Goal: Task Accomplishment & Management: Manage account settings

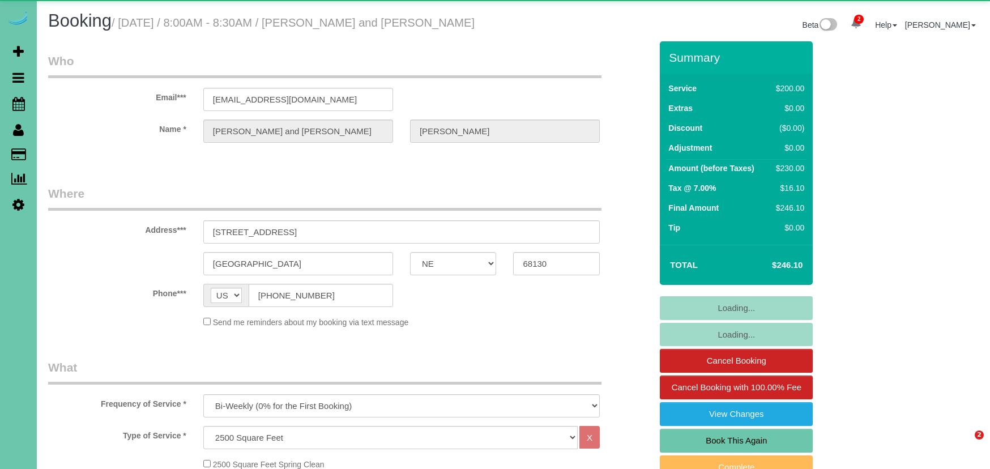
select select "NE"
select select "number:37"
select select "number:42"
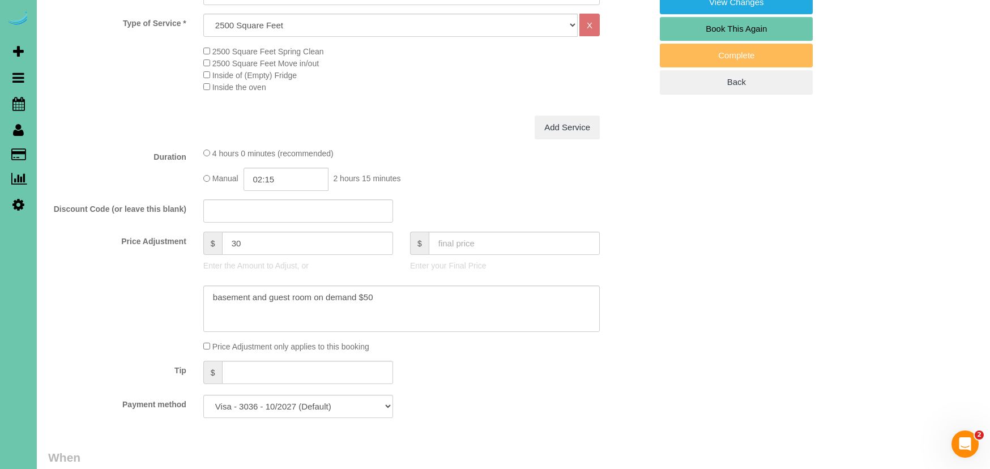
scroll to position [413, 0]
drag, startPoint x: 236, startPoint y: 238, endPoint x: 215, endPoint y: 236, distance: 21.1
click at [216, 236] on div "$ 30" at bounding box center [298, 242] width 190 height 23
type input "80"
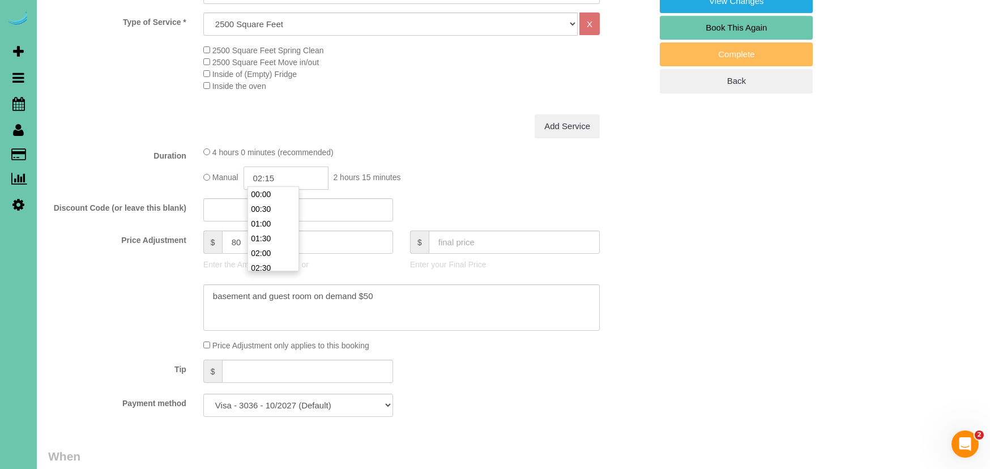
click at [273, 176] on input "02:15" at bounding box center [286, 178] width 85 height 23
type input "02:30"
click at [109, 188] on fieldset "What Frequency of Service * One Time Weekly (0% for the First Booking) Bi-Weekl…" at bounding box center [349, 186] width 603 height 480
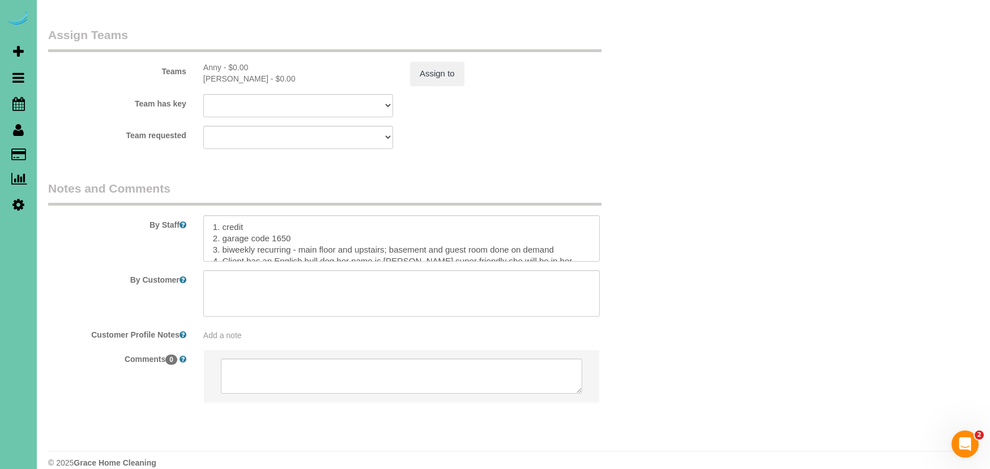
scroll to position [1239, 0]
drag, startPoint x: 301, startPoint y: 233, endPoint x: 571, endPoint y: 230, distance: 270.3
click at [571, 230] on textarea at bounding box center [401, 239] width 397 height 46
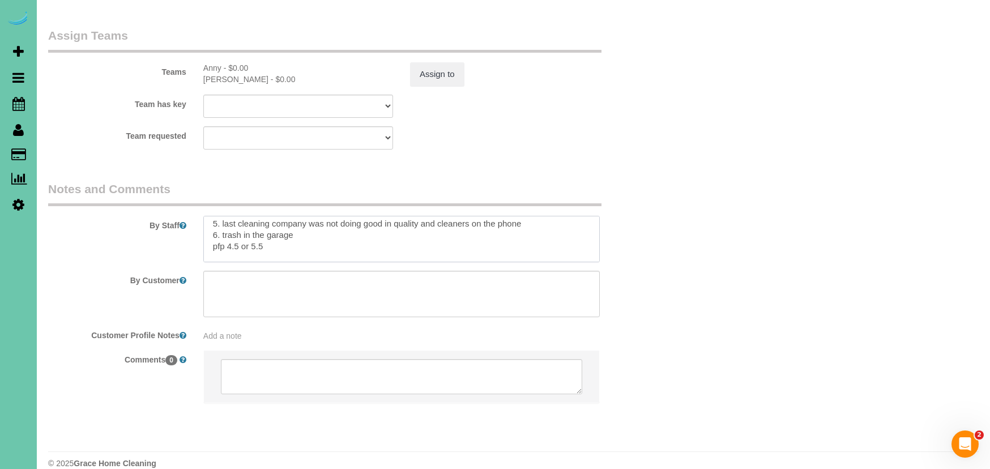
scroll to position [59, 0]
drag, startPoint x: 262, startPoint y: 216, endPoint x: 228, endPoint y: 216, distance: 34.0
click at [228, 216] on textarea at bounding box center [401, 239] width 397 height 46
drag, startPoint x: 256, startPoint y: 237, endPoint x: 229, endPoint y: 236, distance: 26.1
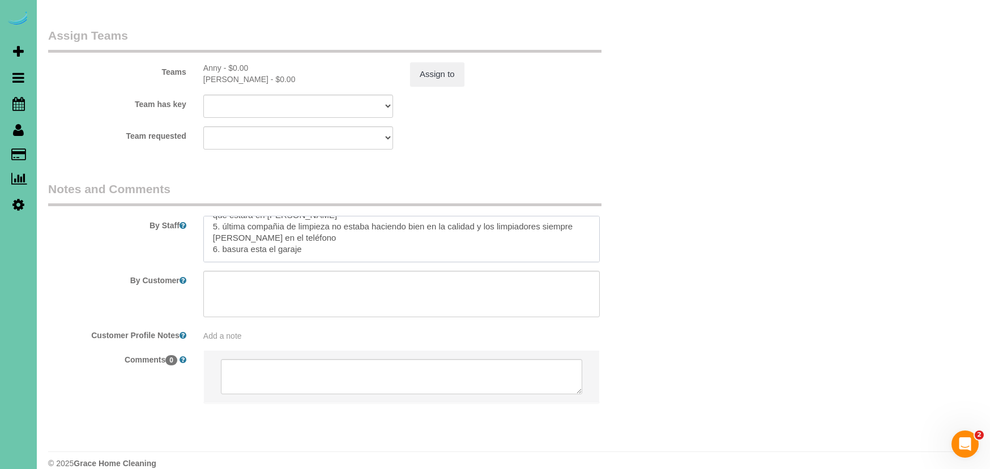
click at [229, 236] on textarea at bounding box center [401, 239] width 397 height 46
type textarea "1. credit 2. garage code 1650 3. biweekly recurring - whole home 4. Client has …"
click at [429, 62] on button "Assign to" at bounding box center [437, 74] width 54 height 24
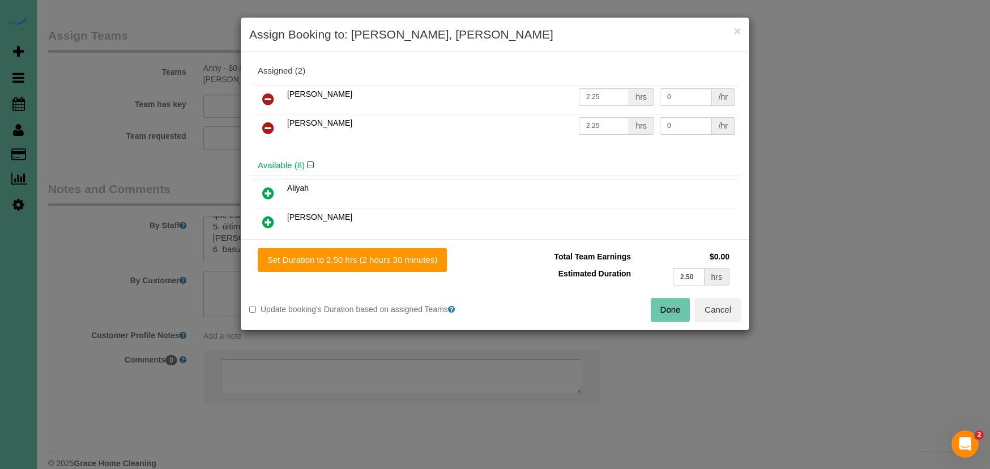
drag, startPoint x: 444, startPoint y: 265, endPoint x: 551, endPoint y: 290, distance: 110.0
click at [444, 265] on button "Set Duration to 2.50 hrs (2 hours 30 minutes)" at bounding box center [352, 260] width 189 height 24
type input "2.50"
drag, startPoint x: 679, startPoint y: 307, endPoint x: 616, endPoint y: 277, distance: 69.2
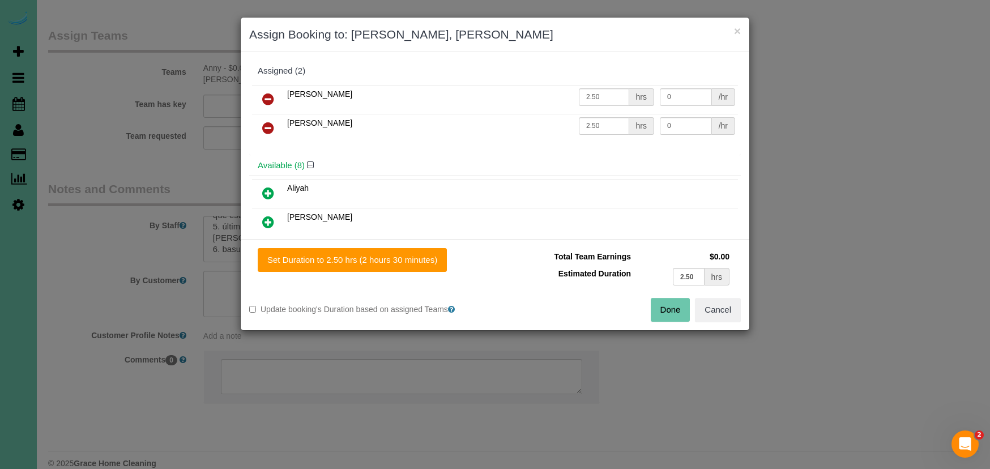
click at [679, 307] on button "Done" at bounding box center [671, 310] width 40 height 24
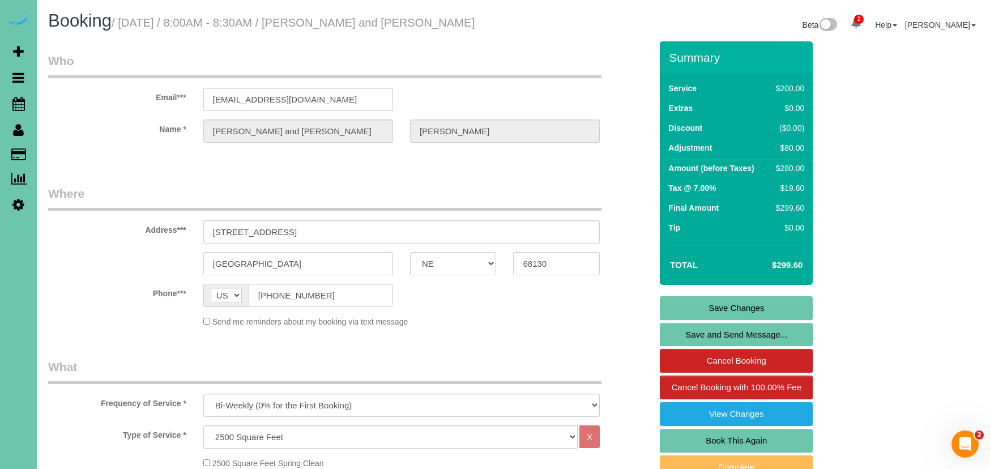
scroll to position [0, 0]
click at [669, 305] on link "Save Changes" at bounding box center [736, 308] width 153 height 24
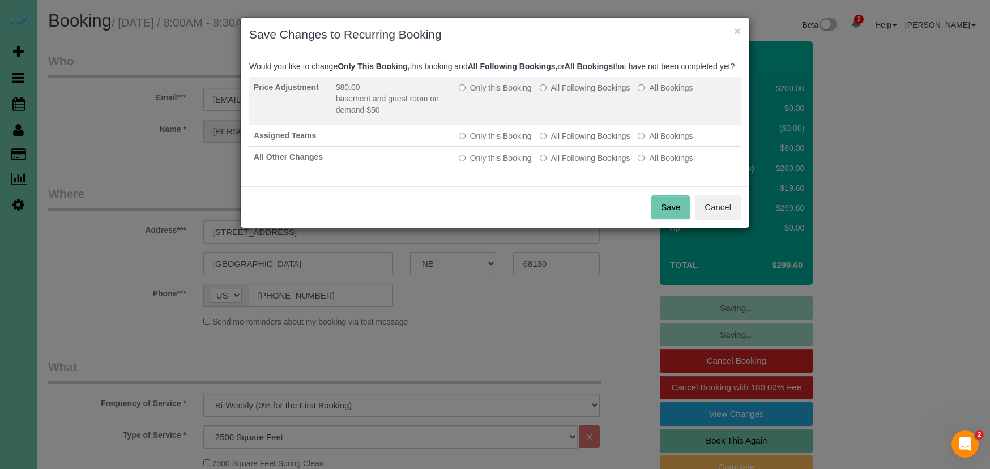
click at [479, 93] on label "Only this Booking" at bounding box center [495, 87] width 73 height 11
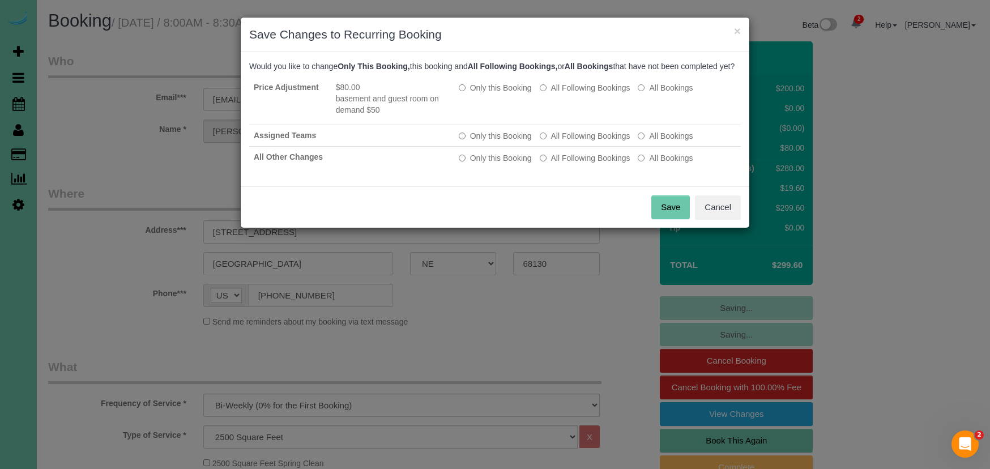
click at [680, 219] on button "Save" at bounding box center [671, 207] width 39 height 24
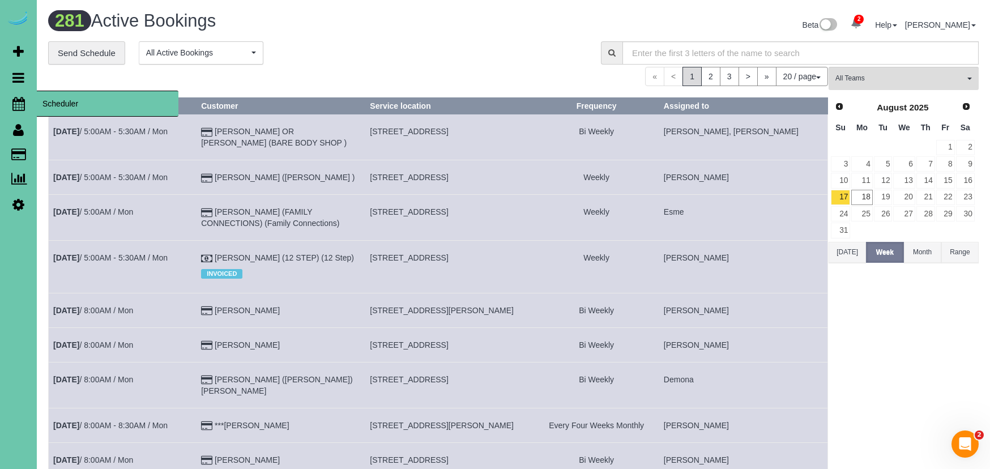
click at [16, 102] on icon at bounding box center [18, 104] width 12 height 14
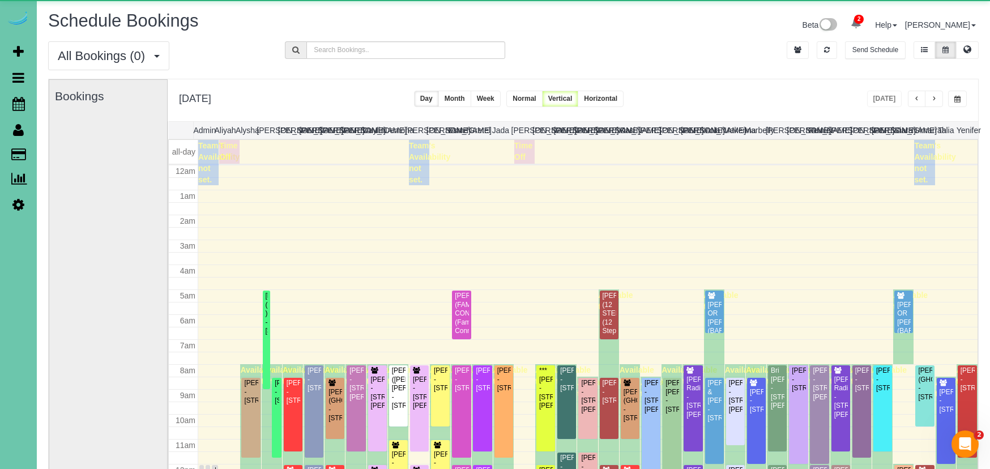
scroll to position [150, 0]
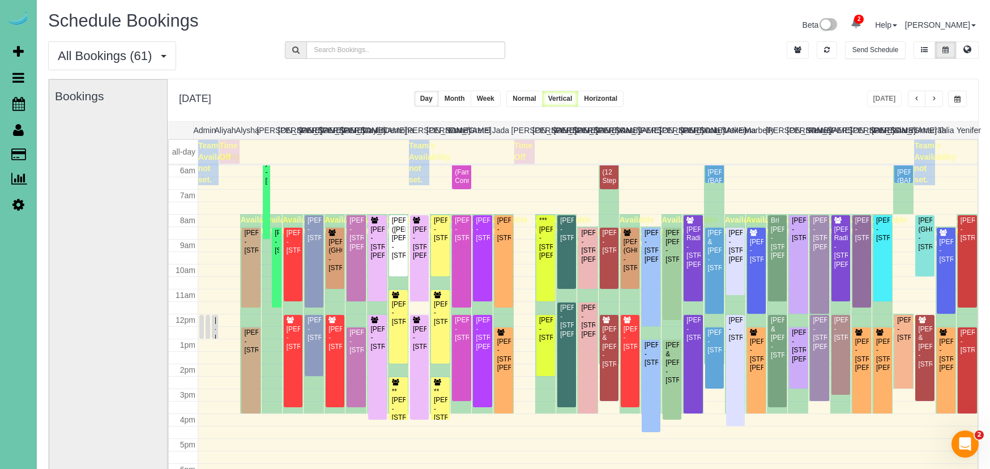
click at [937, 96] on button "button" at bounding box center [934, 99] width 18 height 16
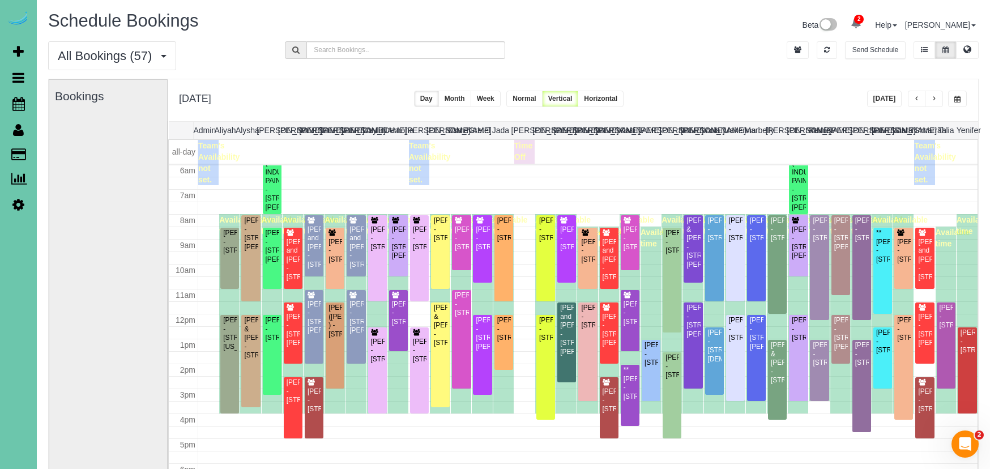
scroll to position [0, 1]
click at [959, 98] on span "button" at bounding box center [958, 99] width 6 height 7
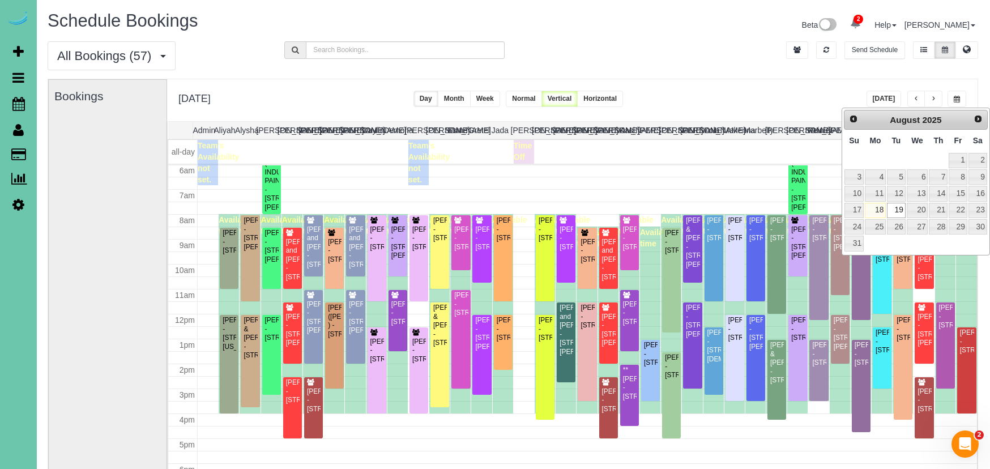
scroll to position [0, 0]
click at [963, 206] on link "22" at bounding box center [959, 210] width 18 height 15
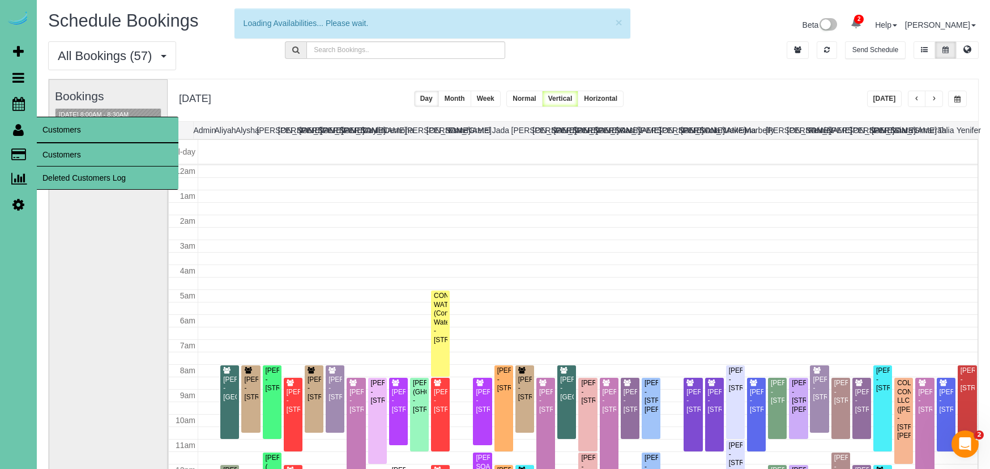
scroll to position [150, 0]
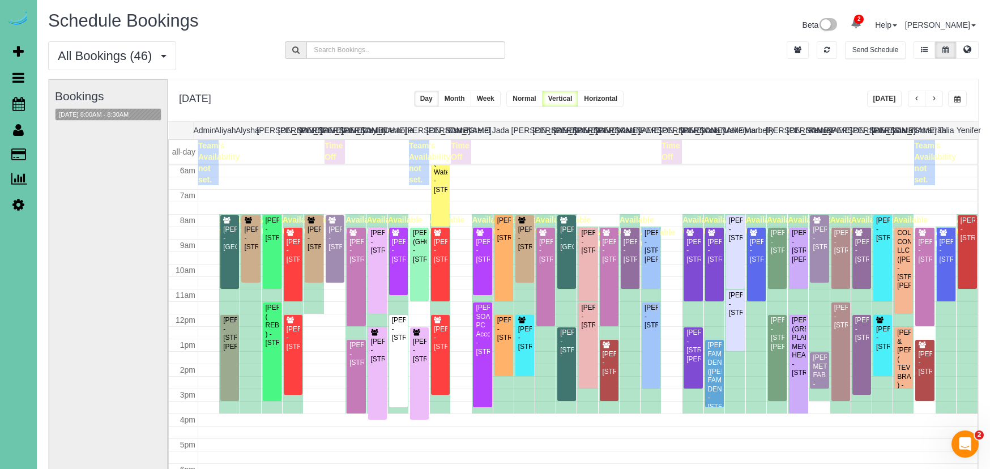
click at [960, 99] on span "button" at bounding box center [958, 99] width 6 height 7
drag, startPoint x: 960, startPoint y: 99, endPoint x: 953, endPoint y: 94, distance: 9.0
click at [960, 99] on span "button" at bounding box center [958, 99] width 6 height 7
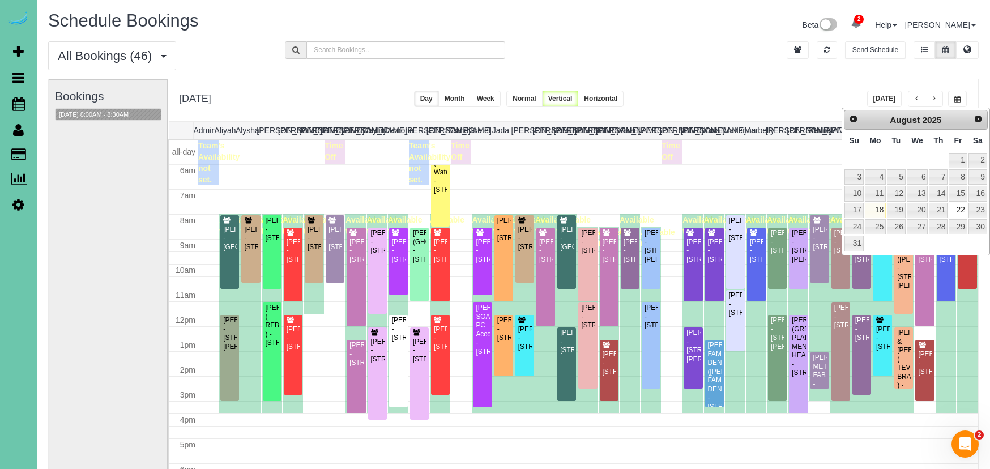
click at [958, 203] on link "22" at bounding box center [958, 210] width 18 height 15
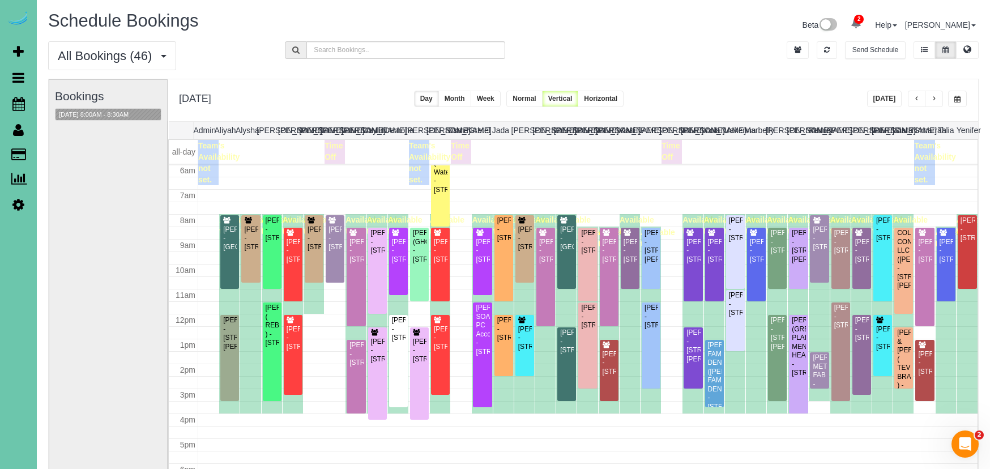
click at [958, 102] on span "button" at bounding box center [958, 99] width 6 height 7
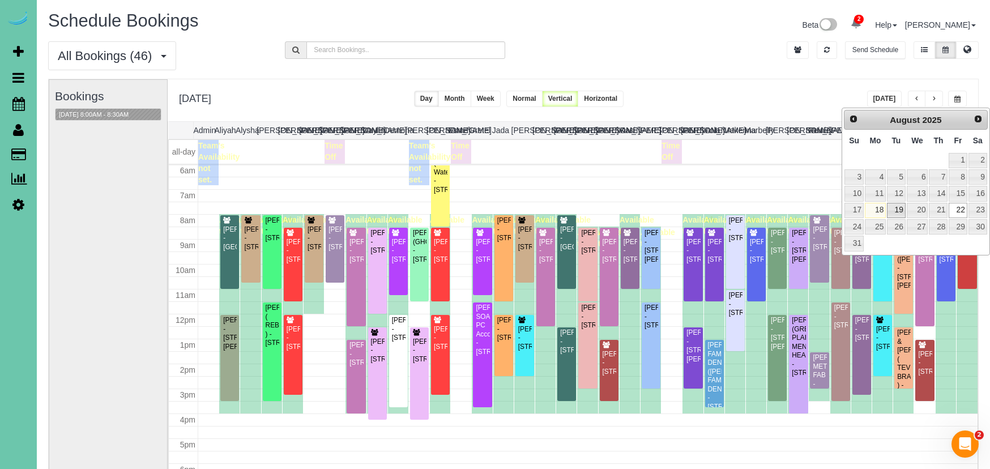
click at [887, 208] on link "19" at bounding box center [896, 210] width 18 height 15
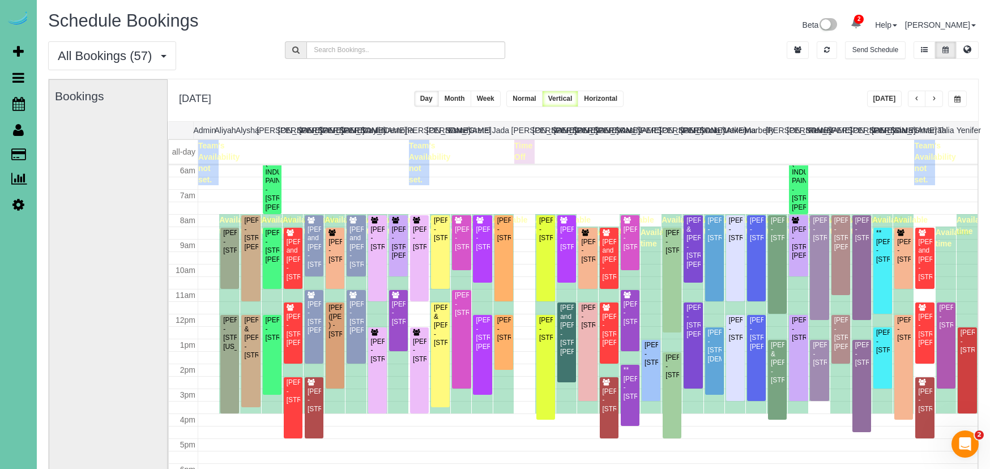
click at [959, 97] on span "button" at bounding box center [958, 99] width 6 height 7
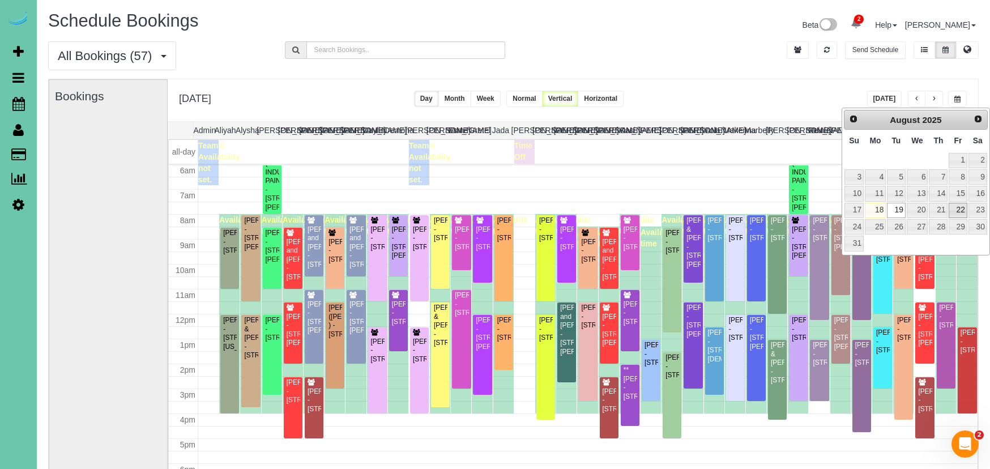
click at [959, 209] on link "22" at bounding box center [958, 210] width 18 height 15
type input "**********"
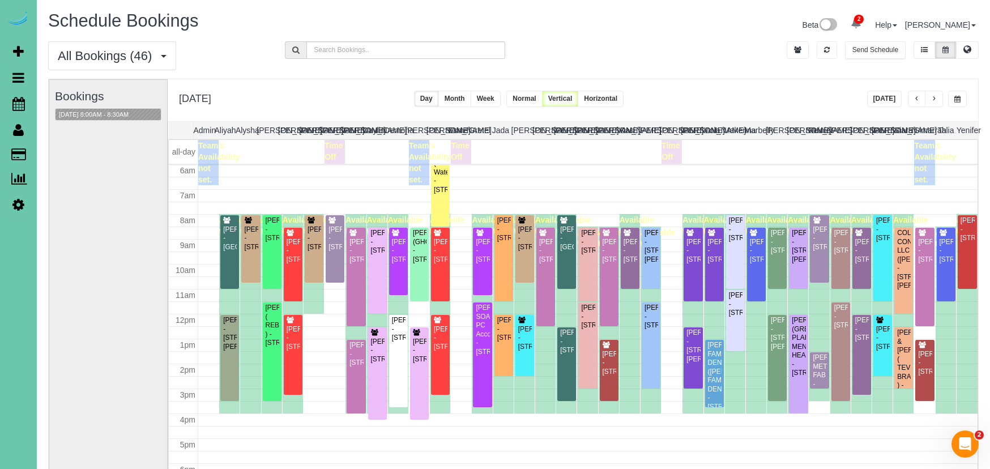
click at [501, 98] on button "Week" at bounding box center [486, 99] width 30 height 16
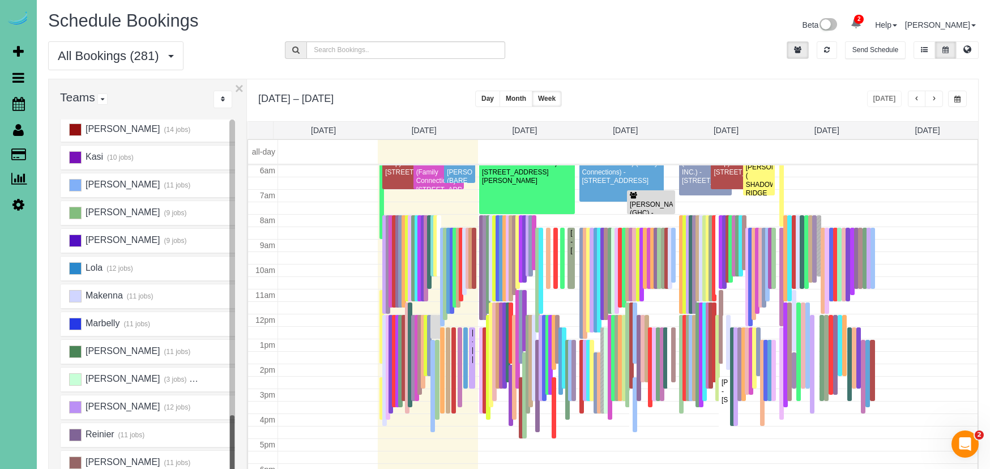
scroll to position [534, 0]
click at [72, 432] on ins at bounding box center [75, 433] width 12 height 12
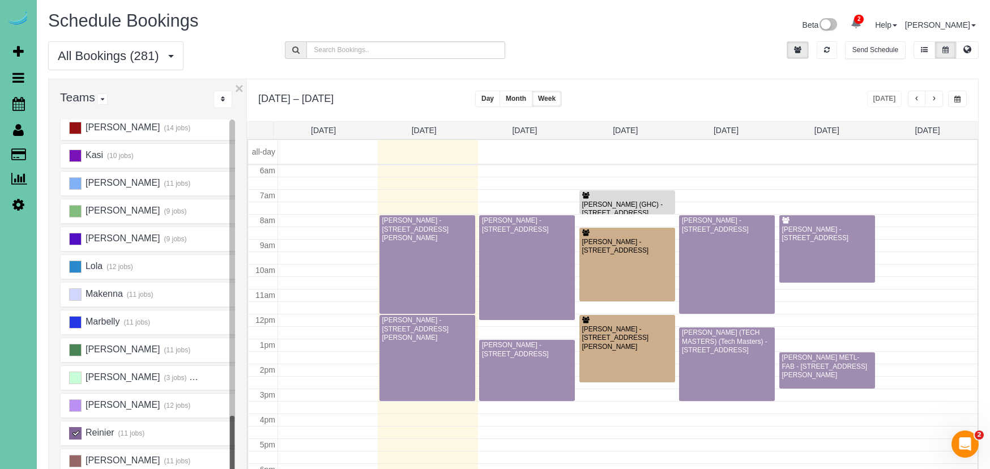
scroll to position [150, 0]
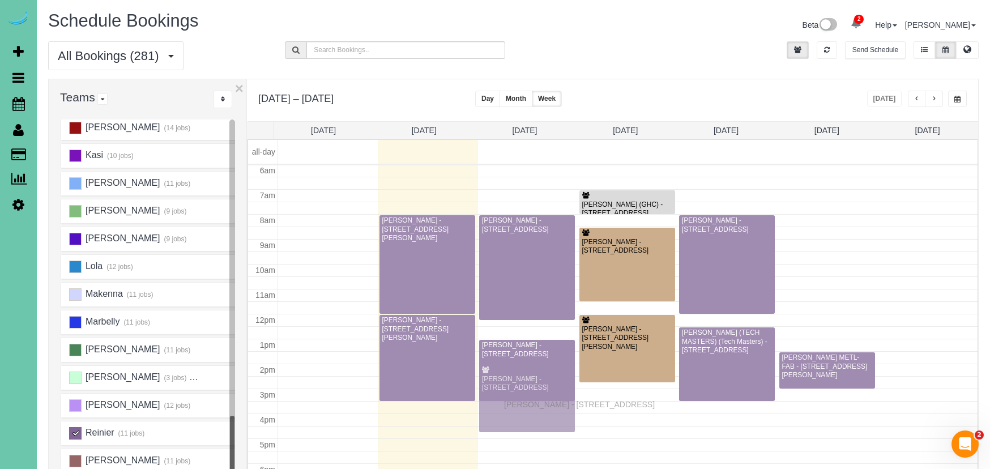
drag, startPoint x: 818, startPoint y: 251, endPoint x: 507, endPoint y: 403, distance: 346.2
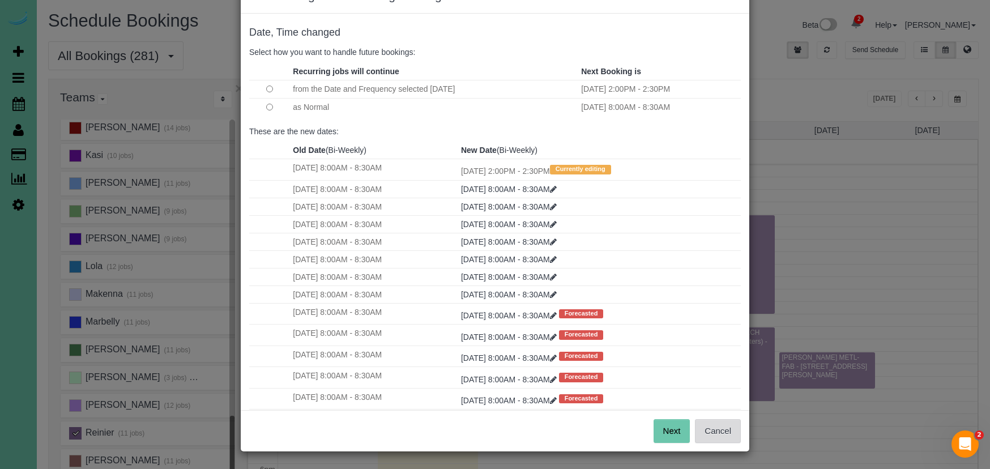
scroll to position [38, 0]
click at [672, 432] on button "Next" at bounding box center [672, 432] width 37 height 24
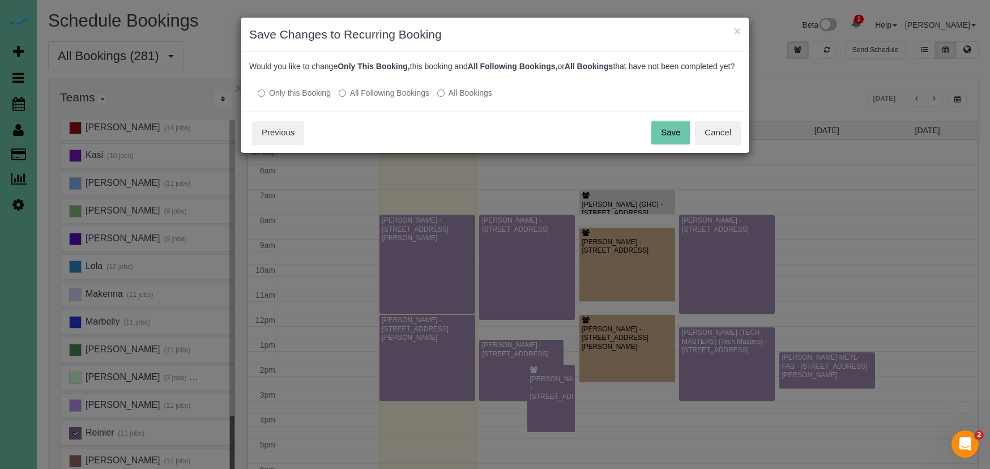
scroll to position [0, 0]
click at [665, 144] on button "Save" at bounding box center [671, 133] width 39 height 24
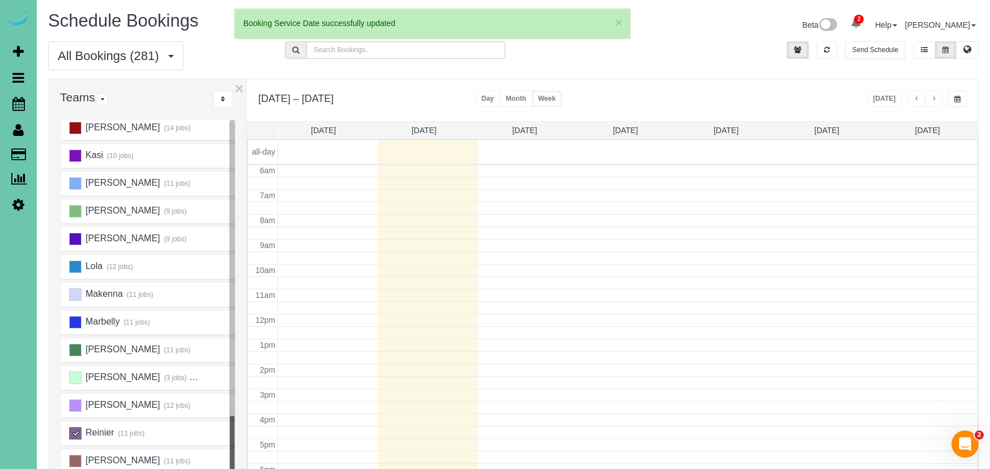
click at [73, 432] on ins at bounding box center [75, 433] width 12 height 12
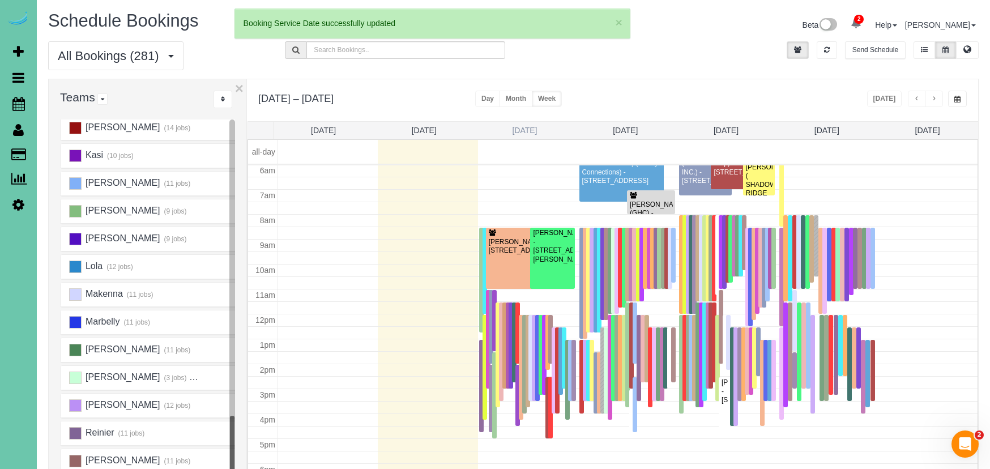
scroll to position [150, 0]
click at [531, 129] on link "[DATE]" at bounding box center [524, 130] width 25 height 9
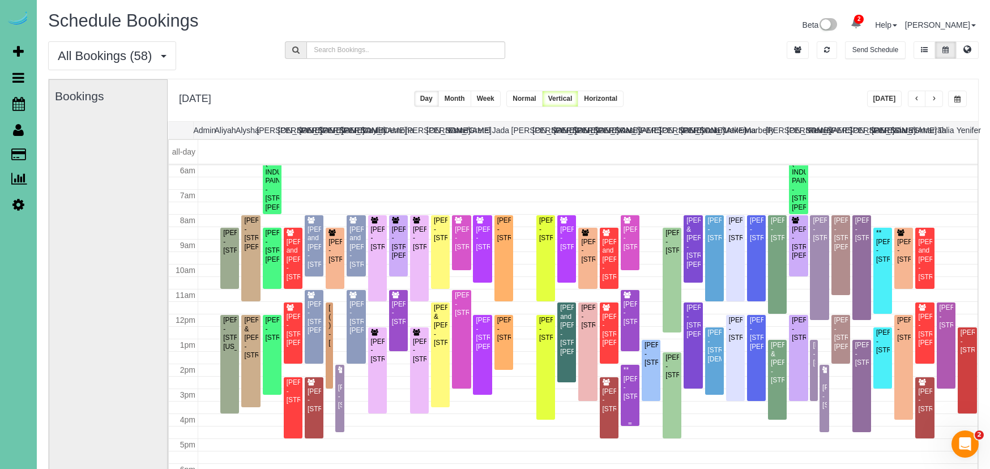
click at [630, 393] on div "**[PERSON_NAME] - [STREET_ADDRESS]" at bounding box center [630, 383] width 14 height 35
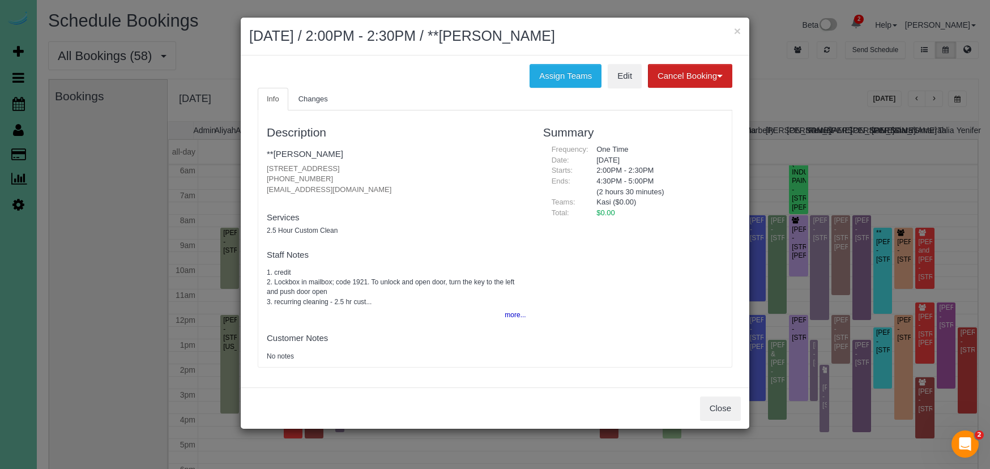
drag, startPoint x: 569, startPoint y: 77, endPoint x: 514, endPoint y: 81, distance: 55.1
click at [569, 77] on button "Assign Teams" at bounding box center [566, 76] width 72 height 24
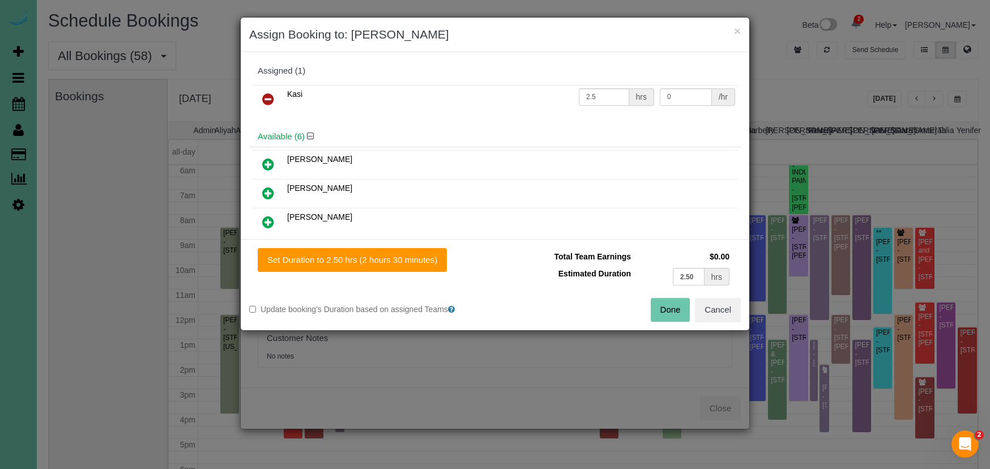
drag, startPoint x: 270, startPoint y: 103, endPoint x: 350, endPoint y: 132, distance: 85.5
click at [270, 103] on icon at bounding box center [268, 99] width 12 height 14
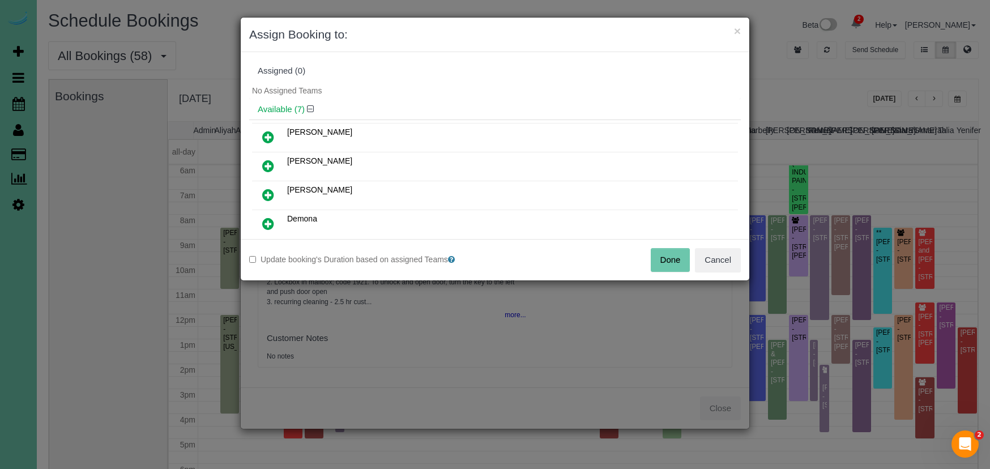
click at [666, 263] on button "Done" at bounding box center [671, 260] width 40 height 24
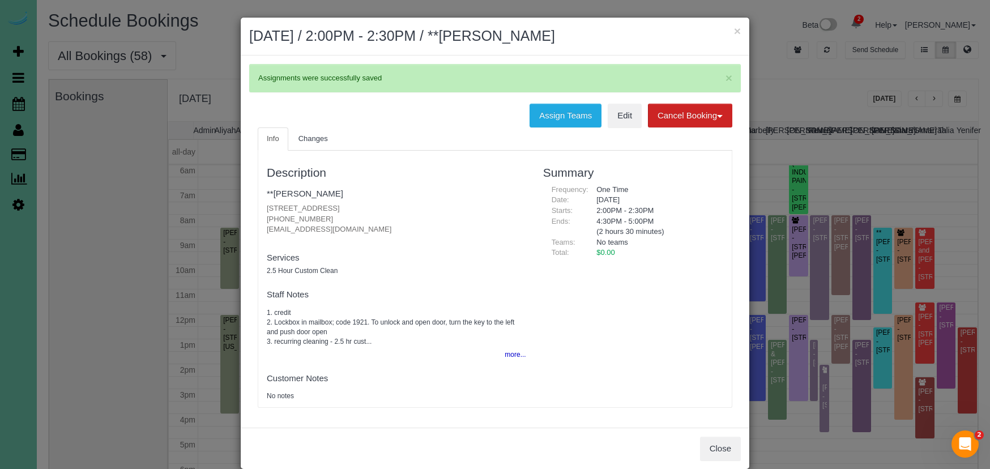
drag, startPoint x: 739, startPoint y: 35, endPoint x: 734, endPoint y: 40, distance: 7.3
click at [739, 35] on button "×" at bounding box center [737, 31] width 7 height 12
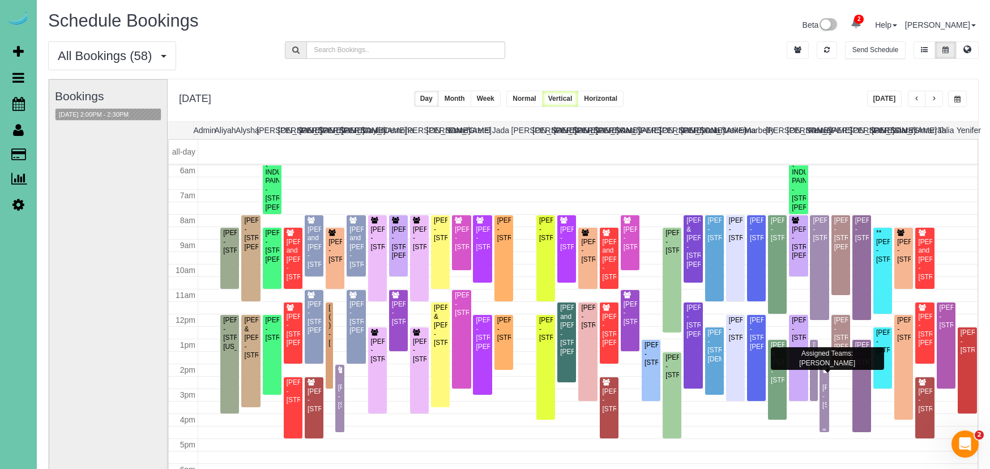
click at [826, 408] on div "[PERSON_NAME] - [STREET_ADDRESS]" at bounding box center [824, 397] width 5 height 26
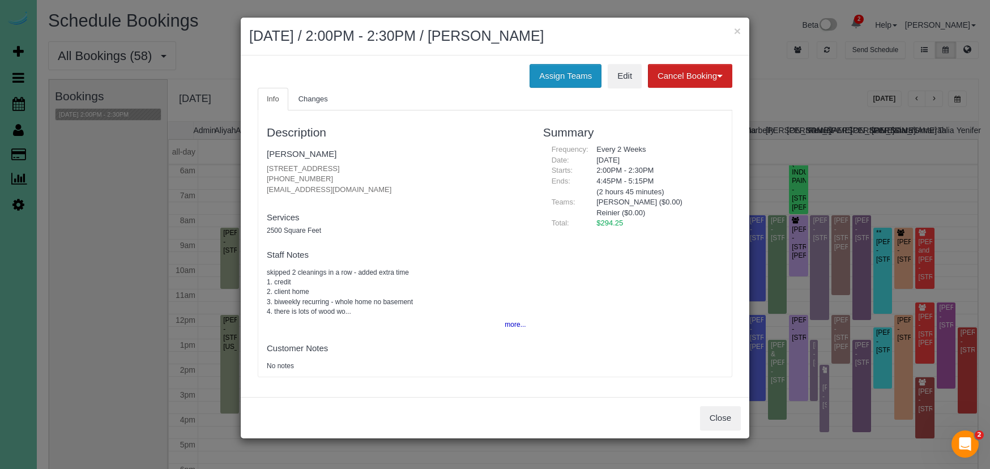
click at [576, 81] on button "Assign Teams" at bounding box center [566, 76] width 72 height 24
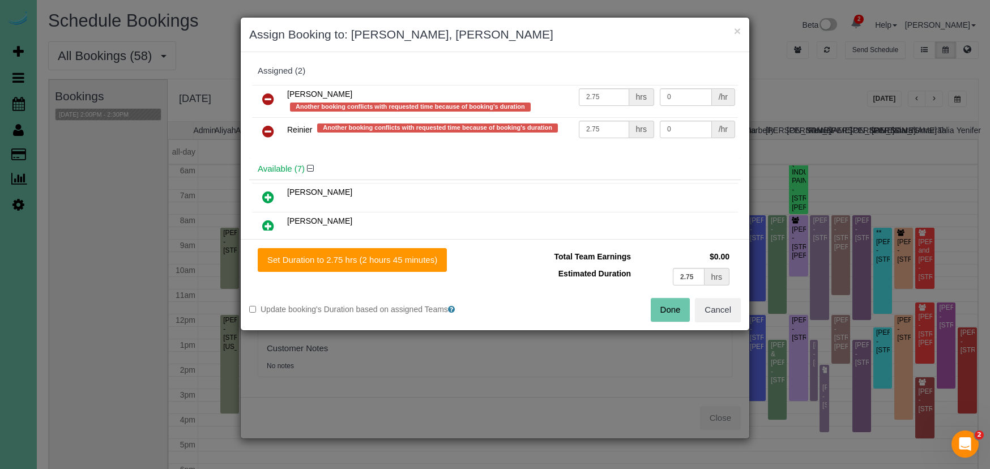
click at [266, 103] on icon at bounding box center [268, 99] width 12 height 14
click at [266, 125] on icon at bounding box center [268, 132] width 12 height 14
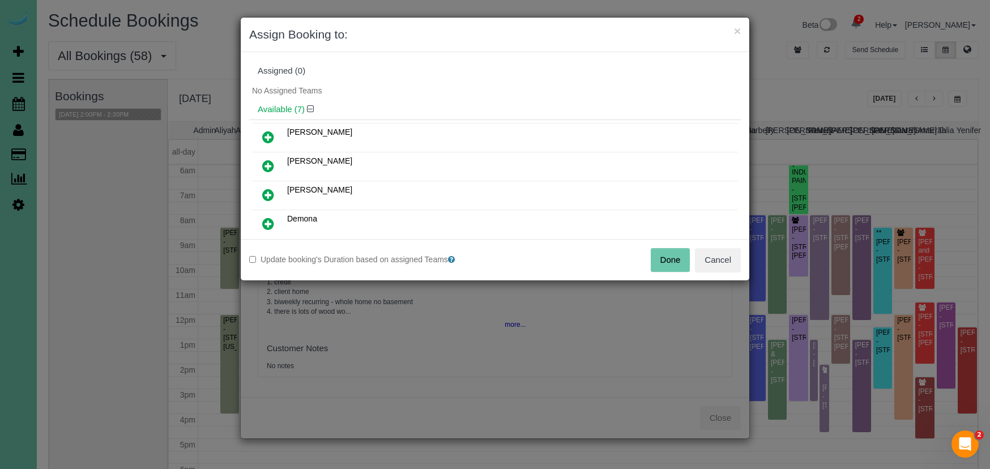
drag, startPoint x: 266, startPoint y: 192, endPoint x: 262, endPoint y: 206, distance: 14.7
click at [266, 192] on icon at bounding box center [268, 195] width 12 height 14
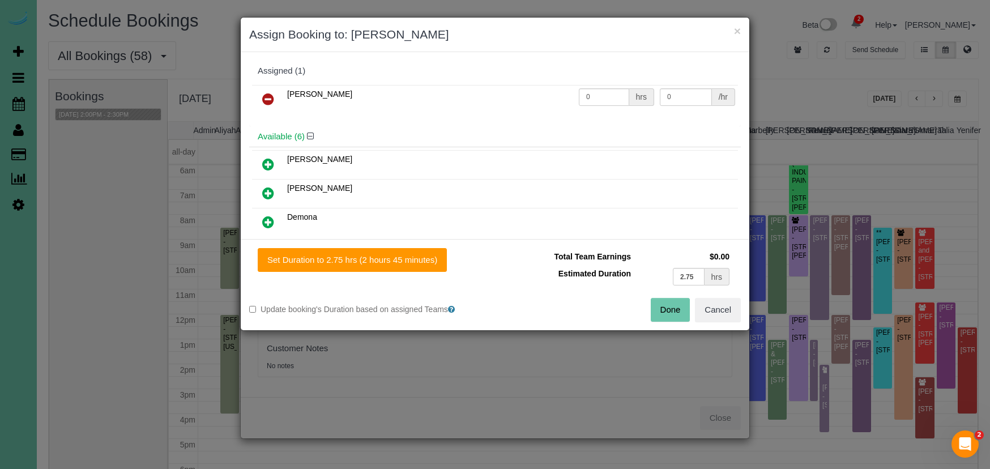
click at [268, 219] on icon at bounding box center [268, 222] width 12 height 14
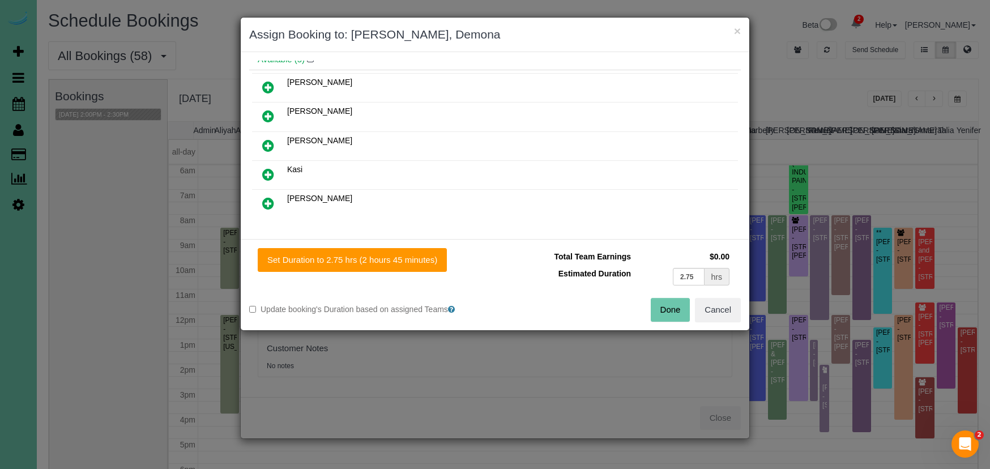
scroll to position [118, 0]
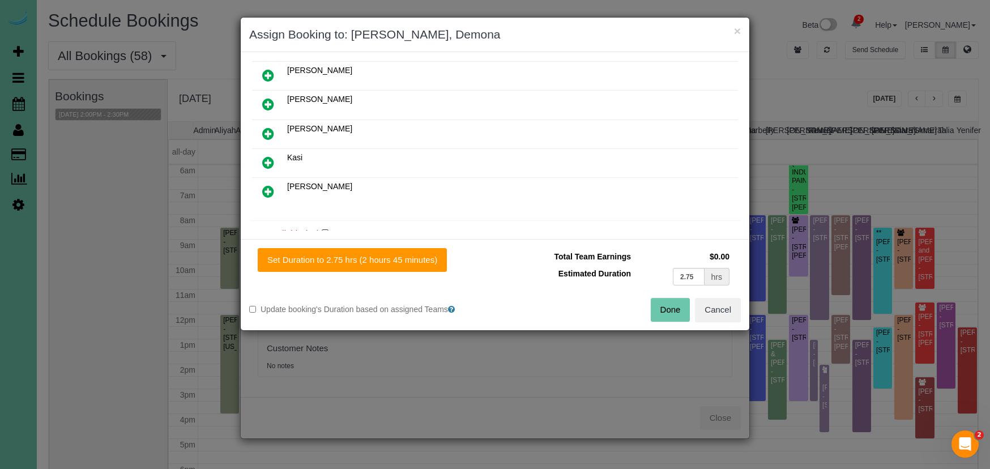
click at [266, 158] on icon at bounding box center [268, 163] width 12 height 14
drag, startPoint x: 691, startPoint y: 277, endPoint x: 582, endPoint y: 264, distance: 108.9
click at [582, 264] on tbody "Total Team Earnings $0.00 Estimated Duration 2.75 hrs" at bounding box center [618, 268] width 229 height 40
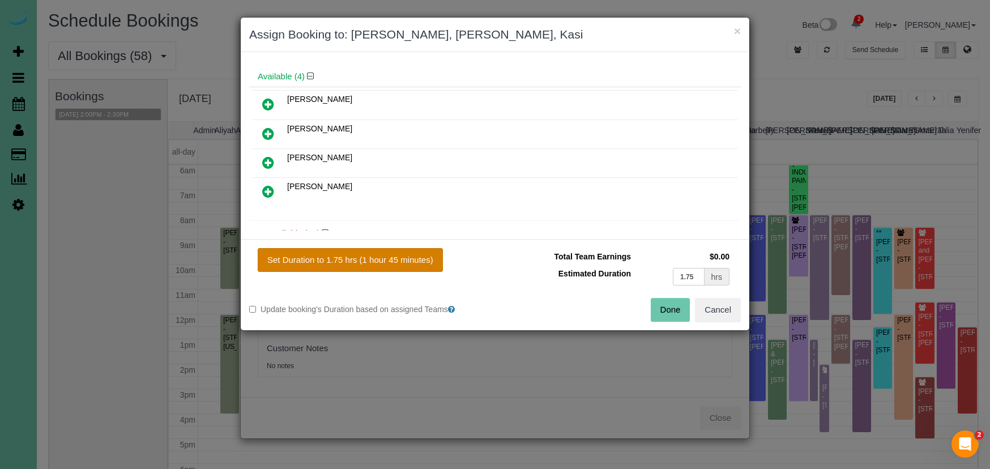
type input "1.75"
drag, startPoint x: 341, startPoint y: 266, endPoint x: 384, endPoint y: 263, distance: 42.6
click at [343, 266] on button "Set Duration to 1.75 hrs (1 hour 45 minutes)" at bounding box center [350, 260] width 185 height 24
type input "1.75"
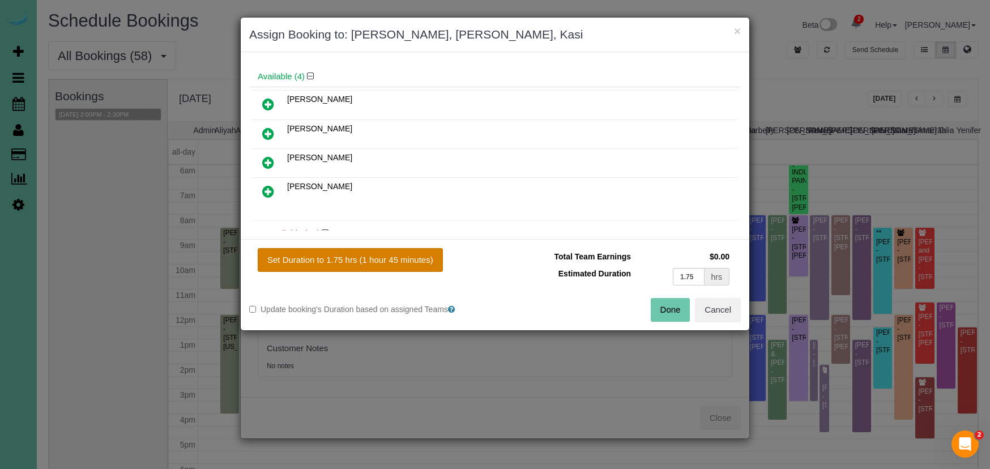
type input "1.75"
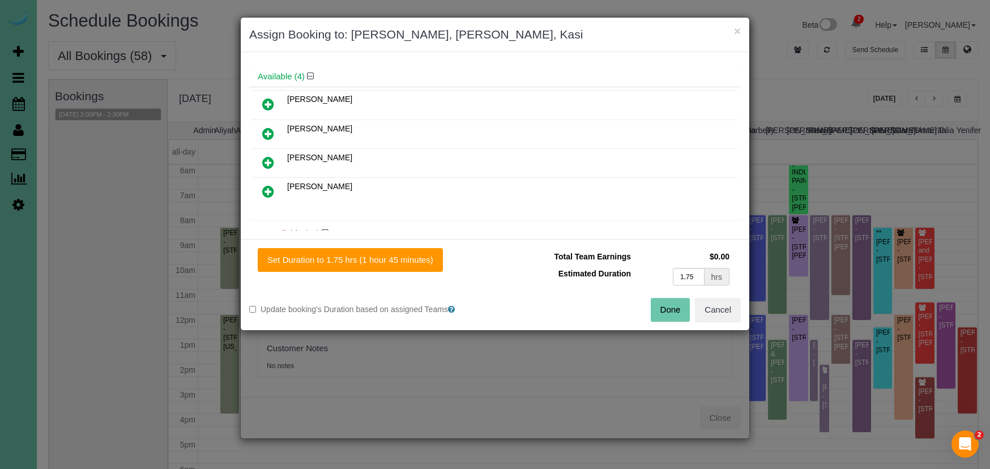
click at [653, 309] on button "Done" at bounding box center [671, 310] width 40 height 24
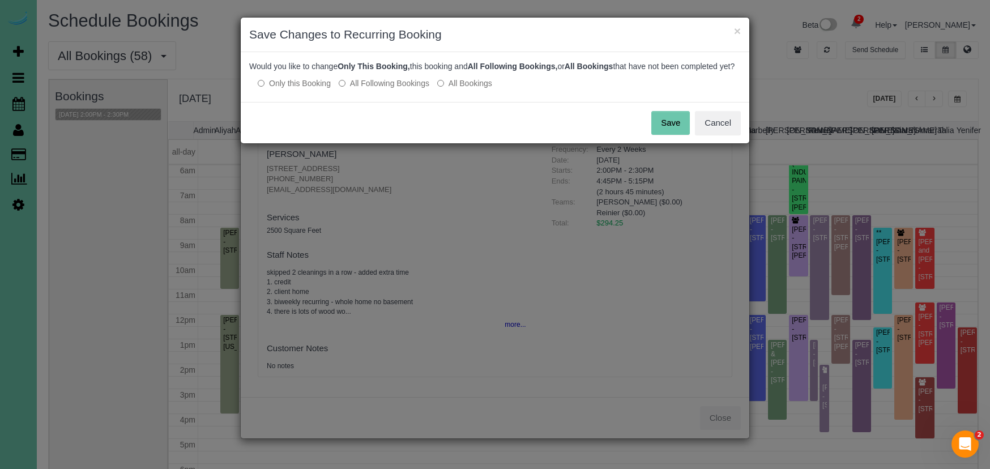
click at [682, 129] on button "Save" at bounding box center [671, 123] width 39 height 24
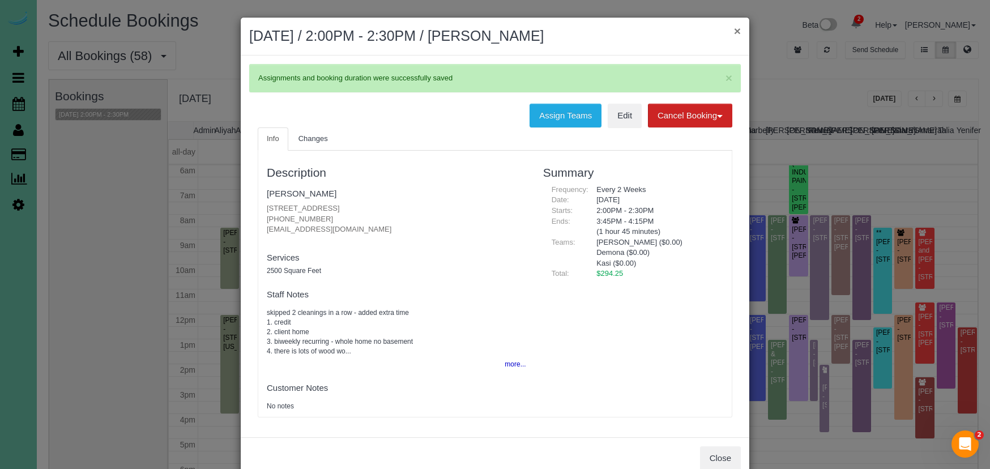
click at [739, 33] on button "×" at bounding box center [737, 31] width 7 height 12
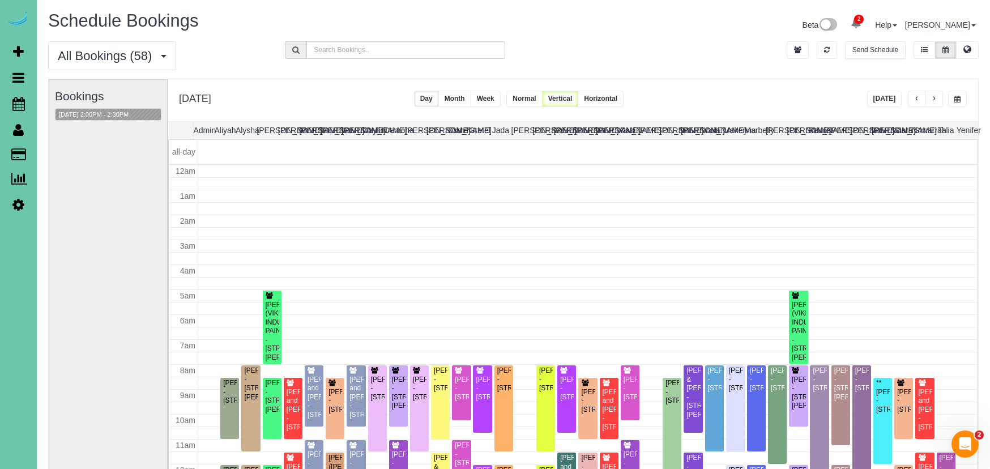
scroll to position [150, 0]
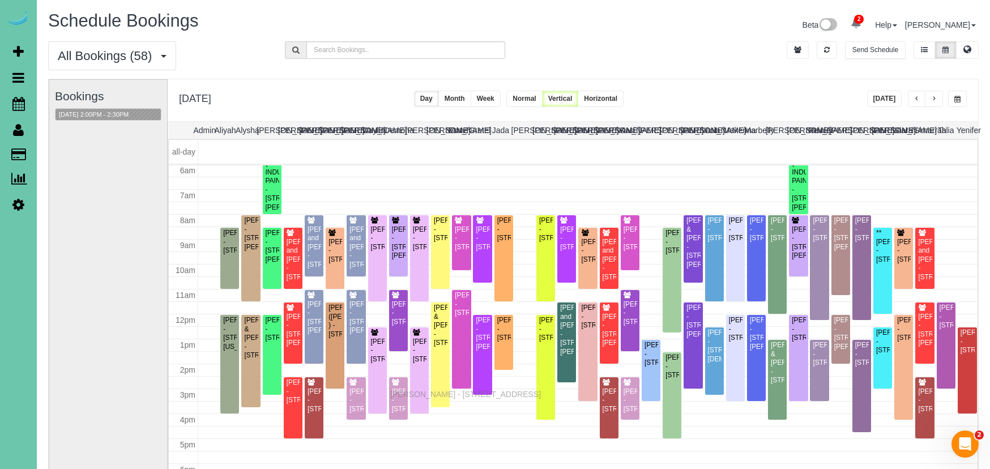
drag, startPoint x: 395, startPoint y: 386, endPoint x: 393, endPoint y: 393, distance: 6.5
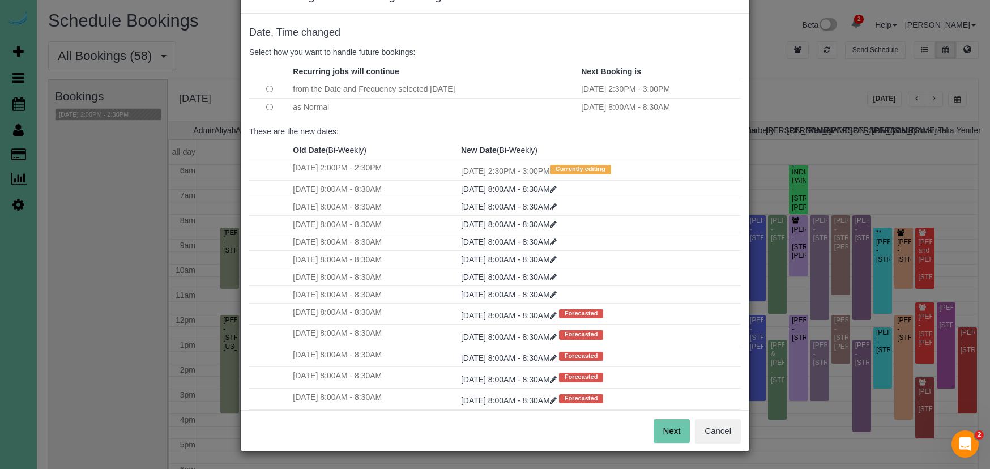
scroll to position [38, 0]
click at [673, 432] on button "Next" at bounding box center [672, 432] width 37 height 24
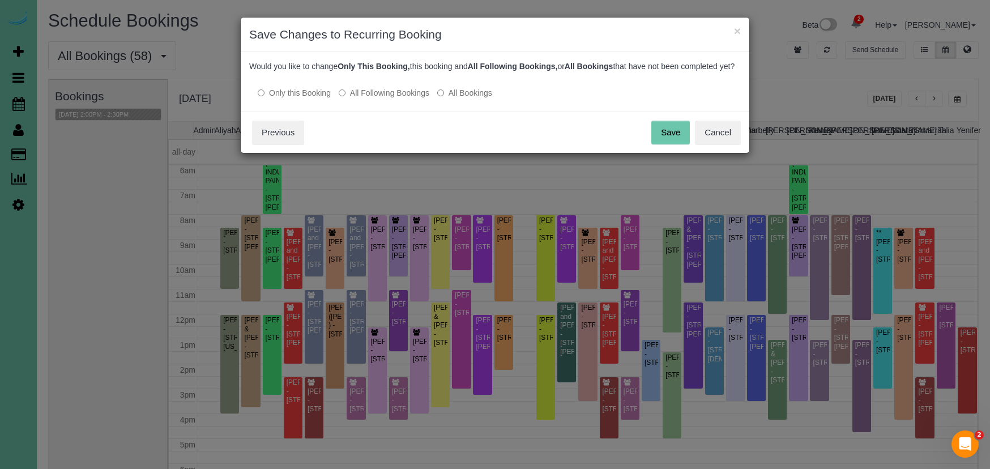
click at [671, 144] on button "Save" at bounding box center [671, 133] width 39 height 24
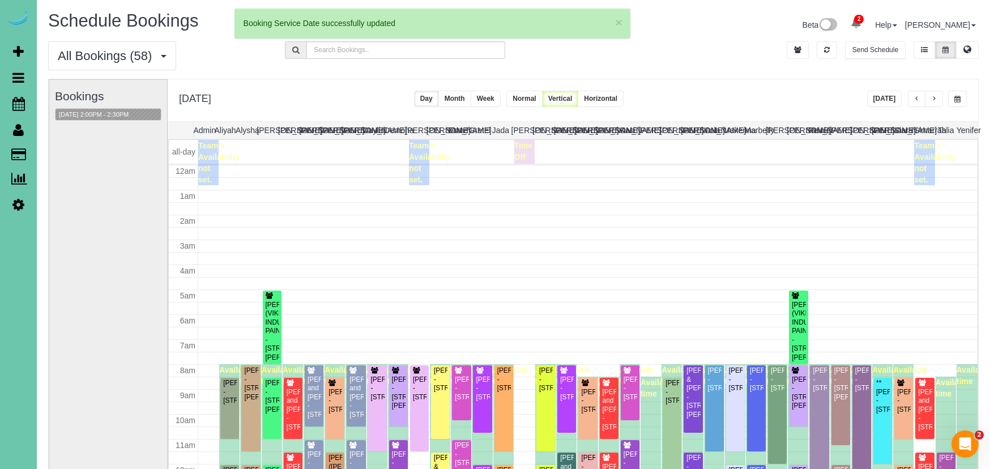
scroll to position [150, 0]
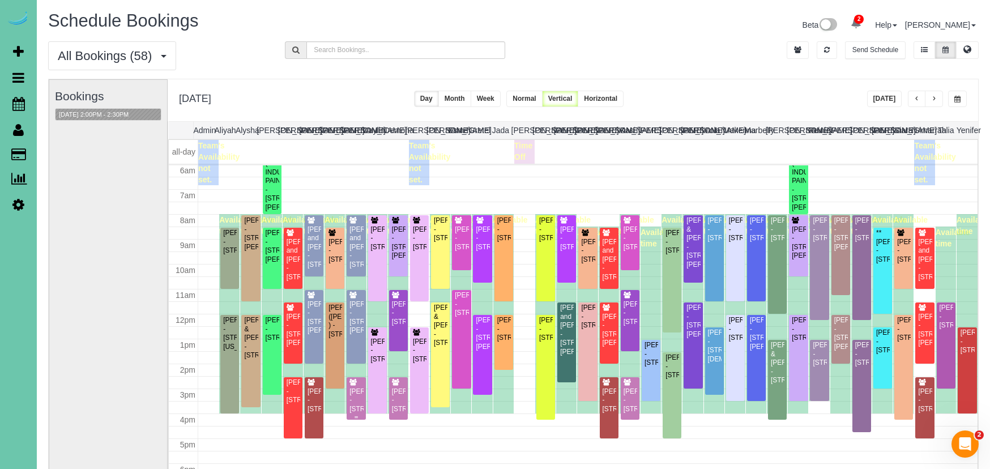
click at [357, 393] on div "[PERSON_NAME] - [STREET_ADDRESS]" at bounding box center [356, 401] width 14 height 26
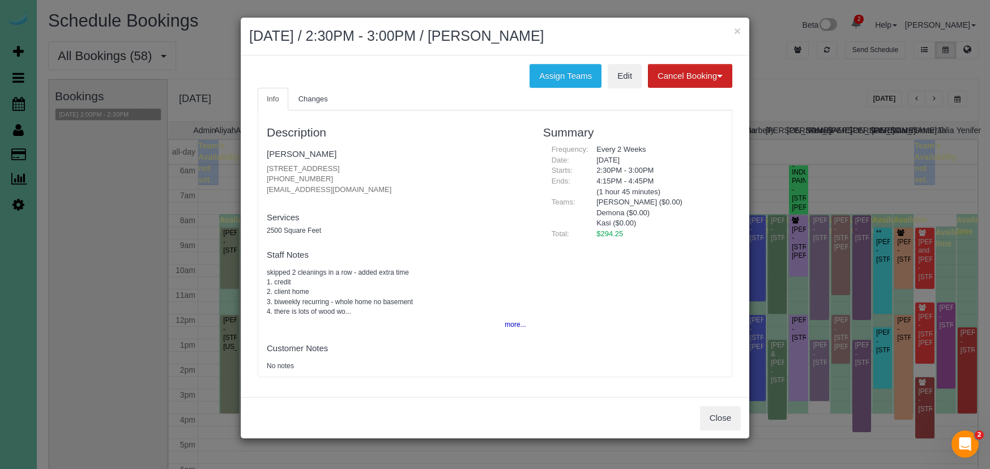
click at [317, 177] on p "5507 Dodge St, Omaha, NE 68132 (813) 335-2679 gabrielleqfreeman@gmail.com" at bounding box center [397, 180] width 260 height 32
copy p "(813) 335-2679"
drag, startPoint x: 311, startPoint y: 177, endPoint x: 265, endPoint y: 177, distance: 45.3
click at [265, 177] on div "Description Gabrielle Freeman 5507 Dodge St, Omaha, NE 68132 (813) 335-2679 gab…" at bounding box center [396, 243] width 277 height 255
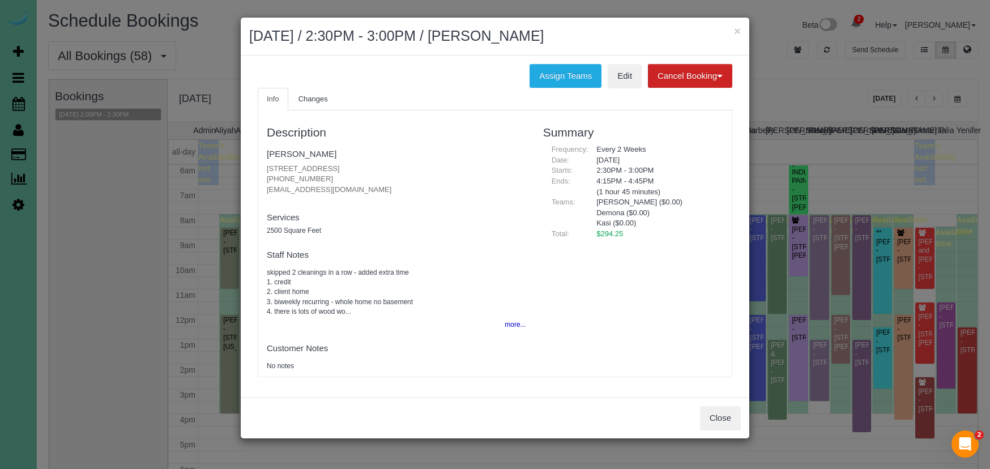
click at [718, 424] on button "Close" at bounding box center [720, 418] width 41 height 24
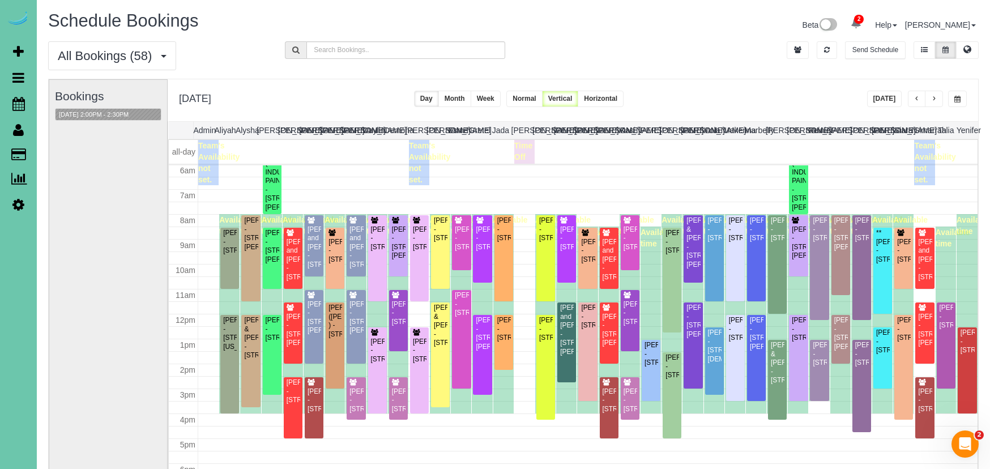
click at [960, 99] on button "button" at bounding box center [958, 99] width 19 height 16
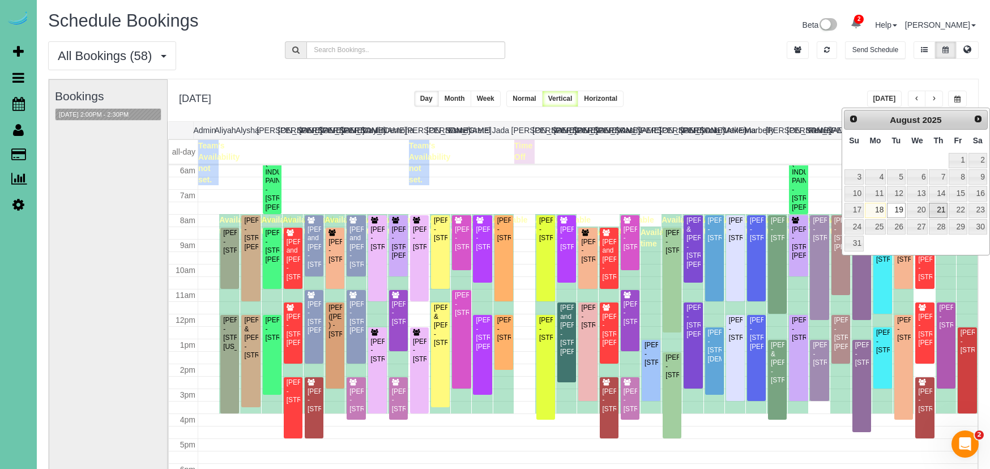
click at [936, 207] on link "21" at bounding box center [938, 210] width 19 height 15
type input "**********"
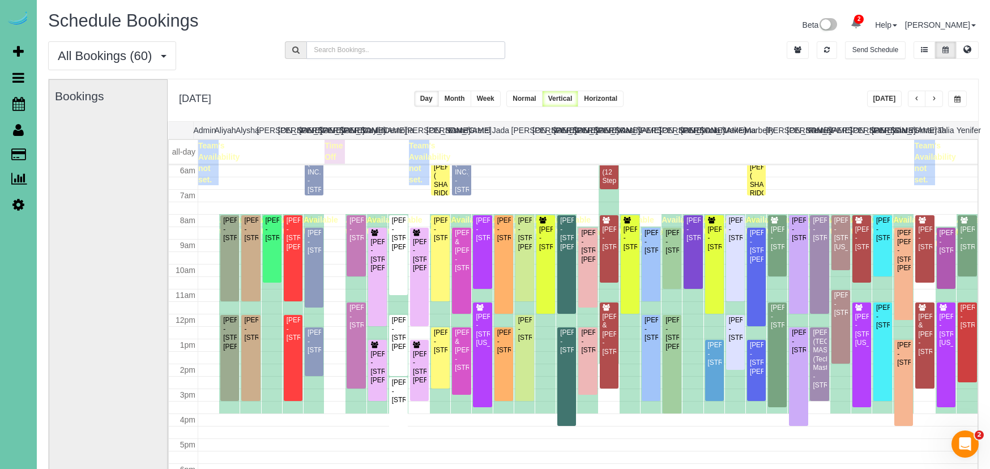
click at [332, 52] on input "text" at bounding box center [406, 50] width 198 height 18
click at [819, 243] on div "[PERSON_NAME] - [STREET_ADDRESS]" at bounding box center [820, 229] width 14 height 26
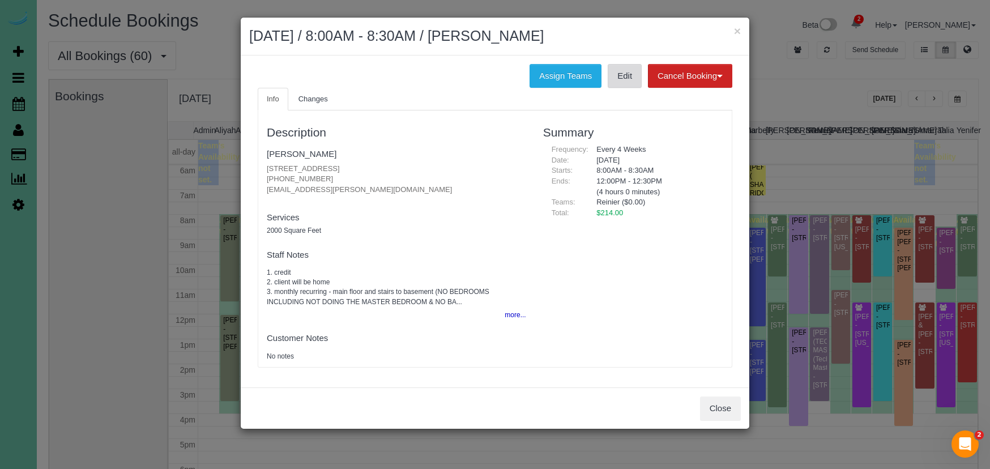
click at [627, 78] on link "Edit" at bounding box center [625, 76] width 34 height 24
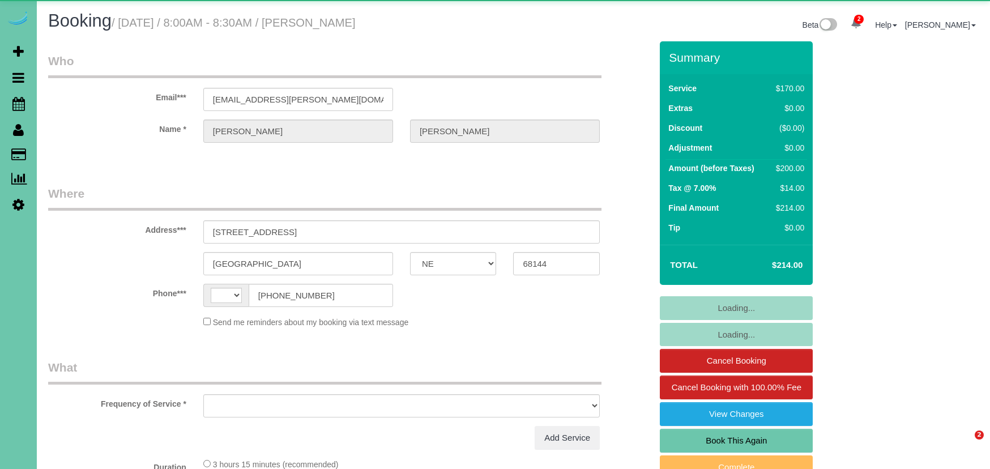
select select "NE"
select select "string:[GEOGRAPHIC_DATA]"
select select "object:639"
select select "string:fspay-b9ccd515-879f-4874-bb8f-e35e6edd58fc"
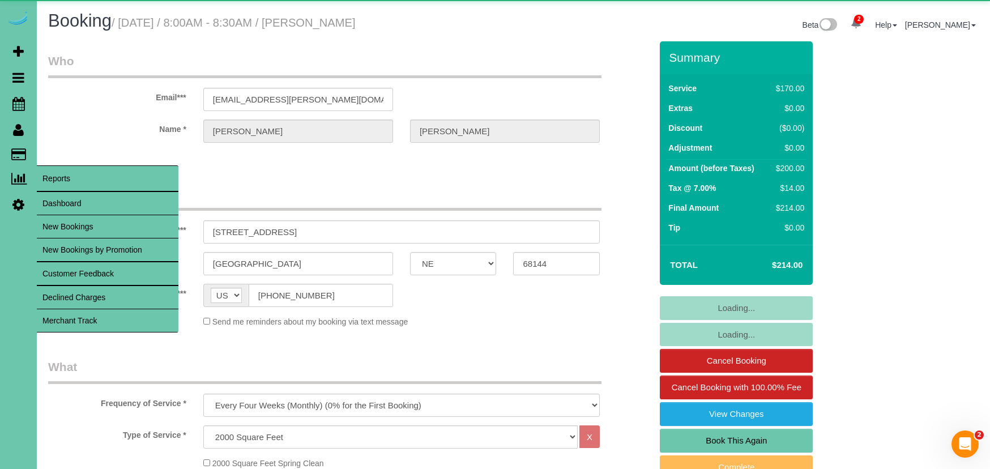
select select "object:933"
select select "number:36"
select select "number:43"
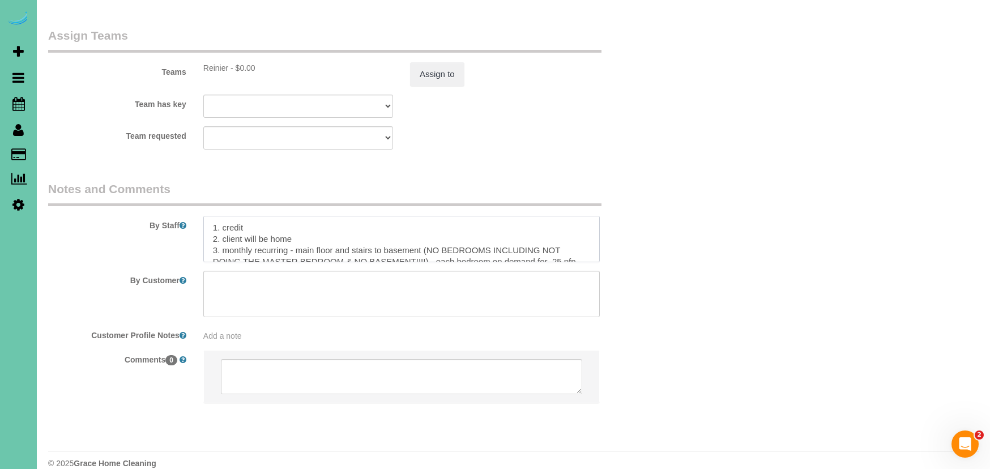
drag, startPoint x: 297, startPoint y: 220, endPoint x: 224, endPoint y: 222, distance: 73.1
click at [224, 222] on textarea at bounding box center [401, 239] width 397 height 46
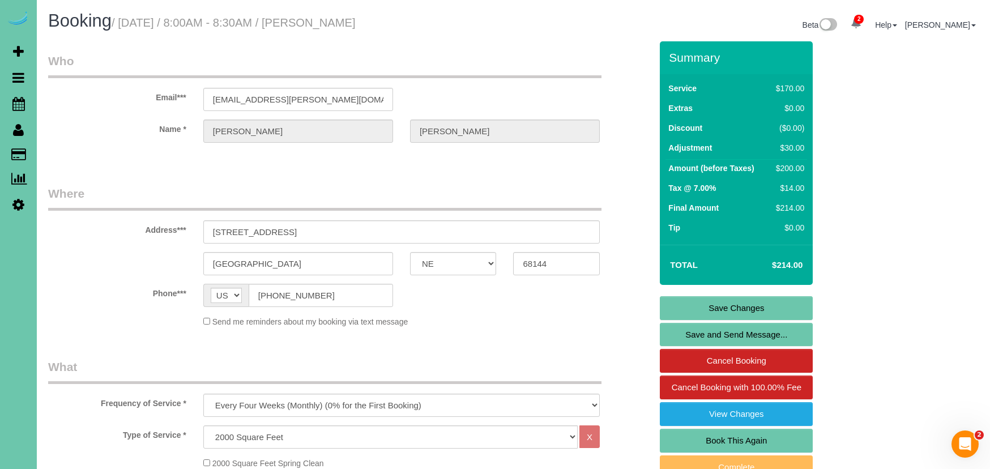
type textarea "1. credit 2. GC: 0825 3. monthly recurring - main floor and stairs to basement …"
click at [735, 305] on link "Save Changes" at bounding box center [736, 308] width 153 height 24
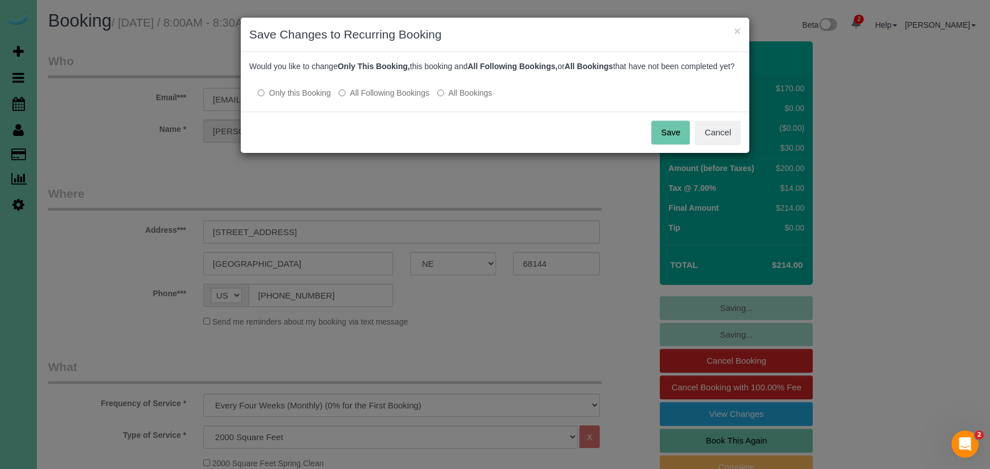
click at [674, 144] on button "Save" at bounding box center [671, 133] width 39 height 24
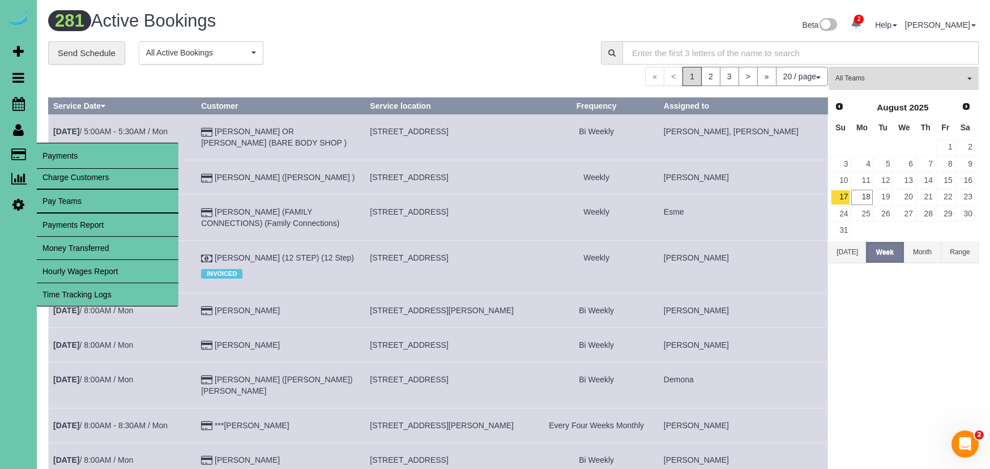
click at [175, 252] on link "Money Transferred" at bounding box center [108, 248] width 142 height 23
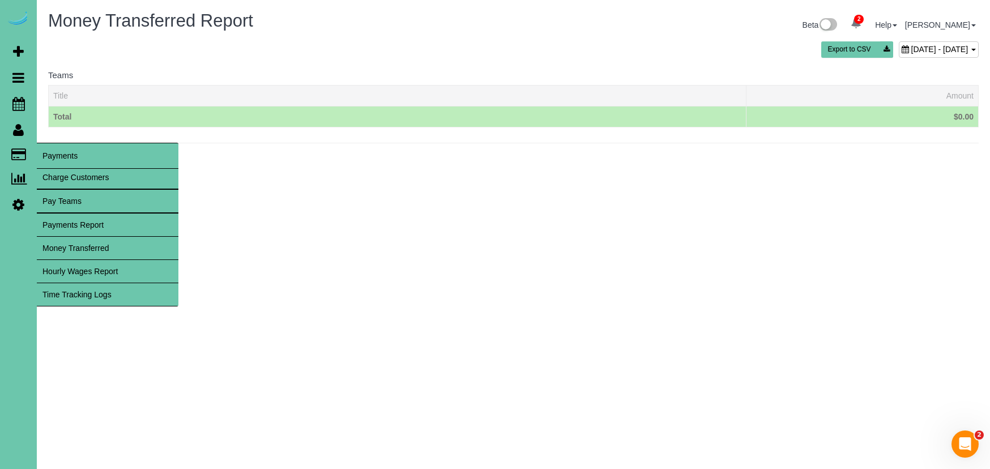
click at [74, 291] on link "Time Tracking Logs" at bounding box center [108, 294] width 142 height 23
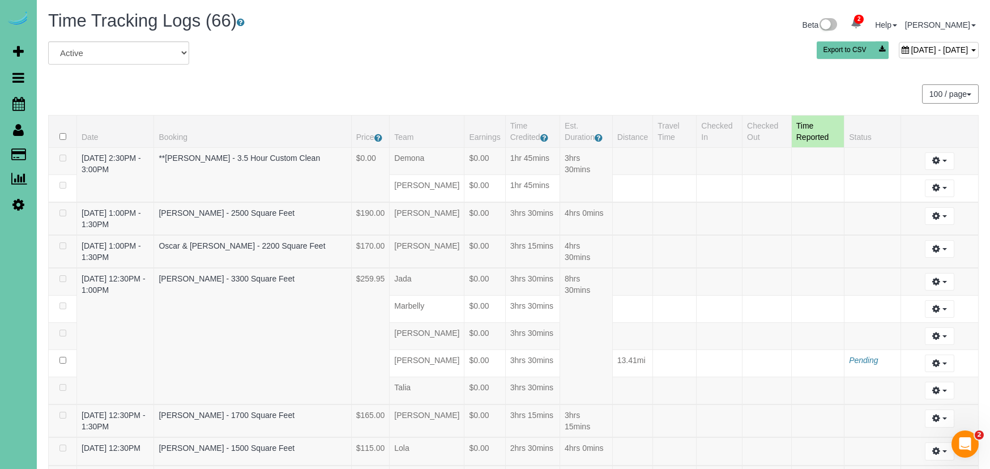
click at [911, 49] on span "August 18, 2025 - August 18, 2025" at bounding box center [939, 49] width 57 height 9
type input "**********"
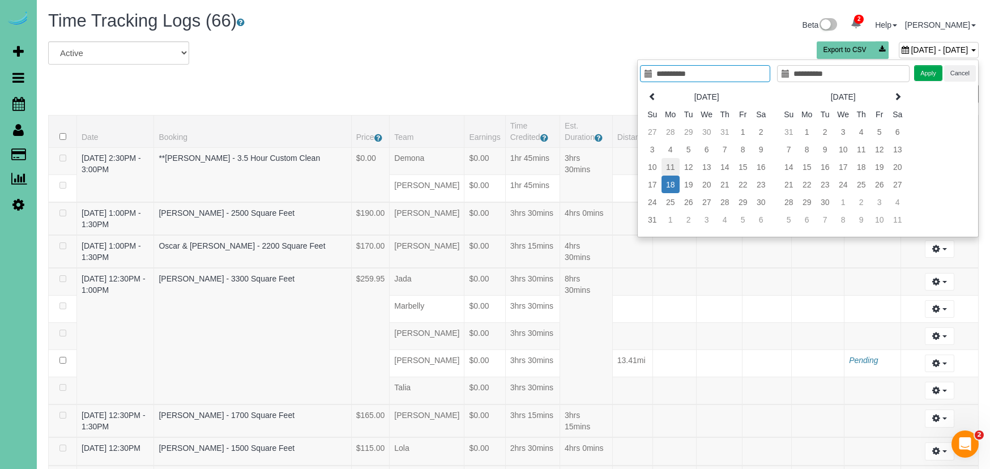
type input "**********"
click at [663, 169] on td "11" at bounding box center [671, 167] width 18 height 18
type input "**********"
click at [667, 167] on td "11" at bounding box center [671, 167] width 18 height 18
type input "**********"
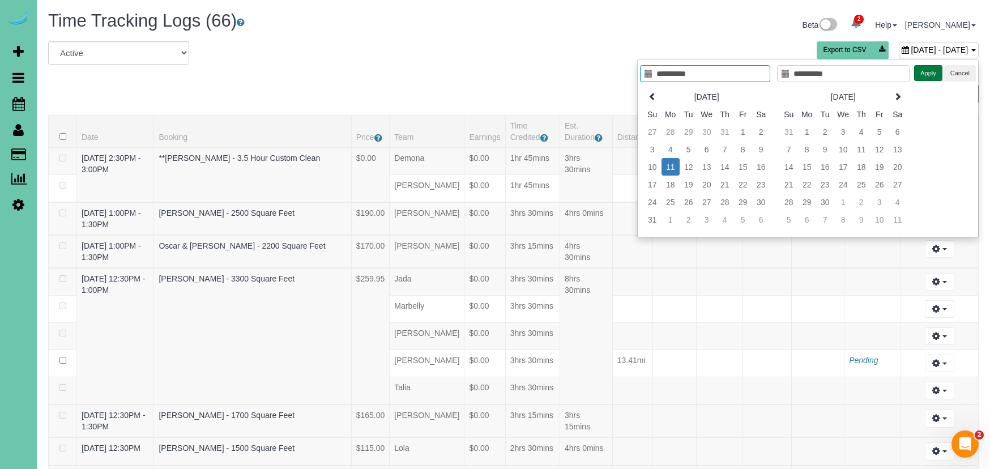
click at [923, 71] on button "Apply" at bounding box center [929, 73] width 28 height 16
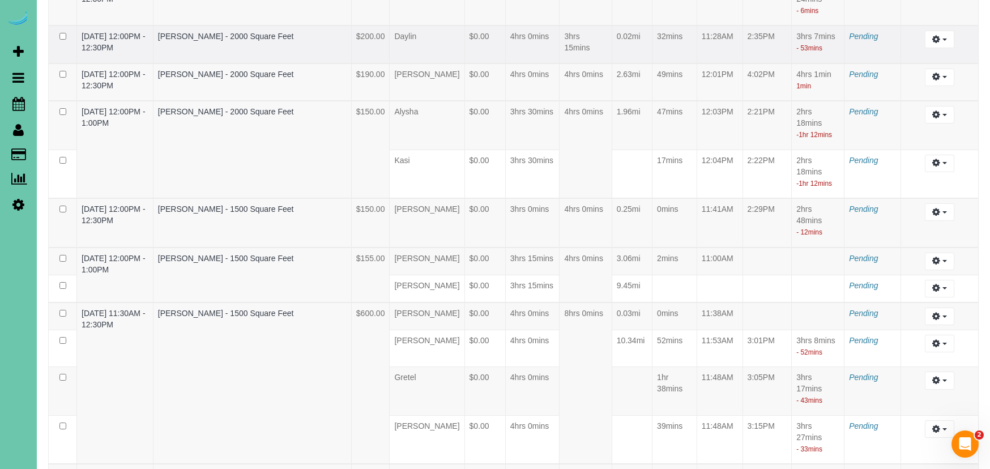
scroll to position [1008, 0]
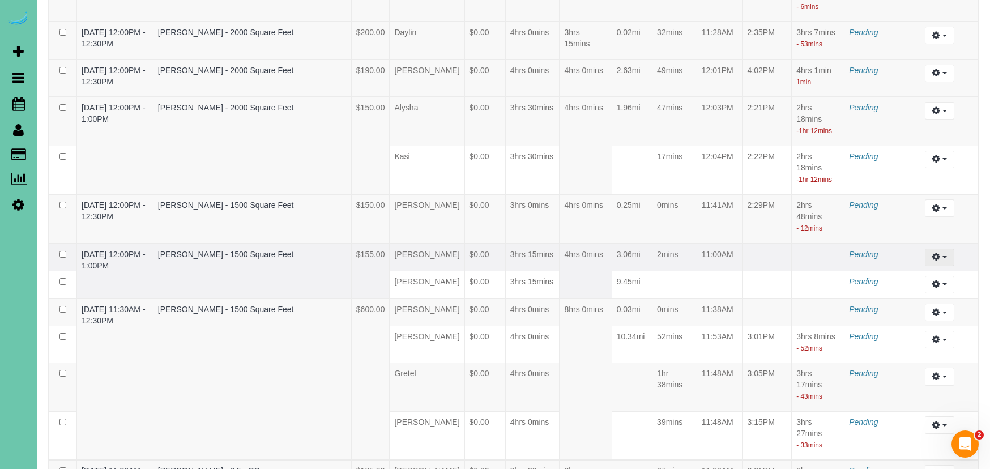
click at [946, 266] on button "button" at bounding box center [939, 258] width 29 height 18
click at [908, 286] on link "Edit" at bounding box center [910, 278] width 90 height 15
select select "draft"
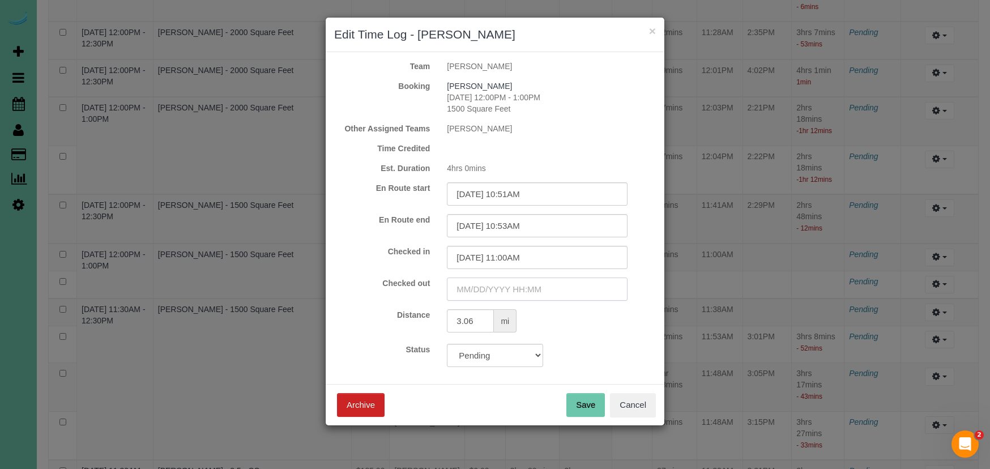
click at [503, 294] on input "text" at bounding box center [537, 289] width 181 height 23
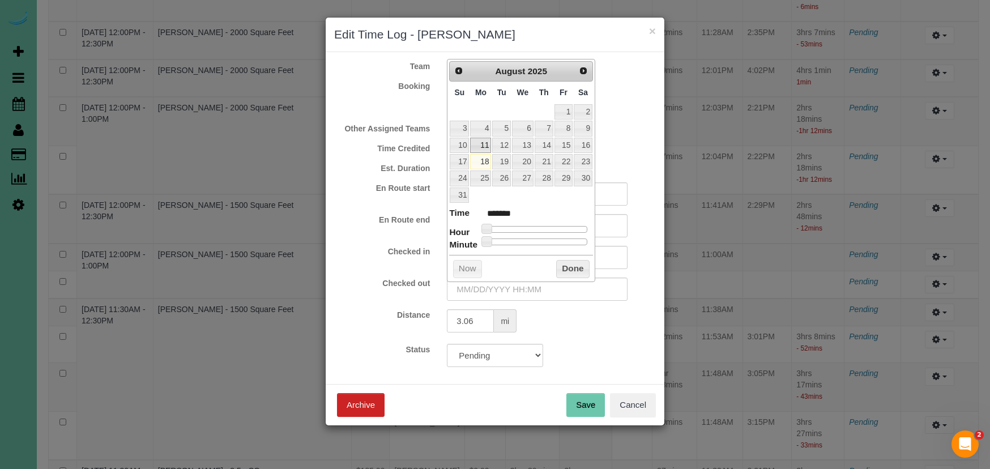
click at [475, 143] on link "11" at bounding box center [480, 145] width 21 height 15
type input "08/11/2025 2:00AM"
type input "******"
type input "08/11/2025 4:00AM"
type input "******"
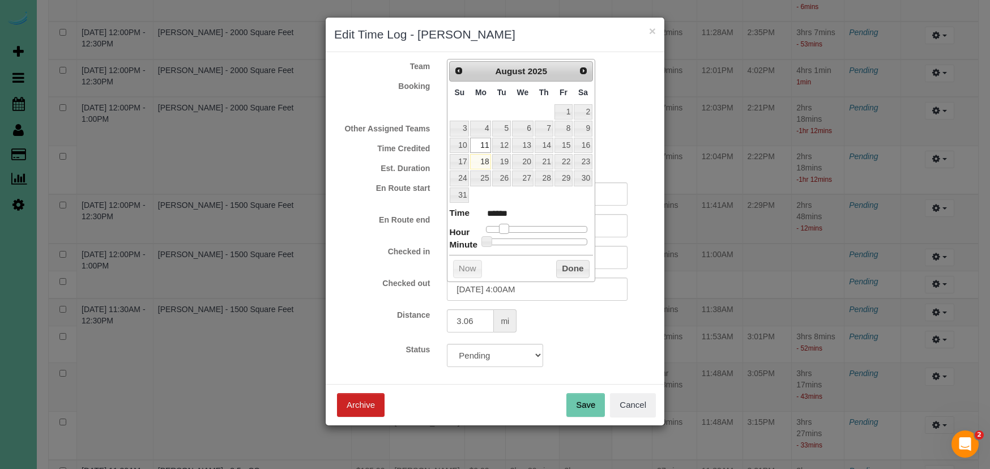
type input "08/11/2025 8:00AM"
type input "******"
type input "08/11/2025 9:00AM"
type input "******"
type input "08/11/2025 11:00AM"
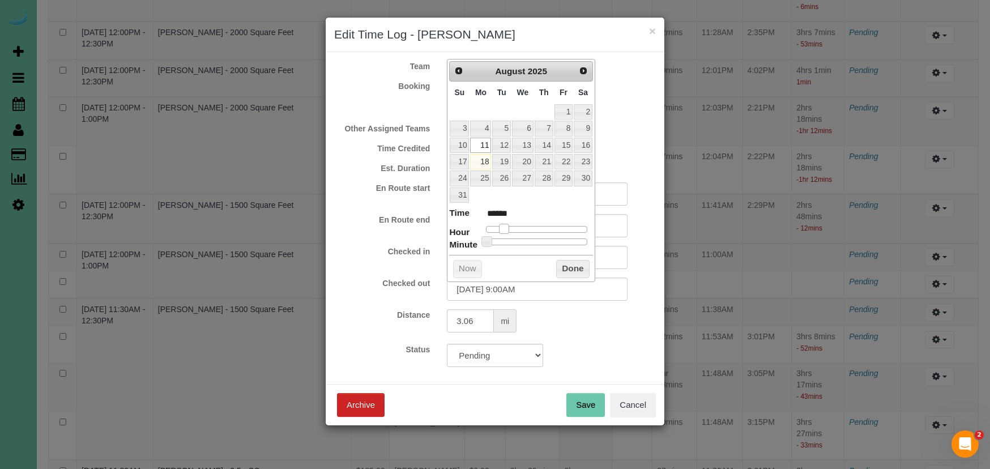
type input "*******"
type input "08/11/2025 12:00PM"
type input "*******"
type input "08/11/2025 1:00PM"
type input "******"
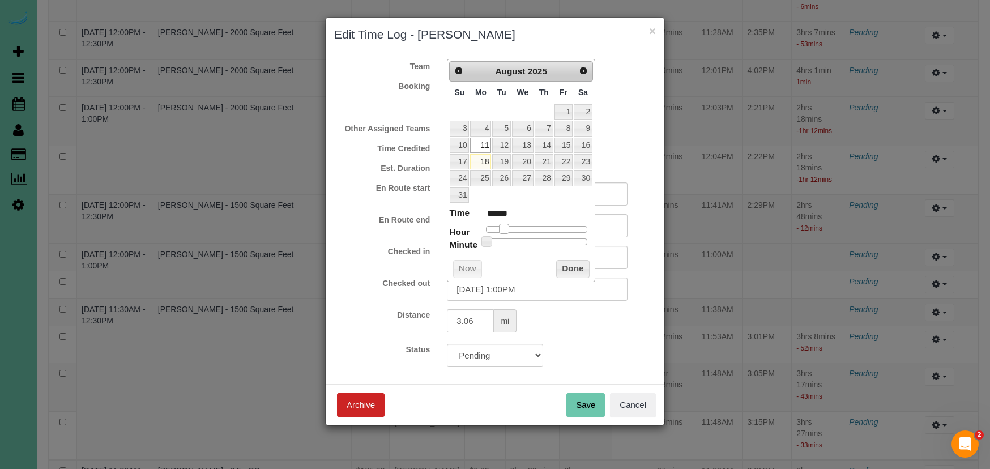
type input "08/11/2025 2:00PM"
type input "******"
drag, startPoint x: 505, startPoint y: 226, endPoint x: 548, endPoint y: 227, distance: 43.1
click at [548, 227] on span at bounding box center [548, 229] width 10 height 10
click at [569, 267] on button "Done" at bounding box center [572, 269] width 33 height 18
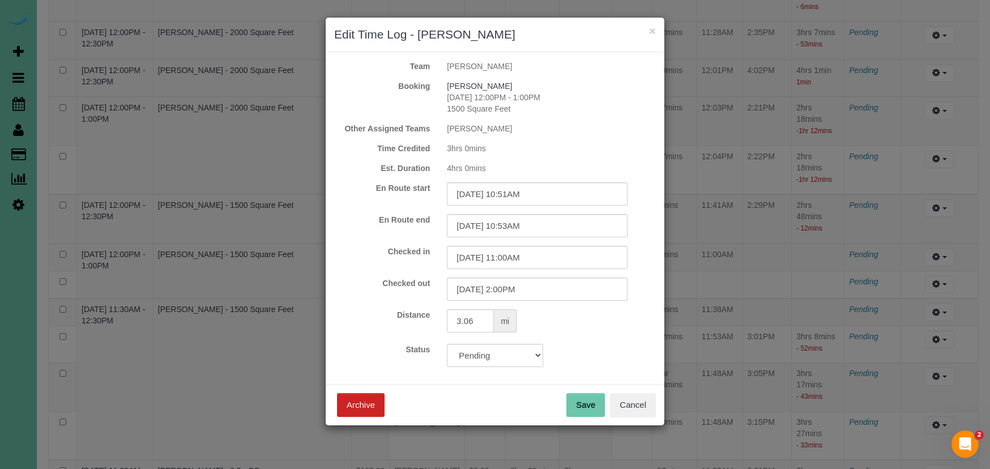
click at [595, 410] on button "Save" at bounding box center [586, 405] width 39 height 24
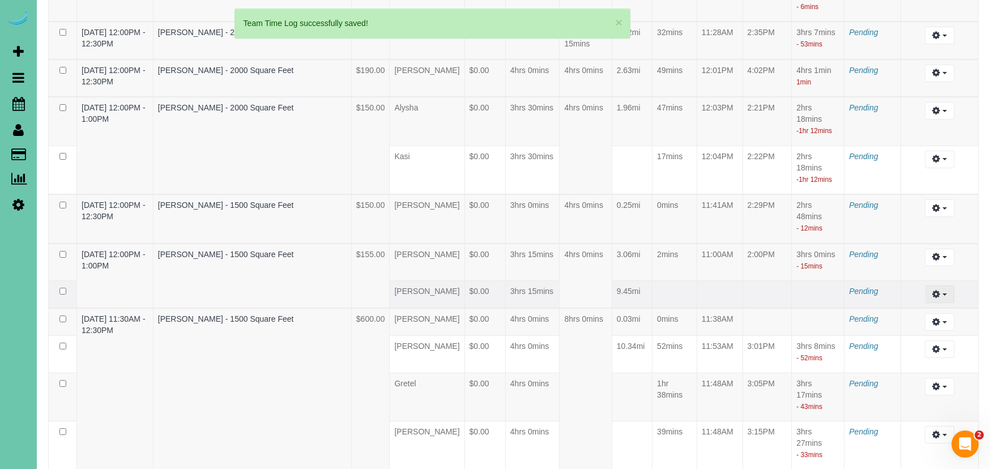
click at [938, 297] on icon "button" at bounding box center [937, 294] width 8 height 7
click at [887, 322] on link "Edit" at bounding box center [910, 315] width 90 height 15
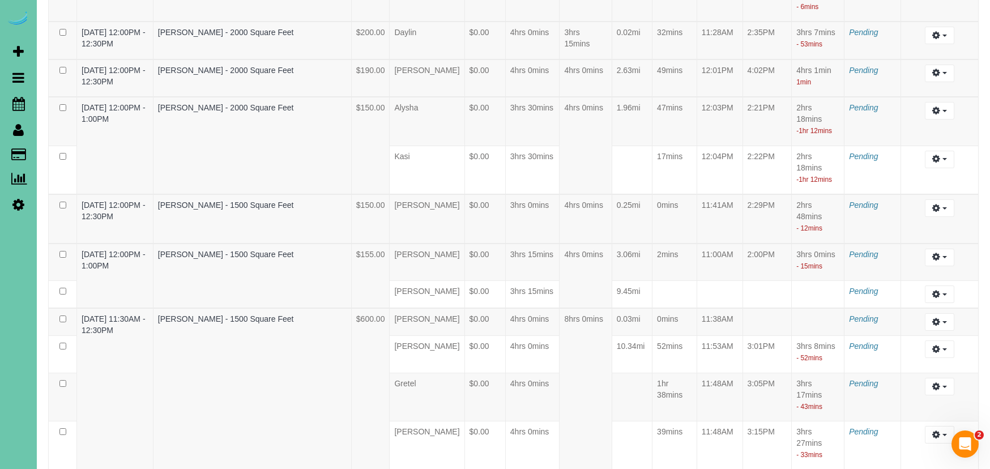
select select "draft"
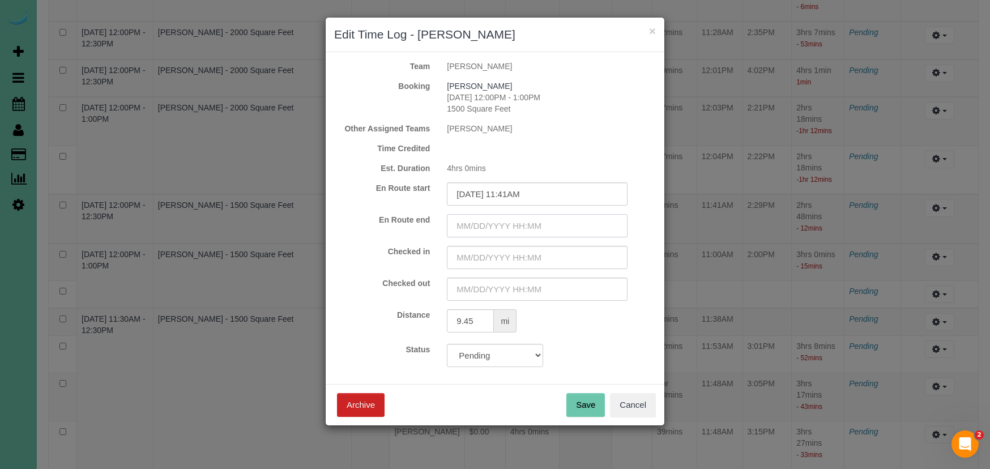
click at [525, 215] on input "text" at bounding box center [537, 225] width 181 height 23
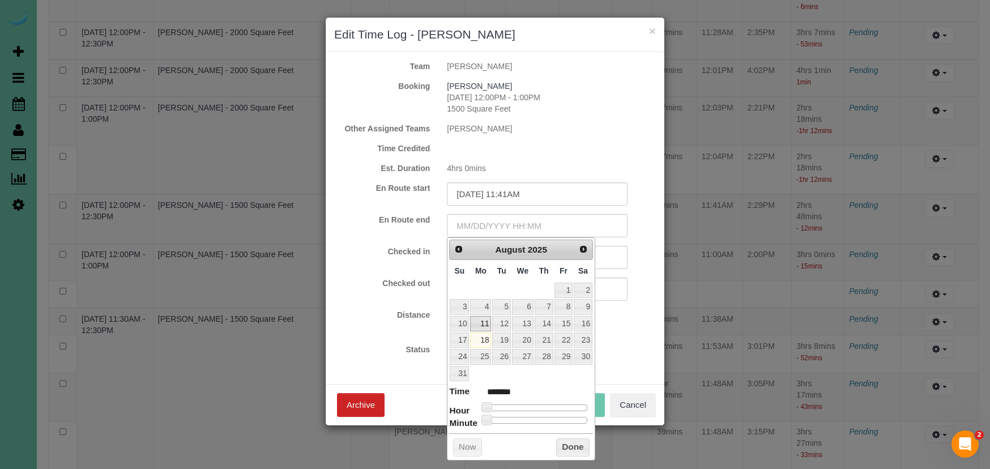
click at [482, 325] on link "11" at bounding box center [480, 323] width 21 height 15
type input "08/11/2025 1:00AM"
type input "******"
type input "08/11/2025 3:00AM"
type input "******"
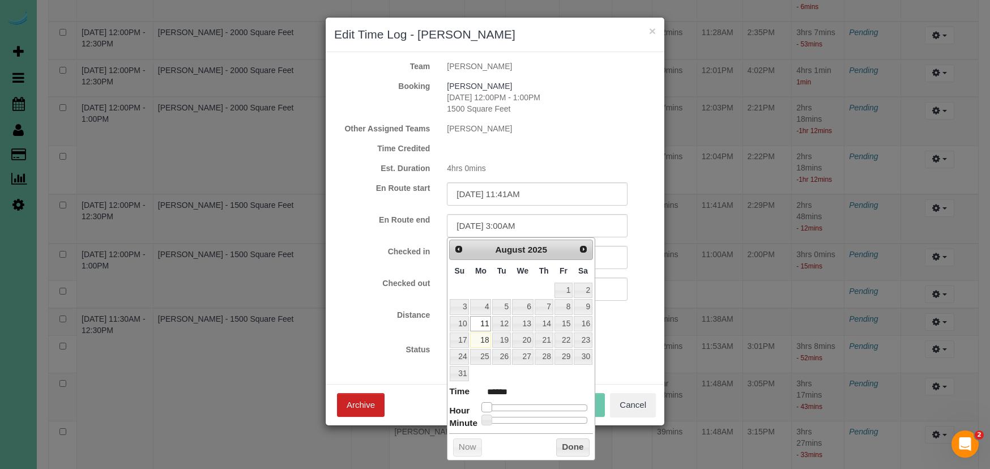
type input "08/11/2025 6:00AM"
type input "******"
type input "08/11/2025 7:00AM"
type input "******"
type input "08/11/2025 8:00AM"
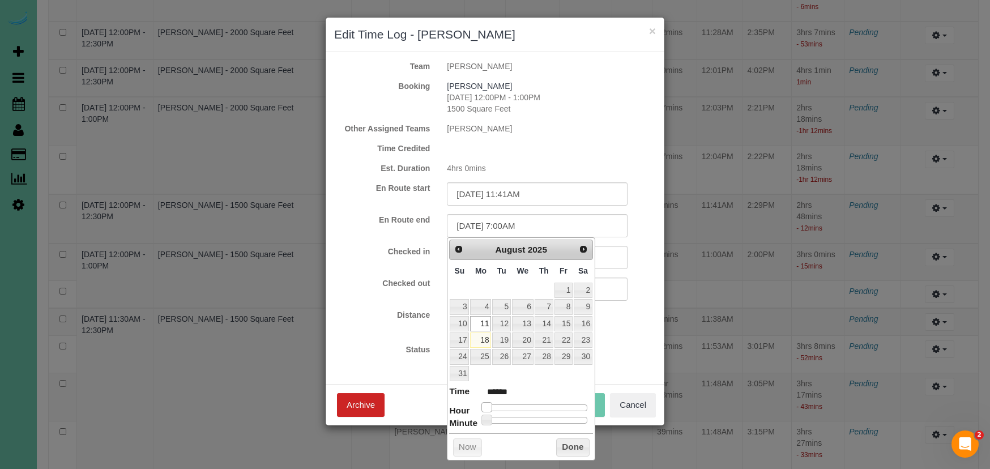
type input "******"
type input "08/11/2025 9:00AM"
type input "******"
type input "08/11/2025 10:00AM"
type input "*******"
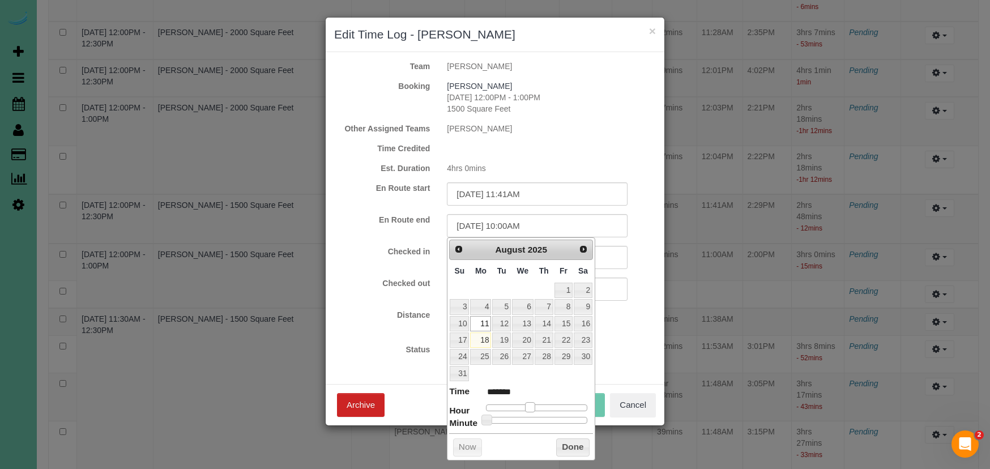
type input "08/11/2025 11:00AM"
type input "*******"
type input "08/11/2025 12:00PM"
type input "*******"
type input "08/11/2025 1:00PM"
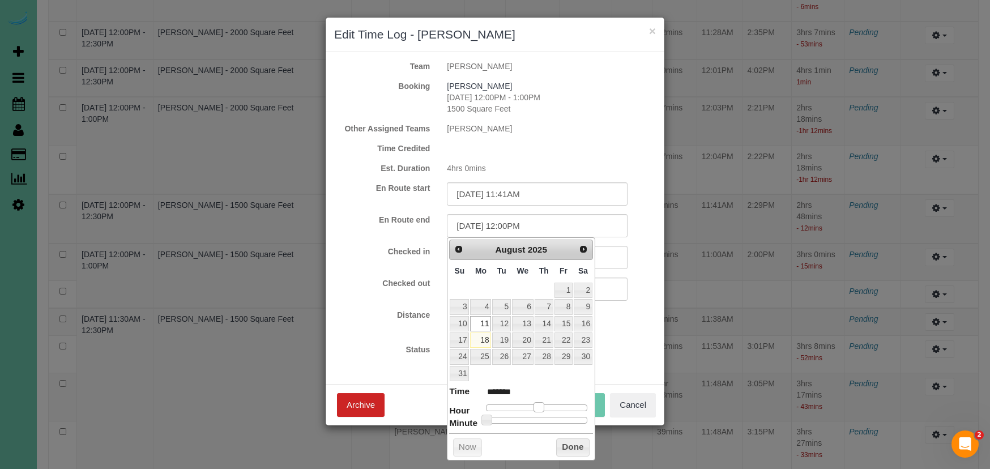
type input "******"
type input "08/11/2025 12:00PM"
type input "*******"
type input "08/11/2025 11:00AM"
type input "*******"
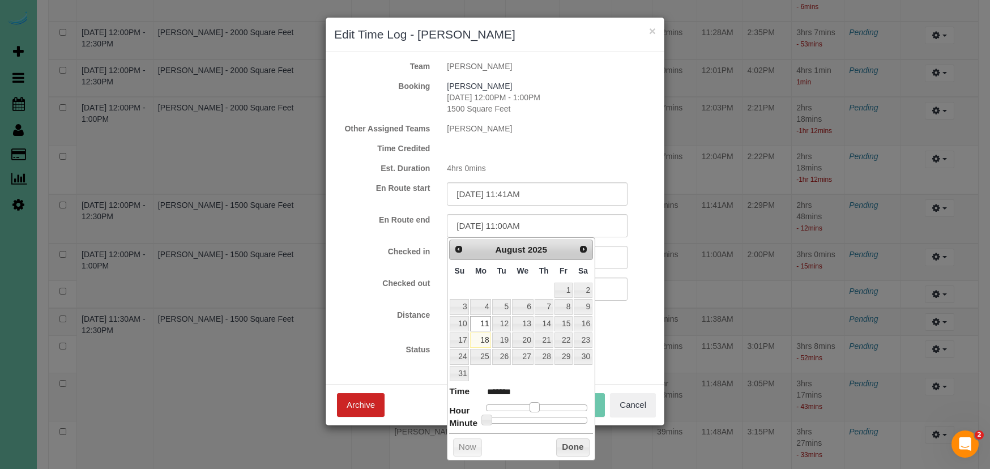
type input "08/11/2025 10:00AM"
type input "*******"
type input "08/11/2025 11:00AM"
type input "*******"
drag, startPoint x: 490, startPoint y: 406, endPoint x: 537, endPoint y: 406, distance: 47.6
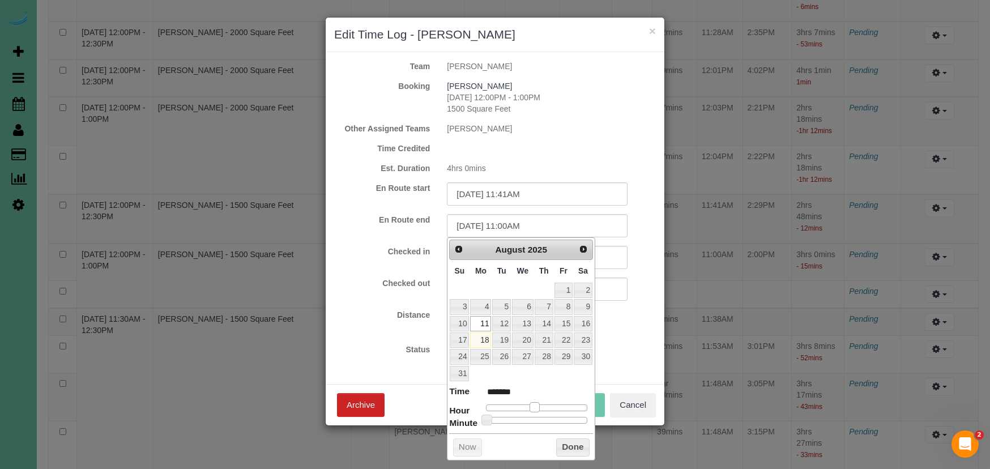
click at [538, 406] on span at bounding box center [535, 407] width 10 height 10
type input "08/11/2025 12:00PM"
type input "*******"
click at [541, 403] on span at bounding box center [539, 407] width 10 height 10
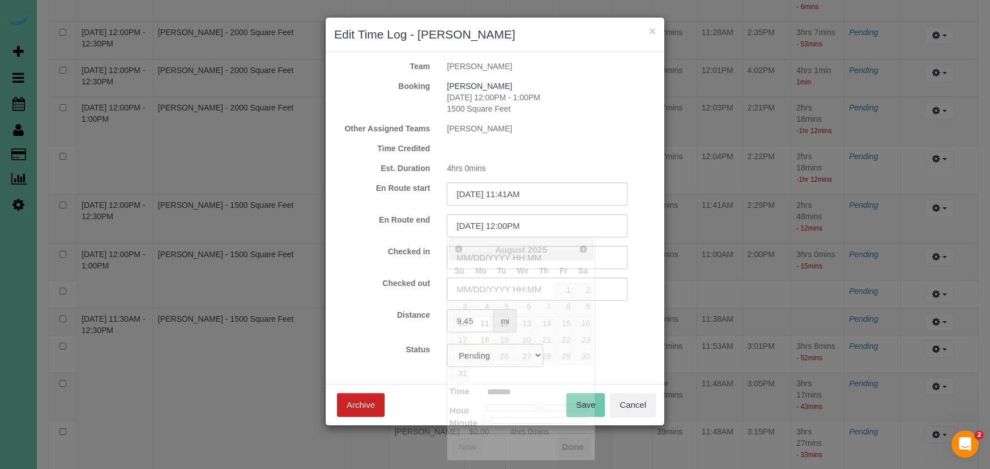
click at [627, 350] on div "Status Approved Approved + Update team with Time Reported Approved + Update tea…" at bounding box center [495, 355] width 339 height 23
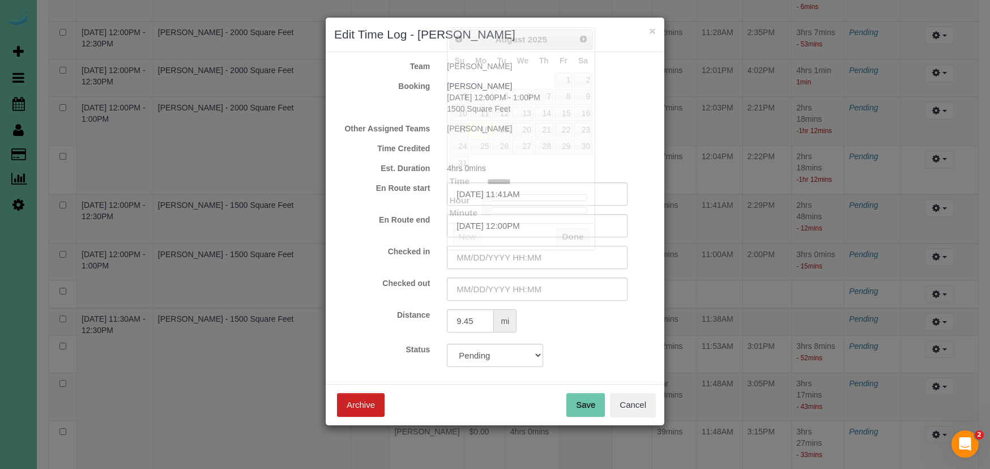
drag, startPoint x: 501, startPoint y: 256, endPoint x: 487, endPoint y: 268, distance: 18.5
click at [501, 256] on input "text" at bounding box center [537, 257] width 181 height 23
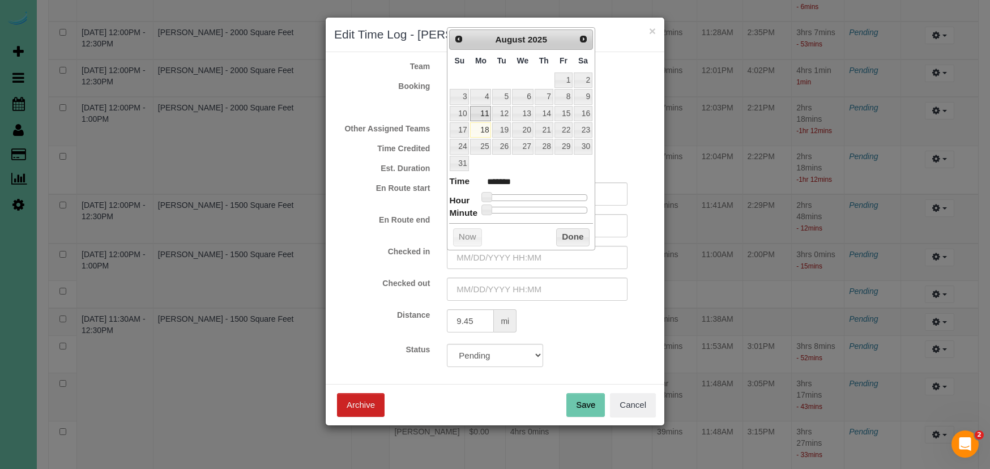
click at [475, 106] on link "11" at bounding box center [480, 113] width 21 height 15
type input "08/11/2025 1:00AM"
type input "******"
type input "08/11/2025 4:00AM"
type input "******"
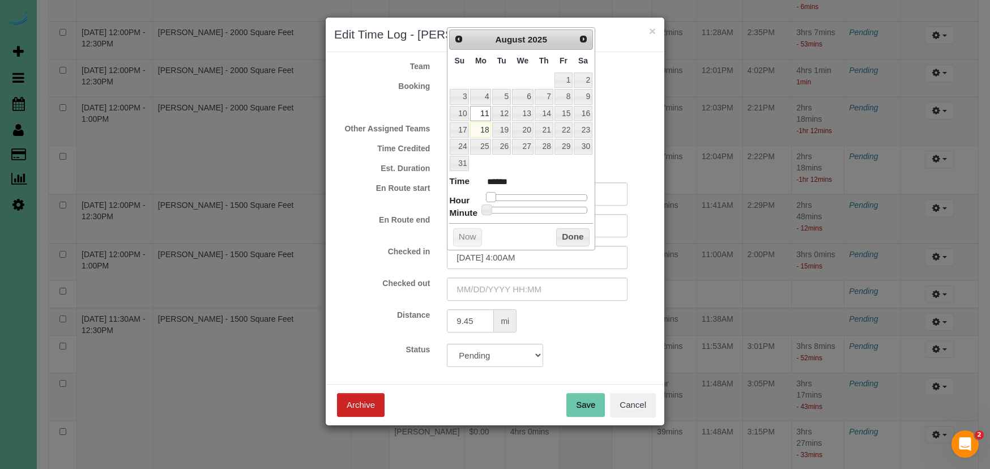
type input "08/11/2025 6:00AM"
type input "******"
type input "08/11/2025 7:00AM"
type input "******"
type input "08/11/2025 8:00AM"
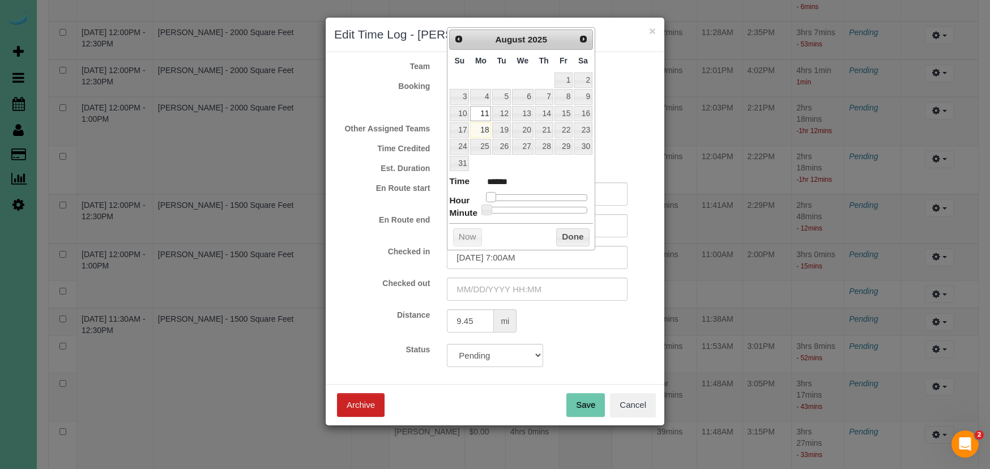
type input "******"
type input "08/11/2025 9:00AM"
type input "******"
type input "08/11/2025 10:00AM"
type input "*******"
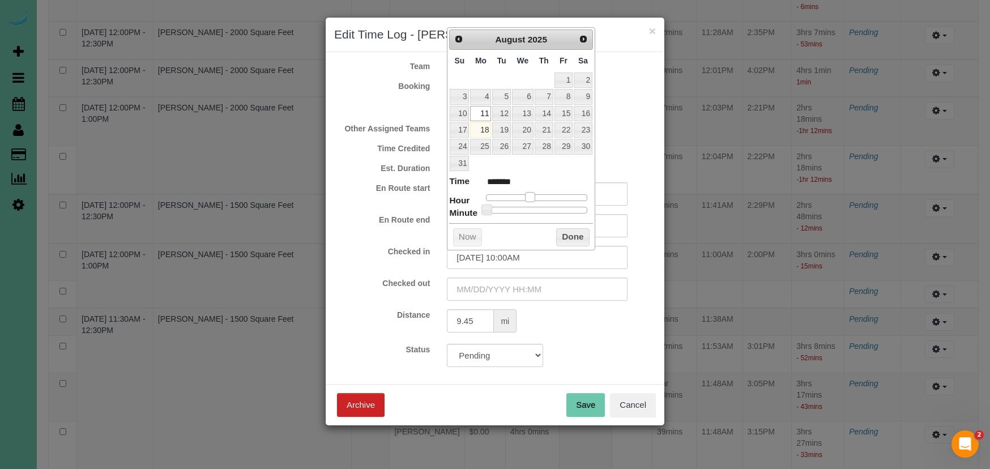
type input "08/11/2025 11:00AM"
type input "*******"
type input "08/11/2025 12:00PM"
type input "*******"
drag, startPoint x: 486, startPoint y: 194, endPoint x: 538, endPoint y: 194, distance: 52.1
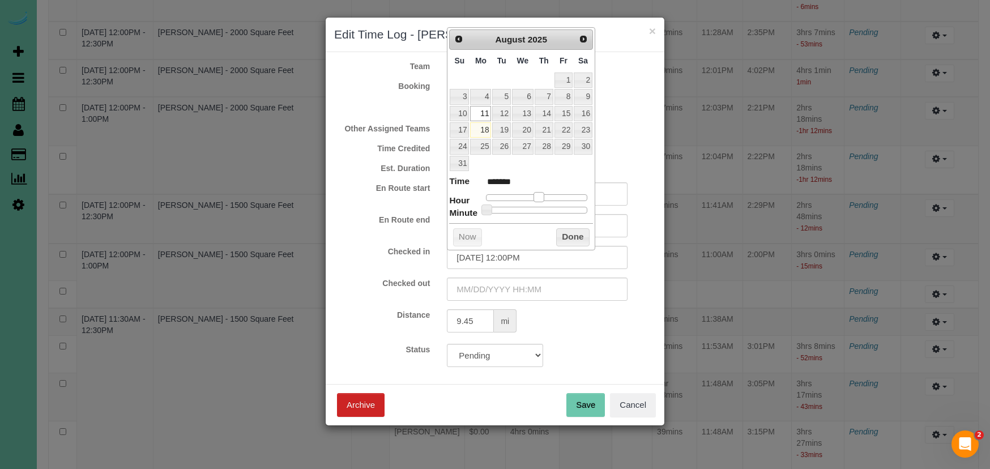
click at [538, 194] on span at bounding box center [539, 197] width 10 height 10
click at [560, 228] on button "Done" at bounding box center [572, 237] width 33 height 18
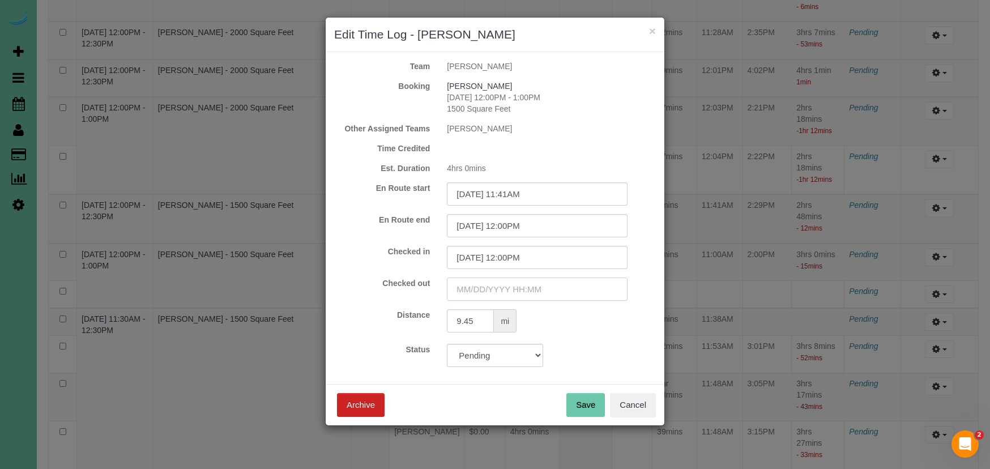
click at [497, 296] on input "text" at bounding box center [537, 289] width 181 height 23
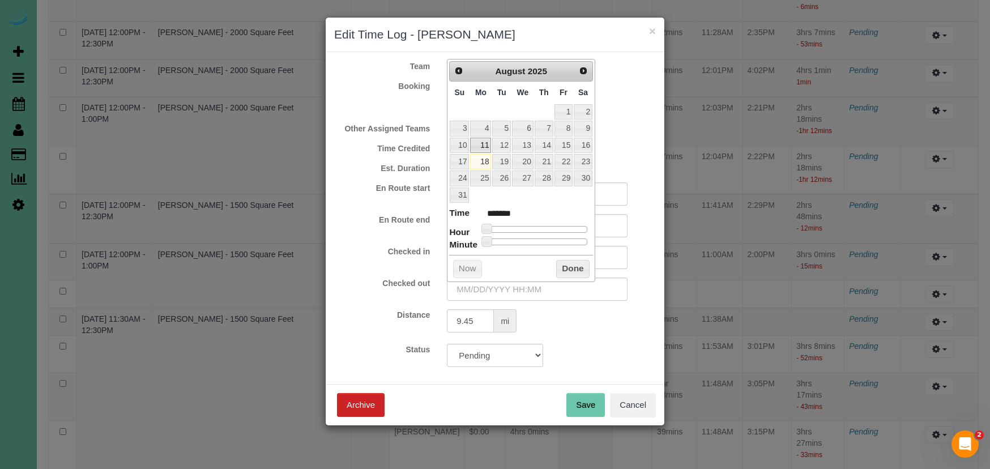
click at [479, 147] on link "11" at bounding box center [480, 145] width 21 height 15
type input "08/11/2025 1:00AM"
type input "******"
type input "08/11/2025 4:00AM"
type input "******"
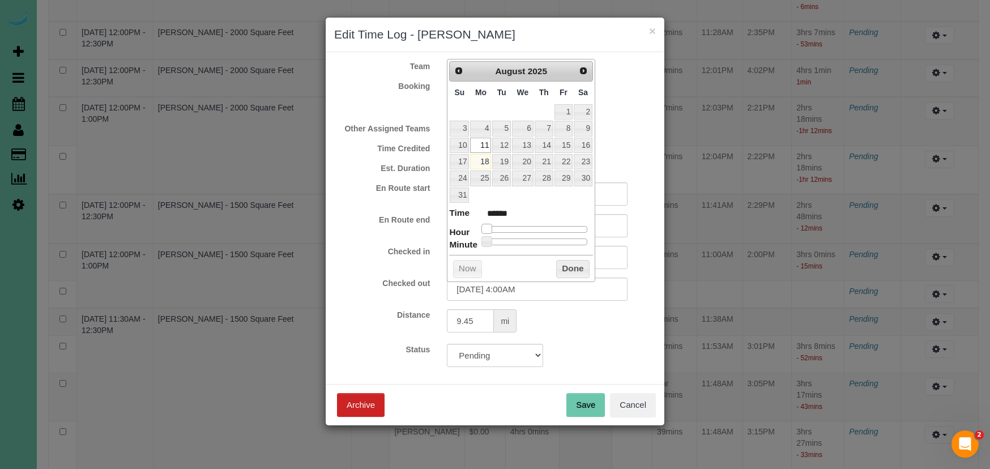
type input "08/11/2025 5:00AM"
type input "******"
type input "08/11/2025 6:00AM"
type input "******"
type input "08/11/2025 7:00AM"
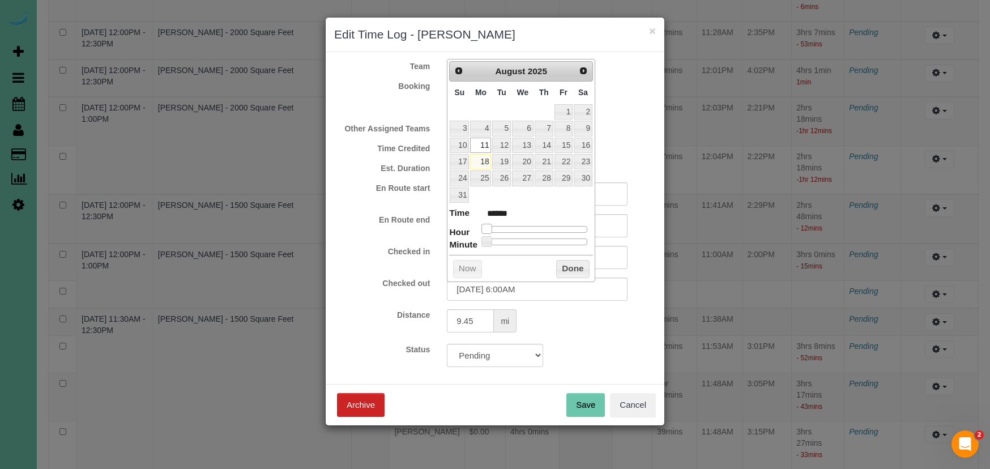
type input "******"
type input "08/11/2025 8:00AM"
type input "******"
type input "08/11/2025 9:00AM"
type input "******"
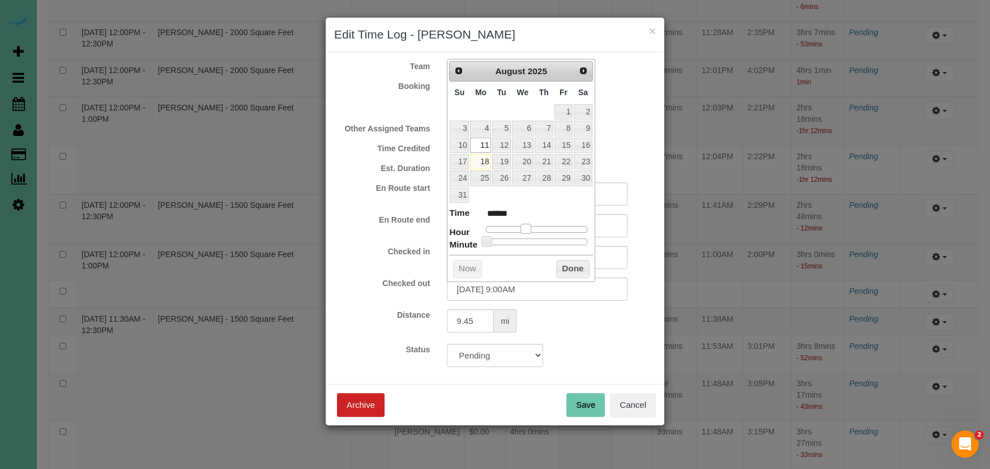
type input "08/11/2025 10:00AM"
type input "*******"
type input "08/11/2025 11:00AM"
type input "*******"
type input "08/11/2025 12:00PM"
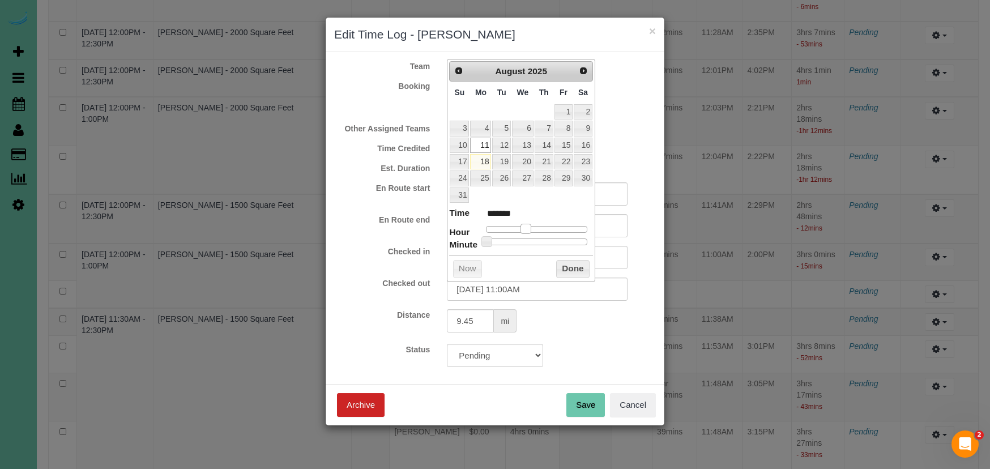
type input "*******"
type input "08/11/2025 1:00PM"
type input "******"
type input "08/11/2025 2:00PM"
type input "******"
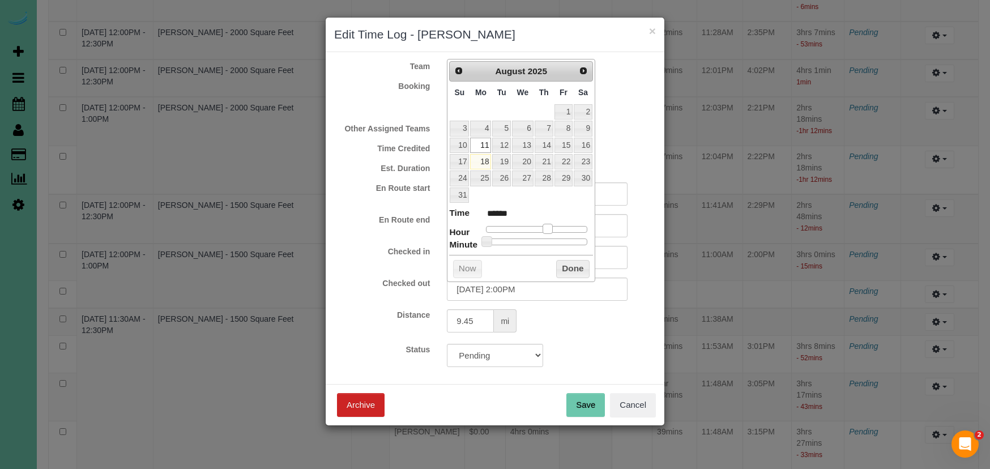
drag, startPoint x: 486, startPoint y: 225, endPoint x: 550, endPoint y: 239, distance: 66.1
click at [546, 228] on span at bounding box center [548, 229] width 10 height 10
click at [562, 256] on div "Prev Next August 2025 Su Mo Tu We Th Fr Sa 1 2 3 4 5 6 7 8 9 10 11 12 13 14 15 …" at bounding box center [521, 170] width 148 height 223
click at [560, 261] on button "Done" at bounding box center [572, 269] width 33 height 18
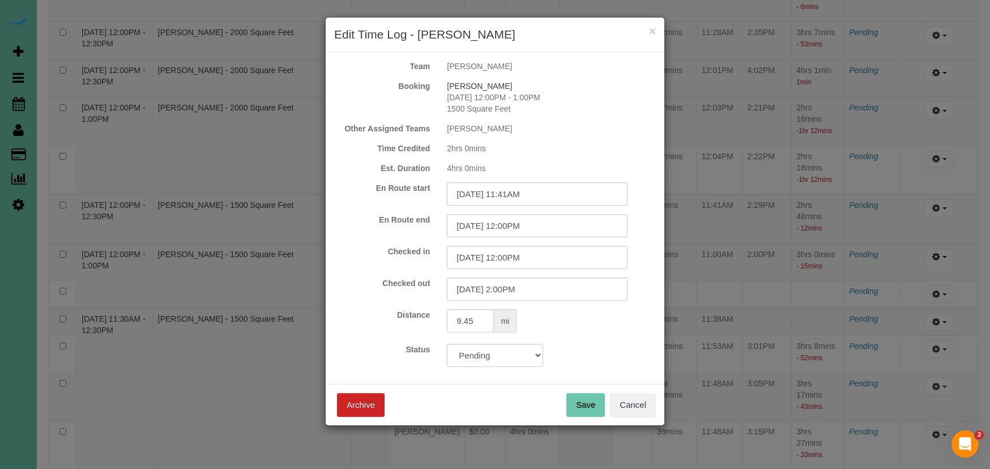
click at [582, 409] on button "Save" at bounding box center [586, 405] width 39 height 24
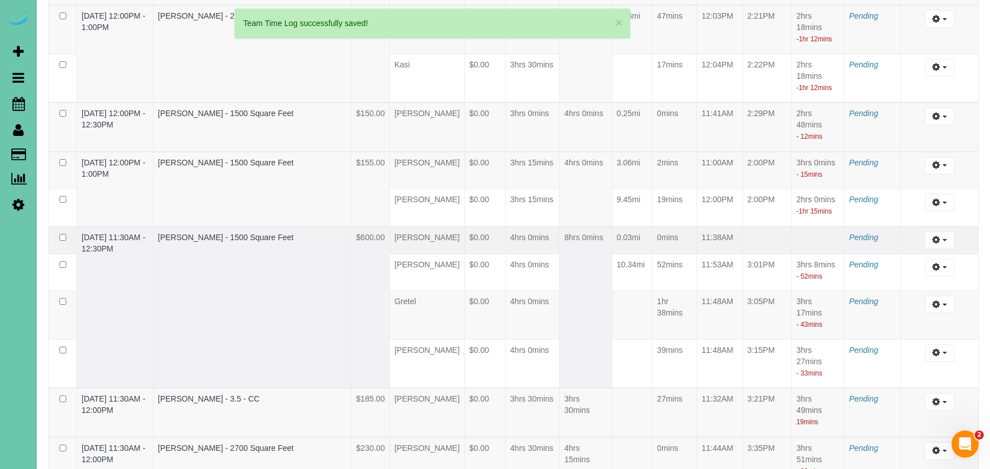
scroll to position [1107, 0]
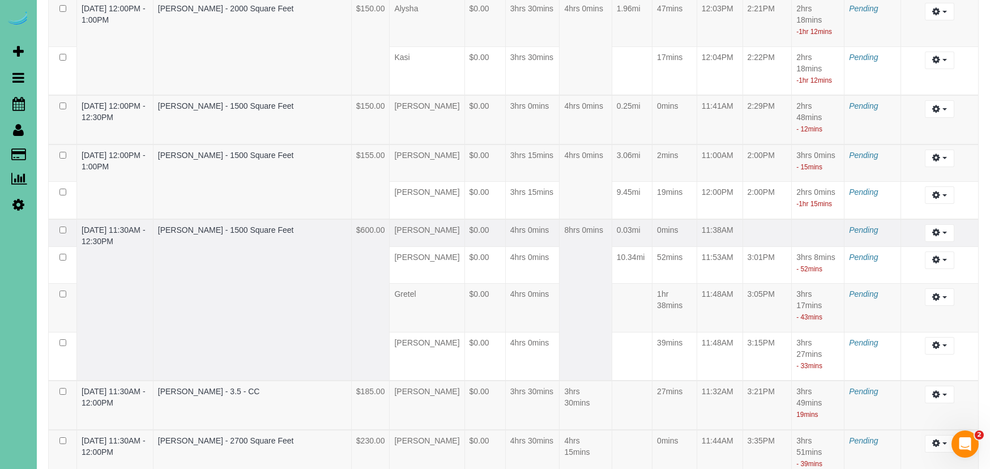
click at [938, 247] on td "Edit Archive ..." at bounding box center [940, 233] width 78 height 28
drag, startPoint x: 943, startPoint y: 368, endPoint x: 935, endPoint y: 371, distance: 8.4
click at [943, 234] on span "button" at bounding box center [945, 233] width 5 height 2
click at [912, 261] on link "Edit" at bounding box center [910, 253] width 90 height 15
select select "draft"
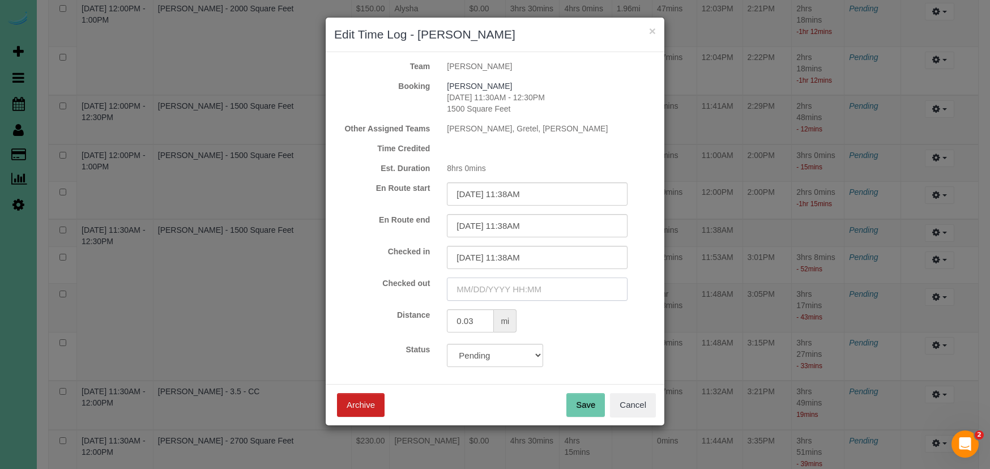
drag, startPoint x: 500, startPoint y: 292, endPoint x: 483, endPoint y: 271, distance: 27.0
click at [499, 292] on input "text" at bounding box center [537, 289] width 181 height 23
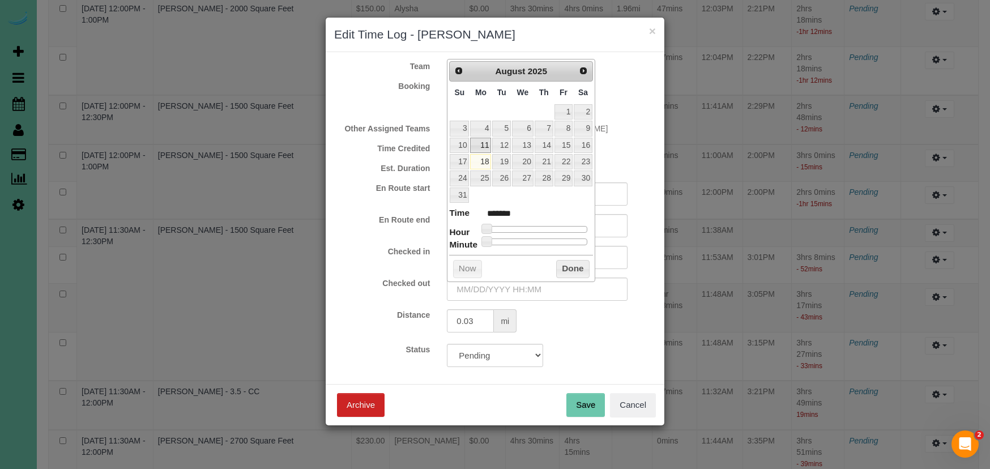
click at [483, 145] on link "11" at bounding box center [480, 145] width 21 height 15
type input "08/11/2025 1:00AM"
type input "******"
type input "08/11/2025 2:00AM"
type input "******"
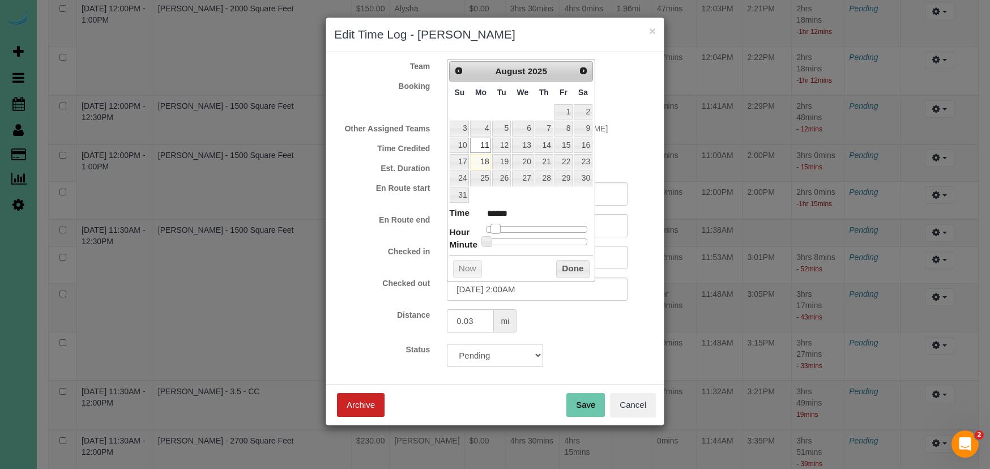
type input "08/11/2025 3:00AM"
type input "******"
type input "08/11/2025 4:00AM"
type input "******"
type input "08/11/2025 6:00AM"
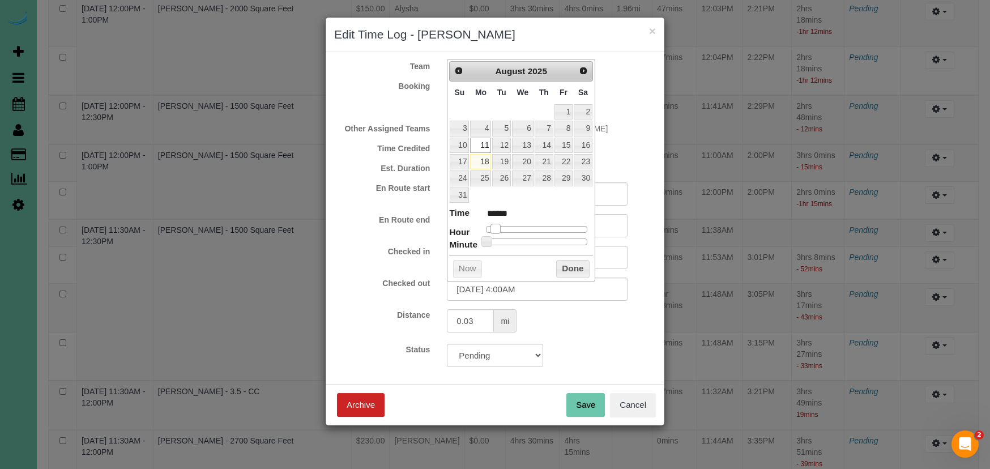
type input "******"
type input "08/11/2025 7:00AM"
type input "******"
type input "08/11/2025 8:00AM"
type input "******"
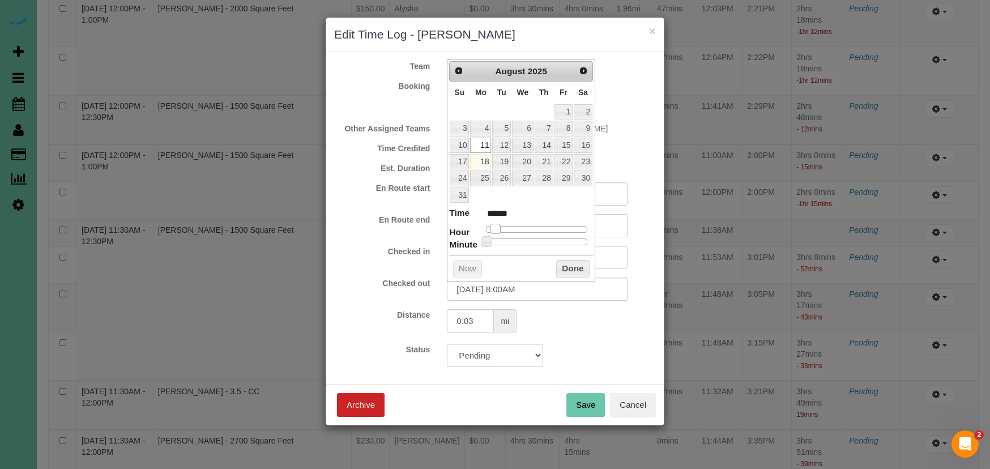
type input "08/11/2025 9:00AM"
type input "******"
type input "08/11/2025 10:00AM"
type input "*******"
type input "08/11/2025 11:00AM"
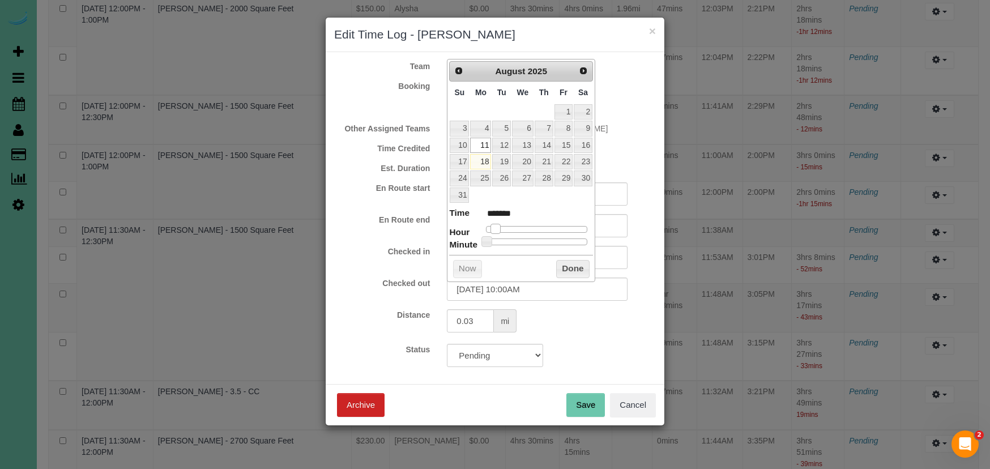
type input "*******"
type input "08/11/2025 12:00PM"
type input "*******"
type input "08/11/2025 1:00PM"
type input "******"
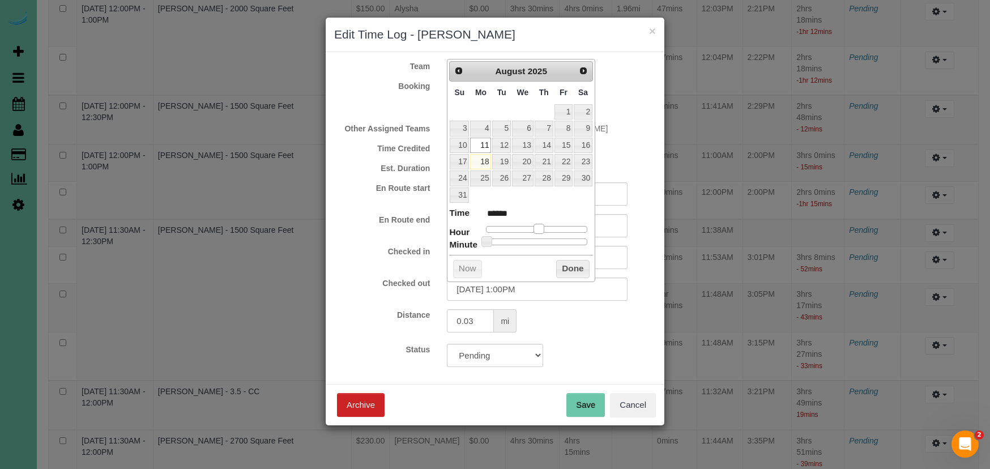
type input "08/11/2025 2:00PM"
type input "******"
type input "08/11/2025 3:00PM"
type input "******"
drag, startPoint x: 486, startPoint y: 226, endPoint x: 551, endPoint y: 229, distance: 65.8
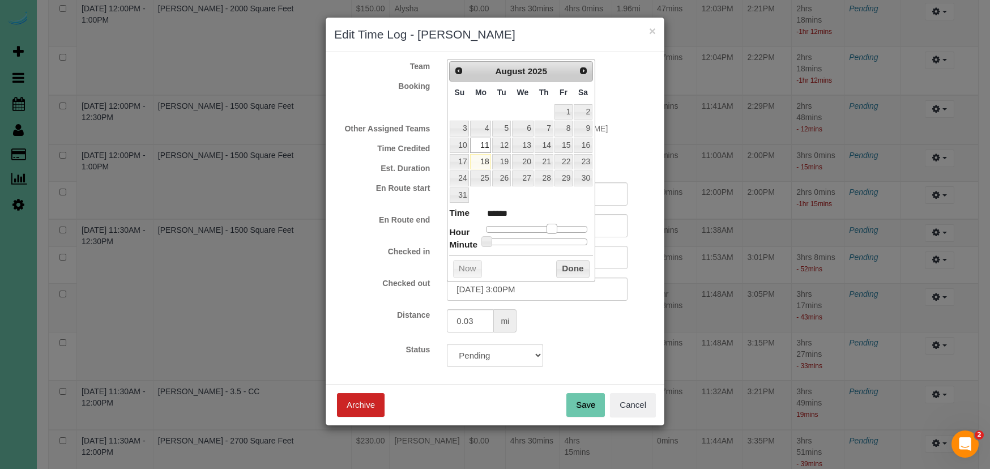
click at [552, 228] on span at bounding box center [552, 229] width 10 height 10
click at [564, 260] on button "Done" at bounding box center [572, 269] width 33 height 18
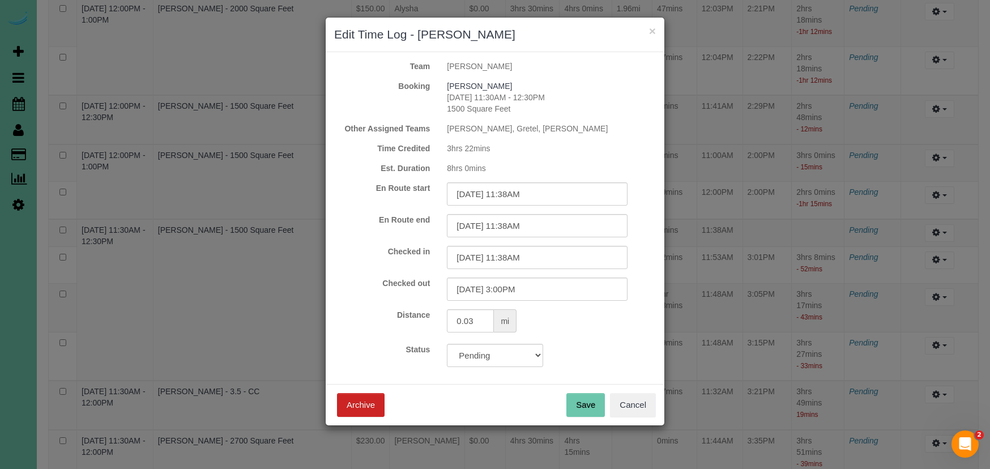
click at [578, 402] on button "Save" at bounding box center [586, 405] width 39 height 24
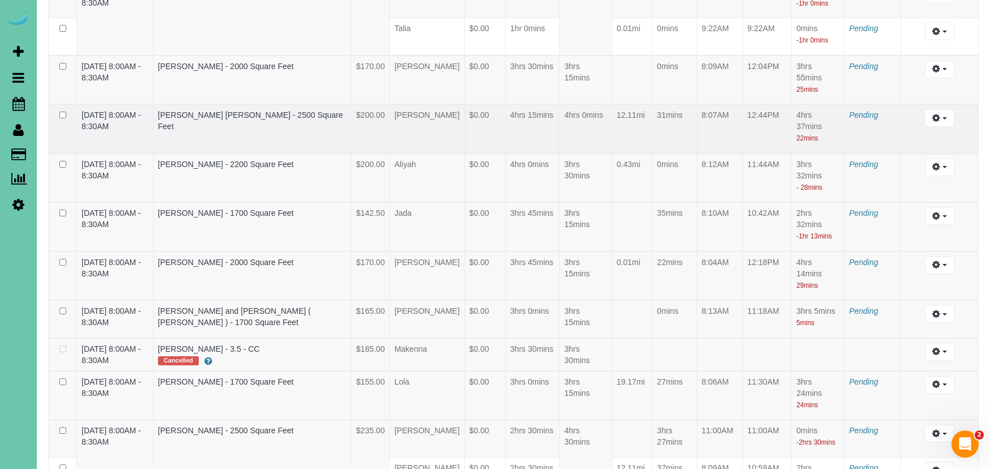
scroll to position [2788, 0]
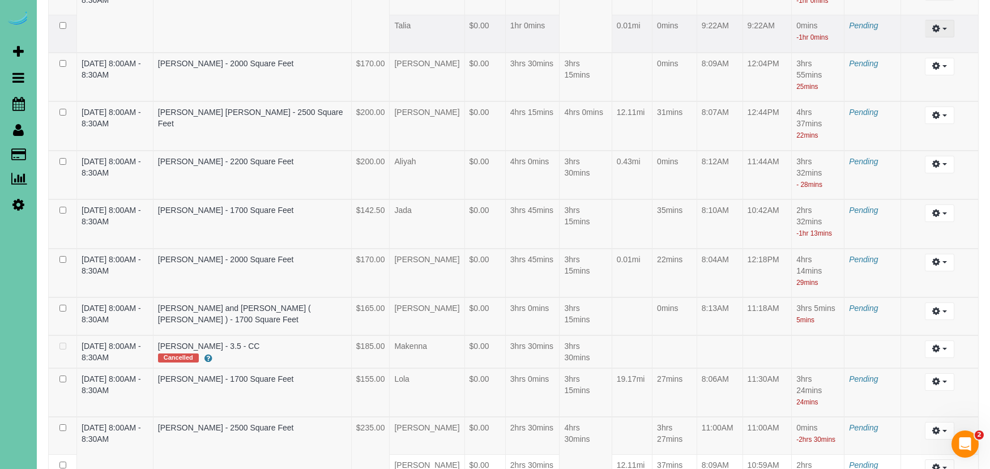
click at [935, 32] on icon "button" at bounding box center [937, 28] width 8 height 7
click at [912, 57] on link "Edit" at bounding box center [910, 49] width 90 height 15
select select "draft"
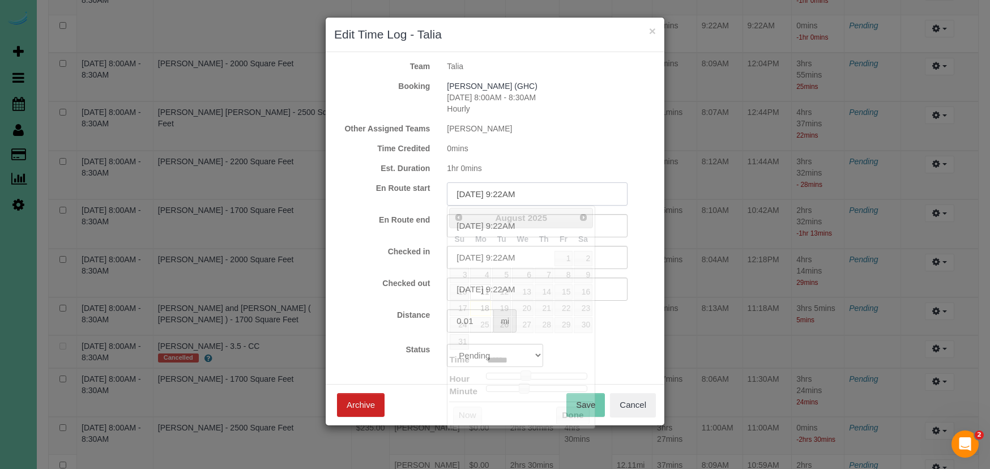
click at [504, 194] on input "08/11/2025 9:22AM" at bounding box center [537, 193] width 181 height 23
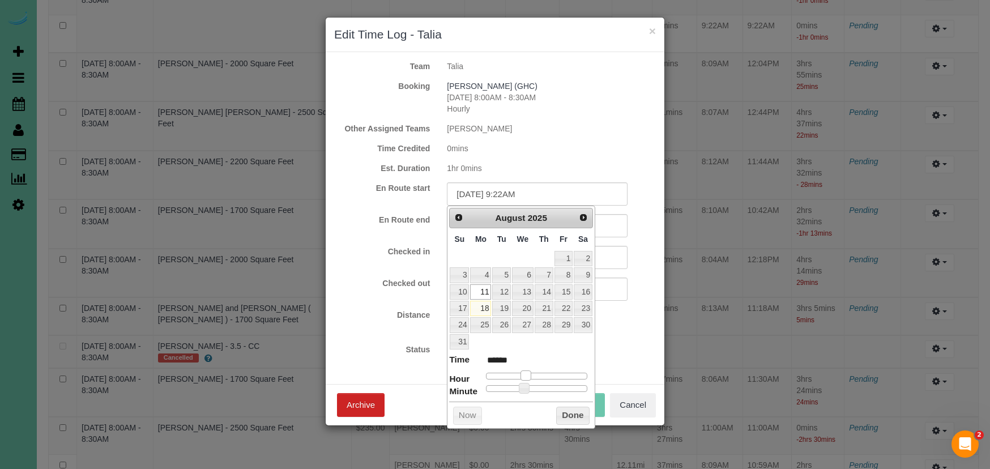
type input "08/11/2025 8:22AM"
type input "******"
drag, startPoint x: 526, startPoint y: 369, endPoint x: 524, endPoint y: 377, distance: 8.3
click at [523, 371] on span at bounding box center [522, 376] width 10 height 10
type input "08/11/2025 8:21AM"
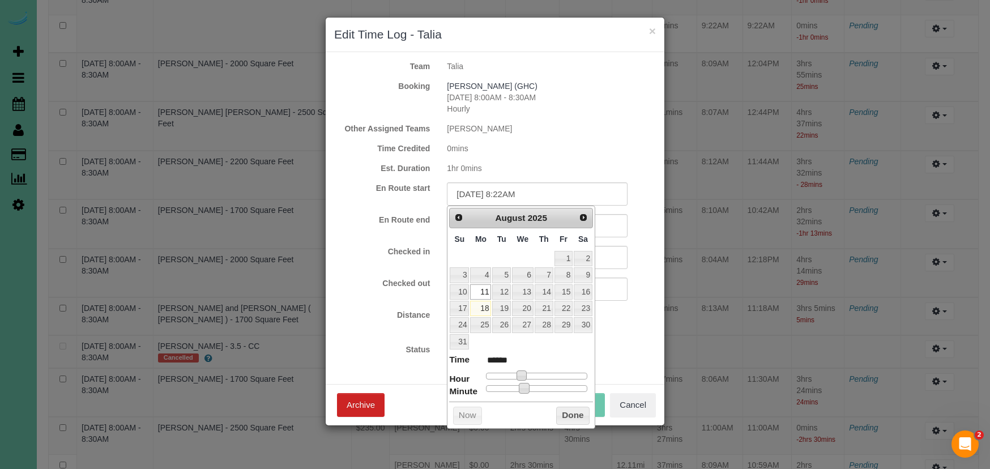
type input "******"
type input "08/11/2025 8:17AM"
type input "******"
type input "08/11/2025 8:08AM"
type input "******"
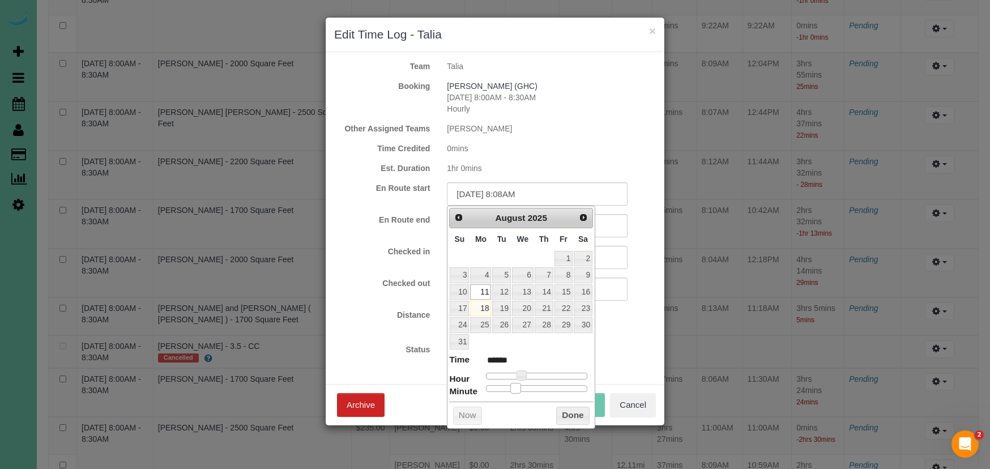
type input "08/11/2025 8:05AM"
type input "******"
type input "08/11/2025 8:00AM"
type input "******"
drag, startPoint x: 523, startPoint y: 388, endPoint x: 470, endPoint y: 388, distance: 52.7
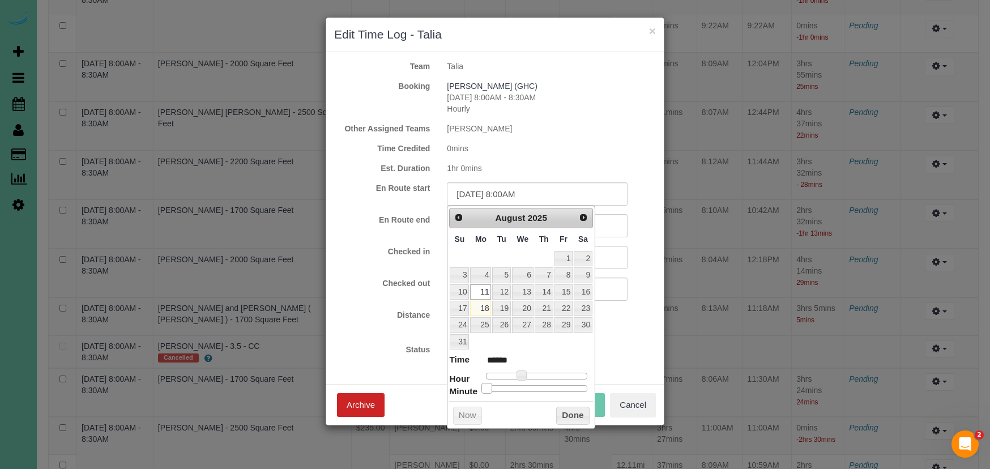
click at [470, 388] on dl "Time ****** Hour Minute Second Millisecond Microsecond Time Zone ***** ***** **…" at bounding box center [521, 373] width 144 height 39
drag, startPoint x: 572, startPoint y: 413, endPoint x: 517, endPoint y: 343, distance: 89.2
click at [572, 412] on button "Done" at bounding box center [572, 416] width 33 height 18
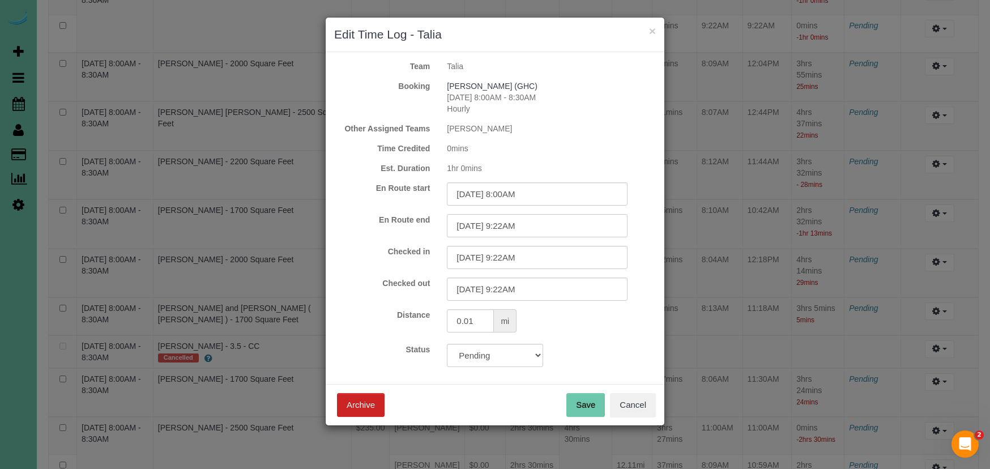
drag, startPoint x: 521, startPoint y: 224, endPoint x: 519, endPoint y: 232, distance: 8.1
click at [521, 224] on input "08/11/2025 9:22AM" at bounding box center [537, 225] width 181 height 23
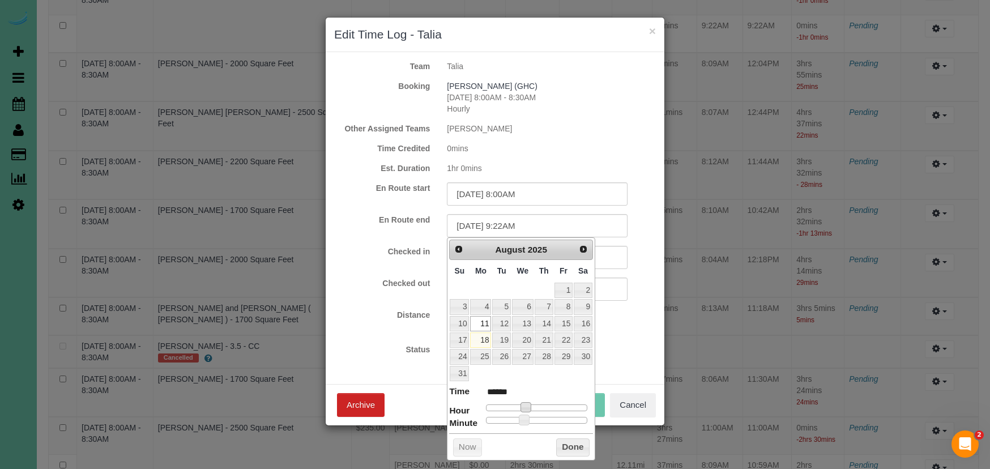
type input "08/11/2025 8:22AM"
type input "******"
type input "08/11/2025 7:22AM"
type input "******"
type input "08/11/2025 8:22AM"
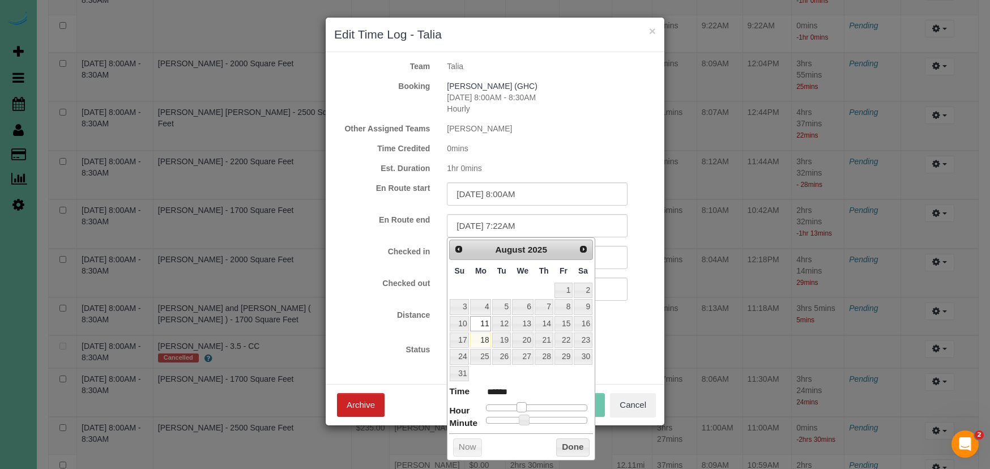
type input "******"
drag, startPoint x: 525, startPoint y: 404, endPoint x: 520, endPoint y: 401, distance: 6.1
click at [520, 403] on span at bounding box center [522, 407] width 10 height 10
type input "08/11/2025 8:21AM"
type input "******"
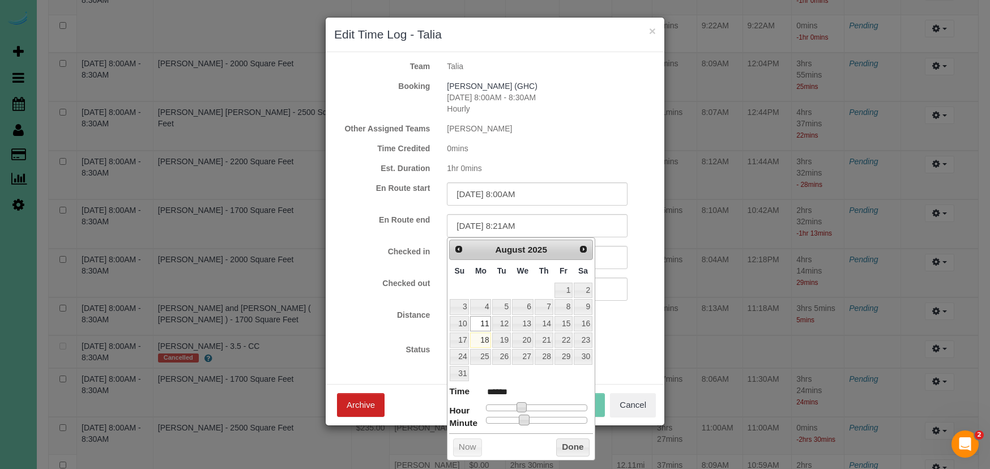
type input "08/11/2025 8:17AM"
type input "******"
type input "08/11/2025 8:04AM"
type input "******"
type input "08/11/2025 8:00AM"
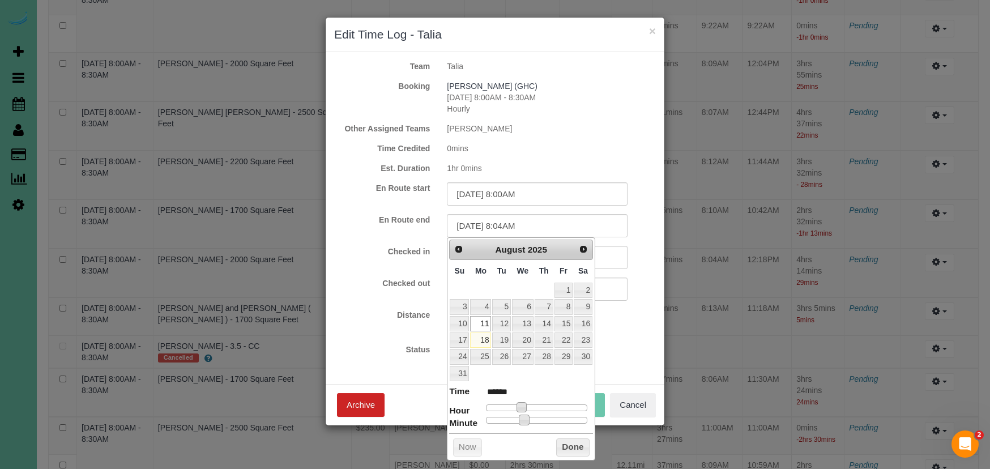
type input "******"
drag, startPoint x: 526, startPoint y: 415, endPoint x: 467, endPoint y: 419, distance: 59.0
click at [467, 419] on dl "Time ****** Hour Minute Second Millisecond Microsecond Time Zone ***** ***** **…" at bounding box center [521, 404] width 144 height 39
click at [567, 445] on button "Done" at bounding box center [572, 448] width 33 height 18
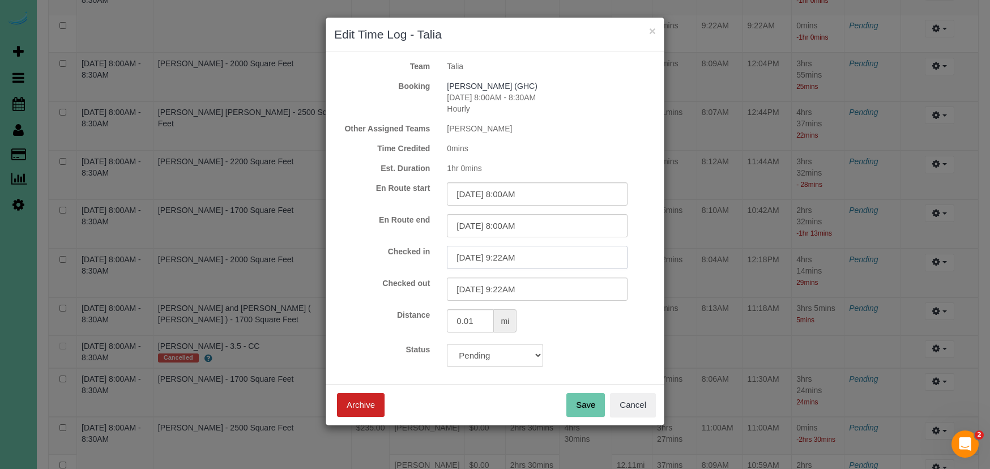
click at [552, 263] on input "08/11/2025 9:22AM" at bounding box center [537, 257] width 181 height 23
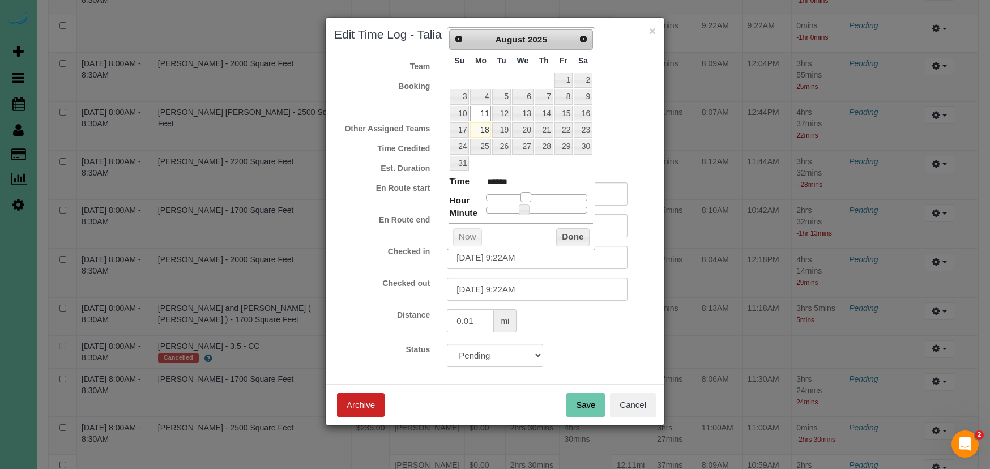
type input "08/11/2025 8:22AM"
type input "******"
click at [520, 193] on span at bounding box center [522, 197] width 10 height 10
type input "08/11/2025 8:21AM"
type input "******"
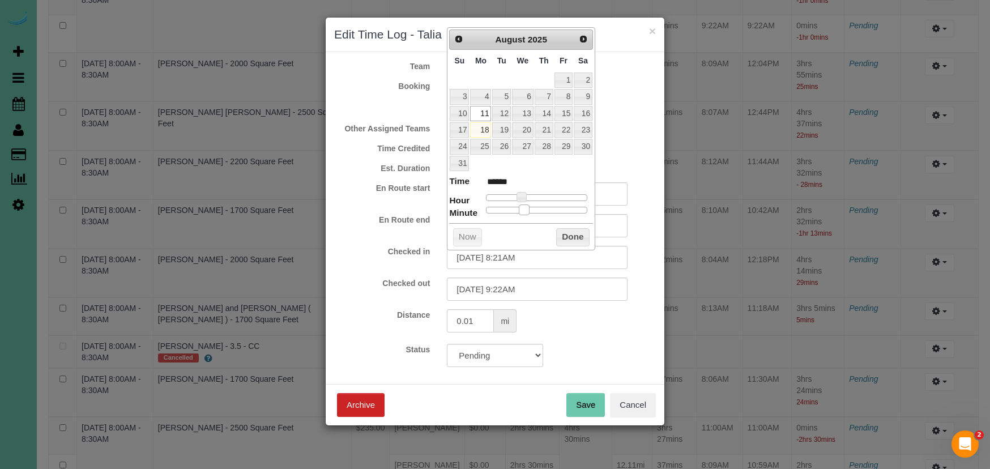
type input "08/11/2025 8:19AM"
type input "******"
type input "08/11/2025 8:14AM"
type input "******"
type input "08/11/2025 8:04AM"
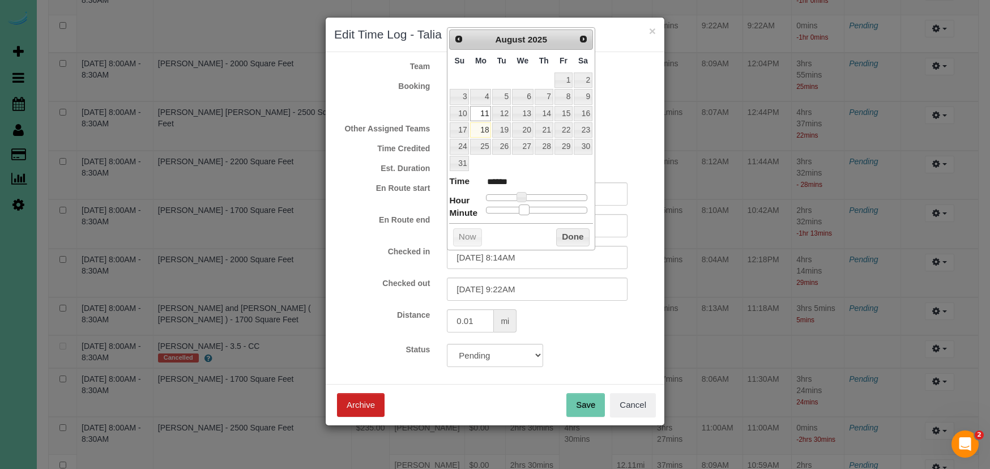
type input "******"
type input "08/11/2025 8:00AM"
type input "******"
drag, startPoint x: 524, startPoint y: 204, endPoint x: 473, endPoint y: 205, distance: 51.6
click at [473, 205] on dl "Time ****** Hour Minute Second Millisecond Microsecond Time Zone ***** ***** **…" at bounding box center [521, 194] width 144 height 39
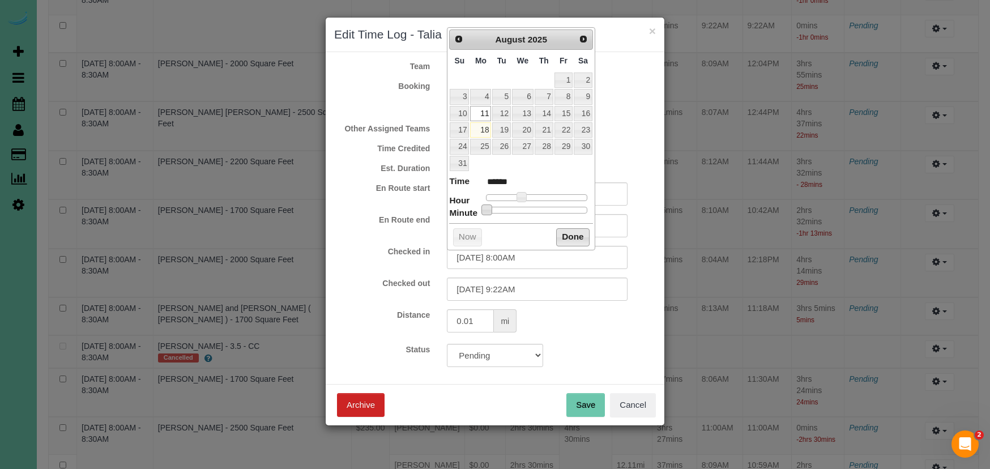
click at [588, 230] on button "Done" at bounding box center [572, 237] width 33 height 18
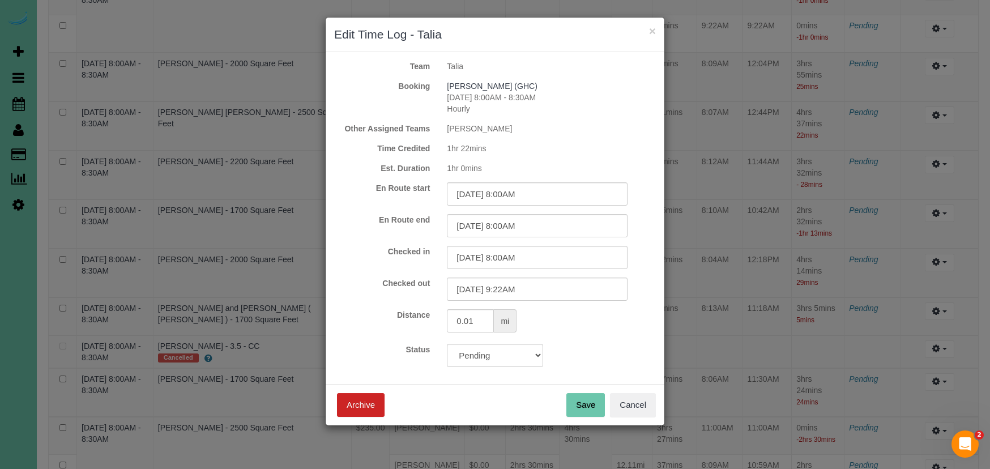
click at [599, 403] on button "Save" at bounding box center [586, 405] width 39 height 24
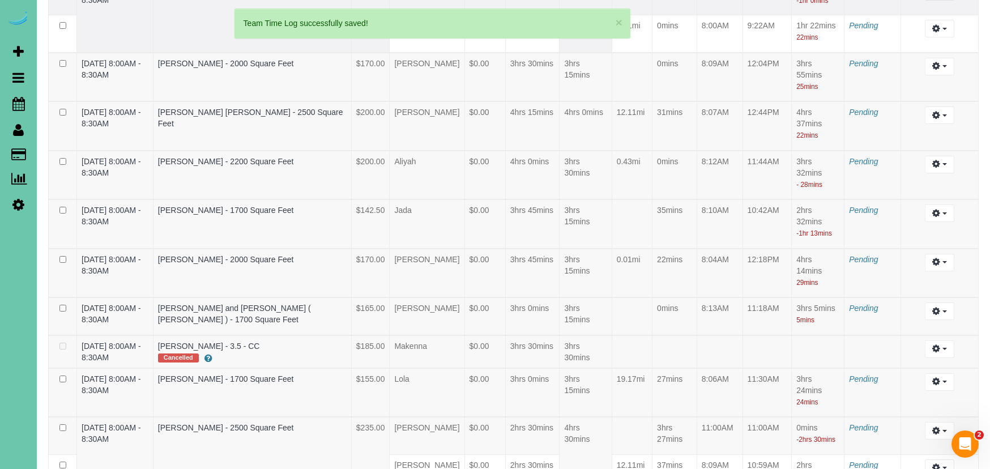
click at [927, 20] on link "Edit" at bounding box center [910, 12] width 90 height 15
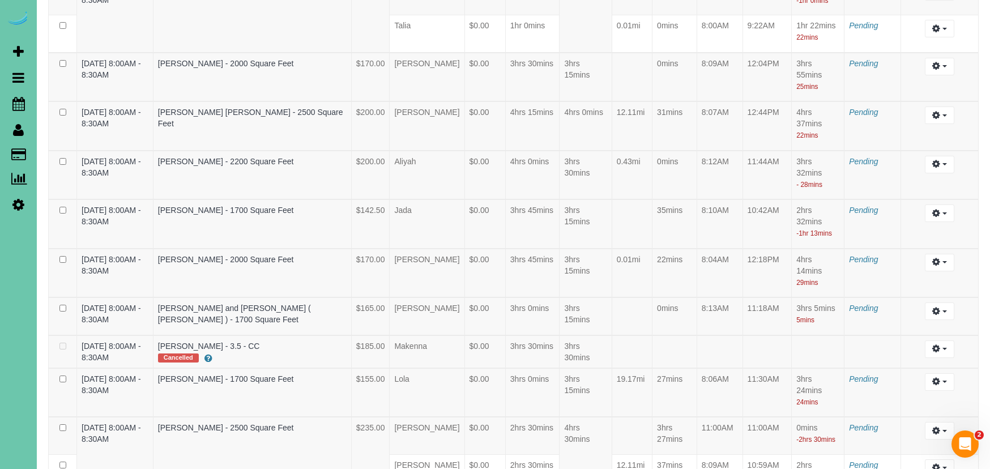
select select "draft"
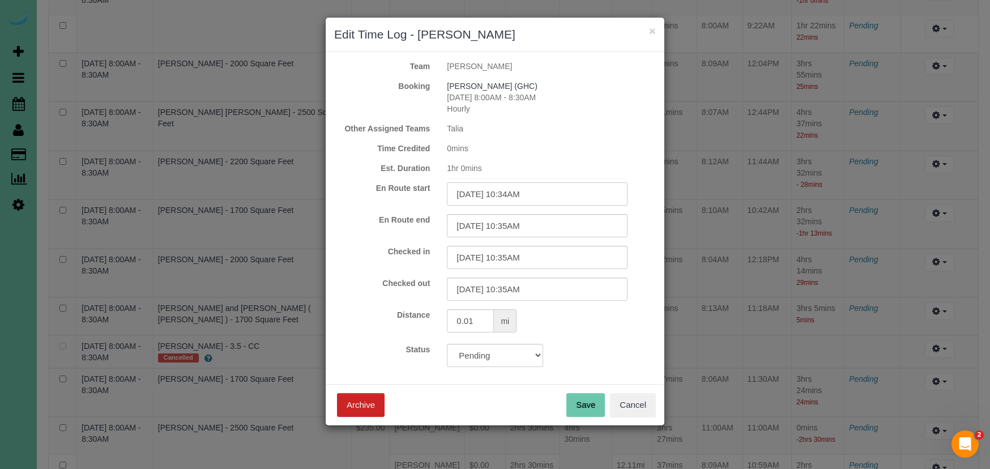
click at [597, 198] on input "08/11/2025 10:34AM" at bounding box center [537, 193] width 181 height 23
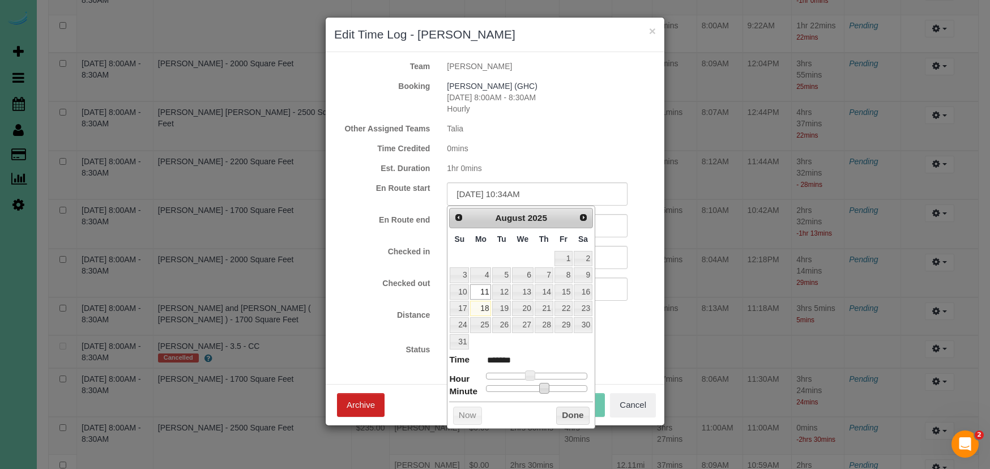
type input "08/11/2025 10:33AM"
type input "*******"
type input "08/11/2025 10:31AM"
type input "*******"
type input "08/11/2025 10:27AM"
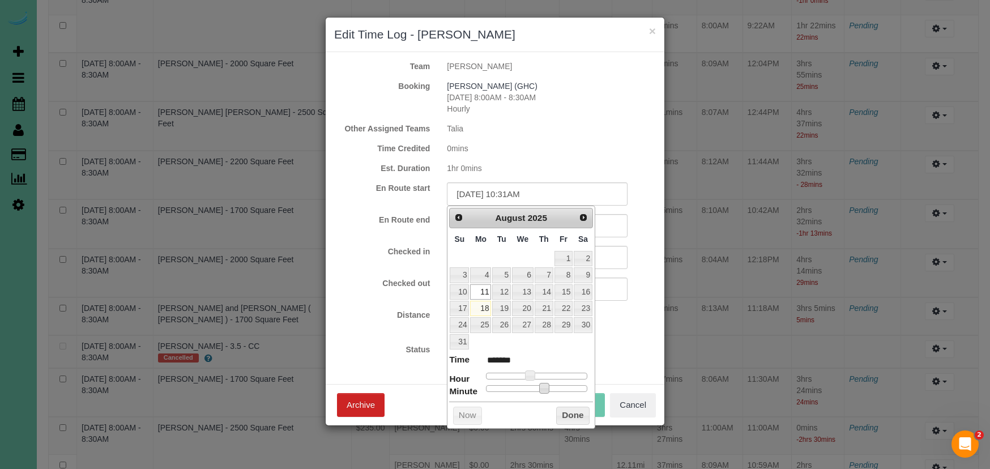
type input "*******"
type input "08/11/2025 10:23AM"
type input "*******"
type input "08/11/2025 10:06AM"
type input "*******"
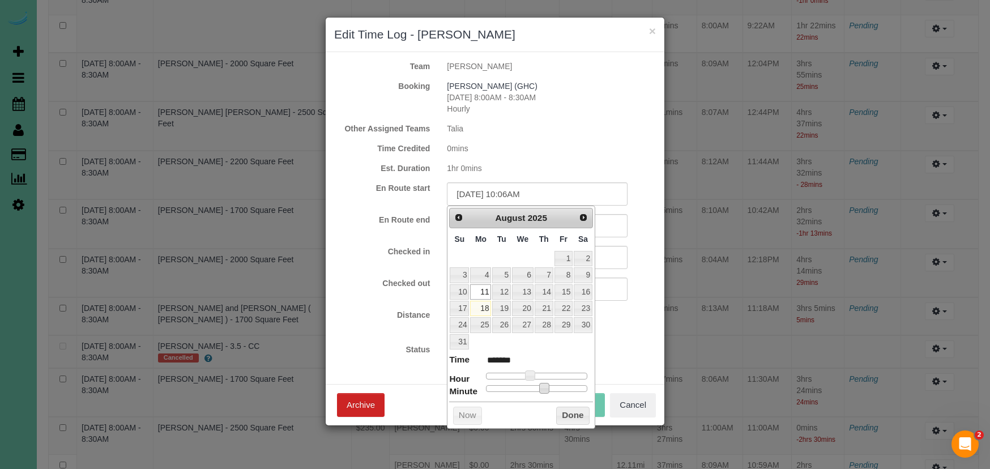
type input "08/11/2025 10:00AM"
type input "*******"
drag, startPoint x: 546, startPoint y: 388, endPoint x: 469, endPoint y: 384, distance: 77.2
click at [459, 386] on dl "Time ******* Hour Minute Second Millisecond Microsecond Time Zone ***** ***** *…" at bounding box center [521, 373] width 144 height 39
type input "08/11/2025 9:00AM"
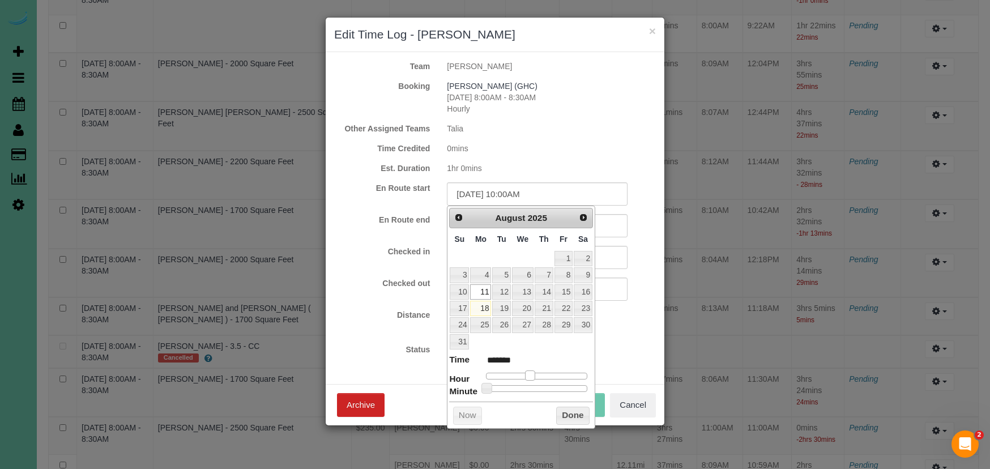
type input "******"
type input "08/11/2025 8:00AM"
type input "******"
drag, startPoint x: 530, startPoint y: 369, endPoint x: 537, endPoint y: 383, distance: 15.2
click at [521, 371] on span at bounding box center [522, 376] width 10 height 10
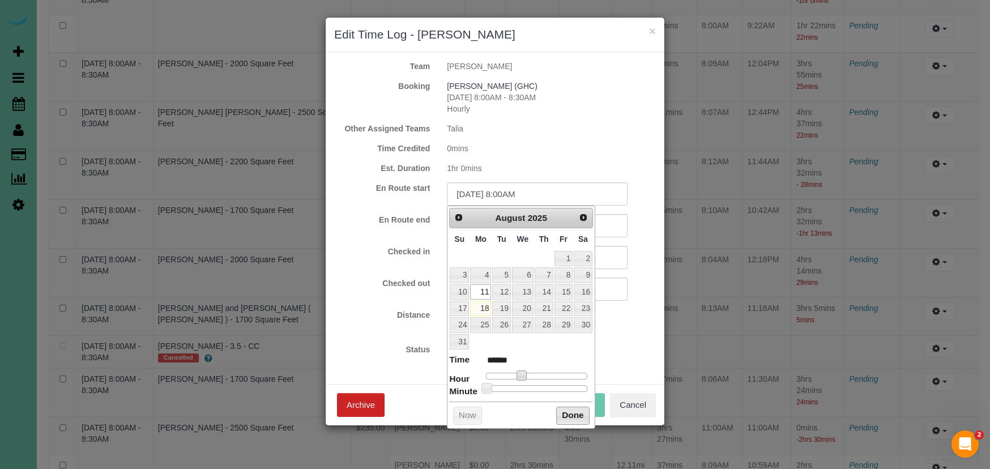
drag, startPoint x: 571, startPoint y: 414, endPoint x: 559, endPoint y: 392, distance: 25.6
click at [571, 414] on button "Done" at bounding box center [572, 416] width 33 height 18
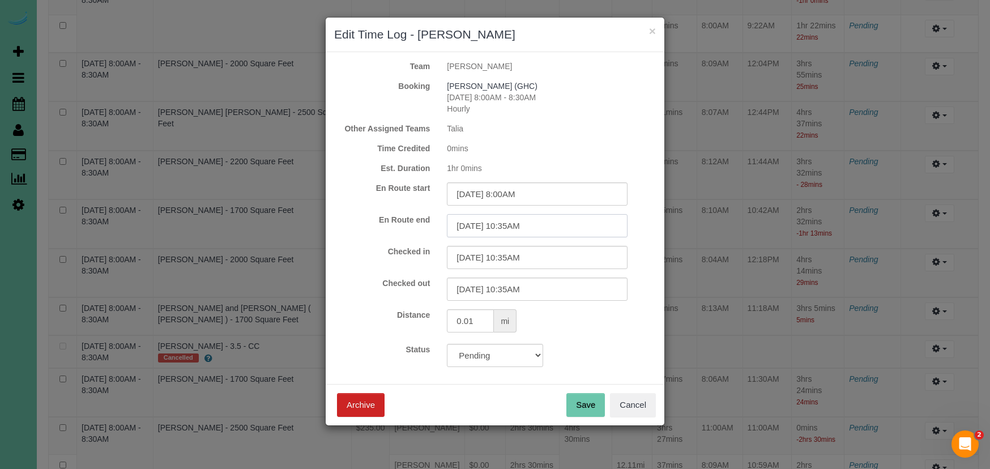
click at [534, 227] on input "08/11/2025 10:35AM" at bounding box center [537, 225] width 181 height 23
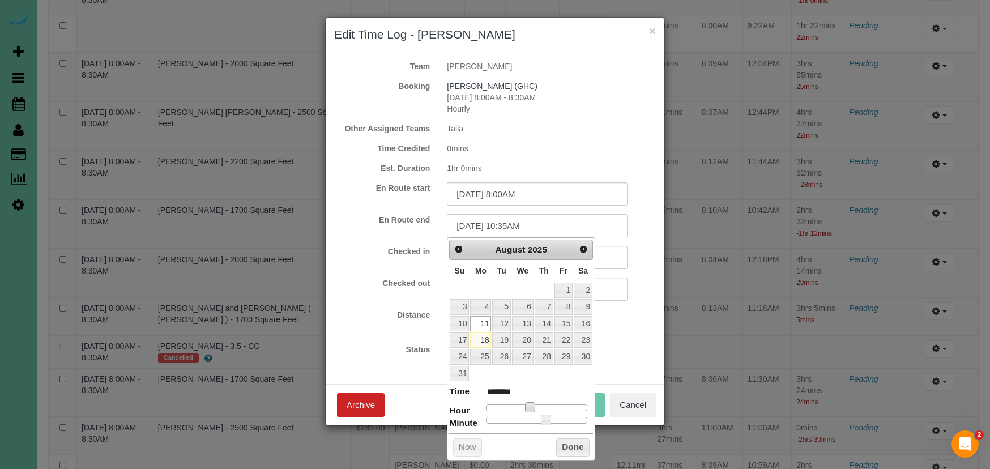
type input "08/11/2025 9:35AM"
type input "******"
type input "08/11/2025 8:35AM"
type input "******"
drag, startPoint x: 526, startPoint y: 400, endPoint x: 518, endPoint y: 402, distance: 8.3
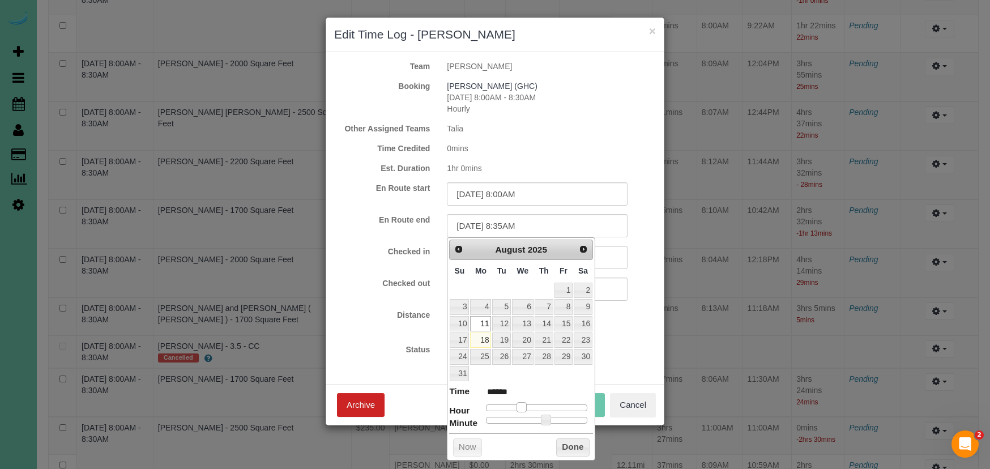
click at [518, 402] on span at bounding box center [522, 407] width 10 height 10
type input "08/11/2025 8:34AM"
type input "******"
type input "08/11/2025 8:23AM"
type input "******"
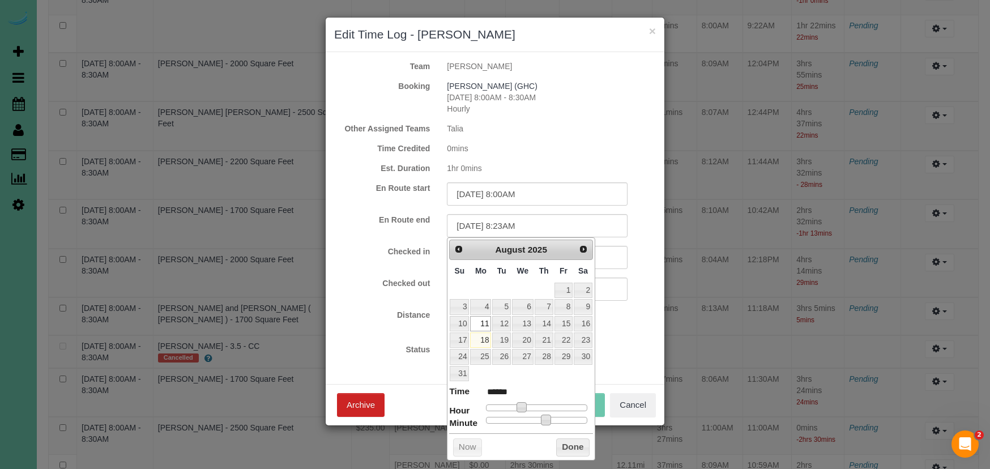
type input "08/11/2025 8:17AM"
type input "******"
type input "08/11/2025 8:08AM"
type input "******"
drag, startPoint x: 542, startPoint y: 416, endPoint x: 460, endPoint y: 391, distance: 86.0
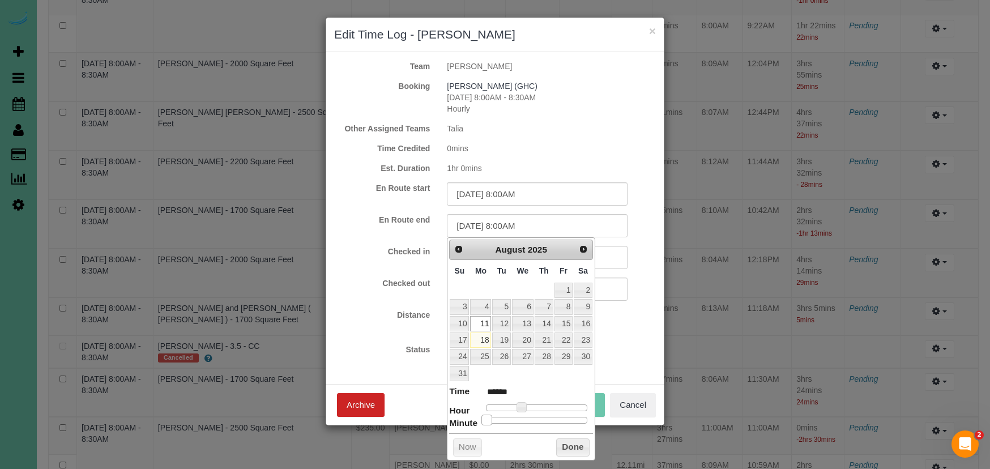
click at [480, 420] on dl "Time ****** Hour Minute Second Millisecond Microsecond Time Zone ***** ***** **…" at bounding box center [521, 404] width 144 height 39
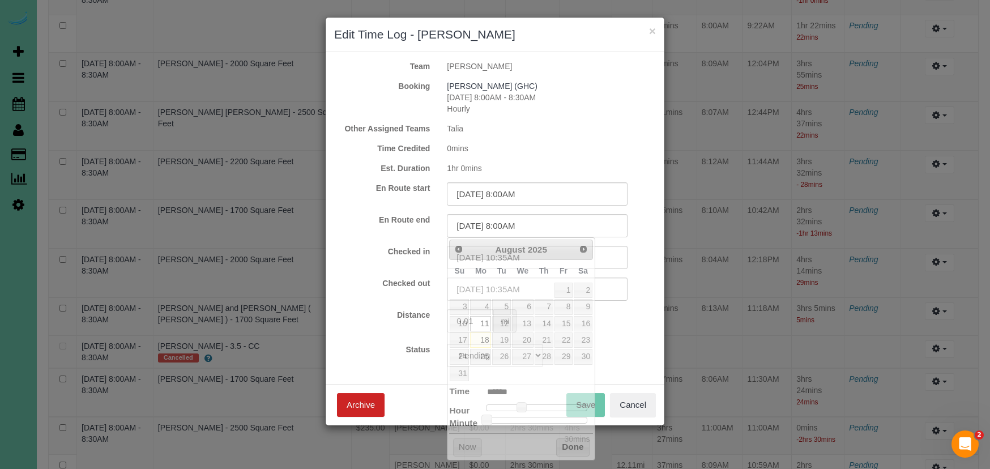
drag, startPoint x: 438, startPoint y: 355, endPoint x: 460, endPoint y: 299, distance: 60.3
click at [438, 355] on label "Status" at bounding box center [382, 349] width 113 height 11
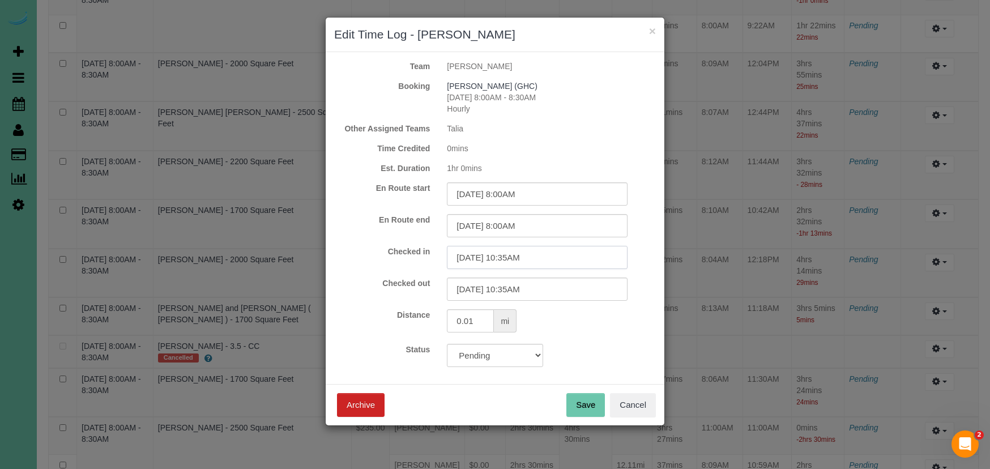
click at [520, 264] on input "08/11/2025 10:35AM" at bounding box center [537, 257] width 181 height 23
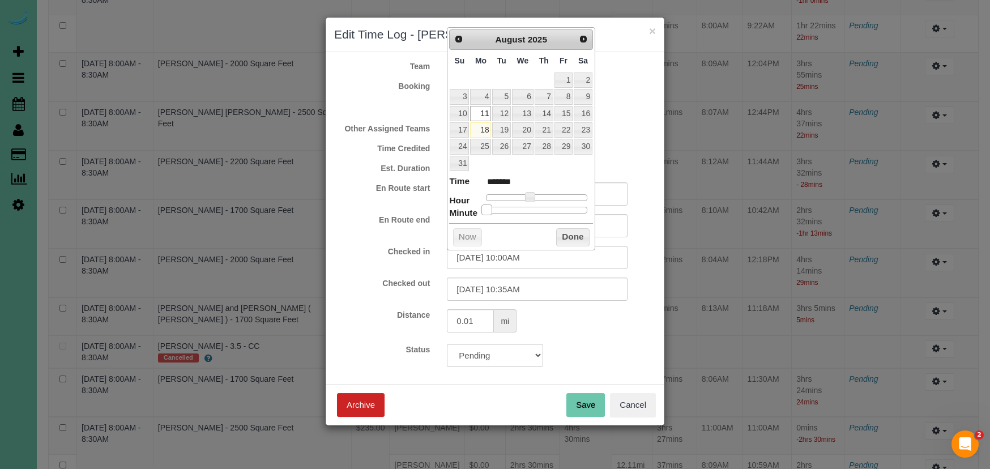
drag, startPoint x: 545, startPoint y: 204, endPoint x: 450, endPoint y: 206, distance: 95.2
click at [449, 206] on div "Prev Next August 2025 Su Mo Tu We Th Fr Sa 1 2 3 4 5 6 7 8 9 10 11 12 13 14 15 …" at bounding box center [521, 138] width 148 height 223
click at [535, 195] on span at bounding box center [530, 197] width 10 height 10
click at [526, 195] on span at bounding box center [522, 197] width 10 height 10
drag, startPoint x: 573, startPoint y: 233, endPoint x: 577, endPoint y: 255, distance: 22.5
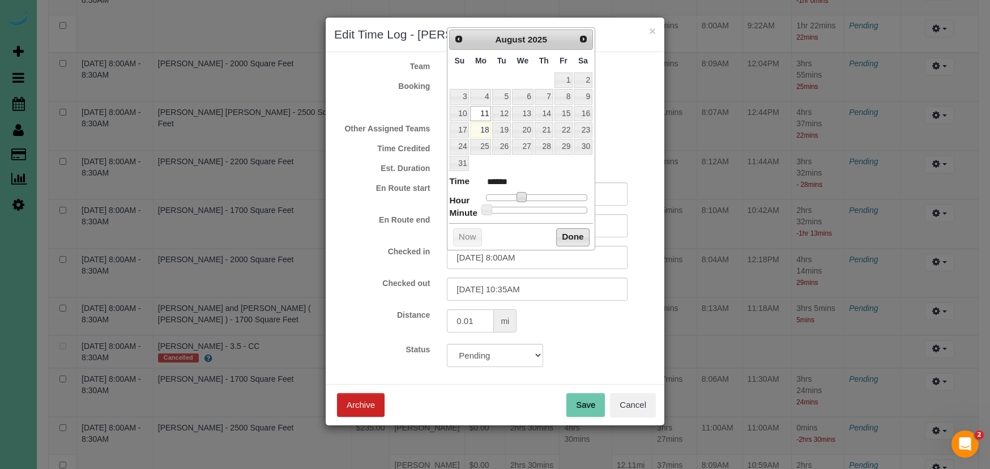
click at [574, 233] on button "Done" at bounding box center [572, 237] width 33 height 18
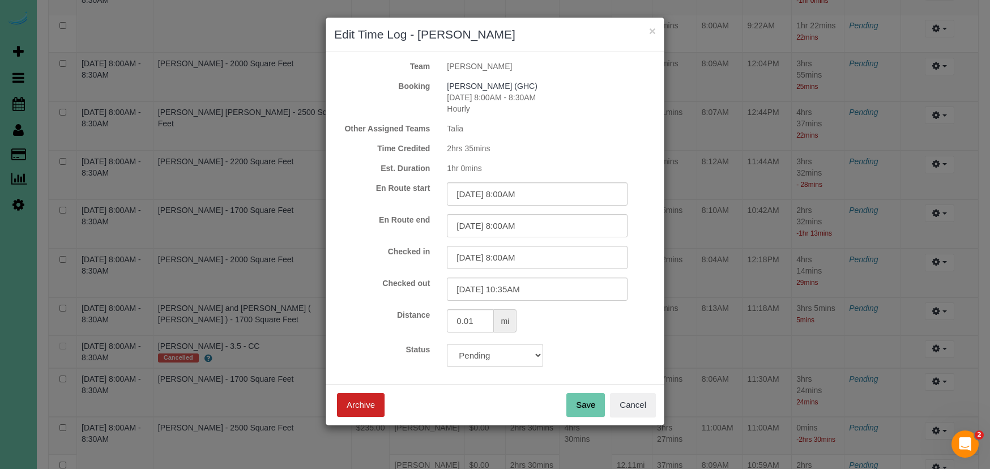
click at [593, 399] on button "Save" at bounding box center [586, 405] width 39 height 24
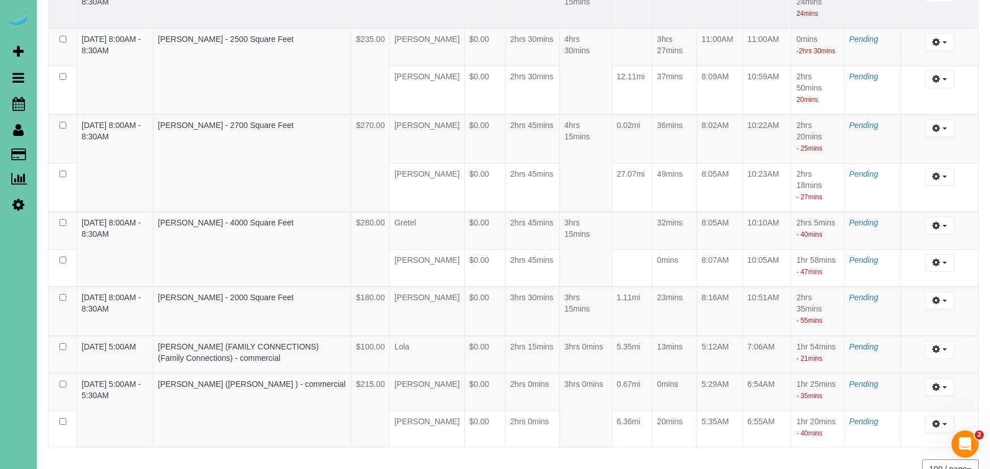
scroll to position [3188, 0]
click at [945, 51] on button "button" at bounding box center [939, 42] width 29 height 18
click at [926, 70] on link "Edit" at bounding box center [910, 63] width 90 height 15
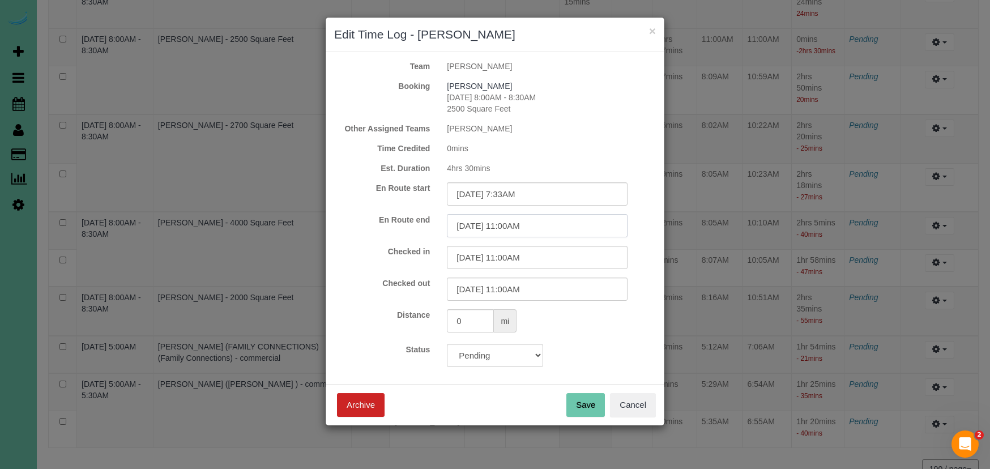
click at [567, 224] on input "08/11/2025 11:00AM" at bounding box center [537, 225] width 181 height 23
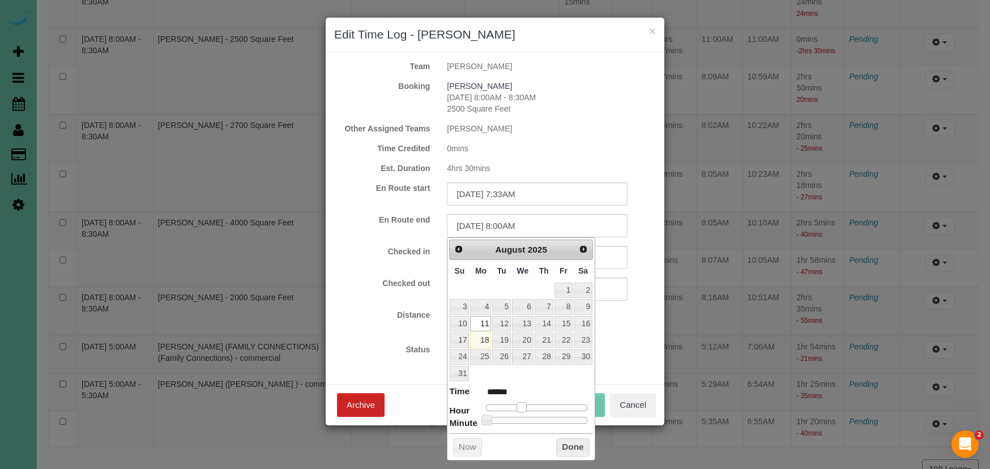
drag, startPoint x: 530, startPoint y: 405, endPoint x: 520, endPoint y: 406, distance: 10.2
click at [520, 406] on span at bounding box center [522, 407] width 10 height 10
click at [425, 354] on label "Status" at bounding box center [382, 349] width 113 height 11
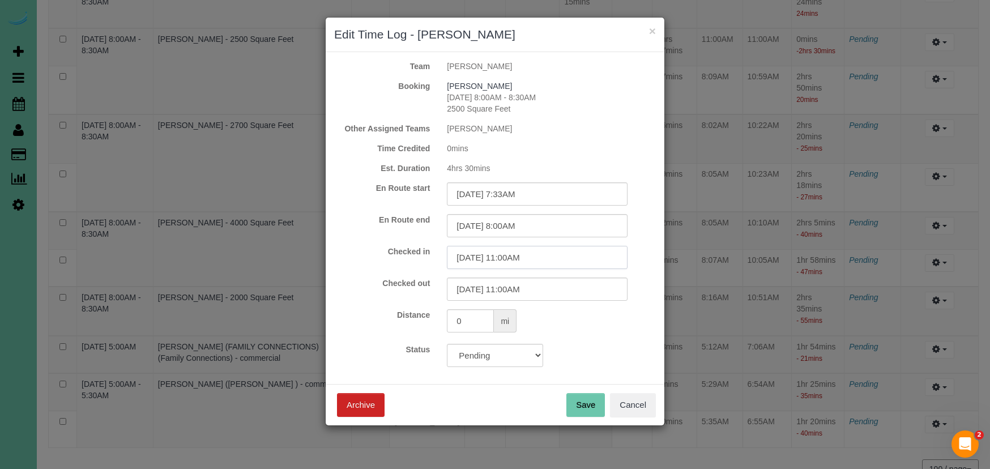
click at [520, 263] on input "08/11/2025 11:00AM" at bounding box center [537, 257] width 181 height 23
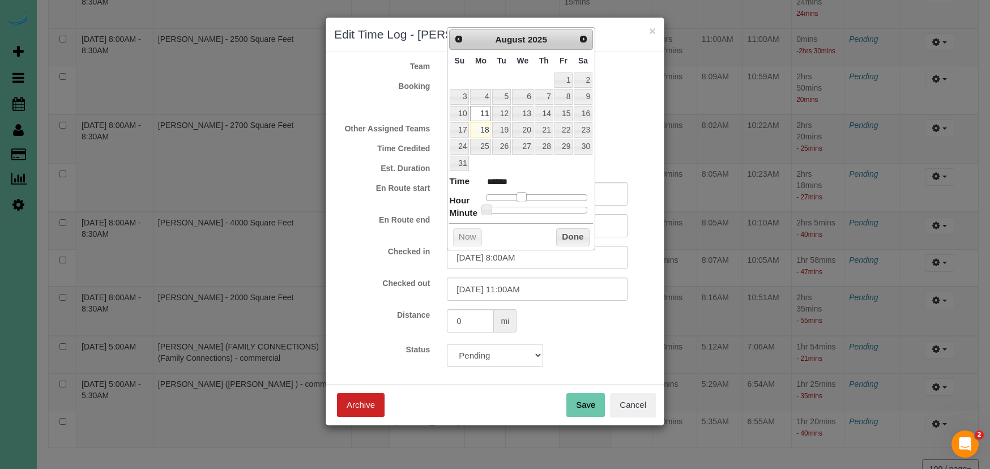
drag, startPoint x: 531, startPoint y: 194, endPoint x: 537, endPoint y: 201, distance: 8.4
click at [519, 194] on span at bounding box center [522, 197] width 10 height 10
drag, startPoint x: 576, startPoint y: 236, endPoint x: 580, endPoint y: 252, distance: 16.2
click at [576, 236] on button "Done" at bounding box center [572, 237] width 33 height 18
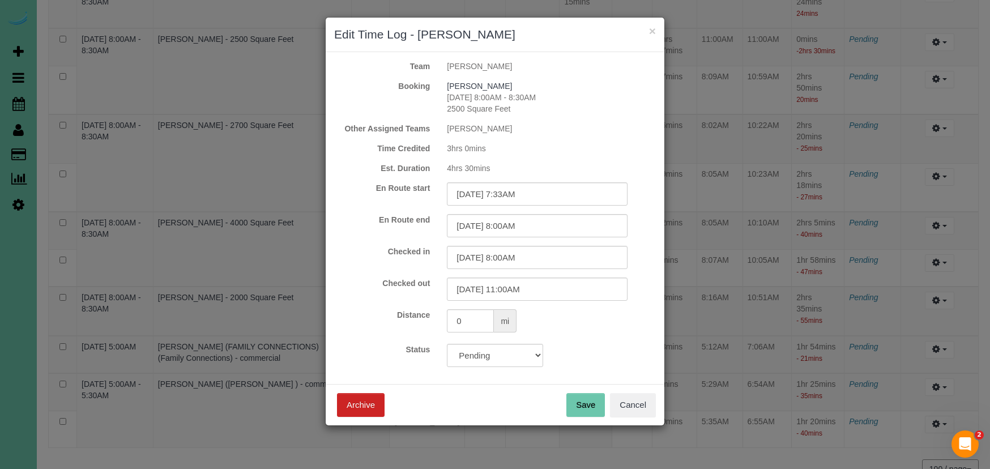
click at [589, 416] on div "Save Archive Cancel" at bounding box center [495, 404] width 339 height 41
click at [593, 407] on button "Save" at bounding box center [586, 405] width 39 height 24
click at [592, 404] on div "Save Archive Cancel" at bounding box center [495, 404] width 339 height 41
click at [641, 401] on button "Cancel" at bounding box center [633, 405] width 46 height 24
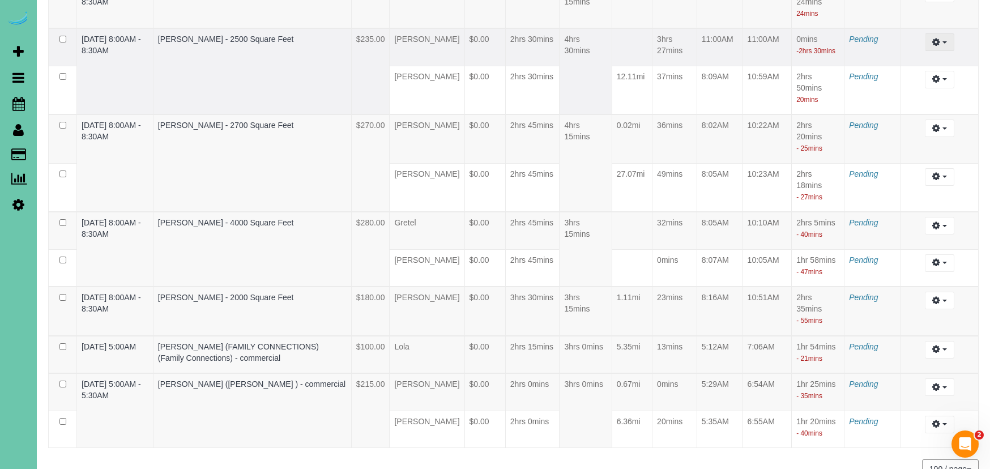
drag, startPoint x: 933, startPoint y: 341, endPoint x: 927, endPoint y: 345, distance: 7.4
click at [933, 51] on button "button" at bounding box center [939, 42] width 29 height 18
click at [899, 70] on link "Edit" at bounding box center [910, 63] width 90 height 15
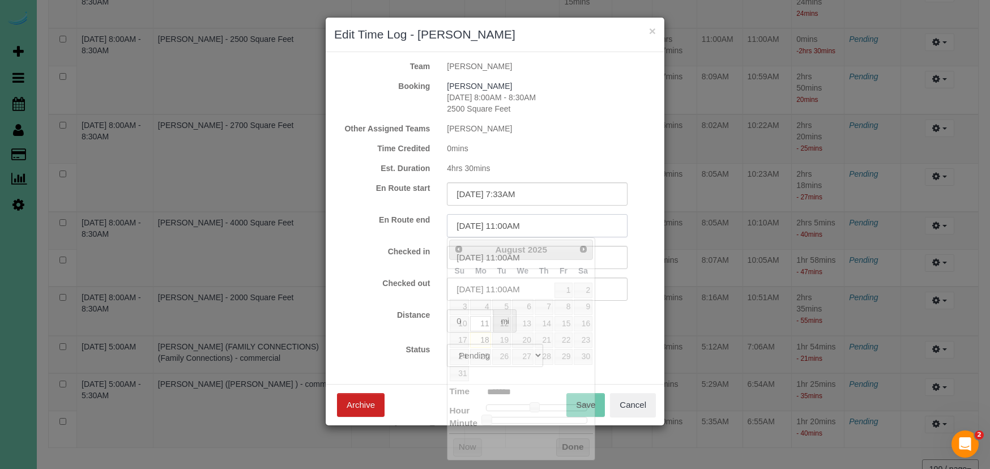
click at [575, 228] on input "08/11/2025 11:00AM" at bounding box center [537, 225] width 181 height 23
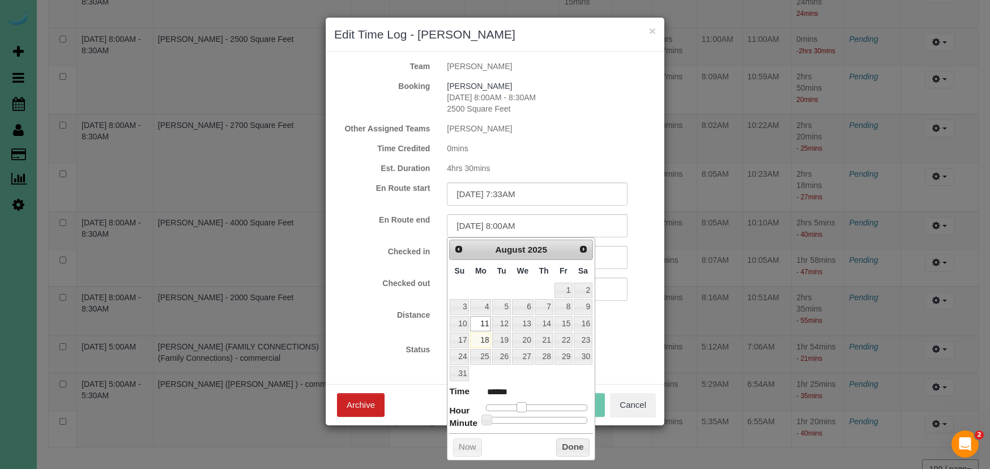
drag, startPoint x: 535, startPoint y: 406, endPoint x: 516, endPoint y: 398, distance: 21.1
click at [523, 406] on span at bounding box center [522, 407] width 10 height 10
click at [402, 303] on form "Team Angie Booking Gretchen Hites 08/11/2025 8:00AM - 8:30AM 2500 Square Feet O…" at bounding box center [495, 214] width 322 height 307
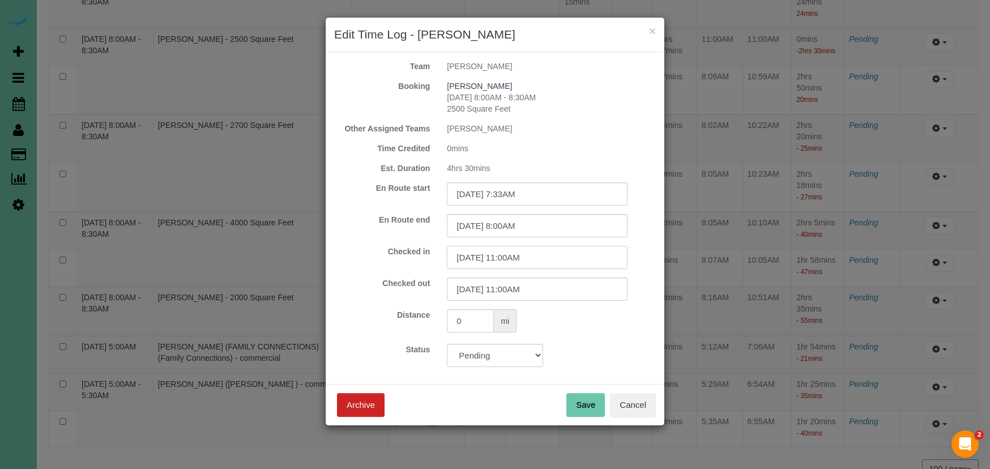
click at [488, 262] on input "08/11/2025 11:00AM" at bounding box center [537, 257] width 181 height 23
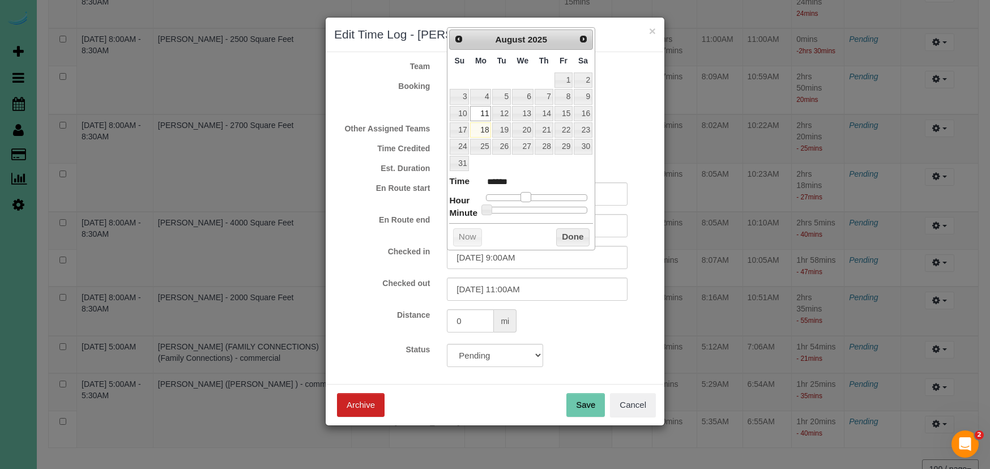
drag, startPoint x: 531, startPoint y: 192, endPoint x: 523, endPoint y: 193, distance: 8.6
click at [522, 193] on span at bounding box center [526, 197] width 10 height 10
drag, startPoint x: 524, startPoint y: 193, endPoint x: 533, endPoint y: 200, distance: 11.3
click at [521, 194] on span at bounding box center [522, 197] width 10 height 10
click at [579, 234] on button "Done" at bounding box center [572, 237] width 33 height 18
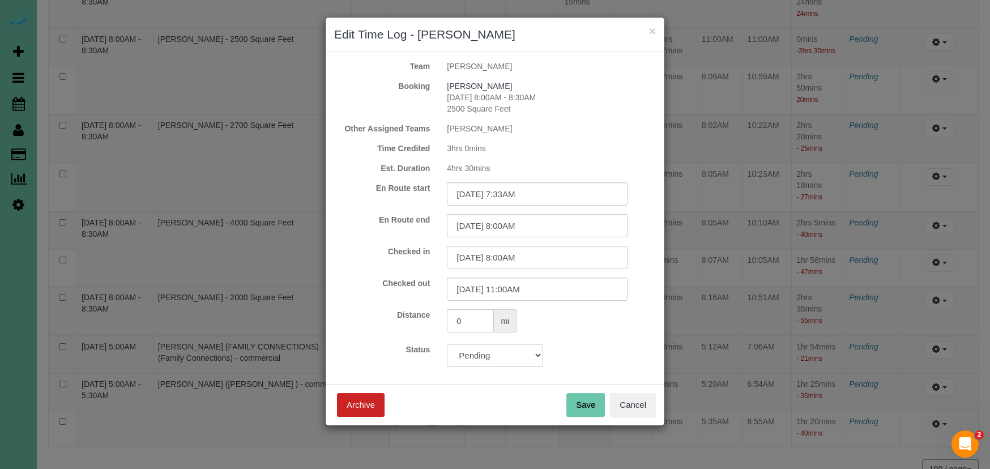
click at [584, 399] on button "Save" at bounding box center [586, 405] width 39 height 24
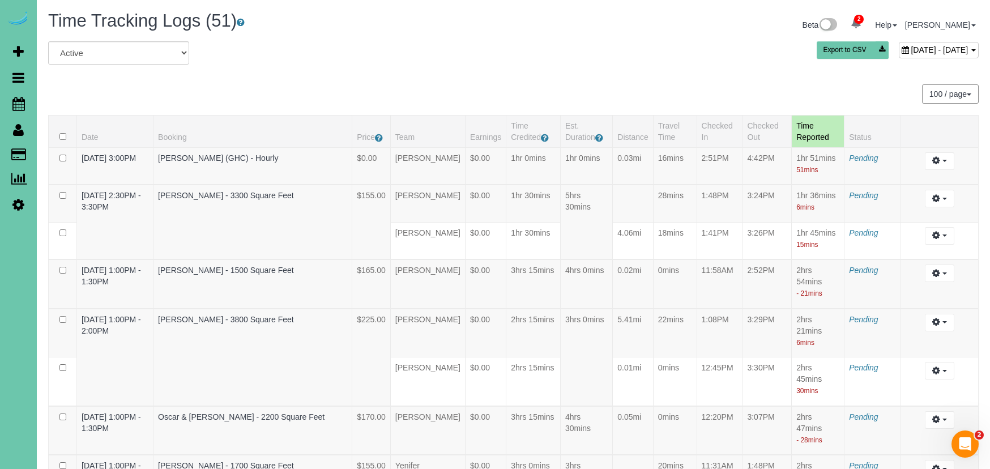
scroll to position [0, 0]
click at [911, 50] on span "August 11, 2025 - August 11, 2025" at bounding box center [939, 49] width 57 height 9
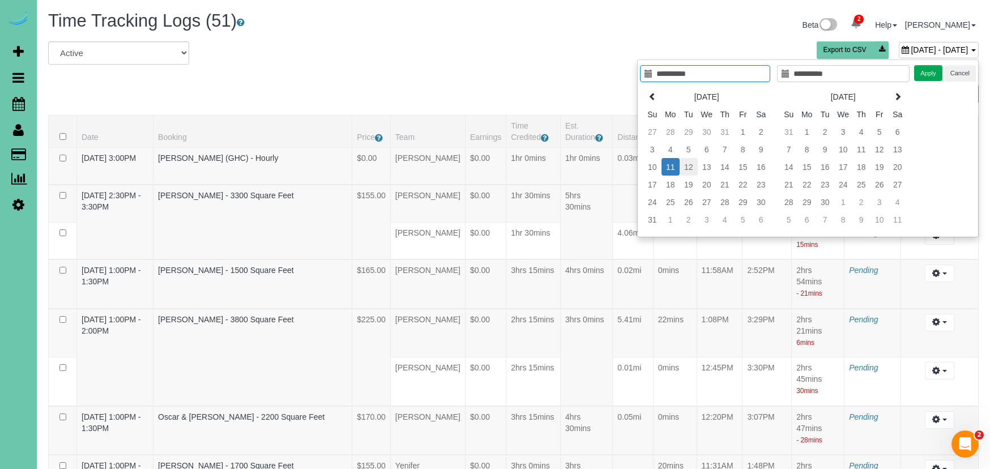
click at [690, 165] on td "12" at bounding box center [689, 167] width 18 height 18
click at [691, 165] on td "12" at bounding box center [689, 167] width 18 height 18
click at [935, 72] on button "Apply" at bounding box center [929, 73] width 28 height 16
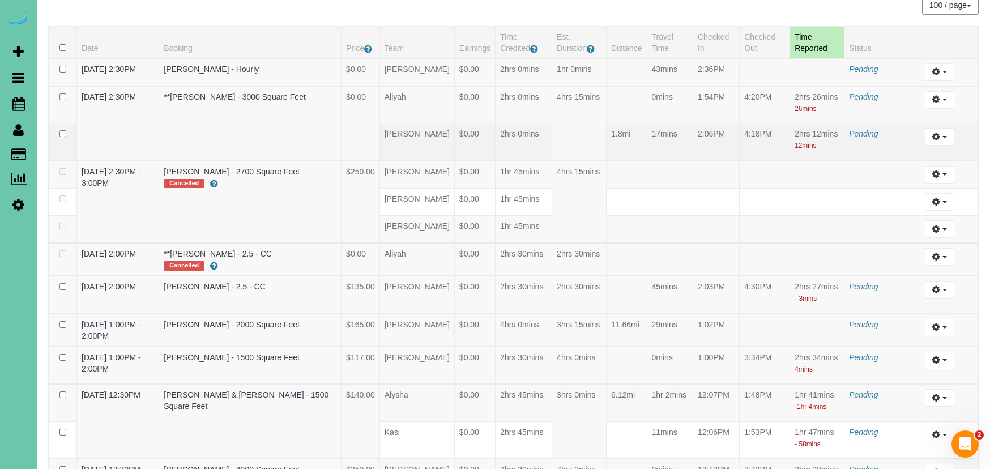
scroll to position [109, 0]
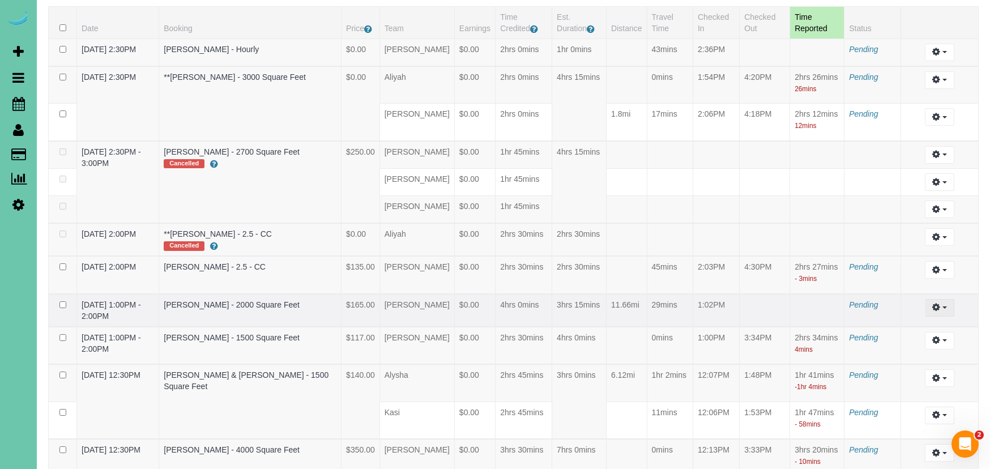
click at [934, 311] on icon "button" at bounding box center [937, 307] width 8 height 7
click at [898, 336] on link "Edit" at bounding box center [910, 328] width 90 height 15
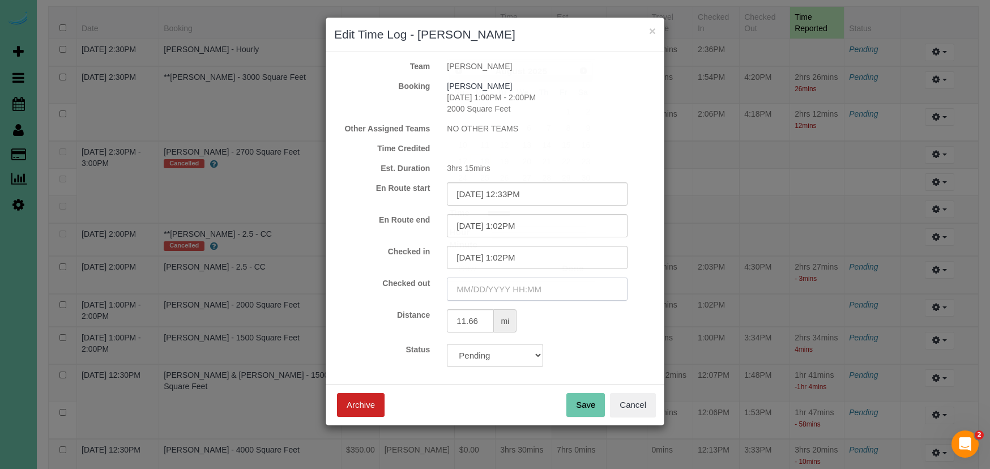
click at [507, 283] on input "text" at bounding box center [537, 289] width 181 height 23
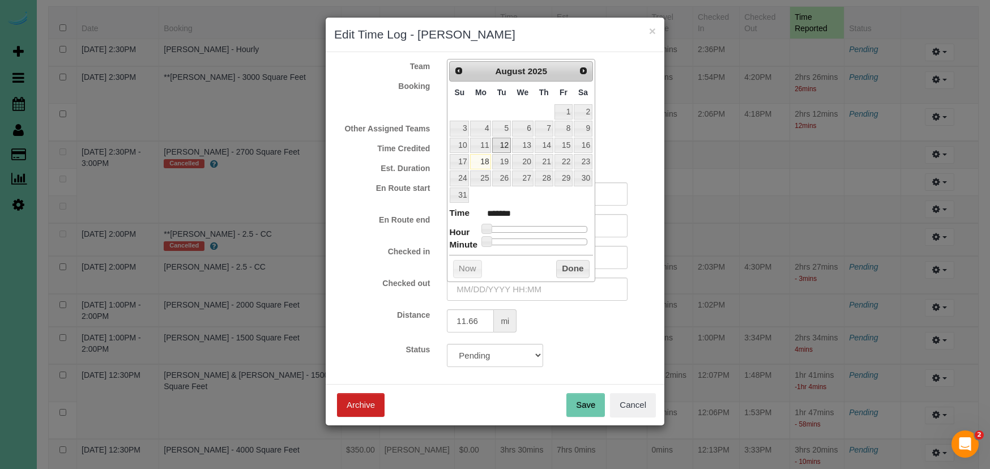
click at [501, 148] on link "12" at bounding box center [501, 145] width 18 height 15
drag, startPoint x: 487, startPoint y: 226, endPoint x: 530, endPoint y: 283, distance: 72.0
click at [557, 228] on span at bounding box center [556, 229] width 10 height 10
click at [517, 287] on input "08/12/2025 4:00PM" at bounding box center [537, 289] width 181 height 23
click at [550, 225] on span at bounding box center [552, 229] width 10 height 10
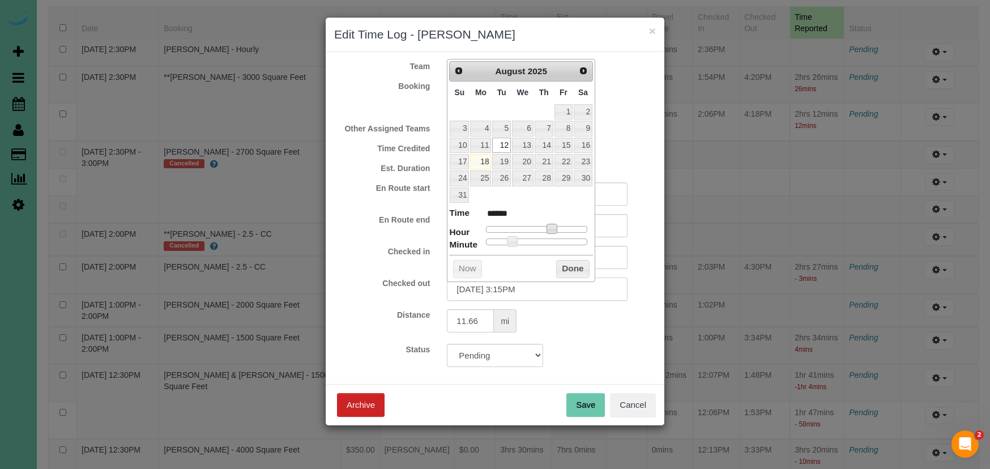
click at [516, 293] on input "08/12/2025 3:15PM" at bounding box center [537, 289] width 181 height 23
drag, startPoint x: 565, startPoint y: 262, endPoint x: 572, endPoint y: 290, distance: 28.2
click at [565, 262] on button "Done" at bounding box center [572, 269] width 33 height 18
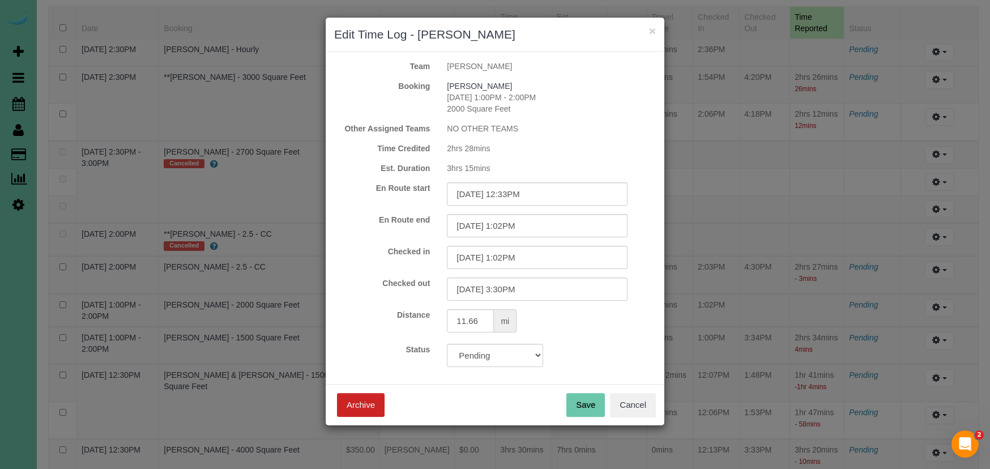
click at [582, 402] on button "Save" at bounding box center [586, 405] width 39 height 24
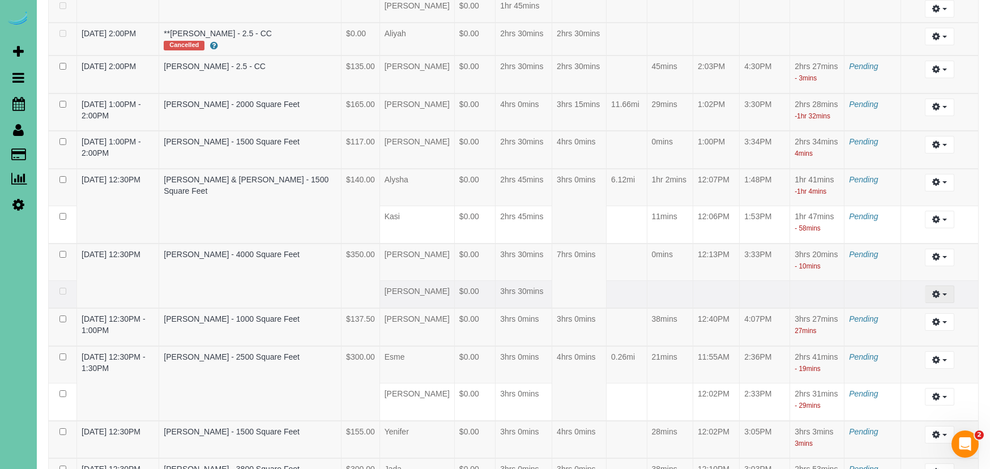
scroll to position [309, 1]
click at [938, 297] on icon "button" at bounding box center [937, 293] width 8 height 7
click at [892, 324] on link "Edit" at bounding box center [910, 316] width 90 height 15
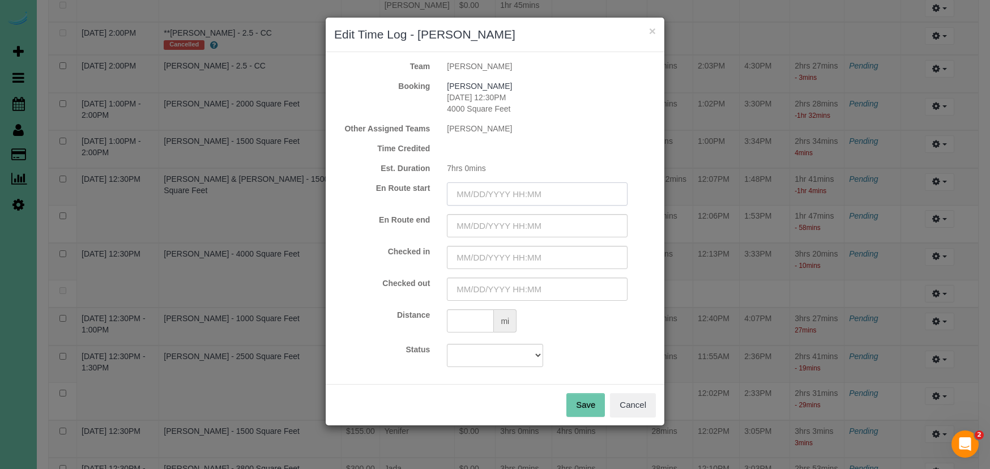
click at [470, 188] on input "text" at bounding box center [537, 193] width 181 height 23
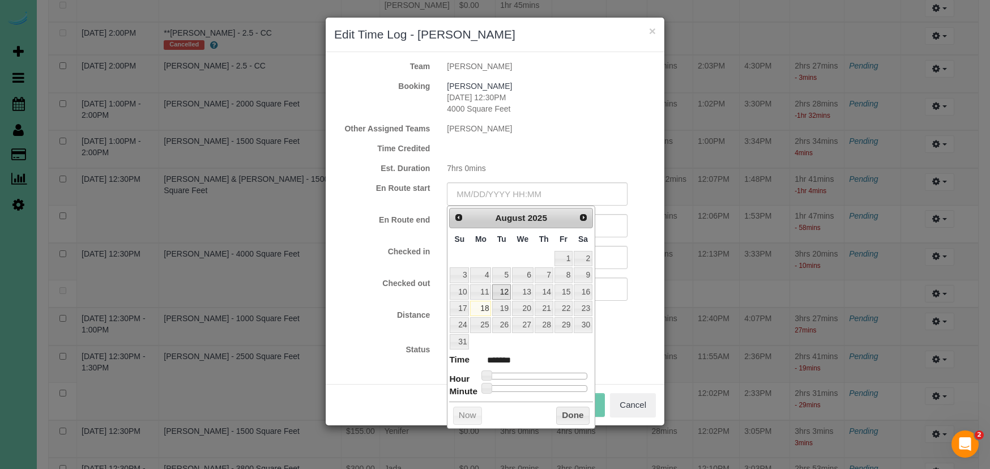
click at [499, 294] on link "12" at bounding box center [501, 291] width 18 height 15
drag, startPoint x: 504, startPoint y: 372, endPoint x: 539, endPoint y: 373, distance: 35.7
click at [540, 373] on span at bounding box center [539, 376] width 10 height 10
drag, startPoint x: 384, startPoint y: 336, endPoint x: 436, endPoint y: 246, distance: 103.6
click at [384, 336] on form "Team Kori Booking Deana Olsen 08/12/2025 12:30PM 4000 Square Feet Other Assigne…" at bounding box center [495, 214] width 322 height 307
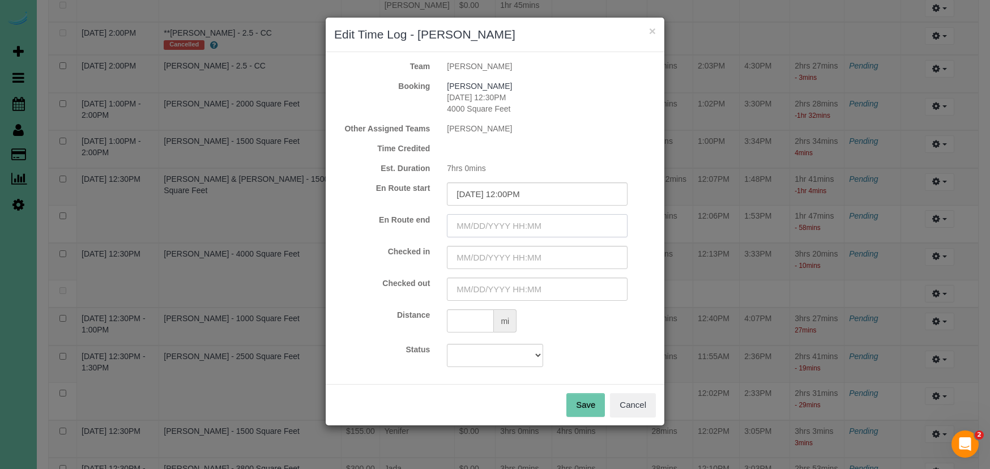
click at [465, 221] on input "text" at bounding box center [537, 225] width 181 height 23
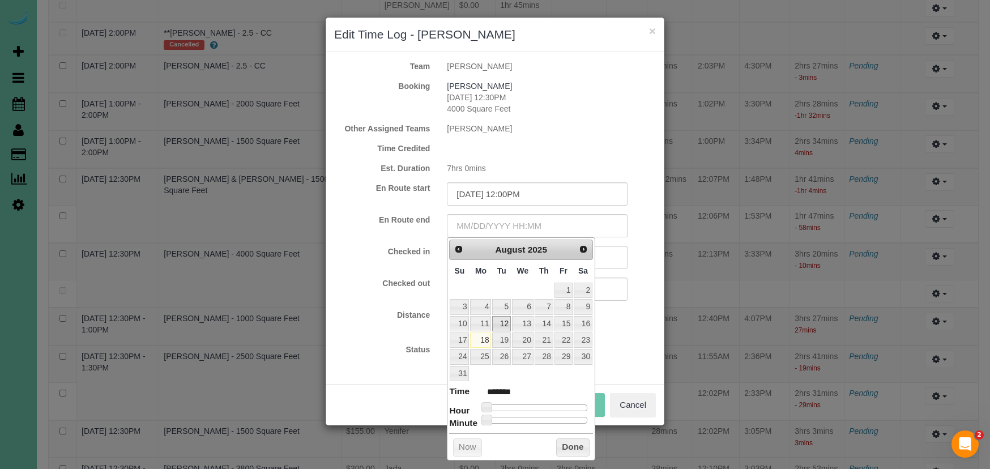
click at [505, 328] on link "12" at bounding box center [501, 323] width 18 height 15
drag, startPoint x: 495, startPoint y: 405, endPoint x: 537, endPoint y: 405, distance: 41.4
click at [543, 405] on span at bounding box center [539, 407] width 10 height 10
click at [393, 324] on div "Distance mi" at bounding box center [495, 322] width 339 height 26
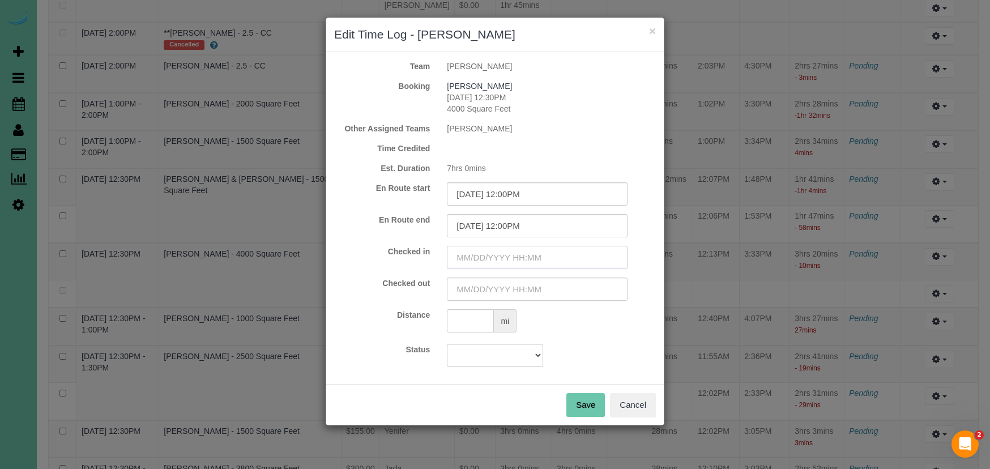
click at [466, 261] on input "text" at bounding box center [537, 257] width 181 height 23
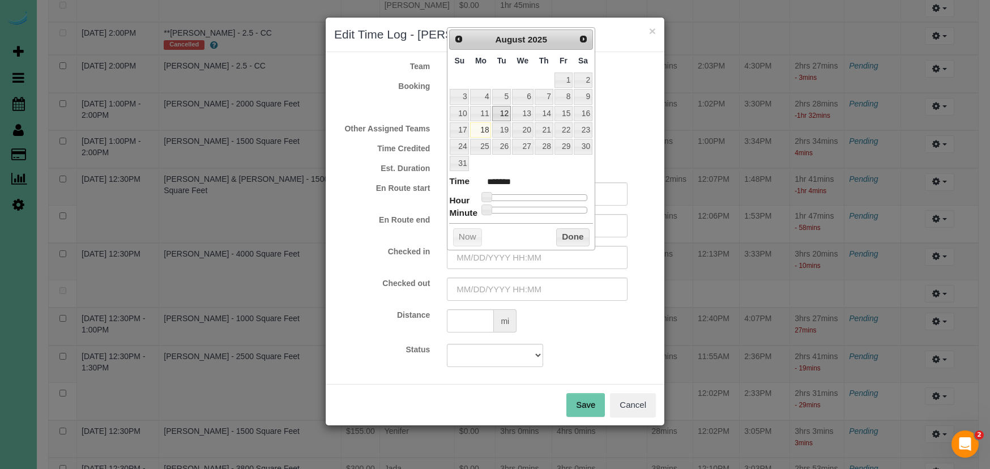
click at [501, 115] on link "12" at bounding box center [501, 113] width 18 height 15
drag, startPoint x: 487, startPoint y: 195, endPoint x: 540, endPoint y: 196, distance: 53.3
click at [540, 195] on span at bounding box center [539, 197] width 10 height 10
click at [521, 261] on input "08/12/2025 12:00PM" at bounding box center [537, 257] width 181 height 23
click at [480, 288] on input "text" at bounding box center [537, 289] width 181 height 23
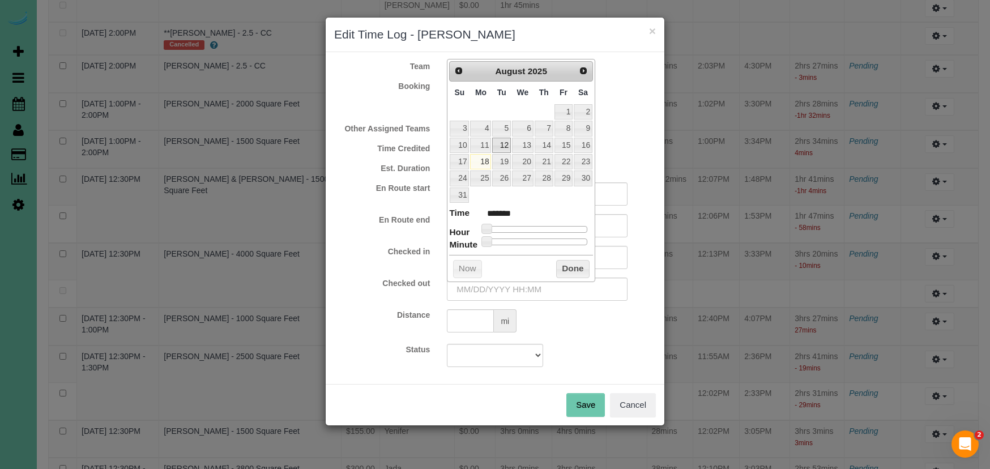
click at [502, 146] on link "12" at bounding box center [501, 145] width 18 height 15
drag, startPoint x: 490, startPoint y: 224, endPoint x: 558, endPoint y: 227, distance: 68.0
click at [558, 227] on div at bounding box center [536, 229] width 101 height 7
click at [520, 290] on input "08/12/2025 3:00PM" at bounding box center [537, 289] width 181 height 23
drag, startPoint x: 576, startPoint y: 269, endPoint x: 580, endPoint y: 302, distance: 33.7
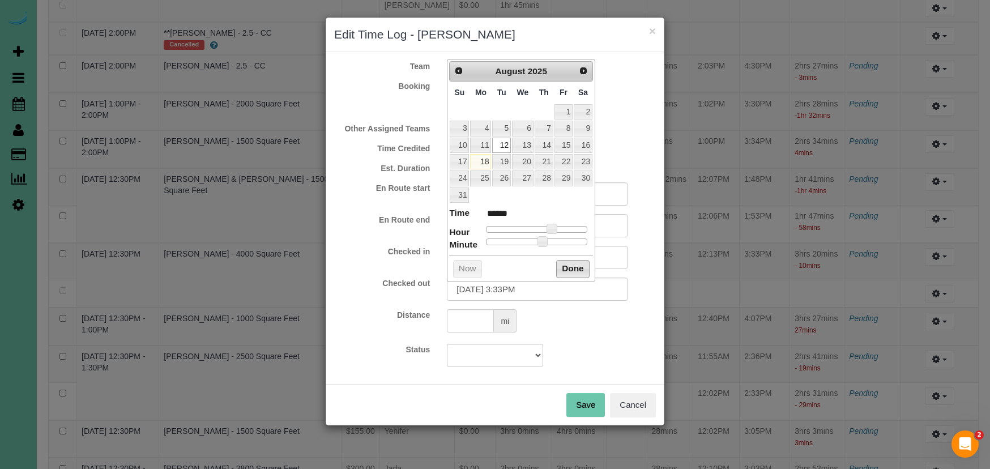
click at [577, 270] on button "Done" at bounding box center [572, 269] width 33 height 18
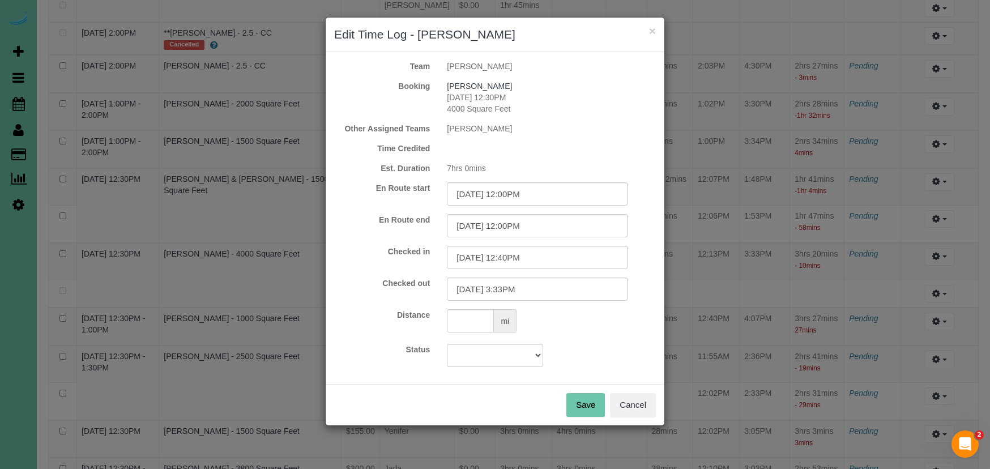
click at [579, 396] on button "Save" at bounding box center [586, 405] width 39 height 24
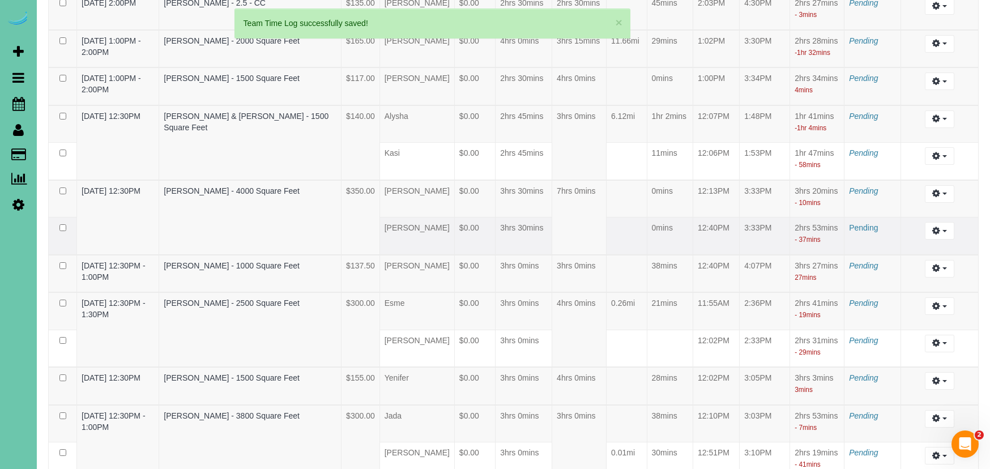
scroll to position [388, 0]
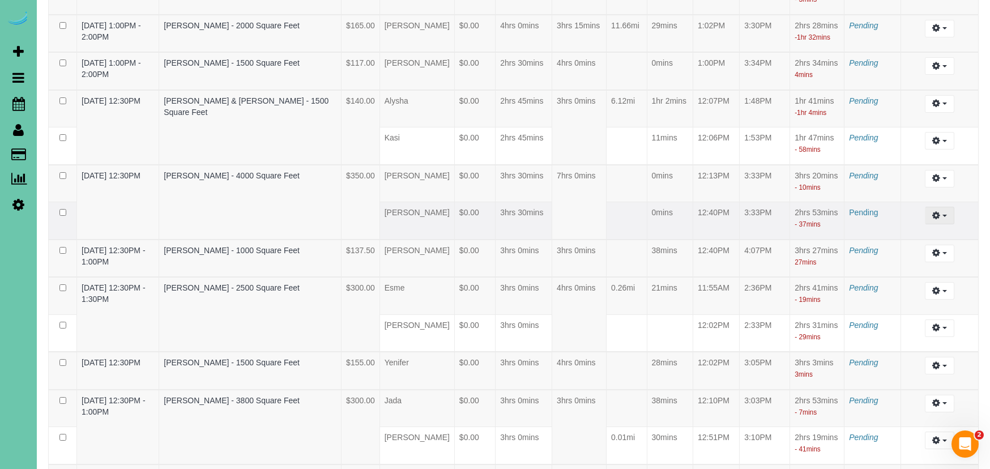
click at [931, 224] on button "button" at bounding box center [939, 216] width 29 height 18
click at [890, 244] on link "Edit" at bounding box center [910, 236] width 90 height 15
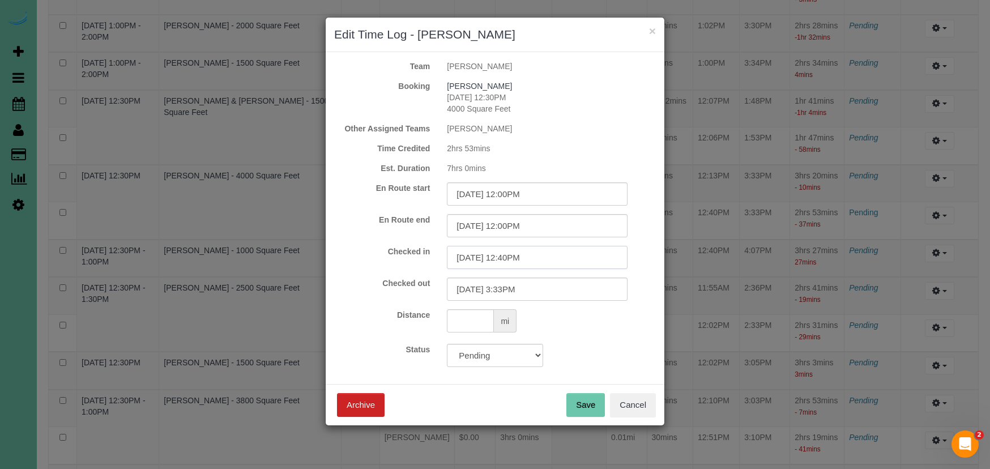
click at [521, 260] on input "08/12/2025 12:40PM" at bounding box center [537, 257] width 181 height 23
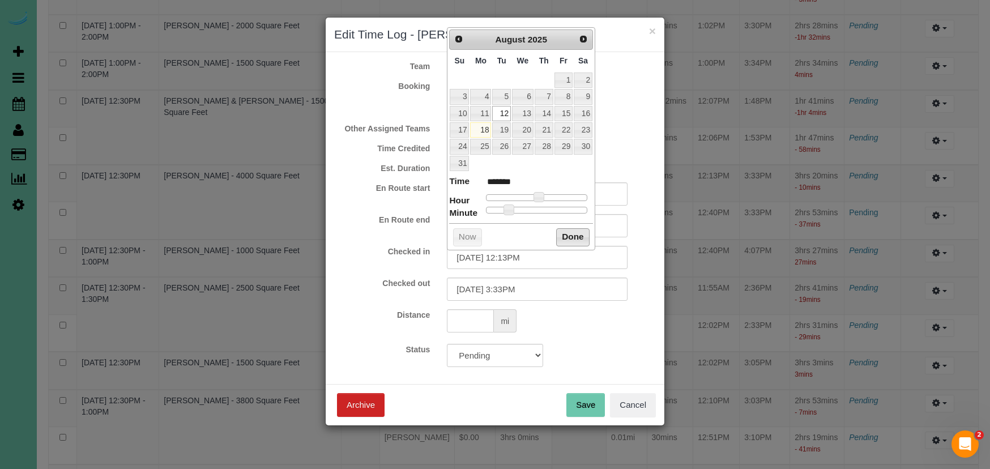
click at [579, 239] on button "Done" at bounding box center [572, 237] width 33 height 18
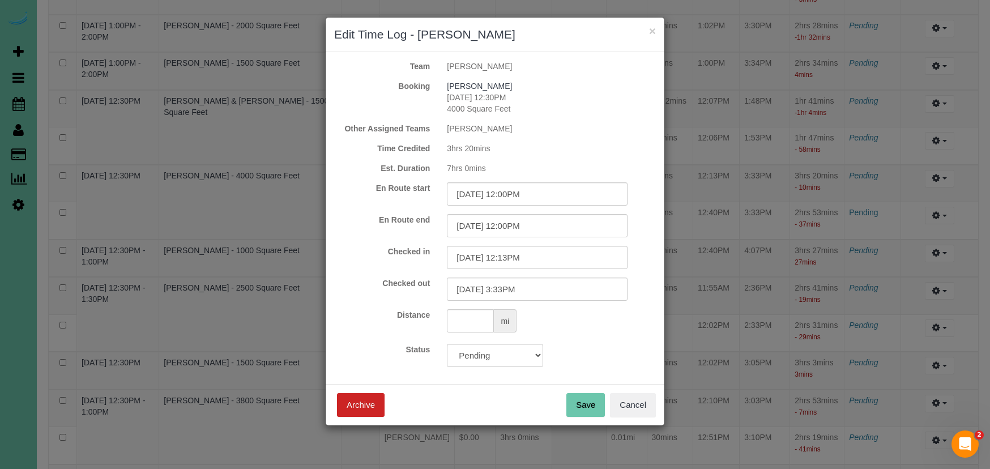
drag, startPoint x: 580, startPoint y: 402, endPoint x: 578, endPoint y: 389, distance: 13.8
click at [580, 402] on button "Save" at bounding box center [586, 405] width 39 height 24
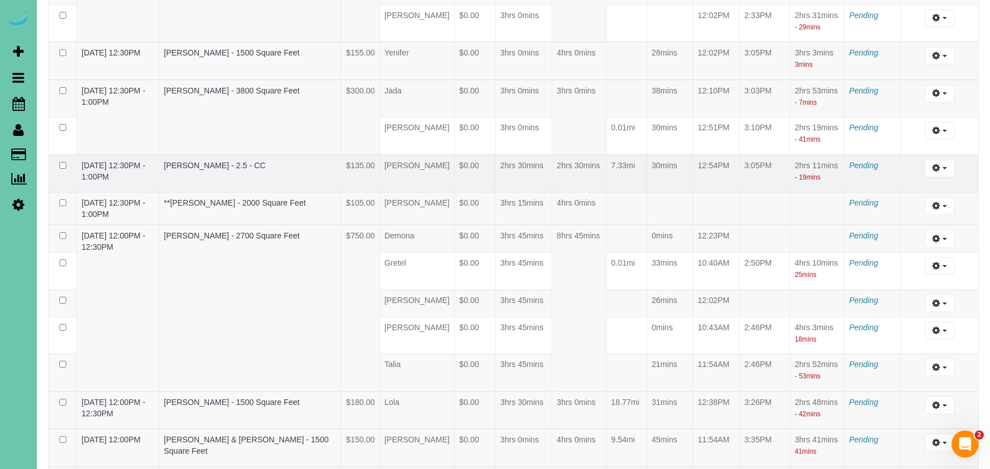
scroll to position [699, 0]
click at [956, 224] on td "Edit Archive ..." at bounding box center [940, 207] width 78 height 33
drag, startPoint x: 945, startPoint y: 386, endPoint x: 921, endPoint y: 393, distance: 25.1
click at [946, 206] on span "button" at bounding box center [945, 205] width 5 height 2
click at [908, 233] on link "Edit" at bounding box center [910, 225] width 90 height 15
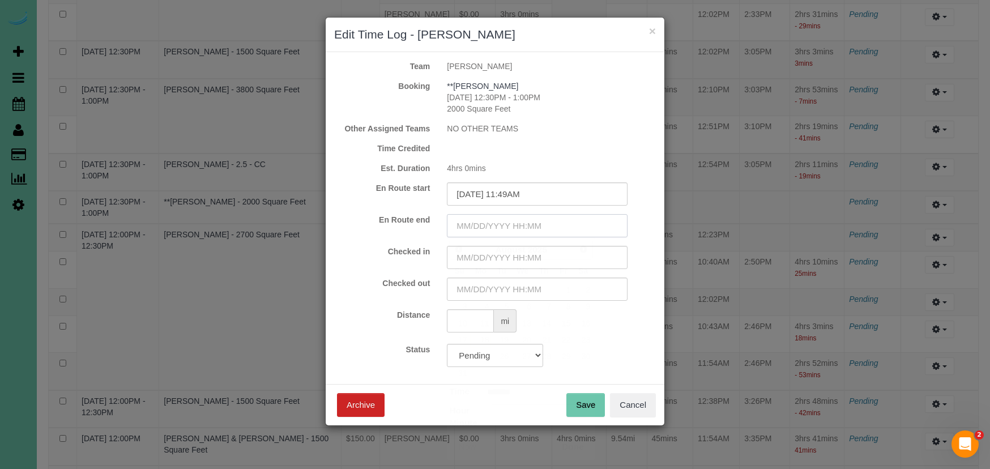
click at [488, 219] on input "text" at bounding box center [537, 225] width 181 height 23
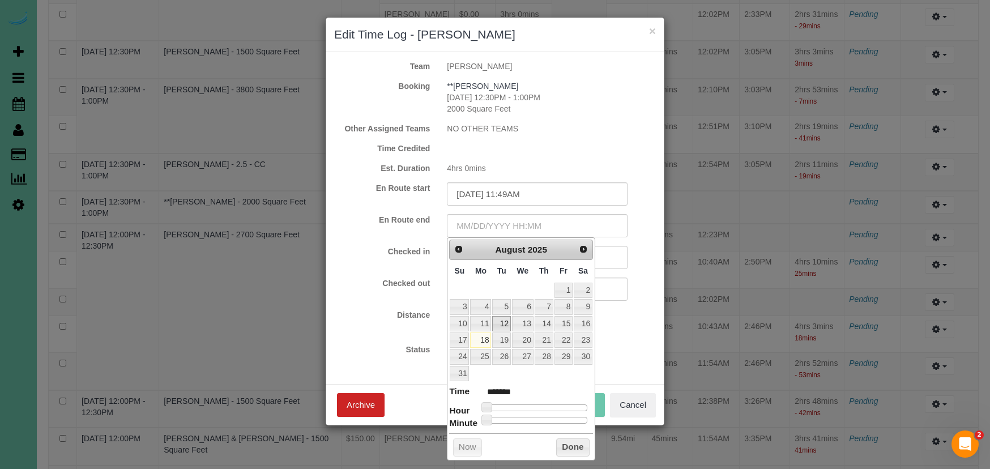
click at [501, 319] on link "12" at bounding box center [501, 323] width 18 height 15
drag, startPoint x: 488, startPoint y: 405, endPoint x: 476, endPoint y: 371, distance: 35.7
click at [541, 406] on span at bounding box center [539, 407] width 10 height 10
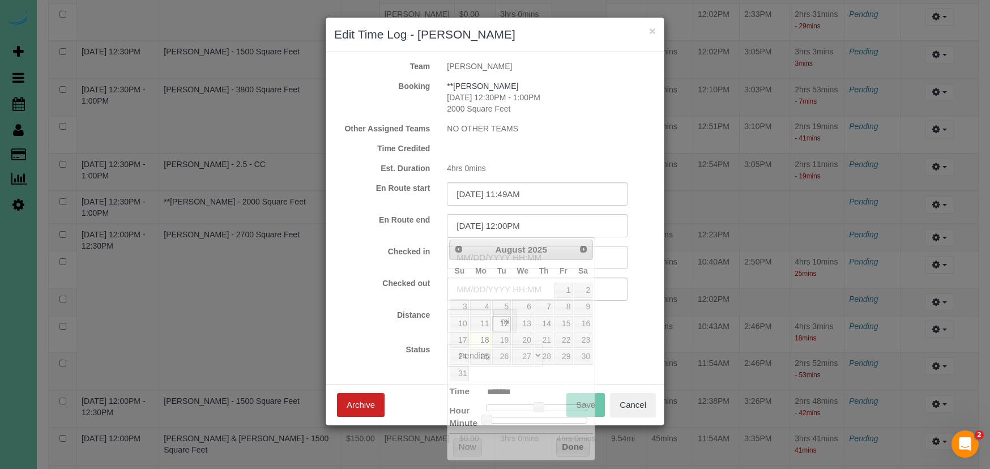
click at [399, 328] on div "Distance mi" at bounding box center [495, 322] width 339 height 26
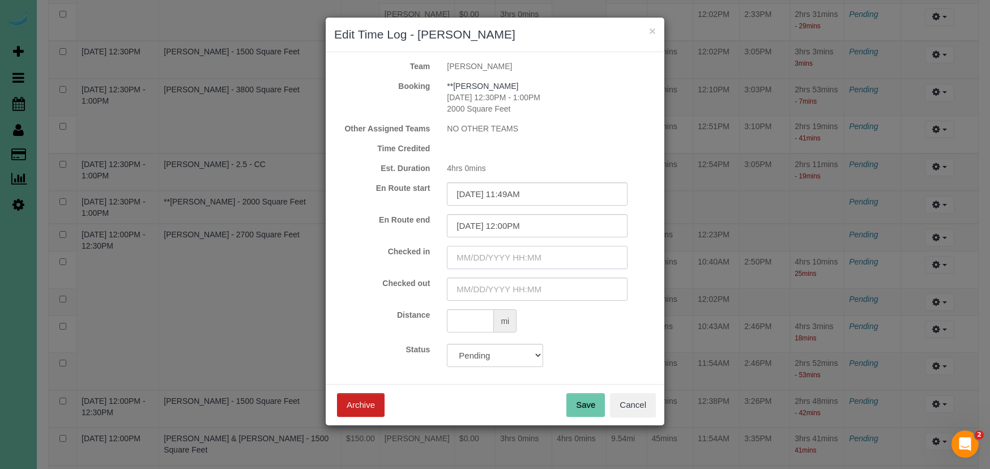
click at [511, 252] on input "text" at bounding box center [537, 257] width 181 height 23
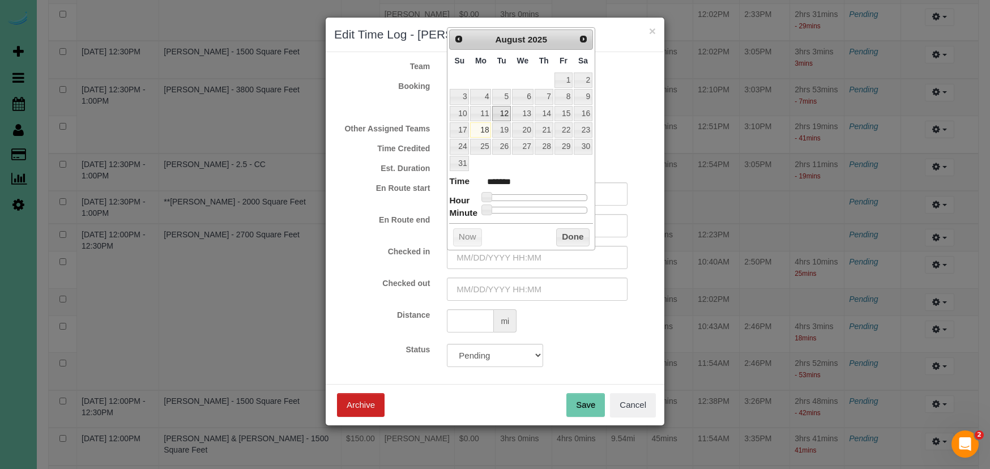
click at [501, 112] on link "12" at bounding box center [501, 113] width 18 height 15
drag, startPoint x: 486, startPoint y: 197, endPoint x: 540, endPoint y: 195, distance: 53.9
click at [540, 195] on span at bounding box center [539, 197] width 10 height 10
click at [514, 260] on input "08/12/2025 12:00PM" at bounding box center [537, 257] width 181 height 23
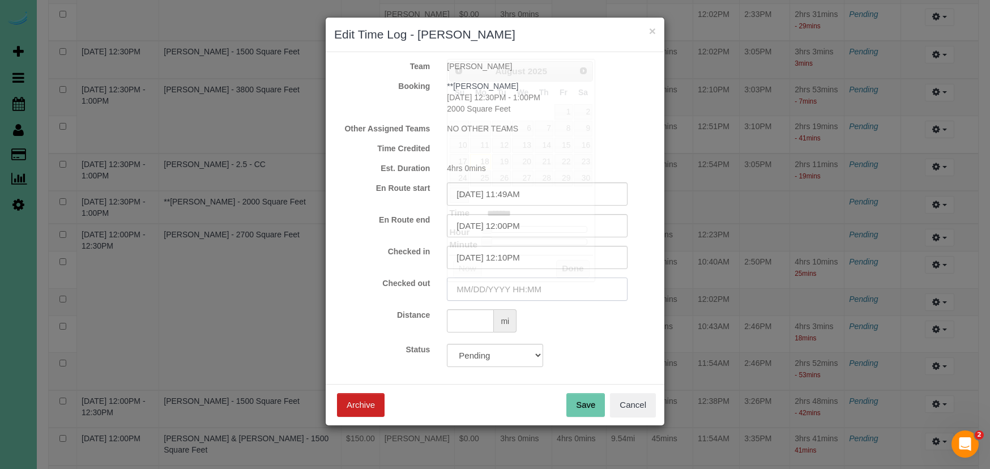
click at [496, 297] on input "text" at bounding box center [537, 289] width 181 height 23
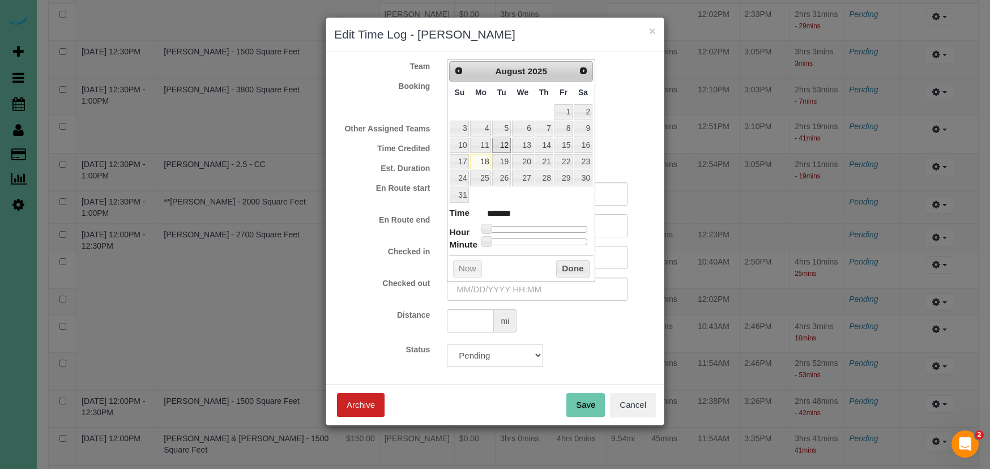
click at [508, 147] on link "12" at bounding box center [501, 145] width 18 height 15
drag, startPoint x: 488, startPoint y: 224, endPoint x: 517, endPoint y: 267, distance: 51.9
click at [555, 224] on span at bounding box center [552, 229] width 10 height 10
click at [513, 294] on input "08/12/2025 3:00PM" at bounding box center [537, 289] width 181 height 23
click at [514, 295] on input "08/12/2025 3:00PM" at bounding box center [537, 289] width 181 height 23
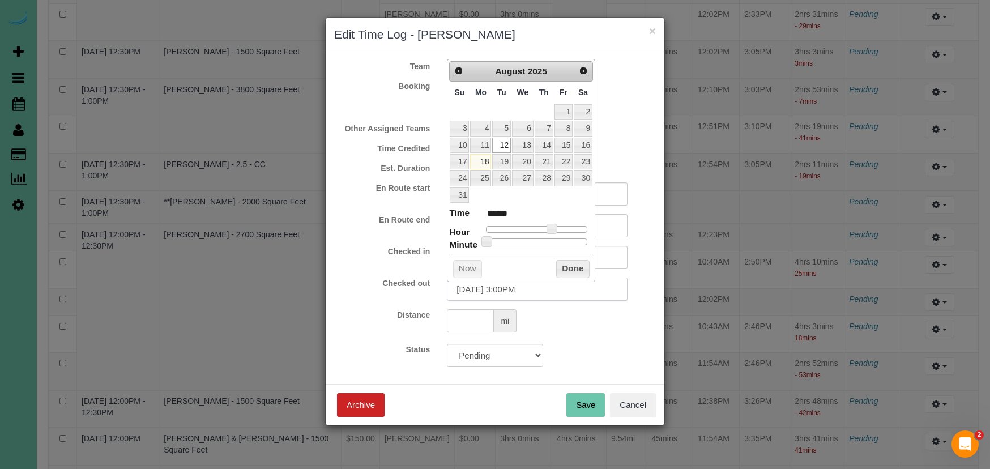
click at [512, 291] on input "08/12/2025 3:00PM" at bounding box center [537, 289] width 181 height 23
click at [568, 260] on button "Done" at bounding box center [572, 269] width 33 height 18
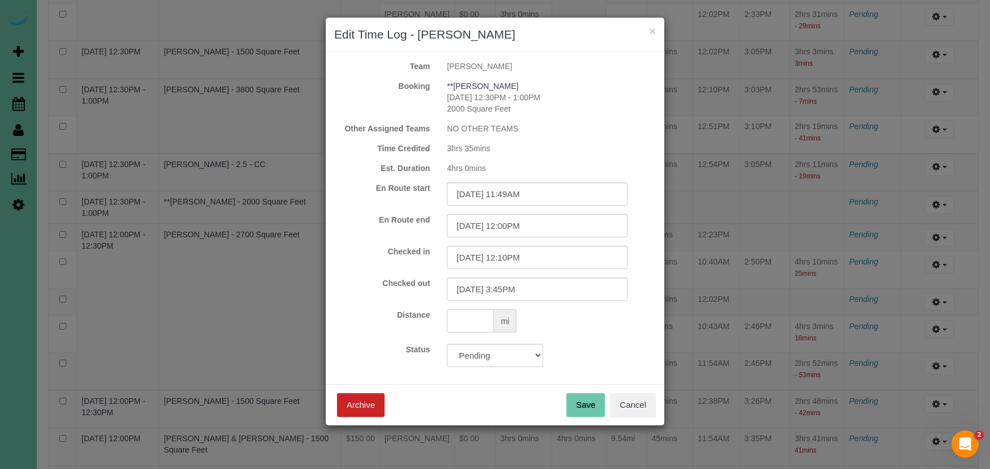
drag, startPoint x: 603, startPoint y: 420, endPoint x: 597, endPoint y: 418, distance: 7.2
click at [601, 420] on div "Save Archive Cancel" at bounding box center [495, 404] width 339 height 41
click at [581, 411] on button "Save" at bounding box center [586, 405] width 39 height 24
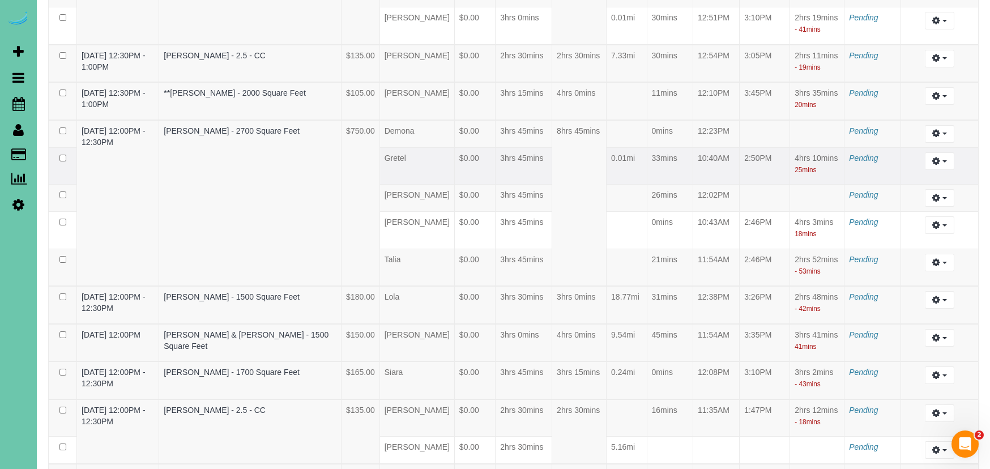
scroll to position [810, 0]
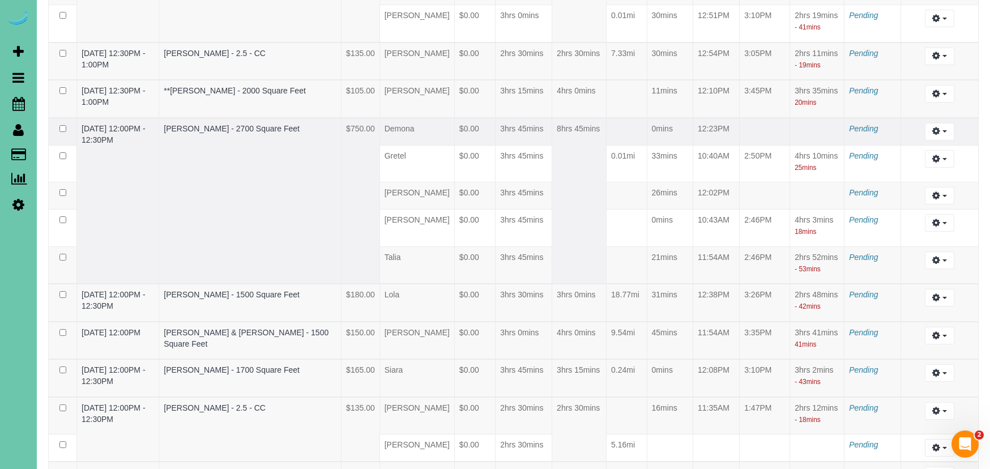
drag, startPoint x: 945, startPoint y: 328, endPoint x: 938, endPoint y: 333, distance: 8.9
click at [945, 141] on button "button" at bounding box center [939, 132] width 29 height 18
click at [914, 160] on link "Edit" at bounding box center [910, 152] width 90 height 15
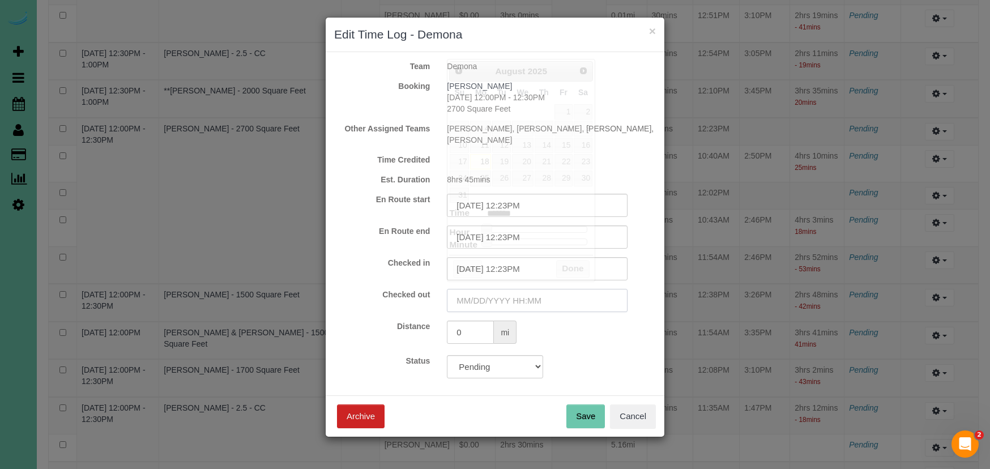
click at [473, 289] on input "text" at bounding box center [537, 300] width 181 height 23
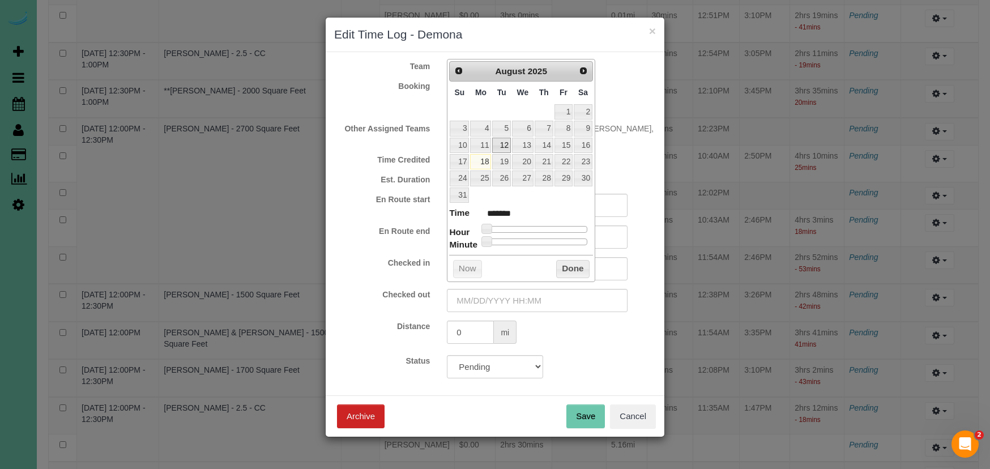
click at [500, 147] on link "12" at bounding box center [501, 145] width 18 height 15
drag, startPoint x: 489, startPoint y: 226, endPoint x: 552, endPoint y: 227, distance: 62.9
click at [552, 227] on span at bounding box center [548, 229] width 10 height 10
click at [515, 291] on input "08/12/2025 2:00PM" at bounding box center [537, 300] width 181 height 23
click at [582, 405] on button "Save" at bounding box center [586, 417] width 39 height 24
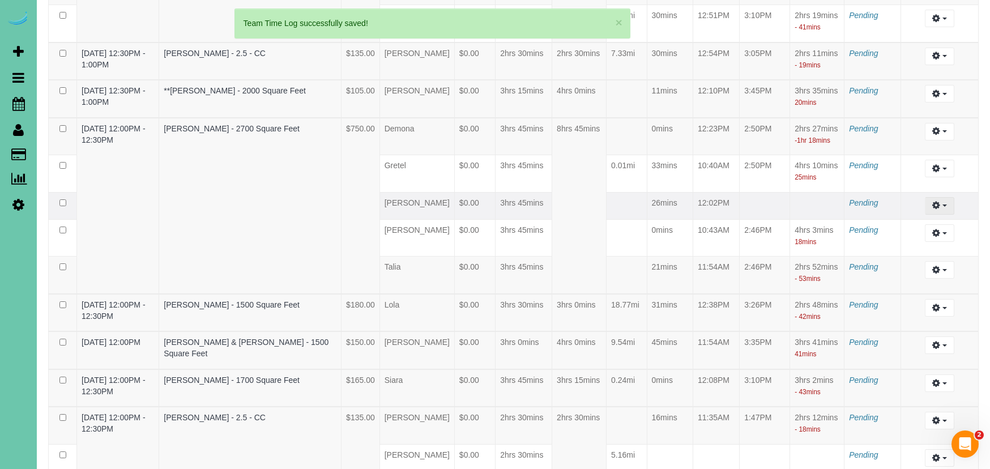
click at [935, 209] on icon "button" at bounding box center [937, 205] width 8 height 7
click at [881, 234] on link "Edit" at bounding box center [910, 226] width 90 height 15
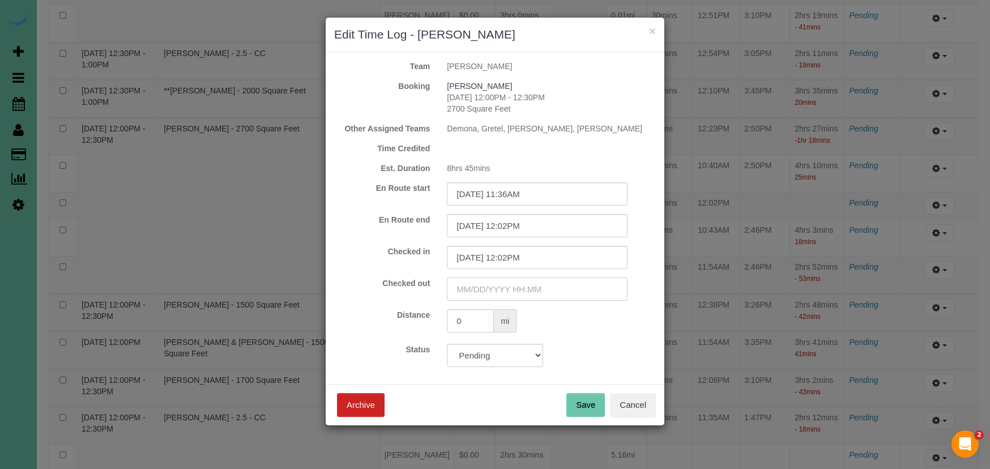
drag, startPoint x: 491, startPoint y: 288, endPoint x: 498, endPoint y: 229, distance: 59.3
click at [491, 288] on input "text" at bounding box center [537, 289] width 181 height 23
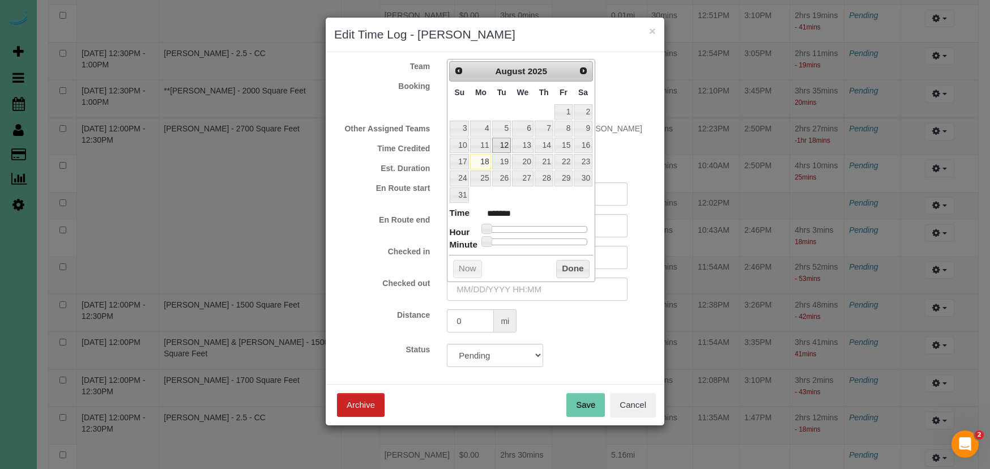
click at [504, 147] on link "12" at bounding box center [501, 145] width 18 height 15
drag, startPoint x: 491, startPoint y: 226, endPoint x: 552, endPoint y: 231, distance: 61.4
click at [554, 227] on div at bounding box center [536, 229] width 101 height 7
click at [512, 290] on input "08/12/2025 2:00PM" at bounding box center [537, 289] width 181 height 23
click at [585, 265] on button "Done" at bounding box center [572, 269] width 33 height 18
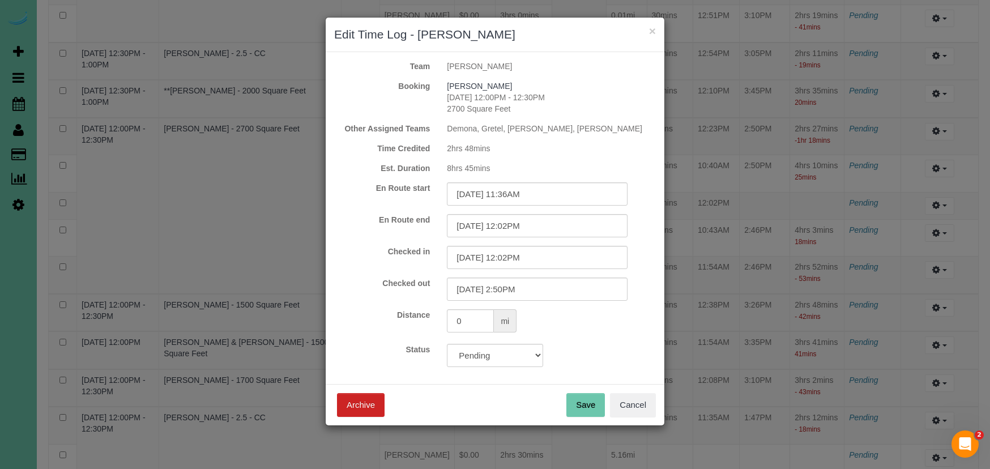
click at [593, 394] on button "Save" at bounding box center [586, 405] width 39 height 24
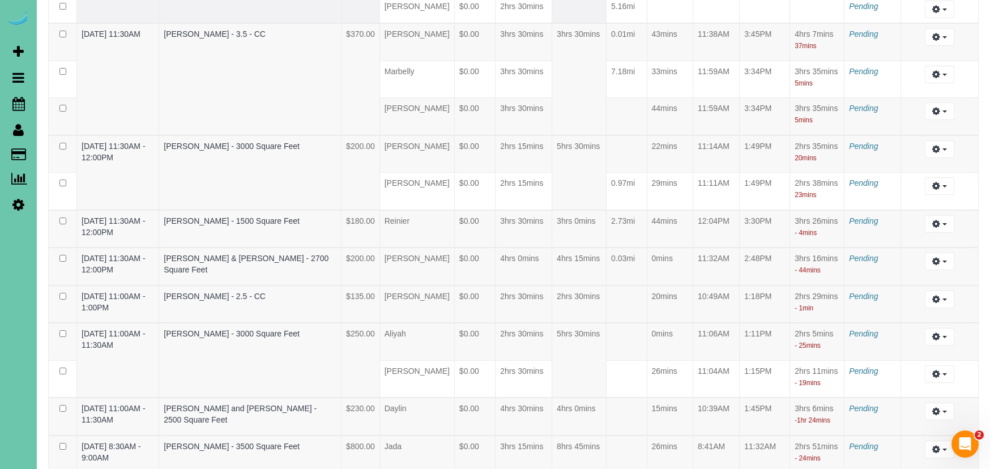
scroll to position [1285, 0]
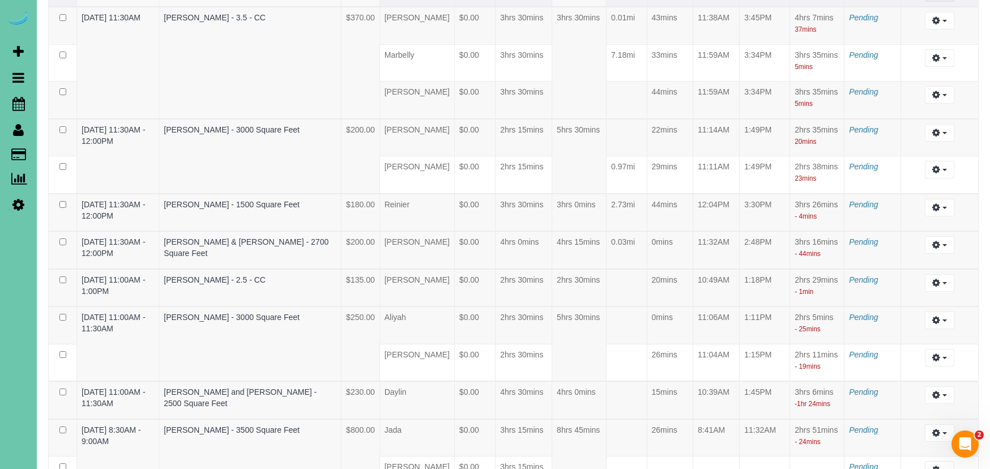
drag, startPoint x: 945, startPoint y: 286, endPoint x: 938, endPoint y: 291, distance: 8.5
click at [903, 21] on link "Edit" at bounding box center [910, 13] width 90 height 15
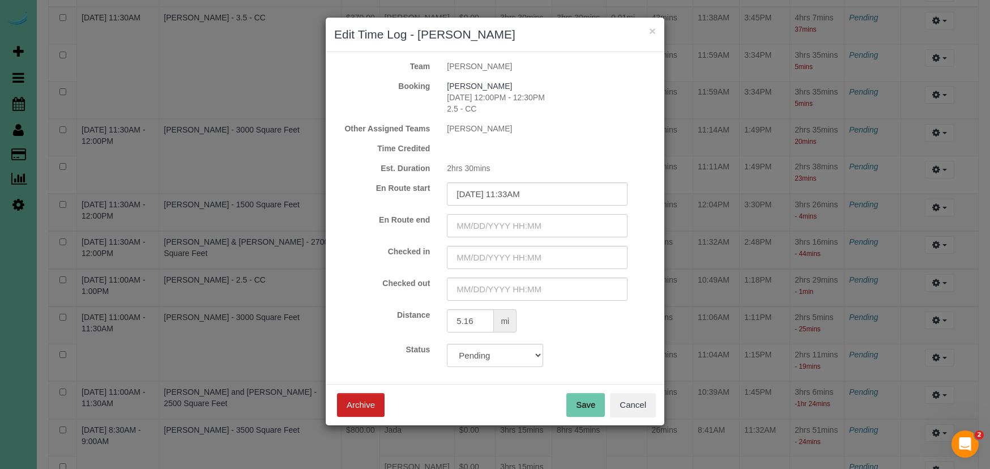
click at [470, 228] on input "text" at bounding box center [537, 225] width 181 height 23
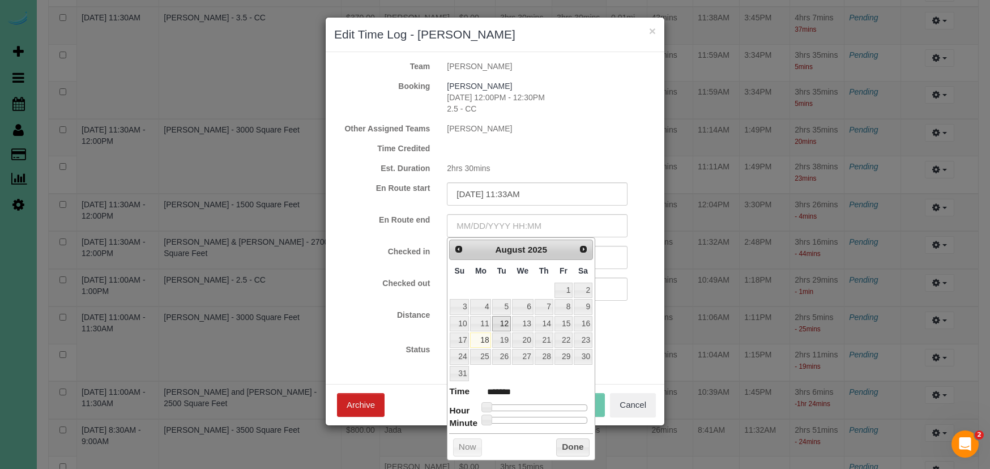
click at [504, 325] on link "12" at bounding box center [501, 323] width 18 height 15
drag, startPoint x: 488, startPoint y: 405, endPoint x: 530, endPoint y: 409, distance: 42.1
click at [535, 408] on span at bounding box center [535, 407] width 10 height 10
click at [389, 275] on div "Checked in Checked out" at bounding box center [495, 273] width 322 height 55
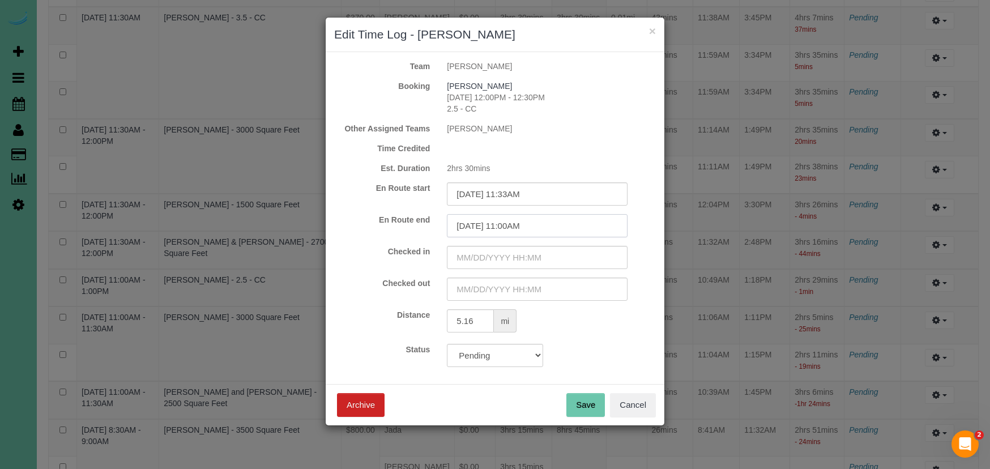
click at [518, 227] on input "08/12/2025 11:00AM" at bounding box center [537, 225] width 181 height 23
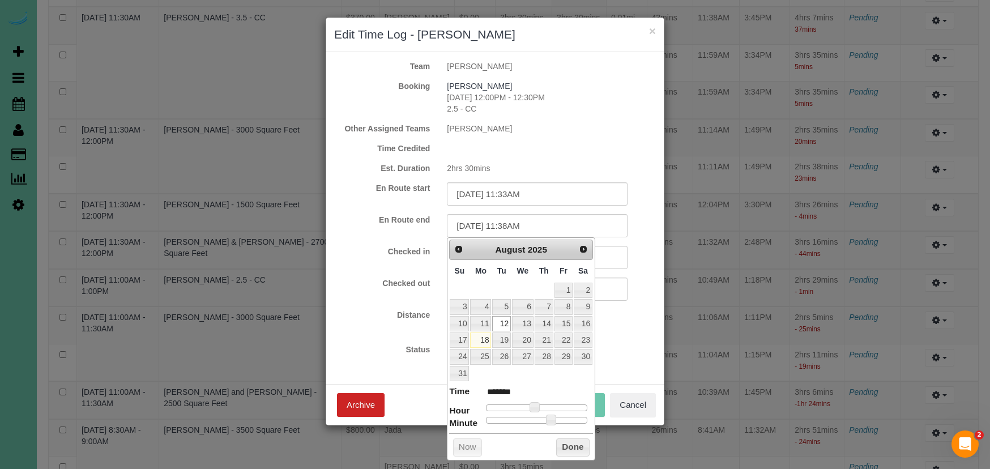
click at [386, 258] on div "Checked in" at bounding box center [495, 257] width 339 height 23
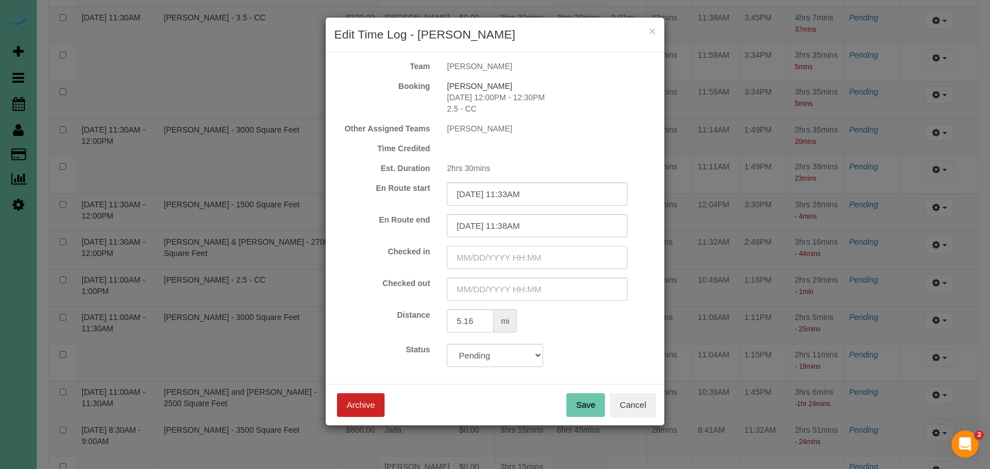
click at [467, 260] on input "text" at bounding box center [537, 257] width 181 height 23
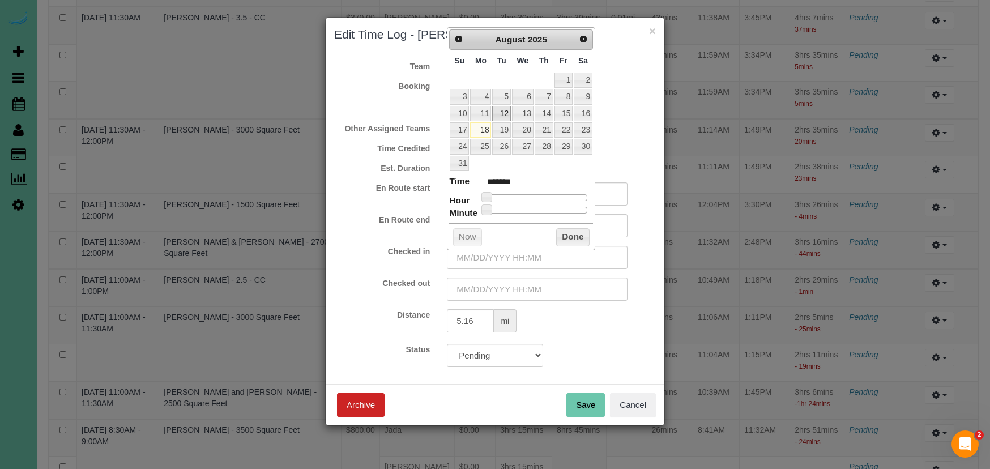
click at [497, 113] on link "12" at bounding box center [501, 113] width 18 height 15
drag, startPoint x: 486, startPoint y: 190, endPoint x: 535, endPoint y: 193, distance: 49.3
click at [535, 193] on span at bounding box center [535, 197] width 10 height 10
click at [518, 258] on input "08/12/2025 11:00AM" at bounding box center [537, 257] width 181 height 23
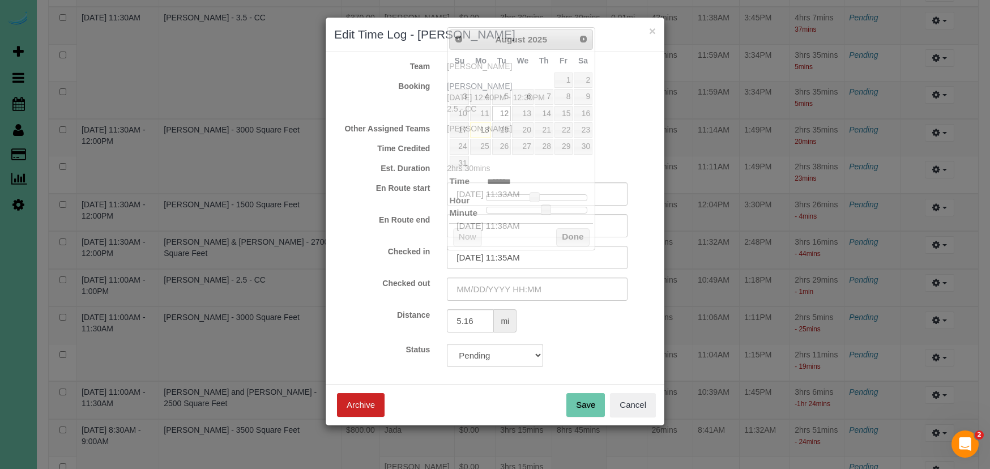
click at [373, 264] on div "Checked in 08/12/2025 11:35AM" at bounding box center [495, 257] width 339 height 23
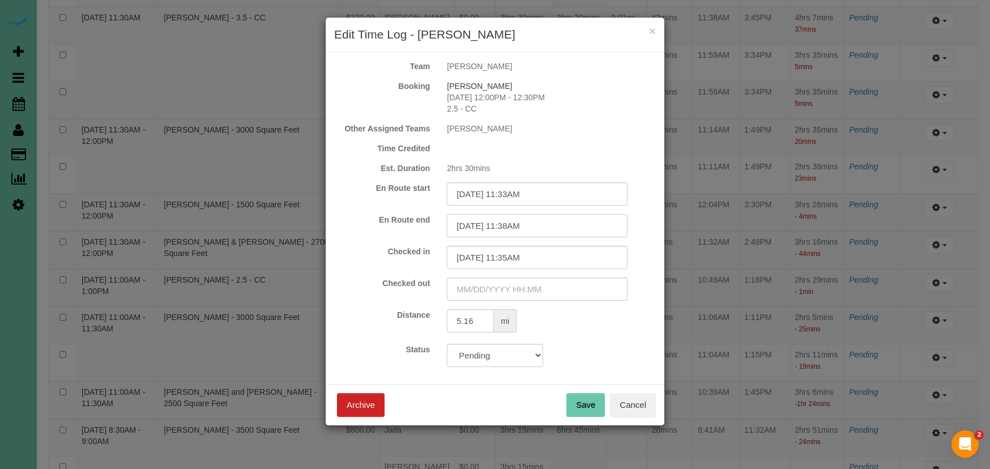
click at [522, 228] on input "08/12/2025 11:38AM" at bounding box center [537, 225] width 181 height 23
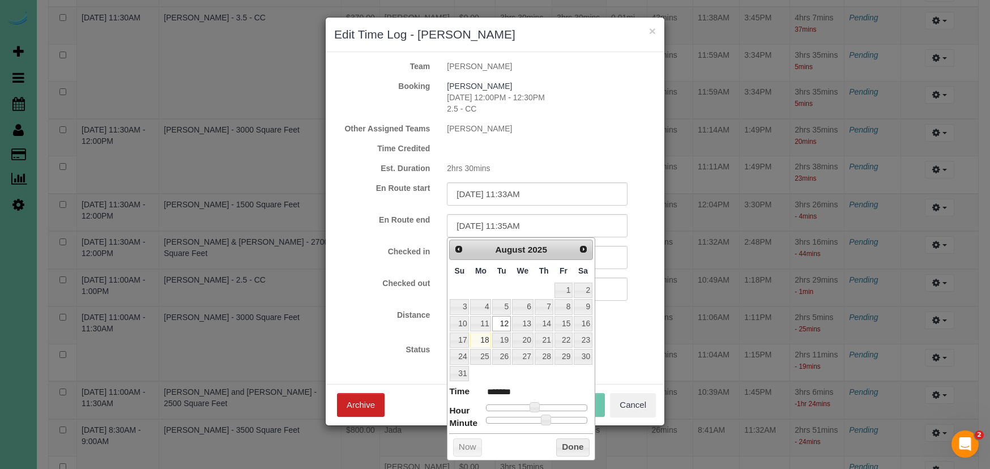
click at [387, 217] on label "En Route end" at bounding box center [382, 219] width 113 height 11
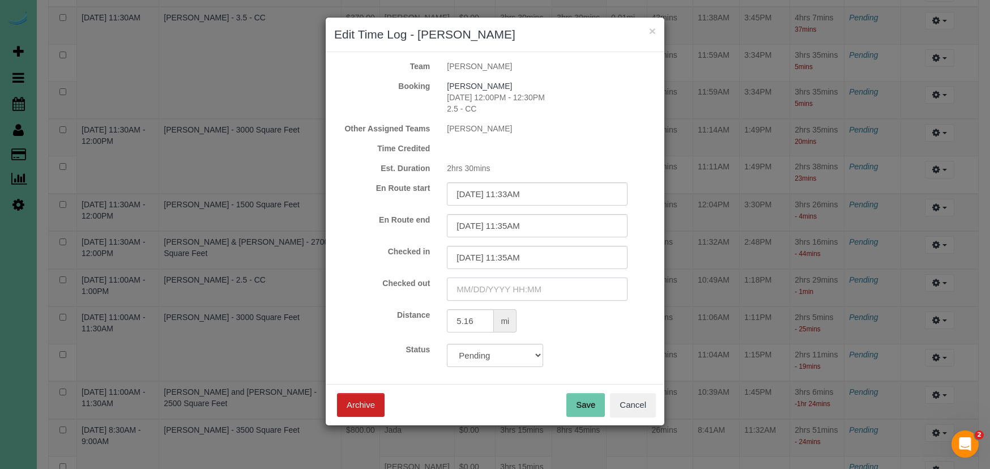
click at [484, 287] on input "text" at bounding box center [537, 289] width 181 height 23
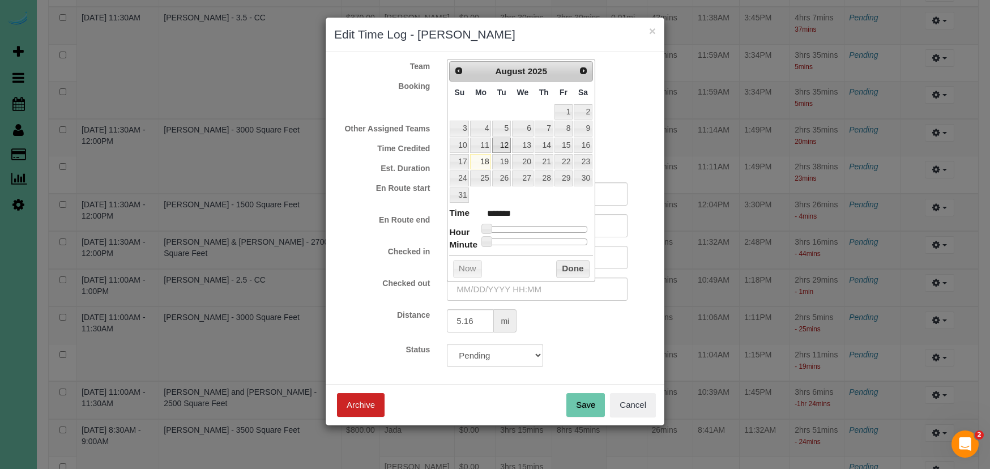
click at [504, 144] on link "12" at bounding box center [501, 145] width 18 height 15
drag, startPoint x: 488, startPoint y: 227, endPoint x: 546, endPoint y: 229, distance: 58.4
click at [546, 229] on span at bounding box center [543, 229] width 10 height 10
click at [515, 288] on input "08/12/2025 1:00PM" at bounding box center [537, 289] width 181 height 23
click at [573, 263] on button "Done" at bounding box center [572, 269] width 33 height 18
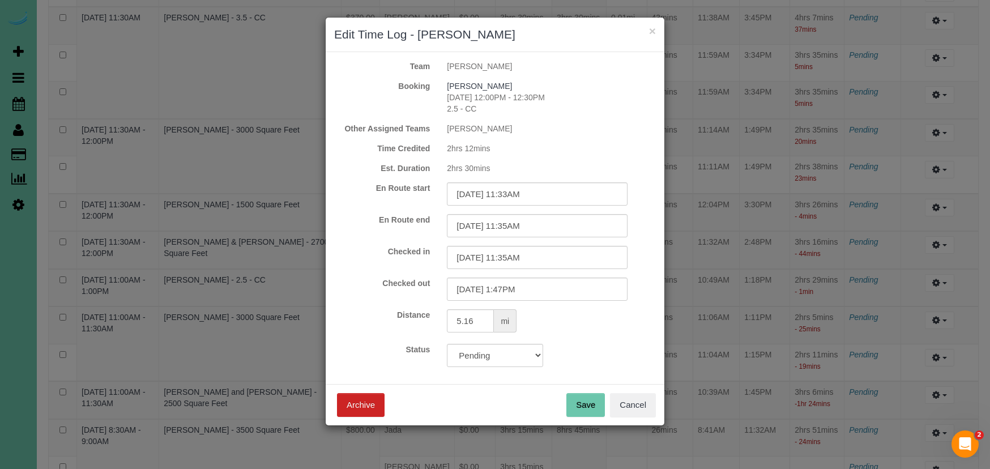
drag, startPoint x: 581, startPoint y: 402, endPoint x: 577, endPoint y: 398, distance: 6.0
click at [581, 402] on button "Save" at bounding box center [586, 405] width 39 height 24
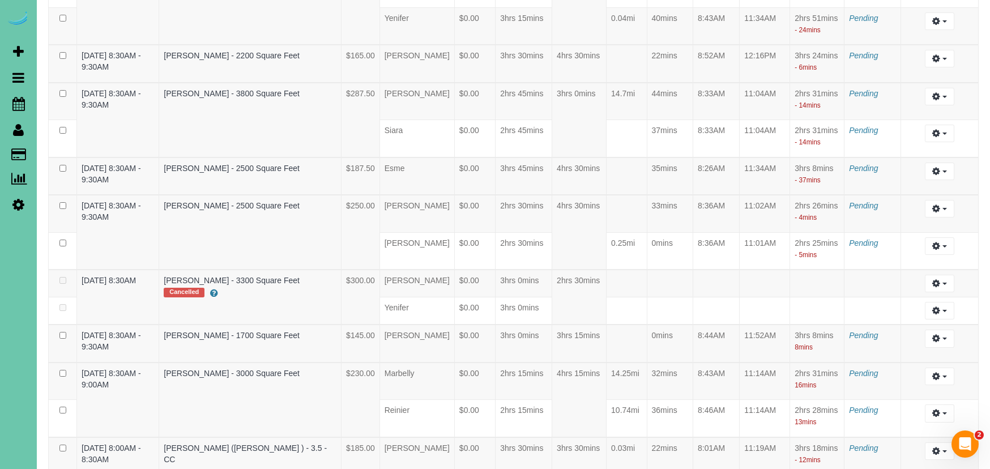
scroll to position [1846, 0]
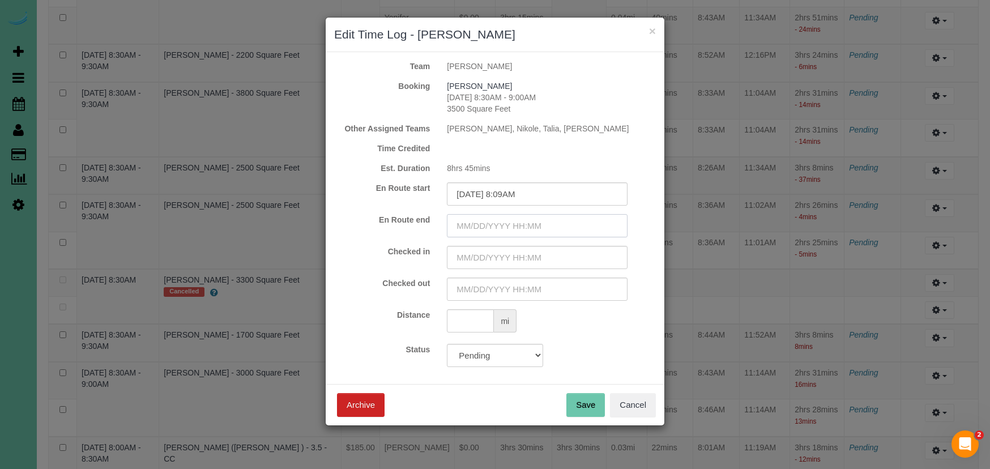
click at [477, 234] on input "text" at bounding box center [537, 225] width 181 height 23
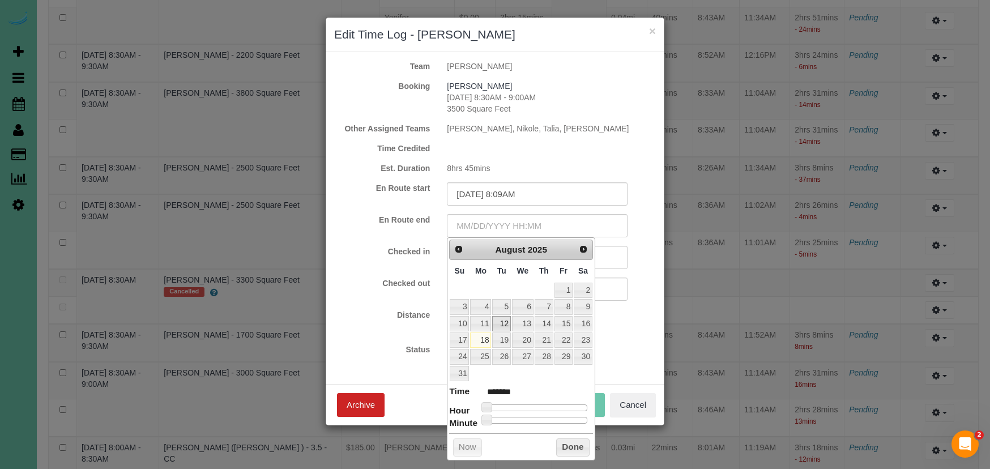
click at [501, 321] on link "12" at bounding box center [501, 323] width 18 height 15
drag, startPoint x: 484, startPoint y: 404, endPoint x: 519, endPoint y: 404, distance: 34.6
click at [520, 405] on span at bounding box center [522, 407] width 10 height 10
click at [389, 328] on div "Distance mi" at bounding box center [495, 322] width 339 height 26
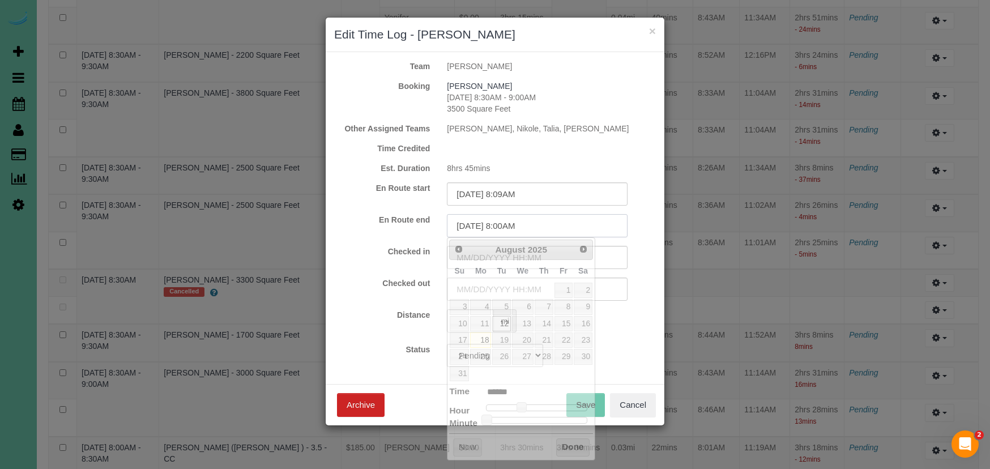
click at [514, 224] on input "08/12/2025 8:00AM" at bounding box center [537, 225] width 181 height 23
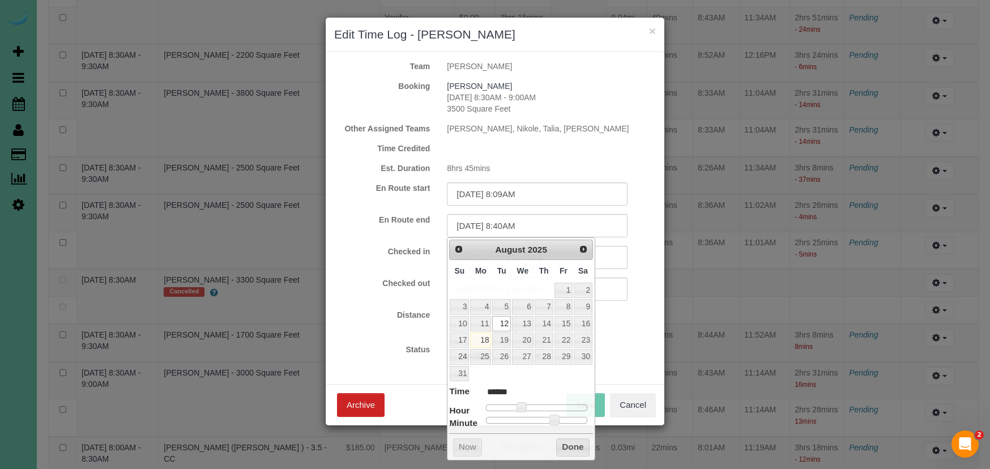
drag, startPoint x: 415, startPoint y: 287, endPoint x: 491, endPoint y: 262, distance: 79.9
click at [415, 287] on label "Checked out" at bounding box center [382, 283] width 113 height 11
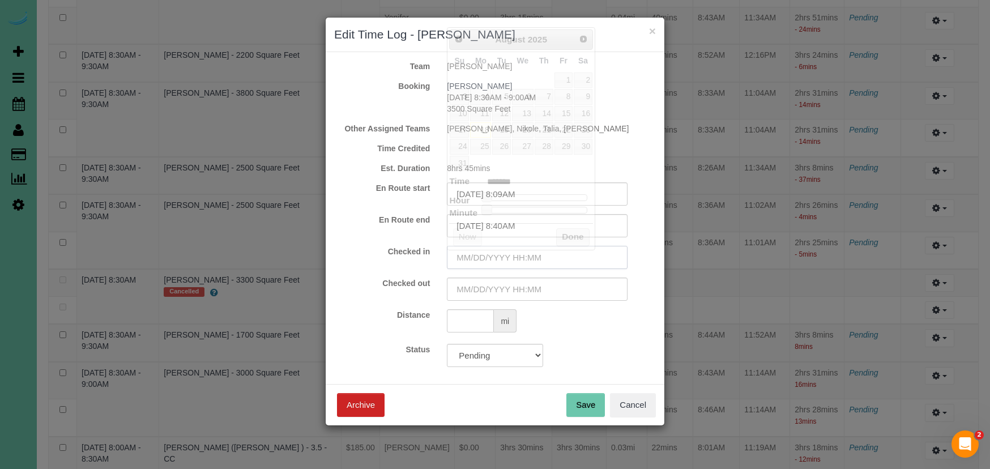
click at [513, 260] on input "text" at bounding box center [537, 257] width 181 height 23
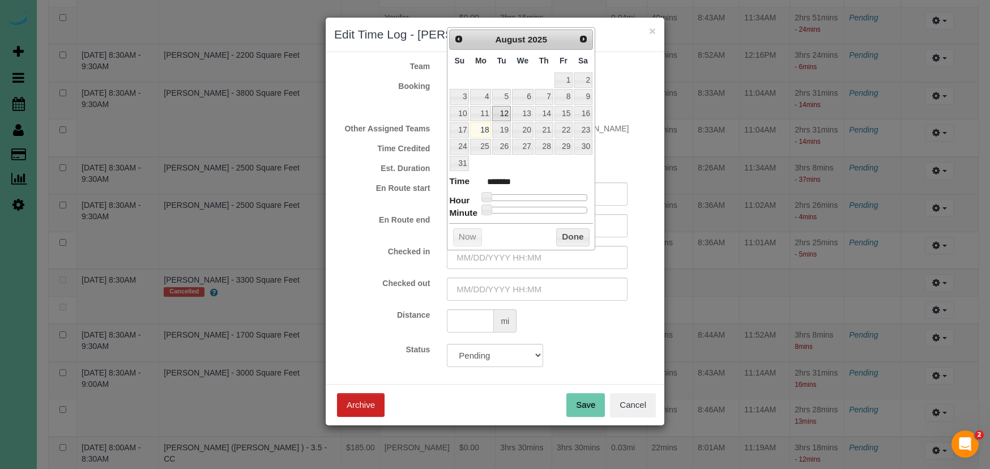
click at [507, 109] on link "12" at bounding box center [501, 113] width 18 height 15
drag, startPoint x: 489, startPoint y: 193, endPoint x: 525, endPoint y: 199, distance: 36.2
click at [526, 193] on span at bounding box center [522, 197] width 10 height 10
click at [513, 260] on input "08/12/2025 8:00AM" at bounding box center [537, 257] width 181 height 23
click at [409, 330] on div "Distance mi" at bounding box center [495, 322] width 339 height 26
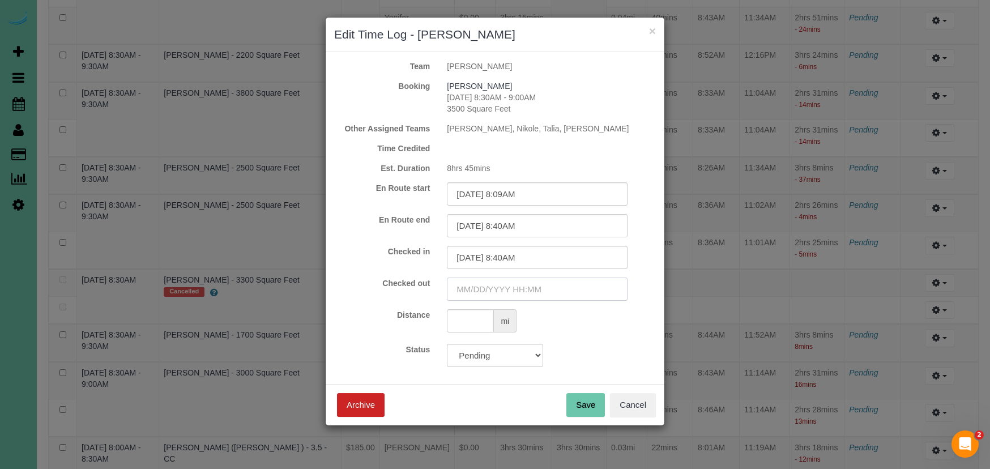
click at [518, 295] on input "text" at bounding box center [537, 289] width 181 height 23
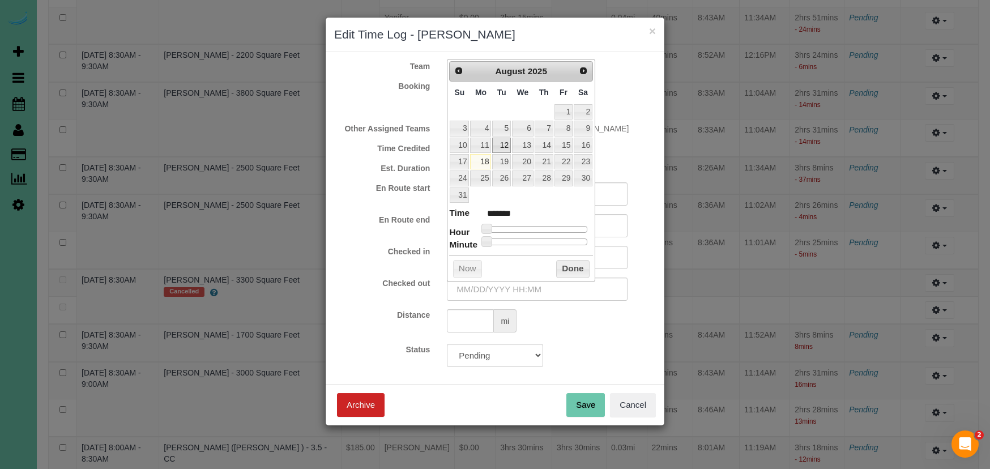
click at [505, 143] on link "12" at bounding box center [501, 145] width 18 height 15
drag, startPoint x: 490, startPoint y: 224, endPoint x: 533, endPoint y: 261, distance: 56.7
click at [538, 226] on span at bounding box center [535, 229] width 10 height 10
click at [521, 286] on input "08/12/2025 11:00AM" at bounding box center [537, 289] width 181 height 23
click at [582, 268] on button "Done" at bounding box center [572, 269] width 33 height 18
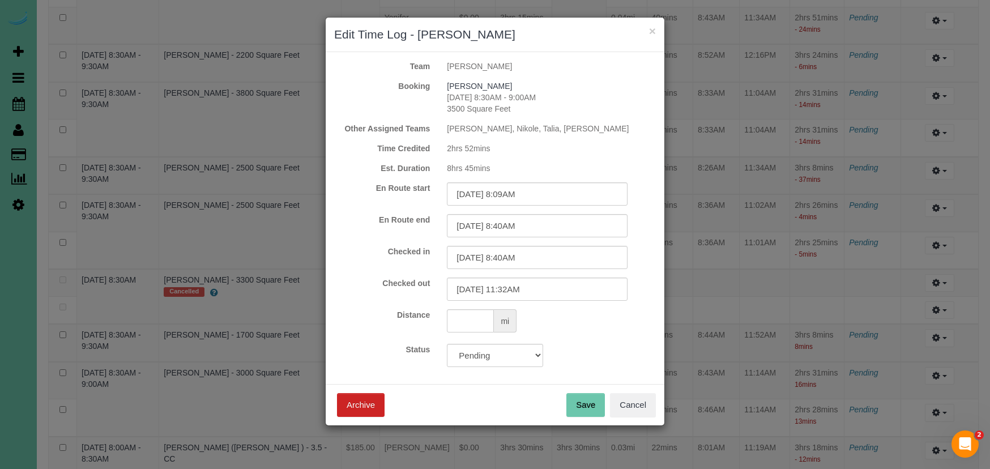
click at [581, 401] on button "Save" at bounding box center [586, 405] width 39 height 24
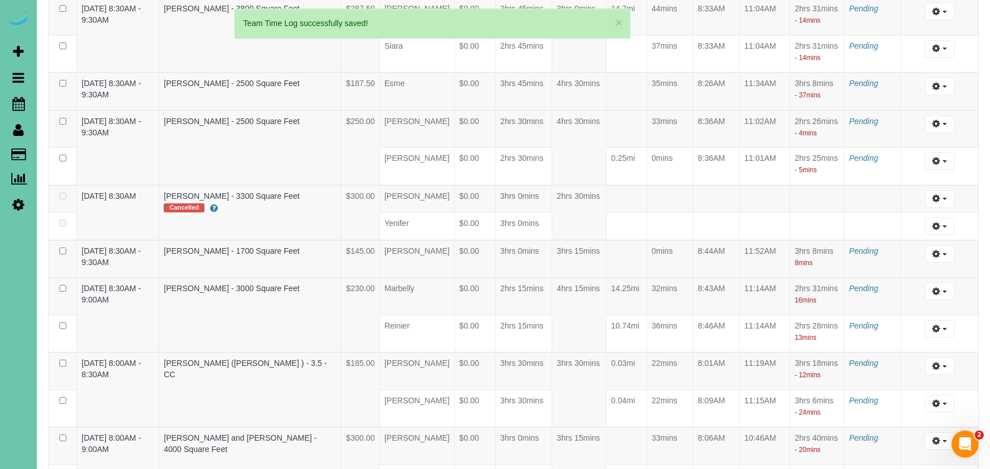
scroll to position [1960, 0]
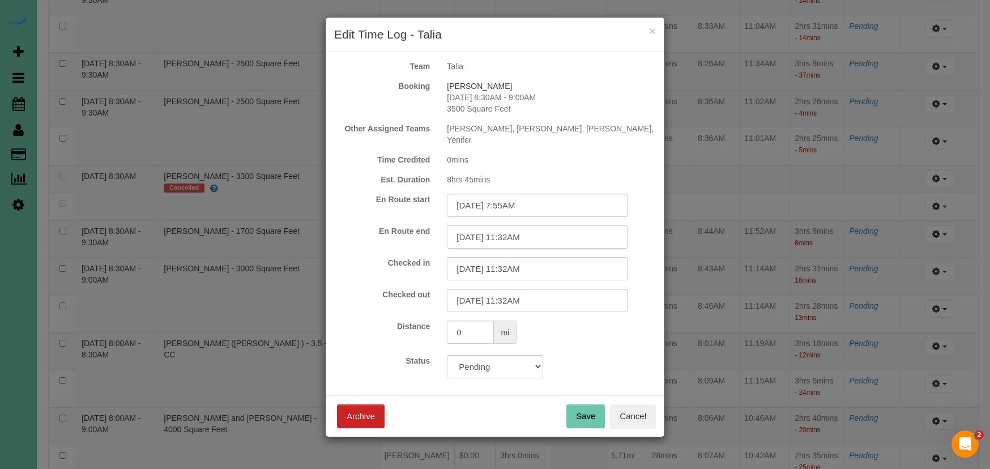
click at [516, 227] on input "08/12/2025 11:32AM" at bounding box center [537, 237] width 181 height 23
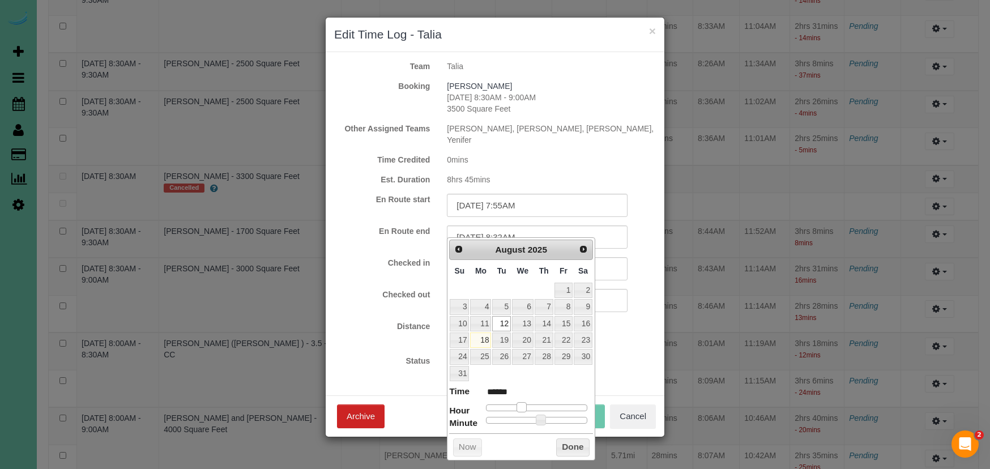
drag, startPoint x: 537, startPoint y: 406, endPoint x: 526, endPoint y: 407, distance: 10.8
click at [526, 407] on span at bounding box center [522, 407] width 10 height 10
drag, startPoint x: 350, startPoint y: 280, endPoint x: 475, endPoint y: 252, distance: 128.3
click at [353, 289] on label "Checked out" at bounding box center [382, 294] width 113 height 11
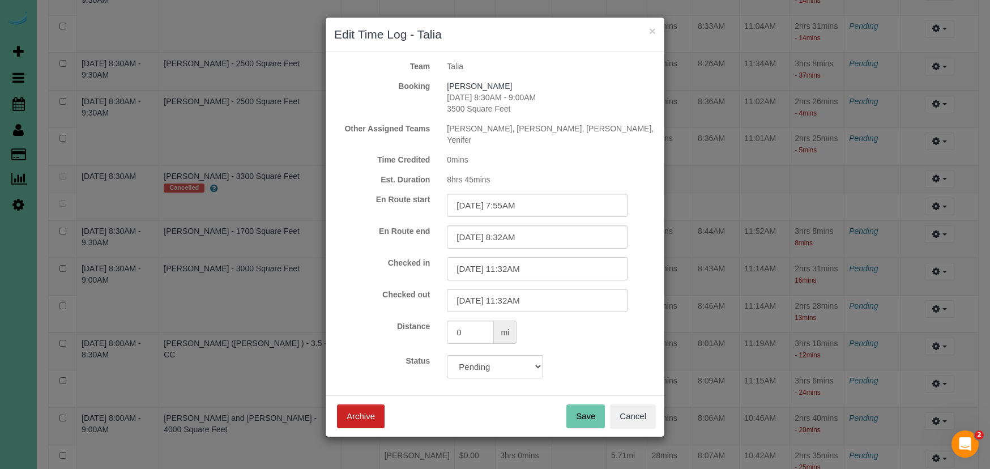
drag, startPoint x: 528, startPoint y: 253, endPoint x: 524, endPoint y: 258, distance: 6.0
click at [528, 257] on input "08/12/2025 11:32AM" at bounding box center [537, 268] width 181 height 23
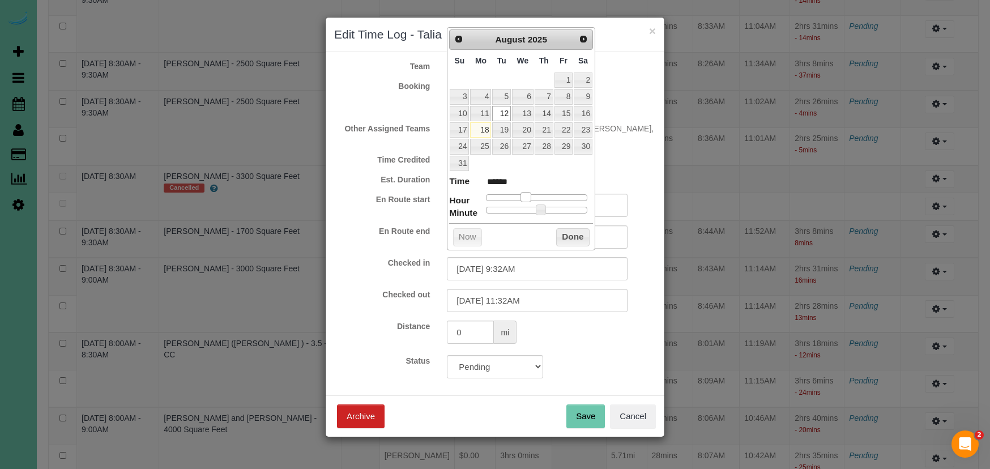
drag, startPoint x: 535, startPoint y: 193, endPoint x: 529, endPoint y: 194, distance: 6.3
click at [529, 194] on span at bounding box center [526, 197] width 10 height 10
click at [527, 195] on span at bounding box center [522, 197] width 10 height 10
click at [513, 259] on input "08/12/2025 8:32AM" at bounding box center [537, 268] width 181 height 23
click at [579, 228] on button "Done" at bounding box center [572, 237] width 33 height 18
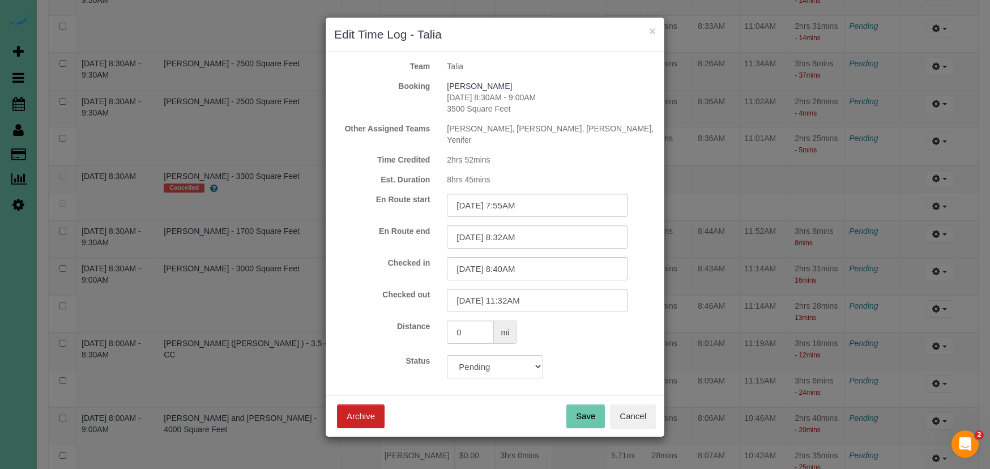
click at [593, 415] on button "Save" at bounding box center [586, 417] width 39 height 24
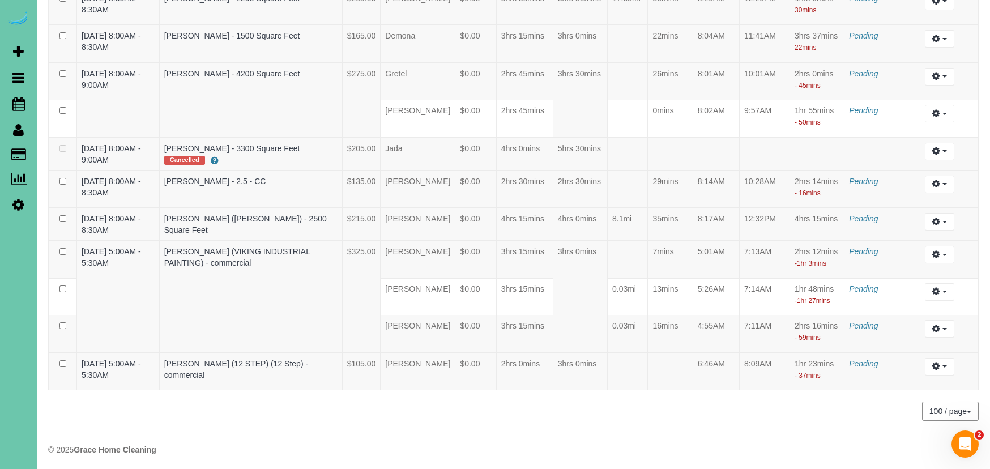
scroll to position [2876, 0]
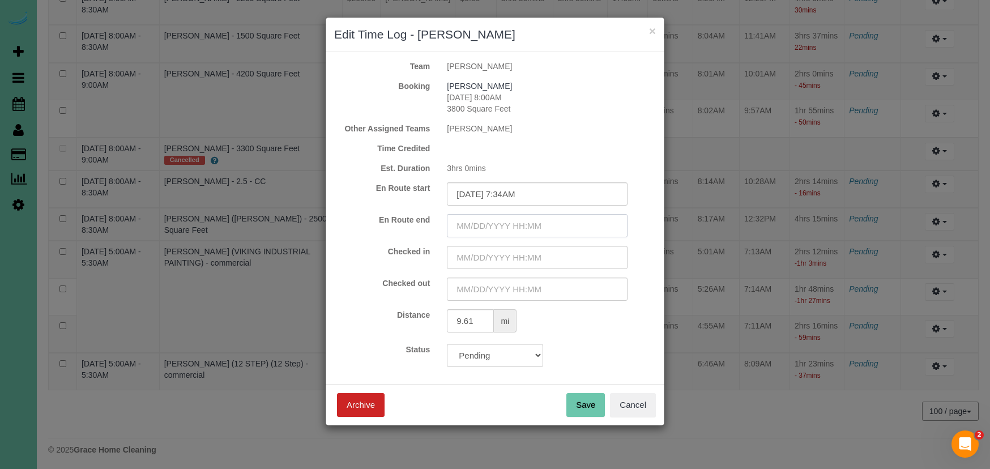
click at [528, 225] on input "text" at bounding box center [537, 225] width 181 height 23
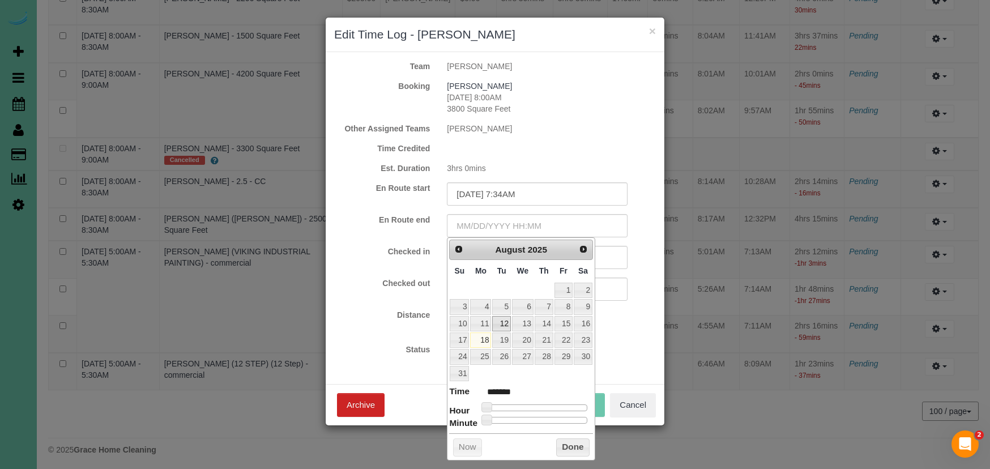
click at [499, 320] on link "12" at bounding box center [501, 323] width 18 height 15
drag, startPoint x: 488, startPoint y: 402, endPoint x: 524, endPoint y: 402, distance: 35.7
click at [524, 402] on span at bounding box center [522, 407] width 10 height 10
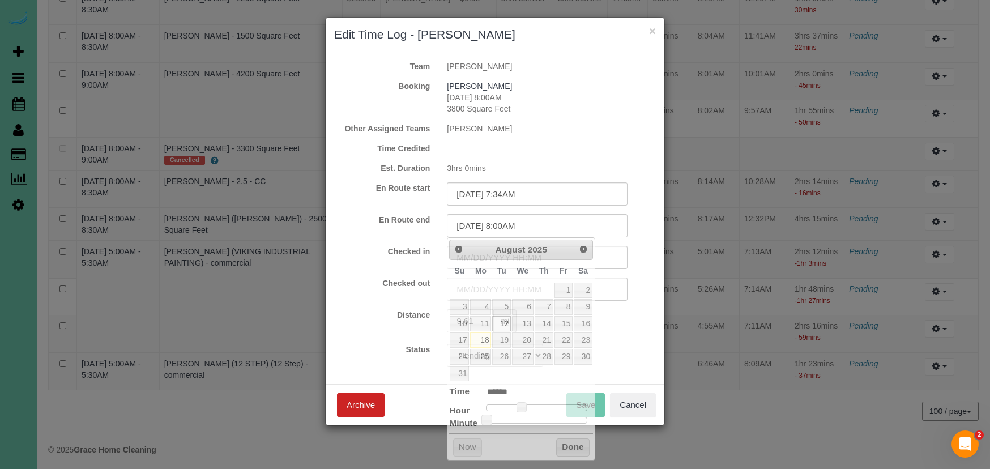
click at [382, 338] on form "Team Kori Booking Jaime Weland 08/12/2025 8:00AM 3800 Square Feet Other Assigne…" at bounding box center [495, 214] width 322 height 307
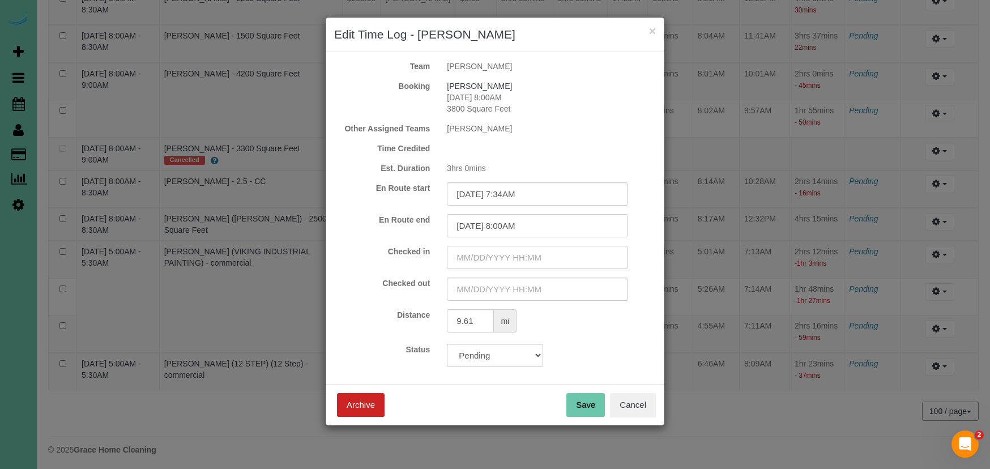
click at [474, 253] on input "text" at bounding box center [537, 257] width 181 height 23
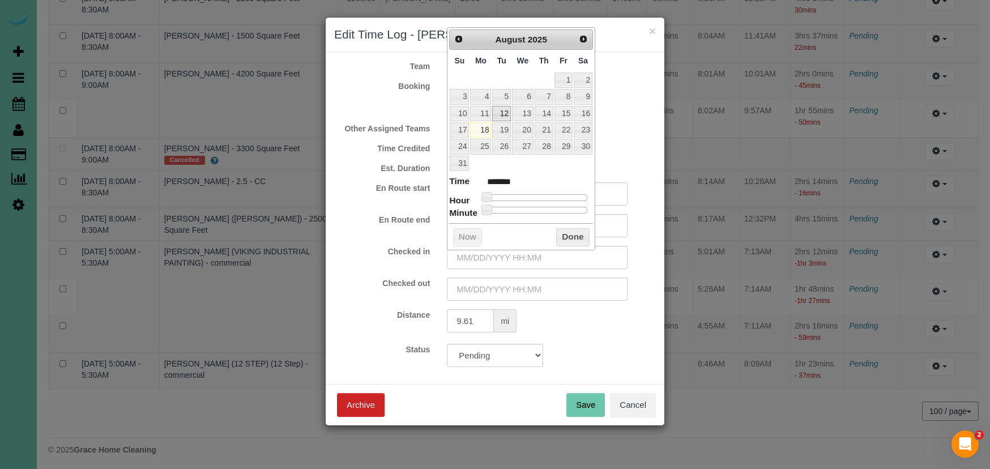
click at [503, 110] on link "12" at bounding box center [501, 113] width 18 height 15
drag, startPoint x: 498, startPoint y: 192, endPoint x: 523, endPoint y: 192, distance: 24.9
click at [523, 192] on span at bounding box center [522, 197] width 10 height 10
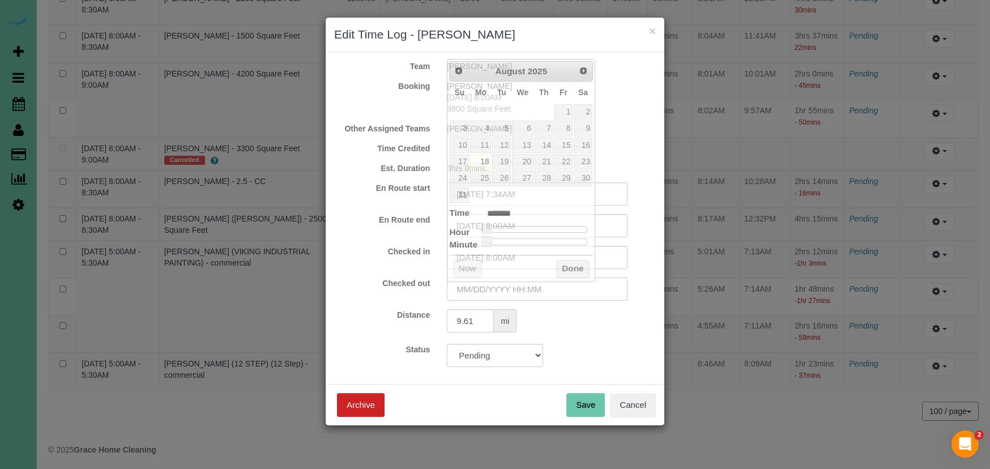
click at [500, 290] on input "text" at bounding box center [537, 289] width 181 height 23
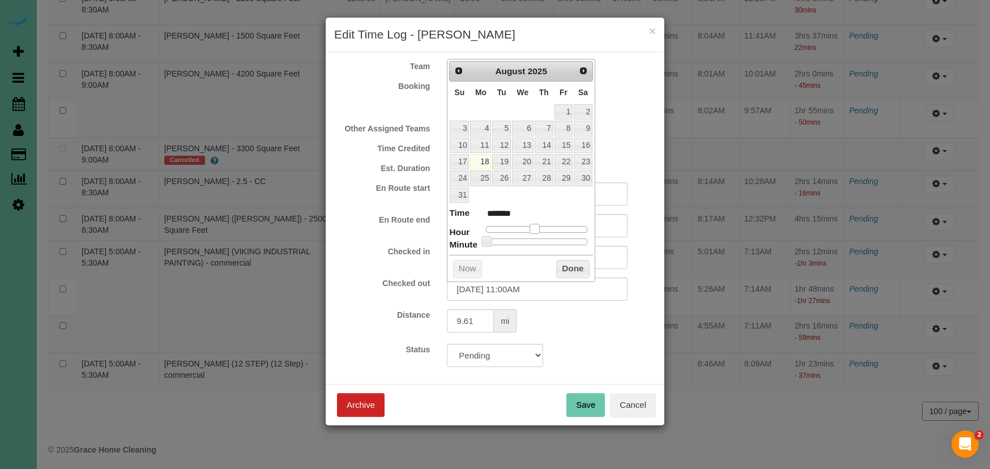
drag, startPoint x: 488, startPoint y: 224, endPoint x: 530, endPoint y: 227, distance: 42.0
click at [534, 226] on span at bounding box center [535, 229] width 10 height 10
click at [500, 143] on link "12" at bounding box center [501, 145] width 18 height 15
click at [522, 289] on input "08/12/2025 11:00AM" at bounding box center [537, 289] width 181 height 23
click at [359, 321] on div "Distance 9.61 mi" at bounding box center [495, 322] width 339 height 26
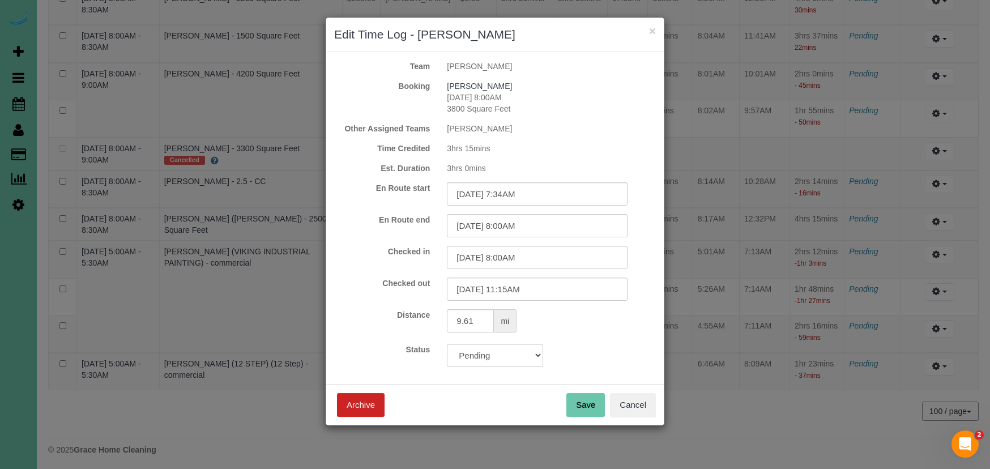
click at [582, 406] on button "Save" at bounding box center [586, 405] width 39 height 24
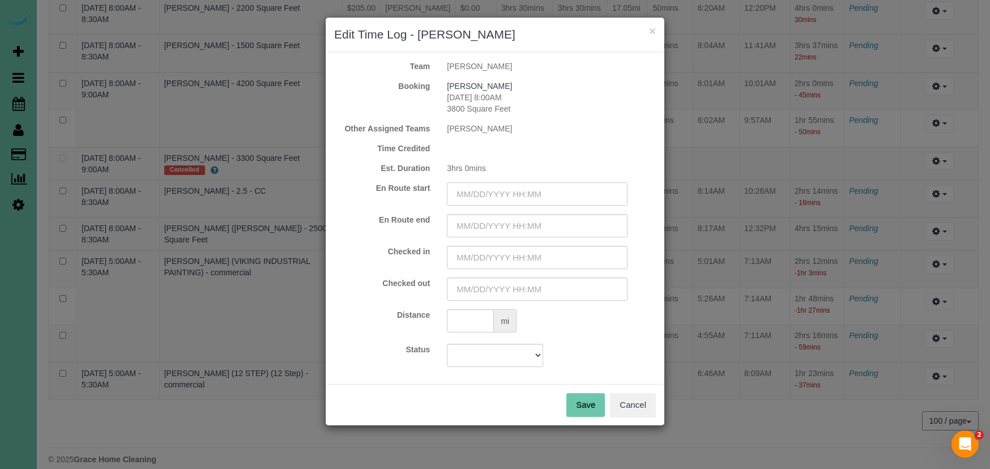
click at [484, 192] on input "text" at bounding box center [537, 193] width 181 height 23
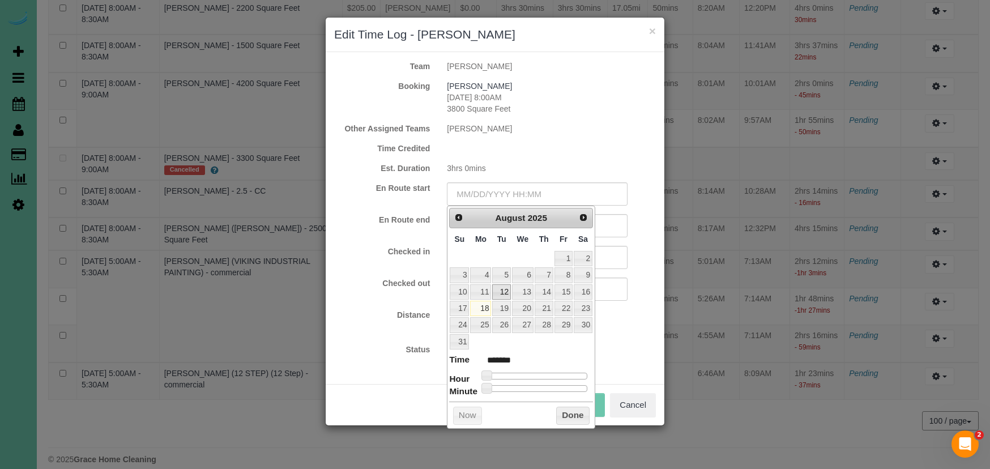
click at [501, 296] on link "12" at bounding box center [501, 291] width 18 height 15
drag, startPoint x: 490, startPoint y: 369, endPoint x: 525, endPoint y: 371, distance: 35.2
click at [525, 371] on span at bounding box center [522, 376] width 10 height 10
drag, startPoint x: 412, startPoint y: 340, endPoint x: 416, endPoint y: 335, distance: 6.0
click at [412, 340] on form "Team Emily Booking Jaime Weland 08/12/2025 8:00AM 3800 Square Feet Other Assign…" at bounding box center [495, 214] width 322 height 307
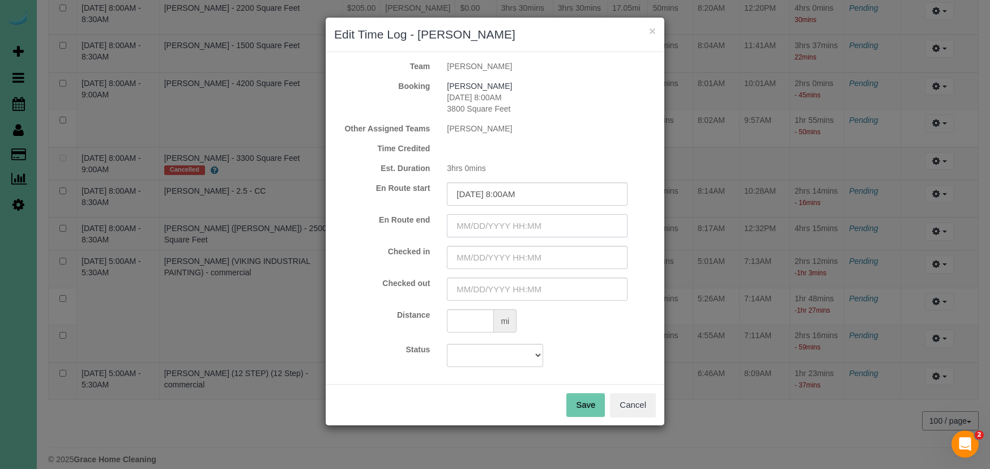
click at [486, 223] on input "text" at bounding box center [537, 225] width 181 height 23
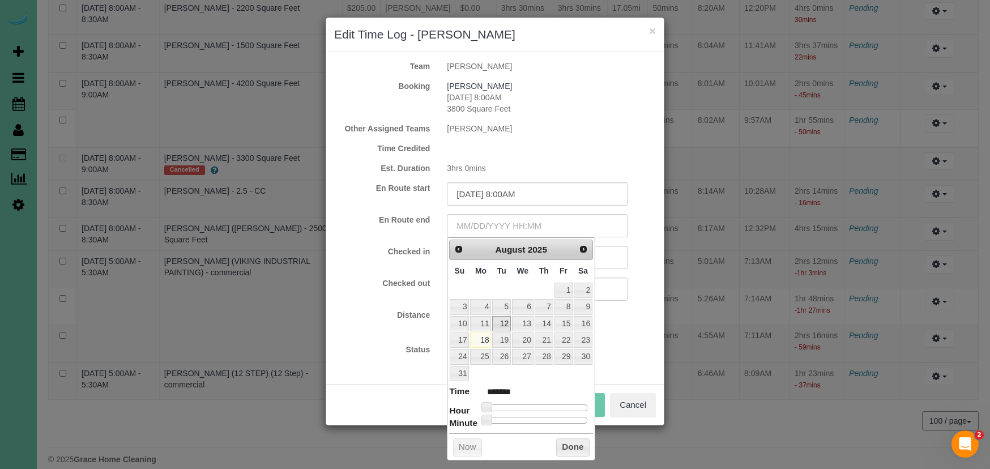
click at [505, 321] on link "12" at bounding box center [501, 323] width 18 height 15
drag, startPoint x: 495, startPoint y: 404, endPoint x: 524, endPoint y: 406, distance: 28.9
click at [524, 406] on span at bounding box center [522, 407] width 10 height 10
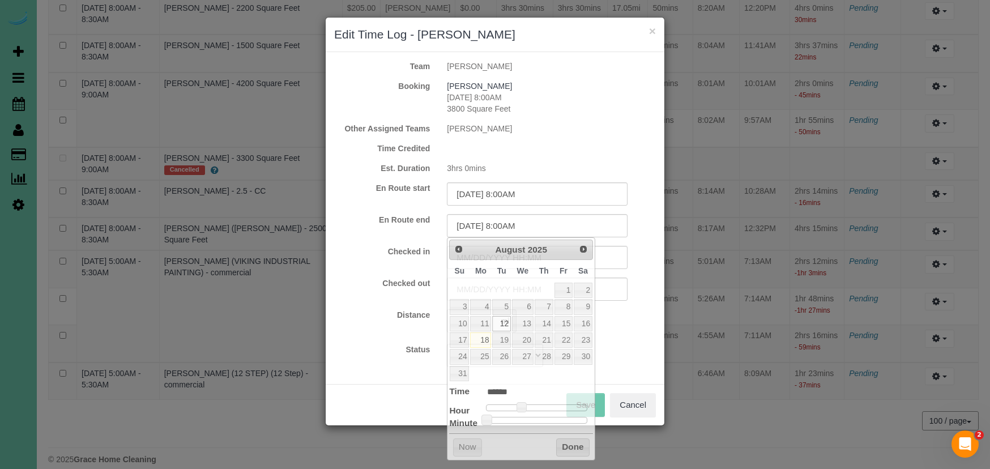
drag, startPoint x: 408, startPoint y: 367, endPoint x: 453, endPoint y: 295, distance: 84.7
click at [410, 364] on div "Status Approved Approved + Update team with Time Reported Approved + Update tea…" at bounding box center [495, 355] width 339 height 23
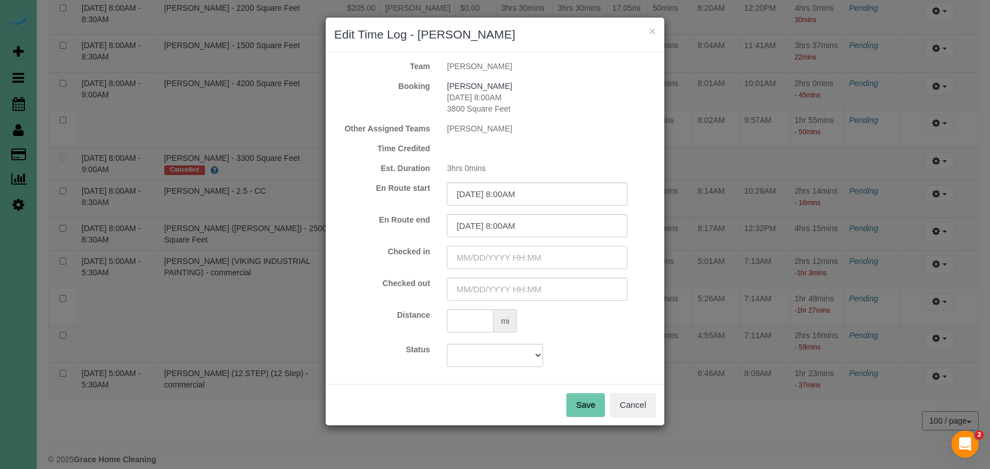
click at [469, 261] on input "text" at bounding box center [537, 257] width 181 height 23
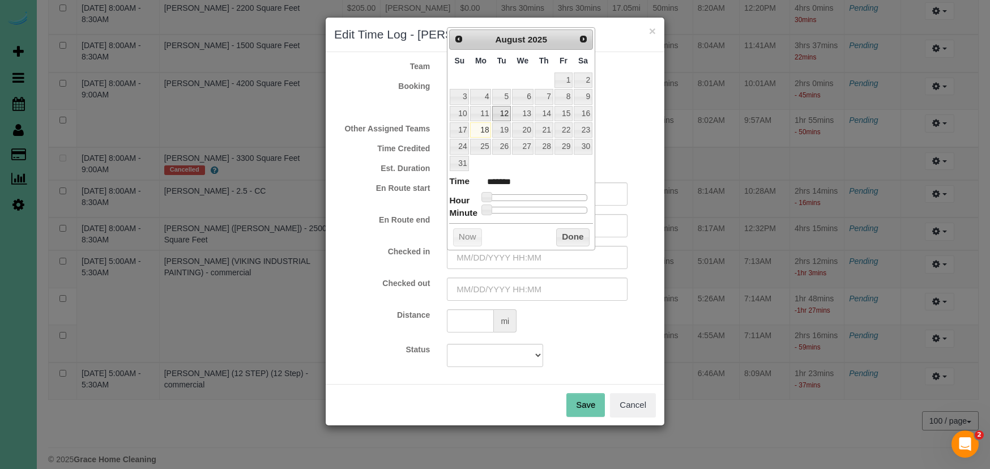
click at [504, 117] on link "12" at bounding box center [501, 113] width 18 height 15
drag, startPoint x: 490, startPoint y: 194, endPoint x: 525, endPoint y: 195, distance: 35.7
click at [525, 195] on span at bounding box center [522, 197] width 10 height 10
click at [492, 287] on input "text" at bounding box center [537, 289] width 181 height 23
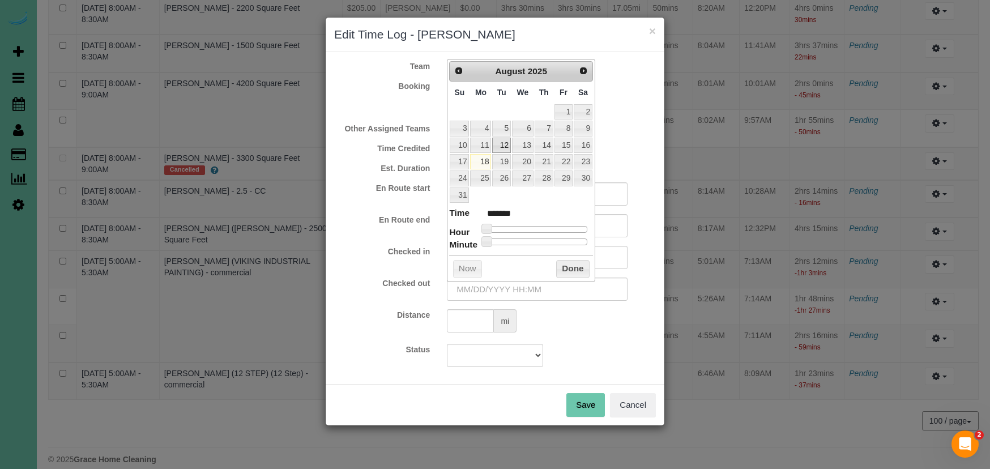
click at [505, 143] on link "12" at bounding box center [501, 145] width 18 height 15
drag, startPoint x: 490, startPoint y: 223, endPoint x: 535, endPoint y: 224, distance: 45.9
click at [535, 224] on span at bounding box center [535, 229] width 10 height 10
drag, startPoint x: 520, startPoint y: 288, endPoint x: 511, endPoint y: 286, distance: 9.0
click at [519, 288] on input "08/12/2025 11:00AM" at bounding box center [537, 289] width 181 height 23
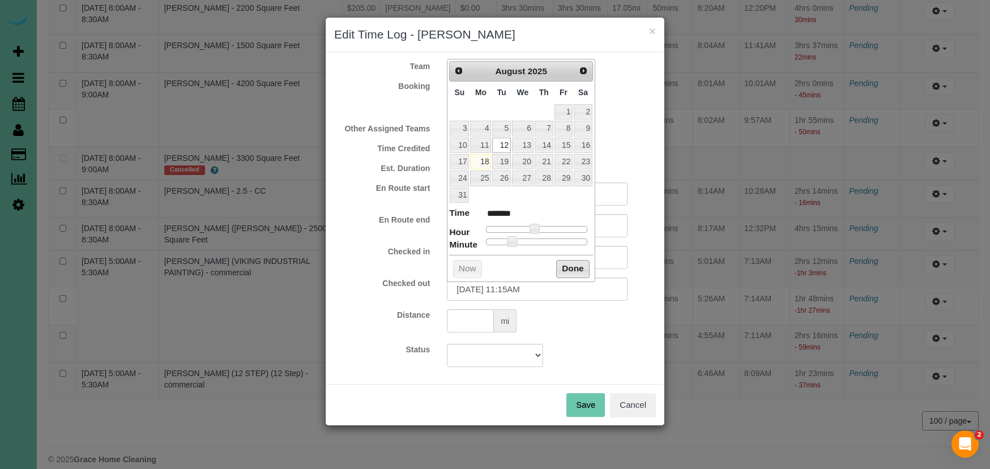
drag, startPoint x: 586, startPoint y: 264, endPoint x: 585, endPoint y: 288, distance: 23.8
click at [586, 265] on button "Done" at bounding box center [572, 269] width 33 height 18
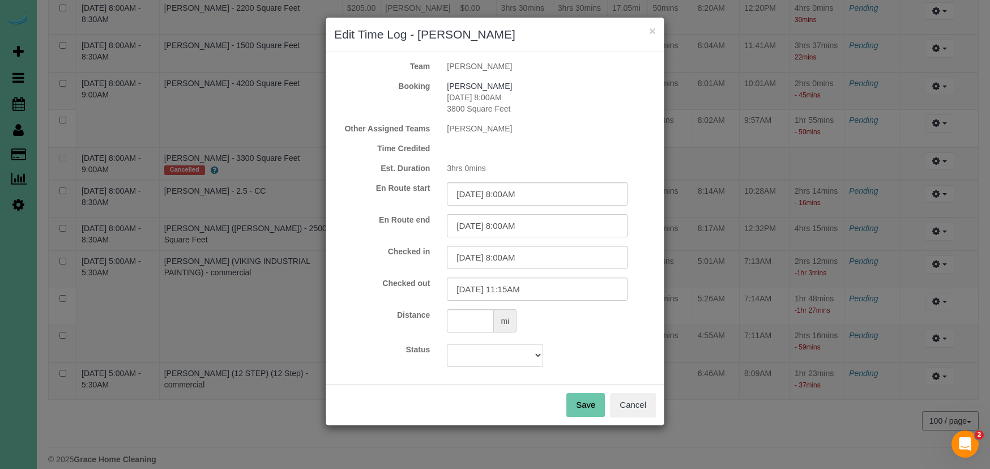
click at [588, 404] on button "Save" at bounding box center [586, 405] width 39 height 24
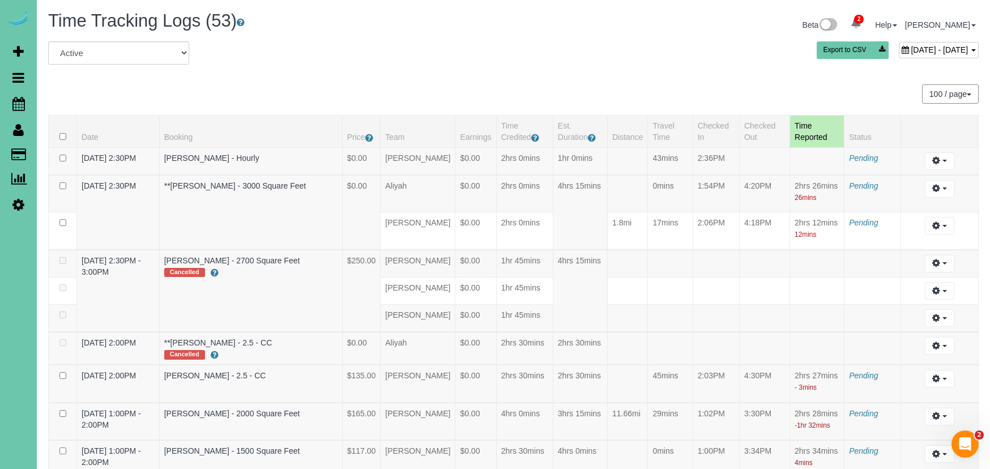
scroll to position [0, 0]
click at [911, 50] on span "August 12, 2025 - August 12, 2025" at bounding box center [939, 49] width 57 height 9
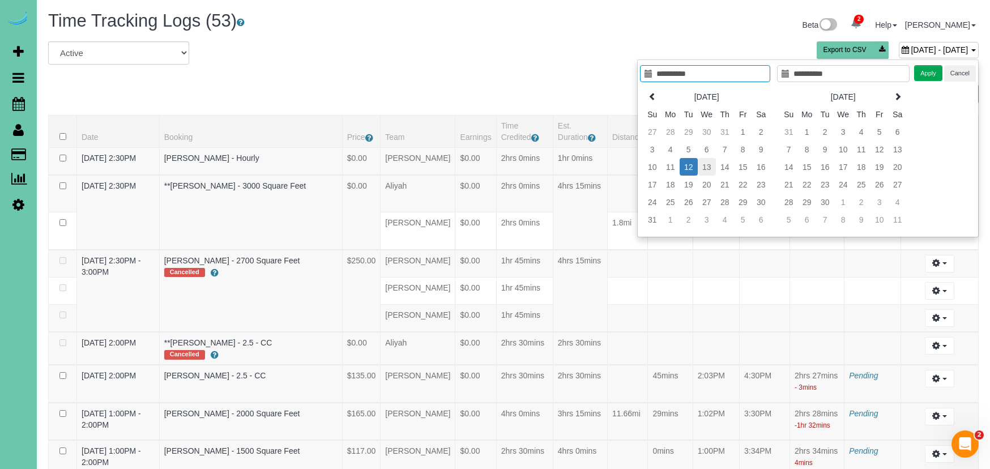
click at [711, 171] on td "13" at bounding box center [707, 167] width 18 height 18
click at [925, 76] on button "Apply" at bounding box center [929, 73] width 28 height 16
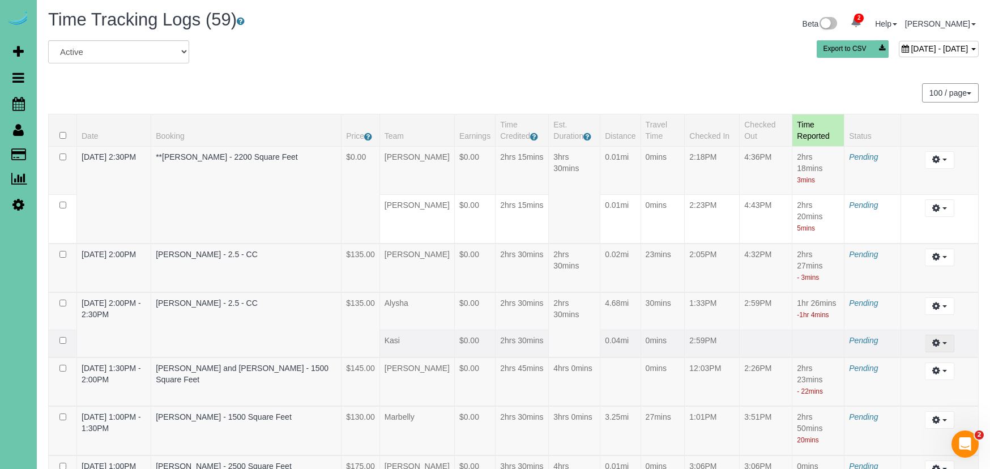
scroll to position [3, 0]
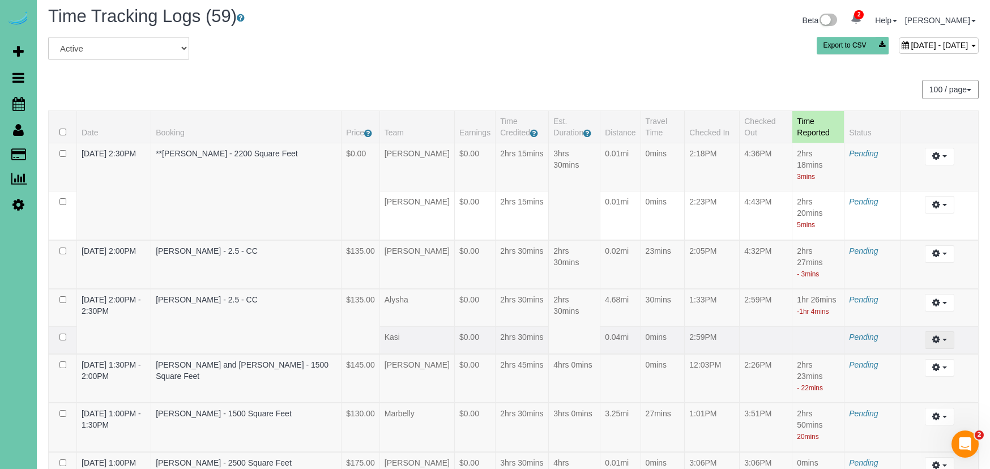
click at [938, 343] on icon "button" at bounding box center [937, 339] width 8 height 7
click at [897, 369] on link "Edit" at bounding box center [910, 361] width 90 height 15
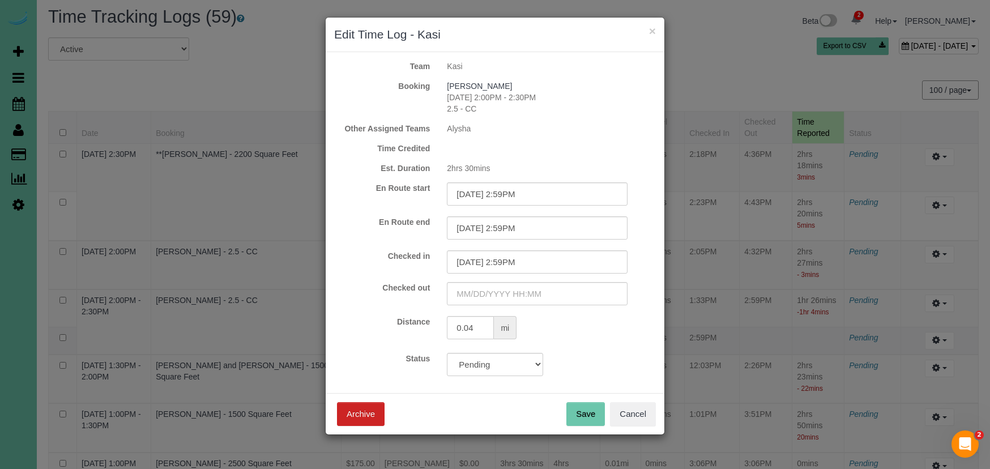
scroll to position [2, 0]
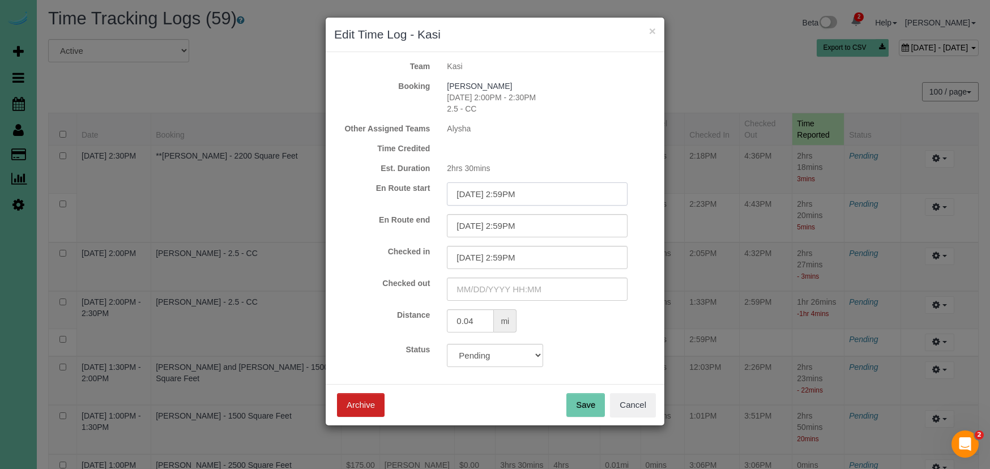
click at [524, 193] on input "08/13/2025 2:59PM" at bounding box center [537, 193] width 181 height 23
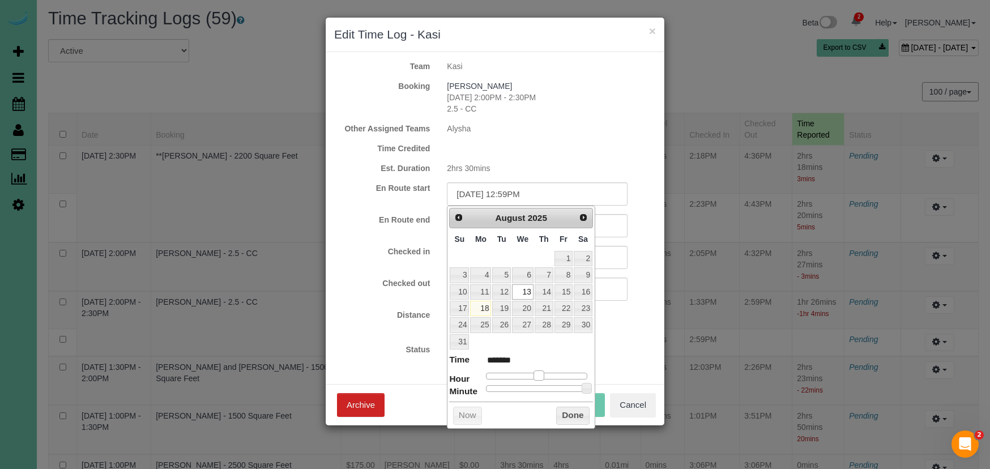
click at [537, 372] on span at bounding box center [539, 376] width 10 height 10
click at [598, 359] on div "Status Approved Approved + Update team with Time Reported Approved + Update tea…" at bounding box center [495, 355] width 339 height 23
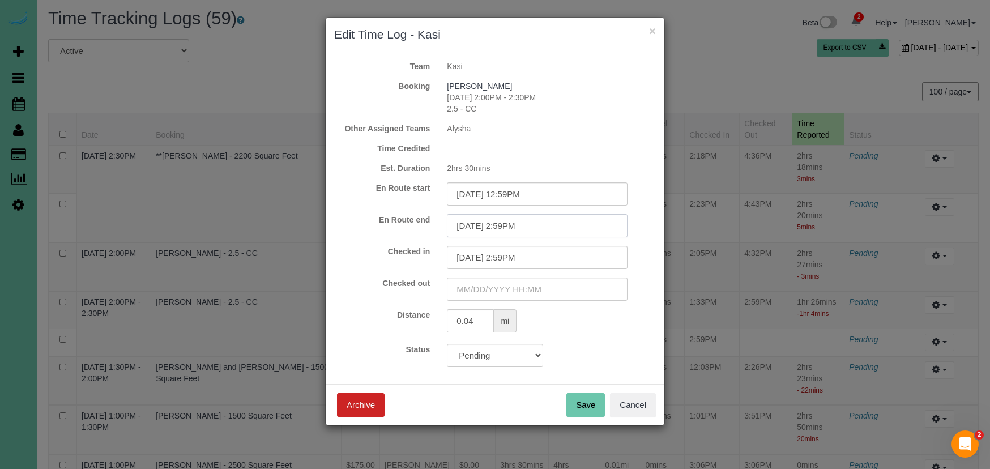
click at [537, 218] on input "08/13/2025 2:59PM" at bounding box center [537, 225] width 181 height 23
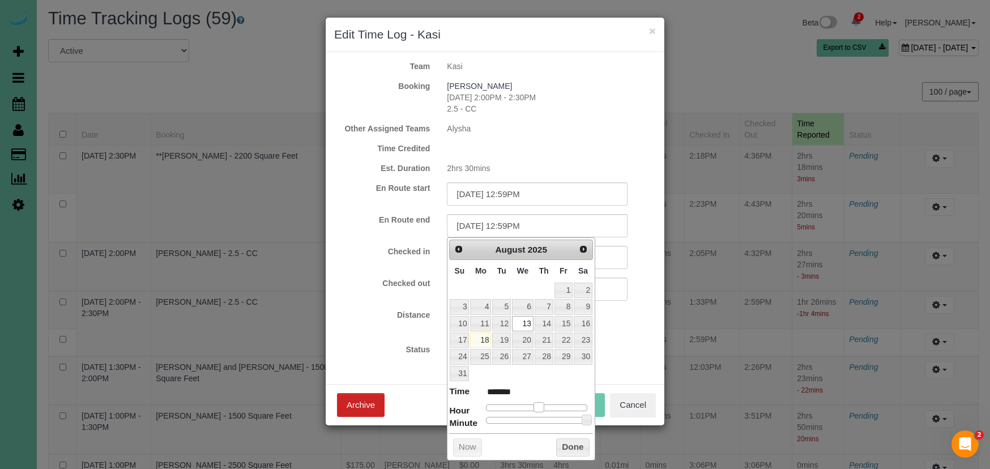
drag, startPoint x: 547, startPoint y: 404, endPoint x: 540, endPoint y: 405, distance: 7.4
click at [540, 405] on span at bounding box center [539, 407] width 10 height 10
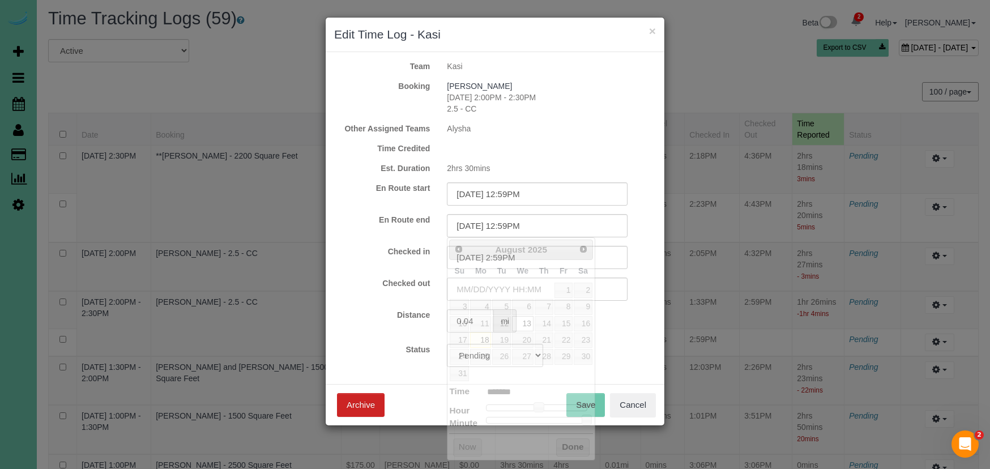
click at [625, 351] on div "Status Approved Approved + Update team with Time Reported Approved + Update tea…" at bounding box center [495, 355] width 339 height 23
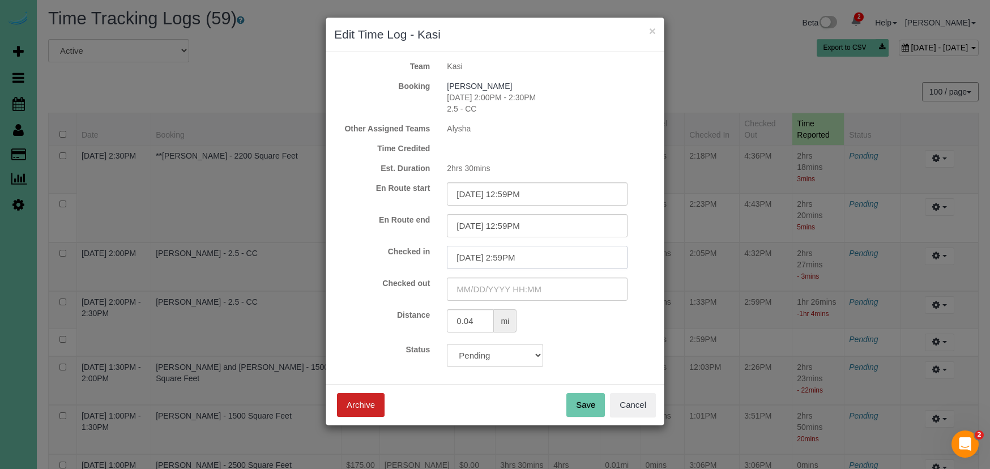
click at [538, 258] on input "08/13/2025 2:59PM" at bounding box center [537, 257] width 181 height 23
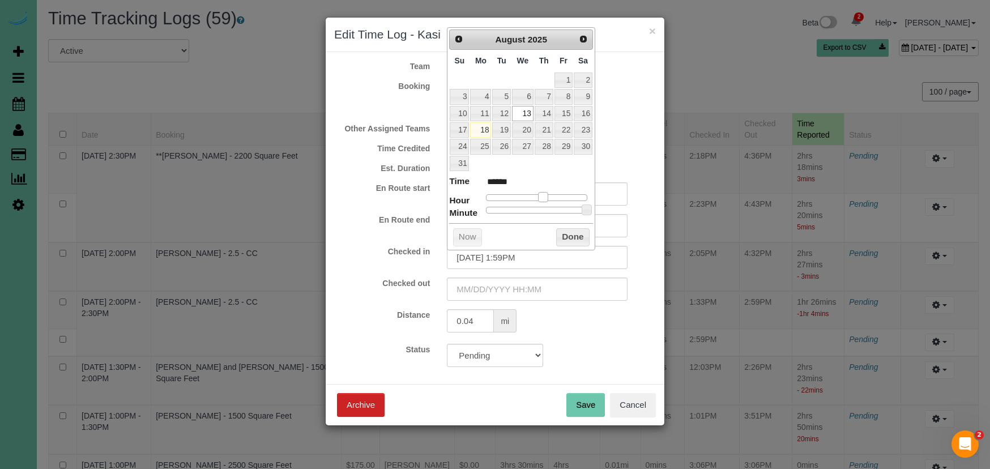
click at [545, 193] on span at bounding box center [543, 197] width 10 height 10
click at [513, 256] on input "08/13/2025 1:59PM" at bounding box center [537, 257] width 181 height 23
click at [394, 285] on label "Checked out" at bounding box center [382, 283] width 113 height 11
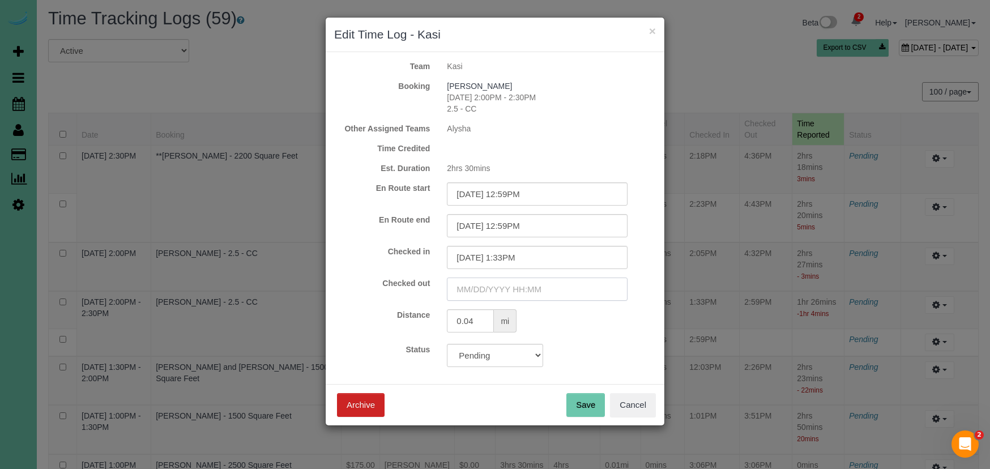
click at [503, 288] on input "text" at bounding box center [537, 289] width 181 height 23
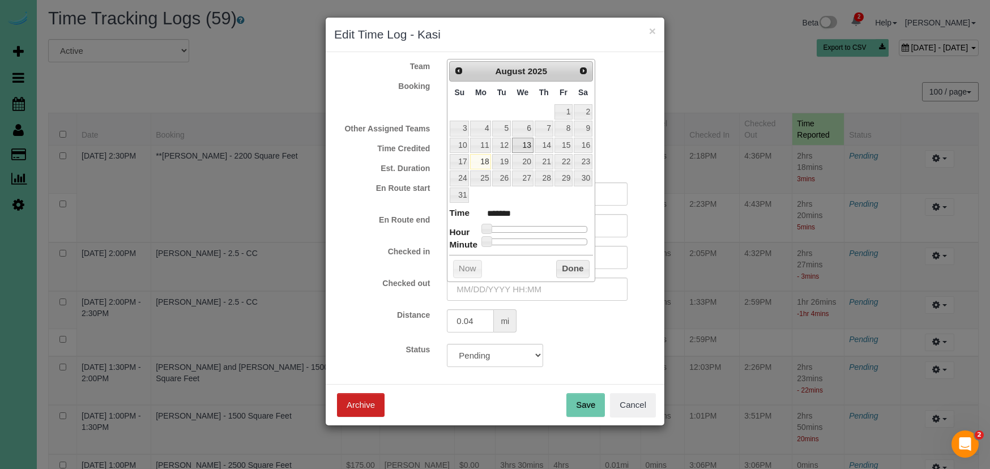
click at [528, 141] on link "13" at bounding box center [523, 145] width 22 height 15
drag, startPoint x: 486, startPoint y: 223, endPoint x: 550, endPoint y: 226, distance: 64.1
click at [550, 226] on span at bounding box center [552, 229] width 10 height 10
click at [562, 266] on button "Done" at bounding box center [572, 269] width 33 height 18
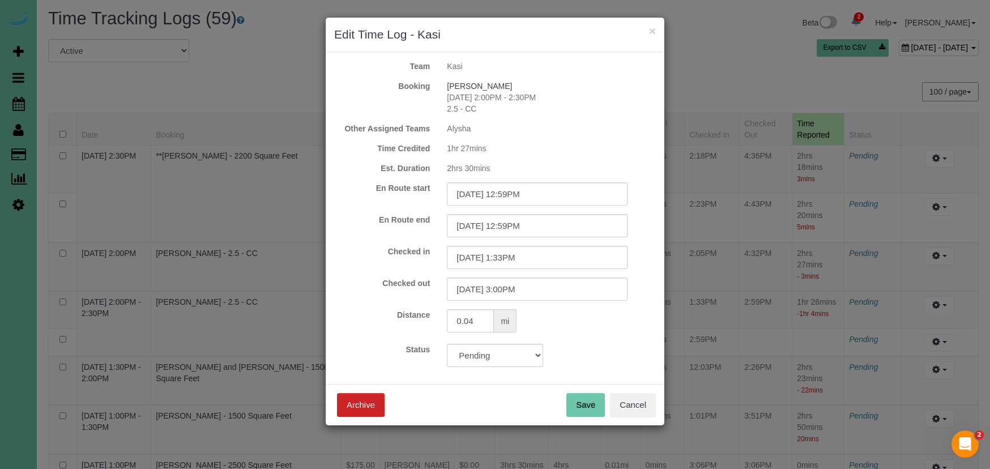
click at [582, 399] on button "Save" at bounding box center [586, 405] width 39 height 24
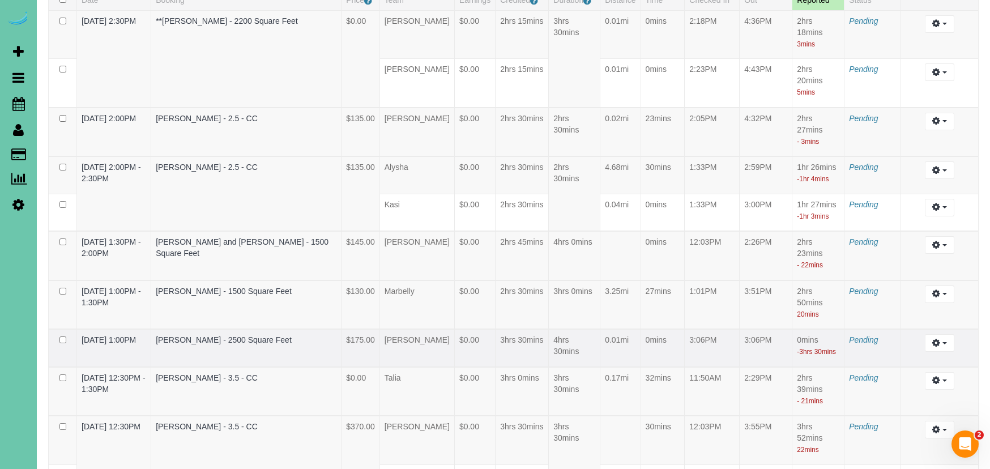
scroll to position [138, 0]
click at [932, 351] on button "button" at bounding box center [939, 343] width 29 height 18
click at [918, 371] on link "Edit" at bounding box center [910, 363] width 90 height 15
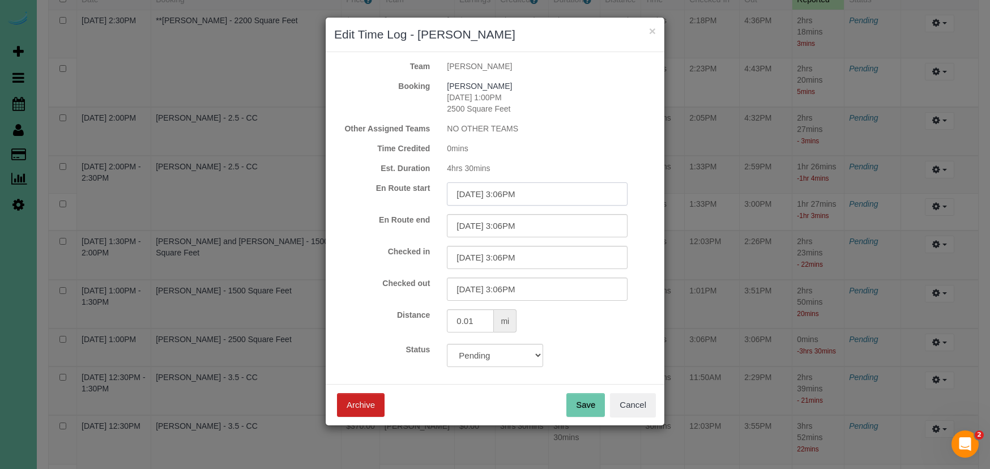
click at [541, 199] on input "08/13/2025 3:06PM" at bounding box center [537, 193] width 181 height 23
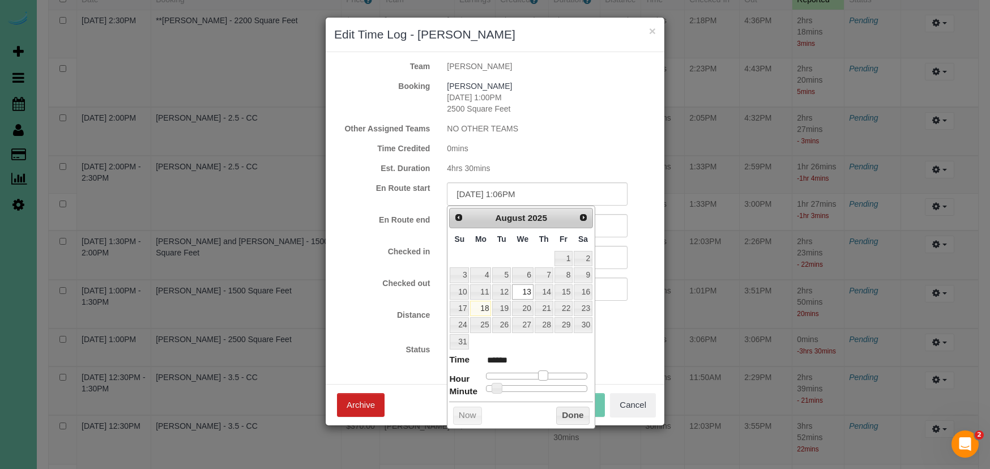
drag, startPoint x: 555, startPoint y: 373, endPoint x: 546, endPoint y: 373, distance: 9.1
click at [546, 373] on span at bounding box center [543, 376] width 10 height 10
click at [395, 327] on div "Distance 0.01 mi" at bounding box center [495, 322] width 339 height 26
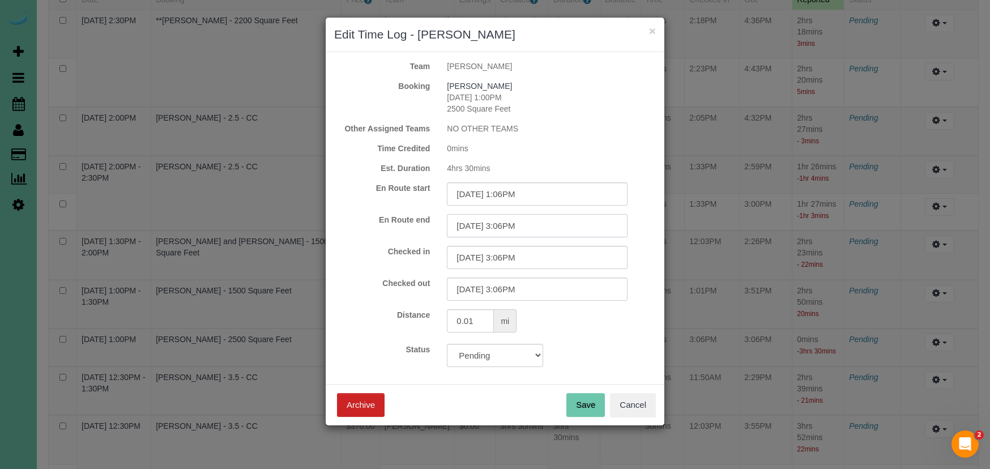
click at [566, 226] on input "08/13/2025 3:06PM" at bounding box center [537, 225] width 181 height 23
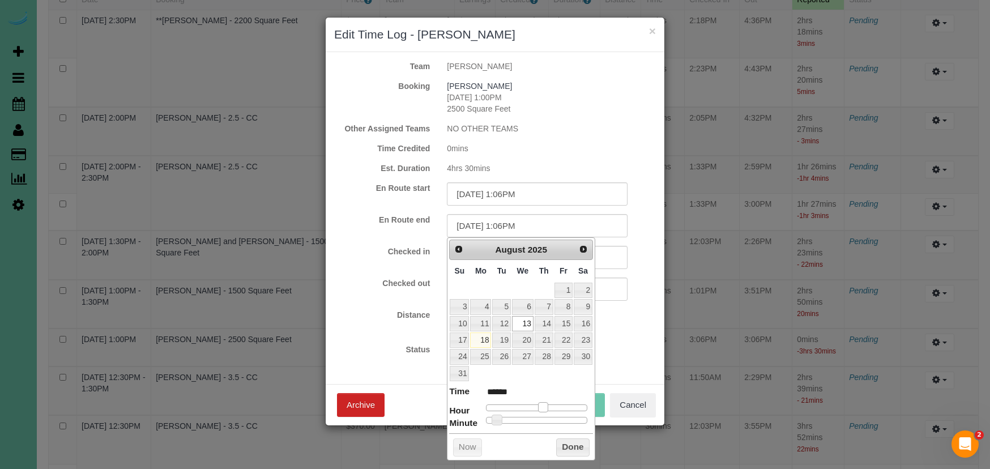
drag, startPoint x: 552, startPoint y: 405, endPoint x: 545, endPoint y: 405, distance: 7.4
click at [545, 405] on span at bounding box center [543, 407] width 10 height 10
drag, startPoint x: 401, startPoint y: 334, endPoint x: 417, endPoint y: 324, distance: 19.2
click at [407, 330] on div "Distance 0.01 mi" at bounding box center [495, 322] width 339 height 26
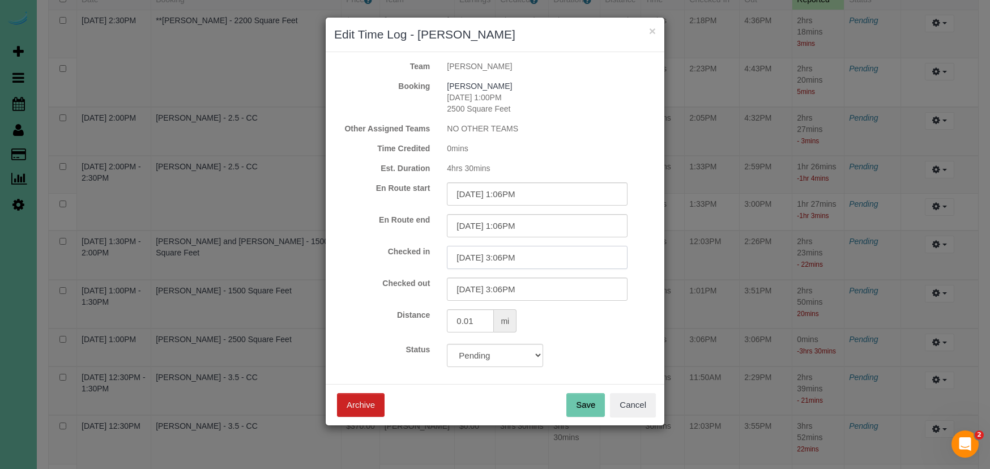
click at [517, 263] on input "08/13/2025 3:06PM" at bounding box center [537, 257] width 181 height 23
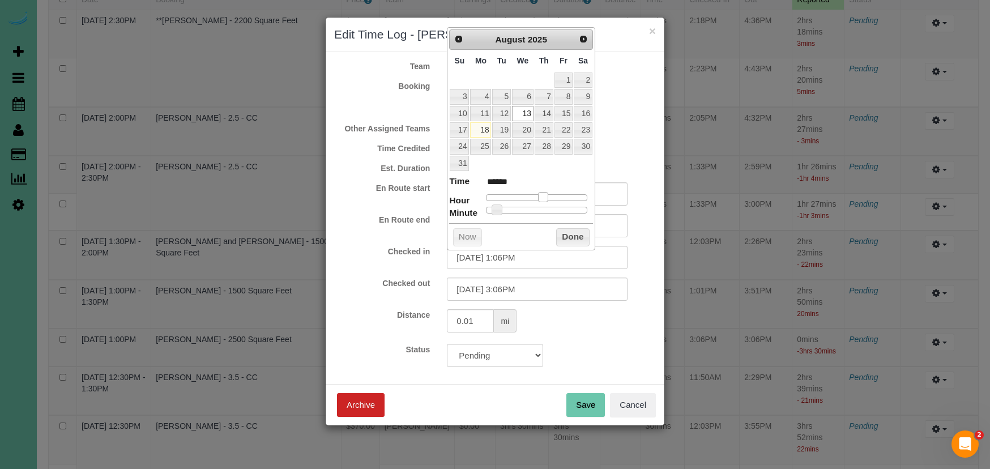
click at [545, 198] on span at bounding box center [543, 197] width 10 height 10
drag, startPoint x: 569, startPoint y: 223, endPoint x: 571, endPoint y: 229, distance: 5.8
click at [569, 224] on div "Prev Next August 2025 Su Mo Tu We Th Fr Sa 1 2 3 4 5 6 7 8 9 10 11 12 13 14 15 …" at bounding box center [521, 138] width 148 height 223
click at [571, 229] on button "Done" at bounding box center [572, 237] width 33 height 18
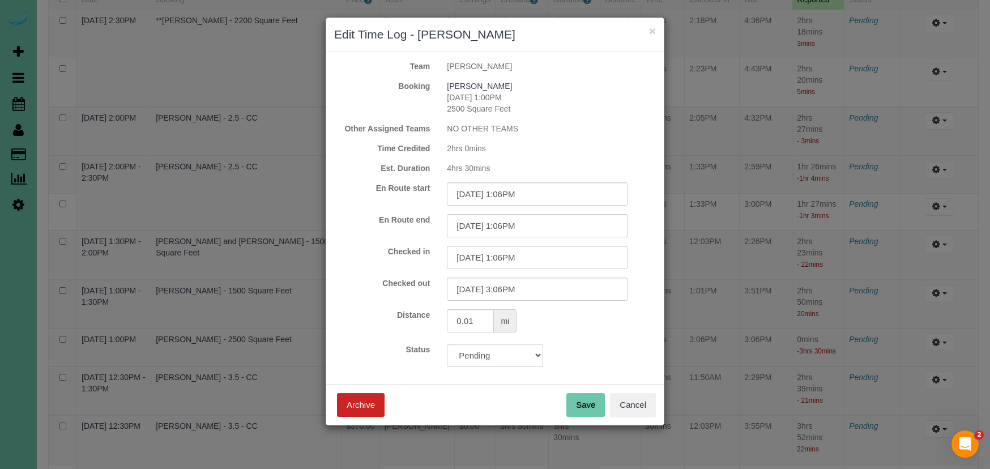
click at [584, 407] on button "Save" at bounding box center [586, 405] width 39 height 24
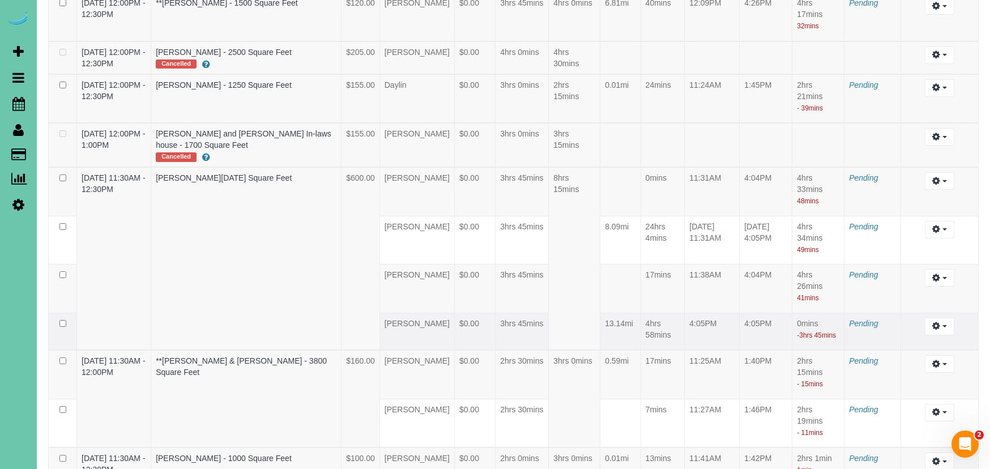
scroll to position [1289, 0]
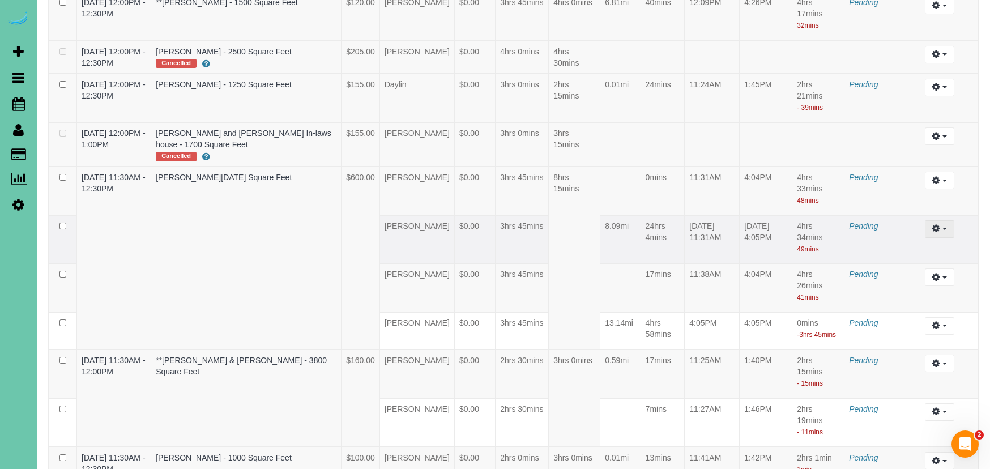
click at [945, 238] on button "button" at bounding box center [939, 229] width 29 height 18
click at [899, 257] on link "Edit" at bounding box center [910, 250] width 90 height 15
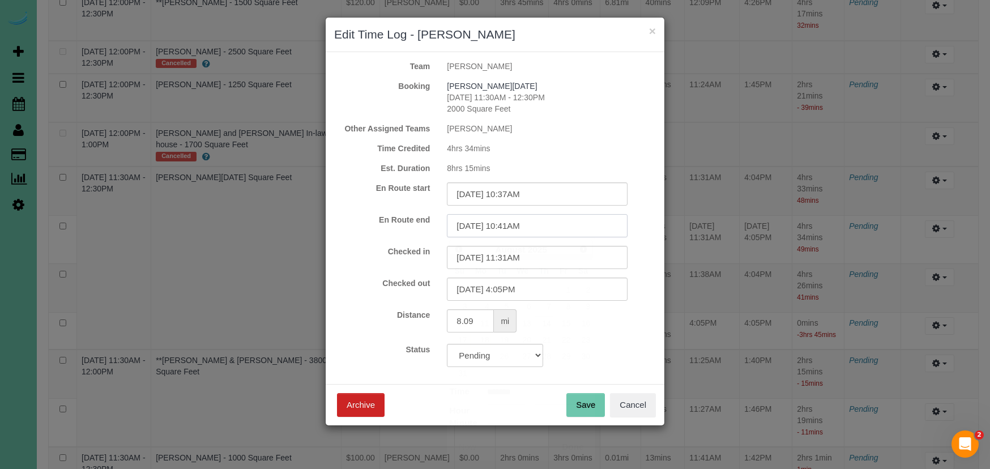
click at [486, 227] on input "08/14/2025 10:41AM" at bounding box center [537, 225] width 181 height 23
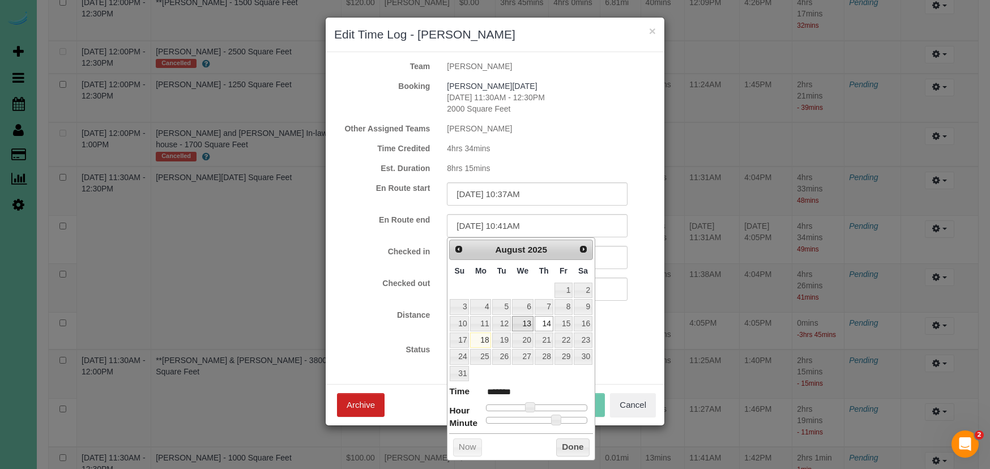
click at [522, 325] on link "13" at bounding box center [523, 323] width 22 height 15
drag, startPoint x: 400, startPoint y: 267, endPoint x: 449, endPoint y: 267, distance: 48.7
click at [401, 267] on div "Checked in 08/14/2025 11:31AM" at bounding box center [495, 257] width 339 height 23
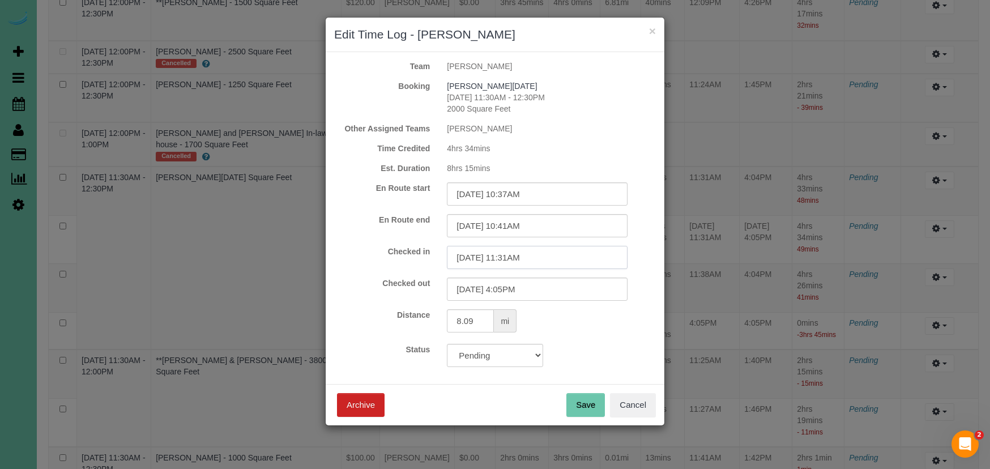
click at [465, 259] on input "08/14/2025 11:31AM" at bounding box center [537, 257] width 181 height 23
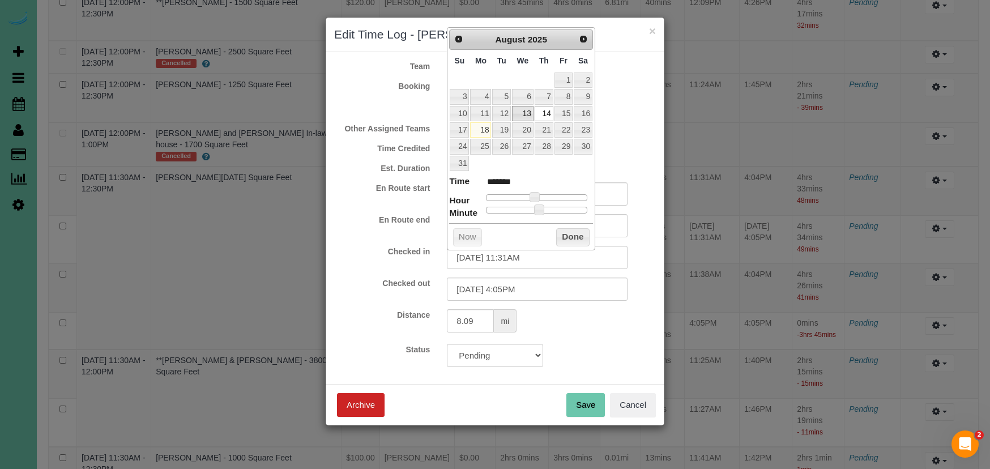
click at [525, 109] on link "13" at bounding box center [523, 113] width 22 height 15
click at [405, 224] on label "En Route end" at bounding box center [382, 219] width 113 height 11
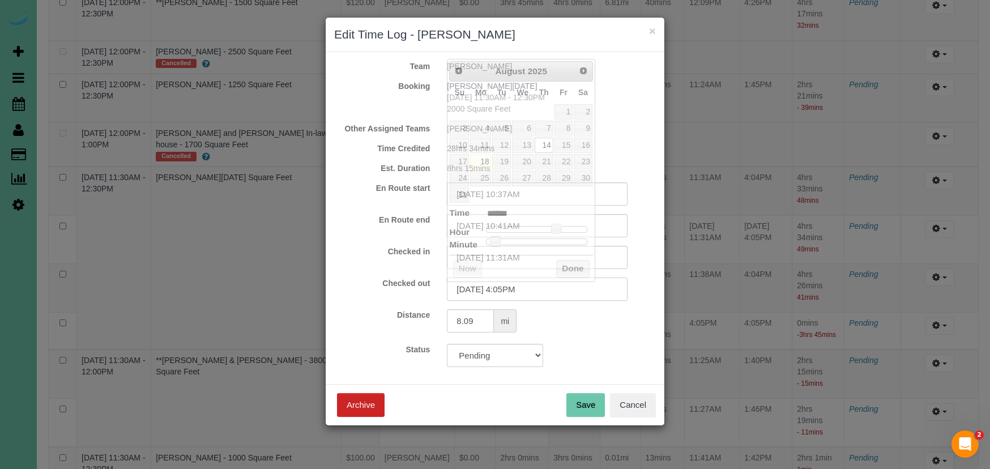
click at [452, 284] on input "08/14/2025 4:05PM" at bounding box center [537, 289] width 181 height 23
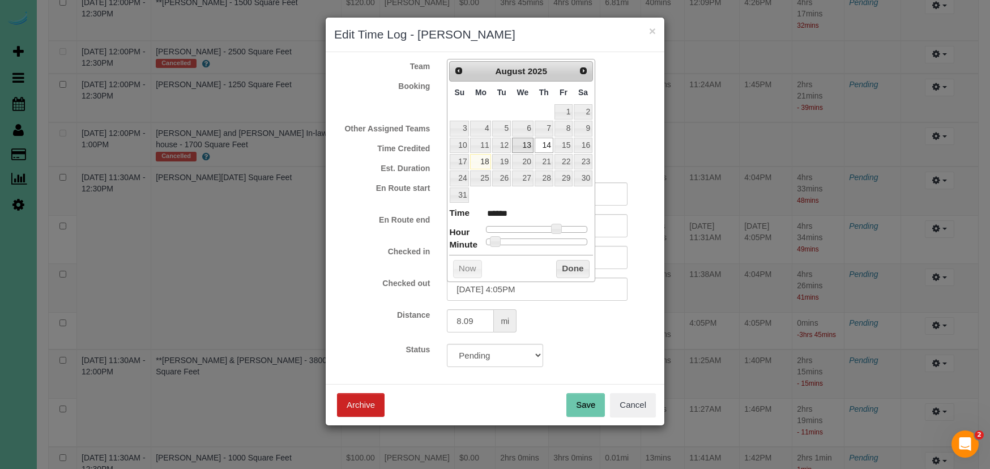
click at [523, 145] on link "13" at bounding box center [523, 145] width 22 height 15
click at [563, 270] on button "Done" at bounding box center [572, 269] width 33 height 18
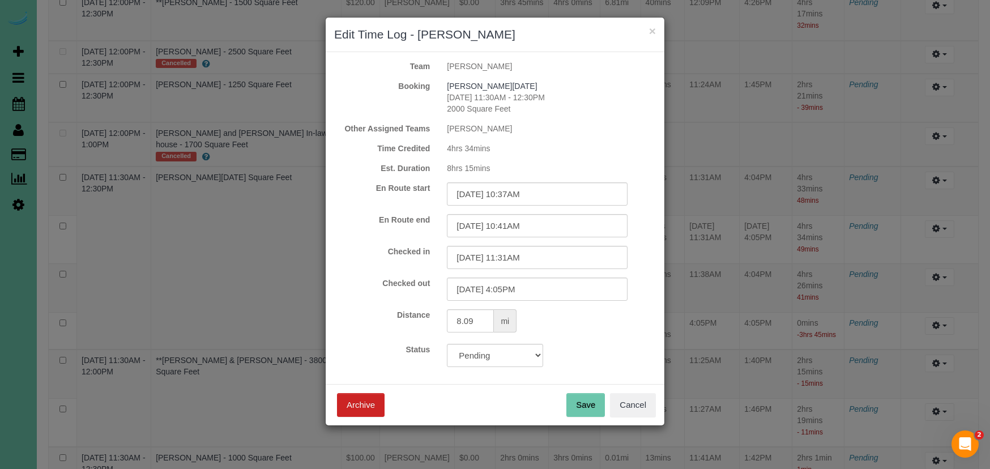
click at [579, 400] on button "Save" at bounding box center [586, 405] width 39 height 24
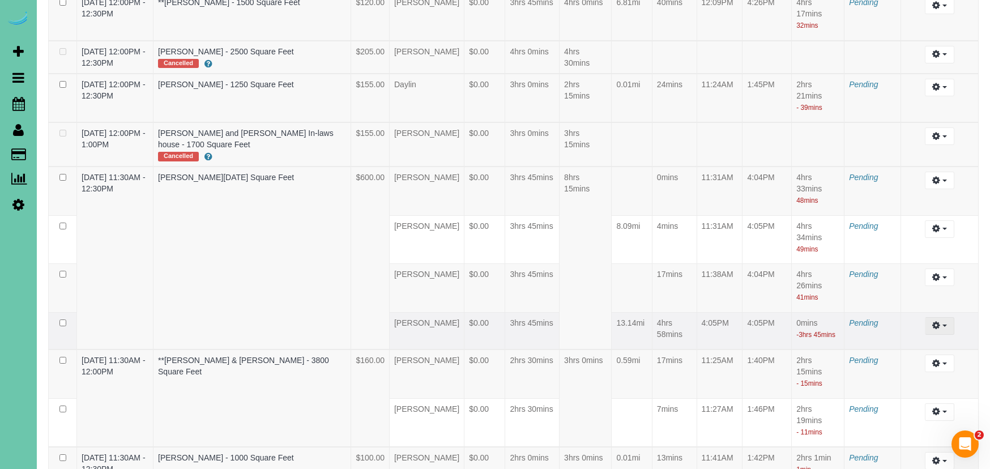
click at [943, 335] on button "button" at bounding box center [939, 326] width 29 height 18
click at [918, 354] on link "Edit" at bounding box center [910, 346] width 90 height 15
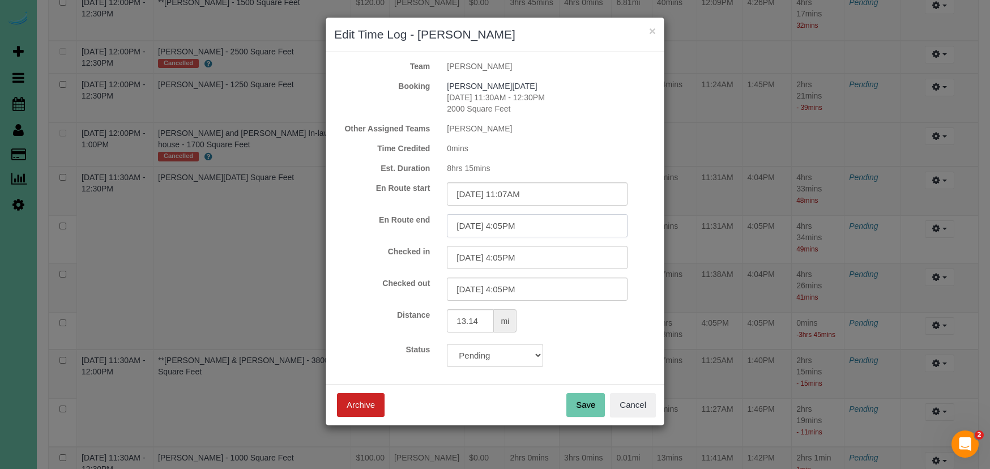
click at [572, 228] on input "08/13/2025 4:05PM" at bounding box center [537, 225] width 181 height 23
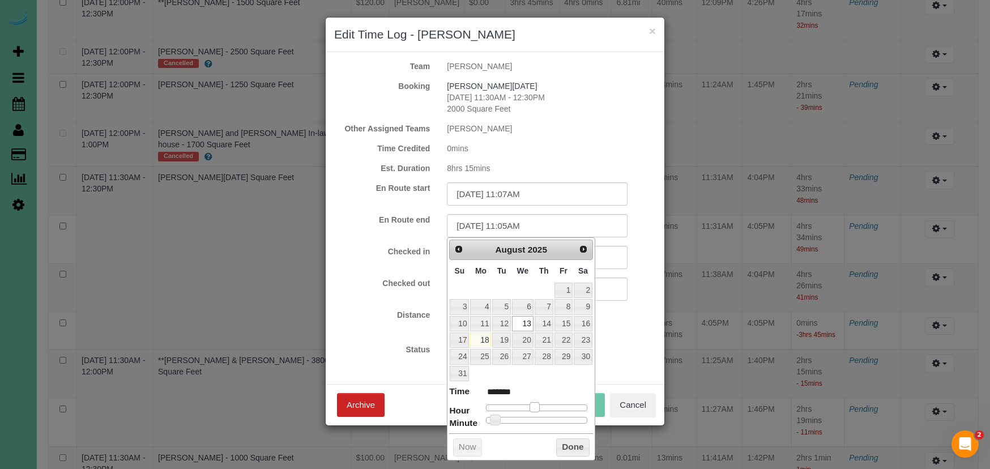
drag, startPoint x: 555, startPoint y: 406, endPoint x: 535, endPoint y: 407, distance: 19.9
click at [535, 407] on span at bounding box center [535, 407] width 10 height 10
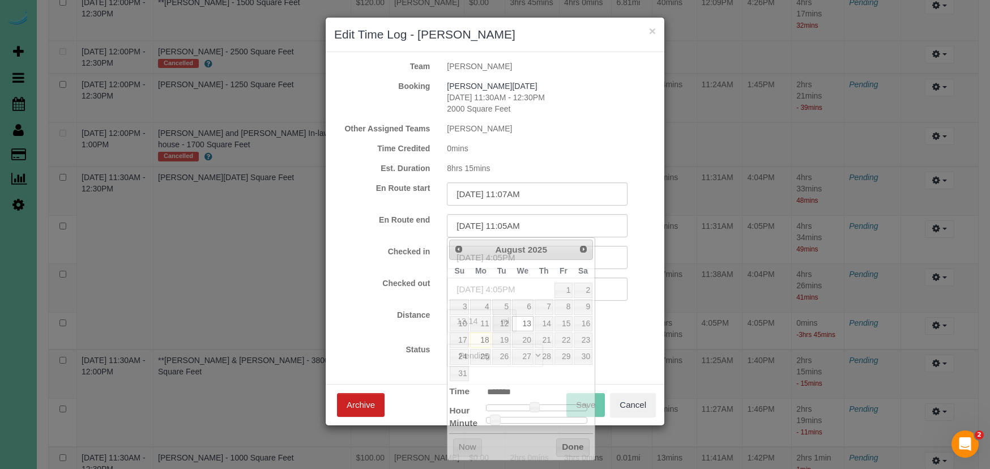
drag, startPoint x: 404, startPoint y: 299, endPoint x: 429, endPoint y: 291, distance: 26.2
click at [404, 299] on div "Checked out 08/13/2025 4:05PM" at bounding box center [495, 289] width 339 height 23
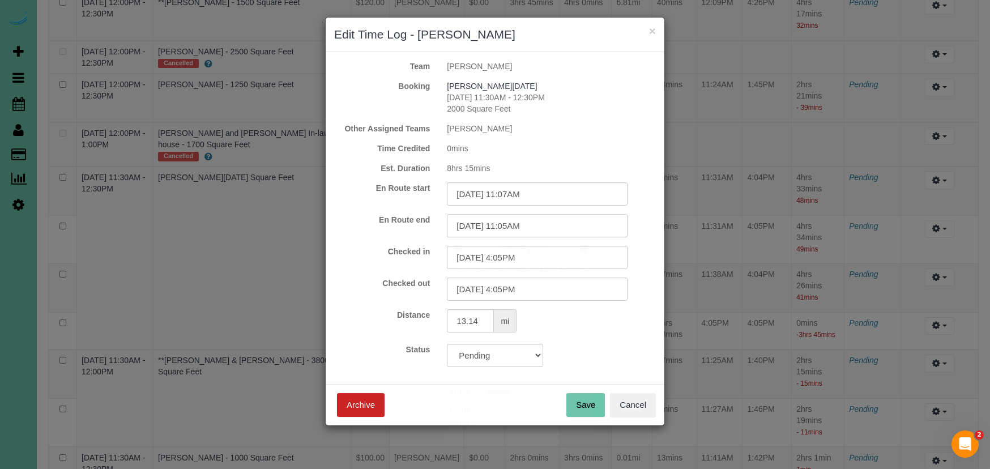
click at [523, 229] on input "08/13/2025 11:05AM" at bounding box center [537, 225] width 181 height 23
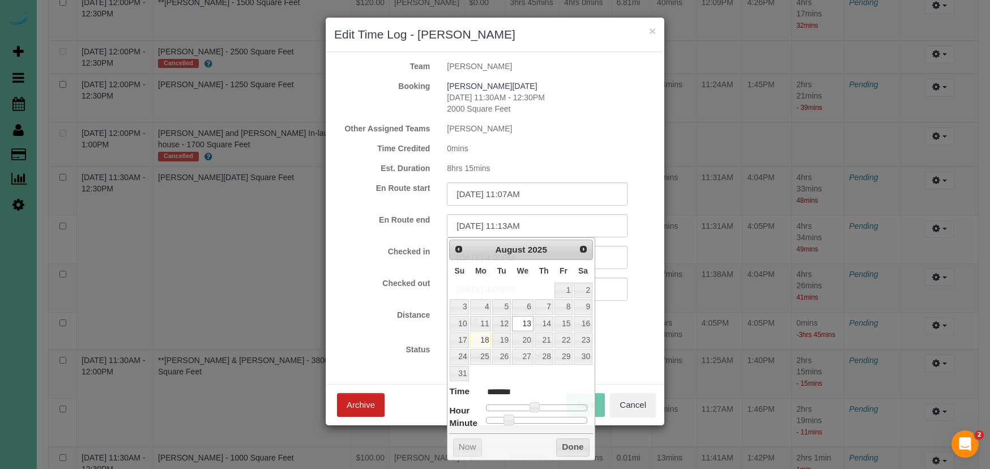
click at [398, 216] on label "En Route end" at bounding box center [382, 219] width 113 height 11
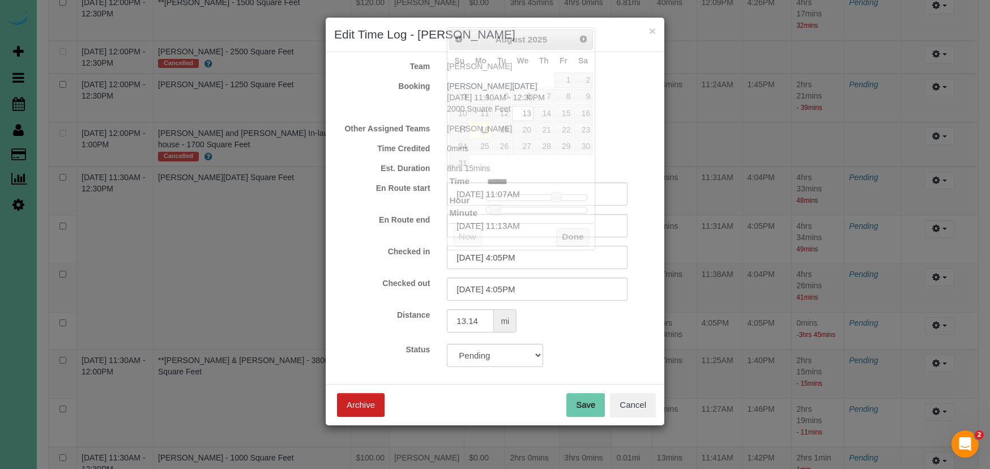
click at [502, 258] on input "08/13/2025 4:05PM" at bounding box center [537, 257] width 181 height 23
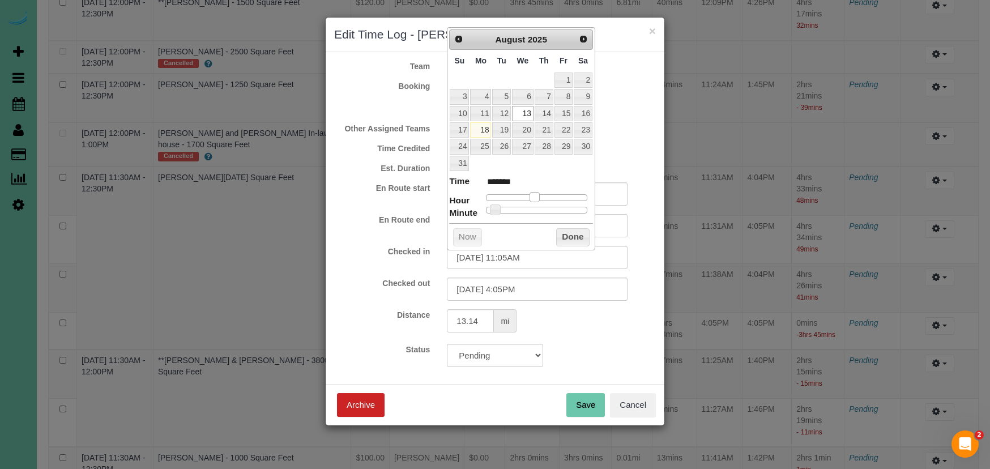
drag, startPoint x: 550, startPoint y: 191, endPoint x: 533, endPoint y: 193, distance: 17.7
click at [533, 193] on span at bounding box center [535, 197] width 10 height 10
click at [515, 258] on input "08/13/2025 11:05AM" at bounding box center [537, 257] width 181 height 23
click at [556, 231] on button "Done" at bounding box center [572, 237] width 33 height 18
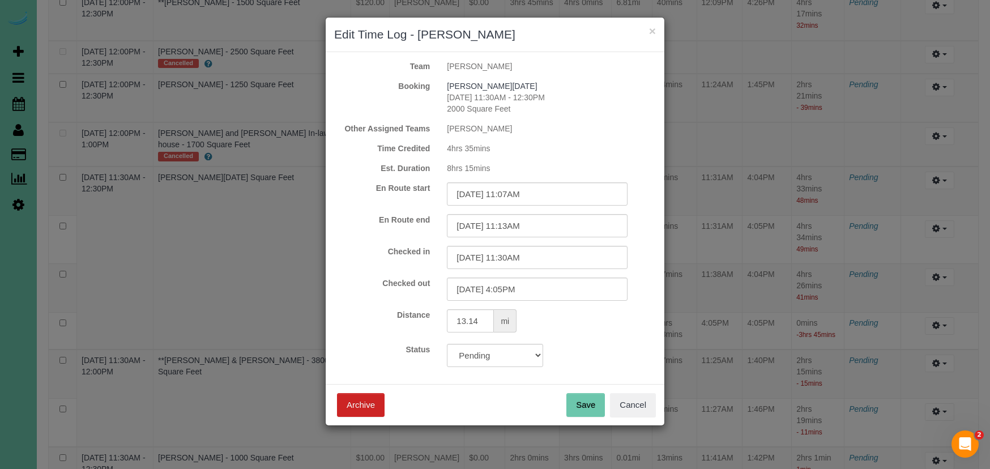
click at [575, 424] on div "Save Archive Cancel" at bounding box center [495, 404] width 339 height 41
click at [579, 412] on button "Save" at bounding box center [586, 405] width 39 height 24
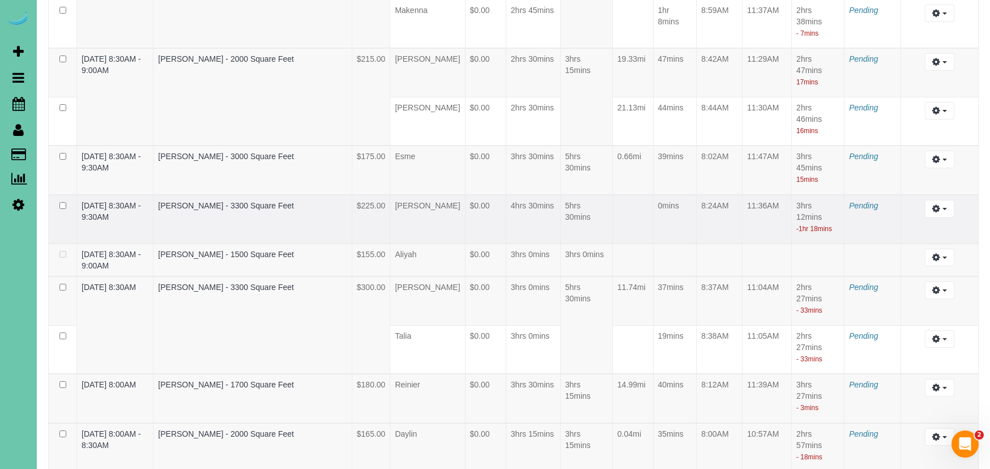
scroll to position [2295, 0]
click at [941, 266] on button "button" at bounding box center [939, 257] width 29 height 18
click at [904, 285] on link "Edit" at bounding box center [910, 277] width 90 height 15
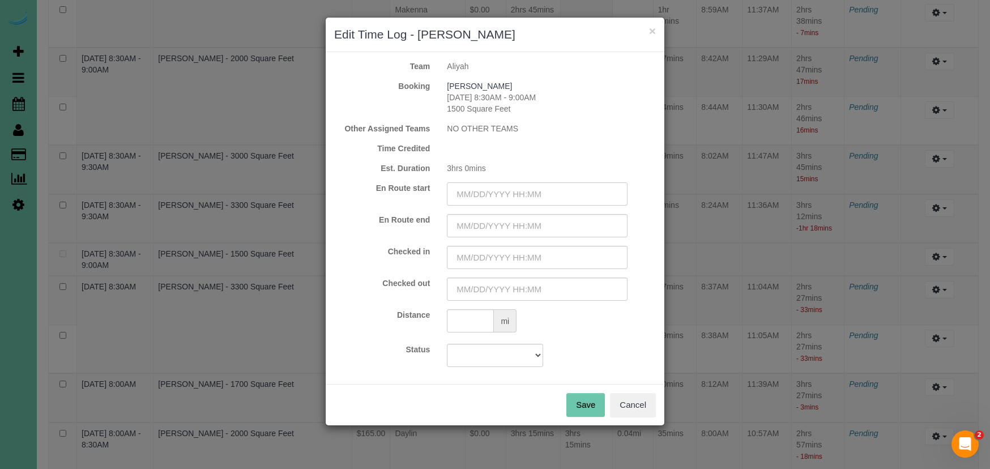
click at [489, 187] on input "text" at bounding box center [537, 193] width 181 height 23
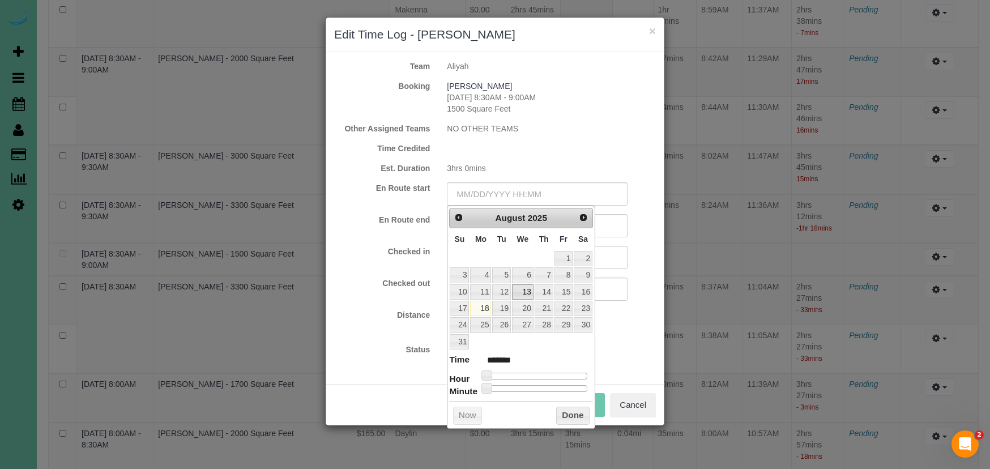
click at [526, 289] on link "13" at bounding box center [523, 291] width 22 height 15
drag, startPoint x: 488, startPoint y: 371, endPoint x: 522, endPoint y: 371, distance: 34.0
click at [522, 371] on span at bounding box center [522, 376] width 10 height 10
click at [387, 294] on div "Checked out" at bounding box center [495, 289] width 339 height 23
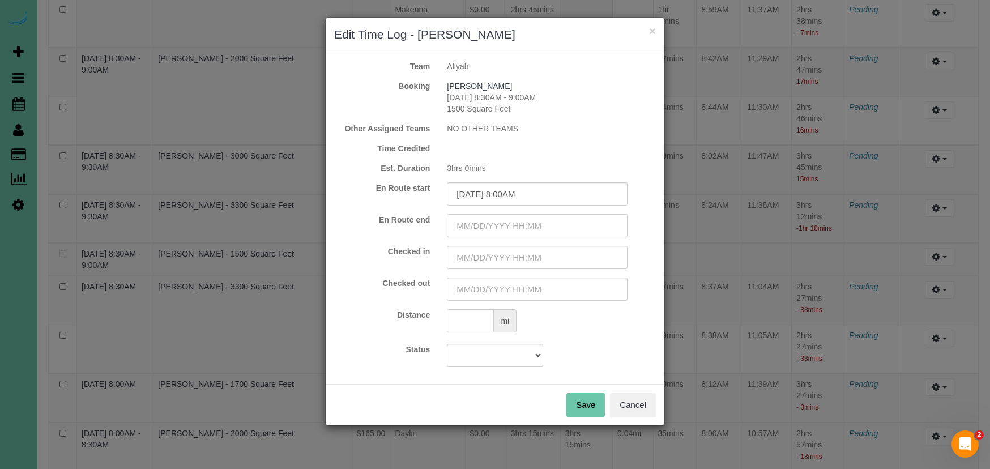
click at [484, 226] on input "text" at bounding box center [537, 225] width 181 height 23
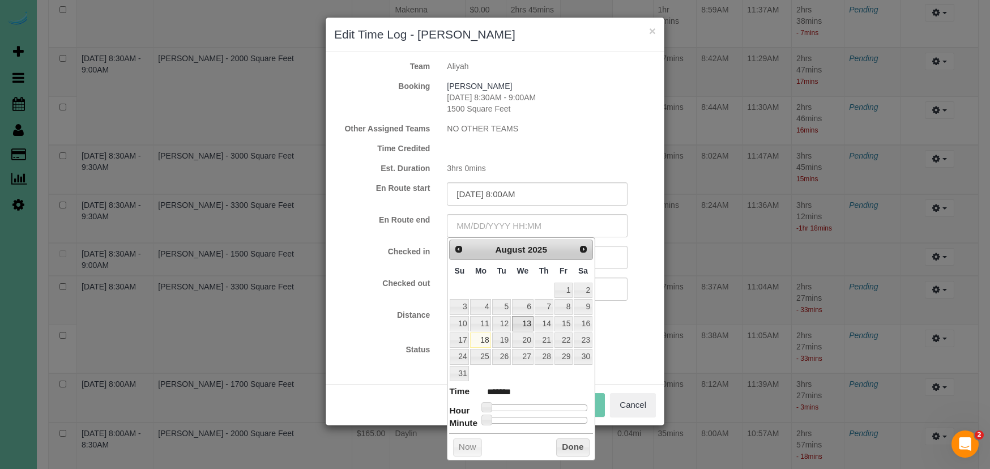
click at [524, 319] on link "13" at bounding box center [523, 323] width 22 height 15
drag, startPoint x: 502, startPoint y: 406, endPoint x: 525, endPoint y: 407, distance: 22.7
click at [525, 407] on span at bounding box center [522, 407] width 10 height 10
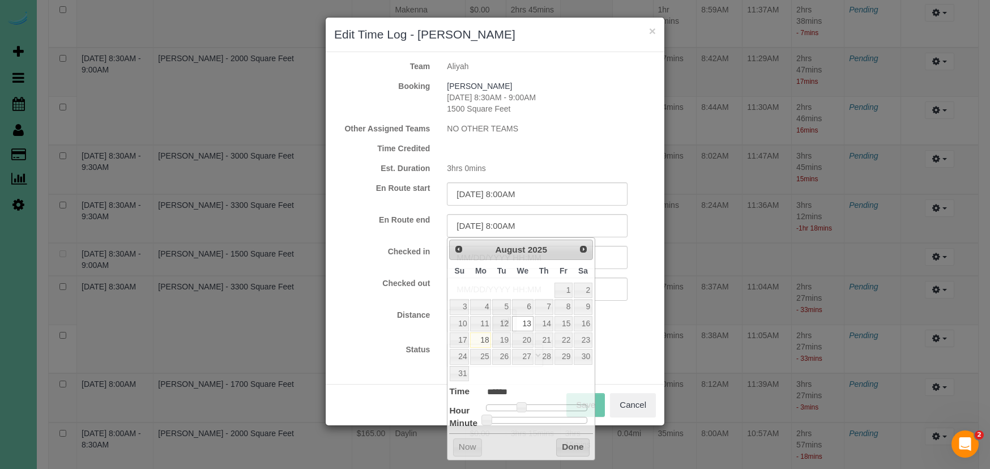
click at [398, 316] on label "Distance" at bounding box center [382, 314] width 113 height 11
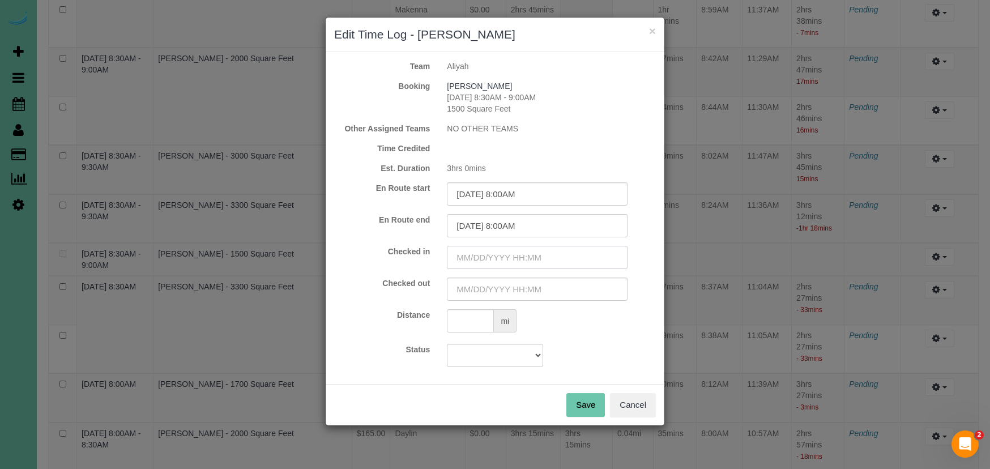
click at [484, 250] on input "text" at bounding box center [537, 257] width 181 height 23
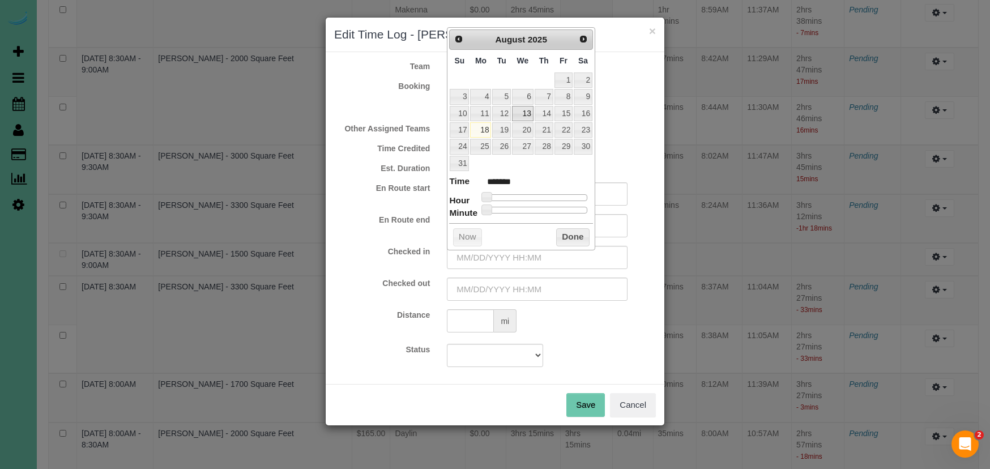
click at [524, 106] on link "13" at bounding box center [523, 113] width 22 height 15
drag, startPoint x: 488, startPoint y: 194, endPoint x: 530, endPoint y: 203, distance: 43.0
click at [522, 195] on span at bounding box center [522, 197] width 10 height 10
drag, startPoint x: 569, startPoint y: 233, endPoint x: 548, endPoint y: 250, distance: 27.0
click at [568, 233] on button "Done" at bounding box center [572, 237] width 33 height 18
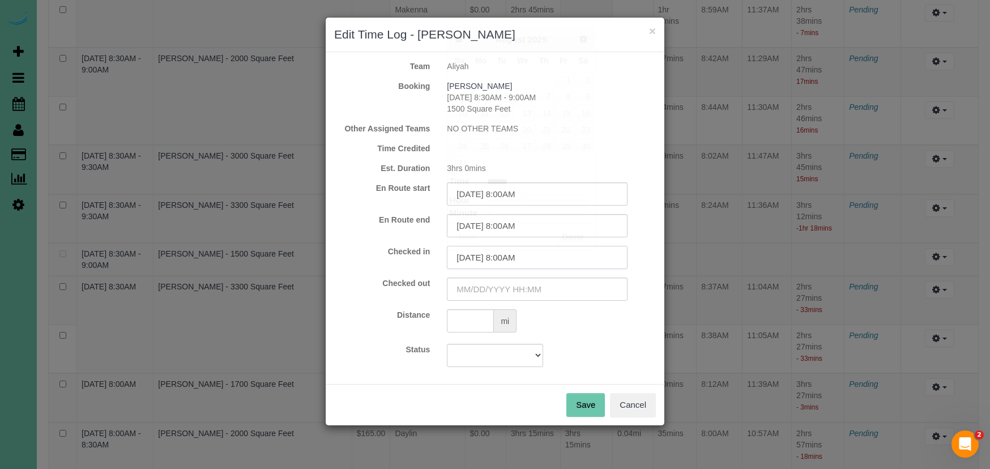
click at [515, 261] on input "08/13/2025 8:00AM" at bounding box center [537, 257] width 181 height 23
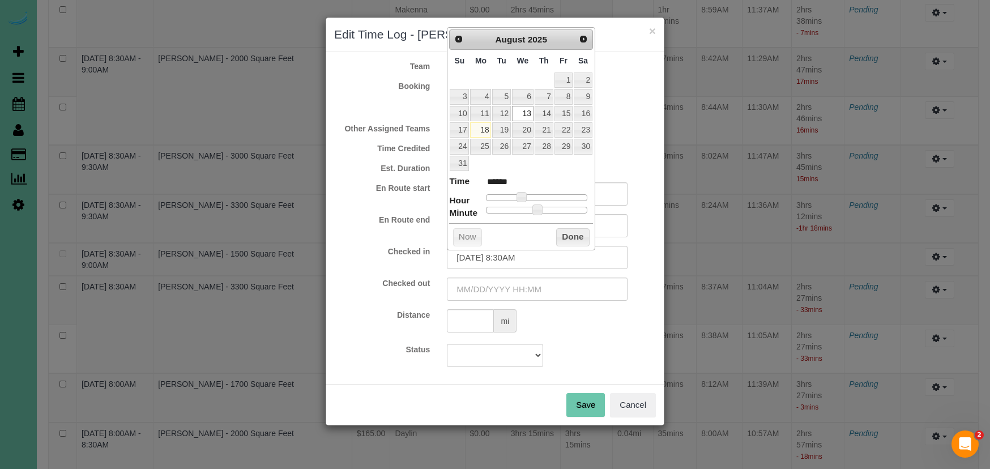
click at [426, 276] on div "Checked in 08/13/2025 8:30AM Checked out" at bounding box center [495, 273] width 322 height 55
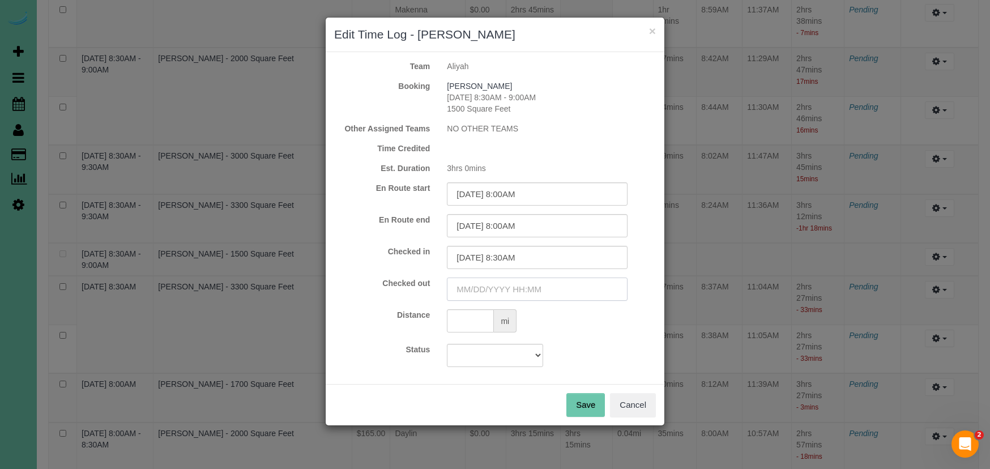
click at [484, 287] on input "text" at bounding box center [537, 289] width 181 height 23
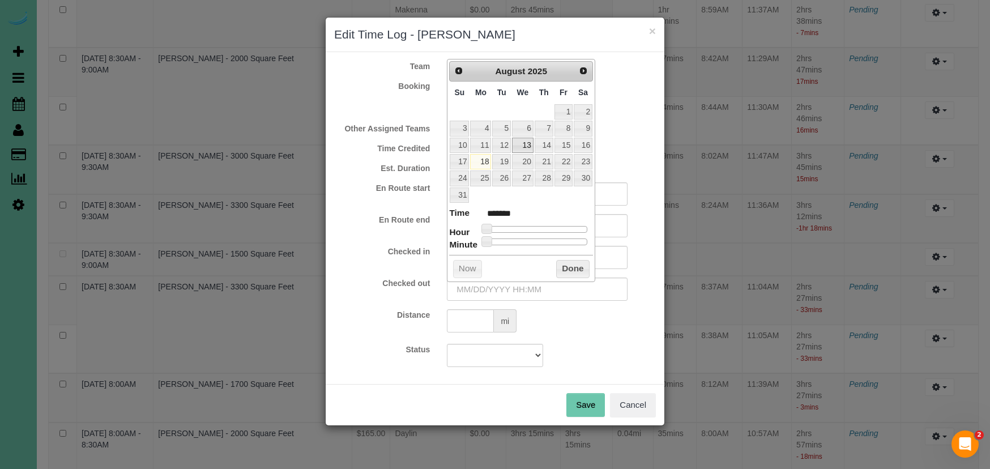
click at [525, 144] on link "13" at bounding box center [523, 145] width 22 height 15
drag, startPoint x: 505, startPoint y: 227, endPoint x: 527, endPoint y: 256, distance: 36.5
click at [535, 228] on span at bounding box center [535, 229] width 10 height 10
click at [522, 292] on input "08/13/2025 11:00AM" at bounding box center [537, 289] width 181 height 23
click at [580, 261] on button "Done" at bounding box center [572, 269] width 33 height 18
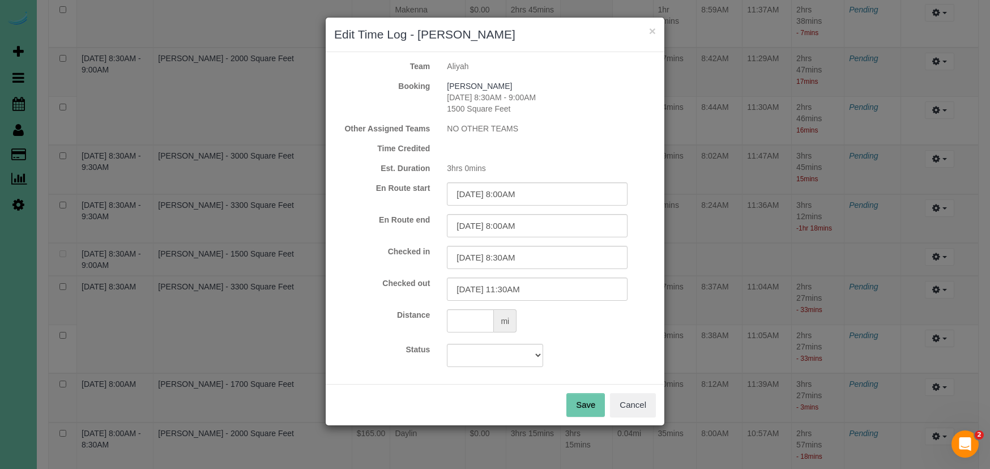
click at [579, 403] on button "Save" at bounding box center [586, 405] width 39 height 24
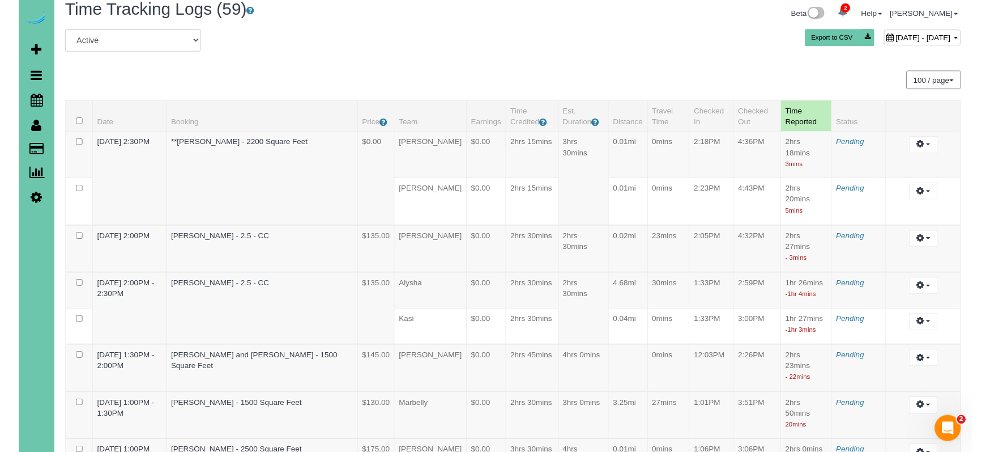
scroll to position [12, 0]
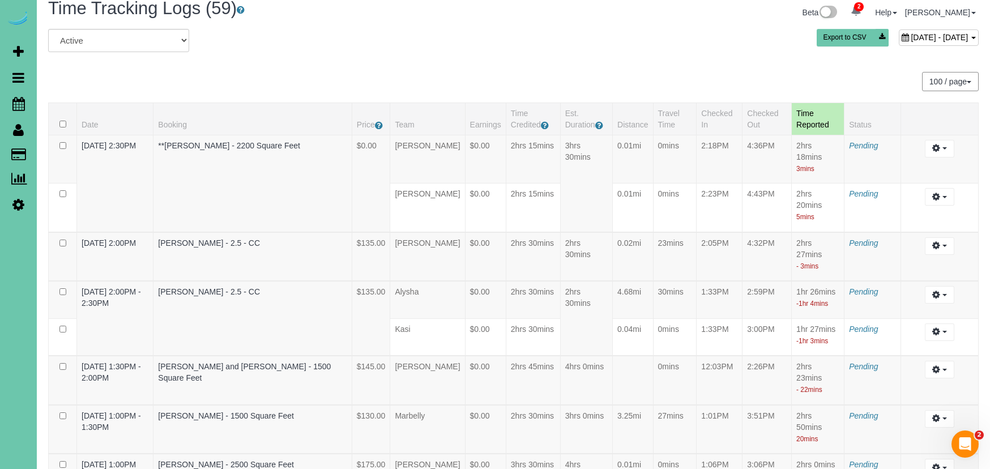
click at [911, 35] on span "August 13, 2025 - August 13, 2025" at bounding box center [939, 37] width 57 height 9
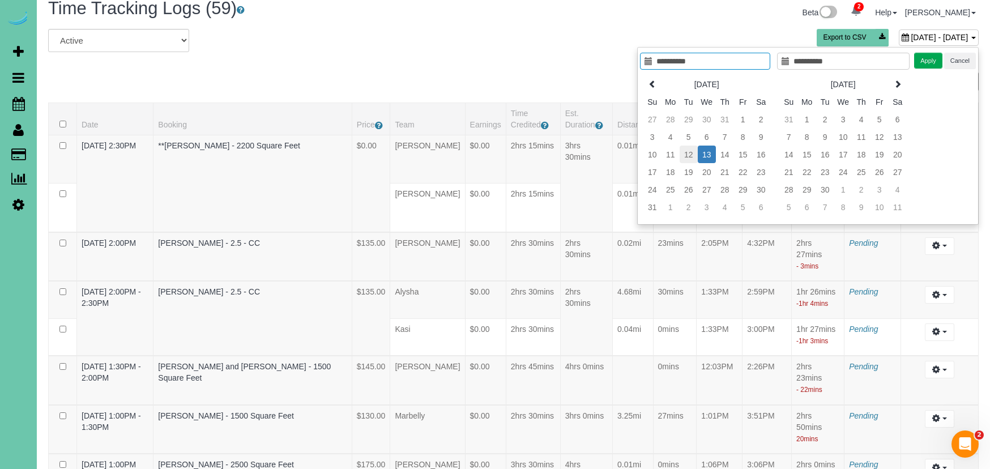
click at [691, 156] on td "12" at bounding box center [689, 155] width 18 height 18
click at [931, 62] on button "Apply" at bounding box center [929, 61] width 28 height 16
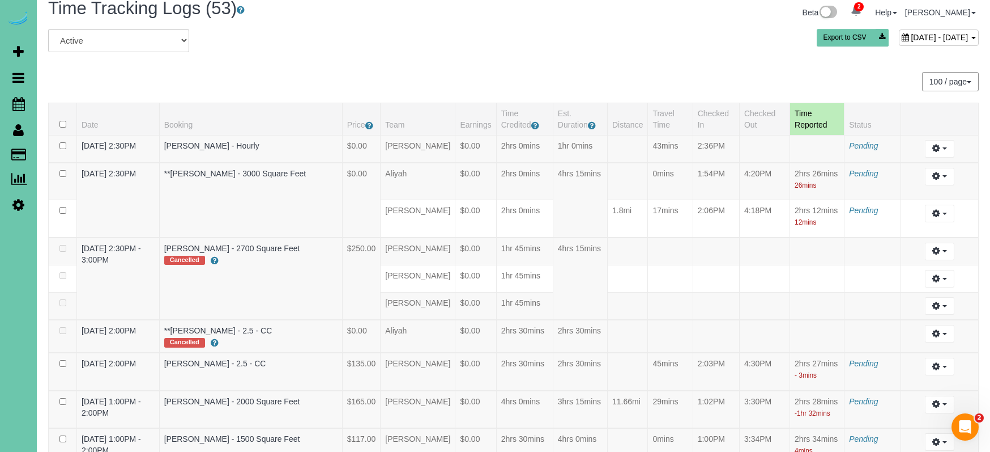
scroll to position [2520, 0]
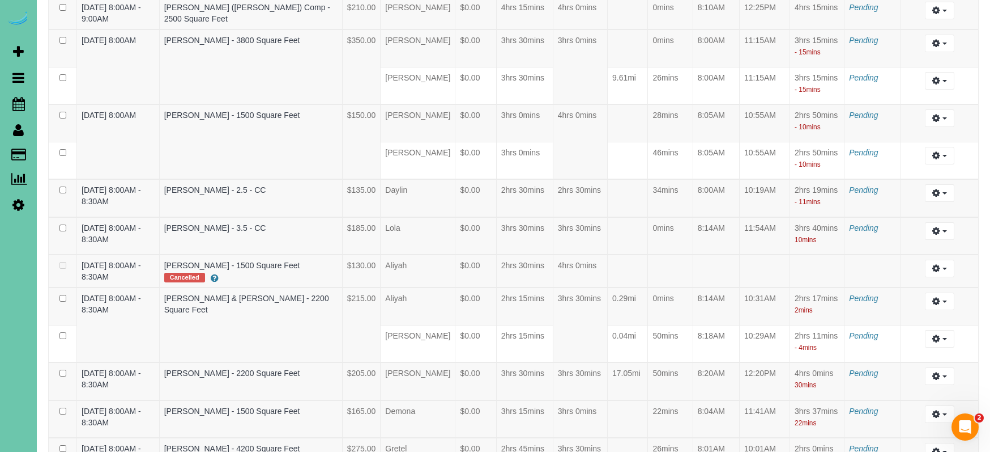
drag, startPoint x: 956, startPoint y: 229, endPoint x: 942, endPoint y: 232, distance: 14.9
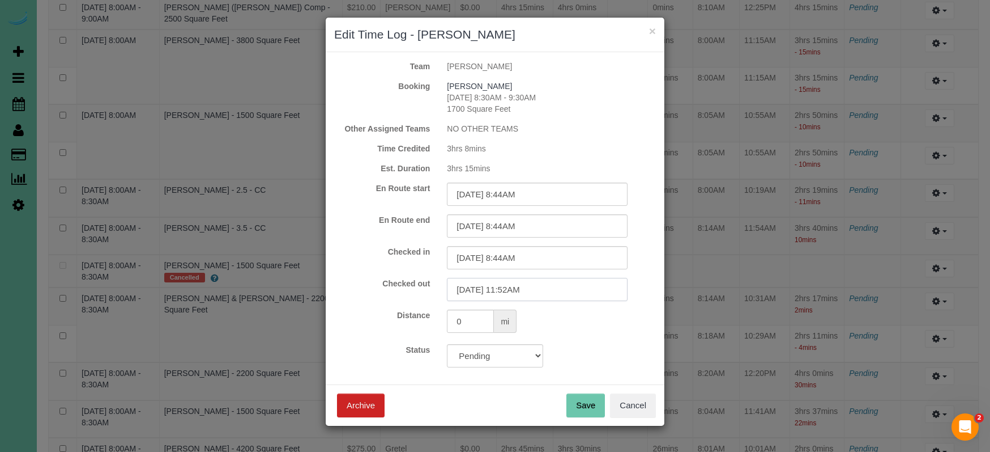
click at [520, 291] on input "08/12/2025 11:52AM" at bounding box center [537, 289] width 181 height 23
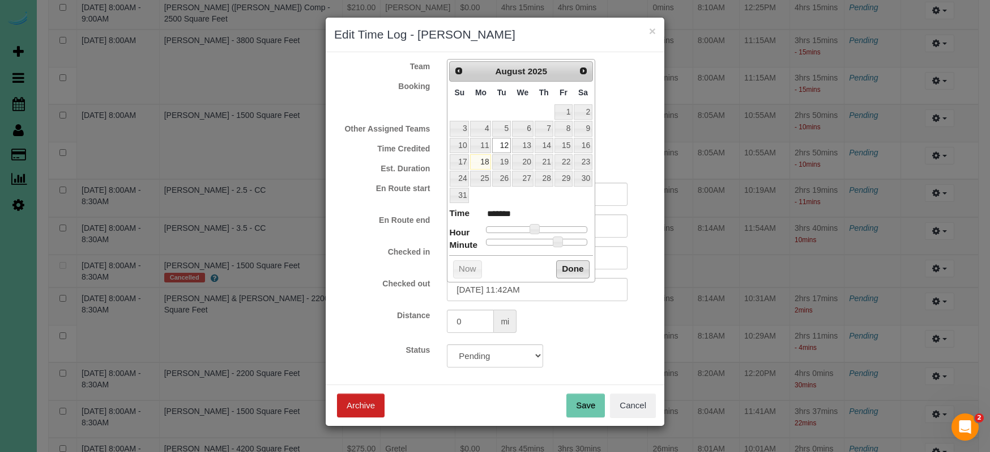
click at [577, 273] on button "Done" at bounding box center [572, 269] width 33 height 18
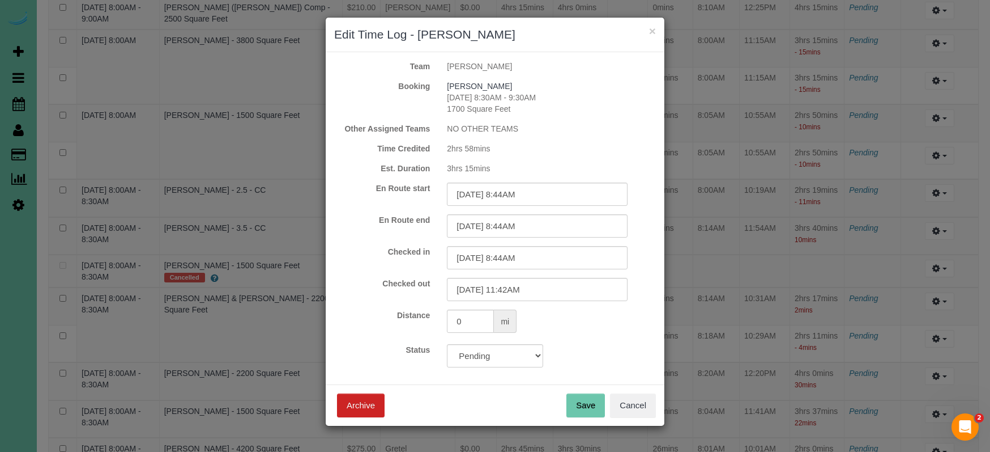
click at [588, 402] on button "Save" at bounding box center [586, 405] width 39 height 24
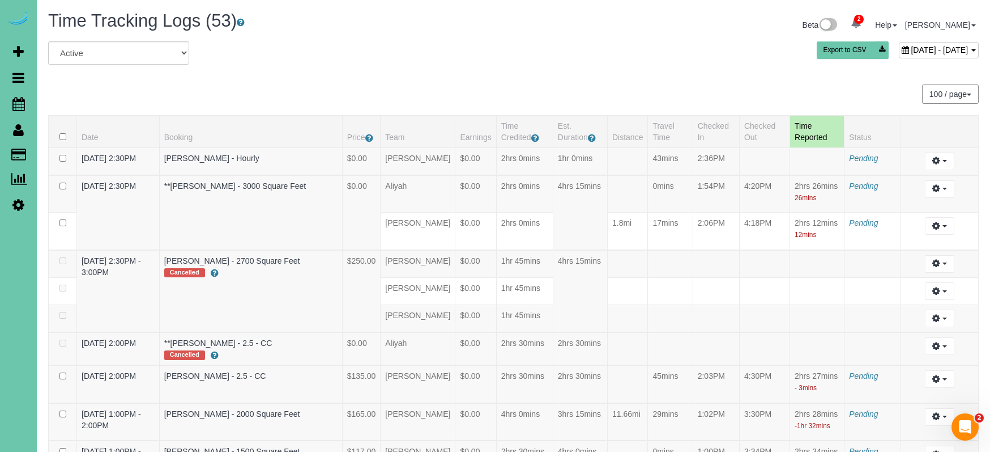
scroll to position [0, 0]
click at [911, 46] on span "August 12, 2025 - August 12, 2025" at bounding box center [939, 49] width 57 height 9
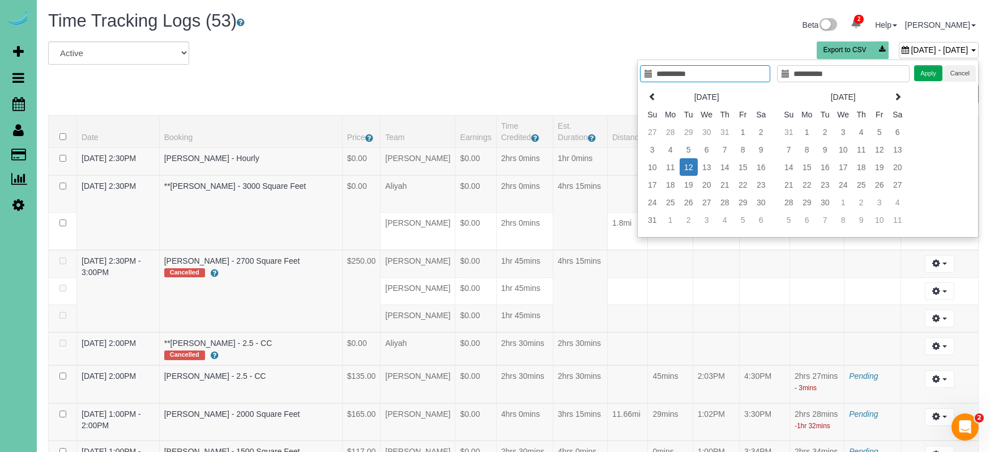
click at [911, 46] on span "August 12, 2025 - August 12, 2025" at bounding box center [939, 49] width 57 height 9
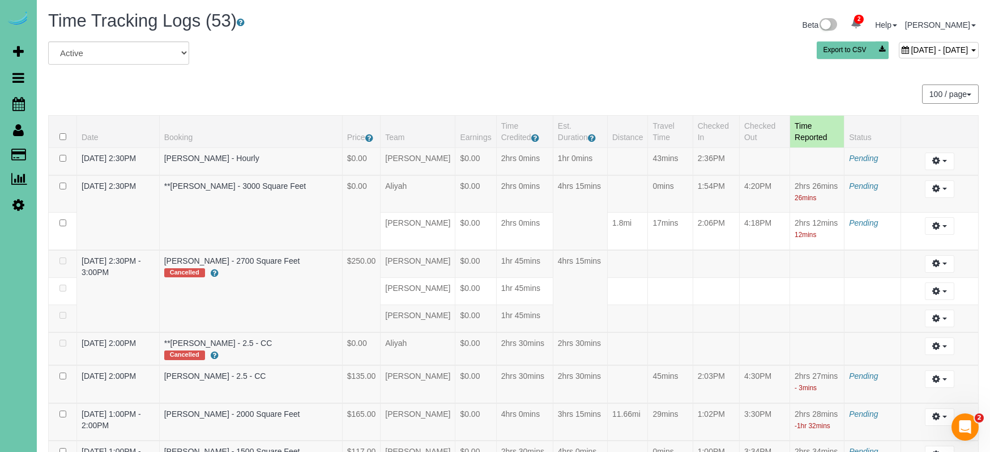
click at [899, 57] on div "August 12, 2025 - August 12, 2025" at bounding box center [939, 50] width 80 height 16
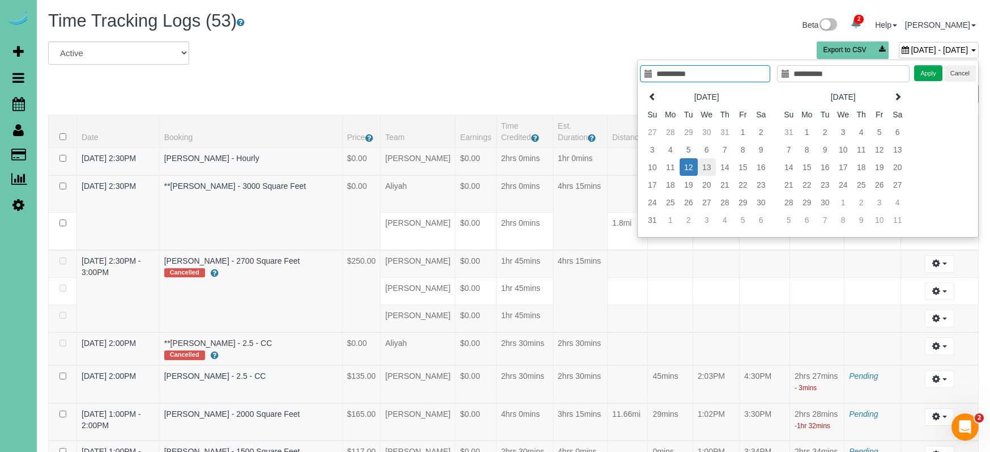
click at [711, 167] on td "13" at bounding box center [707, 167] width 18 height 18
click at [929, 74] on button "Apply" at bounding box center [929, 73] width 28 height 16
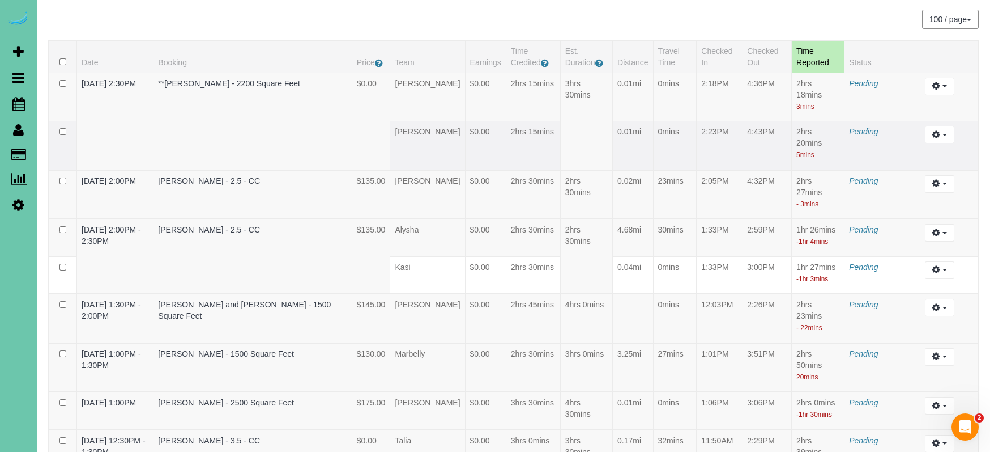
scroll to position [75, 0]
click at [946, 137] on button "button" at bounding box center [939, 134] width 29 height 18
click at [922, 160] on link "Edit" at bounding box center [910, 154] width 90 height 15
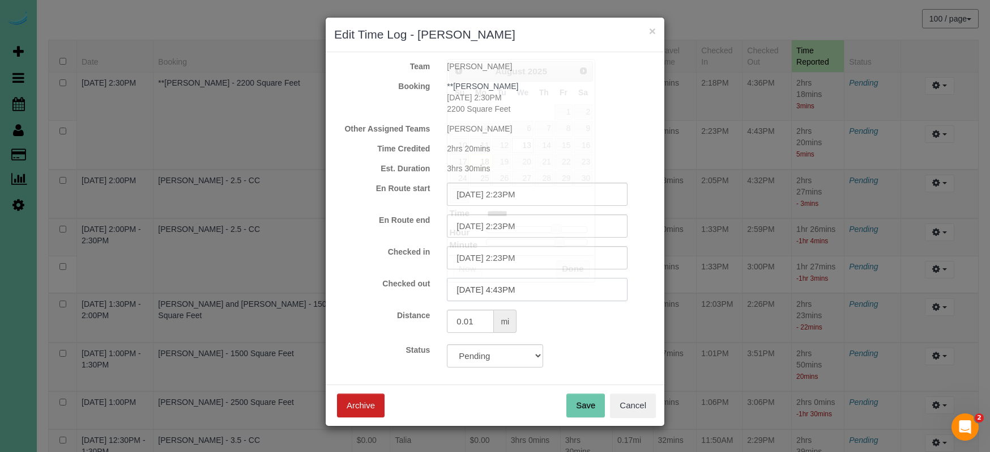
click at [518, 293] on input "08/13/2025 4:43PM" at bounding box center [537, 289] width 181 height 23
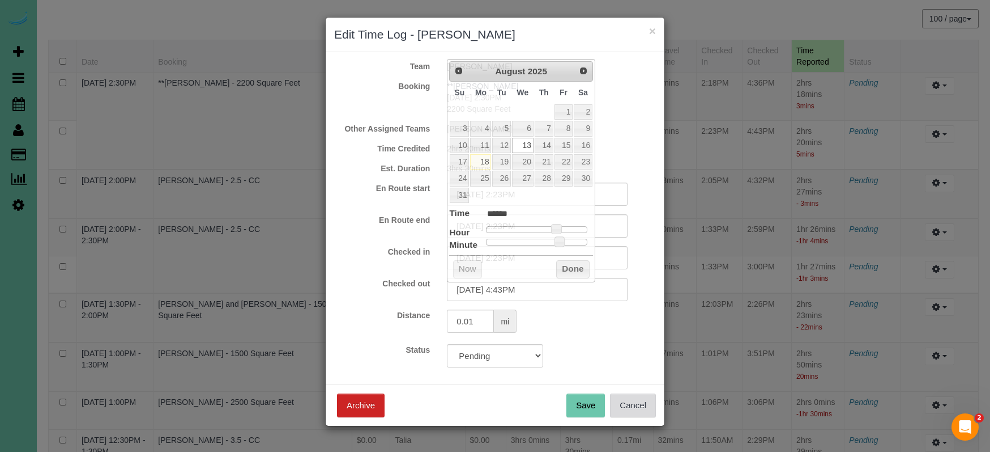
click at [643, 411] on button "Cancel" at bounding box center [633, 405] width 46 height 24
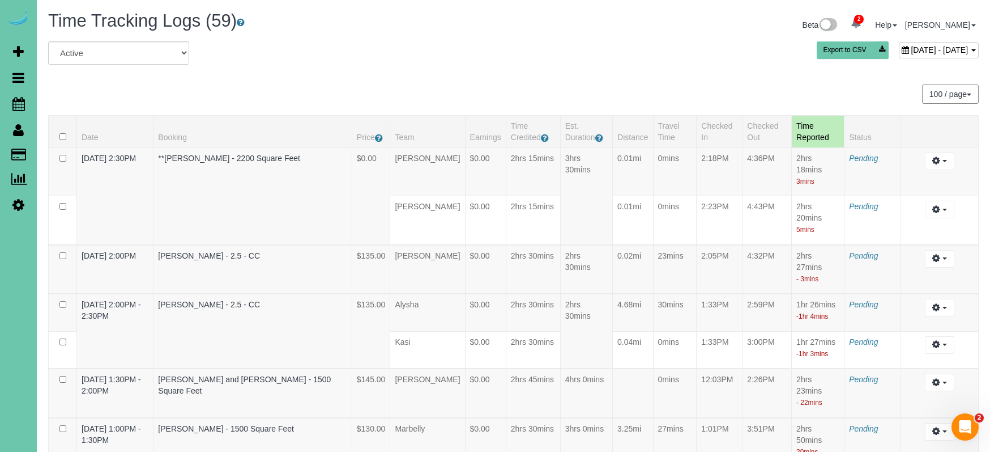
scroll to position [0, 0]
click at [924, 61] on div "August 13, 2025 - August 13, 2025 Export to CSV" at bounding box center [672, 52] width 632 height 23
click at [917, 56] on div "August 13, 2025 - August 13, 2025" at bounding box center [939, 50] width 80 height 16
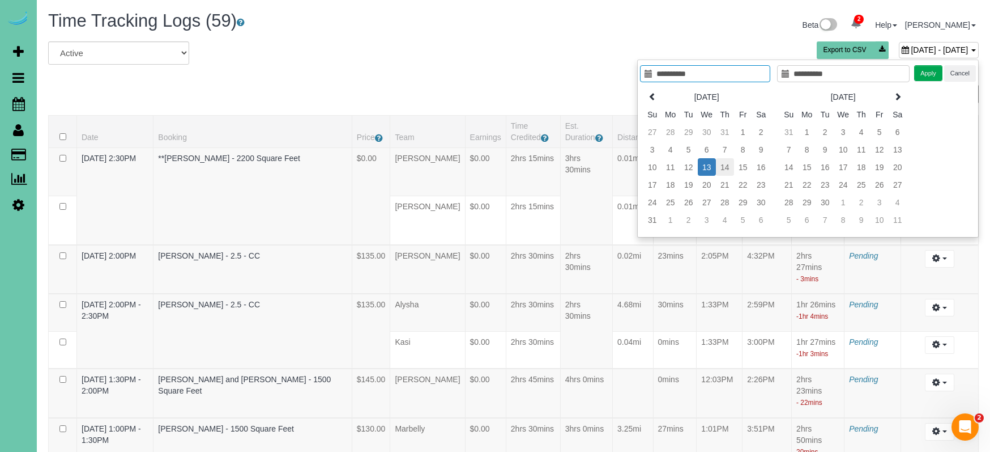
click at [724, 165] on td "14" at bounding box center [725, 167] width 18 height 18
click at [920, 67] on button "Apply" at bounding box center [929, 71] width 28 height 16
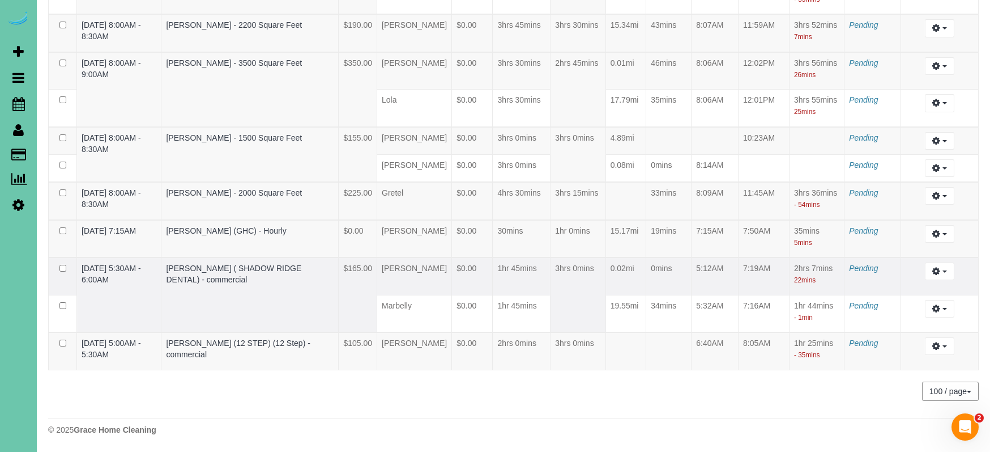
scroll to position [3627, 0]
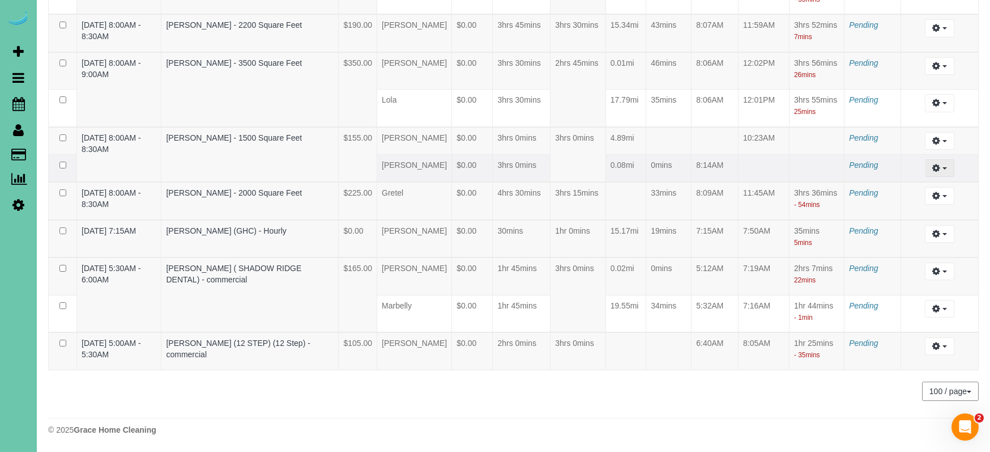
click at [940, 164] on icon "button" at bounding box center [937, 167] width 8 height 7
click at [898, 181] on link "Edit" at bounding box center [910, 188] width 90 height 15
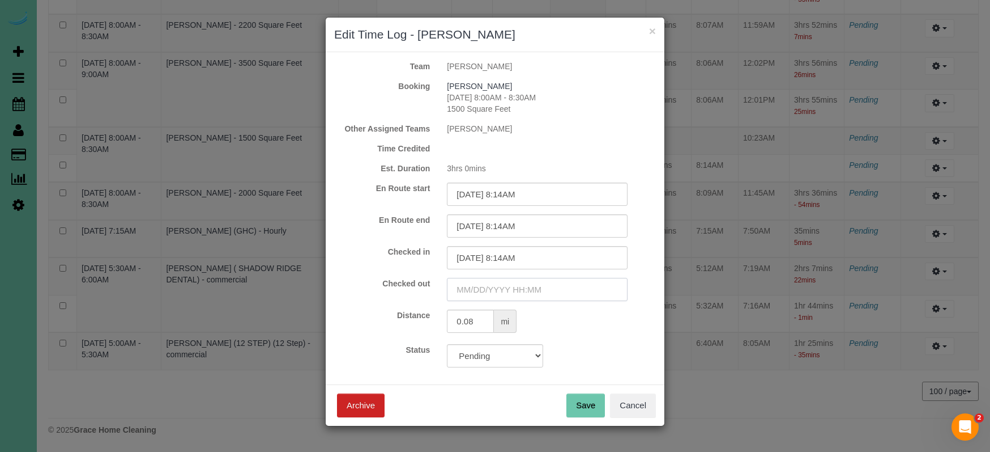
drag, startPoint x: 505, startPoint y: 288, endPoint x: 505, endPoint y: 271, distance: 17.0
click at [505, 288] on input "text" at bounding box center [537, 289] width 181 height 23
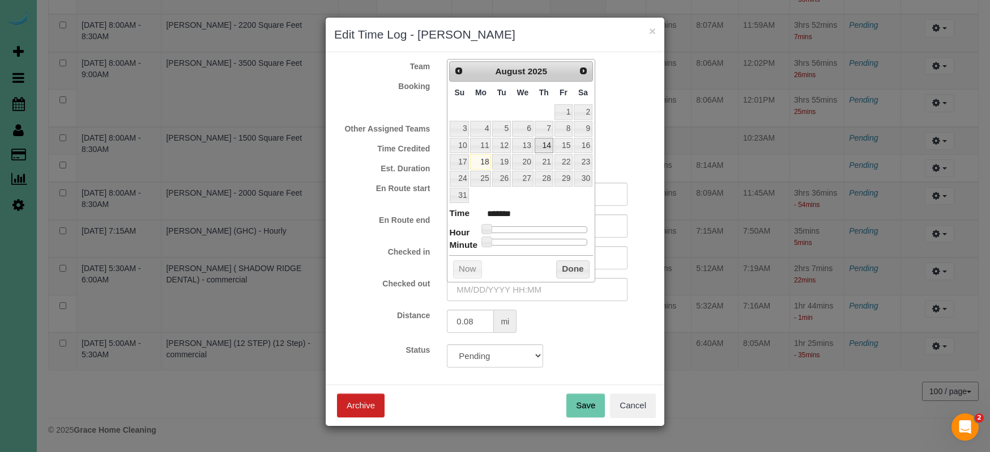
click at [547, 143] on link "14" at bounding box center [544, 145] width 19 height 15
drag, startPoint x: 482, startPoint y: 226, endPoint x: 530, endPoint y: 241, distance: 50.0
click at [530, 230] on span at bounding box center [535, 229] width 10 height 10
click at [530, 228] on span at bounding box center [530, 229] width 10 height 10
click at [517, 288] on input "08/14/2025 10:00AM" at bounding box center [537, 289] width 181 height 23
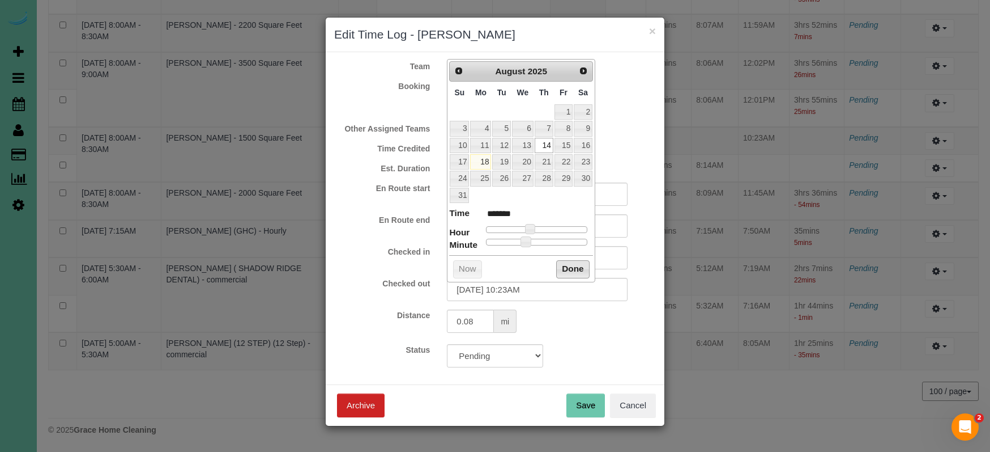
drag, startPoint x: 560, startPoint y: 261, endPoint x: 561, endPoint y: 275, distance: 14.2
click at [561, 262] on button "Done" at bounding box center [572, 269] width 33 height 18
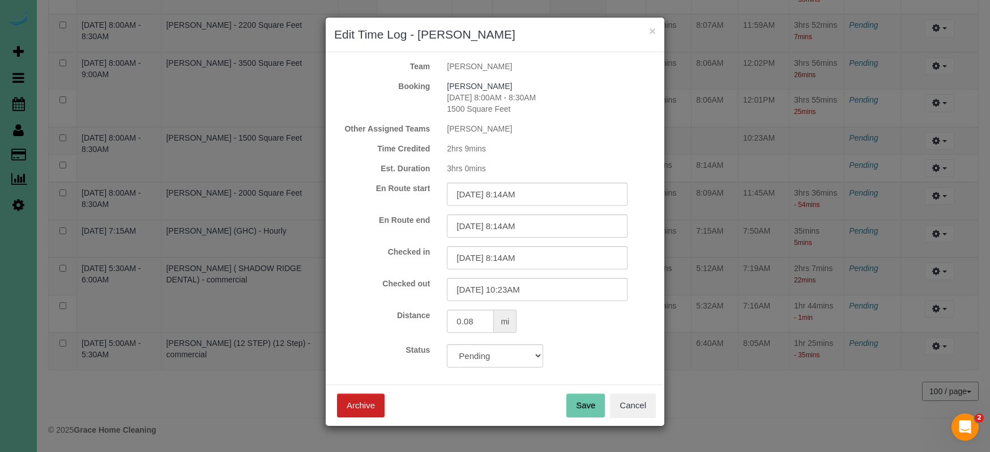
drag, startPoint x: 583, startPoint y: 401, endPoint x: 567, endPoint y: 381, distance: 25.8
click at [582, 400] on button "Save" at bounding box center [586, 405] width 39 height 24
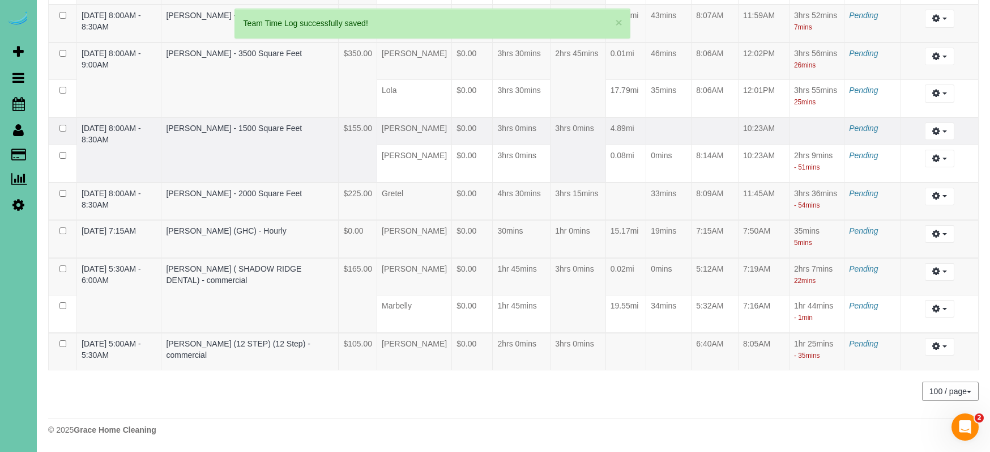
drag, startPoint x: 945, startPoint y: 128, endPoint x: 934, endPoint y: 139, distance: 15.2
click at [945, 130] on span "button" at bounding box center [945, 131] width 5 height 2
click at [917, 155] on link "Edit" at bounding box center [910, 151] width 90 height 15
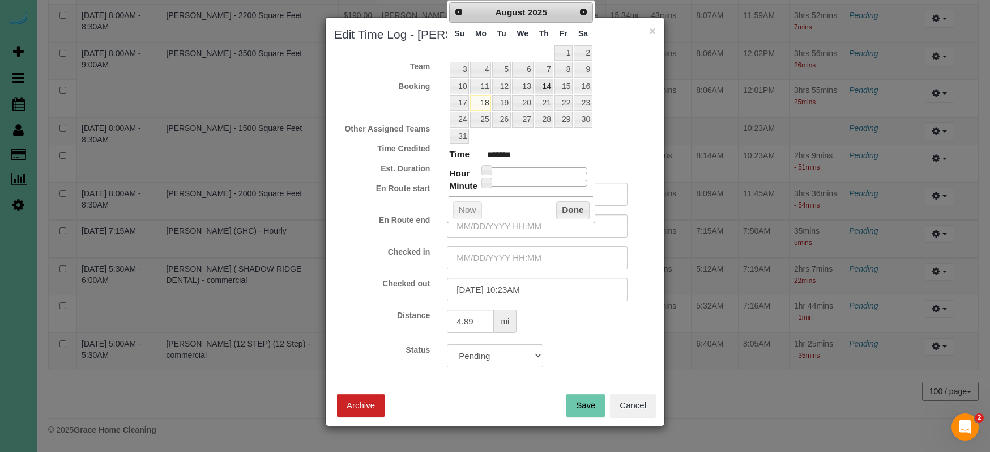
click at [547, 87] on link "14" at bounding box center [544, 86] width 19 height 15
drag, startPoint x: 492, startPoint y: 164, endPoint x: 503, endPoint y: 205, distance: 41.8
click at [525, 165] on span at bounding box center [522, 170] width 10 height 10
click at [488, 252] on input "text" at bounding box center [537, 257] width 181 height 23
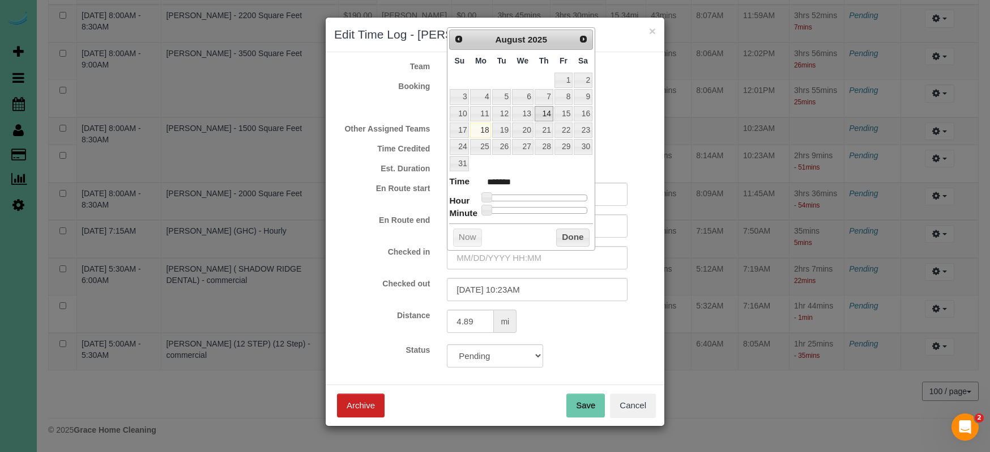
click at [545, 109] on link "14" at bounding box center [544, 113] width 19 height 15
drag, startPoint x: 487, startPoint y: 195, endPoint x: 523, endPoint y: 193, distance: 36.3
click at [523, 193] on span at bounding box center [522, 197] width 10 height 10
click at [566, 224] on div "Prev Next August 2025 Su Mo Tu We Th Fr Sa 1 2 3 4 5 6 7 8 9 10 11 12 13 14 15 …" at bounding box center [521, 138] width 148 height 223
click at [567, 231] on button "Done" at bounding box center [572, 237] width 33 height 18
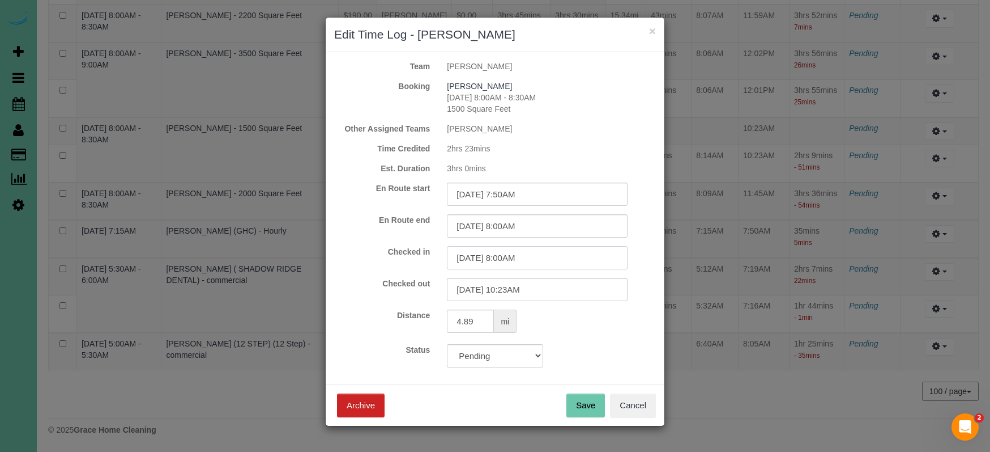
click at [516, 261] on input "08/14/2025 8:00AM" at bounding box center [537, 257] width 181 height 23
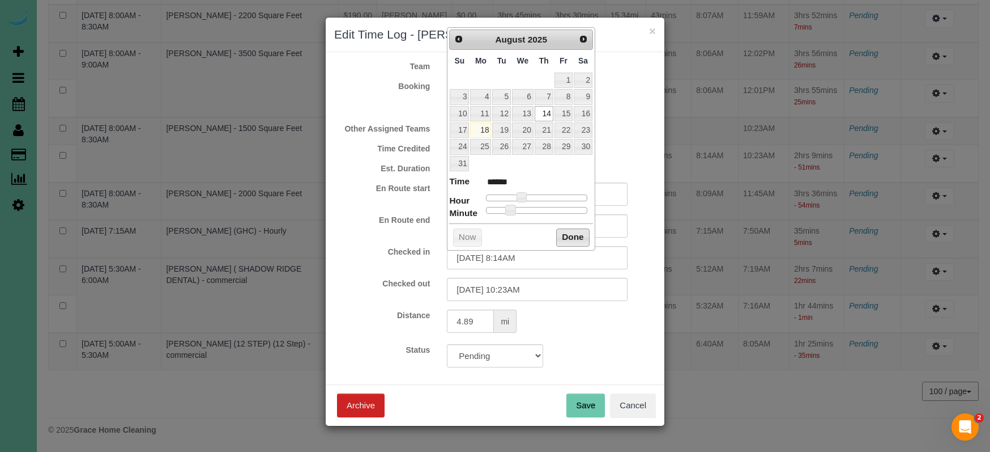
click at [572, 235] on button "Done" at bounding box center [572, 237] width 33 height 18
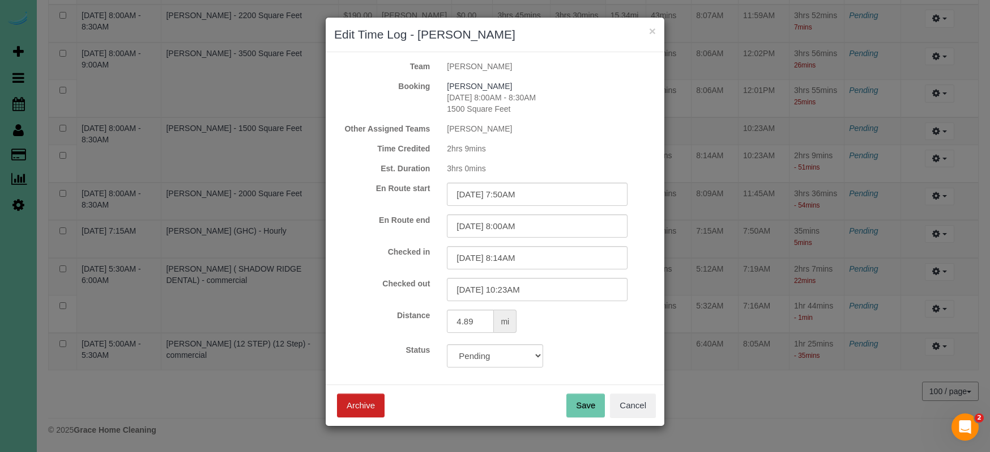
drag, startPoint x: 581, startPoint y: 407, endPoint x: 582, endPoint y: 400, distance: 7.0
click at [581, 406] on button "Save" at bounding box center [586, 405] width 39 height 24
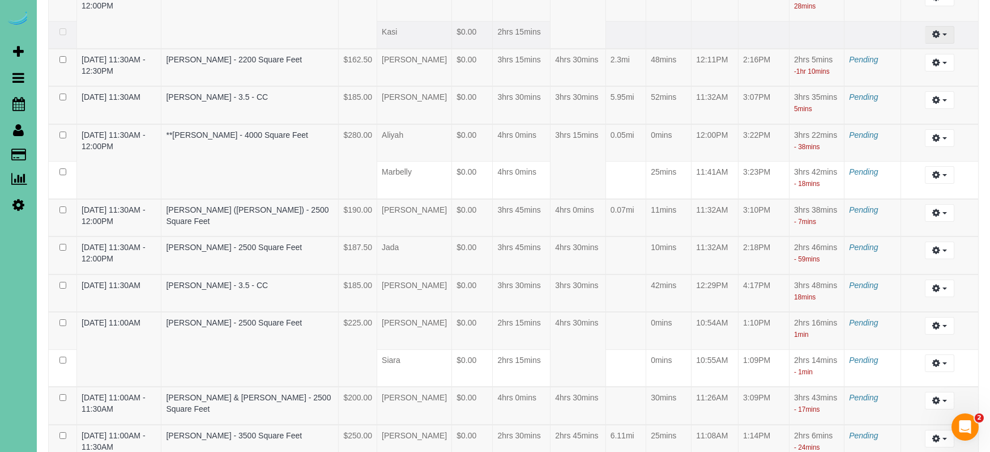
scroll to position [1296, 1]
click at [938, 36] on icon "button" at bounding box center [937, 32] width 8 height 7
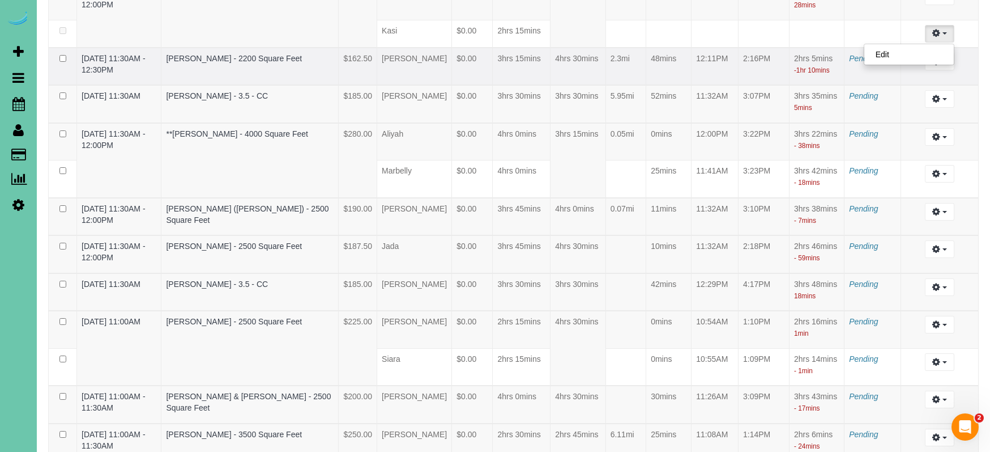
scroll to position [1296, 0]
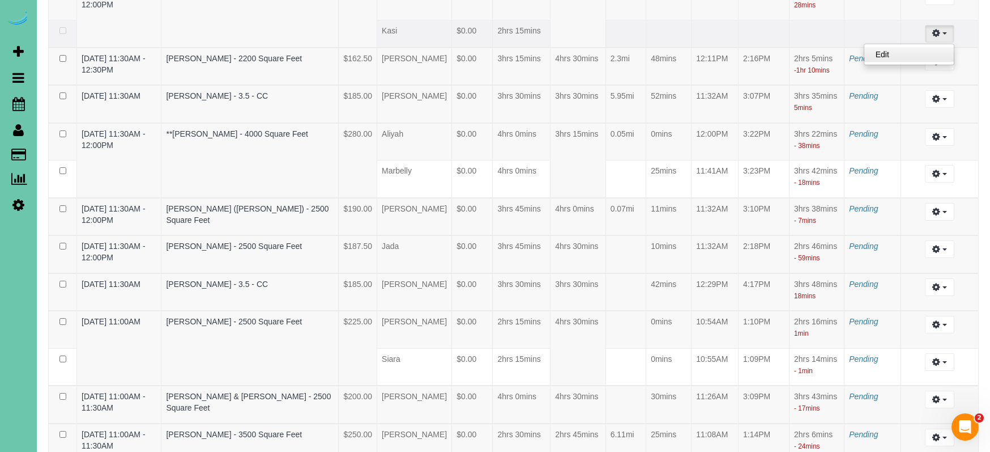
click at [879, 62] on link "Edit" at bounding box center [910, 54] width 90 height 15
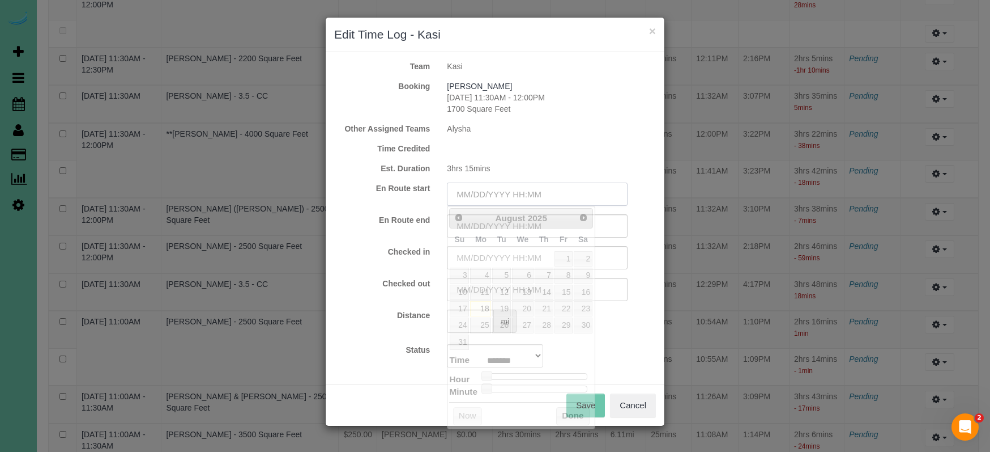
click at [497, 193] on input "text" at bounding box center [537, 193] width 181 height 23
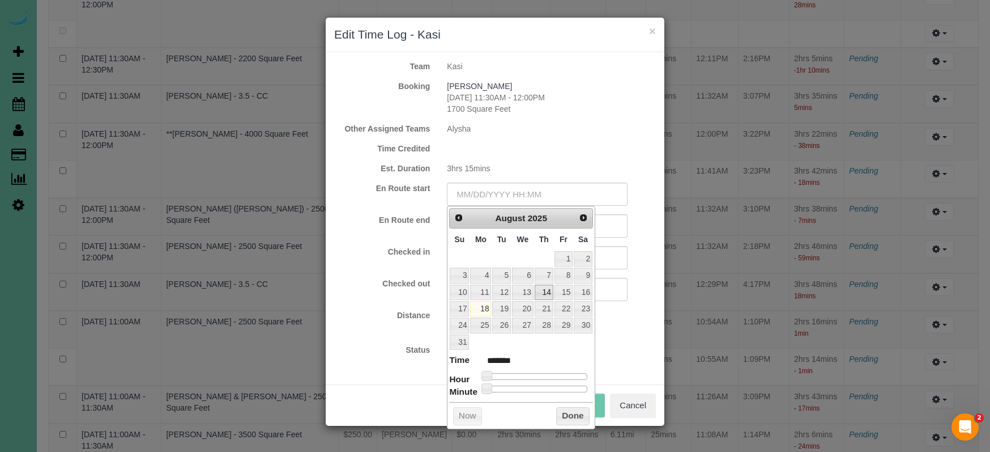
click at [537, 289] on link "14" at bounding box center [544, 291] width 19 height 15
drag, startPoint x: 489, startPoint y: 373, endPoint x: 528, endPoint y: 373, distance: 38.5
click at [537, 375] on span at bounding box center [535, 376] width 10 height 10
click at [415, 340] on form "Team Kasi Booking Sandy LaRocca 08/14/2025 11:30AM - 12:00PM 1700 Square Feet O…" at bounding box center [495, 214] width 322 height 307
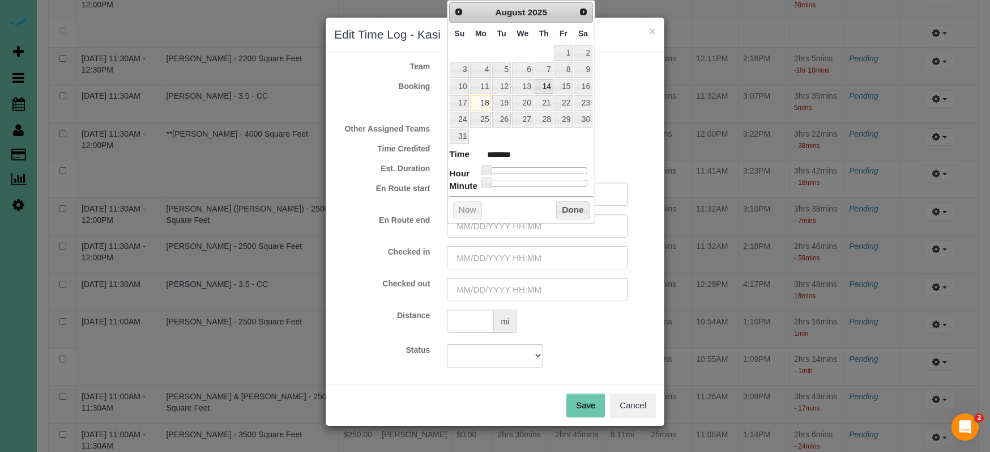
click at [548, 88] on link "14" at bounding box center [544, 86] width 19 height 15
drag, startPoint x: 490, startPoint y: 167, endPoint x: 539, endPoint y: 171, distance: 49.4
click at [539, 171] on span at bounding box center [535, 170] width 10 height 10
click at [563, 202] on button "Done" at bounding box center [572, 210] width 33 height 18
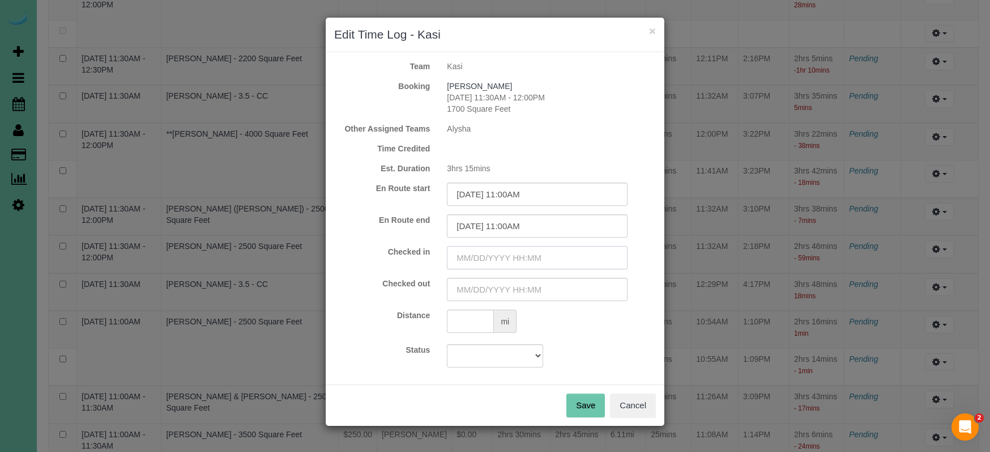
click at [499, 260] on input "text" at bounding box center [537, 257] width 181 height 23
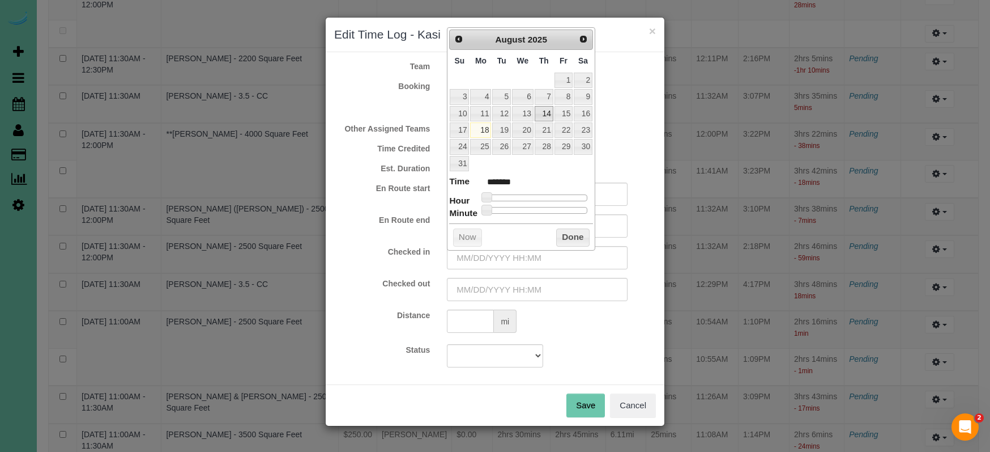
click at [541, 107] on link "14" at bounding box center [544, 113] width 19 height 15
drag, startPoint x: 486, startPoint y: 193, endPoint x: 536, endPoint y: 194, distance: 49.9
click at [536, 194] on span at bounding box center [535, 197] width 10 height 10
drag, startPoint x: 571, startPoint y: 229, endPoint x: 540, endPoint y: 246, distance: 35.0
click at [571, 229] on button "Done" at bounding box center [572, 237] width 33 height 18
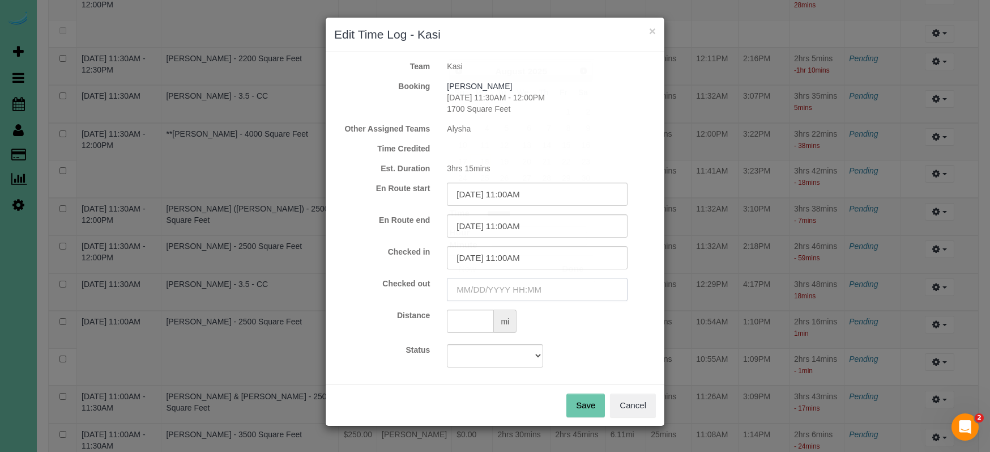
click at [483, 295] on input "text" at bounding box center [537, 289] width 181 height 23
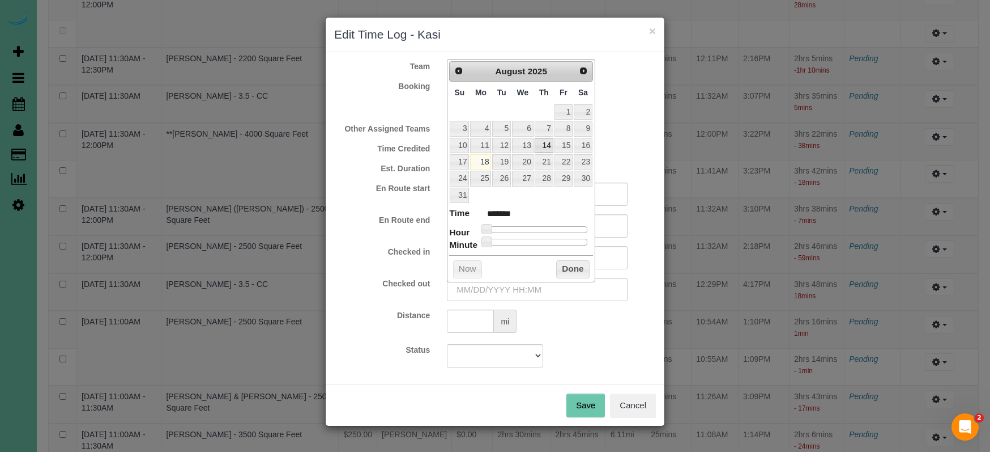
click at [552, 142] on link "14" at bounding box center [544, 145] width 19 height 15
drag, startPoint x: 490, startPoint y: 225, endPoint x: 555, endPoint y: 226, distance: 65.7
click at [555, 226] on span at bounding box center [552, 229] width 10 height 10
click at [552, 226] on span at bounding box center [548, 229] width 10 height 10
drag, startPoint x: 518, startPoint y: 292, endPoint x: 526, endPoint y: 292, distance: 8.5
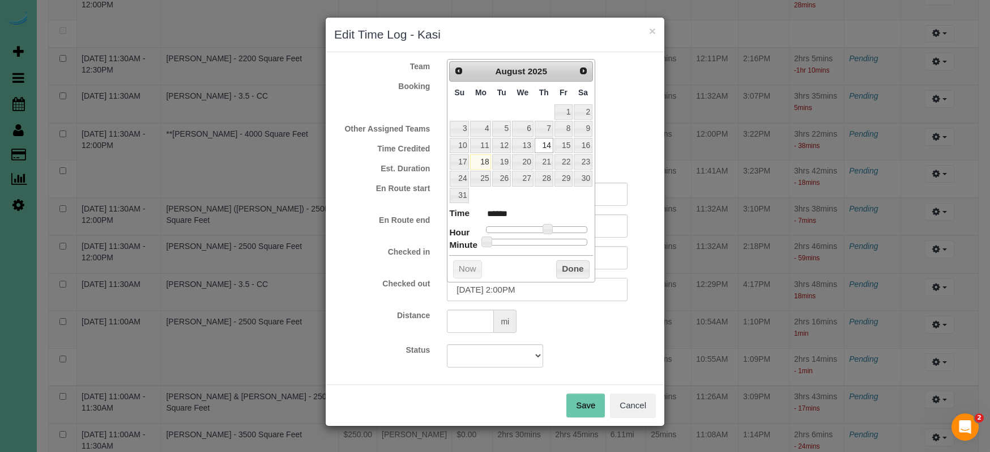
click at [518, 292] on input "08/14/2025 2:00PM" at bounding box center [537, 289] width 181 height 23
click at [590, 361] on div "Status Approved Approved + Update team with Time Reported Approved + Update tea…" at bounding box center [495, 355] width 339 height 23
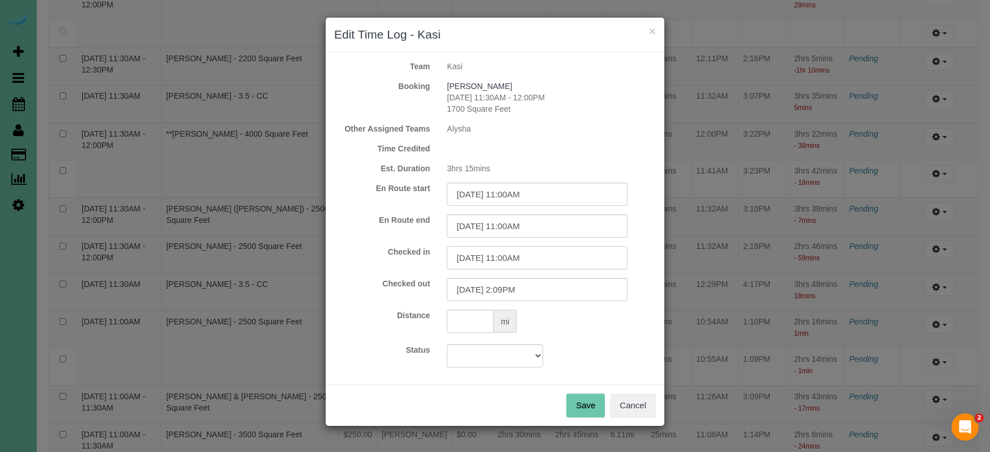
click at [518, 263] on input "08/14/2025 11:00AM" at bounding box center [537, 257] width 181 height 23
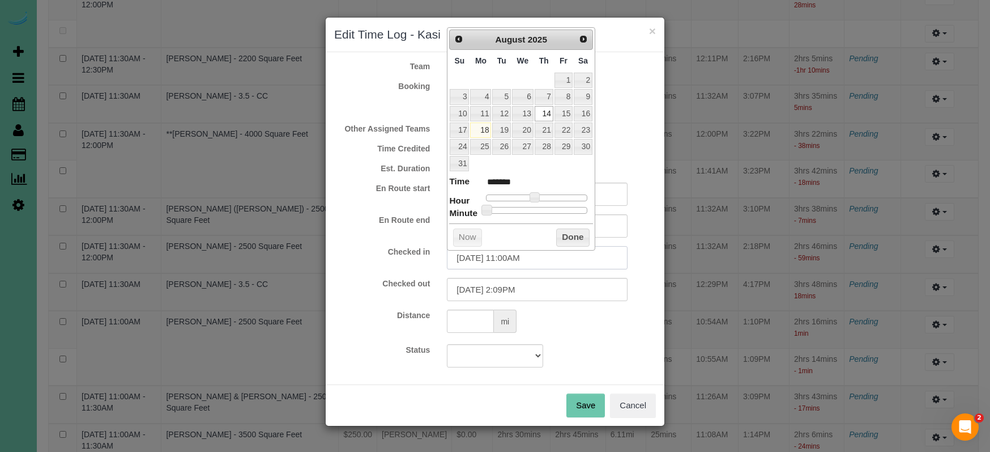
click at [516, 263] on input "08/14/2025 11:00AM" at bounding box center [537, 257] width 181 height 23
click at [520, 254] on input "08/14/2025 11:00AM" at bounding box center [537, 257] width 181 height 23
click at [582, 236] on button "Done" at bounding box center [572, 237] width 33 height 18
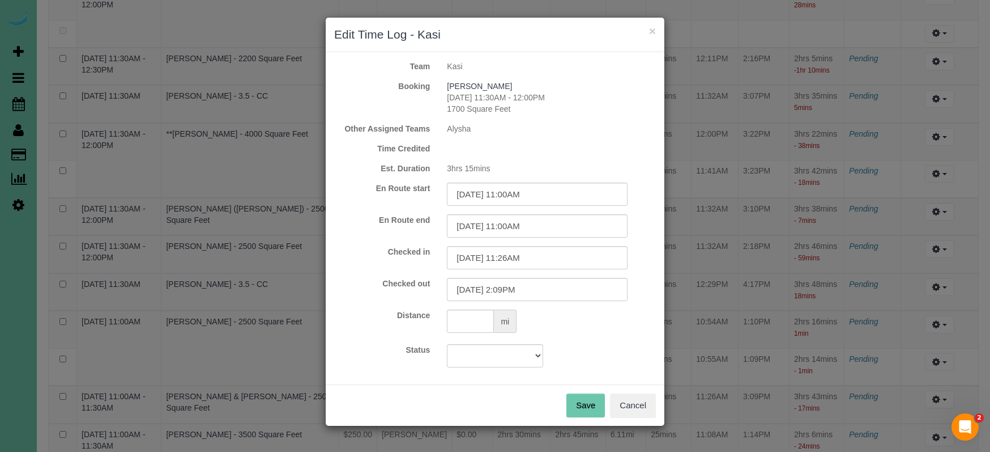
click at [580, 406] on button "Save" at bounding box center [586, 405] width 39 height 24
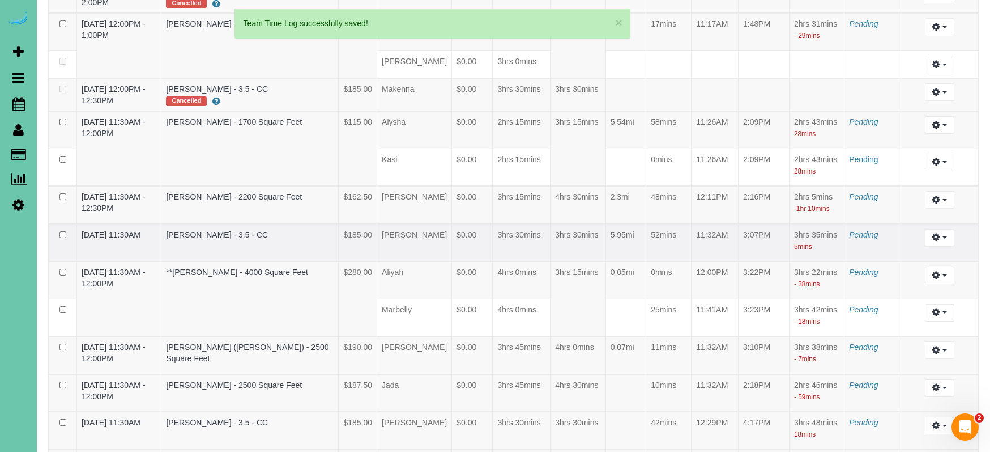
scroll to position [1160, 0]
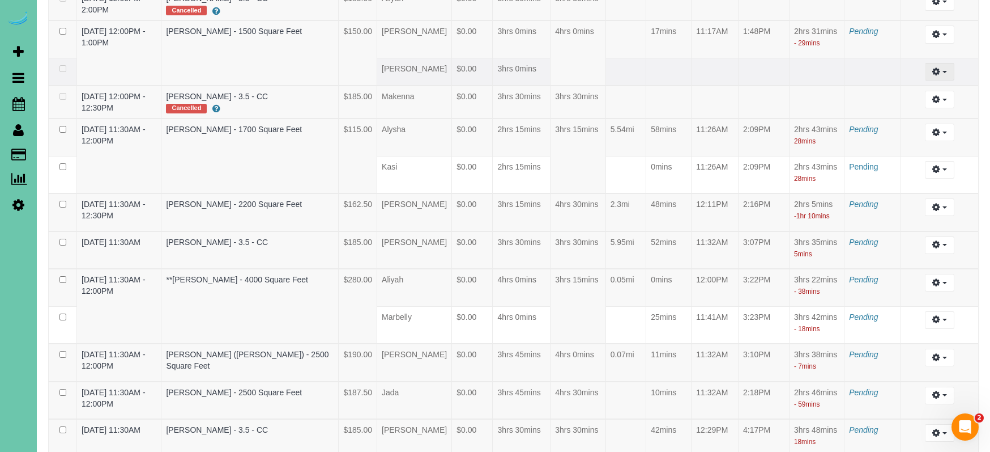
click at [942, 80] on button "button" at bounding box center [939, 72] width 29 height 18
click at [904, 100] on link "Edit" at bounding box center [910, 92] width 90 height 15
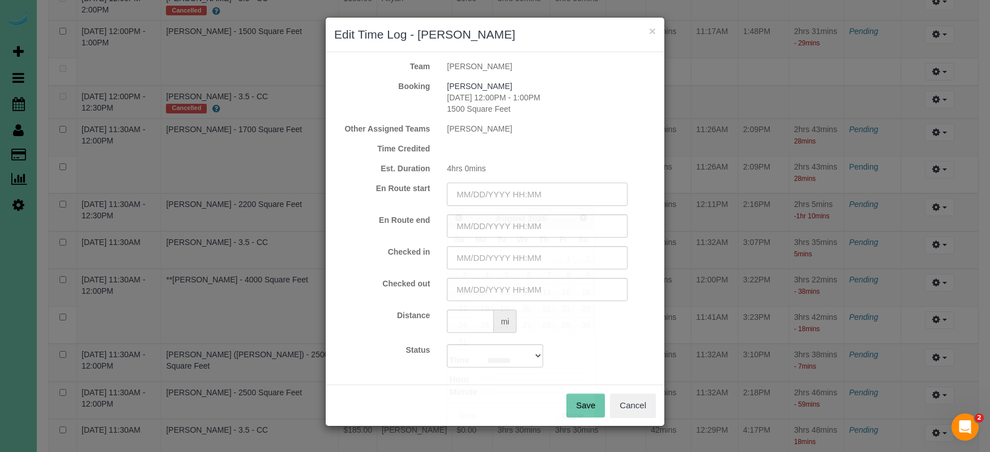
click at [479, 193] on input "text" at bounding box center [537, 193] width 181 height 23
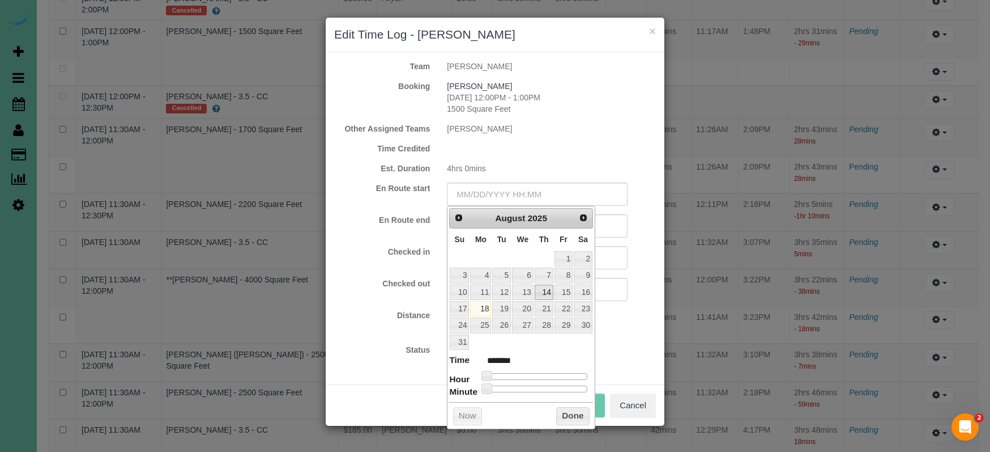
click at [545, 292] on link "14" at bounding box center [544, 291] width 19 height 15
drag, startPoint x: 509, startPoint y: 372, endPoint x: 536, endPoint y: 373, distance: 26.7
click at [536, 373] on span at bounding box center [535, 376] width 10 height 10
click at [408, 320] on label "Distance" at bounding box center [382, 314] width 113 height 11
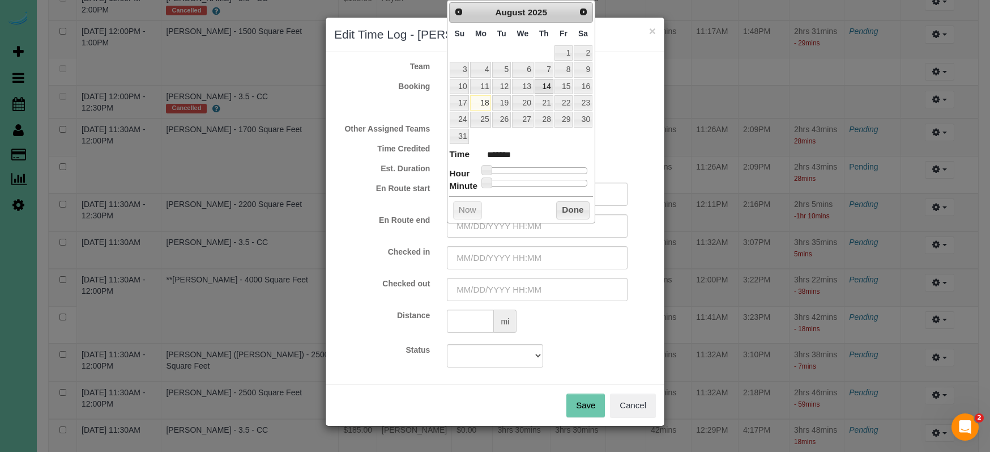
click at [548, 90] on link "14" at bounding box center [544, 86] width 19 height 15
drag, startPoint x: 488, startPoint y: 168, endPoint x: 554, endPoint y: 181, distance: 66.5
click at [536, 173] on dl "Time ******* Hour Minute Second Millisecond Microsecond Time Zone ***** ***** *…" at bounding box center [521, 167] width 144 height 39
drag, startPoint x: 577, startPoint y: 203, endPoint x: 559, endPoint y: 219, distance: 24.1
click at [577, 203] on button "Done" at bounding box center [572, 210] width 33 height 18
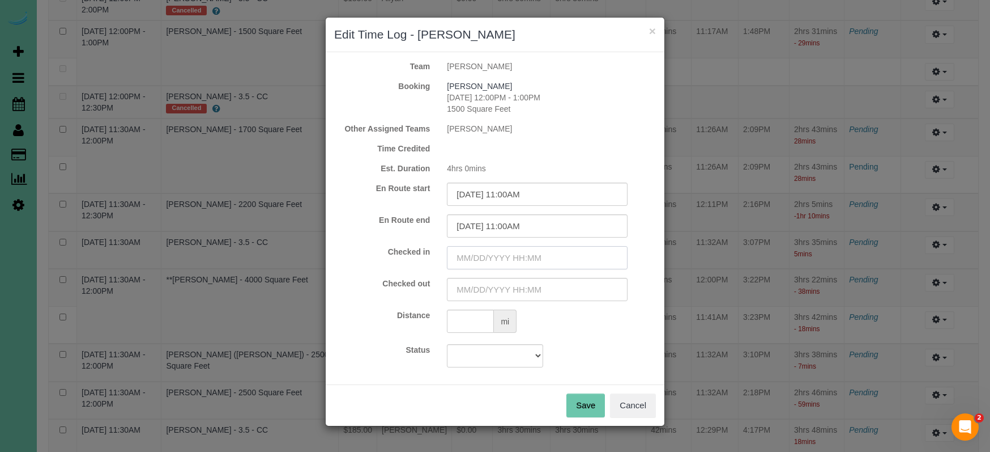
click at [516, 260] on input "text" at bounding box center [537, 257] width 181 height 23
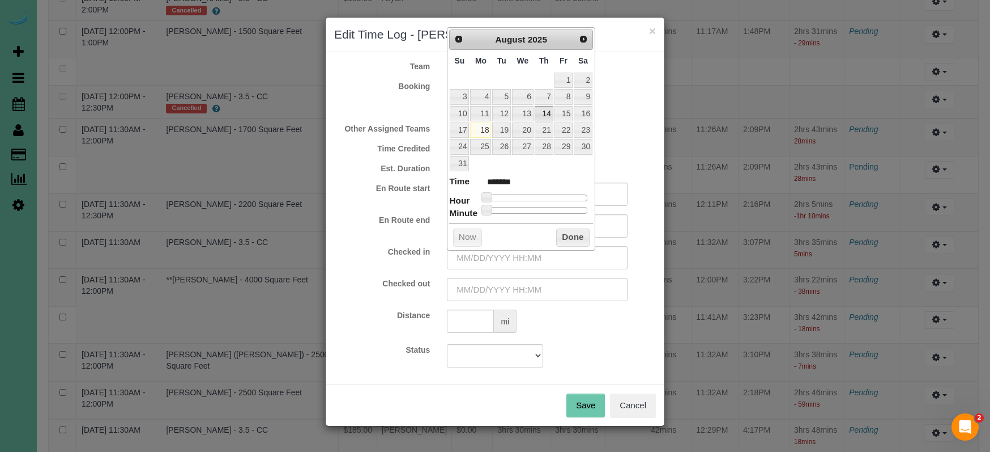
click at [545, 109] on link "14" at bounding box center [544, 113] width 19 height 15
drag, startPoint x: 489, startPoint y: 195, endPoint x: 538, endPoint y: 194, distance: 48.7
click at [538, 194] on span at bounding box center [535, 197] width 10 height 10
click at [521, 259] on input "08/14/2025 11:00AM" at bounding box center [537, 257] width 181 height 23
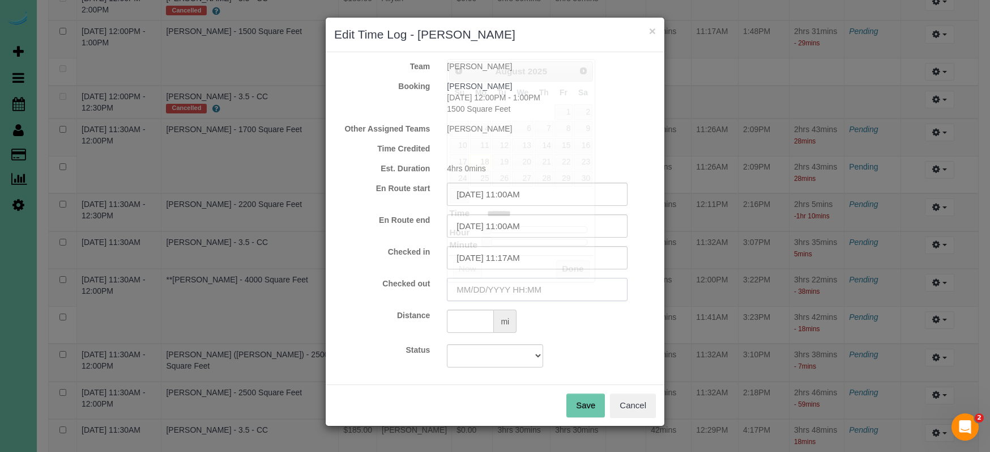
click at [496, 296] on input "text" at bounding box center [537, 289] width 181 height 23
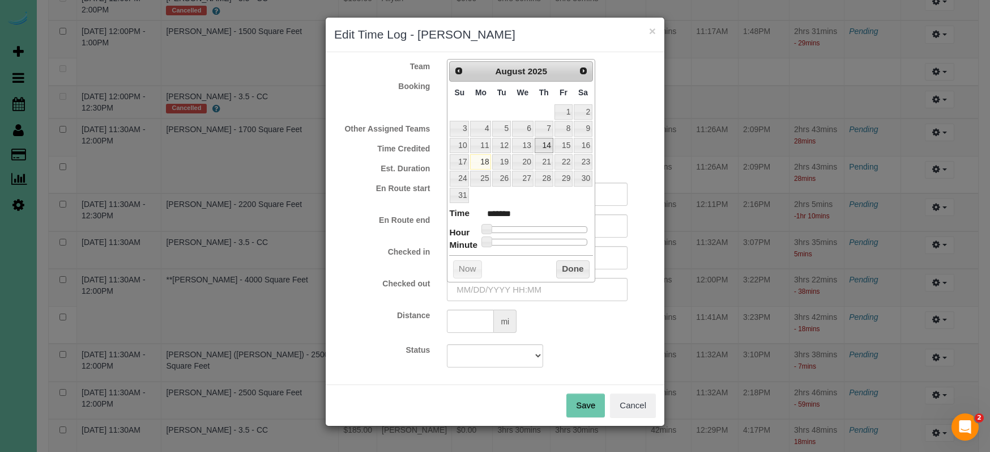
click at [540, 143] on link "14" at bounding box center [544, 145] width 19 height 15
drag, startPoint x: 490, startPoint y: 226, endPoint x: 546, endPoint y: 224, distance: 56.7
click at [546, 224] on span at bounding box center [543, 229] width 10 height 10
click at [518, 291] on input "08/14/2025 1:00PM" at bounding box center [537, 289] width 181 height 23
drag, startPoint x: 566, startPoint y: 267, endPoint x: 554, endPoint y: 309, distance: 43.0
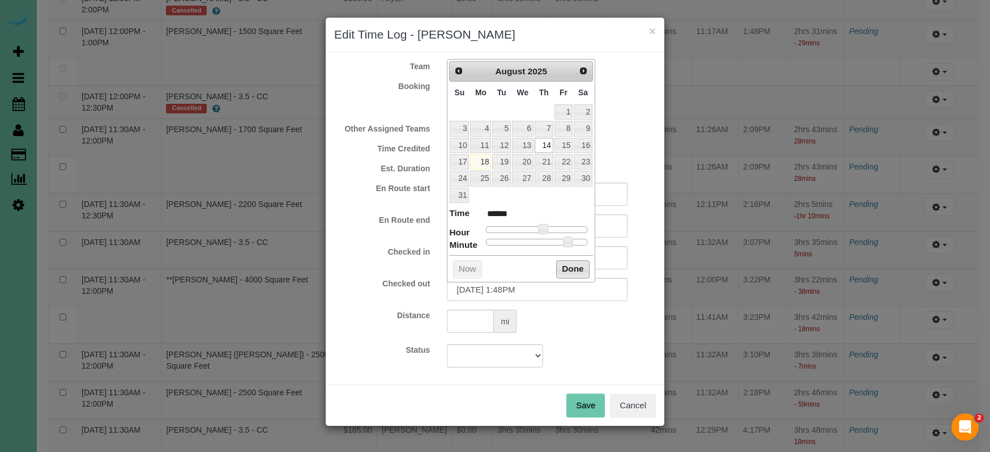
click at [566, 268] on button "Done" at bounding box center [572, 269] width 33 height 18
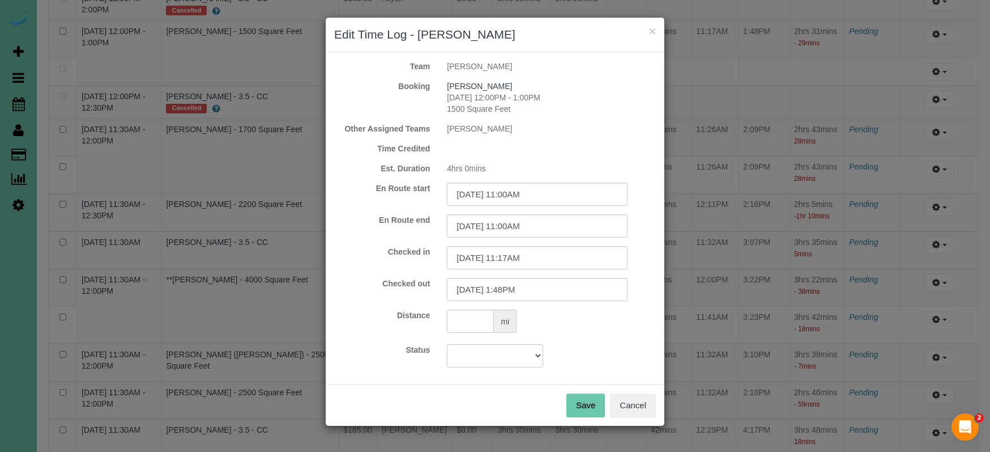
click at [584, 406] on button "Save" at bounding box center [586, 405] width 39 height 24
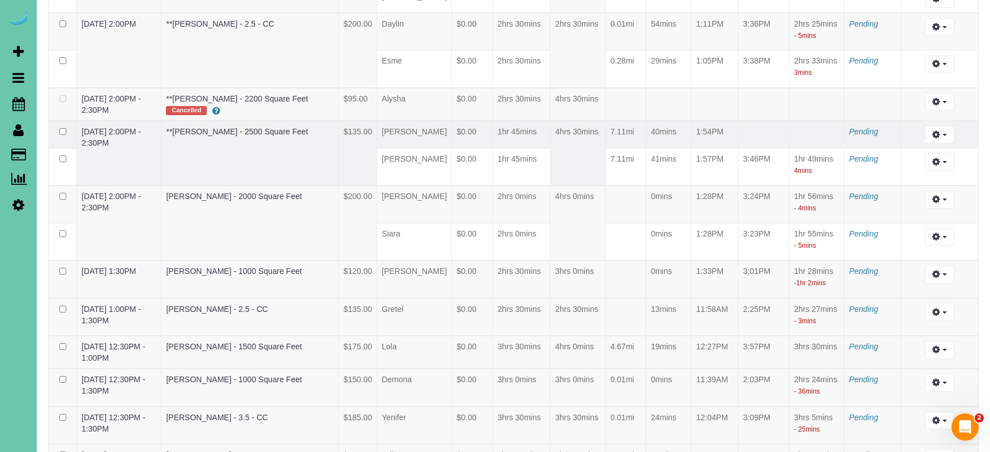
scroll to position [189, 1]
click at [947, 144] on button "button" at bounding box center [939, 135] width 29 height 18
click at [914, 163] on link "Edit" at bounding box center [910, 155] width 90 height 15
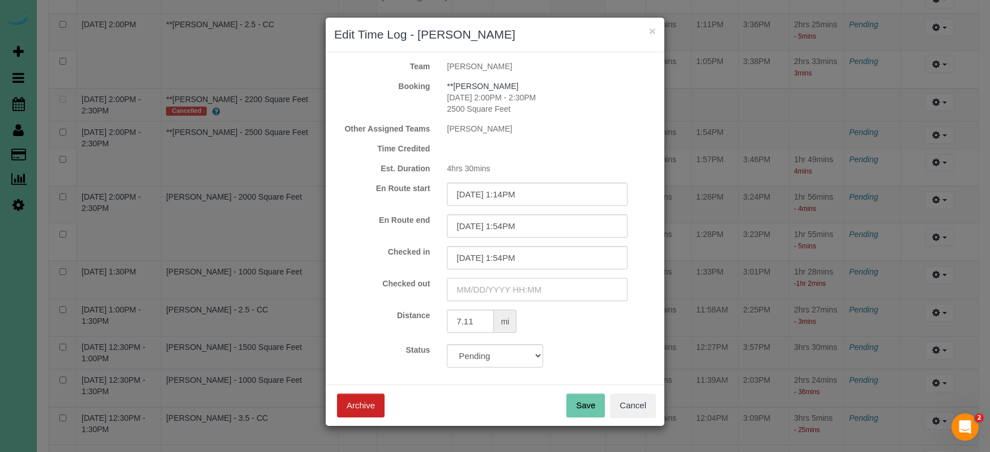
click at [513, 288] on input "text" at bounding box center [537, 289] width 181 height 23
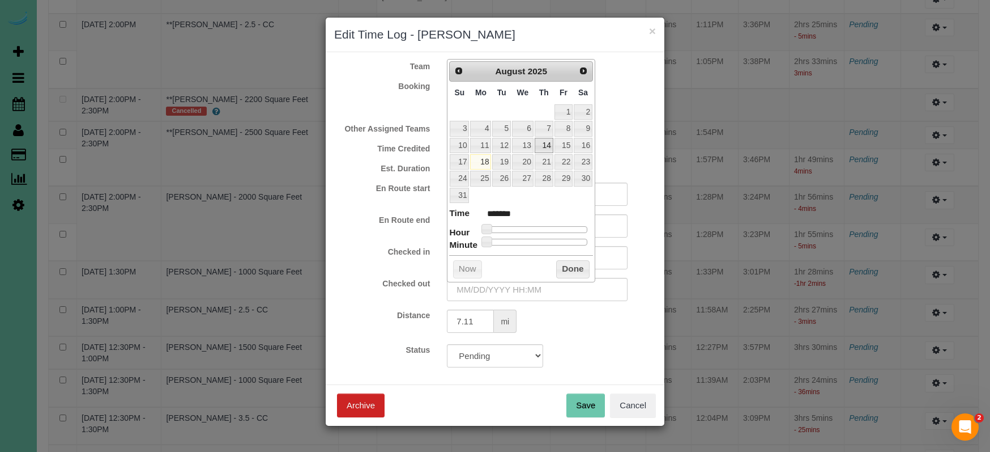
click at [541, 143] on link "14" at bounding box center [544, 145] width 19 height 15
drag, startPoint x: 500, startPoint y: 223, endPoint x: 552, endPoint y: 228, distance: 51.8
click at [554, 227] on span at bounding box center [552, 229] width 10 height 10
click at [520, 291] on input "08/14/2025 3:00PM" at bounding box center [537, 289] width 181 height 23
click at [579, 265] on button "Done" at bounding box center [572, 269] width 33 height 18
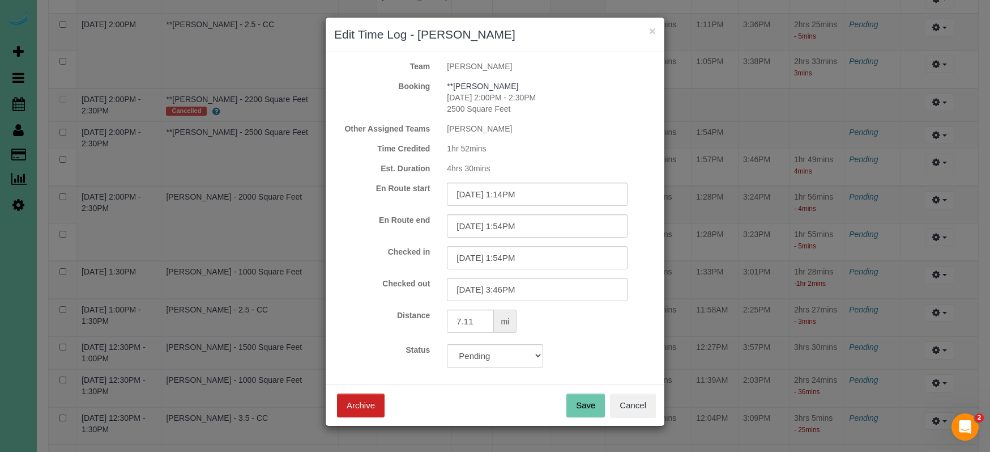
drag, startPoint x: 590, startPoint y: 395, endPoint x: 589, endPoint y: 403, distance: 7.4
click at [589, 402] on button "Save" at bounding box center [586, 405] width 39 height 24
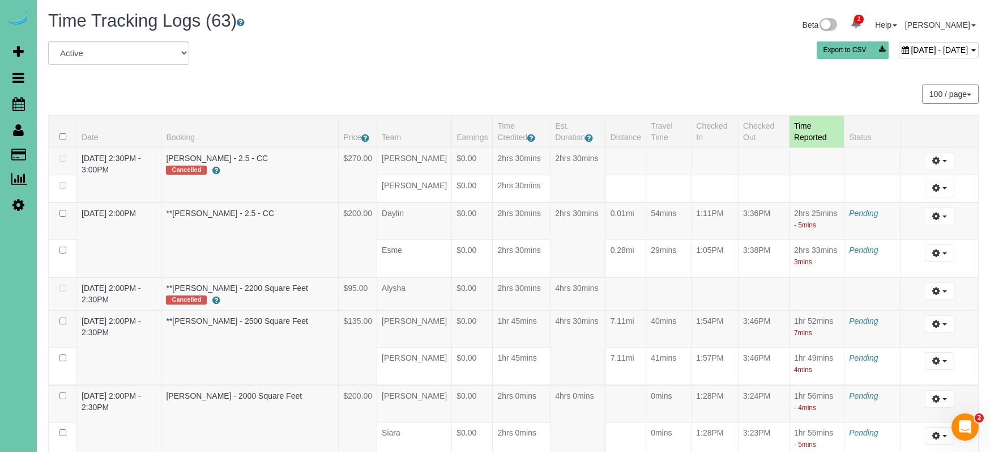
scroll to position [0, 0]
click at [899, 42] on div "August 14, 2025 - August 14, 2025" at bounding box center [939, 50] width 80 height 16
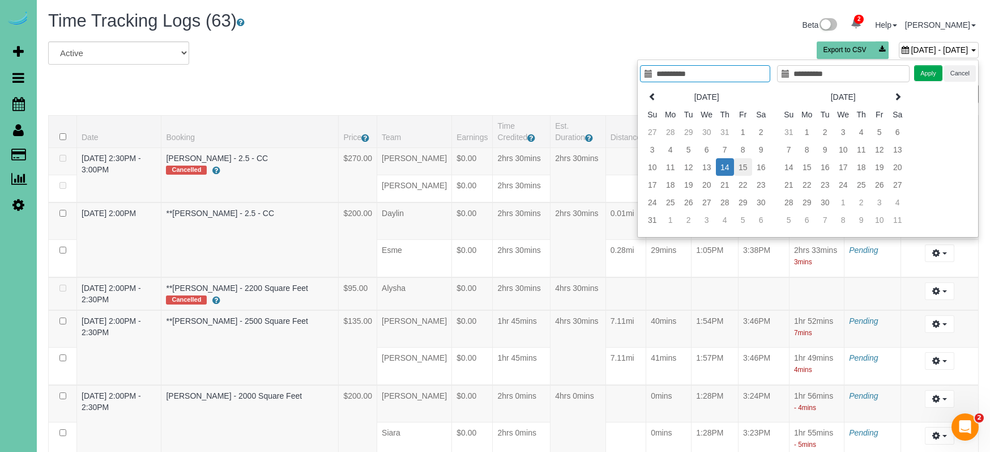
click at [747, 168] on td "15" at bounding box center [743, 167] width 18 height 18
click at [928, 70] on button "Apply" at bounding box center [929, 73] width 28 height 16
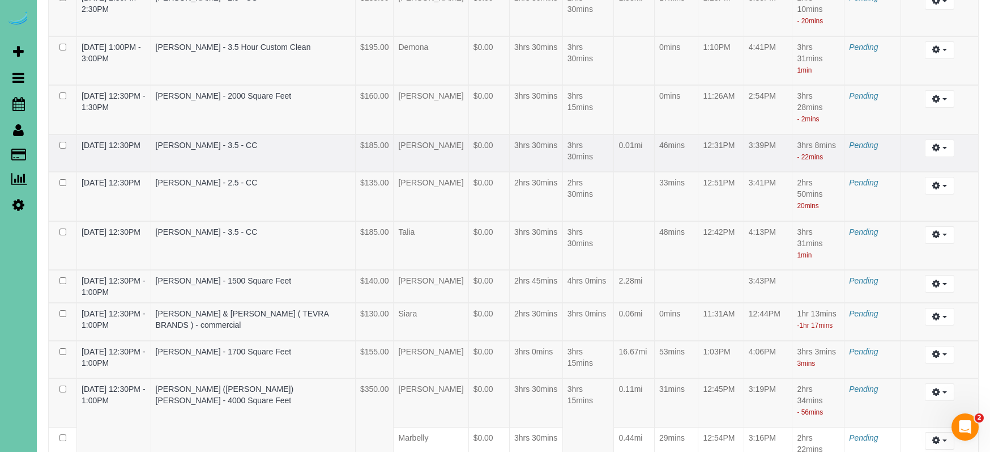
scroll to position [365, 0]
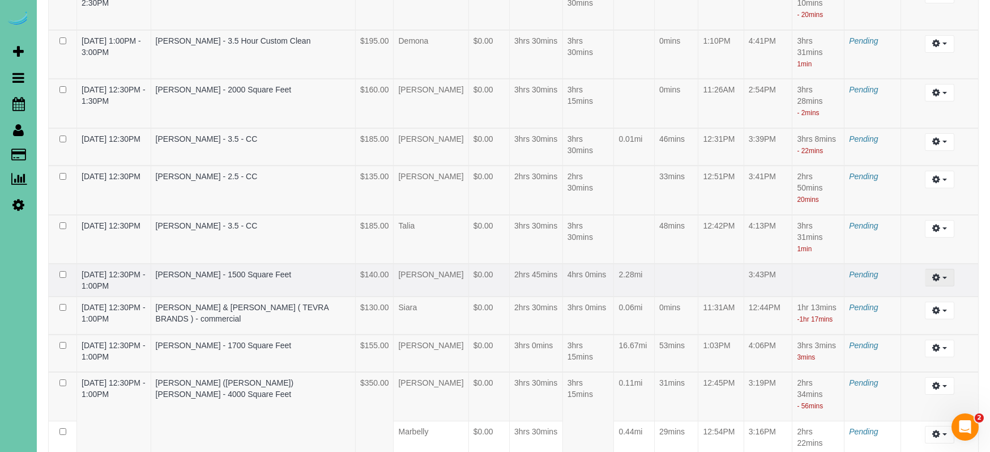
click at [939, 280] on icon "button" at bounding box center [937, 277] width 8 height 7
click at [876, 305] on link "Edit" at bounding box center [910, 298] width 90 height 15
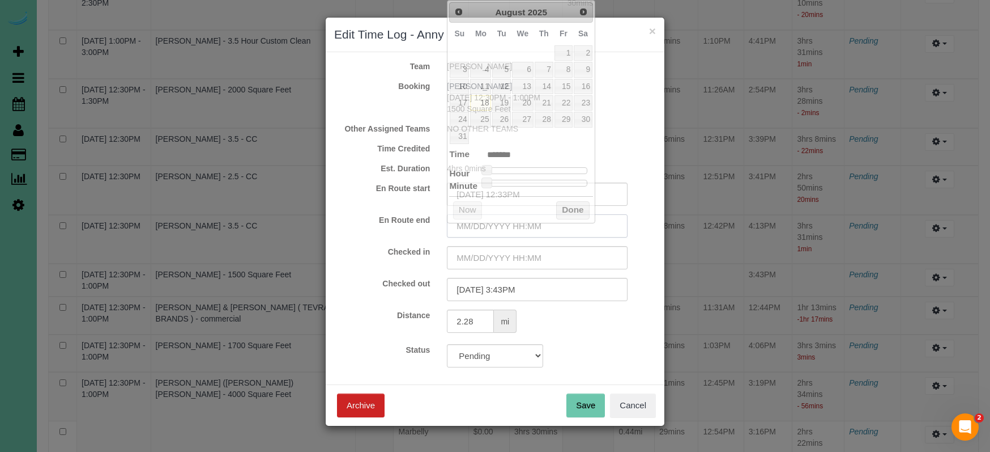
click at [487, 220] on input "text" at bounding box center [537, 225] width 181 height 23
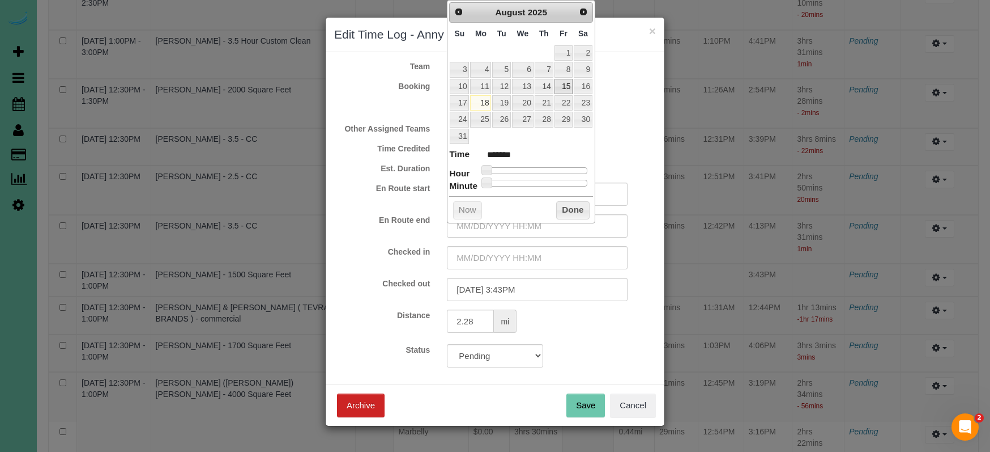
click at [568, 80] on link "15" at bounding box center [564, 86] width 18 height 15
drag, startPoint x: 490, startPoint y: 167, endPoint x: 538, endPoint y: 178, distance: 49.5
click at [543, 173] on dl "Time ******* Hour Minute Second Millisecond Microsecond Time Zone ***** ***** *…" at bounding box center [521, 167] width 144 height 39
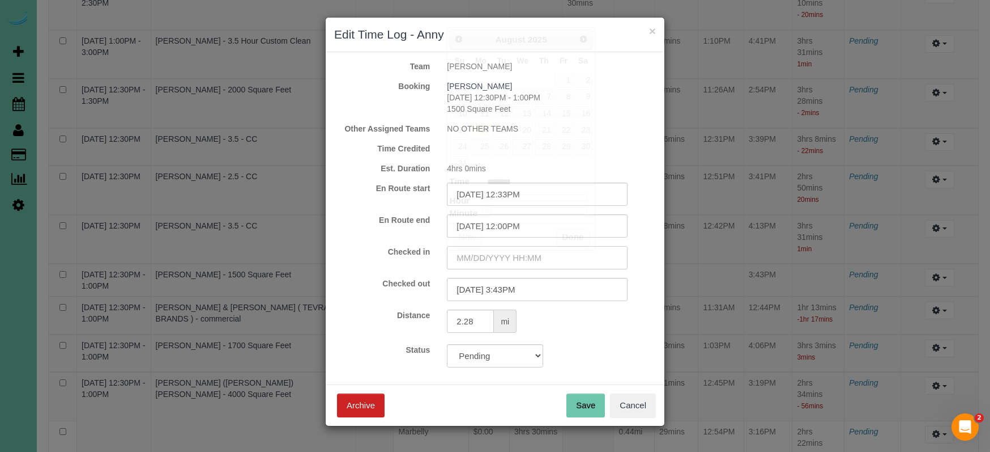
click at [518, 254] on input "text" at bounding box center [537, 257] width 181 height 23
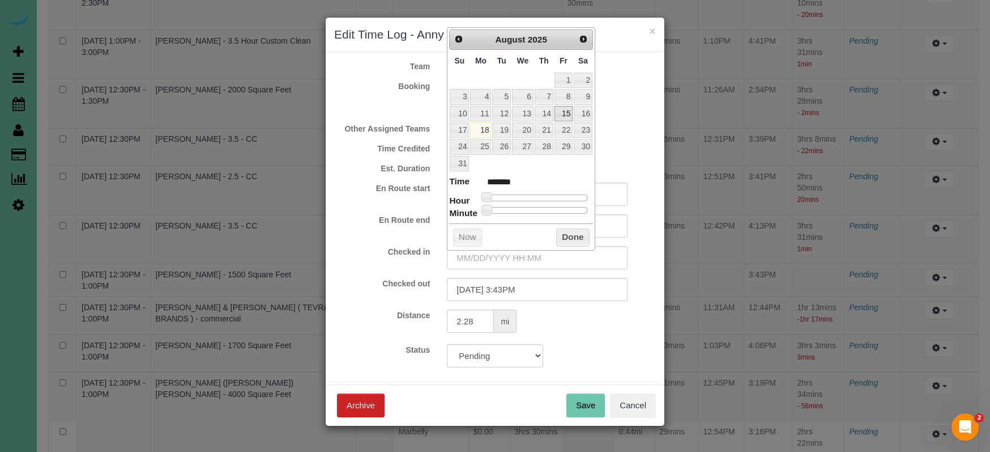
click at [562, 111] on link "15" at bounding box center [564, 113] width 18 height 15
drag, startPoint x: 487, startPoint y: 187, endPoint x: 524, endPoint y: 188, distance: 36.8
click at [538, 188] on dl "Time ******* Hour Minute Second Millisecond Microsecond Time Zone ***** ***** *…" at bounding box center [521, 194] width 144 height 39
drag, startPoint x: 486, startPoint y: 192, endPoint x: 538, endPoint y: 194, distance: 52.2
click at [538, 194] on span at bounding box center [539, 197] width 10 height 10
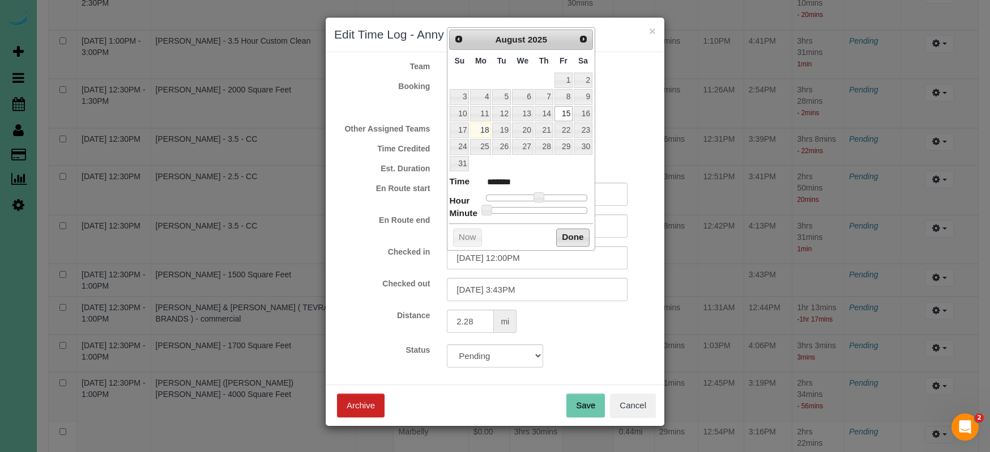
click at [565, 231] on button "Done" at bounding box center [572, 237] width 33 height 18
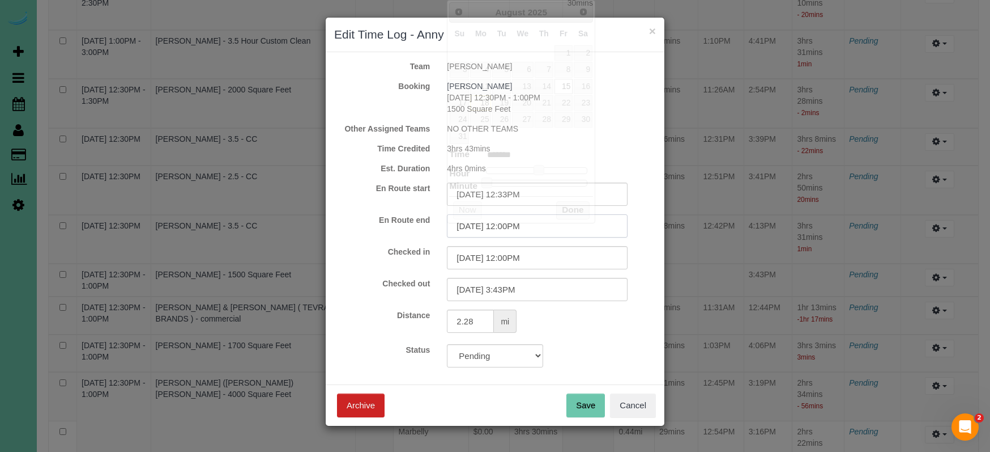
click at [521, 227] on input "08/15/2025 12:00PM" at bounding box center [537, 225] width 181 height 23
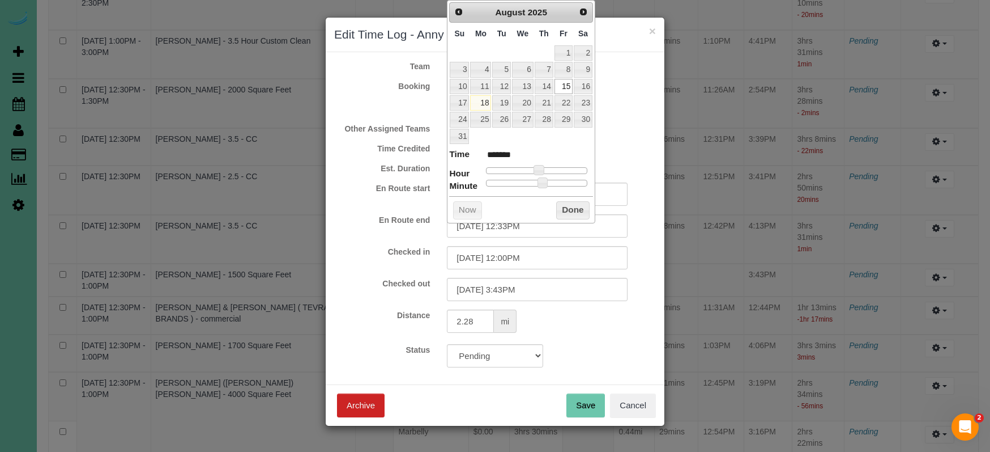
click at [436, 244] on form "Team Anny Booking Mary Petersen 08/15/2025 12:30PM - 1:00PM 1500 Square Feet Ot…" at bounding box center [495, 214] width 322 height 307
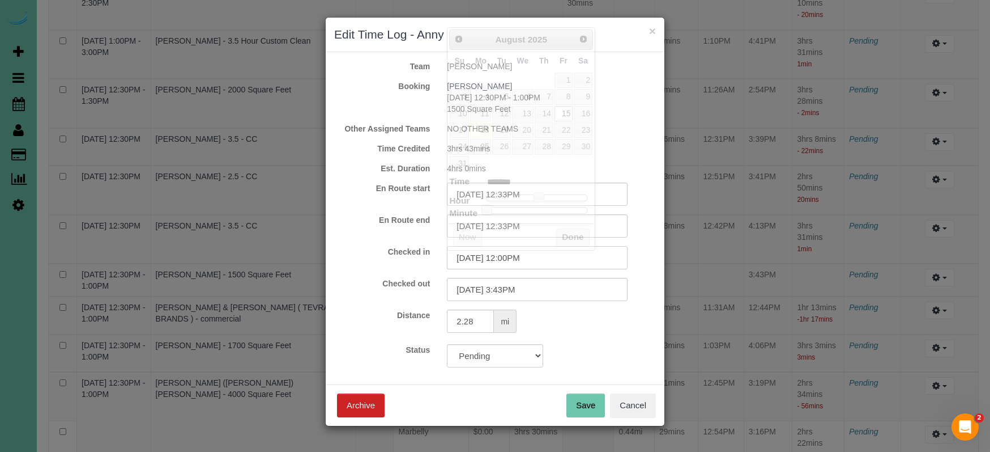
click at [521, 261] on input "08/15/2025 12:00PM" at bounding box center [537, 257] width 181 height 23
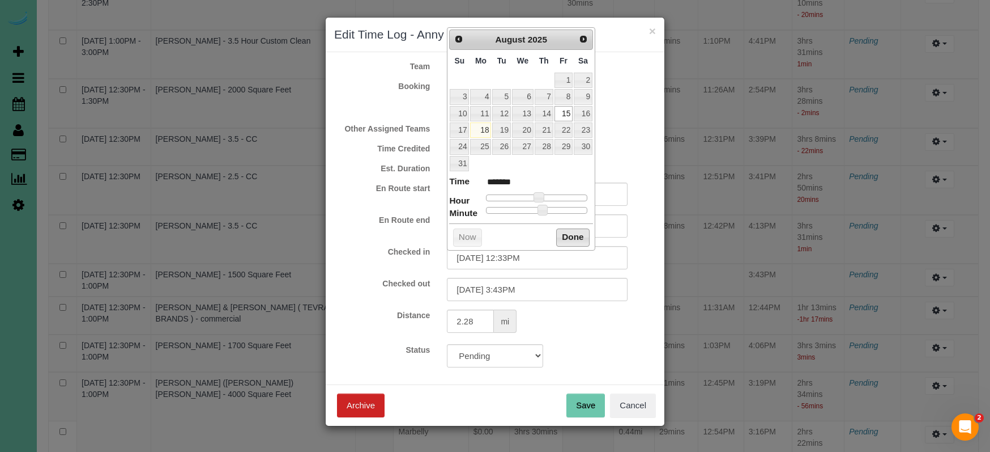
click at [581, 239] on button "Done" at bounding box center [572, 237] width 33 height 18
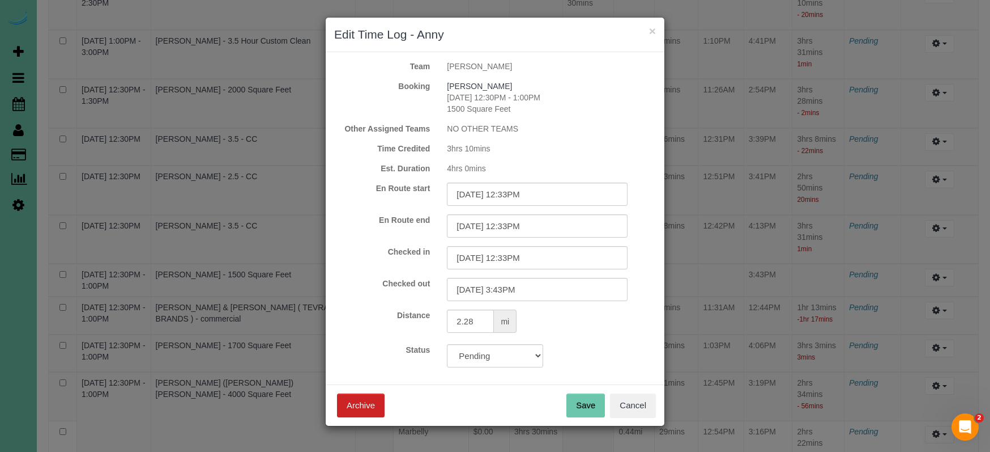
click at [570, 405] on button "Save" at bounding box center [586, 405] width 39 height 24
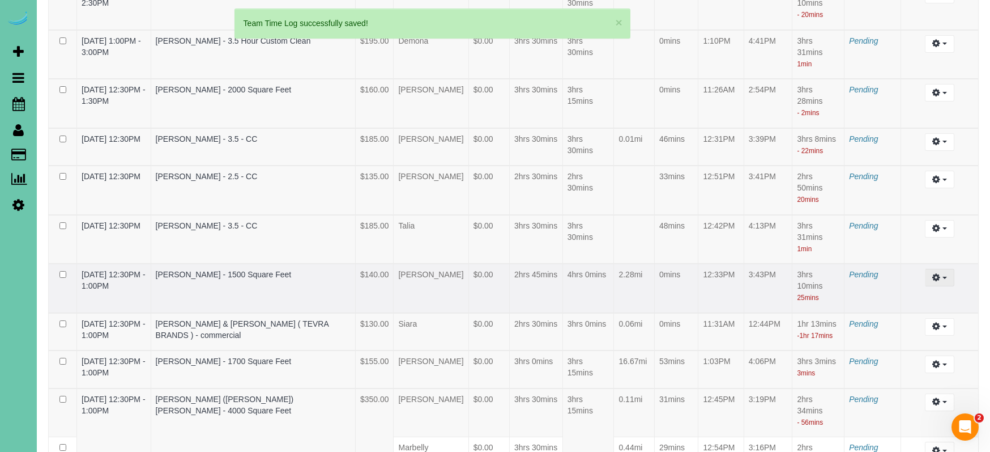
click at [933, 280] on icon "button" at bounding box center [937, 277] width 8 height 7
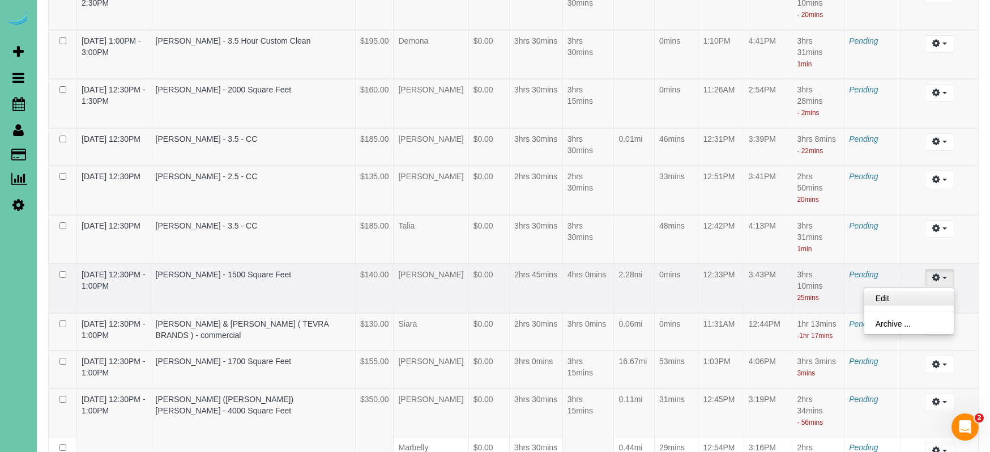
click at [871, 305] on link "Edit" at bounding box center [910, 298] width 90 height 15
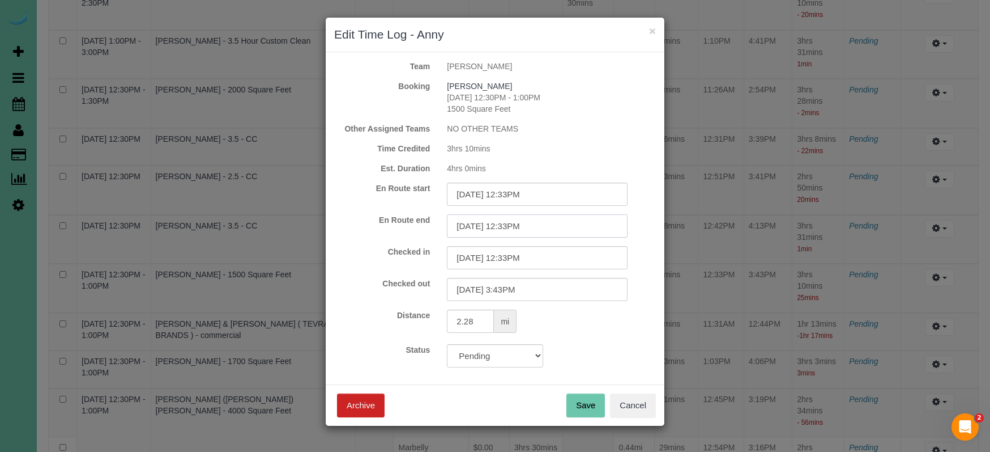
click at [520, 227] on input "08/15/2025 12:33PM" at bounding box center [537, 225] width 181 height 23
drag, startPoint x: 518, startPoint y: 261, endPoint x: 524, endPoint y: 261, distance: 6.3
click at [519, 261] on input "08/15/2025 12:33PM" at bounding box center [537, 257] width 181 height 23
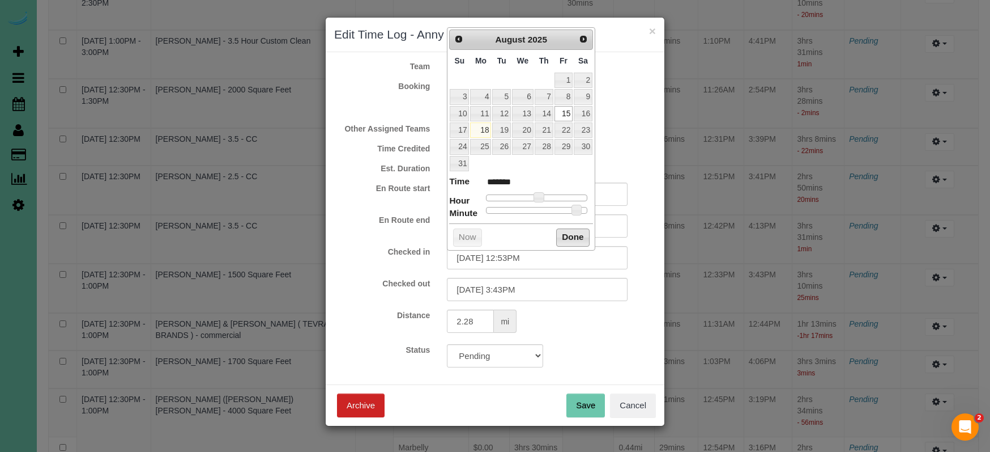
click at [575, 236] on button "Done" at bounding box center [572, 237] width 33 height 18
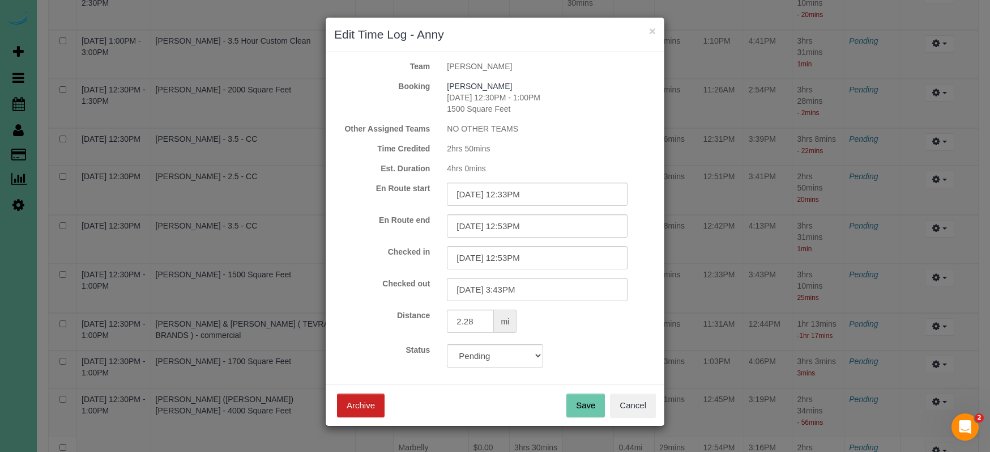
click at [577, 400] on button "Save" at bounding box center [586, 405] width 39 height 24
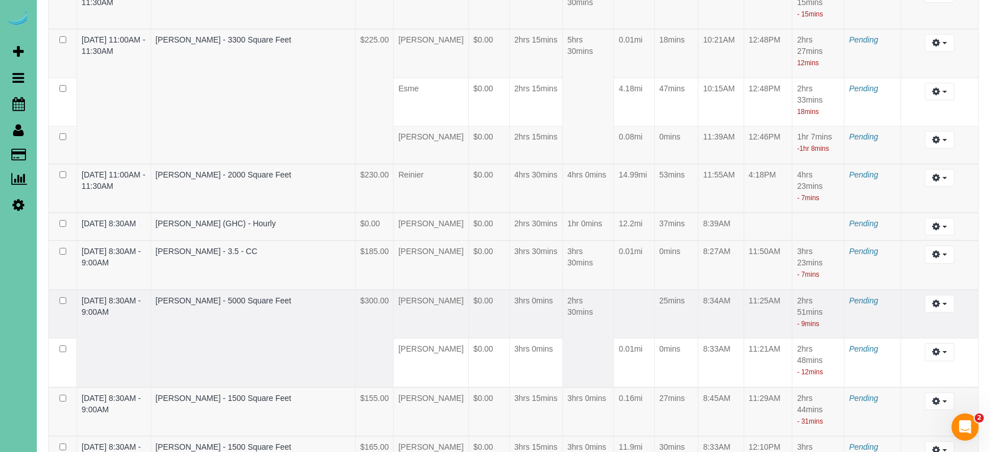
scroll to position [1676, 0]
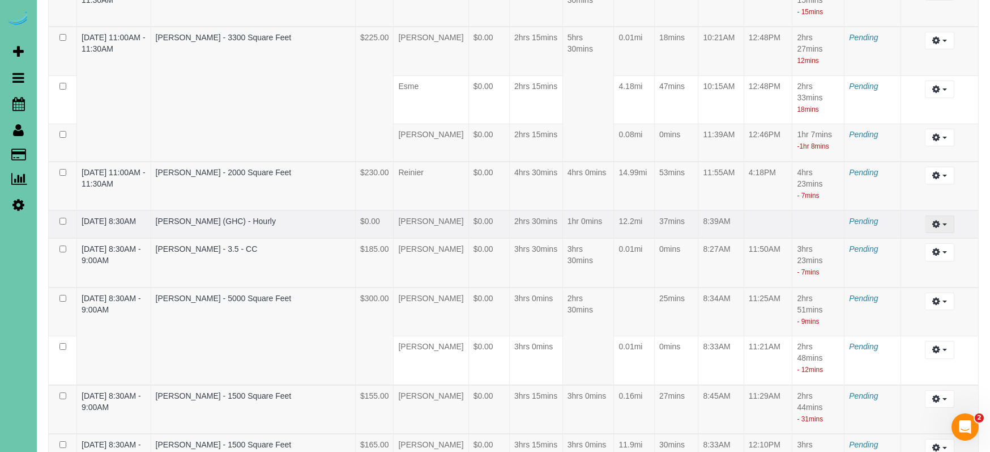
click at [939, 227] on icon "button" at bounding box center [937, 223] width 8 height 7
click at [906, 252] on link "Edit" at bounding box center [910, 244] width 90 height 15
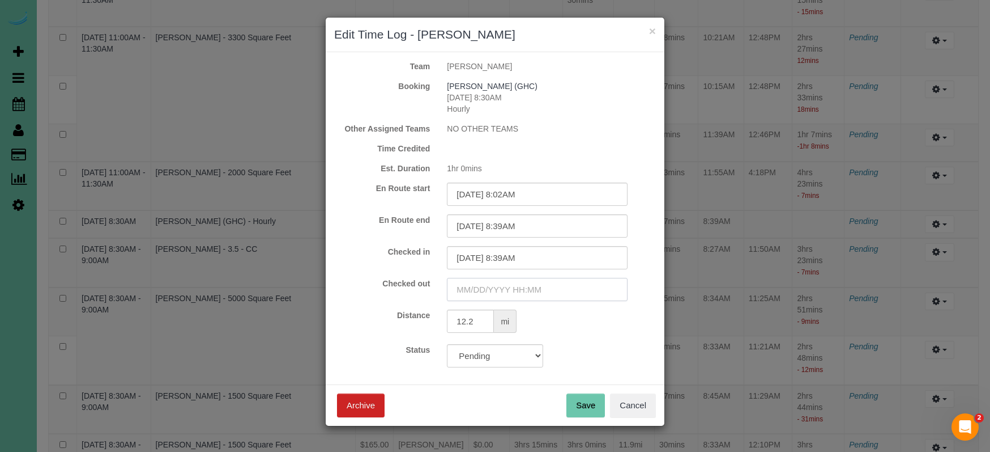
click at [531, 294] on input "text" at bounding box center [537, 289] width 181 height 23
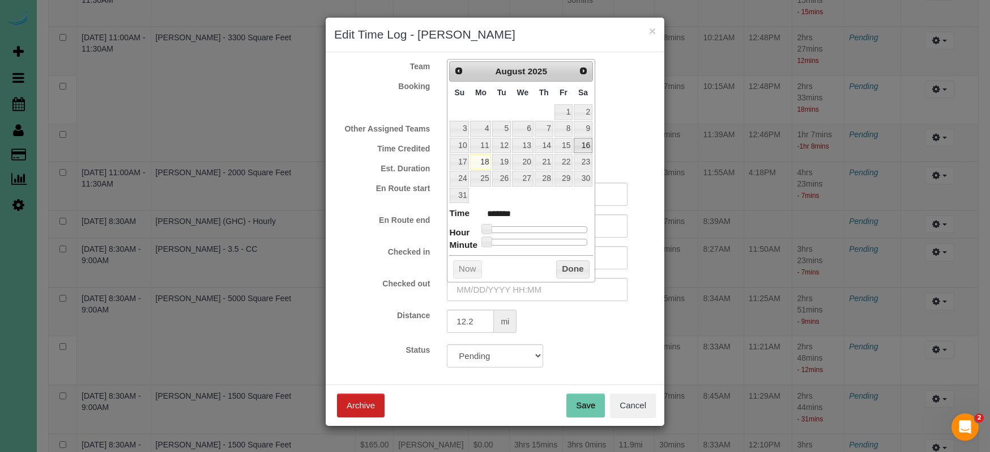
click at [574, 142] on link "16" at bounding box center [583, 145] width 19 height 15
click at [565, 145] on link "15" at bounding box center [564, 145] width 18 height 15
drag, startPoint x: 486, startPoint y: 224, endPoint x: 530, endPoint y: 227, distance: 43.7
click at [528, 227] on span at bounding box center [526, 229] width 10 height 10
drag, startPoint x: 579, startPoint y: 261, endPoint x: 577, endPoint y: 267, distance: 5.8
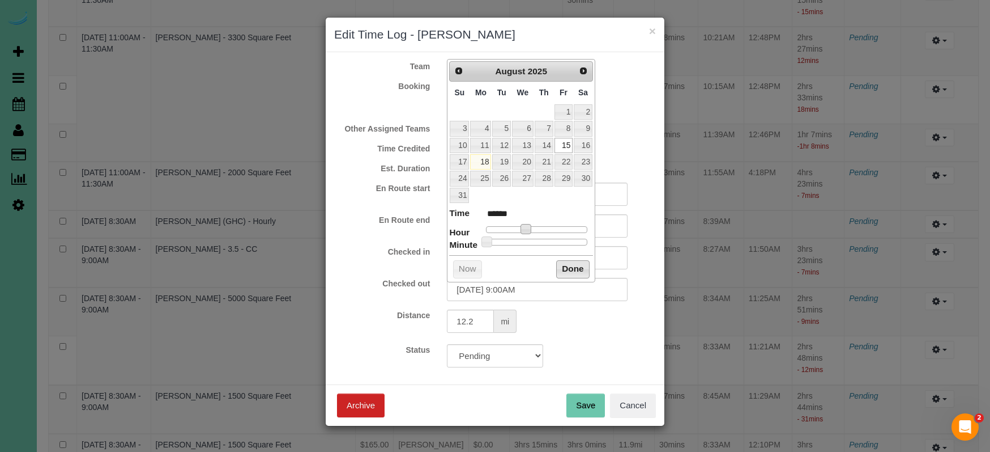
click at [579, 261] on button "Done" at bounding box center [572, 269] width 33 height 18
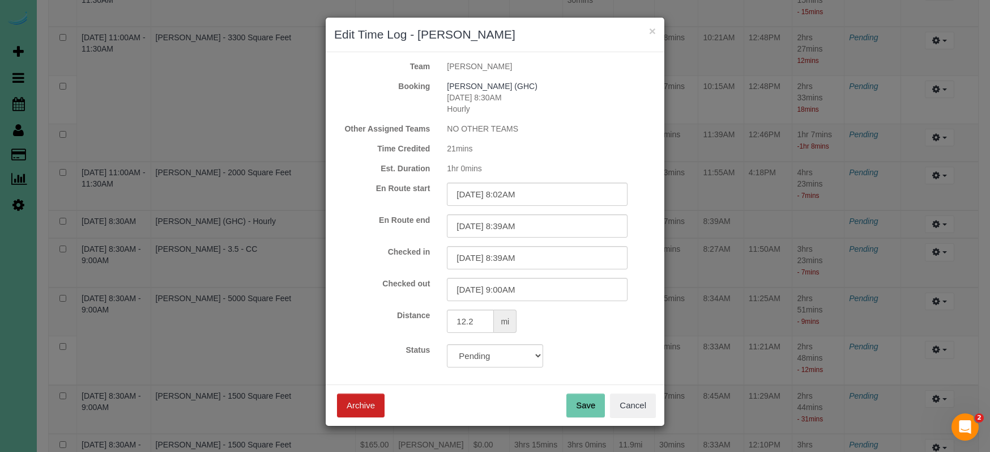
click at [593, 412] on button "Save" at bounding box center [586, 405] width 39 height 24
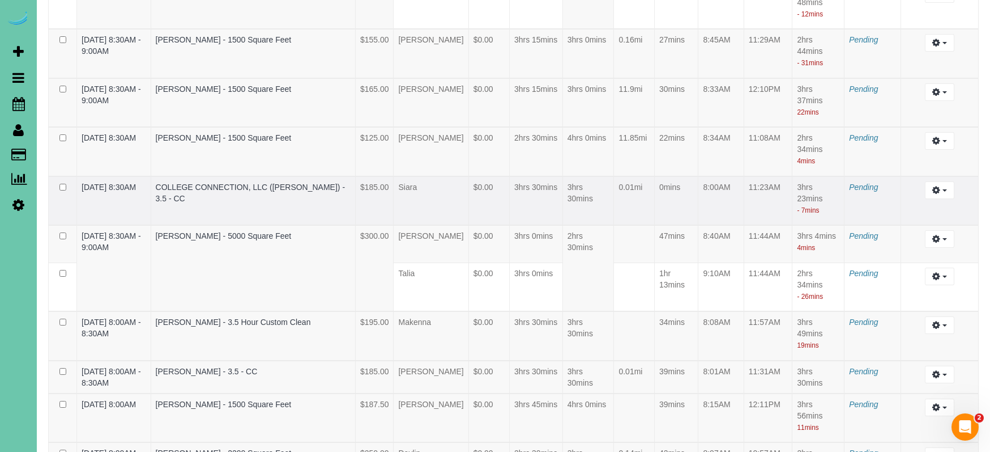
scroll to position [2045, 0]
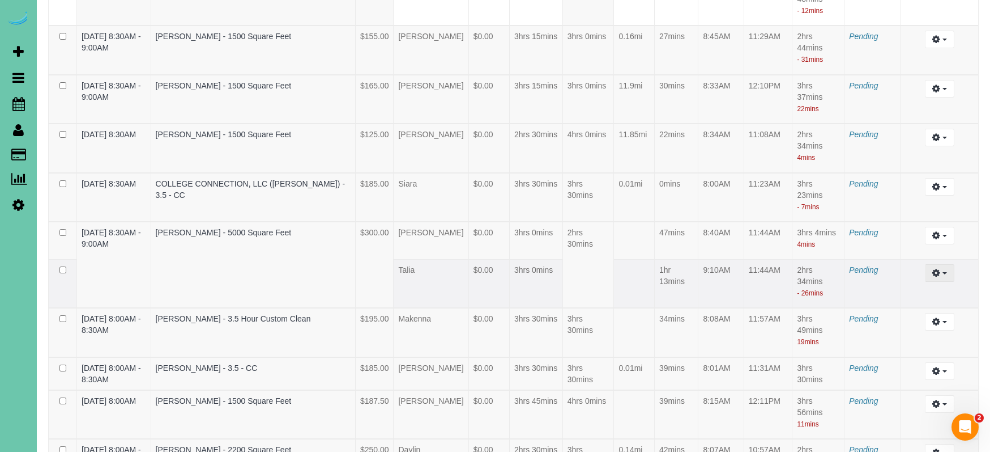
click at [947, 282] on button "button" at bounding box center [939, 273] width 29 height 18
click at [902, 301] on link "Edit" at bounding box center [910, 293] width 90 height 15
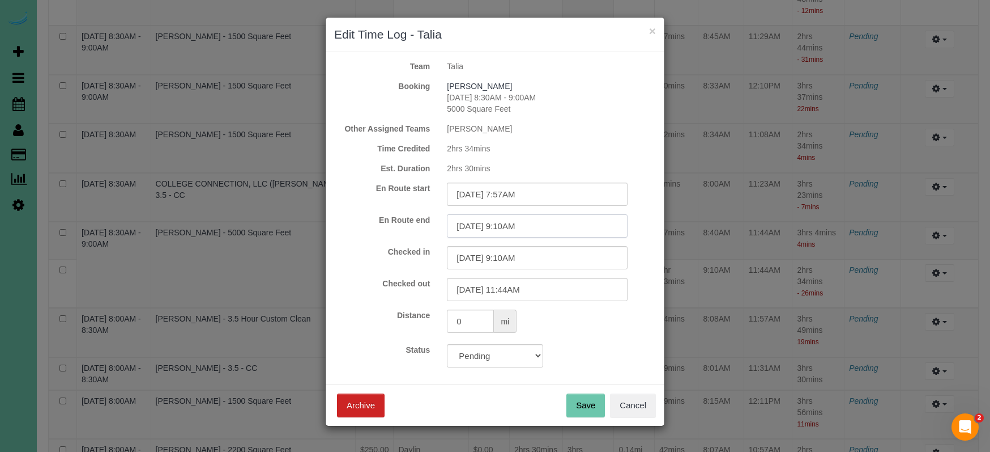
click at [510, 228] on input "08/15/2025 9:10AM" at bounding box center [537, 225] width 181 height 23
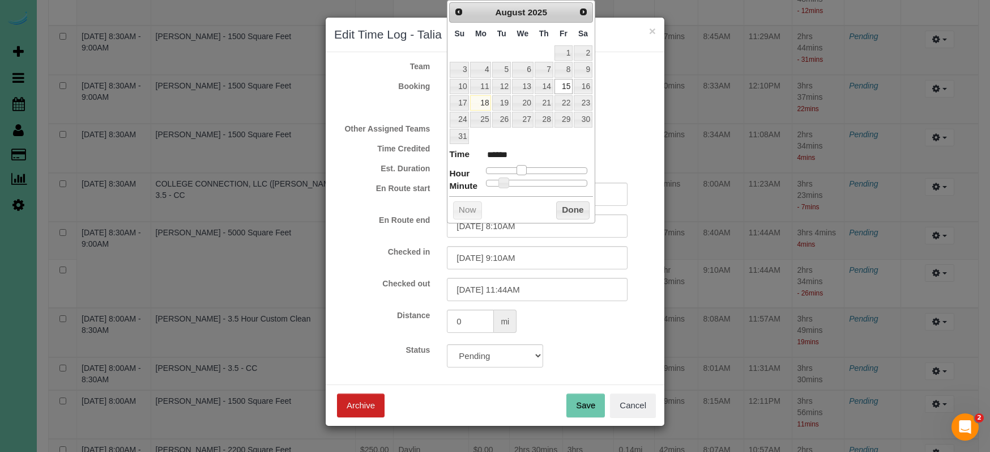
drag, startPoint x: 523, startPoint y: 168, endPoint x: 517, endPoint y: 178, distance: 12.0
click at [520, 168] on span at bounding box center [522, 170] width 10 height 10
click at [513, 228] on input "08/15/2025 8:10AM" at bounding box center [537, 225] width 181 height 23
click at [551, 263] on input "08/15/2025 9:10AM" at bounding box center [537, 257] width 181 height 23
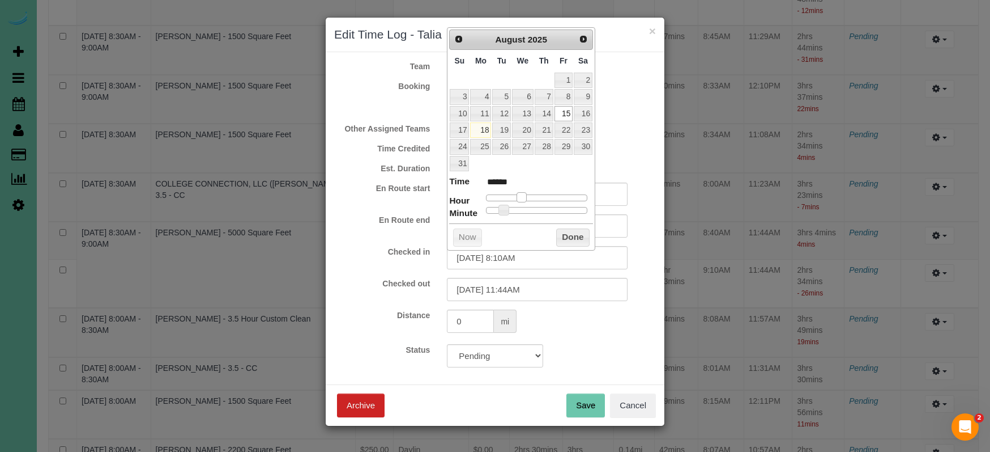
click at [523, 196] on span at bounding box center [522, 197] width 10 height 10
click at [514, 258] on input "08/15/2025 8:10AM" at bounding box center [537, 257] width 181 height 23
drag, startPoint x: 572, startPoint y: 230, endPoint x: 584, endPoint y: 296, distance: 66.9
click at [572, 230] on button "Done" at bounding box center [572, 237] width 33 height 18
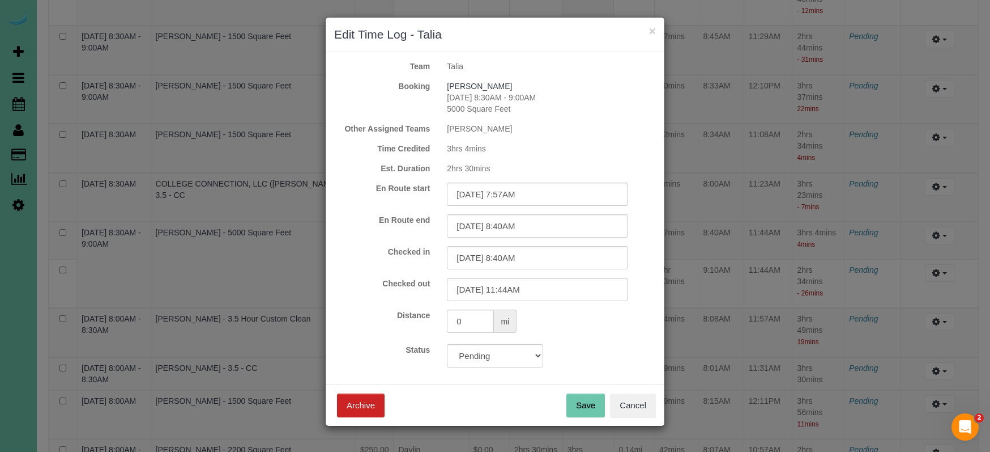
click at [587, 402] on button "Save" at bounding box center [586, 405] width 39 height 24
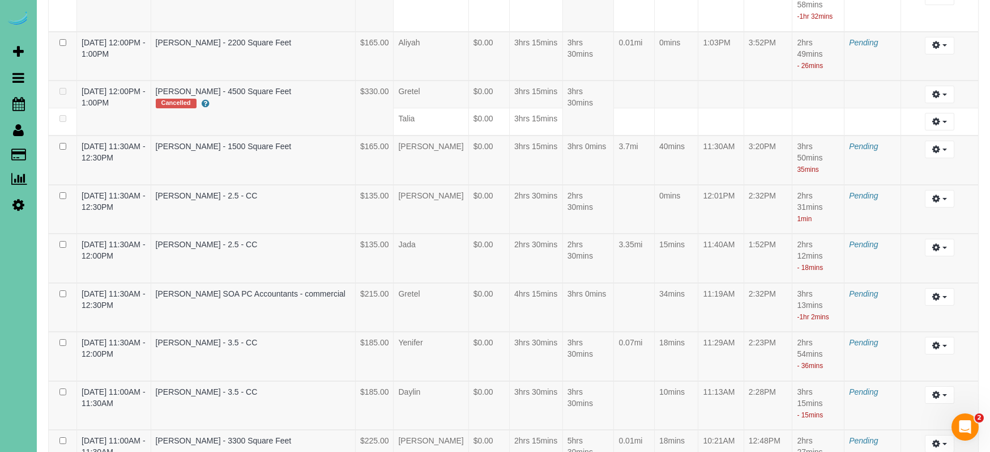
scroll to position [2994, 0]
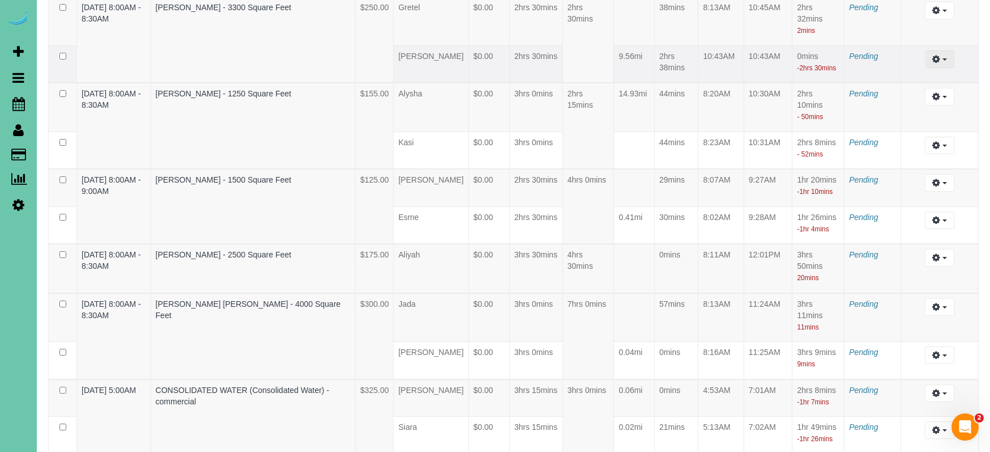
drag, startPoint x: 933, startPoint y: 241, endPoint x: 938, endPoint y: 235, distance: 8.5
click at [933, 83] on td "Edit Archive ..." at bounding box center [940, 63] width 78 height 37
drag, startPoint x: 940, startPoint y: 231, endPoint x: 935, endPoint y: 234, distance: 5.8
click at [940, 62] on icon "button" at bounding box center [937, 59] width 8 height 7
click at [898, 87] on link "Edit" at bounding box center [910, 80] width 90 height 15
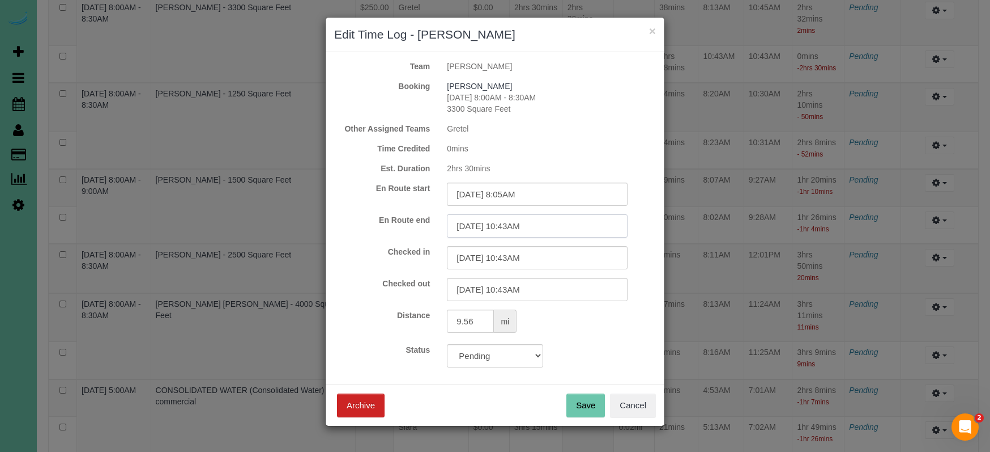
click at [584, 226] on input "08/15/2025 10:43AM" at bounding box center [537, 225] width 181 height 23
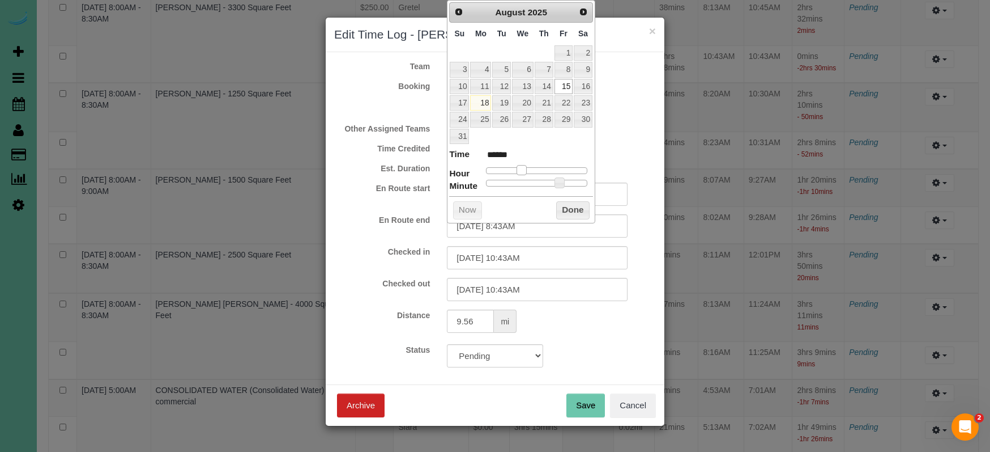
drag, startPoint x: 528, startPoint y: 167, endPoint x: 521, endPoint y: 167, distance: 6.8
click at [521, 167] on span at bounding box center [522, 170] width 10 height 10
drag, startPoint x: 561, startPoint y: 177, endPoint x: 543, endPoint y: 182, distance: 18.8
click at [540, 178] on span at bounding box center [538, 182] width 10 height 10
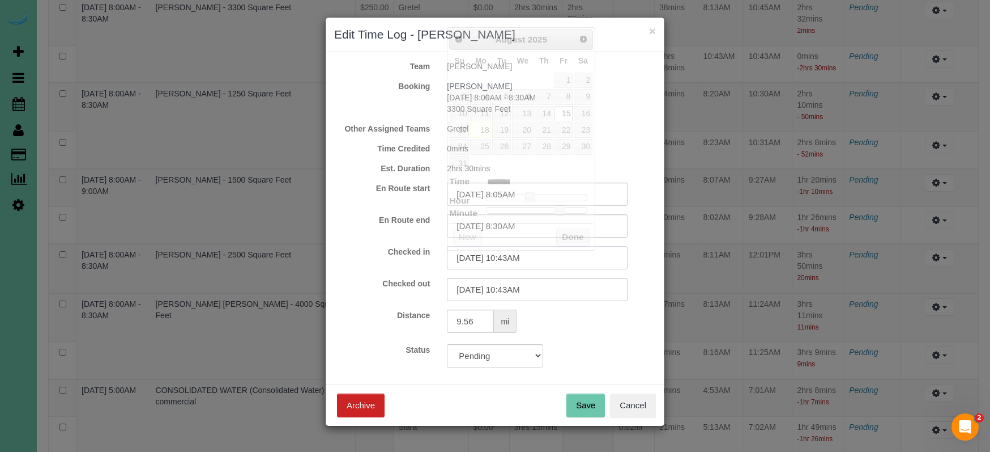
drag, startPoint x: 560, startPoint y: 265, endPoint x: 553, endPoint y: 252, distance: 15.0
click at [560, 265] on input "08/15/2025 10:43AM" at bounding box center [537, 257] width 181 height 23
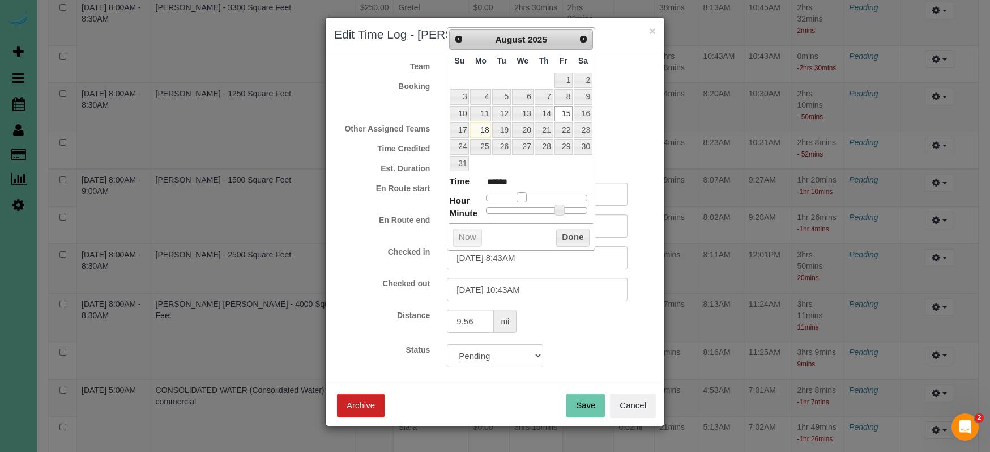
click at [521, 192] on span at bounding box center [522, 197] width 10 height 10
drag, startPoint x: 552, startPoint y: 206, endPoint x: 539, endPoint y: 206, distance: 13.6
click at [539, 206] on span at bounding box center [538, 210] width 10 height 10
drag, startPoint x: 577, startPoint y: 240, endPoint x: 568, endPoint y: 239, distance: 9.1
click at [576, 240] on button "Done" at bounding box center [572, 237] width 33 height 18
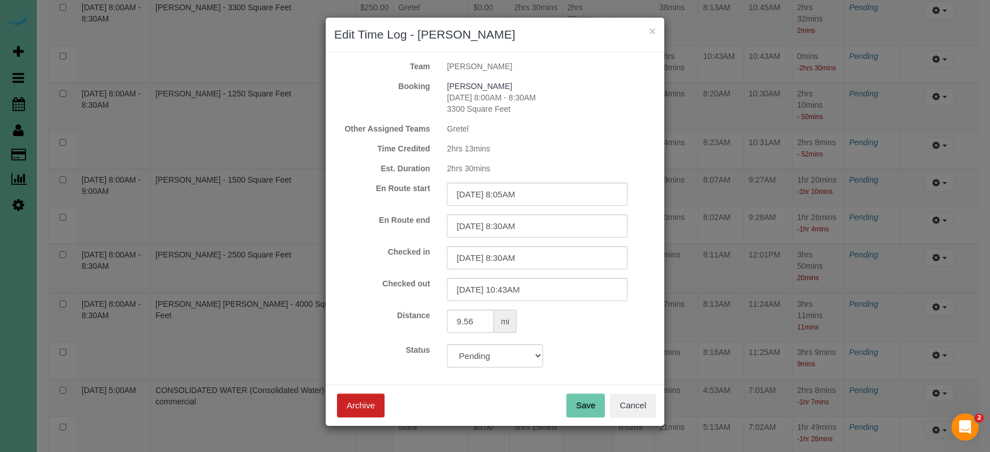
click at [585, 400] on button "Save" at bounding box center [586, 405] width 39 height 24
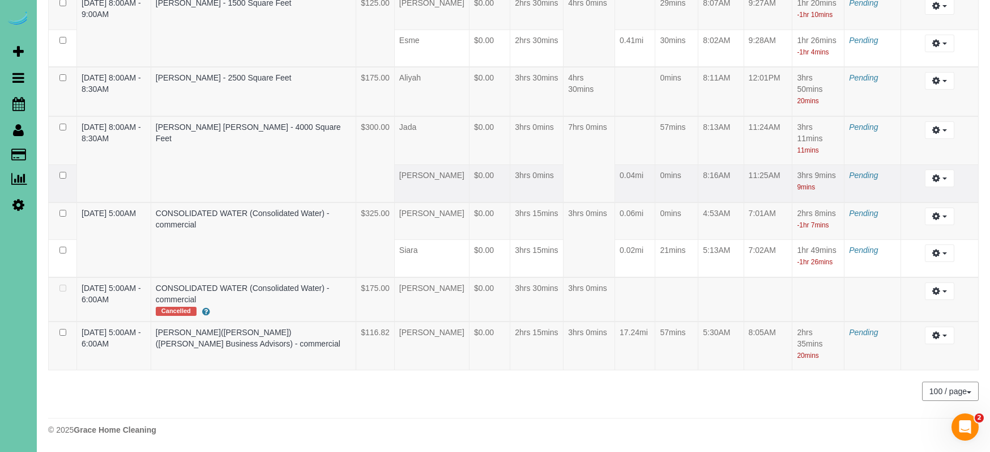
scroll to position [3420, 0]
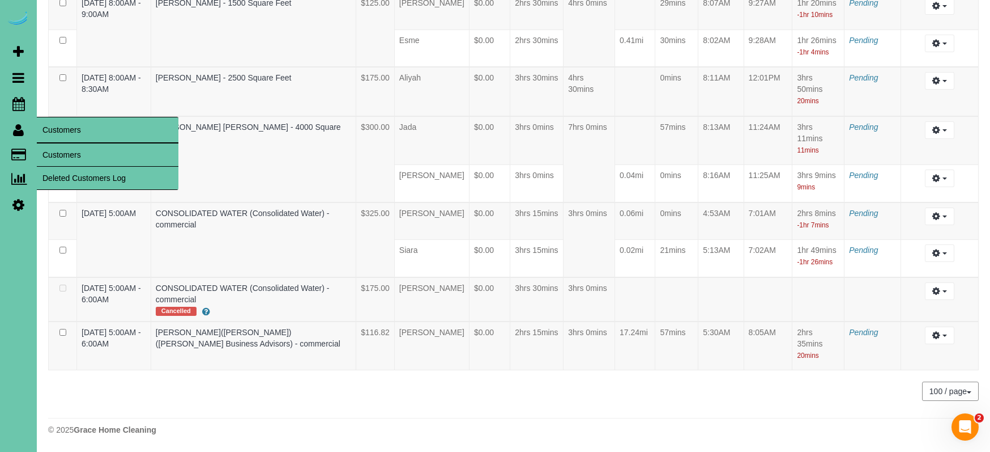
click at [61, 149] on link "Customers" at bounding box center [108, 154] width 142 height 23
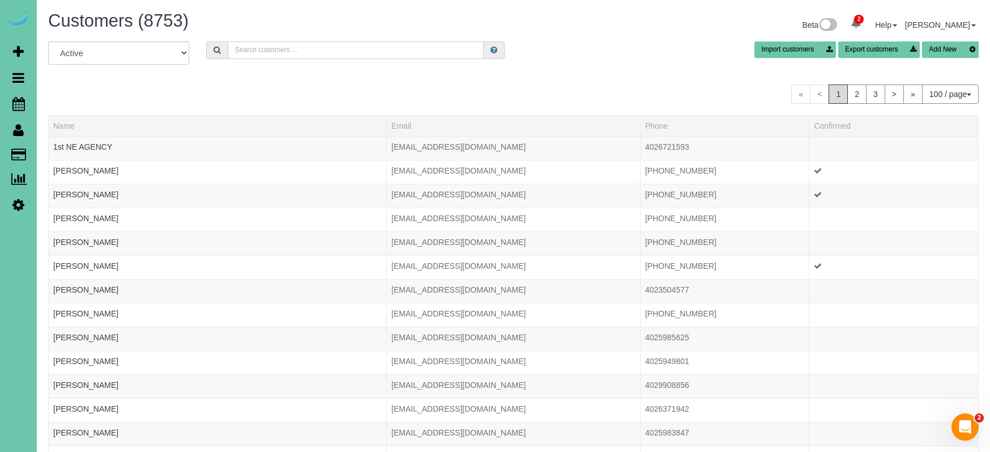
click at [249, 52] on input "text" at bounding box center [356, 50] width 257 height 18
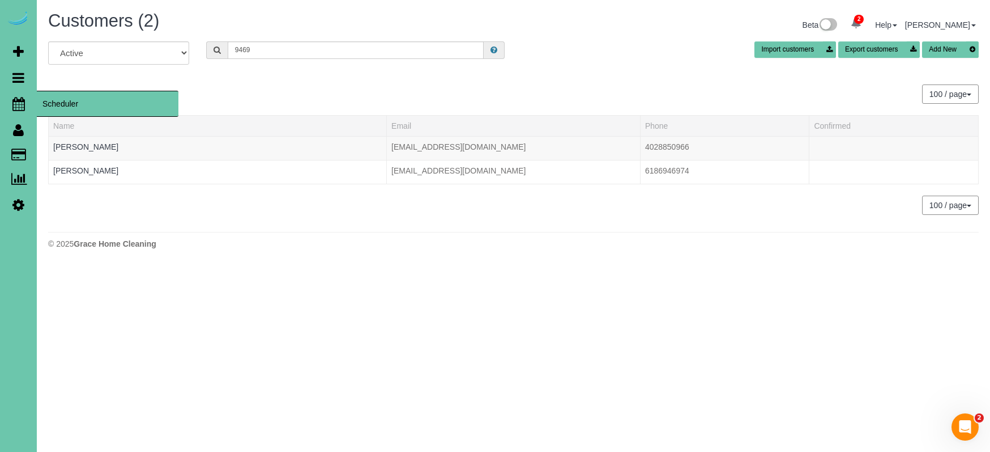
click at [12, 103] on icon at bounding box center [18, 104] width 12 height 14
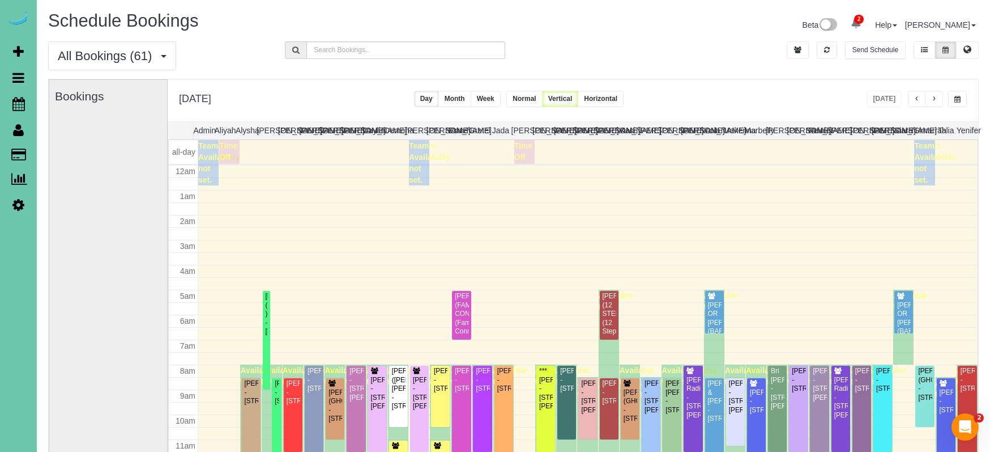
scroll to position [150, 0]
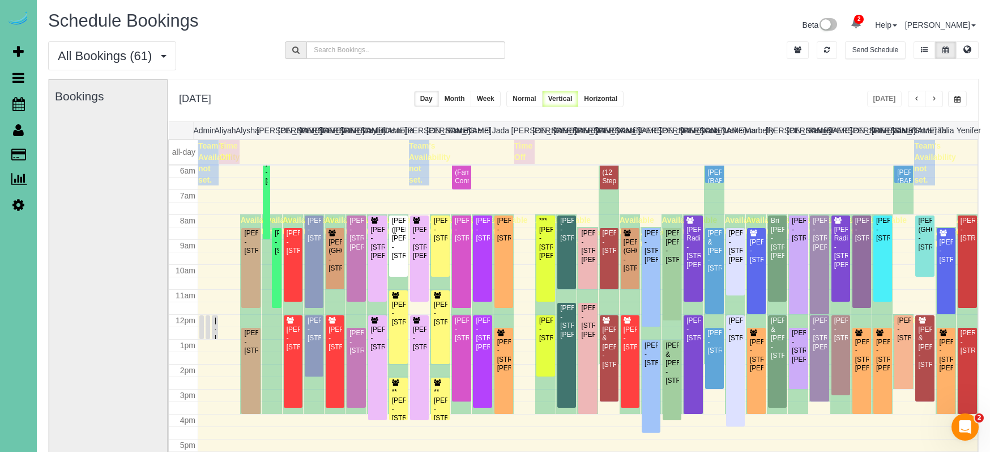
click at [953, 101] on button "button" at bounding box center [958, 99] width 19 height 16
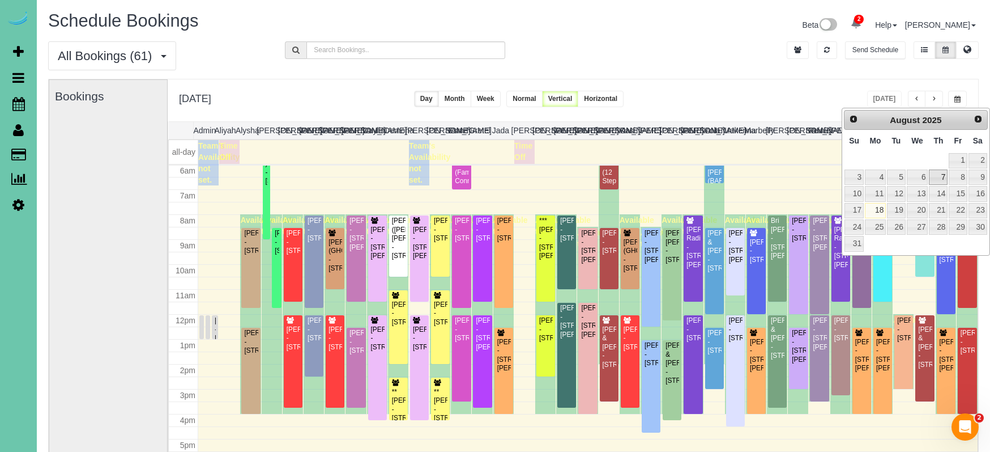
click at [939, 173] on link "7" at bounding box center [938, 176] width 19 height 15
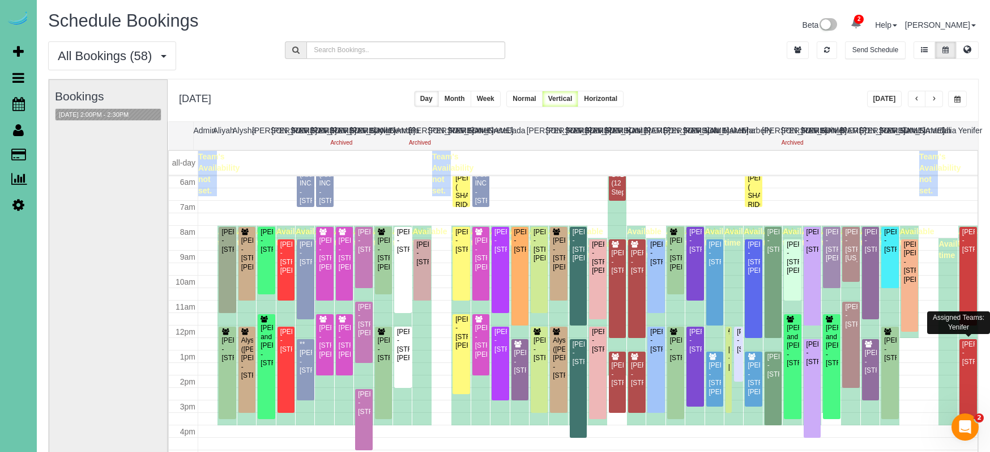
click at [965, 354] on div "[PERSON_NAME] - [STREET_ADDRESS]" at bounding box center [968, 353] width 13 height 26
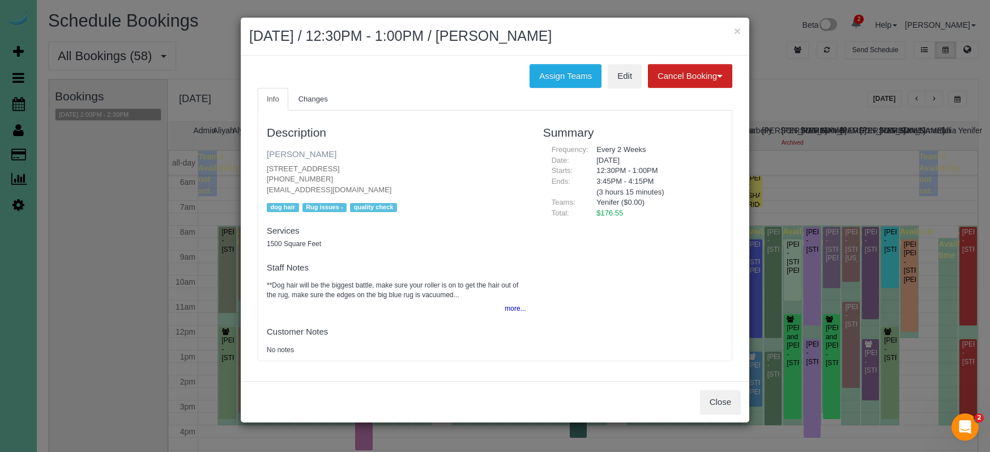
click at [275, 153] on link "Bret Elliott" at bounding box center [302, 154] width 70 height 10
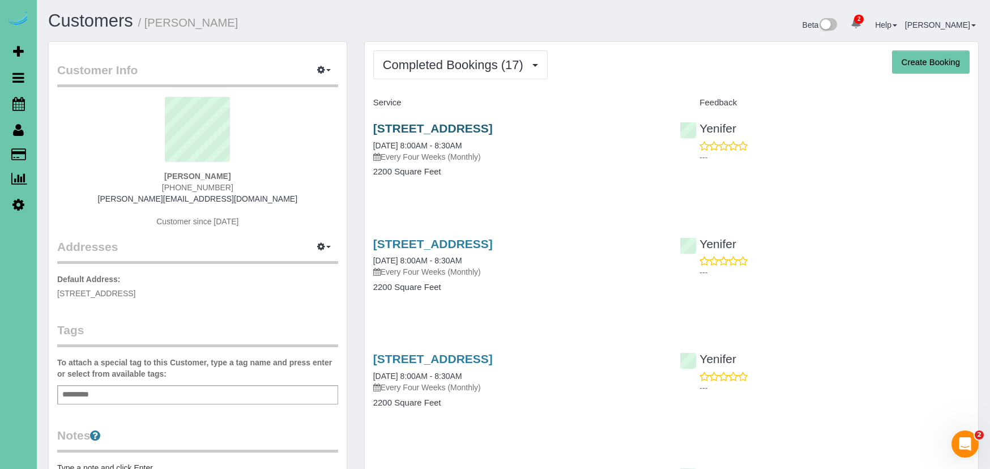
click at [427, 124] on link "15656 L St, Omaha, NE 68135" at bounding box center [433, 128] width 120 height 13
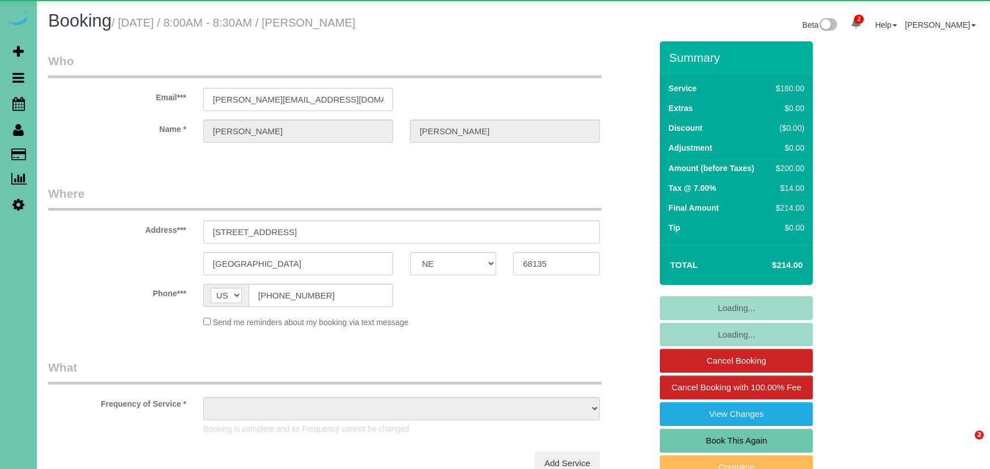
select select "NE"
select select "object:644"
select select "number:37"
select select "number:42"
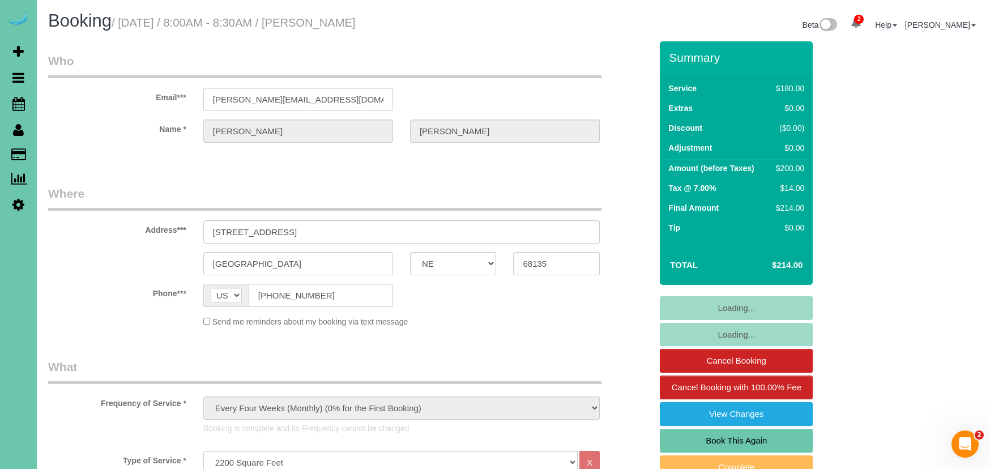
select select "object:940"
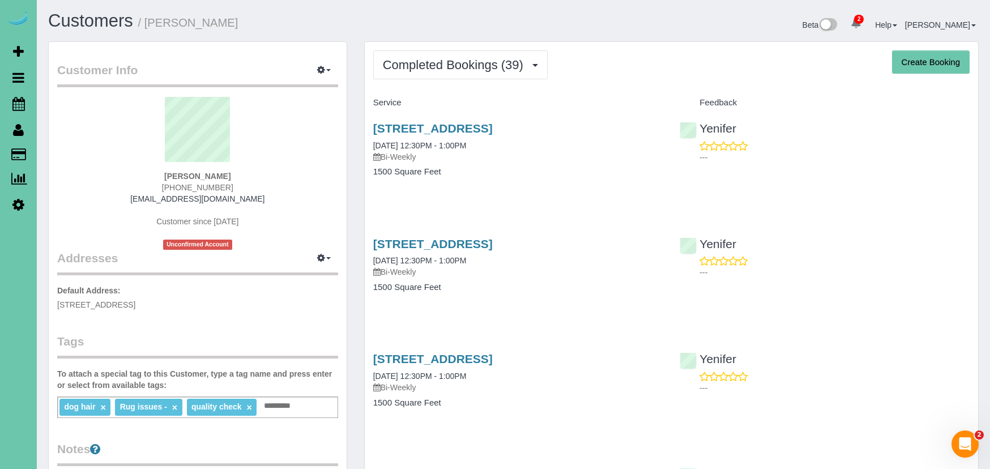
click at [263, 158] on sui-profile-pic at bounding box center [198, 134] width 264 height 74
drag, startPoint x: 23, startPoint y: 102, endPoint x: 51, endPoint y: 102, distance: 28.3
click at [23, 102] on icon at bounding box center [18, 104] width 12 height 14
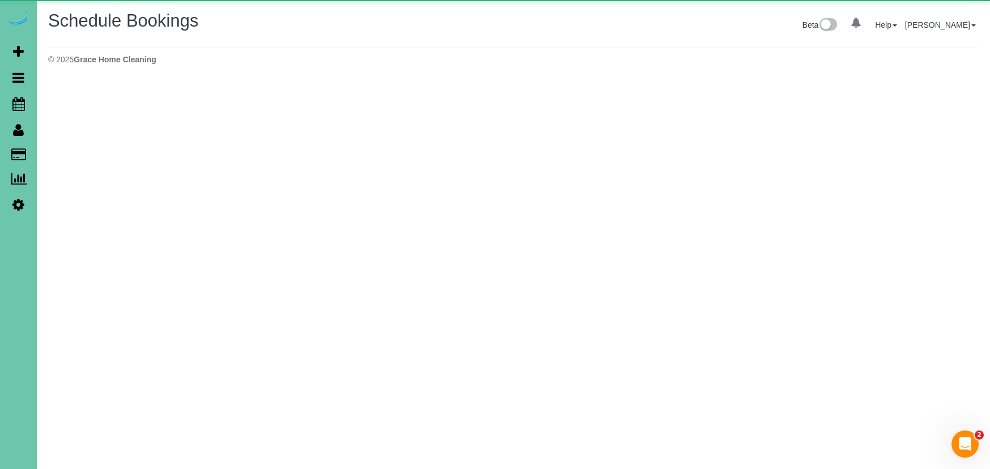
click at [67, 102] on body "0 Beta Your Notifications You have 0 alerts Add Booking Bookings Active Booking…" at bounding box center [495, 234] width 990 height 469
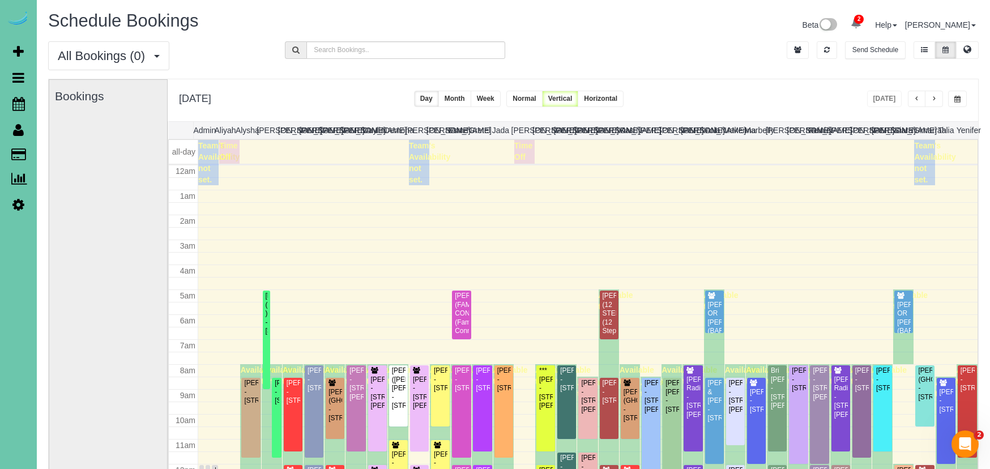
scroll to position [150, 0]
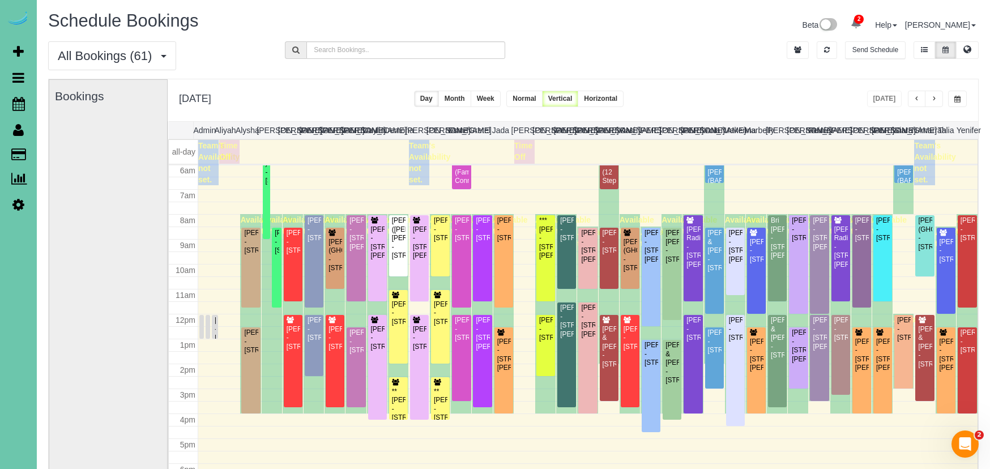
click at [955, 97] on span "button" at bounding box center [958, 99] width 6 height 7
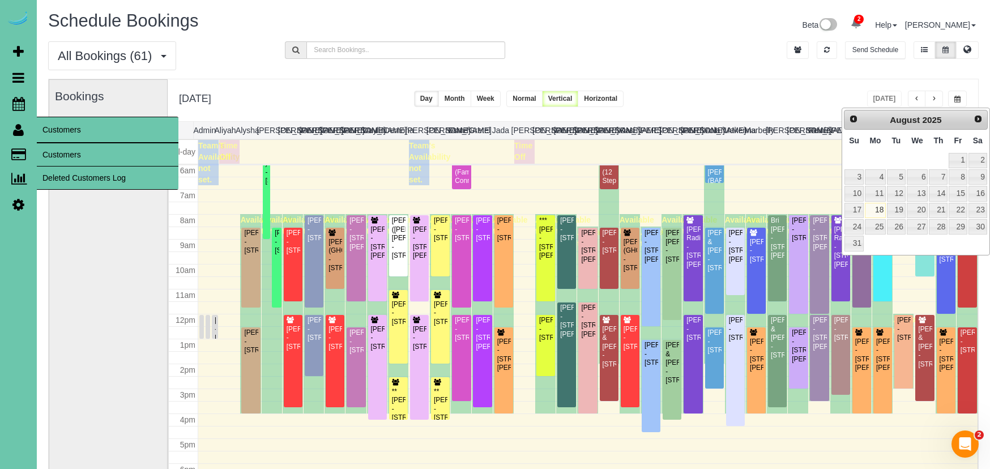
click at [71, 154] on link "Customers" at bounding box center [108, 154] width 142 height 23
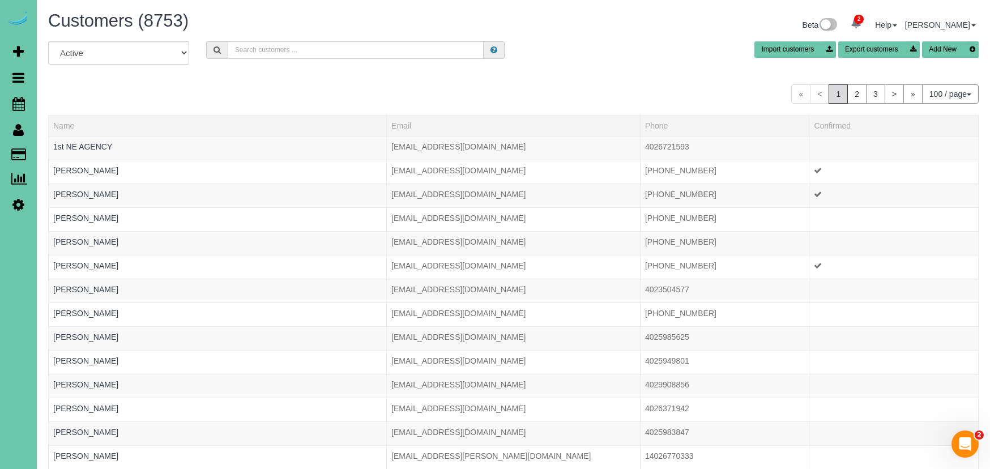
click at [295, 48] on input "text" at bounding box center [356, 50] width 257 height 18
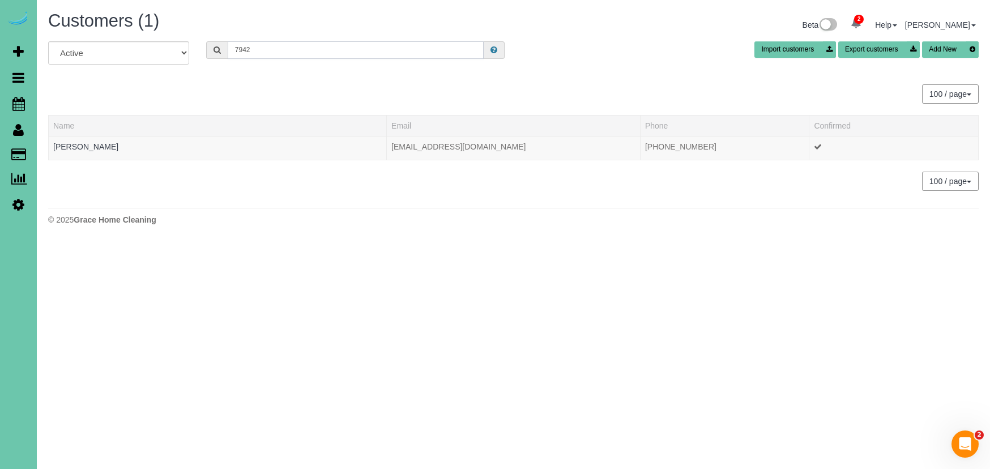
type input "7942"
click at [66, 135] on th "Name" at bounding box center [218, 125] width 338 height 21
click at [65, 145] on link "Renee Christie" at bounding box center [85, 146] width 65 height 9
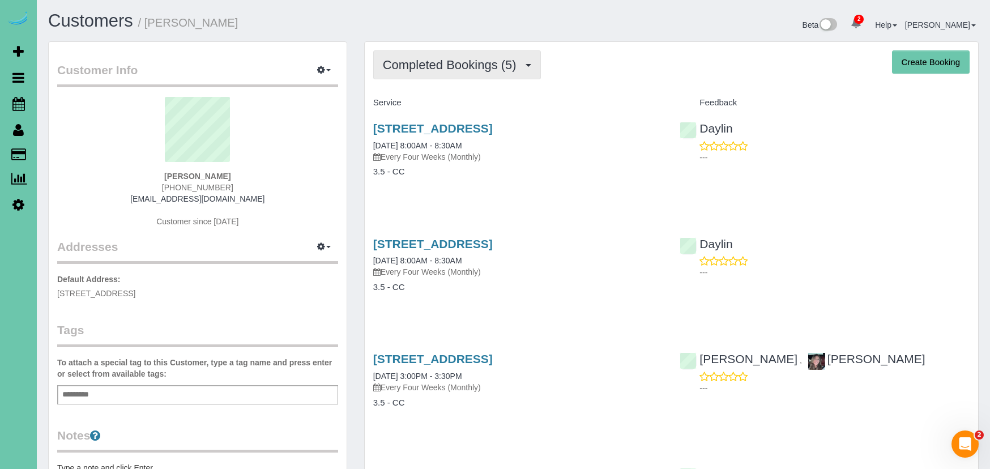
click at [415, 69] on span "Completed Bookings (5)" at bounding box center [452, 65] width 139 height 14
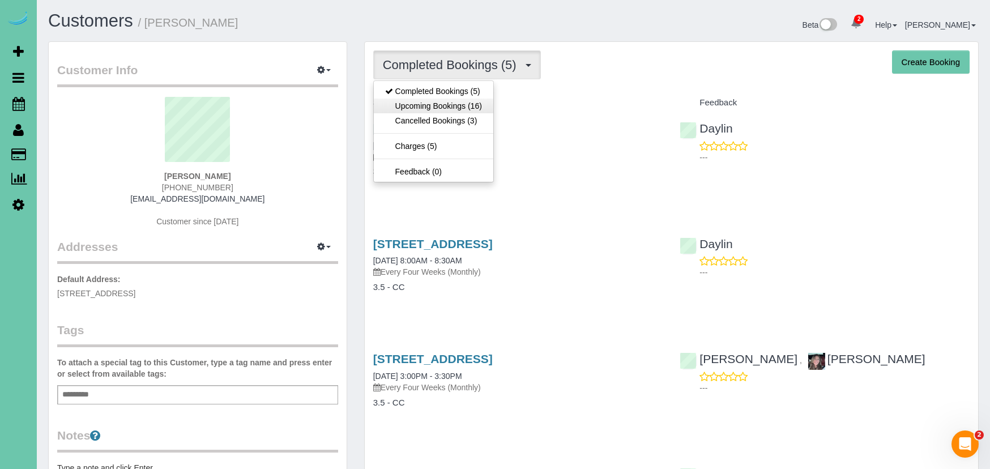
click at [410, 106] on link "Upcoming Bookings (16)" at bounding box center [434, 106] width 120 height 15
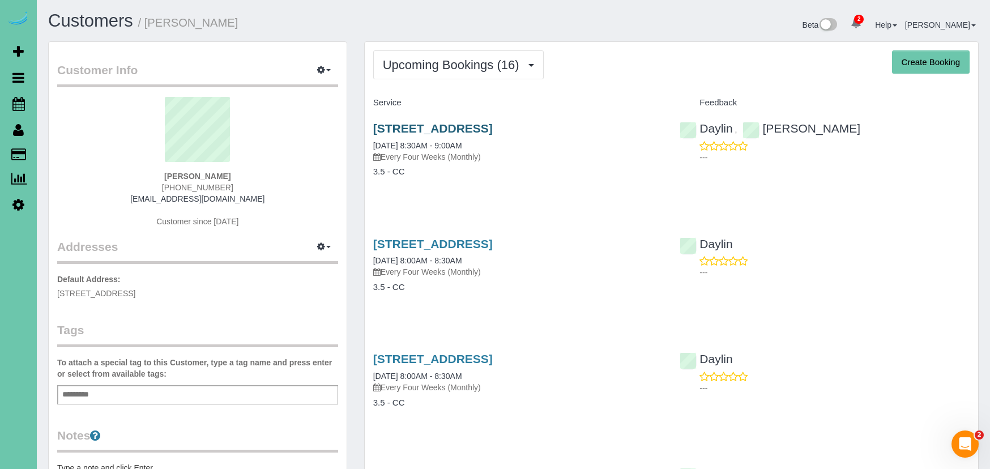
click at [388, 126] on link "6608 S 107th St, Omaha, NE 68127" at bounding box center [433, 128] width 120 height 13
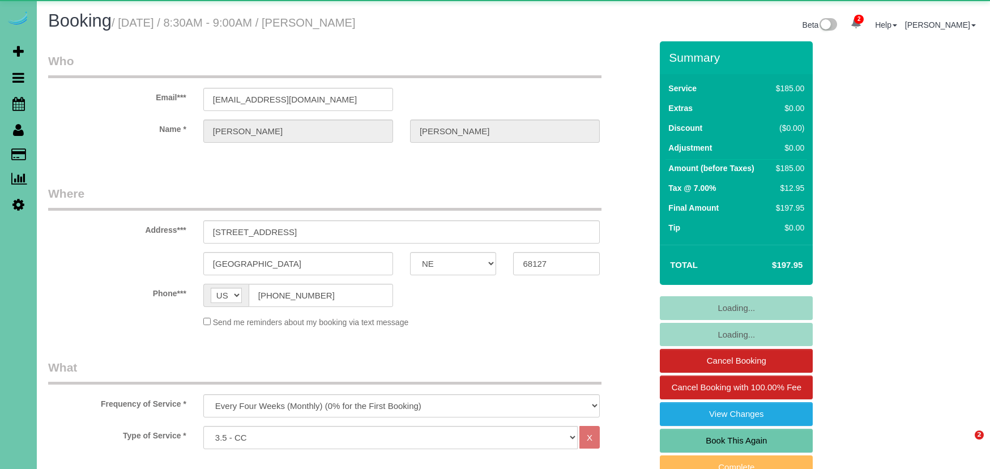
select select "NE"
select select "object:925"
select select "number:37"
select select "number:42"
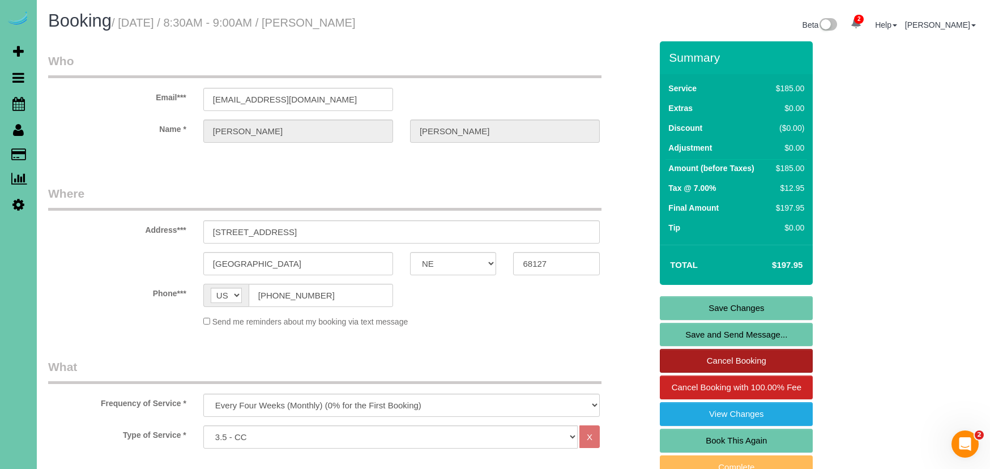
click at [691, 364] on link "Cancel Booking" at bounding box center [736, 361] width 153 height 24
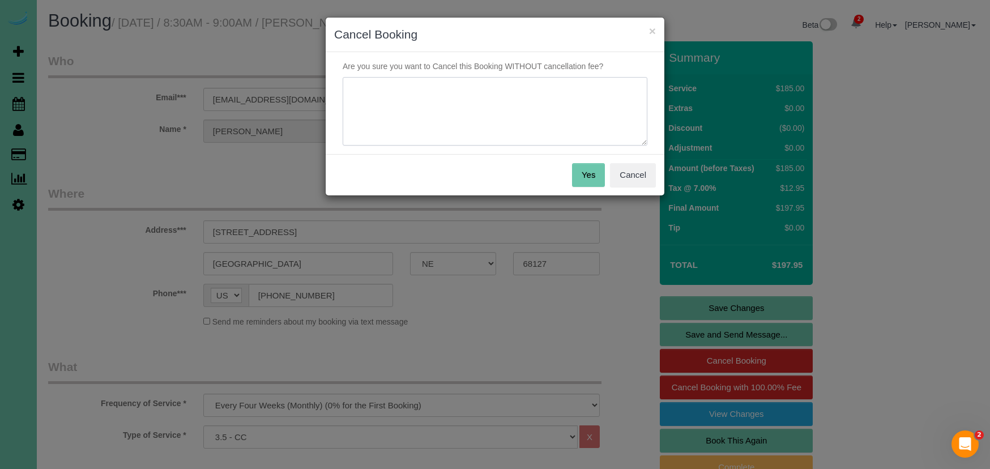
click at [469, 127] on textarea at bounding box center [495, 111] width 305 height 69
type textarea "y"
type textarea "texted in to cancel"
click at [584, 181] on button "Yes" at bounding box center [588, 175] width 33 height 24
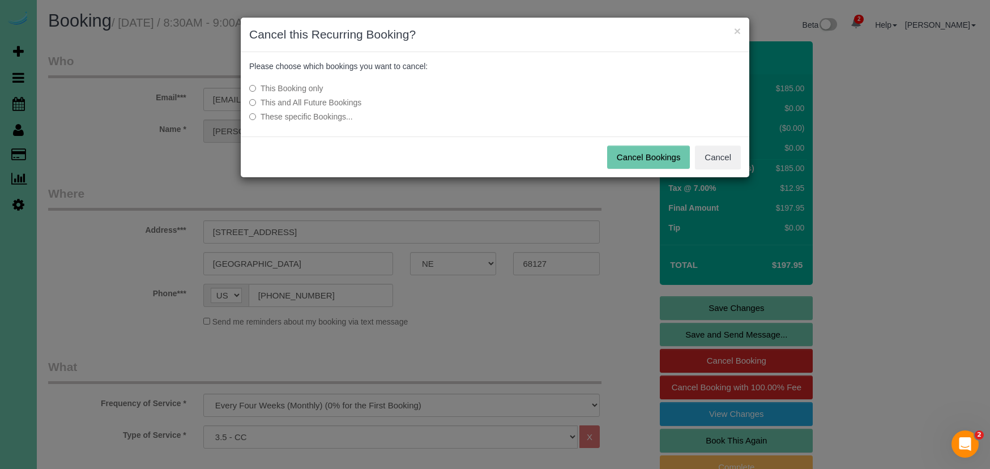
drag, startPoint x: 339, startPoint y: 103, endPoint x: 346, endPoint y: 104, distance: 6.3
click at [339, 103] on label "This and All Future Bookings" at bounding box center [410, 102] width 322 height 11
click at [623, 154] on button "Cancel Bookings" at bounding box center [648, 158] width 83 height 24
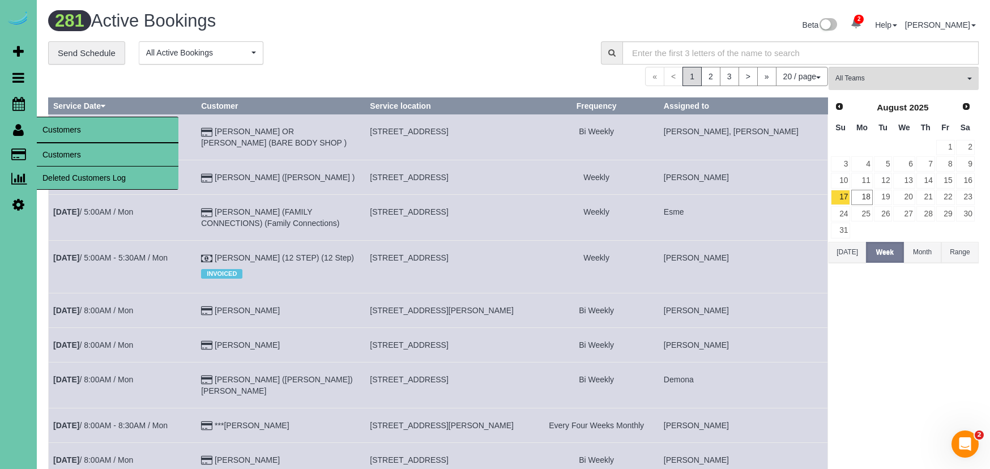
click at [63, 151] on link "Customers" at bounding box center [108, 154] width 142 height 23
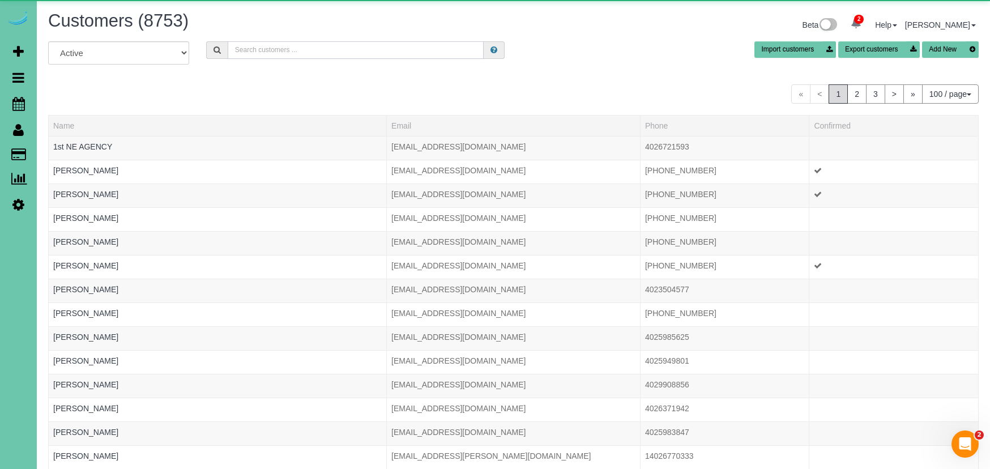
click at [260, 53] on input "text" at bounding box center [356, 50] width 257 height 18
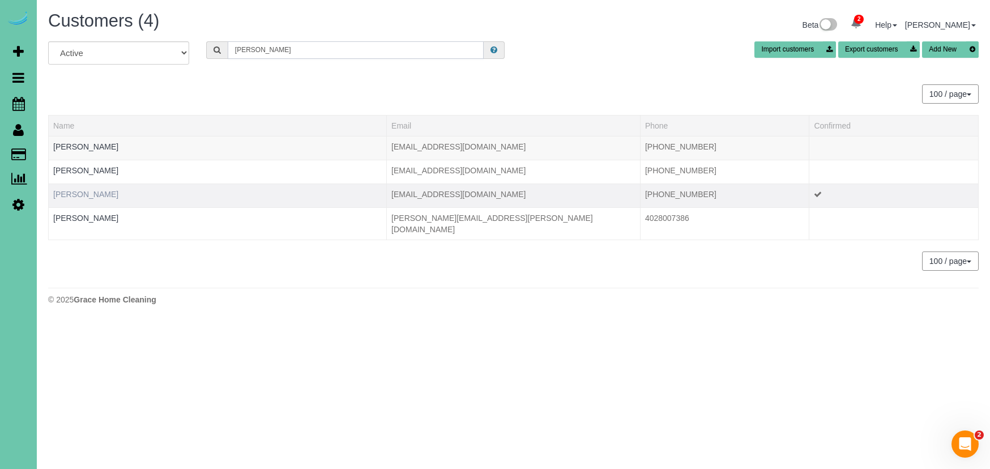
type input "[PERSON_NAME]"
click at [76, 197] on link "[PERSON_NAME]" at bounding box center [85, 194] width 65 height 9
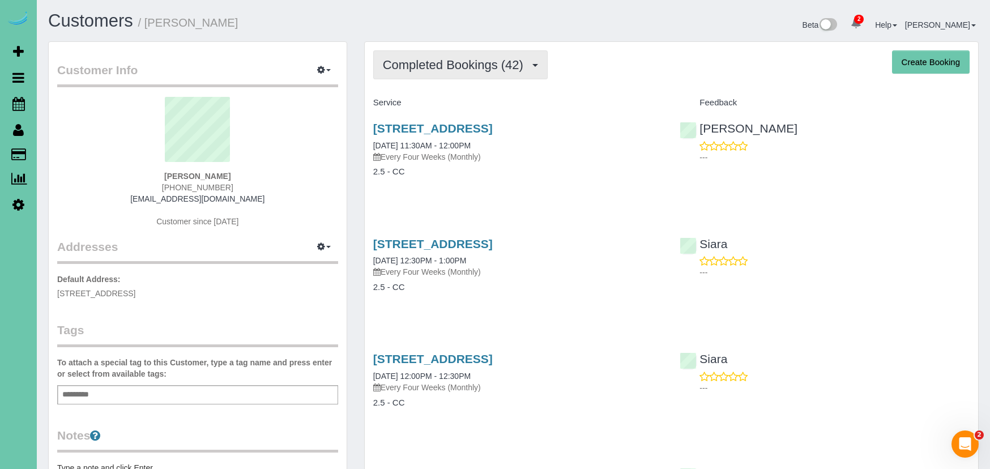
click at [440, 58] on span "Completed Bookings (42)" at bounding box center [456, 65] width 146 height 14
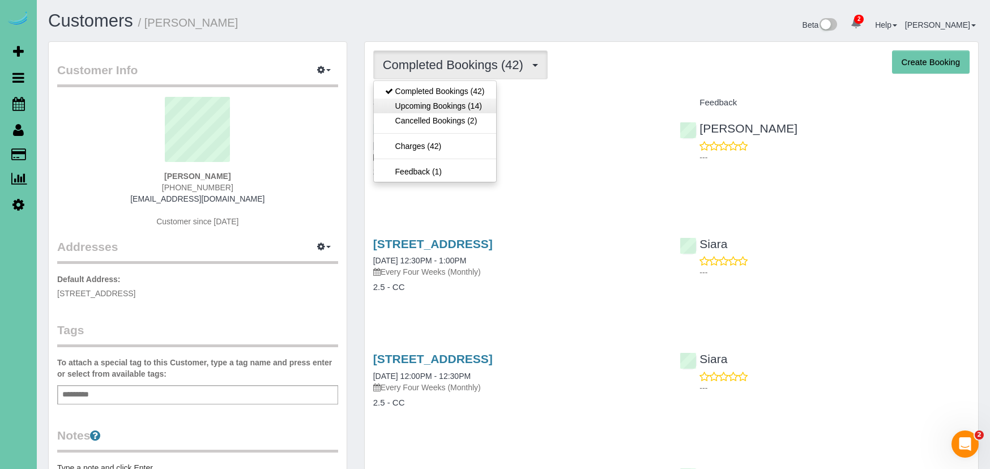
click at [447, 103] on link "Upcoming Bookings (14)" at bounding box center [435, 106] width 122 height 15
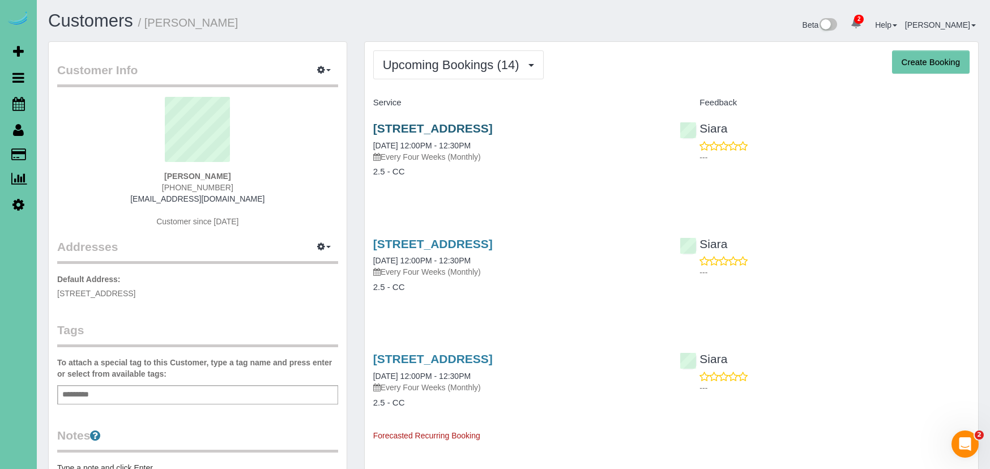
click at [385, 122] on link "[STREET_ADDRESS]" at bounding box center [433, 128] width 120 height 13
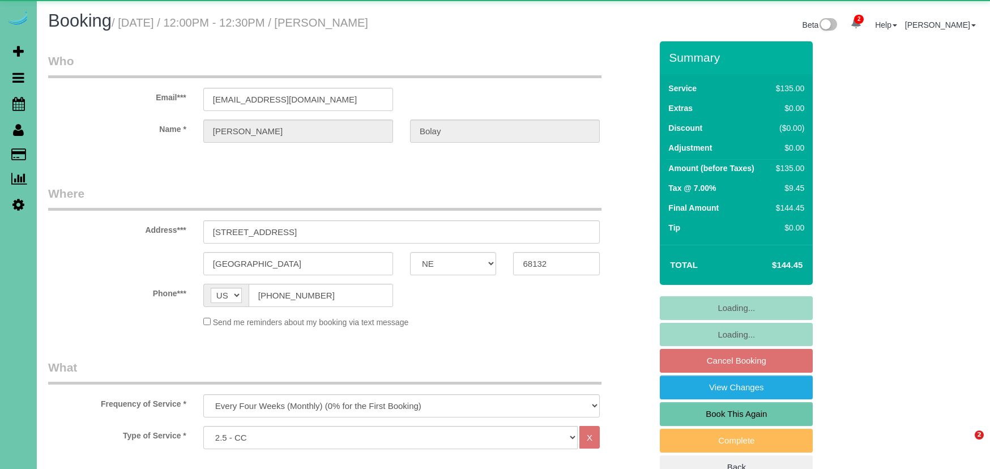
select select "NE"
select select "string:fspay-48672839-cbaa-4692-88ad-480fa1d7f9b4"
select select "object:668"
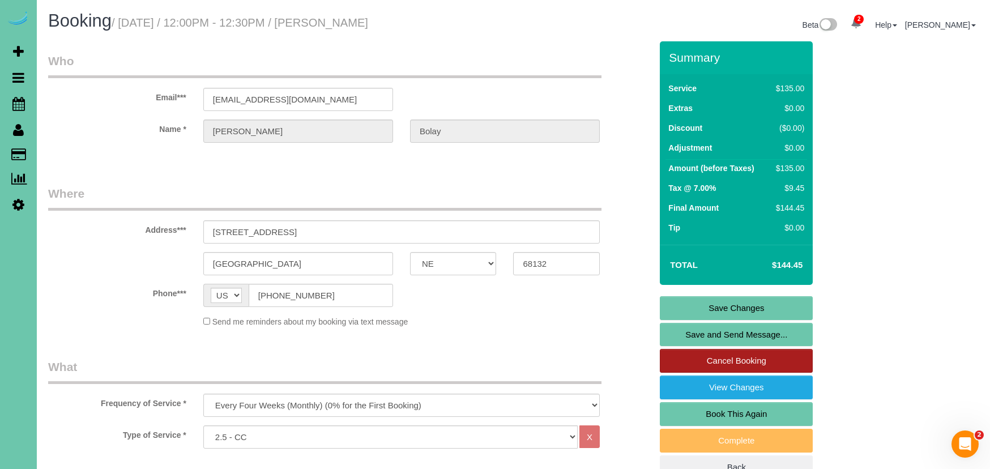
click at [731, 362] on link "Cancel Booking" at bounding box center [736, 361] width 153 height 24
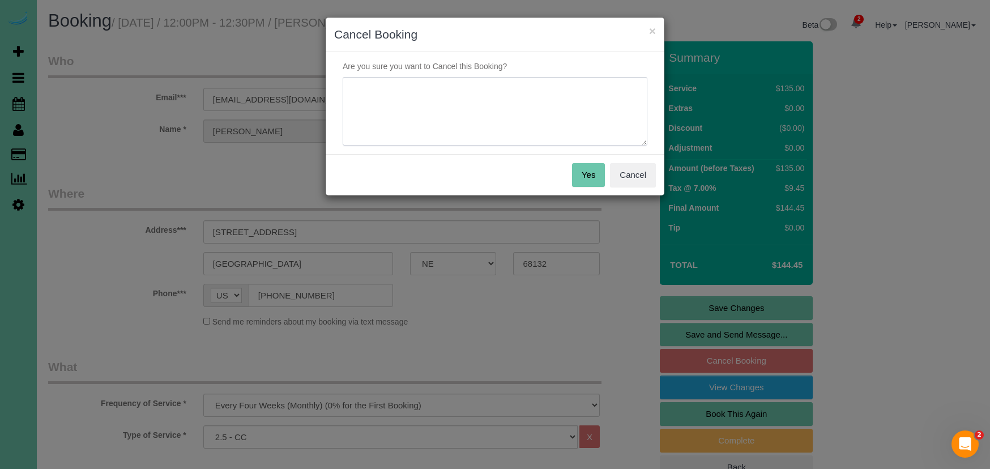
click at [488, 126] on textarea at bounding box center [495, 111] width 305 height 69
type textarea "kids going back to school"
click at [596, 171] on button "Yes" at bounding box center [588, 175] width 33 height 24
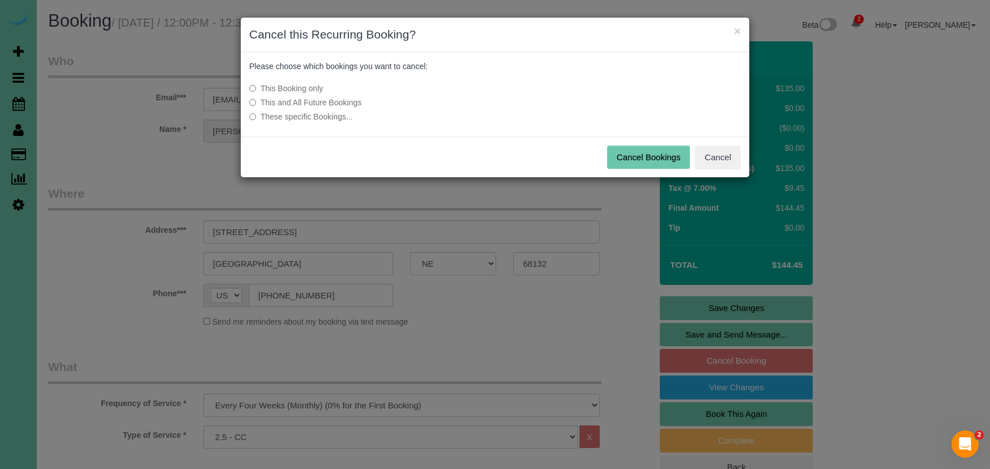
click at [636, 159] on button "Cancel Bookings" at bounding box center [648, 158] width 83 height 24
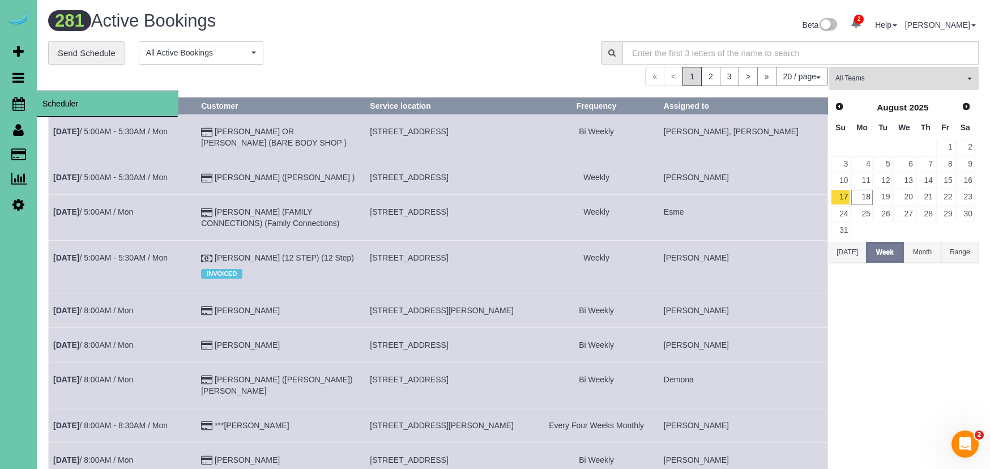
click at [17, 108] on icon at bounding box center [18, 104] width 12 height 14
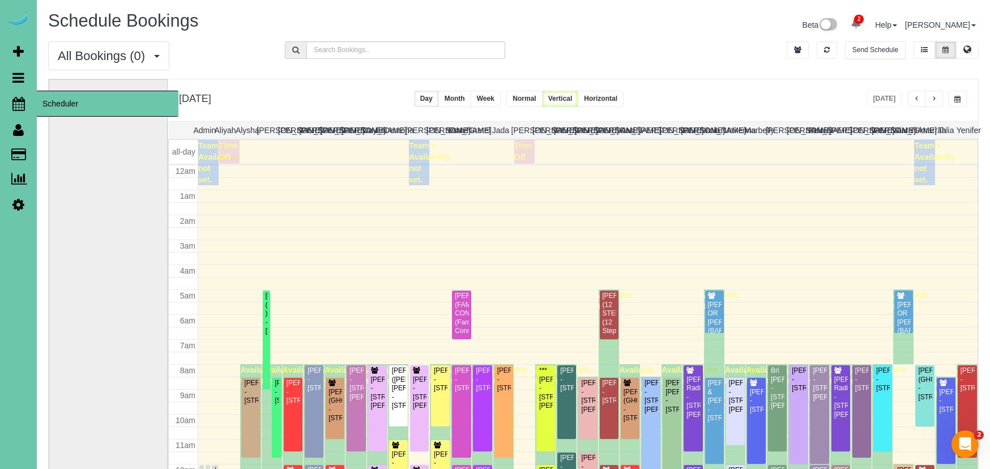
scroll to position [150, 0]
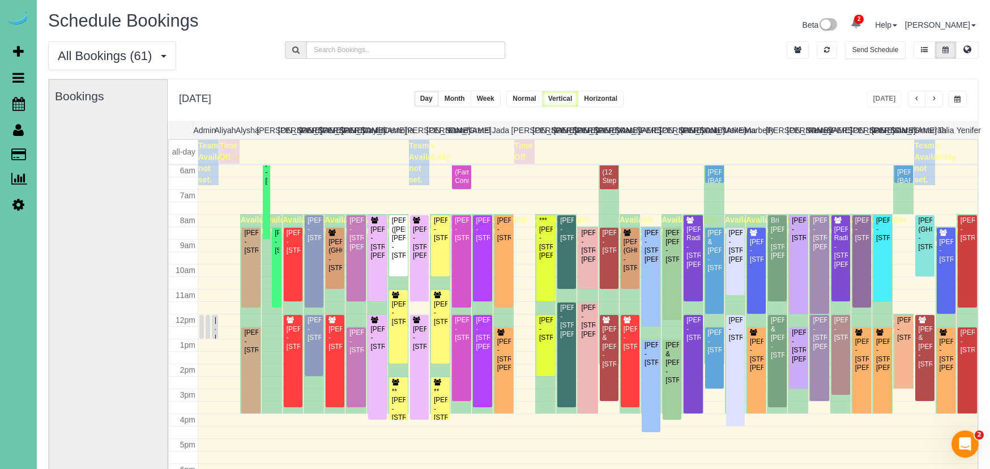
drag, startPoint x: 725, startPoint y: 55, endPoint x: 755, endPoint y: 55, distance: 30.0
click at [725, 55] on div "All Bookings (61) All Bookings Unassigned Bookings Recurring Bookings New Custo…" at bounding box center [514, 59] width 948 height 37
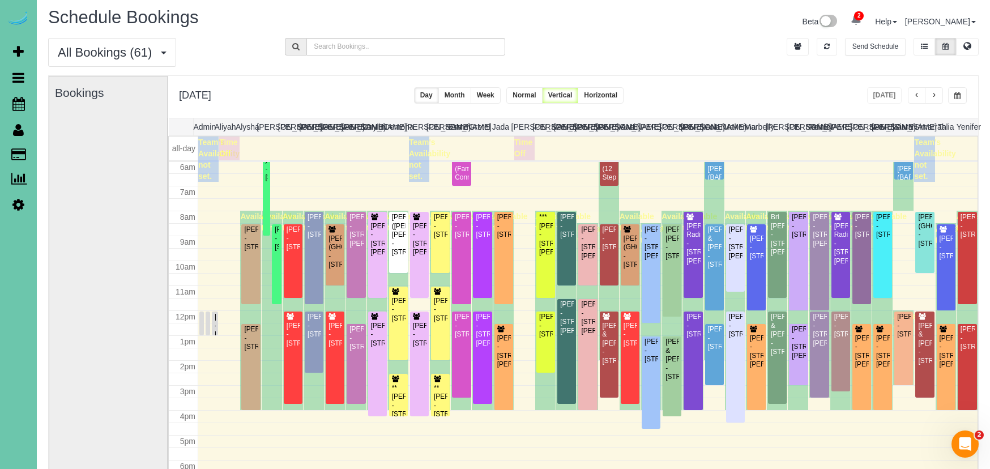
click at [934, 97] on span "button" at bounding box center [935, 95] width 6 height 7
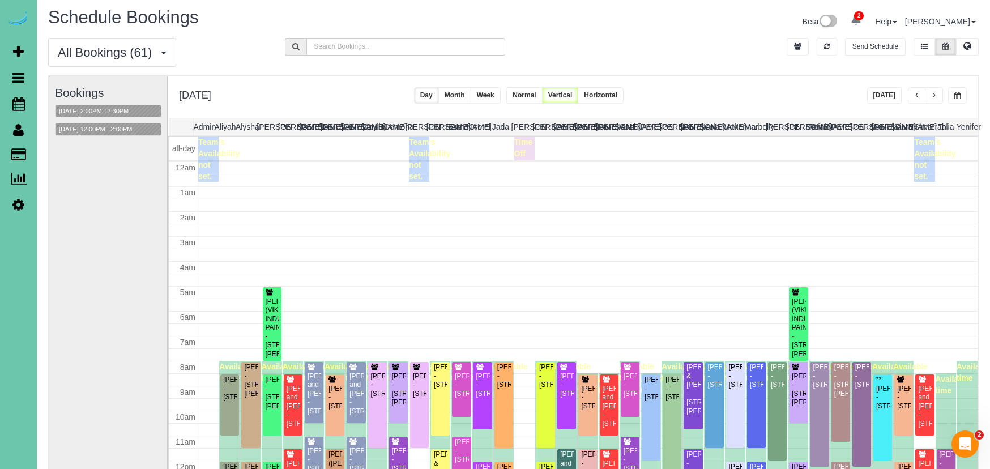
scroll to position [150, 0]
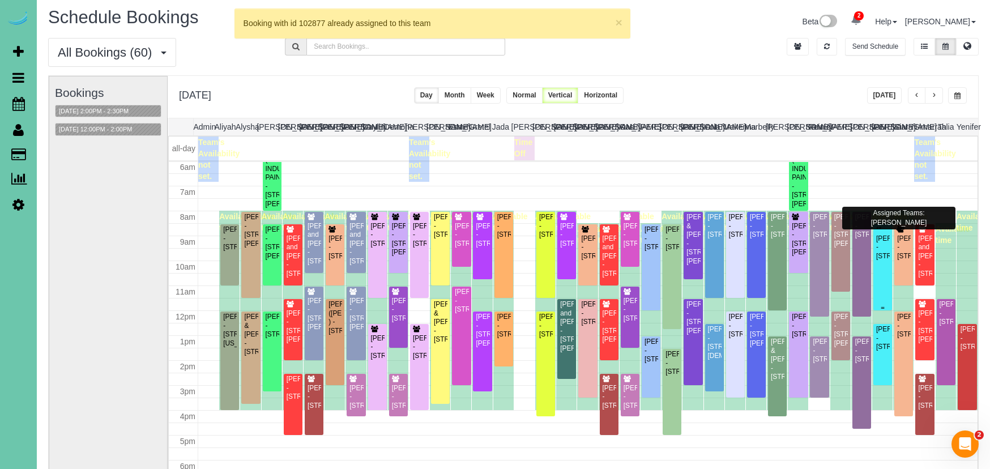
click at [890, 235] on div "**Mary Smith - 1476 N 96th Ave, Omaha, NE 68114" at bounding box center [883, 243] width 14 height 35
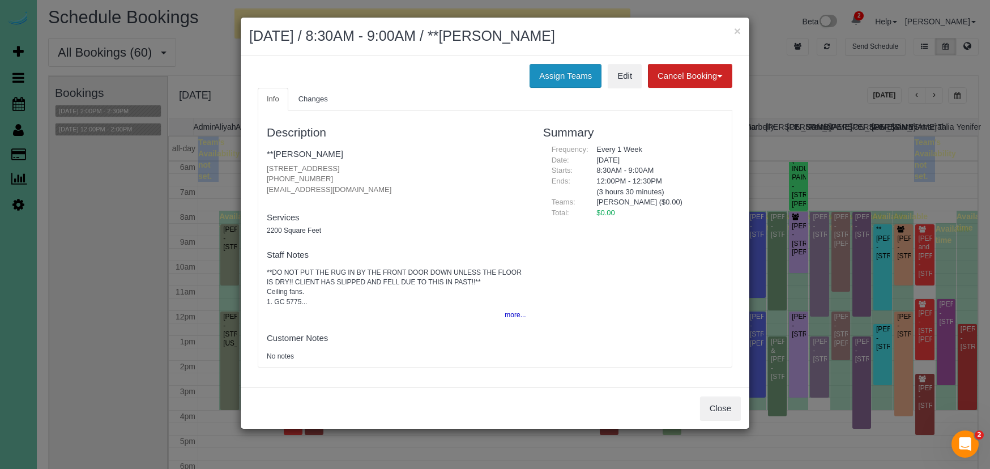
click at [559, 72] on button "Assign Teams" at bounding box center [566, 76] width 72 height 24
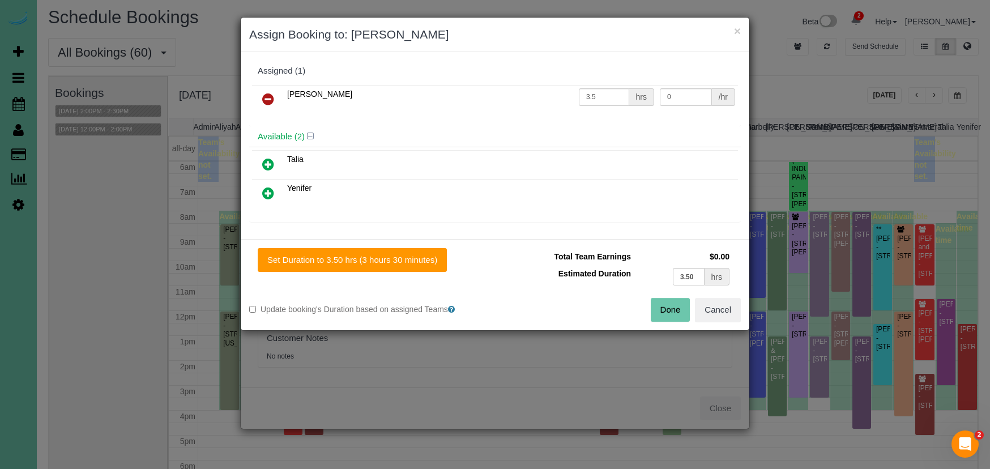
drag, startPoint x: 268, startPoint y: 96, endPoint x: 308, endPoint y: 113, distance: 43.7
click at [269, 96] on icon at bounding box center [268, 99] width 12 height 14
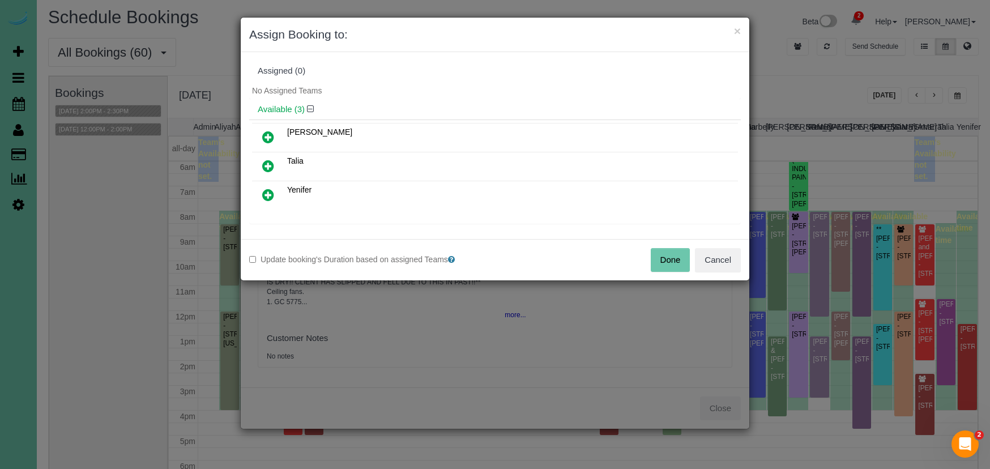
click at [671, 262] on button "Done" at bounding box center [671, 260] width 40 height 24
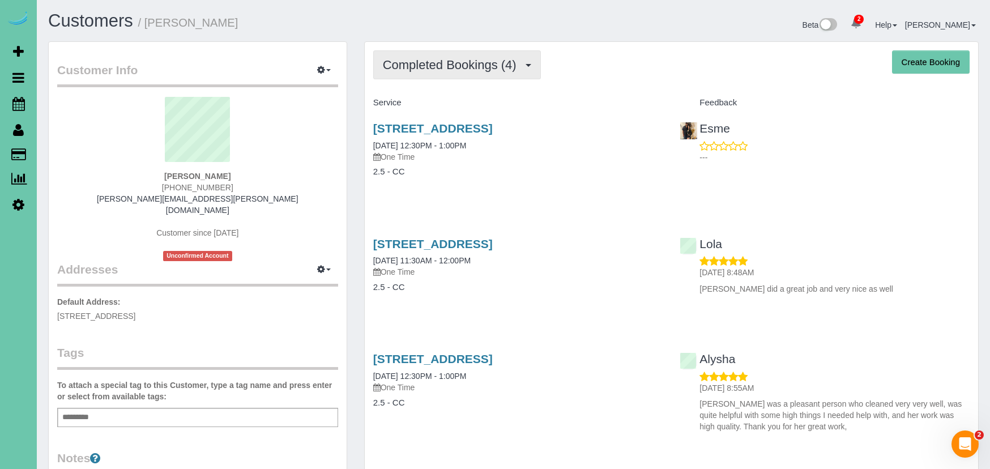
click at [480, 65] on span "Completed Bookings (4)" at bounding box center [452, 65] width 139 height 14
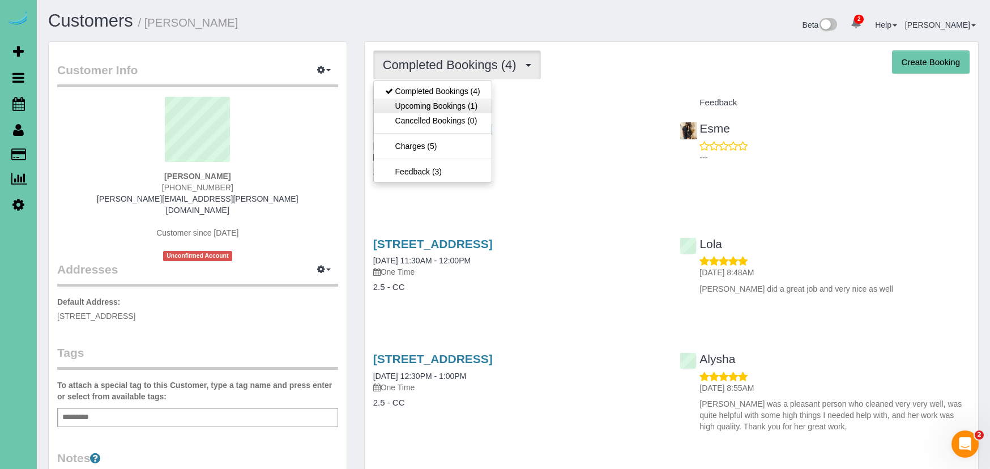
click at [467, 107] on link "Upcoming Bookings (1)" at bounding box center [433, 106] width 118 height 15
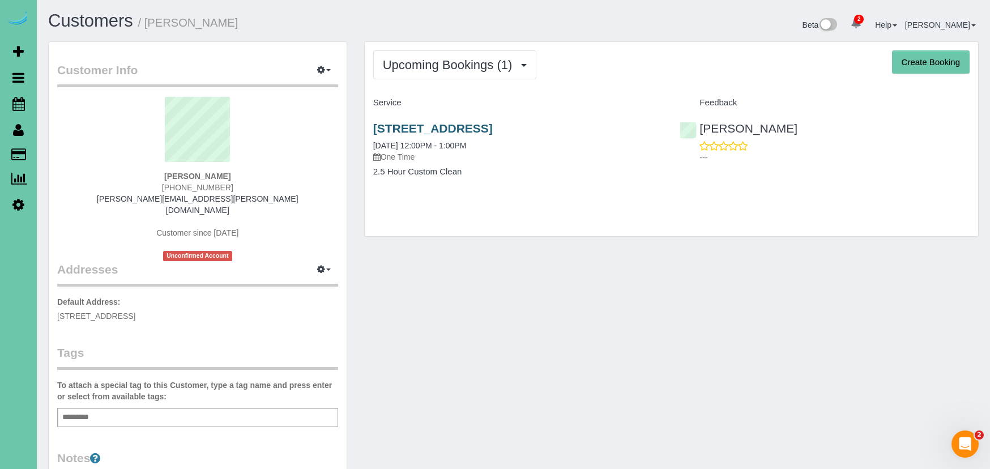
click at [454, 124] on link "711 N 92nd Court #401, Omaha, NE 68114" at bounding box center [433, 128] width 120 height 13
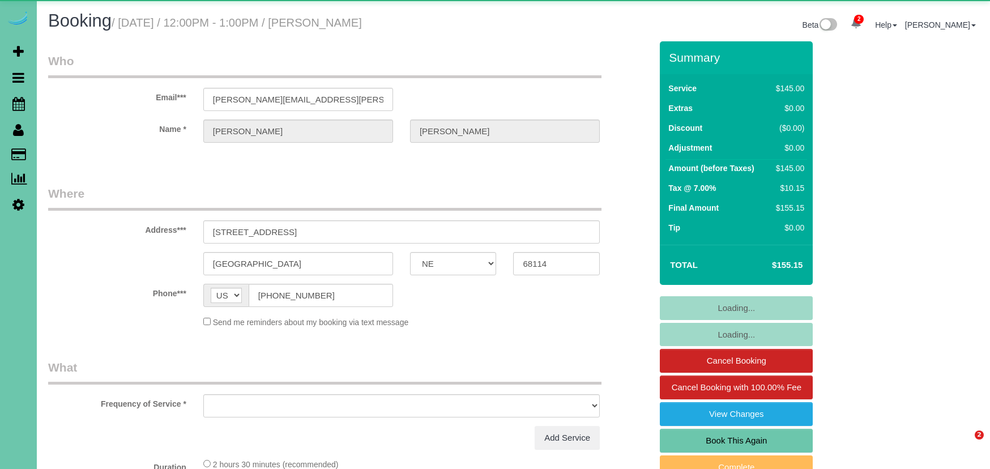
select select "NE"
select select "object:639"
select select "string:fspay-b520df95-8be6-412c-9922-844246145b06"
select select "number:35"
select select "number:41"
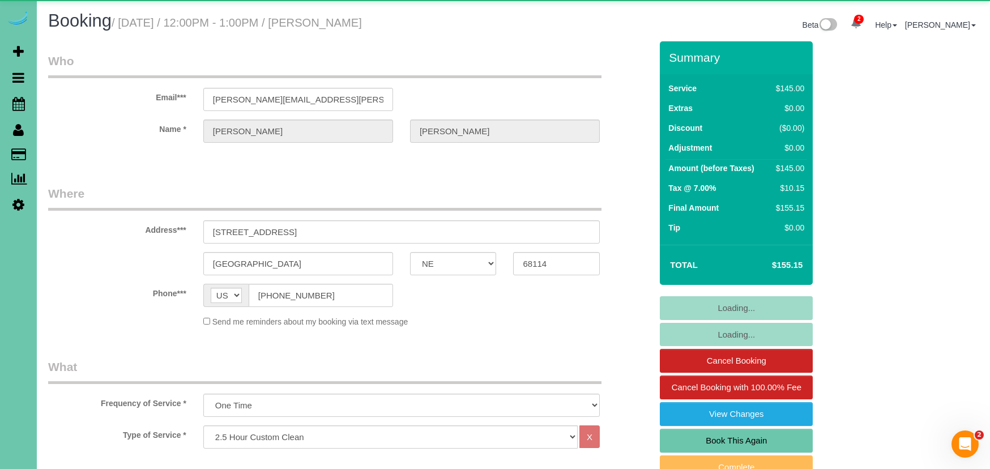
select select "object:919"
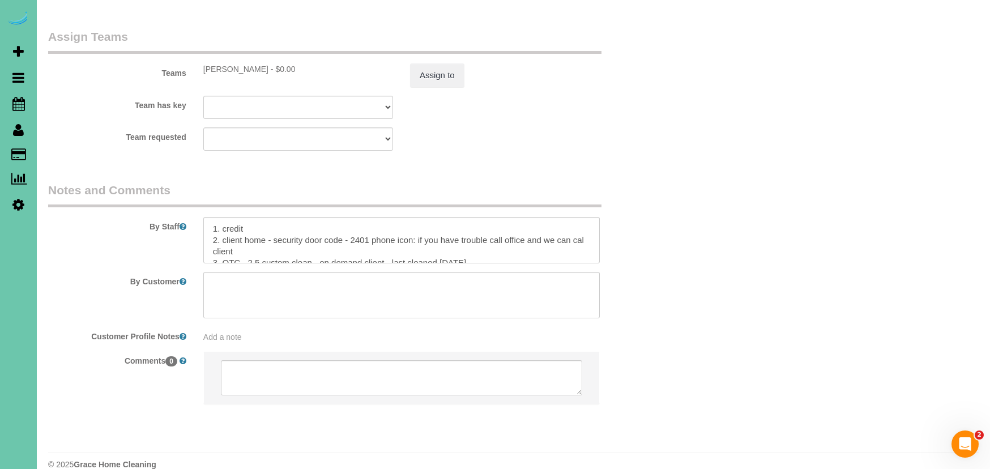
scroll to position [1170, 0]
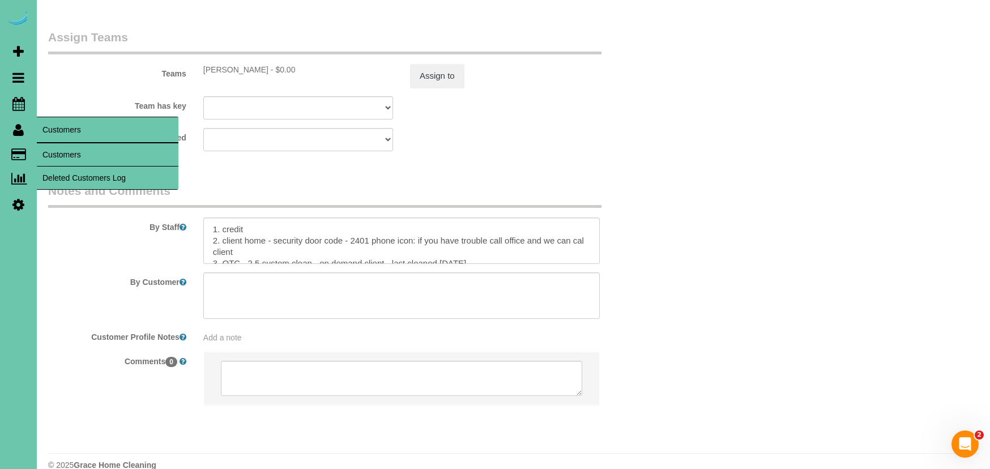
click at [84, 156] on link "Customers" at bounding box center [108, 154] width 142 height 23
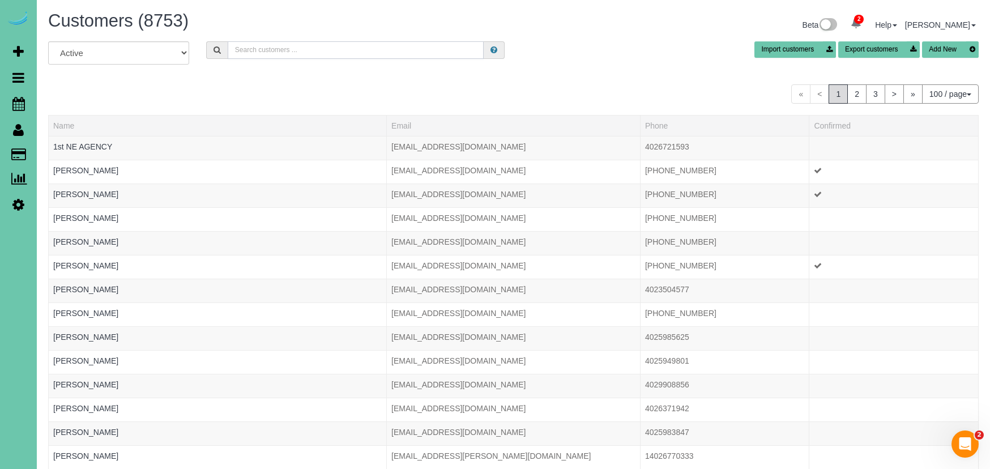
click at [240, 49] on input "text" at bounding box center [356, 50] width 257 height 18
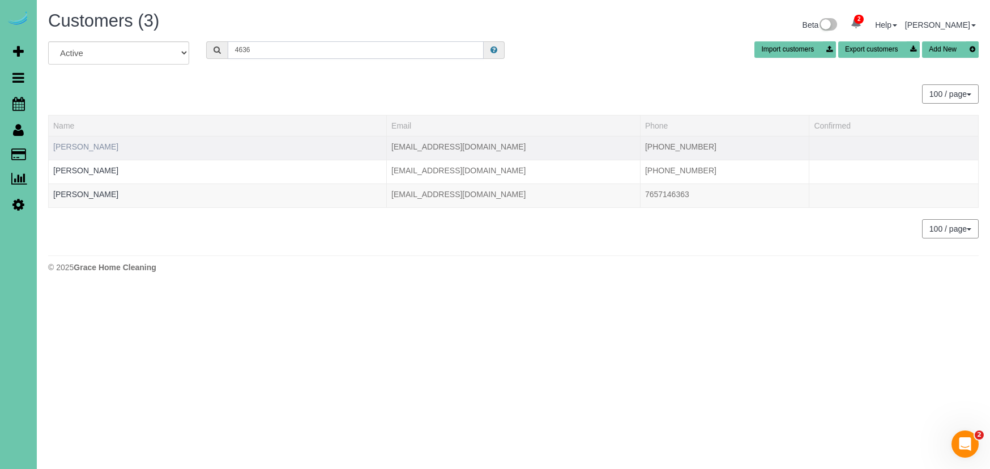
type input "4636"
click at [86, 149] on link "[PERSON_NAME]" at bounding box center [85, 146] width 65 height 9
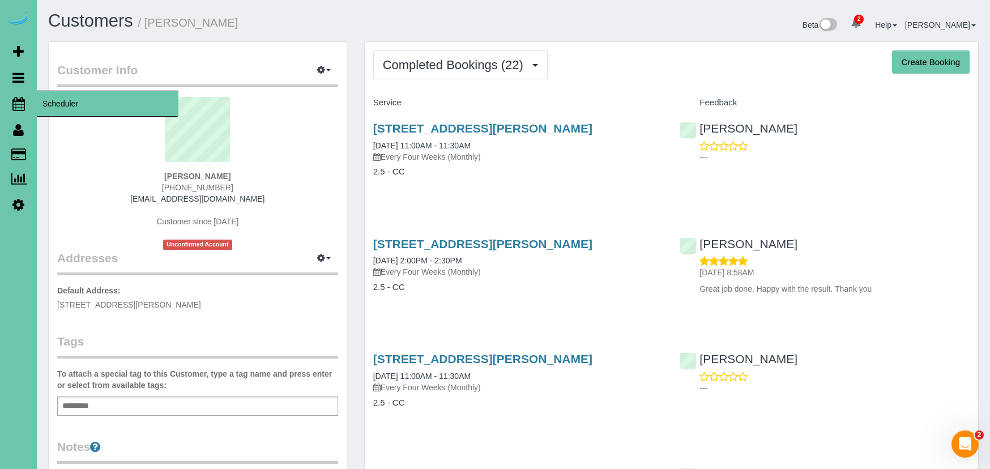
click at [15, 103] on icon at bounding box center [18, 104] width 12 height 14
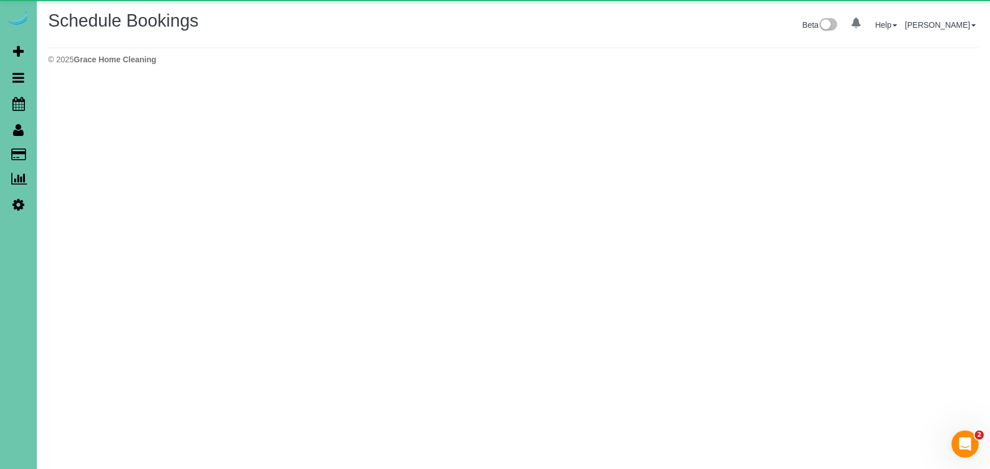
click at [76, 106] on body "0 Beta Your Notifications You have 0 alerts × You have 2 to charge for [DATE] ×…" at bounding box center [495, 234] width 990 height 469
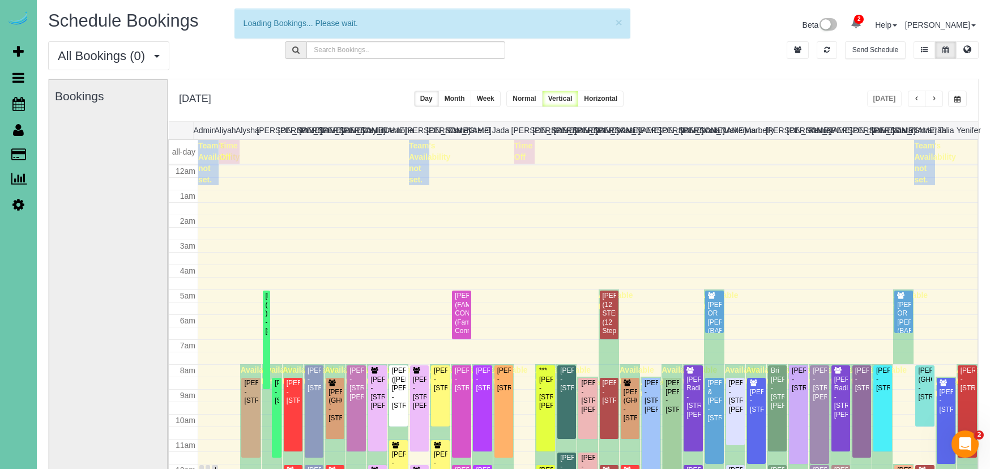
scroll to position [150, 0]
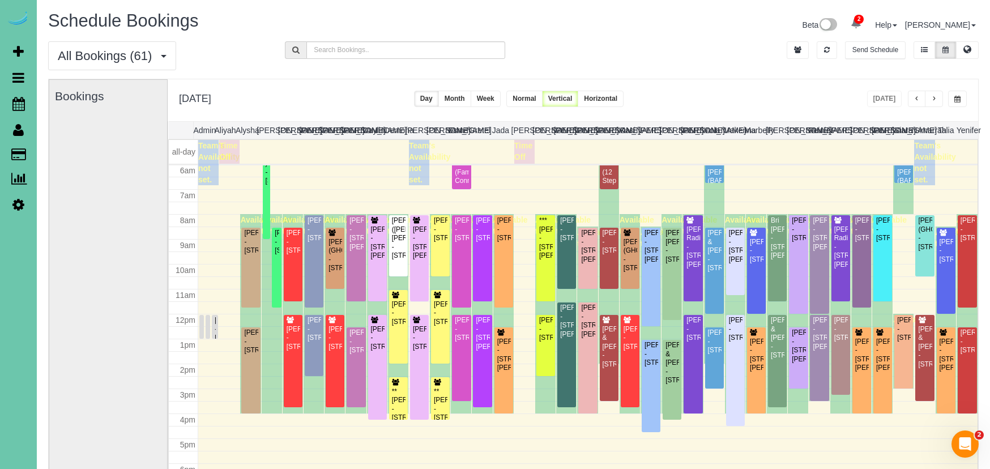
click at [963, 104] on button "button" at bounding box center [958, 99] width 19 height 16
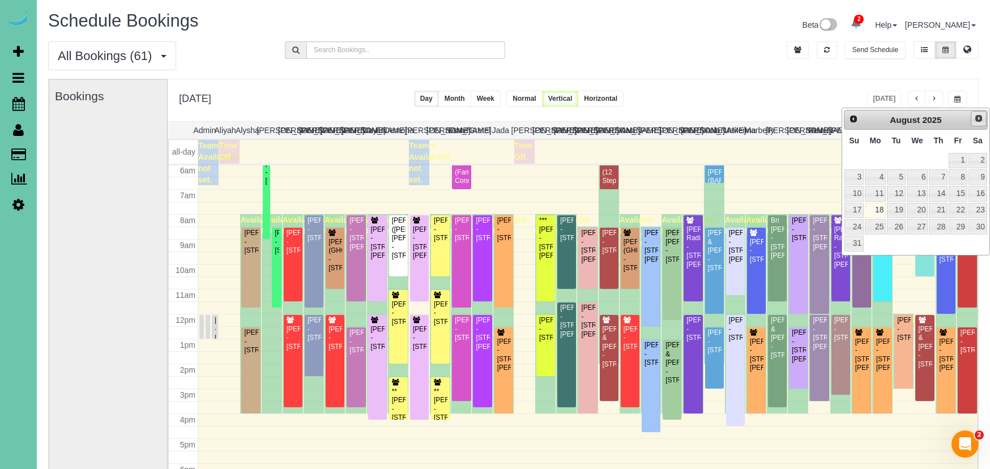
click at [981, 116] on span "Next" at bounding box center [979, 118] width 9 height 9
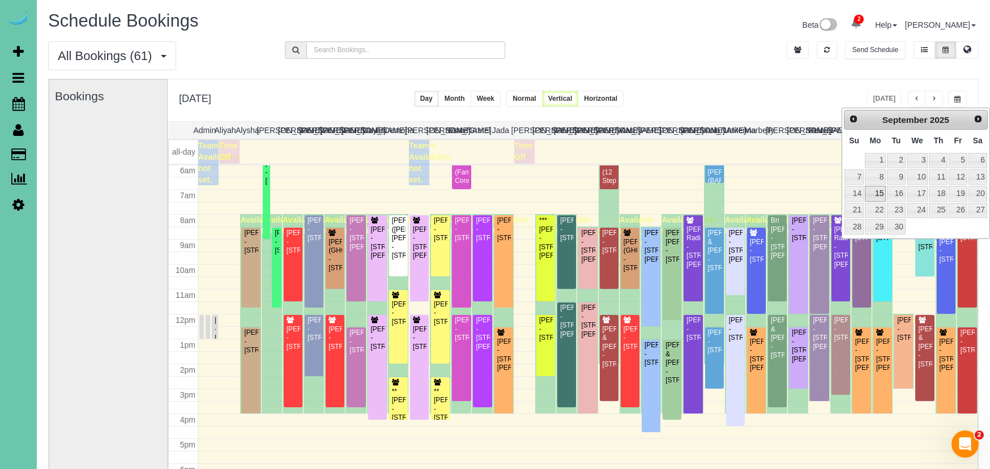
click at [880, 186] on link "15" at bounding box center [875, 193] width 21 height 15
type input "**********"
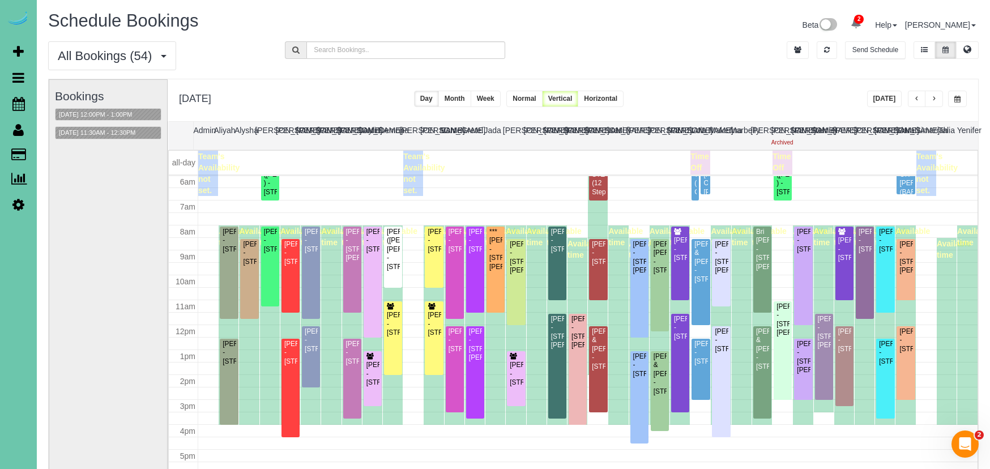
drag, startPoint x: 890, startPoint y: 96, endPoint x: 818, endPoint y: 107, distance: 72.7
click at [890, 96] on button "[DATE]" at bounding box center [884, 99] width 35 height 16
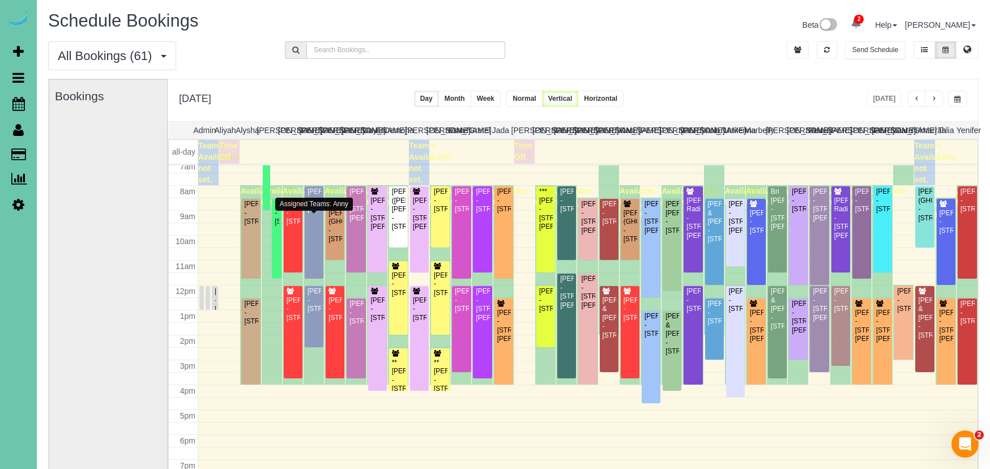
scroll to position [180, 0]
click at [941, 97] on button "button" at bounding box center [934, 99] width 18 height 16
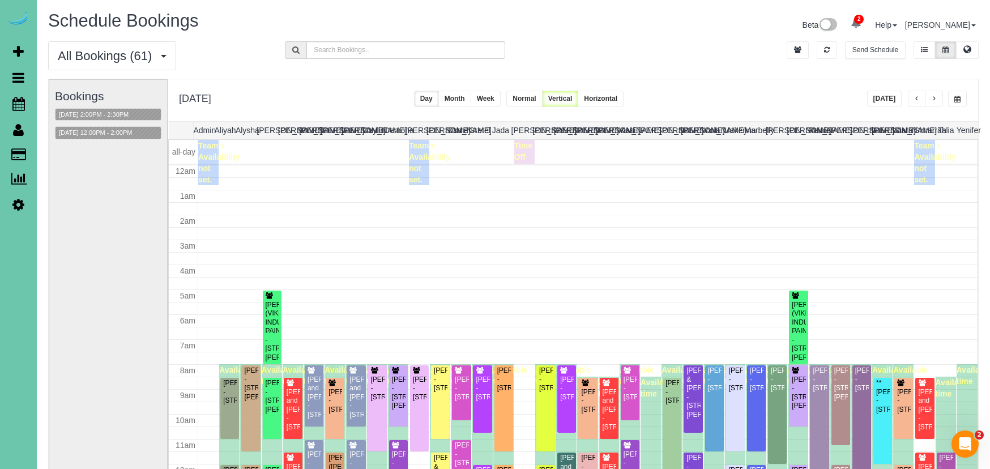
scroll to position [150, 0]
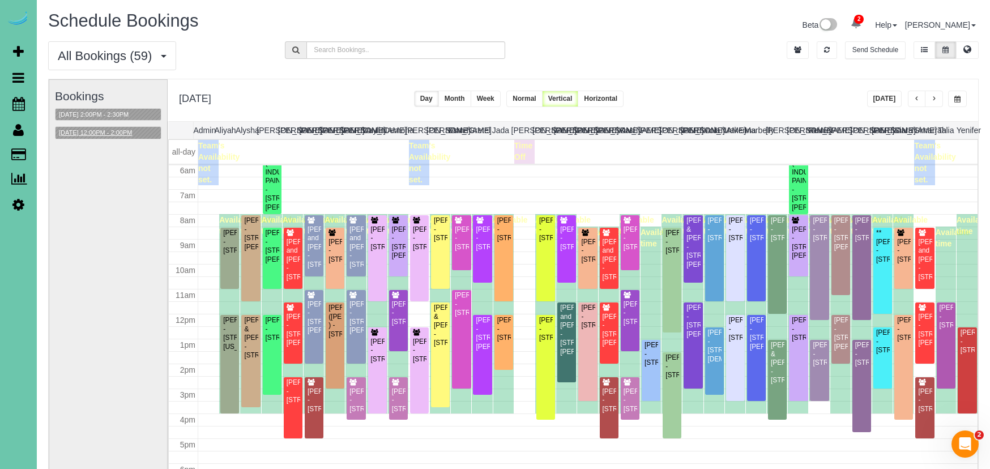
click at [129, 135] on button "[DATE] 12:00PM - 2:00PM" at bounding box center [96, 133] width 80 height 12
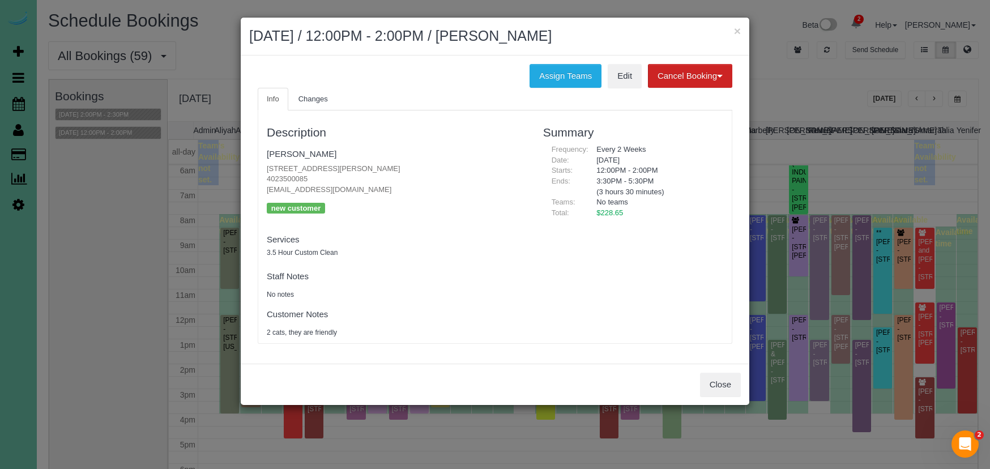
click at [709, 390] on button "Close" at bounding box center [720, 385] width 41 height 24
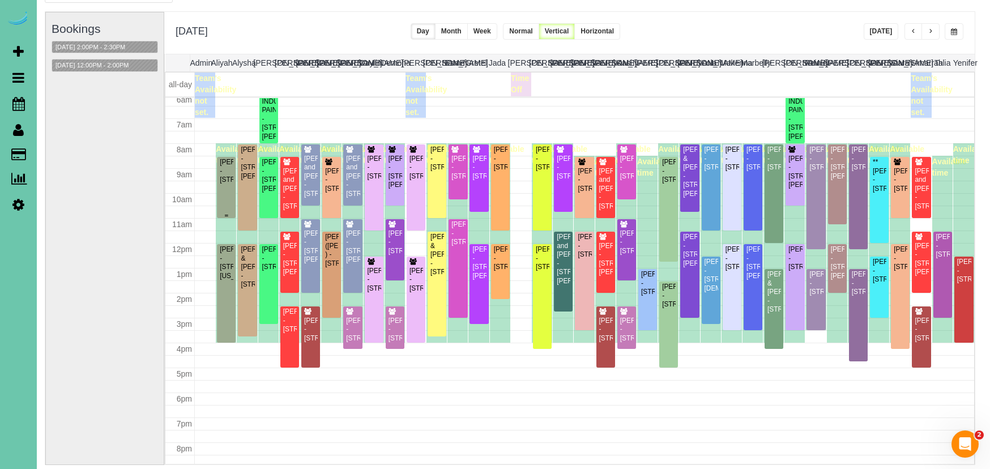
scroll to position [155, 0]
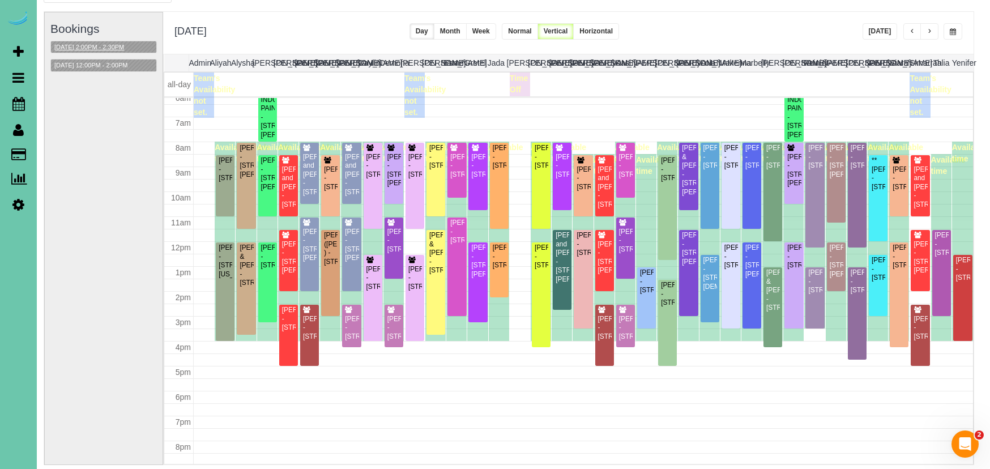
click at [127, 47] on button "[DATE] 2:00PM - 2:30PM" at bounding box center [89, 47] width 76 height 12
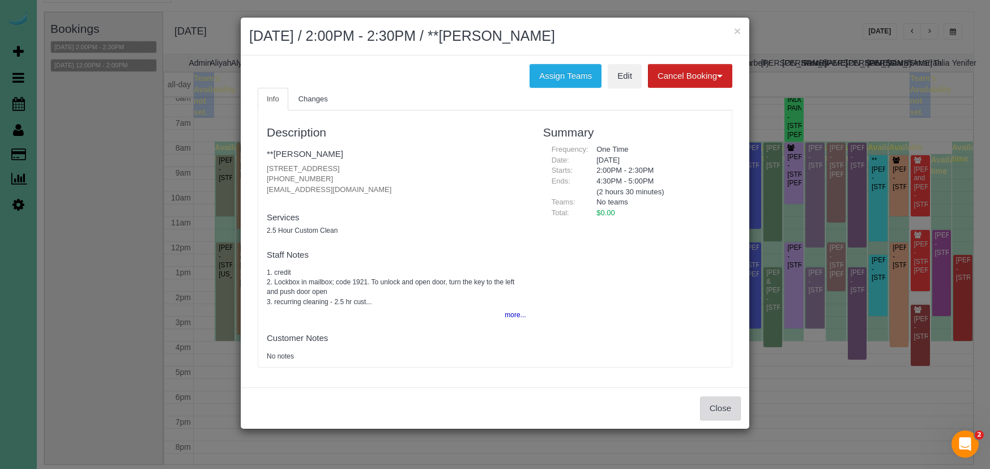
click at [726, 413] on button "Close" at bounding box center [720, 409] width 41 height 24
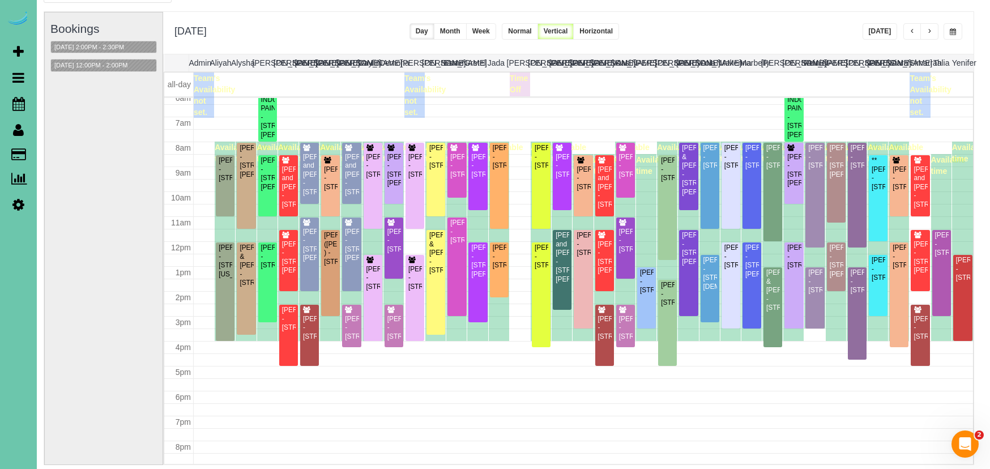
scroll to position [67, 4]
click at [929, 32] on span "button" at bounding box center [931, 31] width 6 height 7
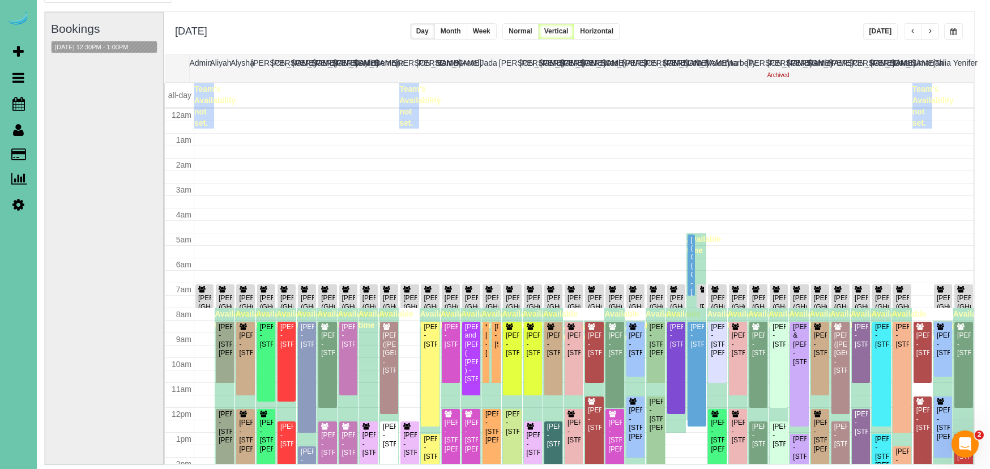
scroll to position [150, 0]
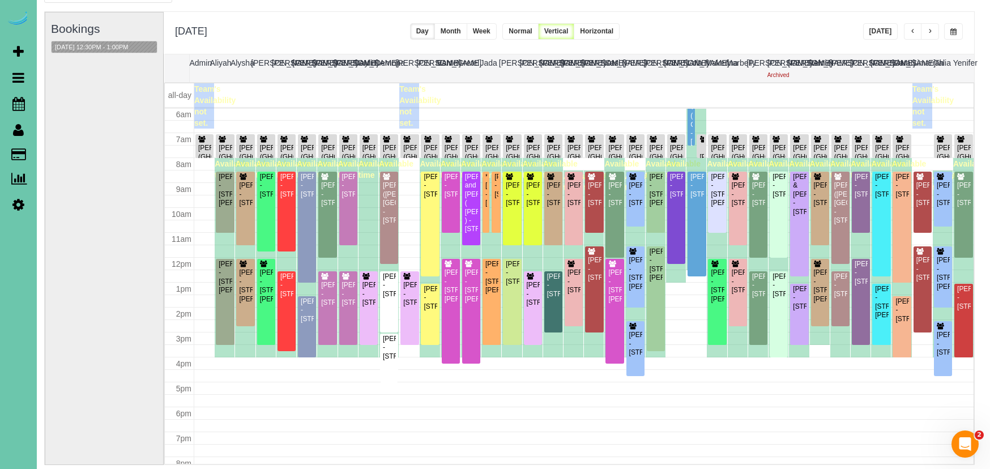
click at [909, 34] on button "button" at bounding box center [913, 31] width 18 height 16
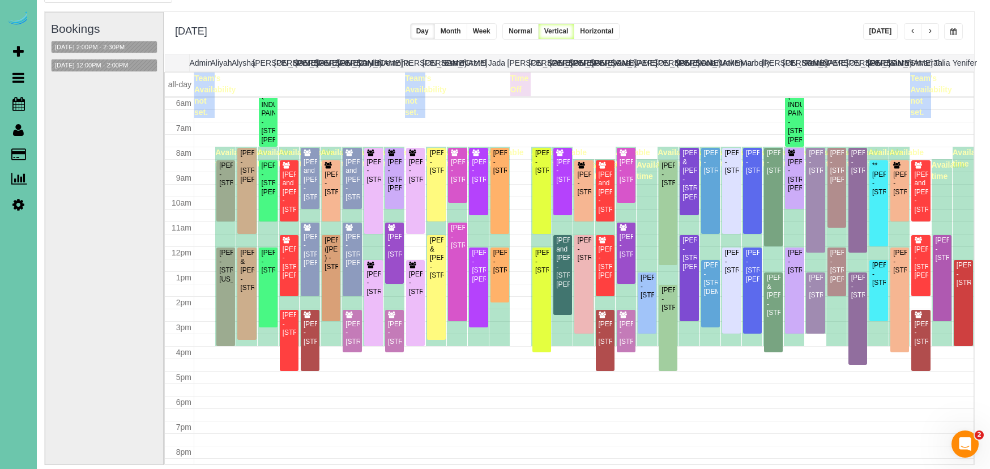
click at [928, 34] on span "button" at bounding box center [931, 31] width 6 height 7
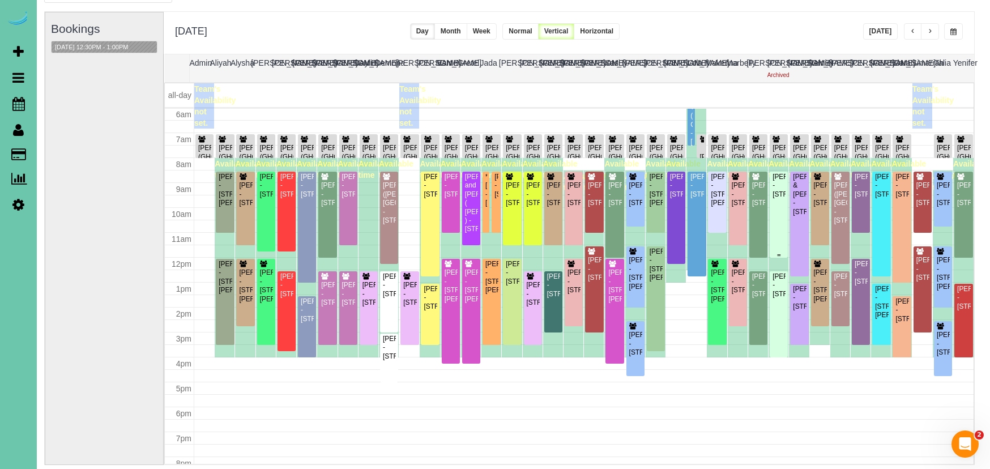
click at [782, 199] on div "Dawn Olijnek - 17005 Grant Street, Omaha, NE 68116" at bounding box center [779, 186] width 14 height 26
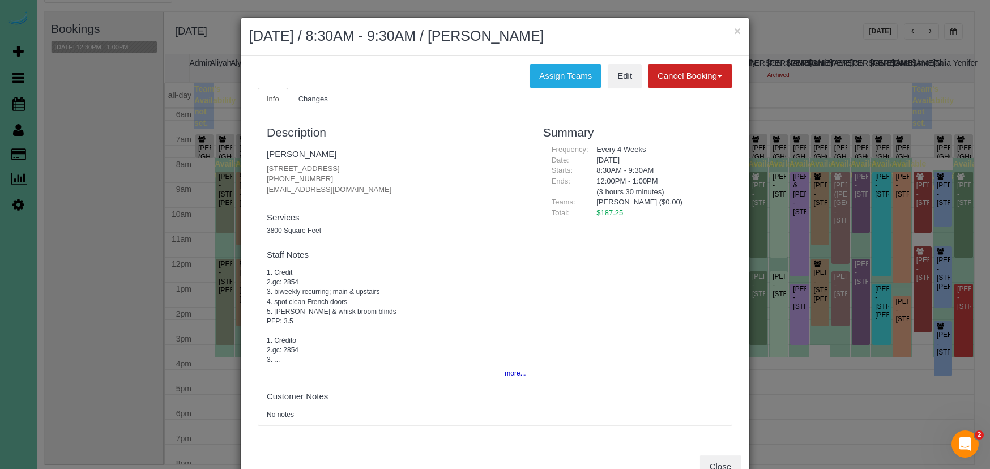
click at [360, 175] on p "17005 Grant Street, Omaha, NE 68116 402-378-6596 dolijnek@yahoo.com" at bounding box center [397, 180] width 260 height 32
drag, startPoint x: 295, startPoint y: 176, endPoint x: 266, endPoint y: 175, distance: 28.4
click at [266, 175] on div "Description Dawn Olijnek 17005 Grant Street, Omaha, NE 68116 402-378-6596 dolij…" at bounding box center [396, 268] width 277 height 304
copy p "402-378-6596"
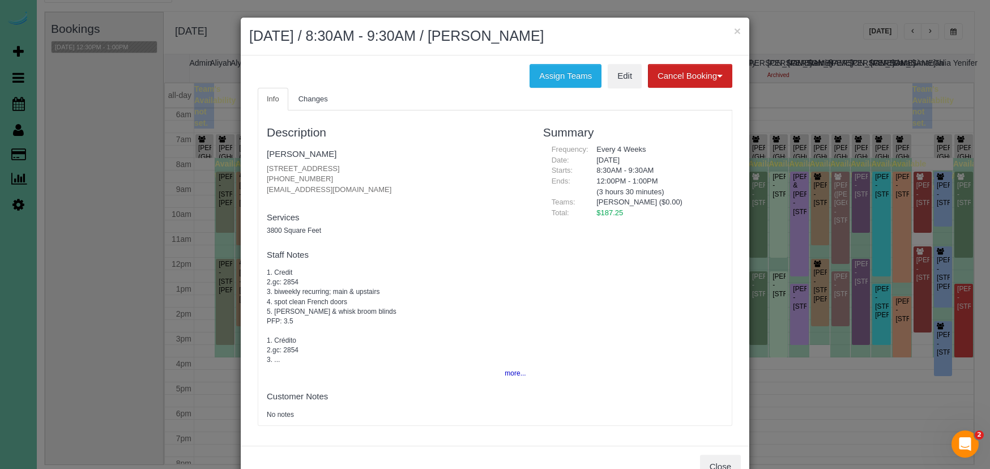
click at [727, 460] on button "Close" at bounding box center [720, 467] width 41 height 24
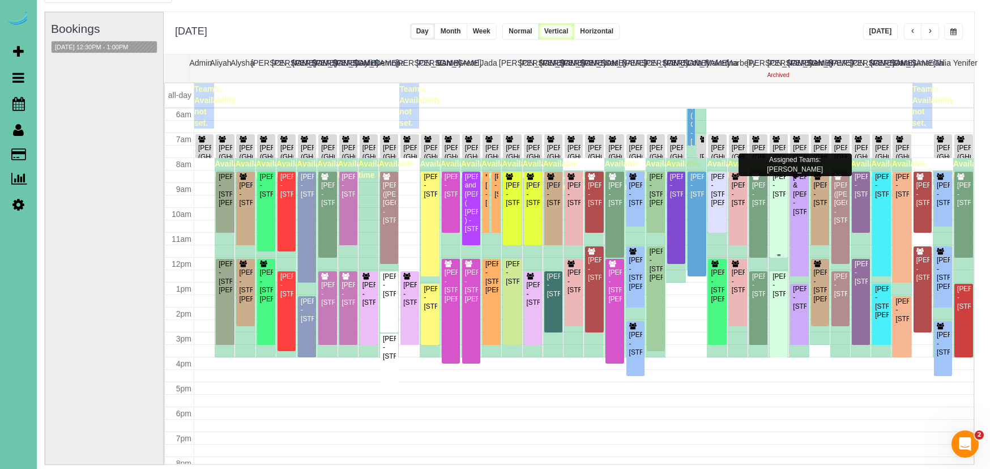
click at [773, 188] on div "[PERSON_NAME] - [STREET_ADDRESS]" at bounding box center [779, 186] width 14 height 26
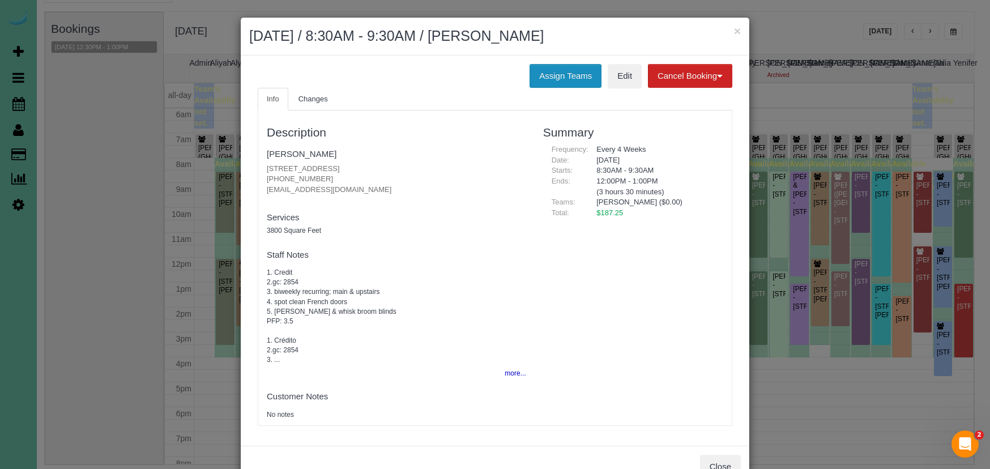
click at [546, 72] on button "Assign Teams" at bounding box center [566, 76] width 72 height 24
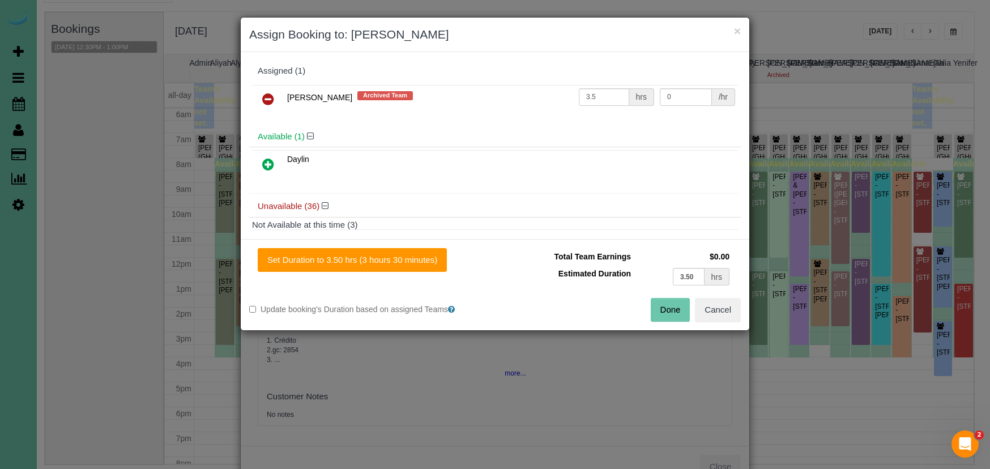
click at [268, 96] on icon at bounding box center [268, 99] width 12 height 14
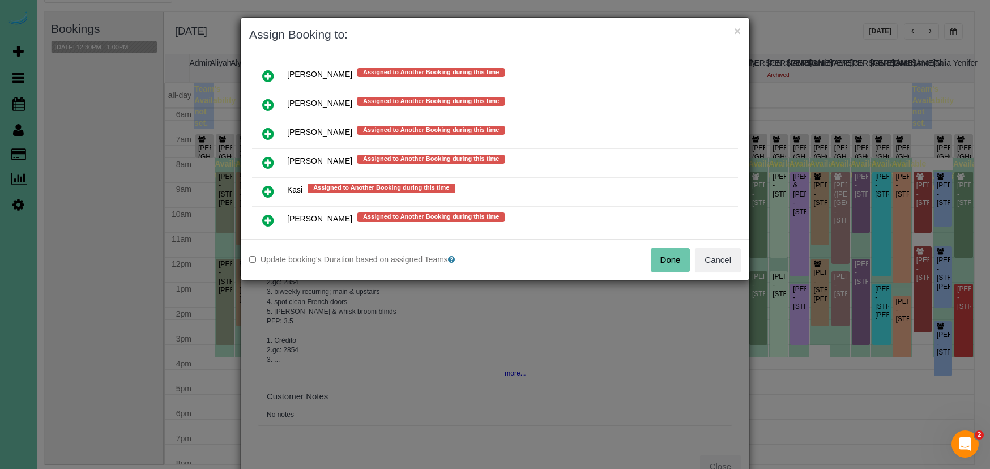
scroll to position [673, 0]
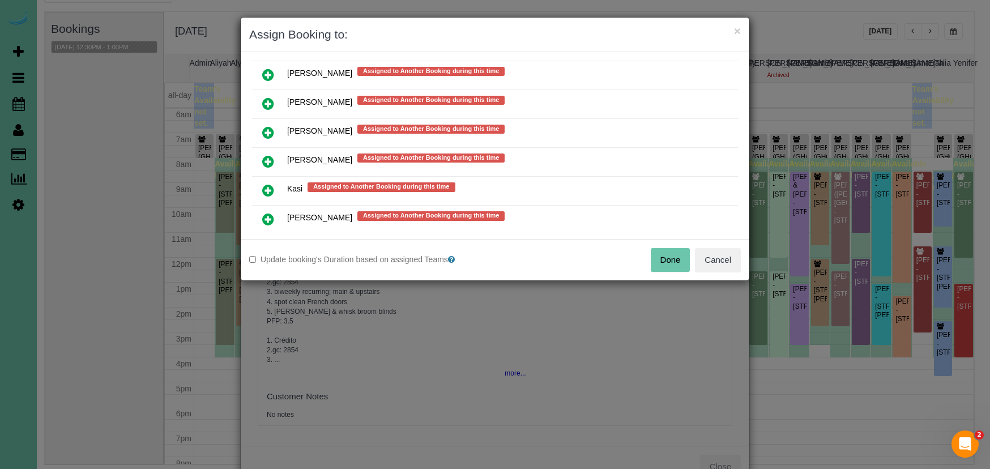
click at [266, 214] on icon at bounding box center [268, 219] width 12 height 14
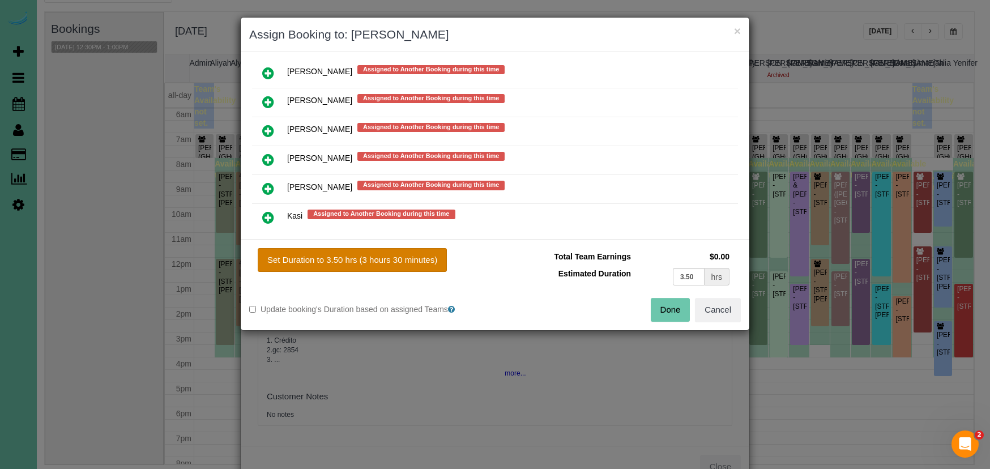
click at [370, 259] on button "Set Duration to 3.50 hrs (3 hours 30 minutes)" at bounding box center [352, 260] width 189 height 24
type input "3.50"
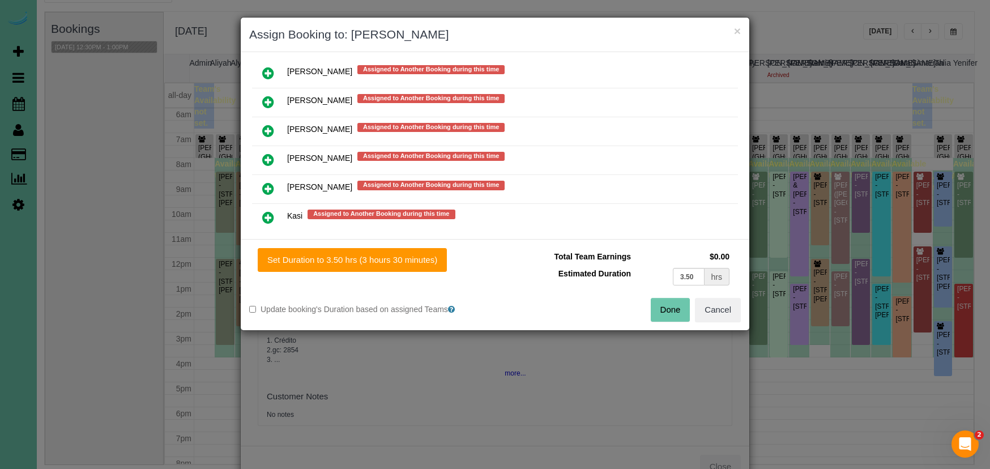
click at [658, 309] on button "Done" at bounding box center [671, 310] width 40 height 24
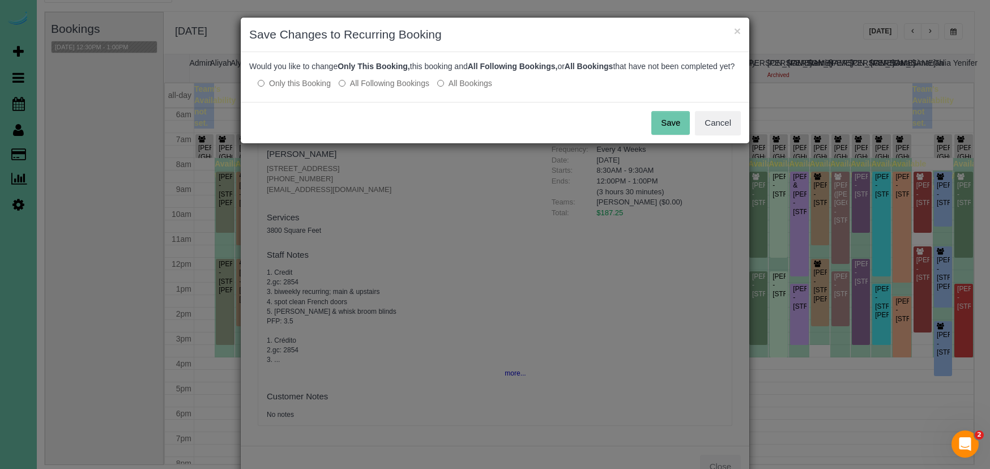
click at [666, 133] on button "Save" at bounding box center [671, 123] width 39 height 24
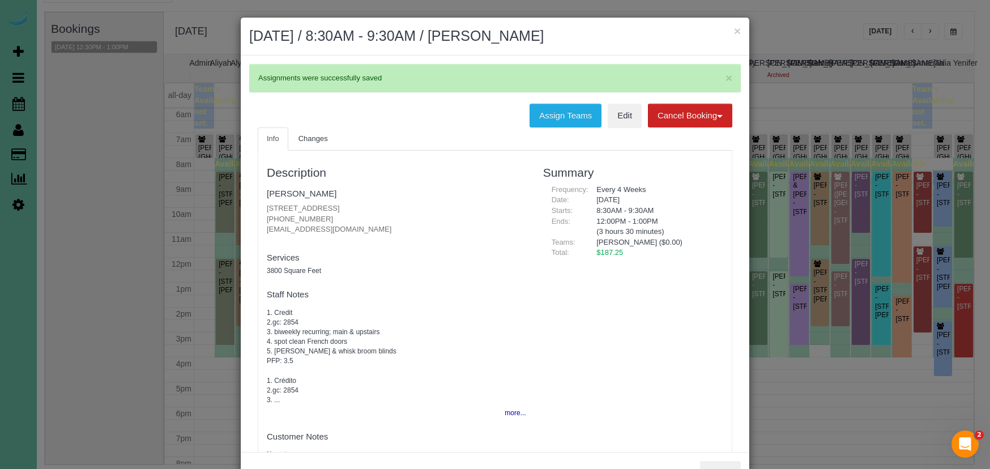
click at [738, 29] on button "×" at bounding box center [737, 31] width 7 height 12
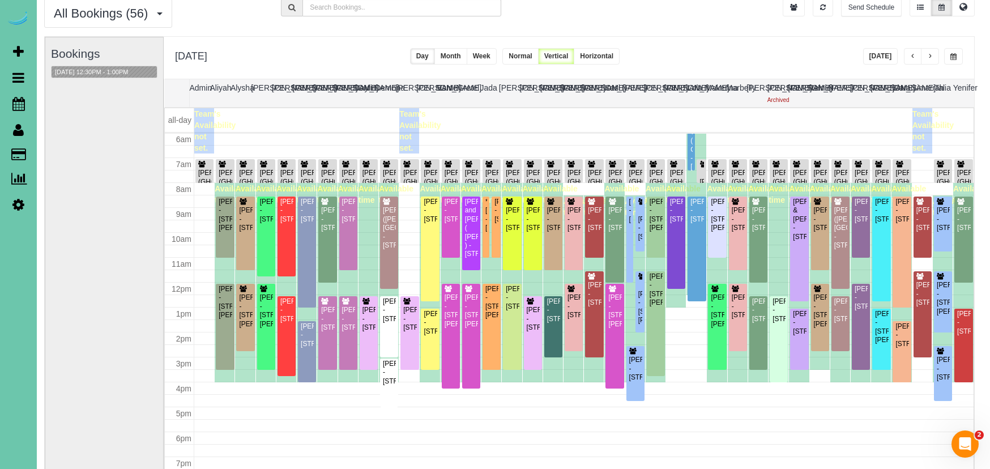
scroll to position [41, 7]
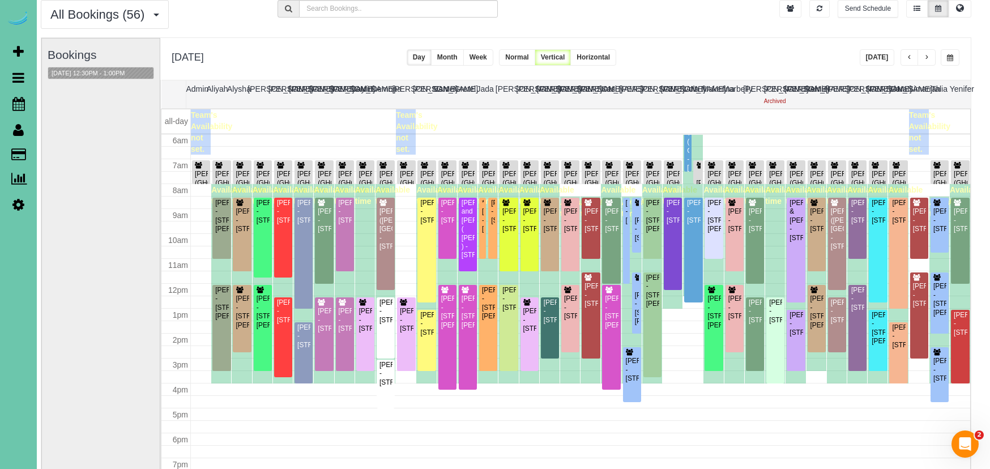
click at [494, 56] on button "Week" at bounding box center [478, 57] width 30 height 16
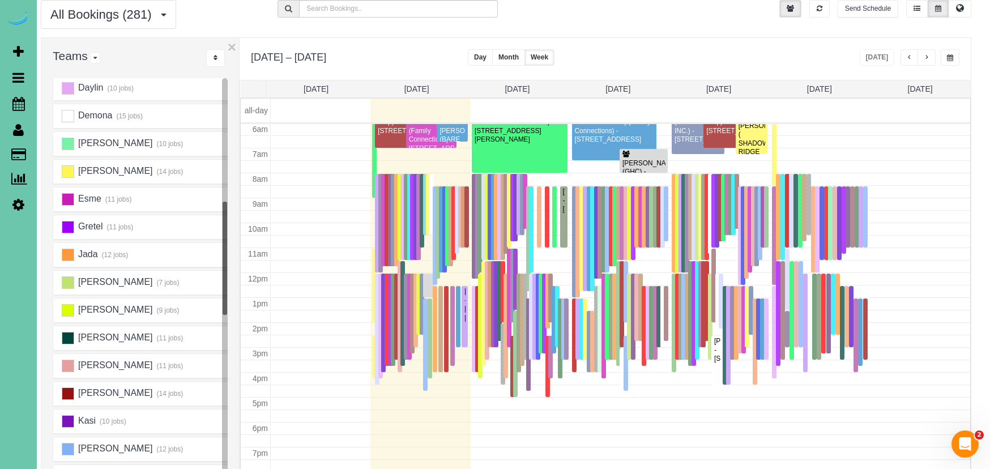
scroll to position [228, 0]
click at [69, 449] on ins at bounding box center [68, 448] width 12 height 12
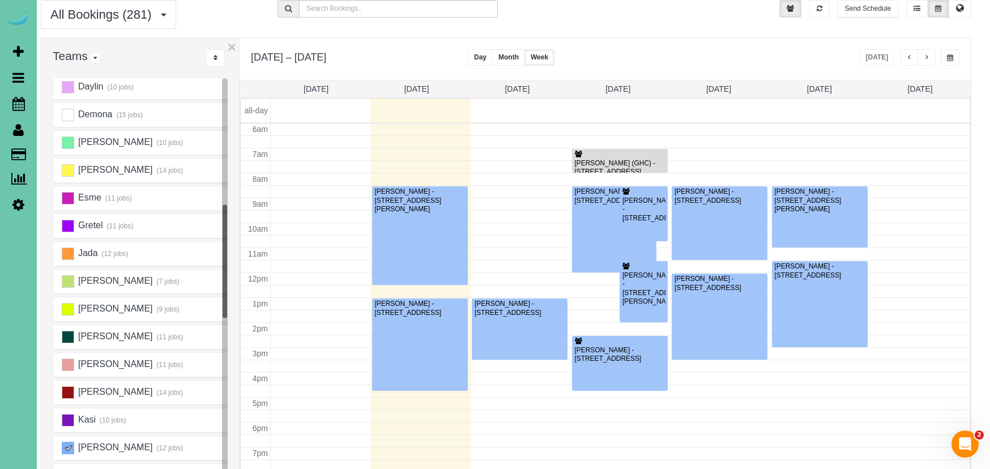
scroll to position [42, 6]
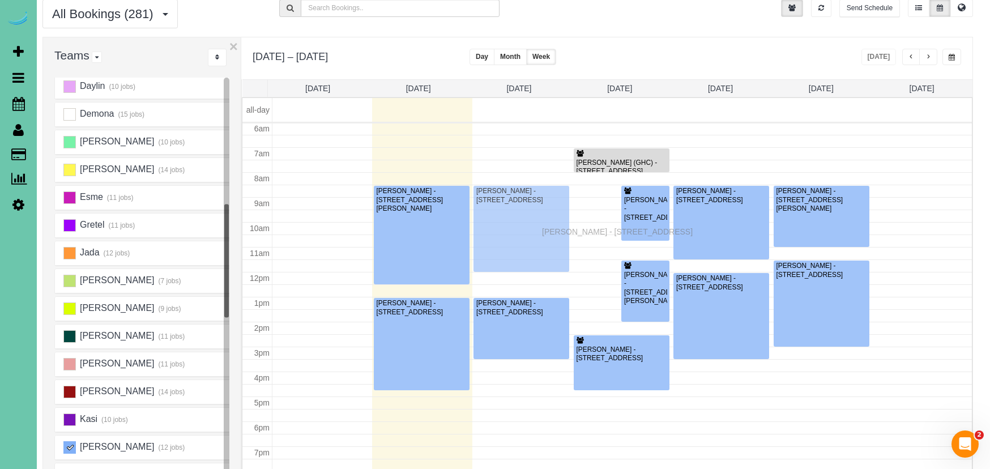
drag, startPoint x: 597, startPoint y: 231, endPoint x: 545, endPoint y: 230, distance: 52.1
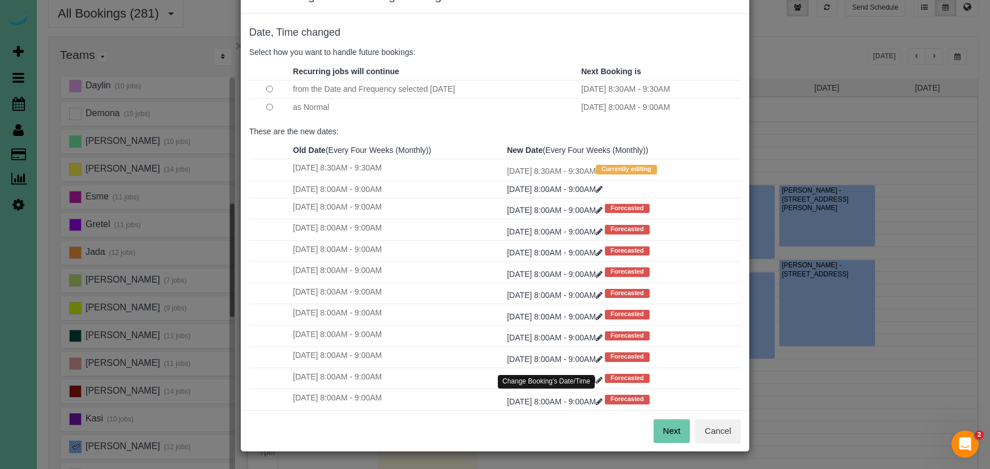
scroll to position [38, 0]
drag, startPoint x: 667, startPoint y: 426, endPoint x: 652, endPoint y: 425, distance: 15.3
click at [666, 426] on button "Next" at bounding box center [672, 432] width 37 height 24
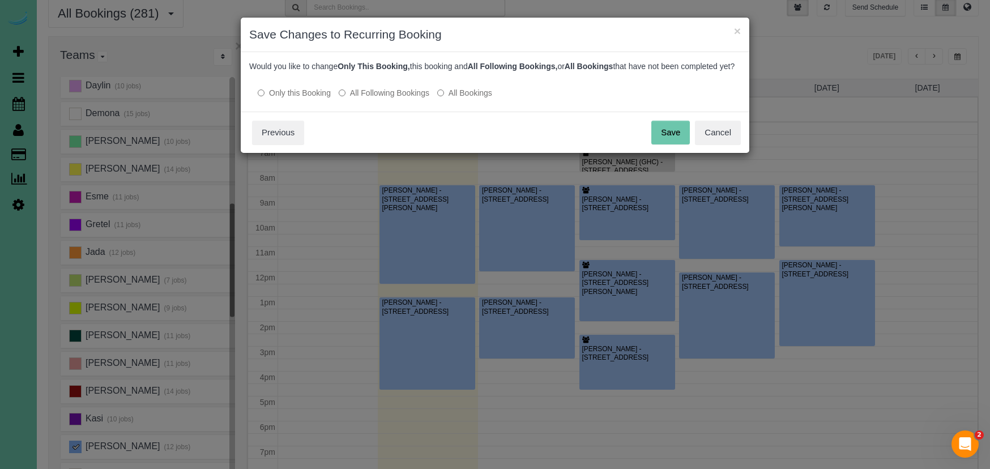
click at [671, 143] on button "Save" at bounding box center [671, 133] width 39 height 24
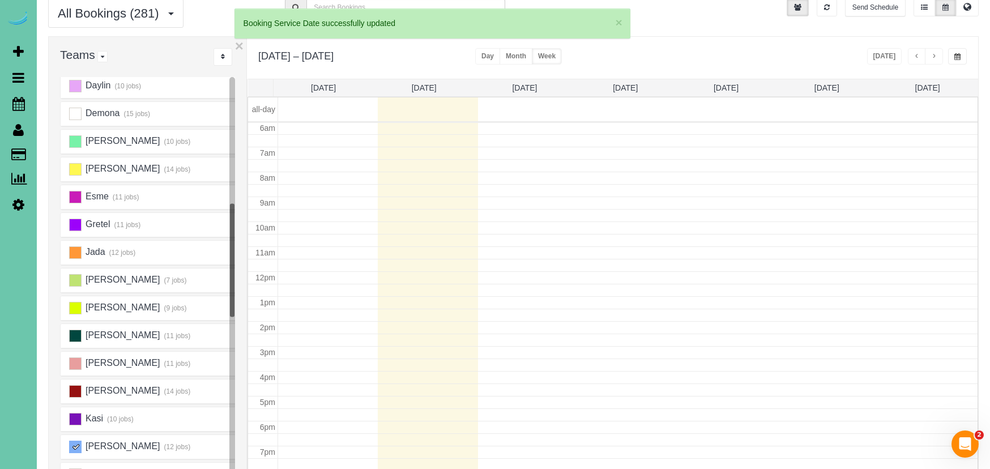
click at [75, 448] on ins at bounding box center [75, 447] width 12 height 12
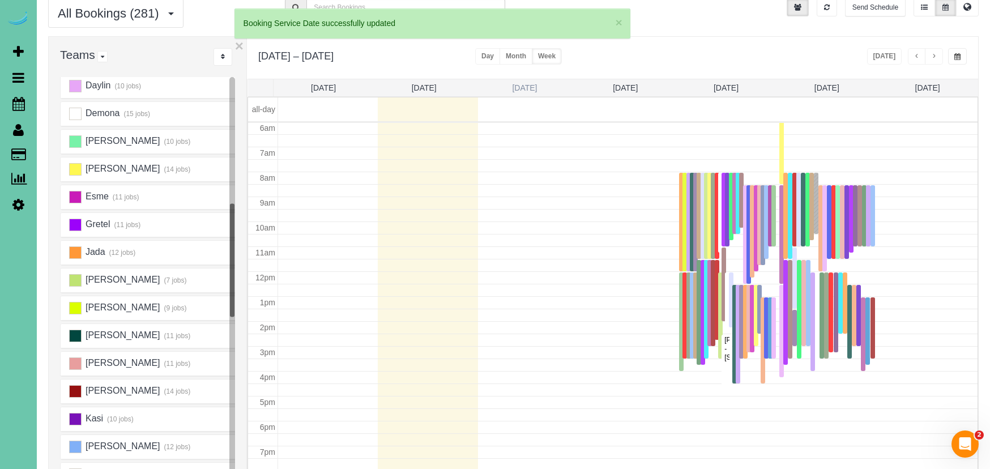
click at [530, 85] on link "Tue 8/19" at bounding box center [524, 87] width 25 height 9
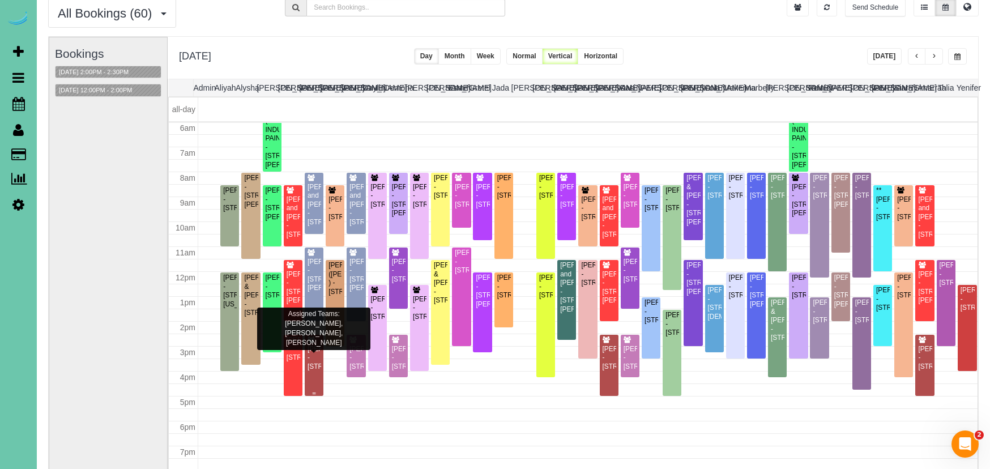
click at [315, 352] on div "[PERSON_NAME] - [STREET_ADDRESS]" at bounding box center [314, 358] width 14 height 26
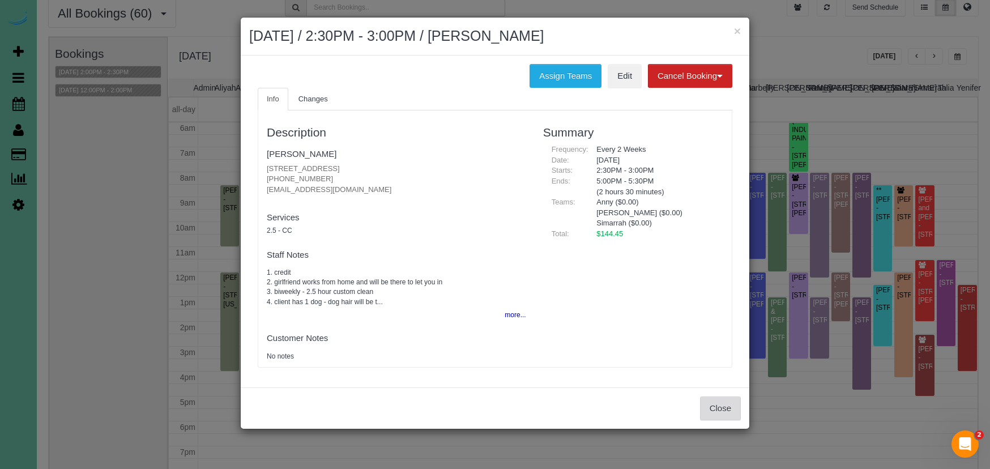
click at [723, 407] on button "Close" at bounding box center [720, 409] width 41 height 24
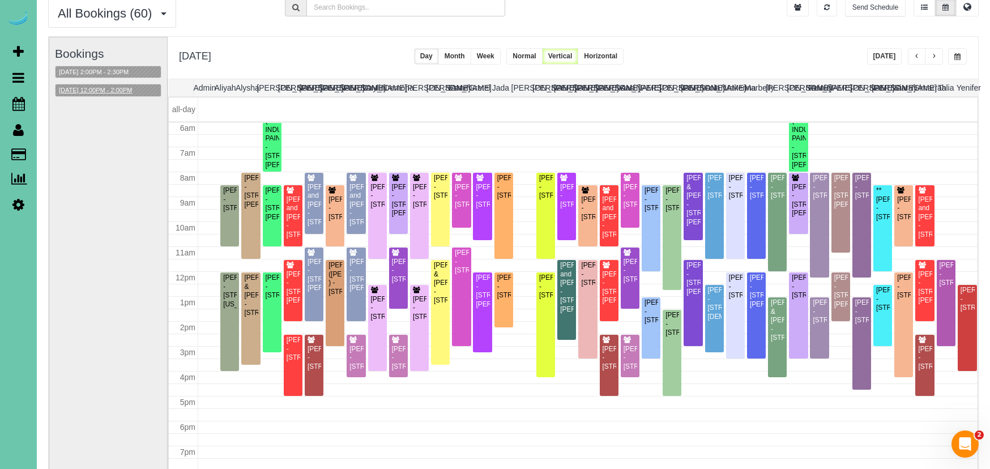
click at [93, 96] on div "08/19/2025 12:00PM - 2:00PM" at bounding box center [108, 90] width 107 height 13
click at [105, 90] on button "08/19/2025 12:00PM - 2:00PM" at bounding box center [96, 90] width 80 height 12
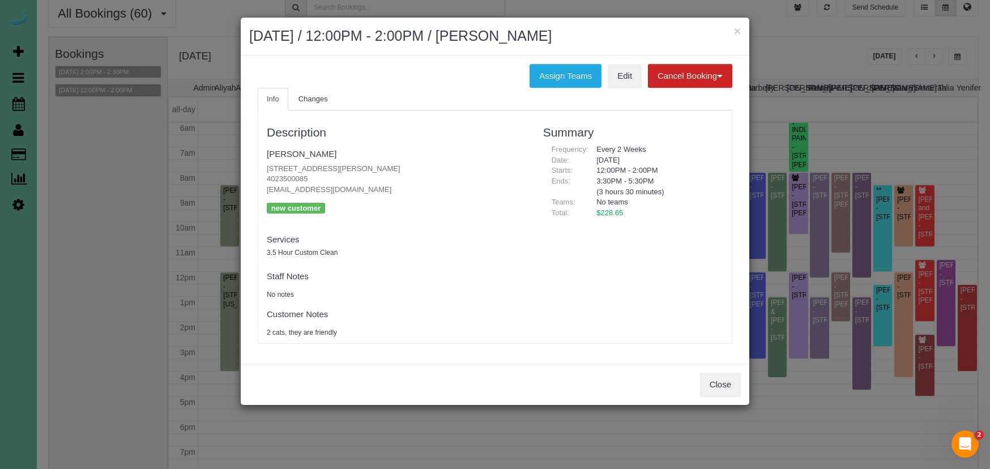
drag, startPoint x: 280, startPoint y: 178, endPoint x: 294, endPoint y: 181, distance: 13.9
click at [293, 181] on p "18709 Josephine Street, Omaha, NE 68136 4023500085 jklein@signatureperformance.…" at bounding box center [397, 180] width 260 height 32
drag, startPoint x: 419, startPoint y: 165, endPoint x: 264, endPoint y: 159, distance: 154.8
click at [260, 158] on div "Description Josh Klein 18709 Josephine Street, Omaha, NE 68136 4023500085 jklei…" at bounding box center [396, 227] width 277 height 222
copy p "[STREET_ADDRESS][PERSON_NAME]"
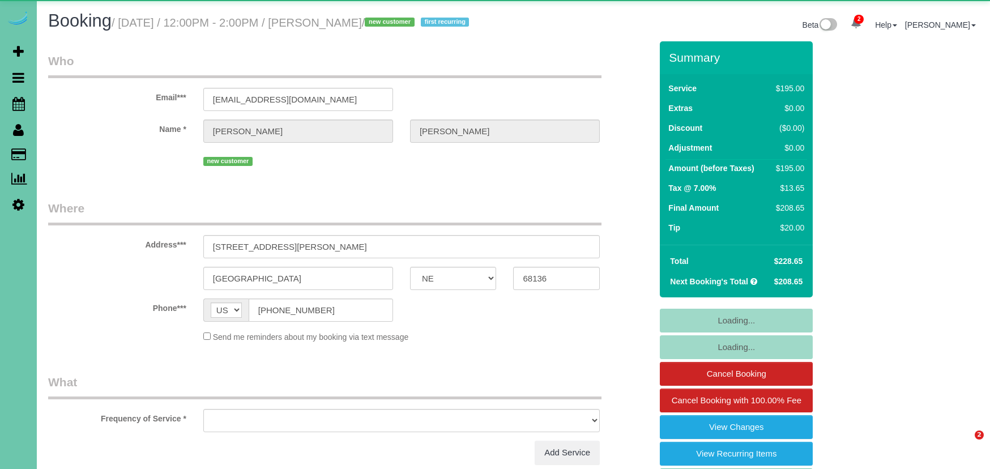
select select "NE"
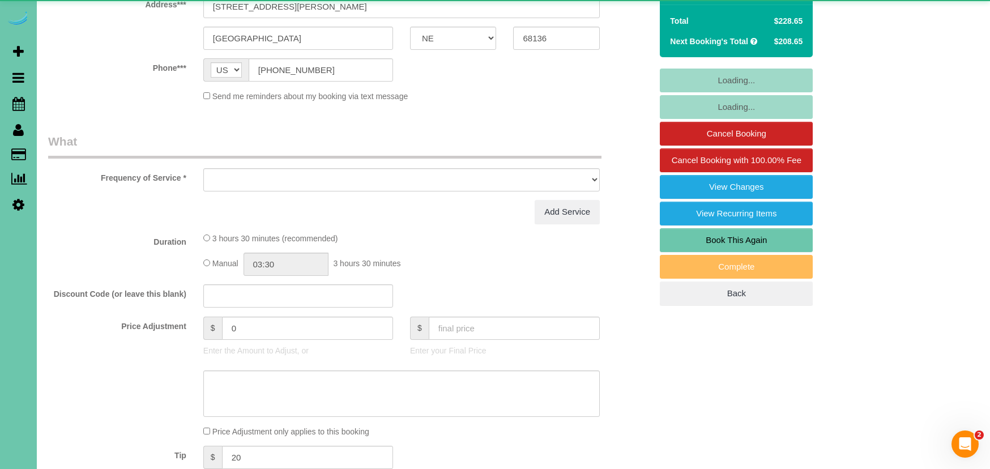
select select "object:918"
select select "spot1"
select select "number:37"
select select "number:43"
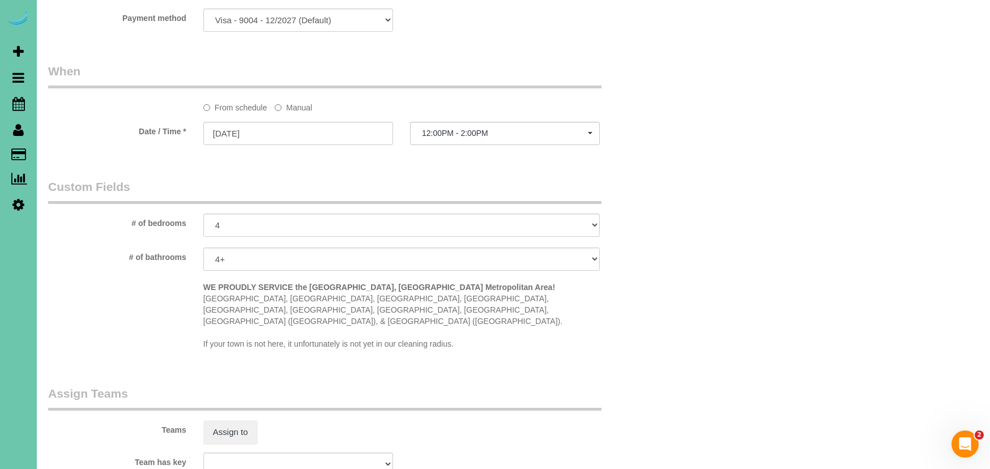
scroll to position [772, 0]
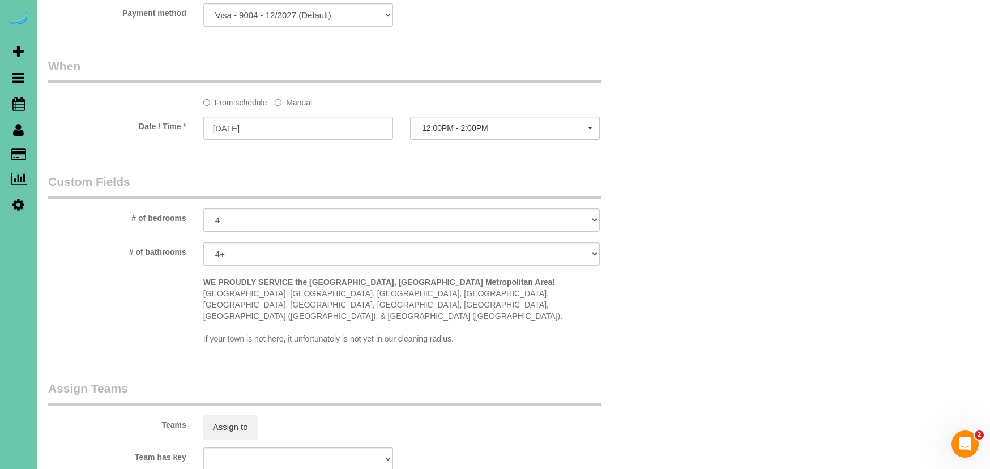
click at [294, 100] on label "Manual" at bounding box center [293, 100] width 37 height 15
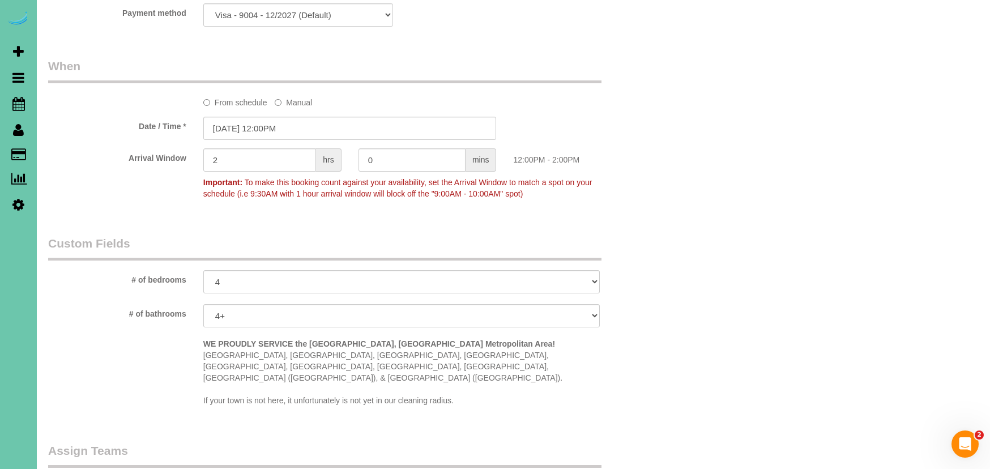
scroll to position [768, 0]
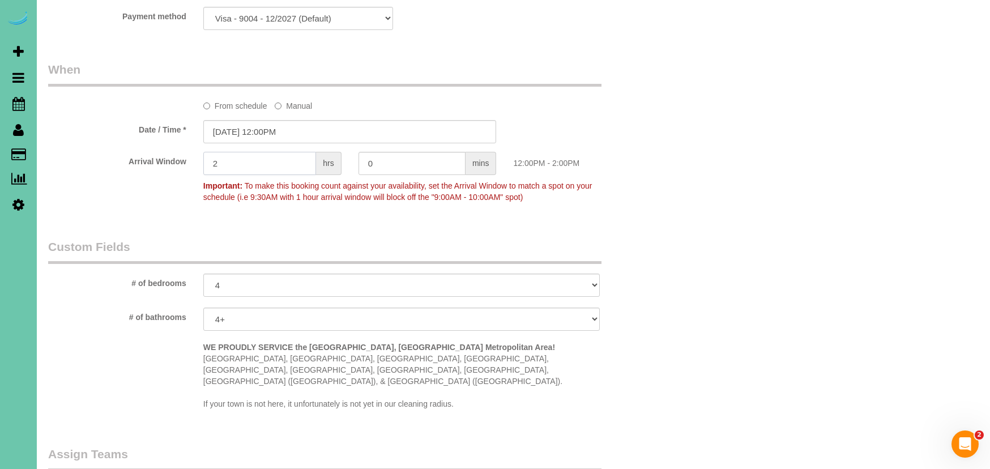
drag, startPoint x: 277, startPoint y: 161, endPoint x: 130, endPoint y: 148, distance: 146.7
click at [130, 148] on sui-booking-spot "From schedule Manual Date / Time * [DATE] 12:00PM Arrival Window 2 hrs 0 mins 1…" at bounding box center [349, 134] width 603 height 147
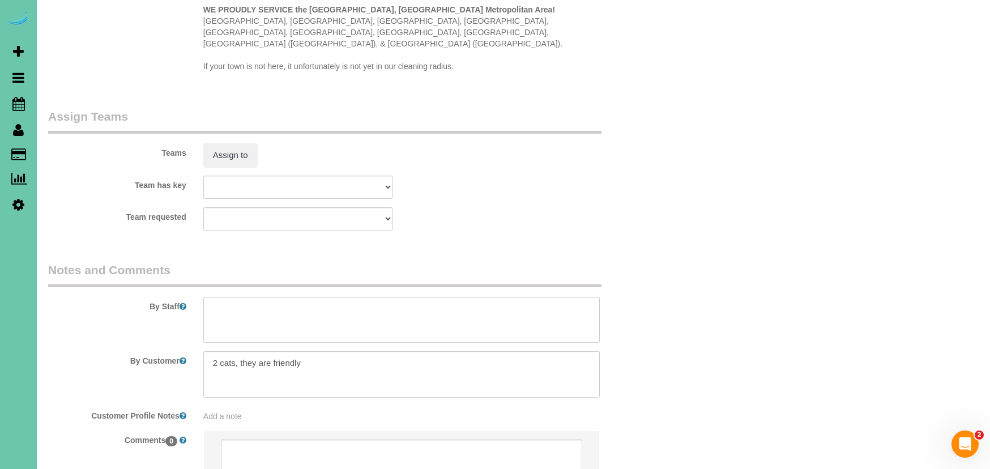
scroll to position [1126, 0]
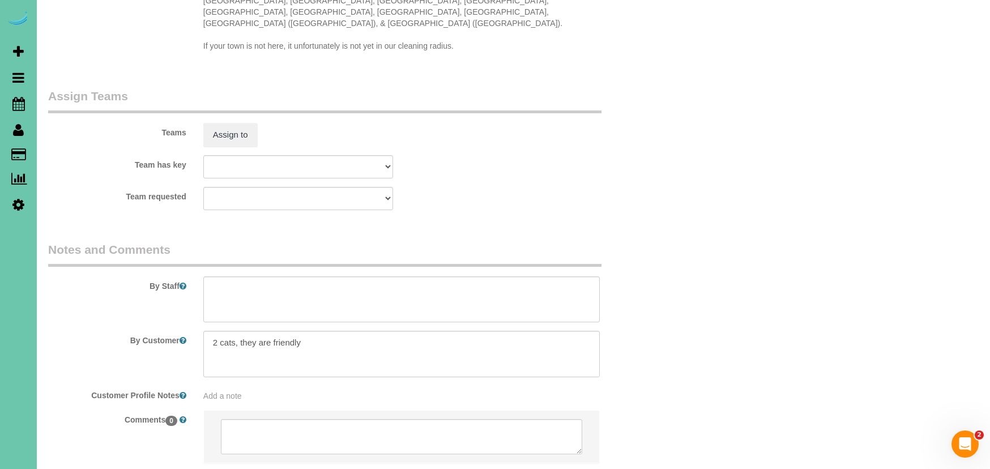
type input "30"
click at [282, 282] on textarea at bounding box center [401, 300] width 397 height 46
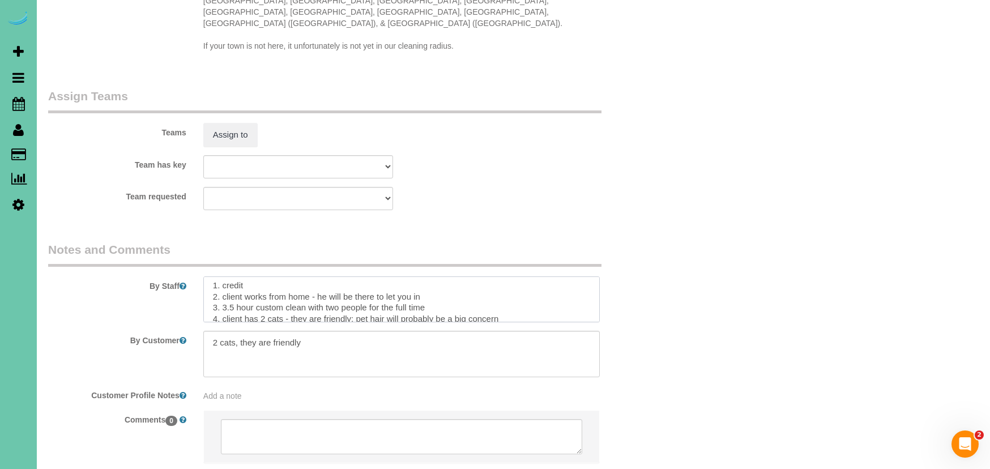
type textarea "**new client** 1. credit 2. client works from home - he will be there to let yo…"
drag, startPoint x: 330, startPoint y: 333, endPoint x: 74, endPoint y: 303, distance: 257.9
click at [74, 303] on sui-booking-comments "By Staff By Customer Customer Profile Notes Add a note Comments 0" at bounding box center [349, 358] width 603 height 234
drag, startPoint x: 531, startPoint y: 305, endPoint x: 472, endPoint y: 303, distance: 59.5
click at [472, 303] on textarea at bounding box center [401, 300] width 397 height 46
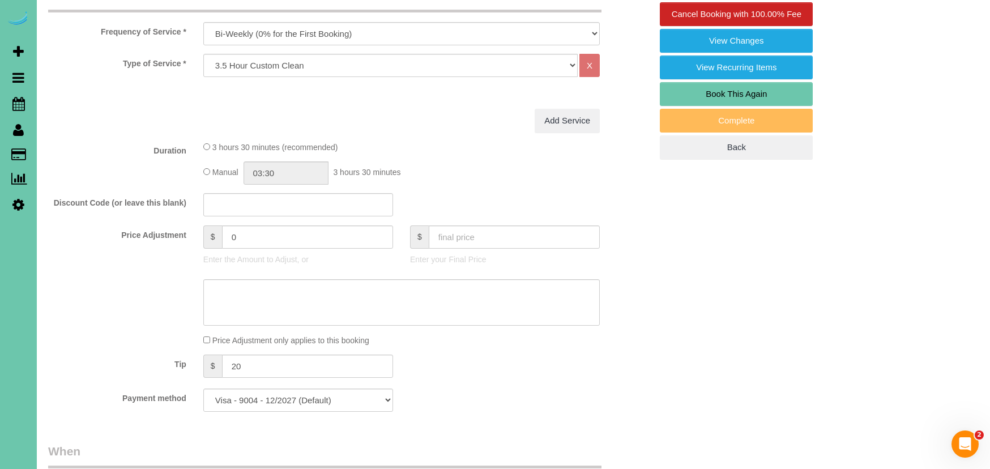
scroll to position [387, 0]
type textarea "**new client** 1. credit 2. client works from home - he will be there to let yo…"
drag, startPoint x: 260, startPoint y: 242, endPoint x: 209, endPoint y: 240, distance: 51.0
click at [209, 240] on div "$ 0" at bounding box center [298, 236] width 190 height 23
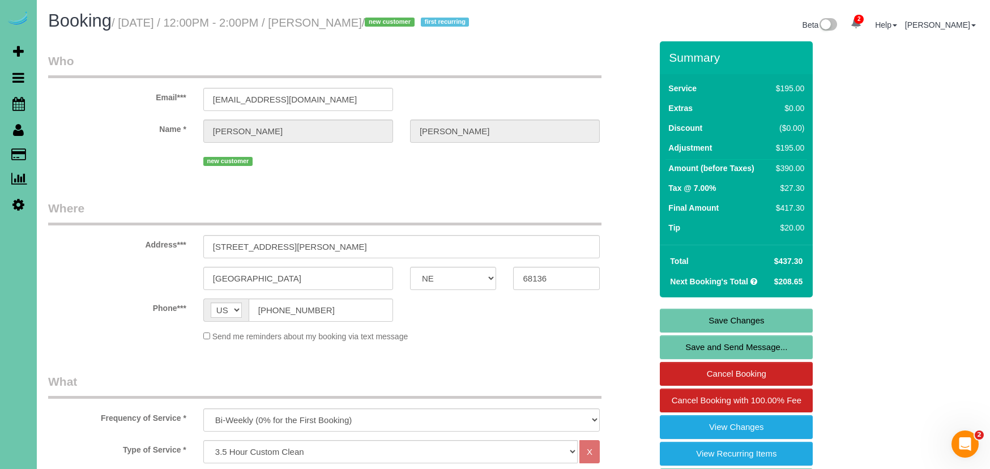
scroll to position [0, 0]
type input "195"
click at [720, 316] on link "Save Changes" at bounding box center [736, 321] width 153 height 24
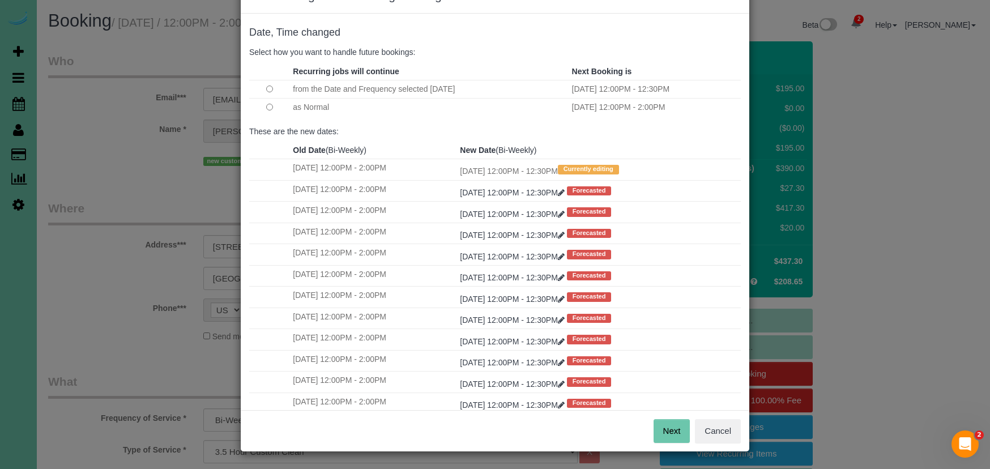
scroll to position [38, 0]
click at [673, 430] on button "Next" at bounding box center [672, 432] width 37 height 24
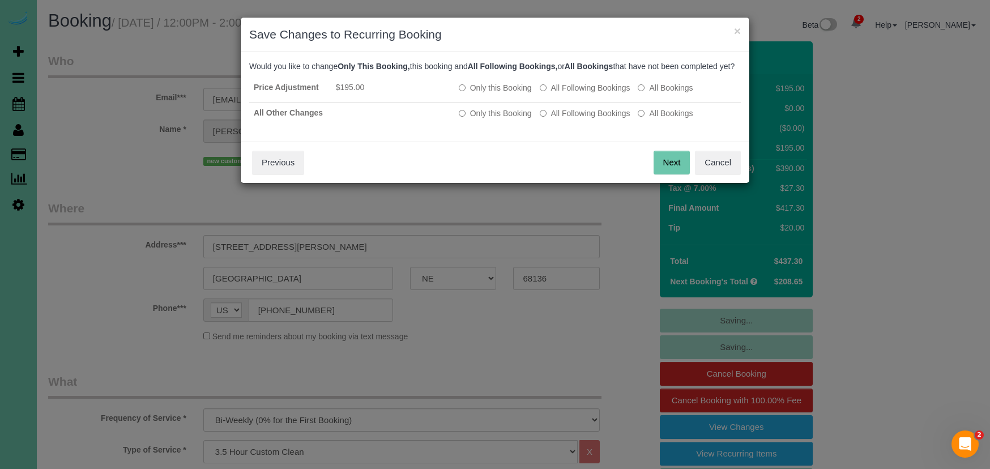
drag, startPoint x: 552, startPoint y: 125, endPoint x: 636, endPoint y: 154, distance: 88.0
click at [552, 119] on label "All Following Bookings" at bounding box center [585, 113] width 91 height 11
click at [672, 173] on button "Next" at bounding box center [672, 163] width 37 height 24
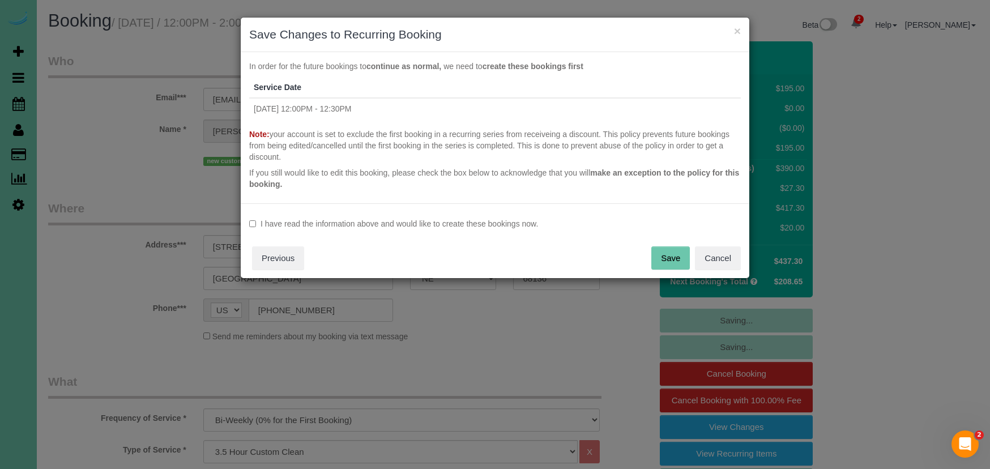
click at [372, 218] on label "I have read the information above and would like to create these bookings now." at bounding box center [495, 223] width 492 height 11
drag, startPoint x: 673, startPoint y: 259, endPoint x: 622, endPoint y: 243, distance: 53.9
click at [673, 259] on button "Save" at bounding box center [671, 258] width 39 height 24
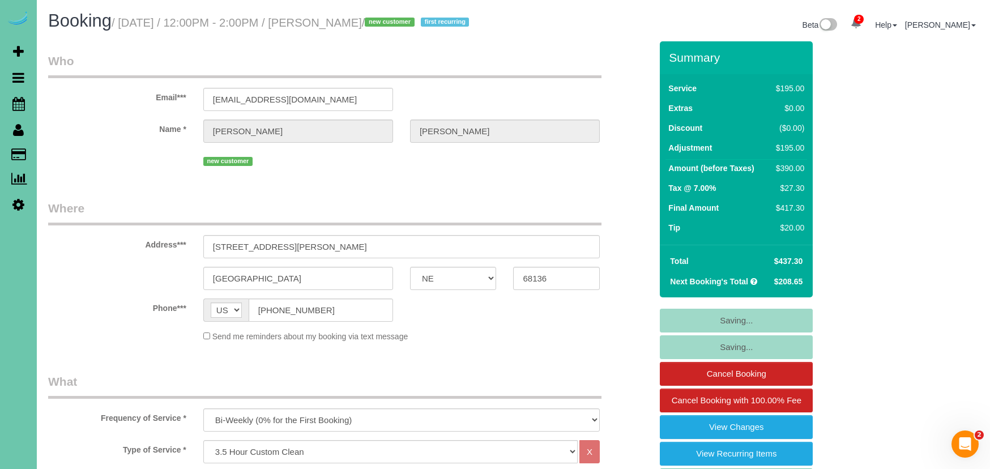
scroll to position [0, 1]
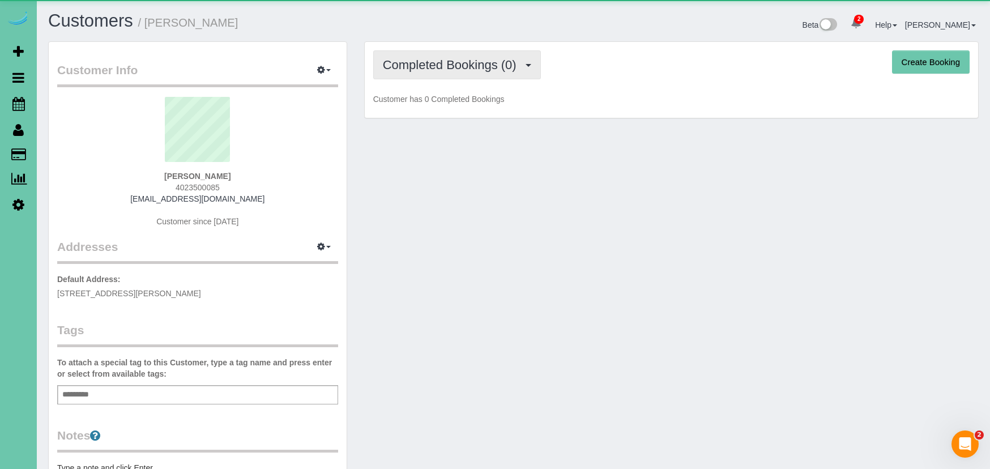
click at [466, 70] on span "Completed Bookings (0)" at bounding box center [452, 65] width 139 height 14
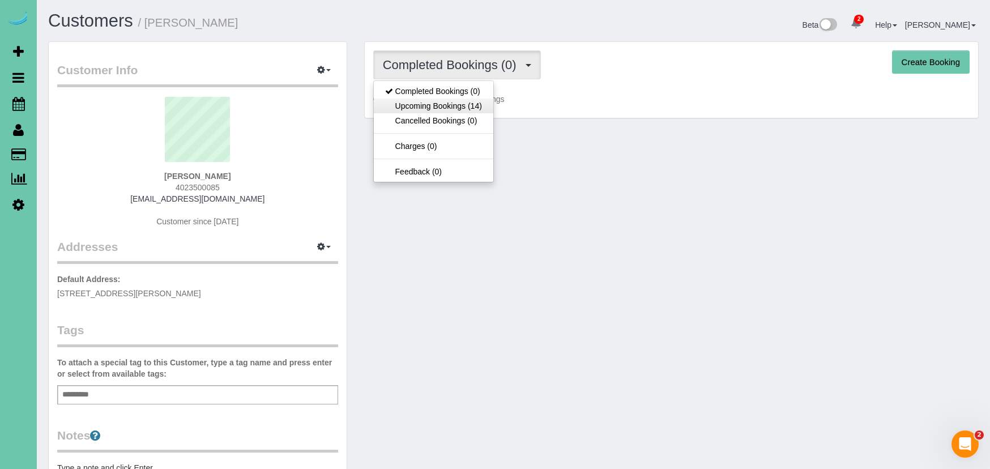
click at [478, 109] on link "Upcoming Bookings (14)" at bounding box center [434, 106] width 120 height 15
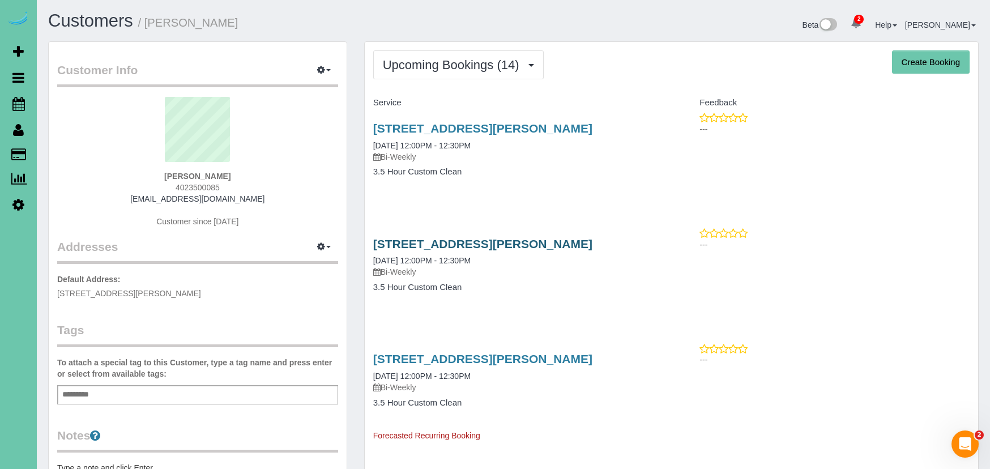
click at [531, 237] on link "[STREET_ADDRESS][PERSON_NAME]" at bounding box center [482, 243] width 219 height 13
click at [460, 126] on link "[STREET_ADDRESS][PERSON_NAME]" at bounding box center [482, 128] width 219 height 13
click at [524, 246] on link "[STREET_ADDRESS][PERSON_NAME]" at bounding box center [482, 243] width 219 height 13
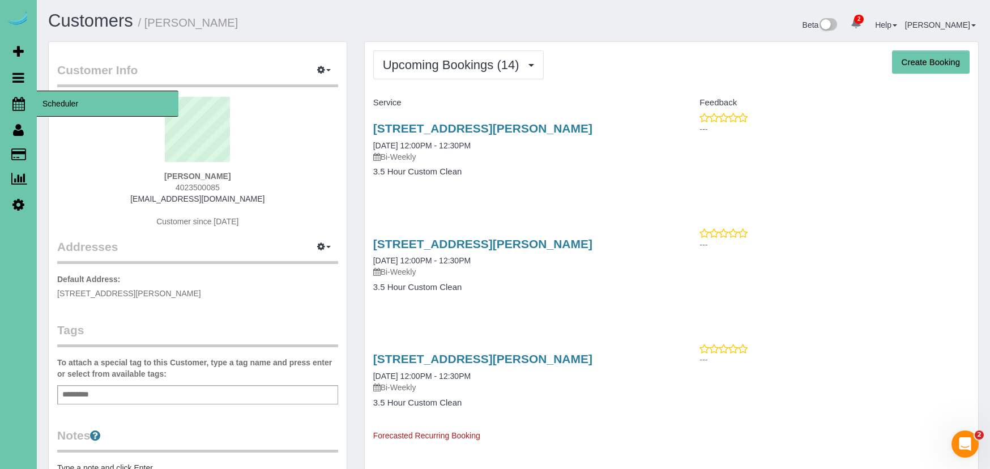
click at [15, 100] on icon at bounding box center [18, 104] width 12 height 14
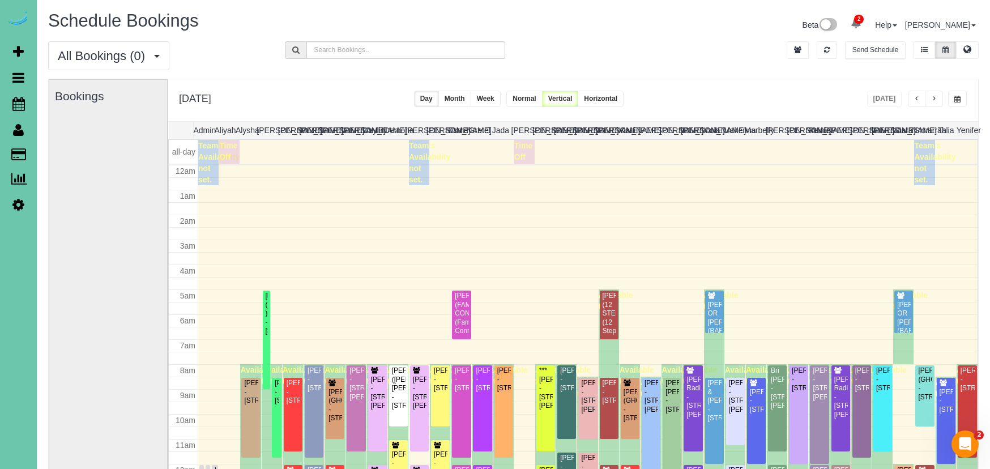
scroll to position [150, 0]
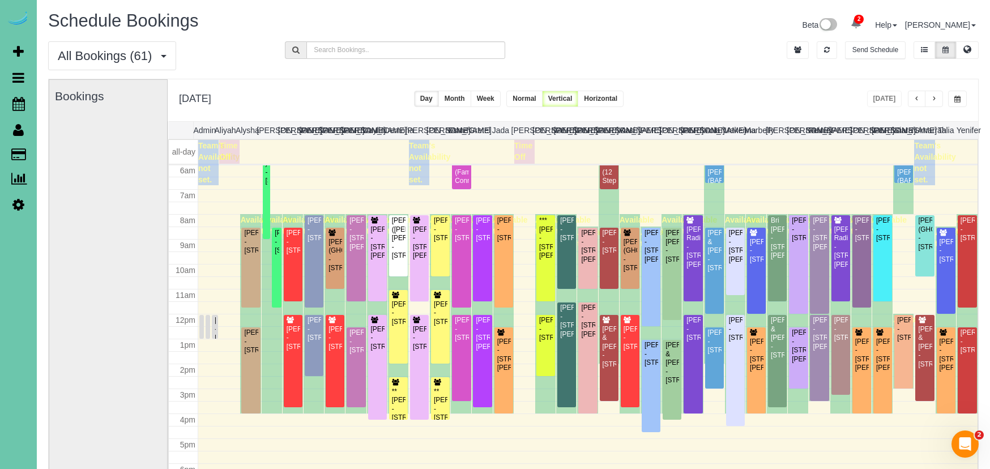
click at [939, 101] on button "button" at bounding box center [934, 99] width 18 height 16
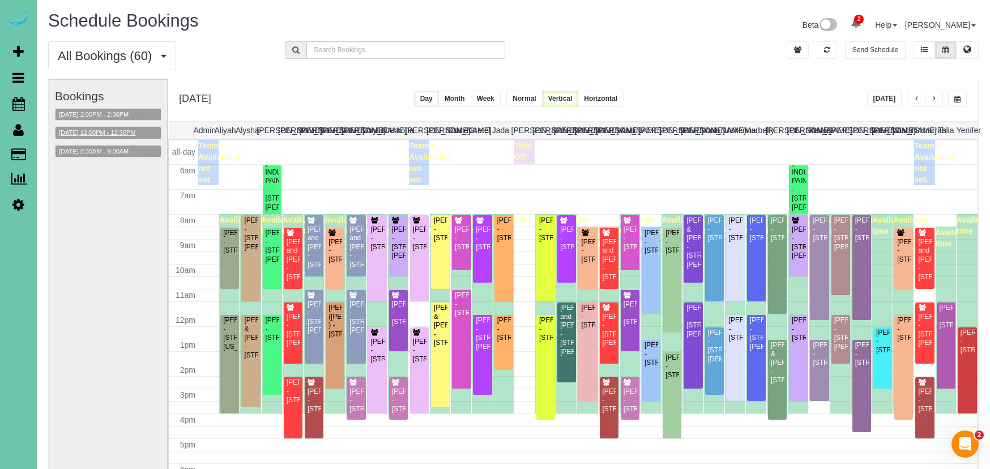
click at [115, 133] on button "[DATE] 12:00PM - 12:30PM" at bounding box center [98, 133] width 84 height 12
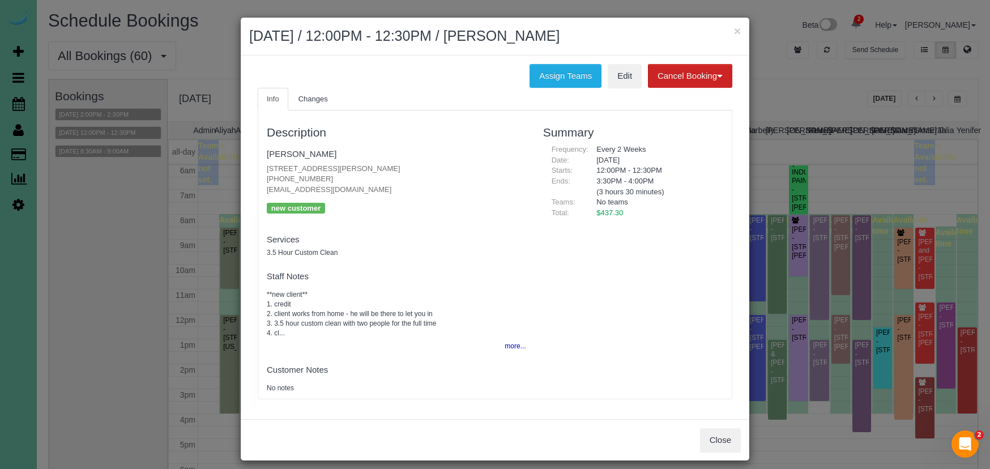
drag, startPoint x: 739, startPoint y: 432, endPoint x: 507, endPoint y: 381, distance: 238.4
click at [739, 432] on button "Close" at bounding box center [720, 440] width 41 height 24
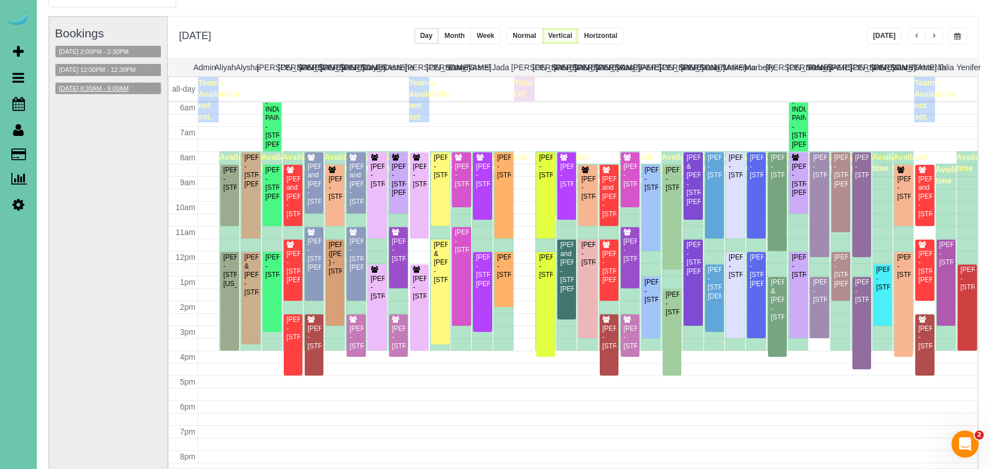
click at [90, 87] on button "[DATE] 8:30AM - 9:00AM" at bounding box center [94, 89] width 76 height 12
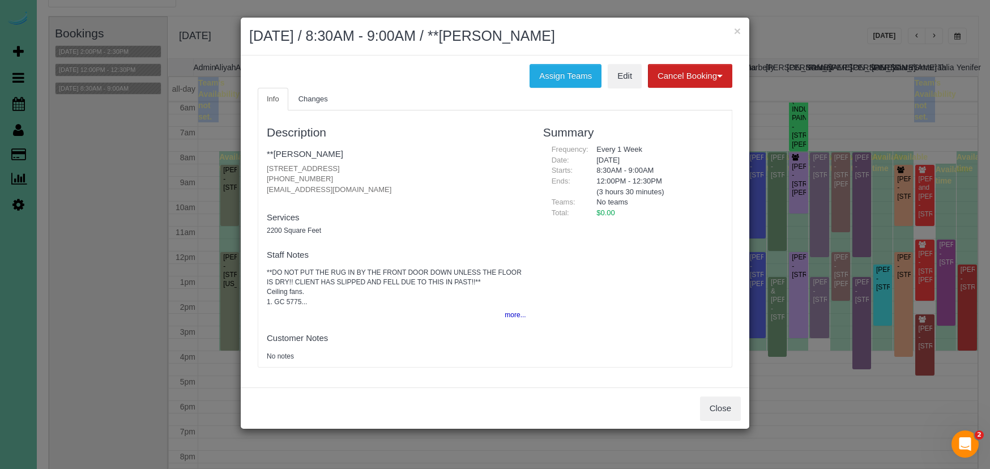
drag, startPoint x: 719, startPoint y: 409, endPoint x: 635, endPoint y: 368, distance: 93.3
click at [719, 409] on button "Close" at bounding box center [720, 409] width 41 height 24
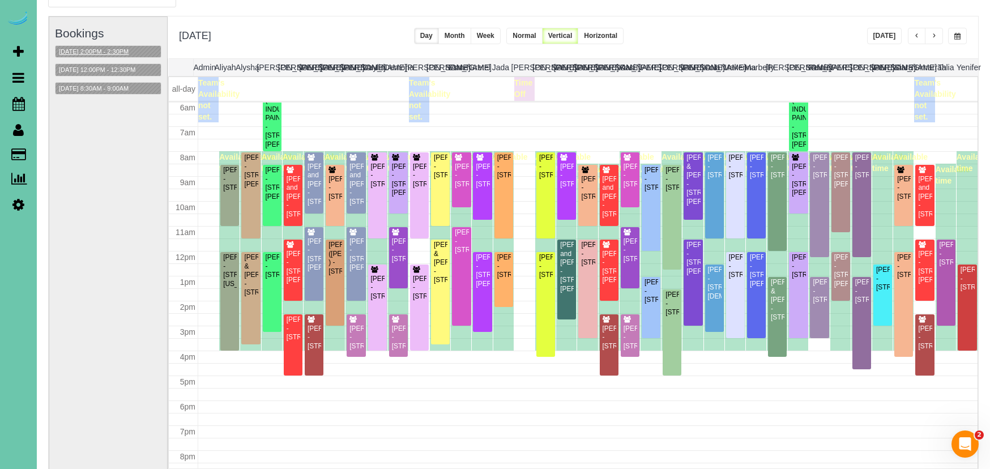
click at [120, 52] on button "[DATE] 2:00PM - 2:30PM" at bounding box center [94, 52] width 76 height 12
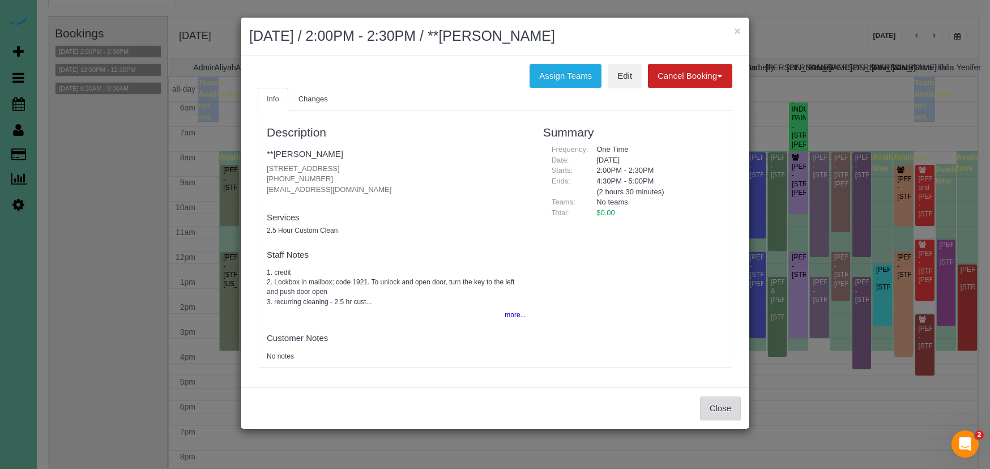
click at [711, 406] on button "Close" at bounding box center [720, 409] width 41 height 24
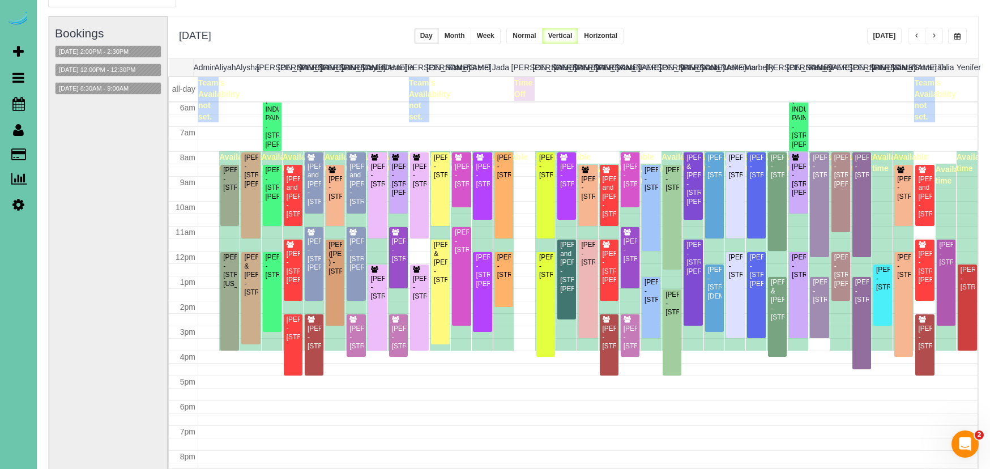
click at [135, 75] on div "[DATE] 12:00PM - 12:30PM" at bounding box center [108, 69] width 107 height 13
click at [139, 71] on button "[DATE] 12:00PM - 12:30PM" at bounding box center [98, 70] width 84 height 12
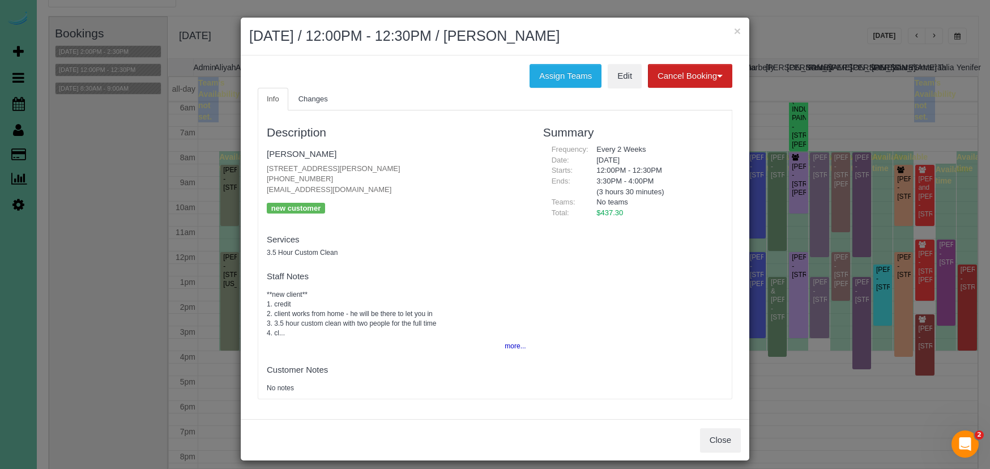
drag, startPoint x: 304, startPoint y: 176, endPoint x: 261, endPoint y: 175, distance: 43.6
click at [261, 175] on div "Description [PERSON_NAME] [STREET_ADDRESS][PERSON_NAME] [PHONE_NUMBER] [EMAIL_A…" at bounding box center [396, 254] width 277 height 277
copy p "[PHONE_NUMBER]"
click at [741, 29] on button "×" at bounding box center [737, 31] width 7 height 12
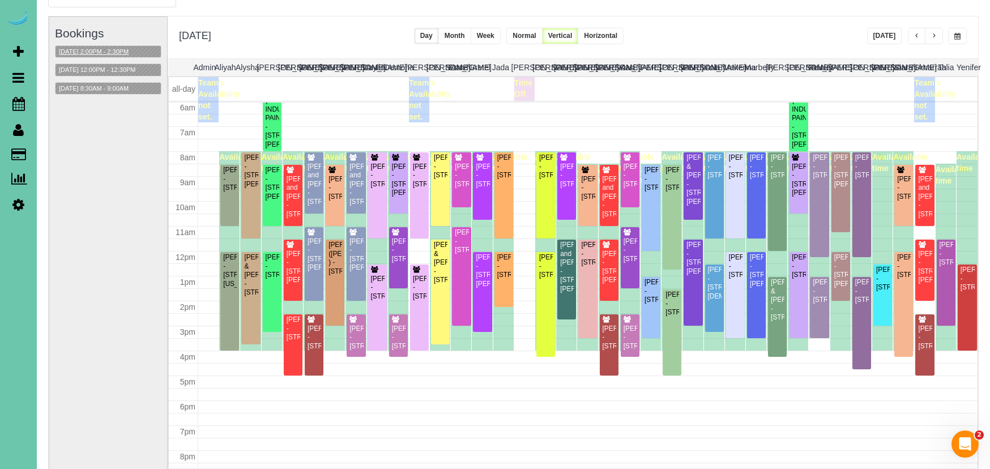
click at [116, 54] on button "[DATE] 2:00PM - 2:30PM" at bounding box center [94, 52] width 76 height 12
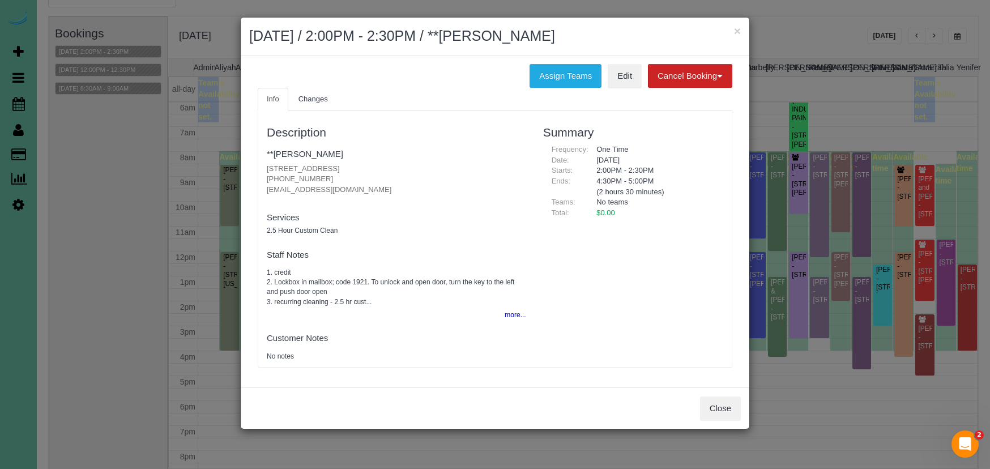
drag, startPoint x: 721, startPoint y: 407, endPoint x: 565, endPoint y: 376, distance: 159.5
click at [715, 406] on button "Close" at bounding box center [720, 409] width 41 height 24
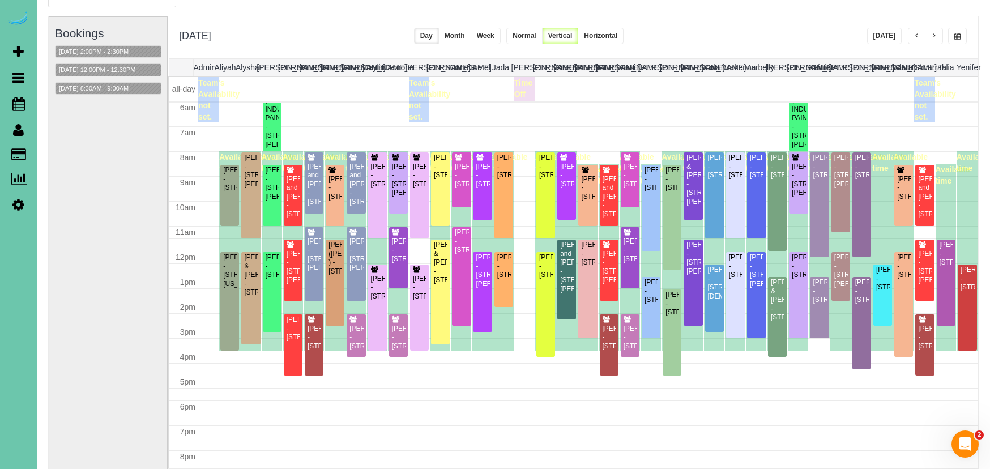
click at [105, 65] on button "[DATE] 12:00PM - 12:30PM" at bounding box center [98, 70] width 84 height 12
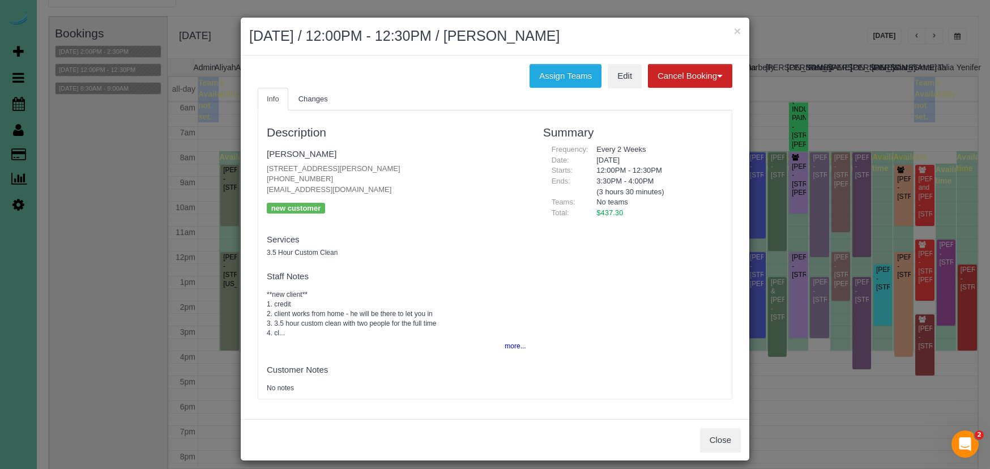
drag, startPoint x: 714, startPoint y: 440, endPoint x: 695, endPoint y: 432, distance: 20.6
click at [714, 440] on button "Close" at bounding box center [720, 440] width 41 height 24
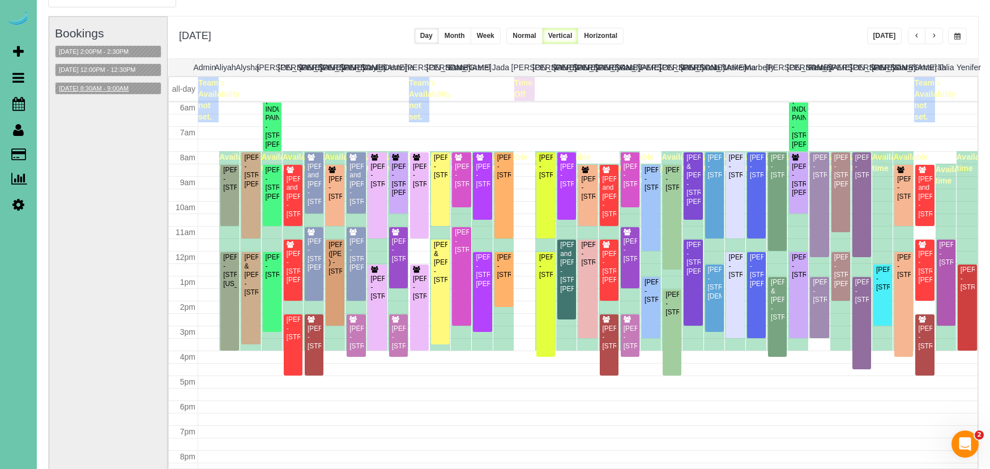
click at [114, 92] on button "[DATE] 8:30AM - 9:00AM" at bounding box center [94, 89] width 76 height 12
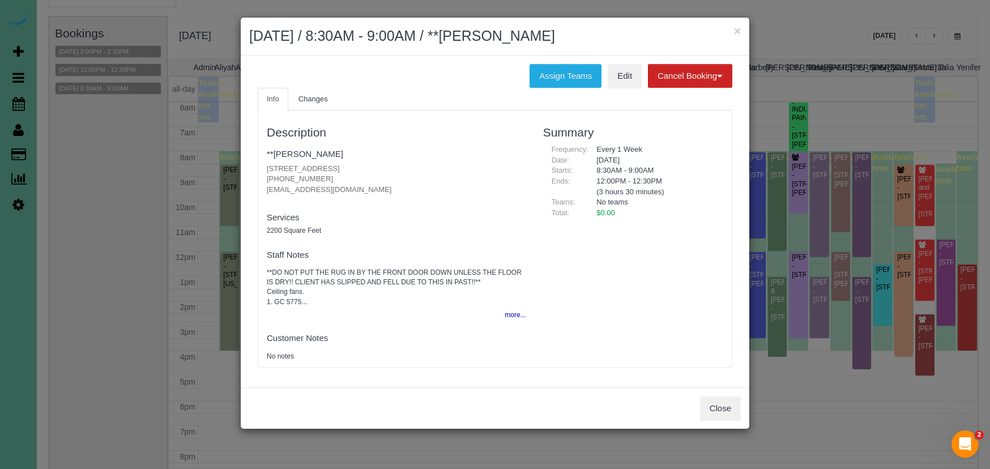
click at [722, 409] on button "Close" at bounding box center [720, 409] width 41 height 24
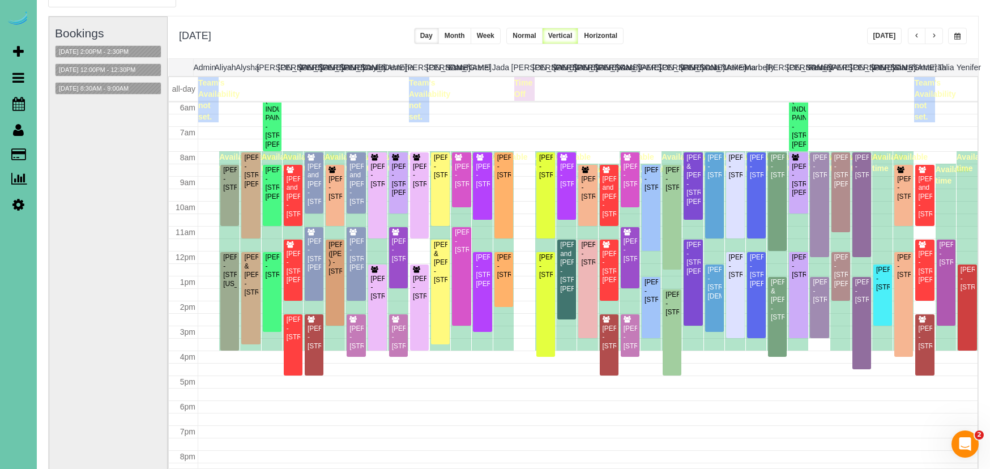
click at [939, 33] on button "button" at bounding box center [934, 36] width 18 height 16
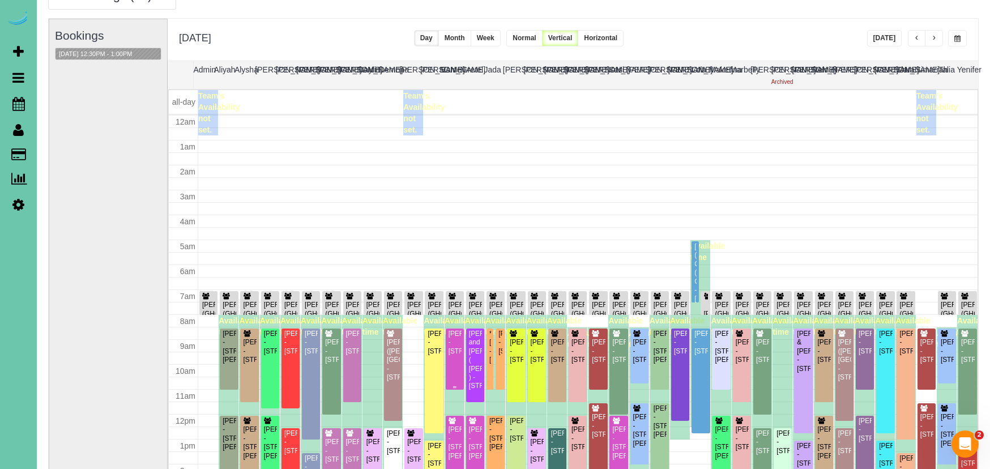
scroll to position [150, 0]
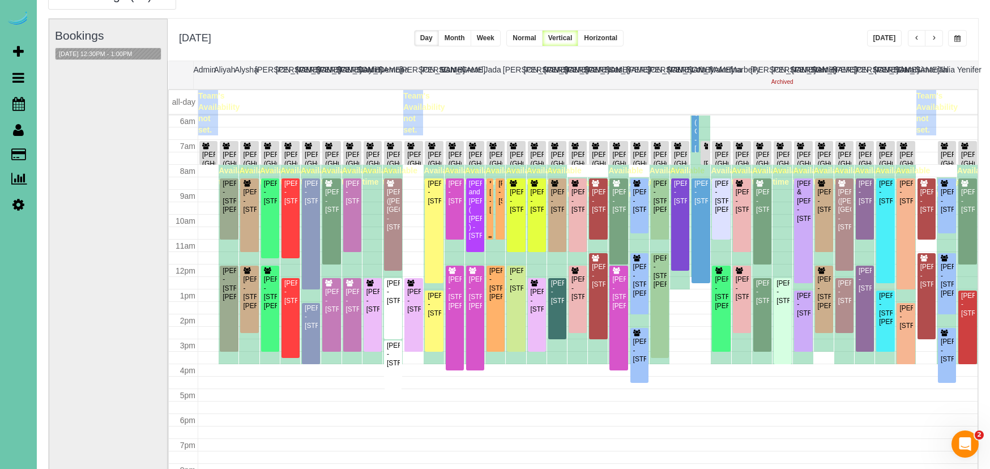
click at [491, 206] on div "**[PERSON_NAME] - [STREET_ADDRESS]" at bounding box center [490, 197] width 2 height 35
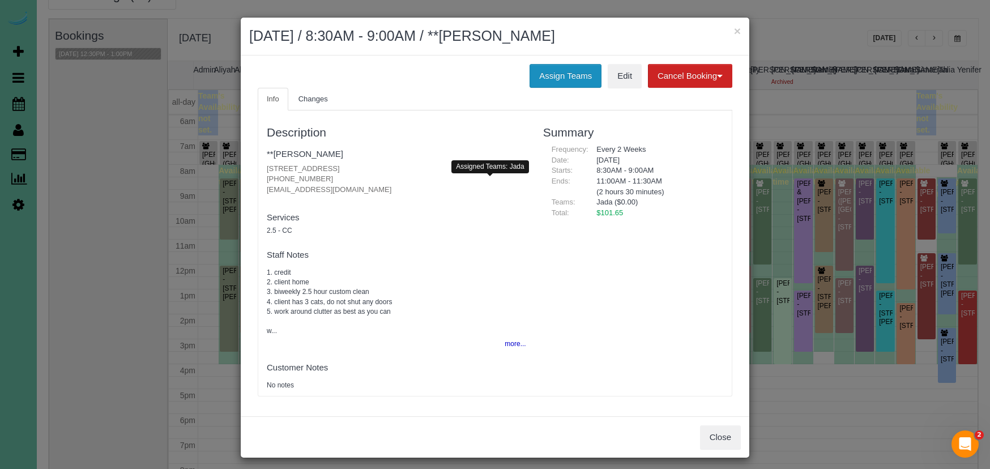
click at [584, 79] on button "Assign Teams" at bounding box center [566, 76] width 72 height 24
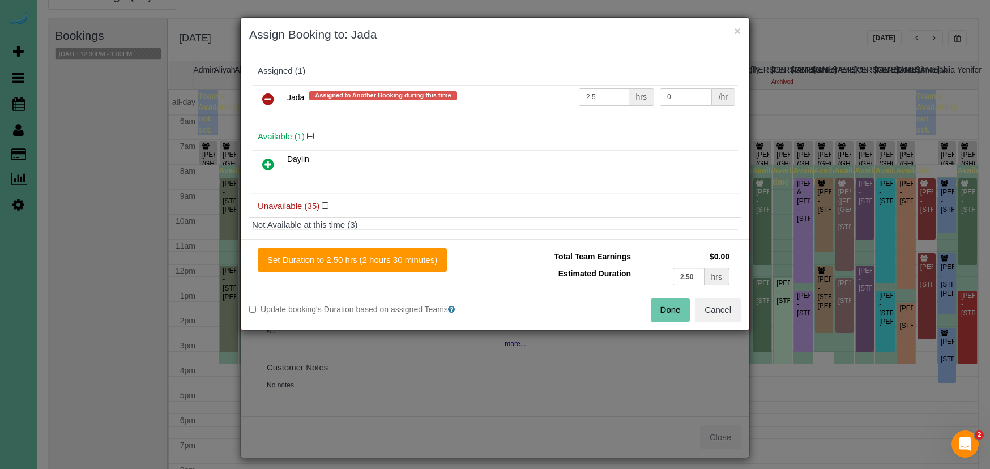
drag, startPoint x: 267, startPoint y: 100, endPoint x: 356, endPoint y: 124, distance: 91.5
click at [267, 100] on icon at bounding box center [268, 99] width 12 height 14
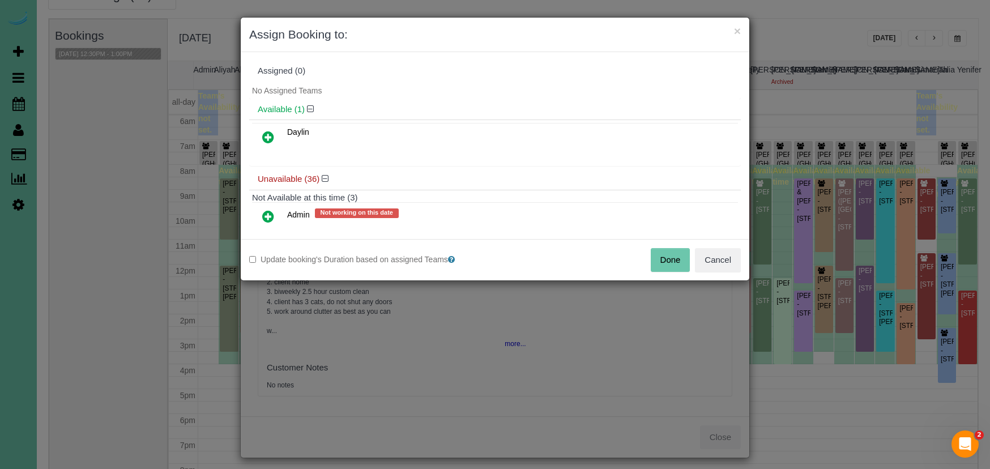
click at [662, 252] on button "Done" at bounding box center [671, 260] width 40 height 24
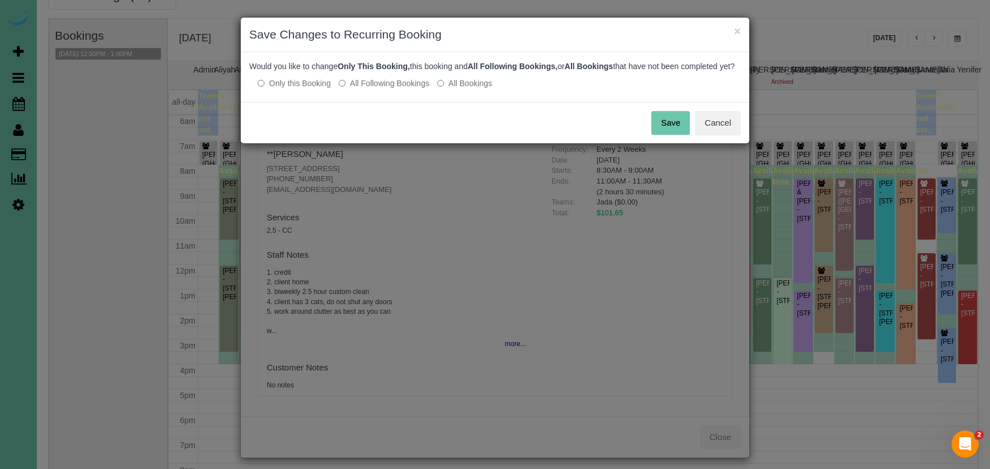
click at [681, 129] on button "Save" at bounding box center [671, 123] width 39 height 24
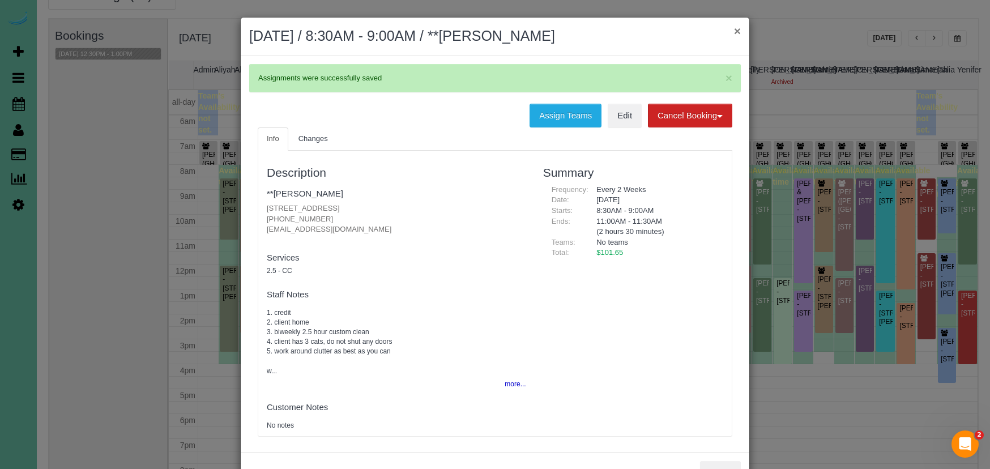
click at [735, 29] on button "×" at bounding box center [737, 31] width 7 height 12
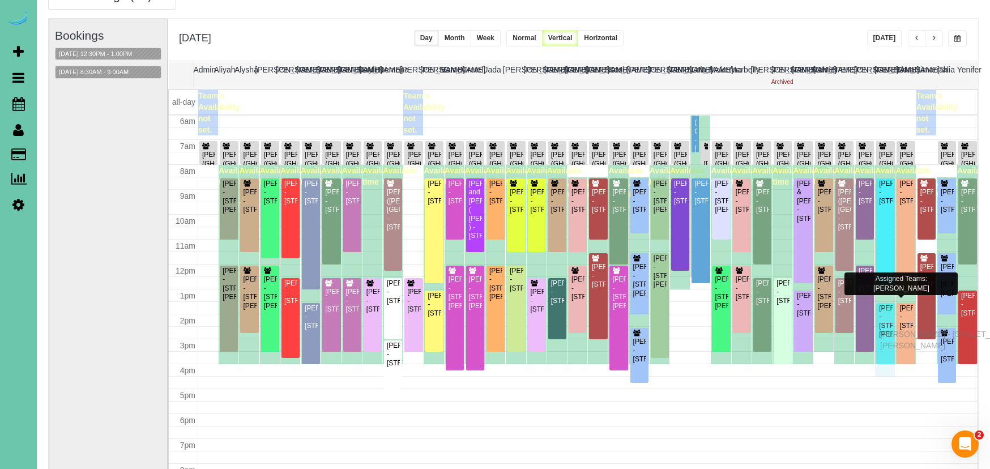
drag, startPoint x: 883, startPoint y: 321, endPoint x: 883, endPoint y: 333, distance: 11.9
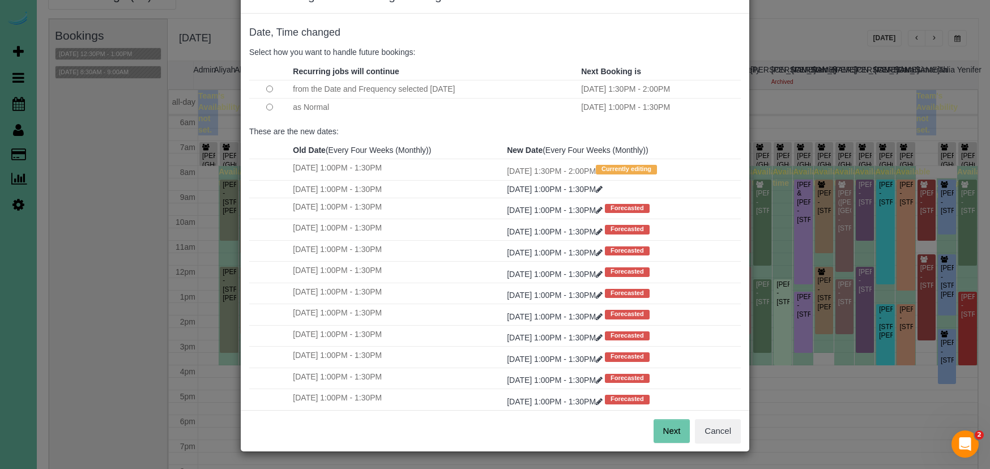
scroll to position [38, 0]
drag, startPoint x: 677, startPoint y: 431, endPoint x: 651, endPoint y: 399, distance: 40.6
click at [677, 431] on button "Next" at bounding box center [672, 432] width 37 height 24
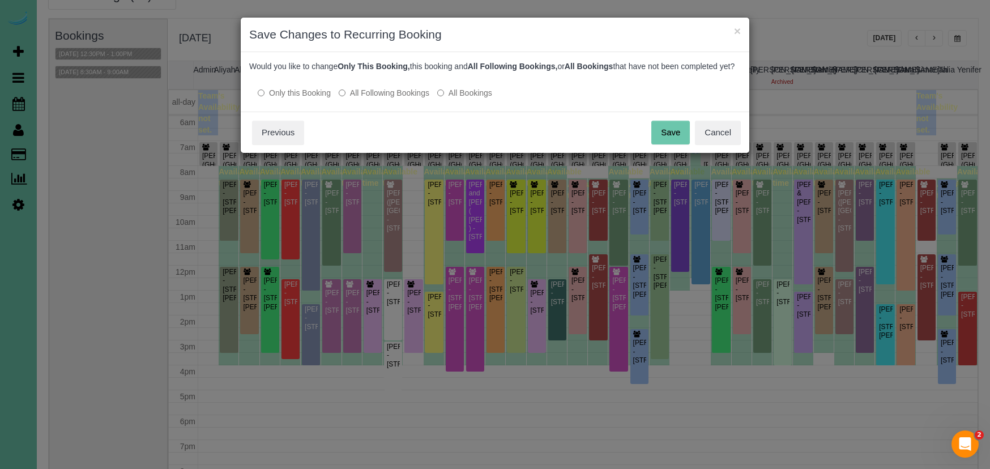
scroll to position [0, 0]
click at [670, 144] on button "Save" at bounding box center [671, 133] width 39 height 24
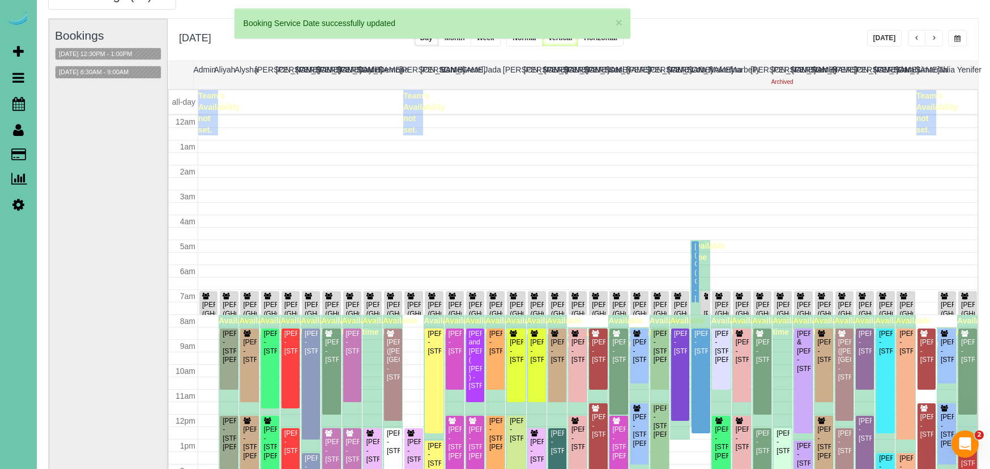
scroll to position [149, 0]
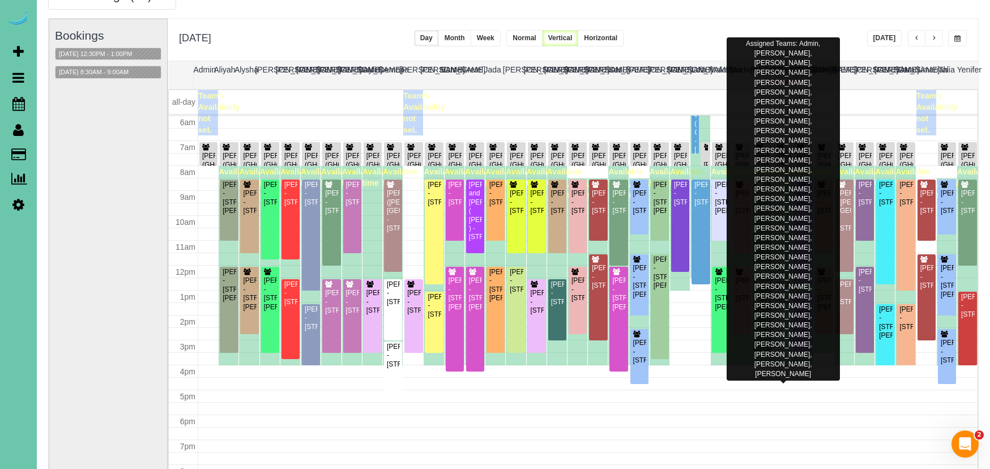
click at [783, 154] on div "[PERSON_NAME] (GHC) - [STREET_ADDRESS]" at bounding box center [783, 169] width 14 height 35
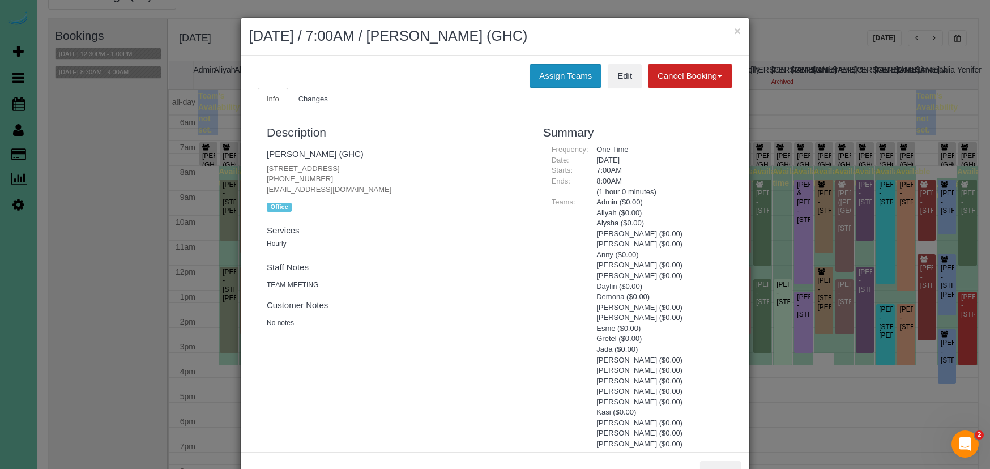
click at [544, 73] on button "Assign Teams" at bounding box center [566, 76] width 72 height 24
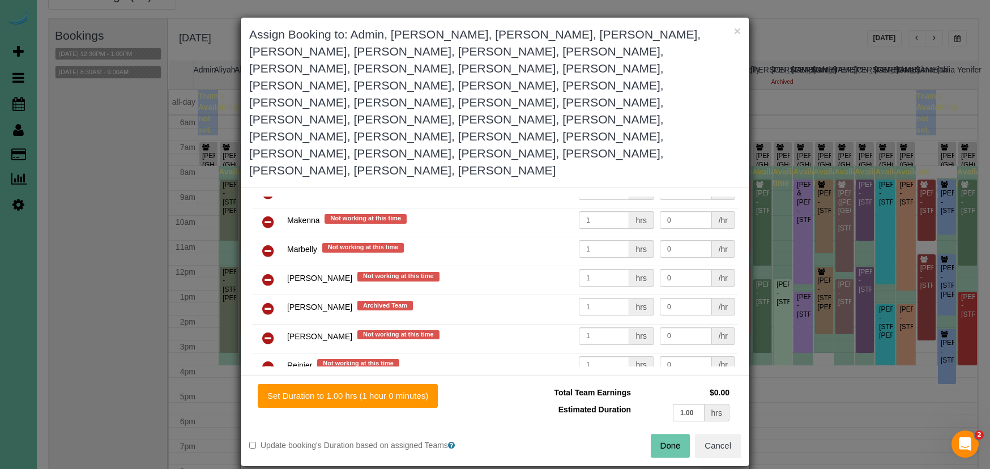
scroll to position [747, 0]
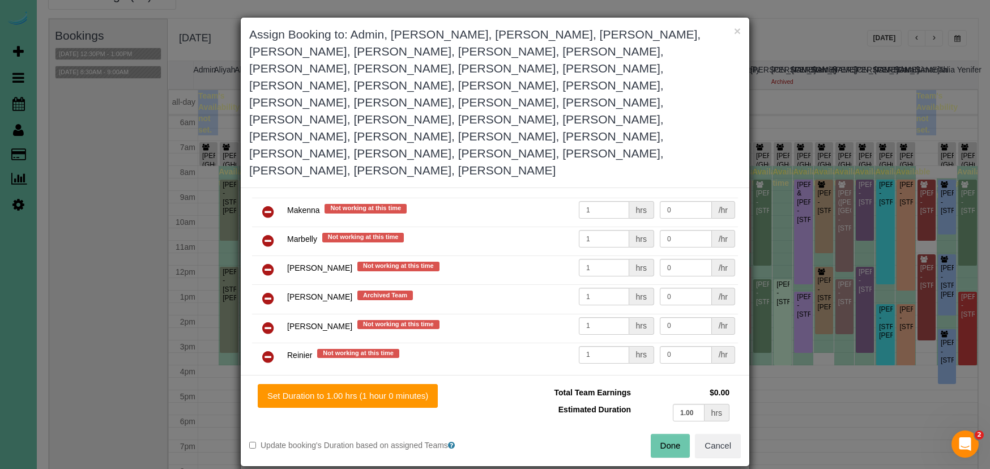
click at [269, 292] on icon at bounding box center [268, 299] width 12 height 14
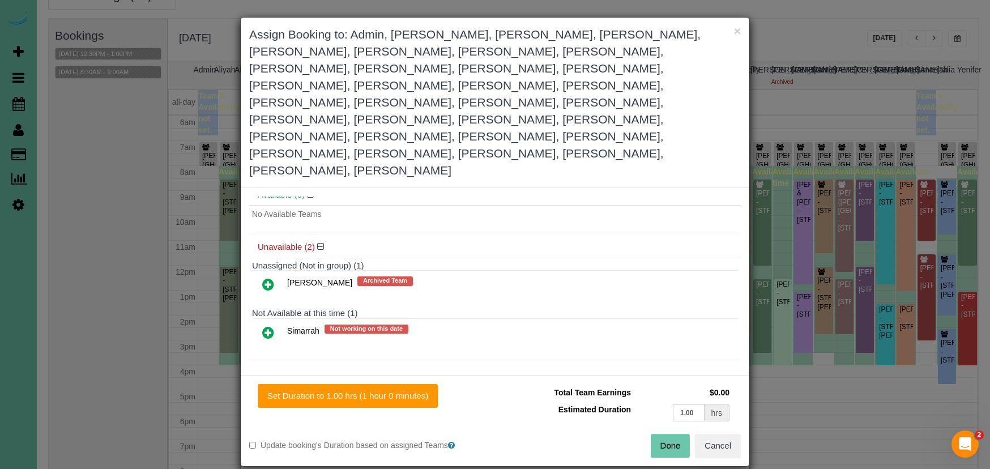
drag, startPoint x: 269, startPoint y: 246, endPoint x: 331, endPoint y: 278, distance: 69.4
click at [269, 326] on icon at bounding box center [268, 333] width 12 height 14
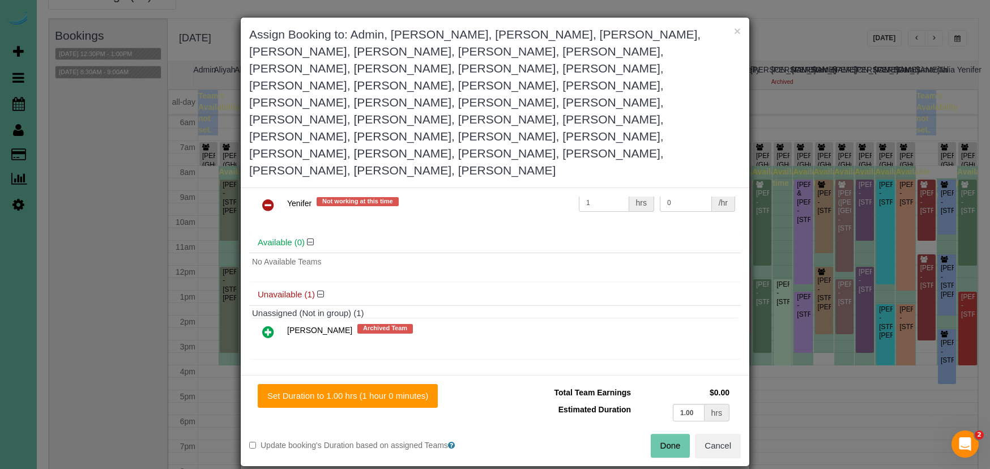
drag, startPoint x: 382, startPoint y: 310, endPoint x: 606, endPoint y: 326, distance: 224.4
click at [382, 384] on button "Set Duration to 1.00 hrs (1 hour 0 minutes)" at bounding box center [348, 396] width 180 height 24
type input "1.00"
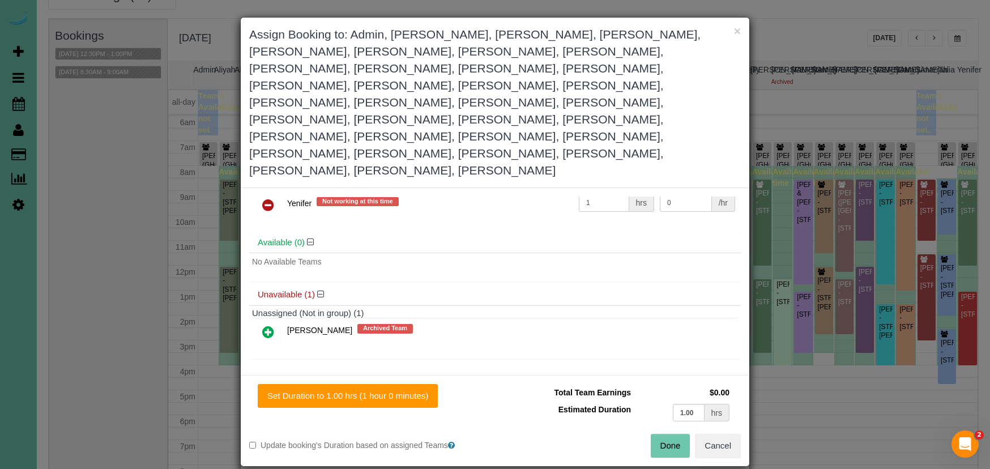
type input "1.00"
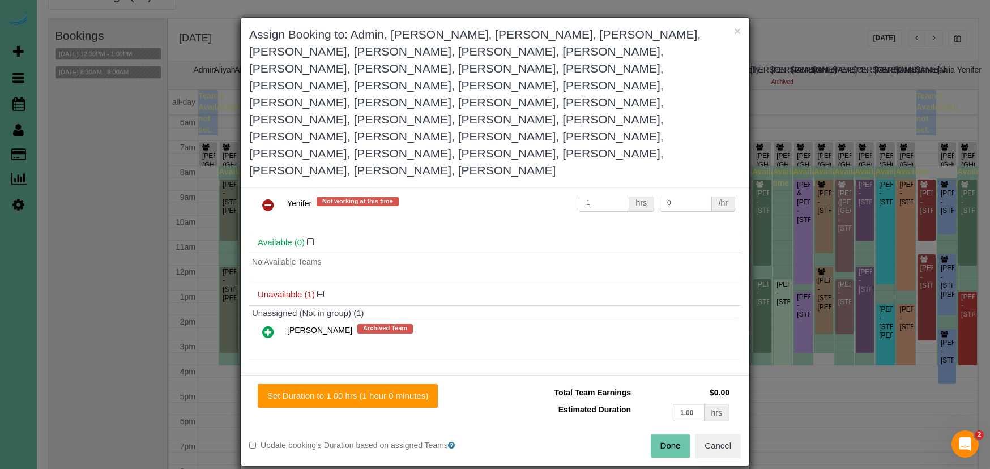
type input "1.00"
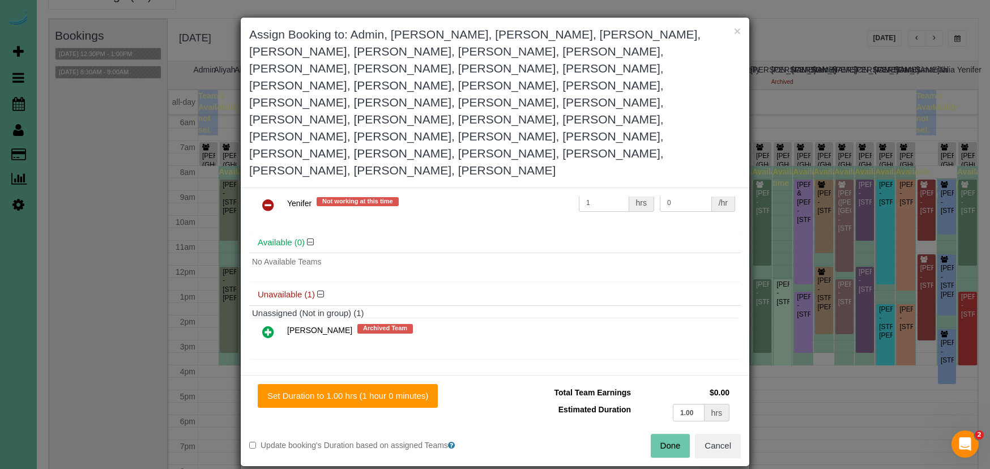
type input "1.00"
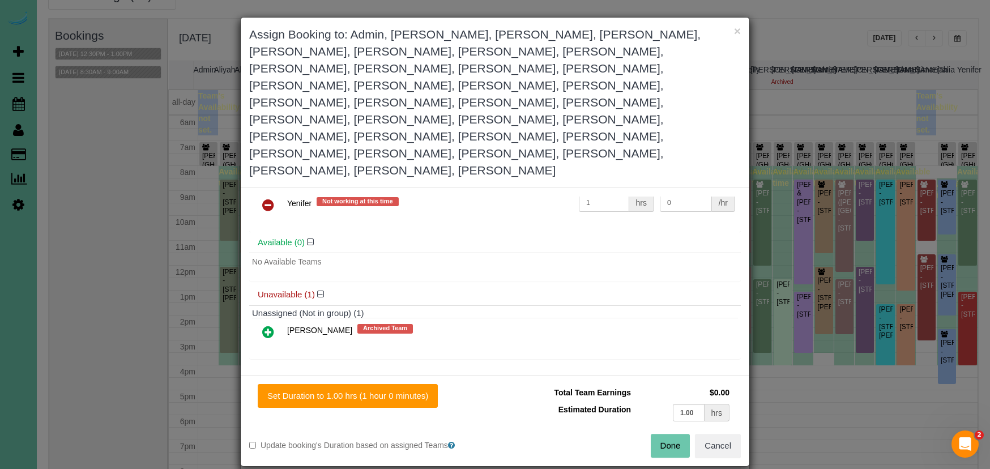
type input "1.00"
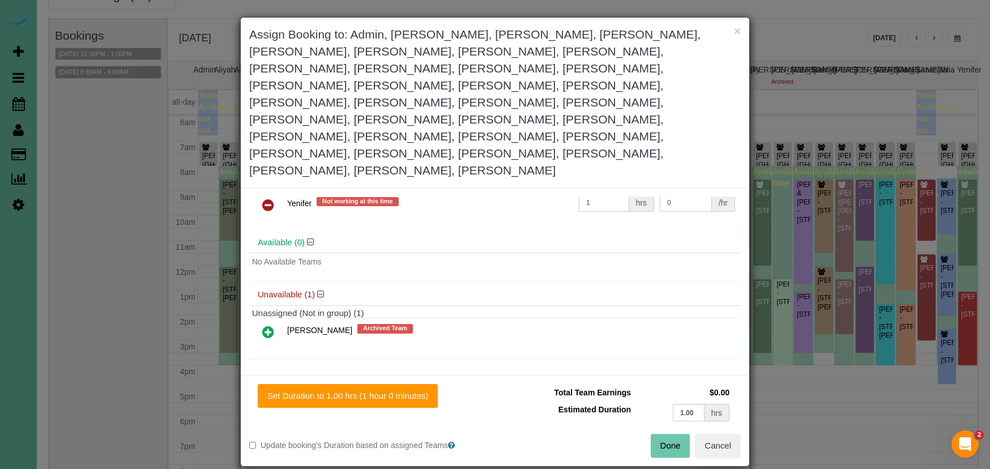
type input "1.00"
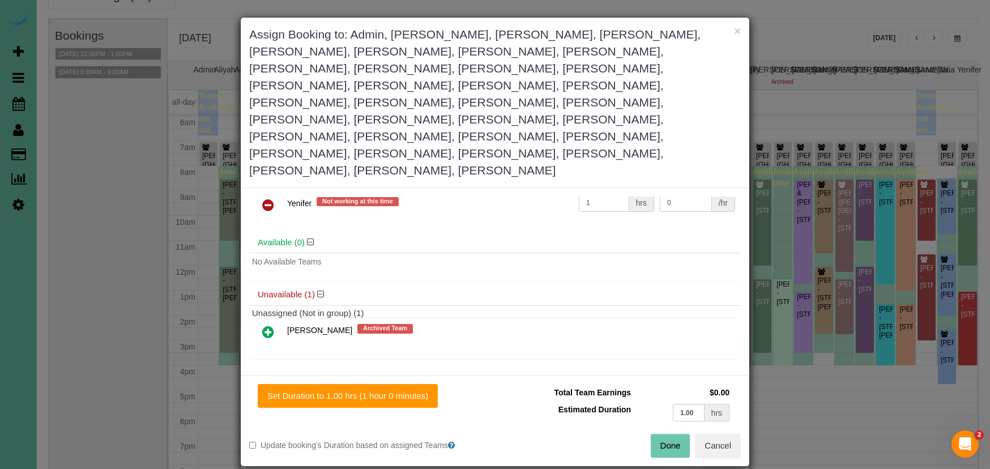
type input "1.00"
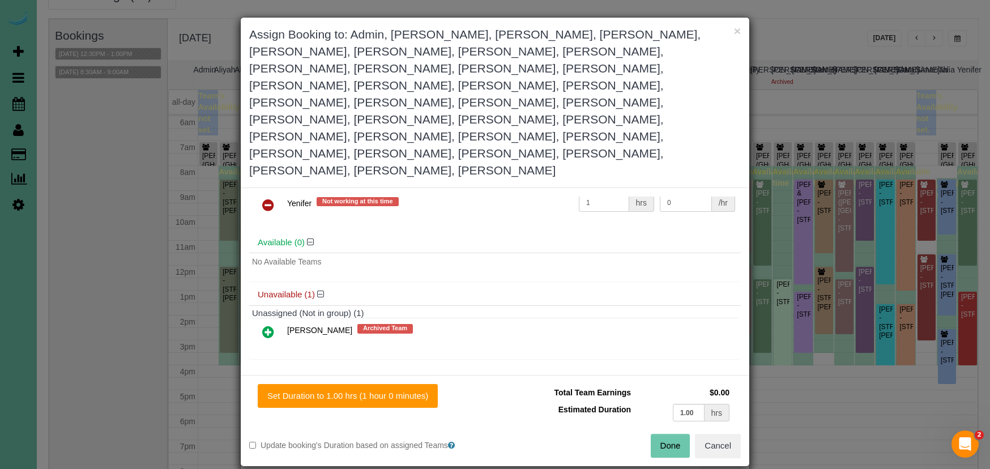
type input "1.00"
click at [671, 434] on button "Done" at bounding box center [671, 446] width 40 height 24
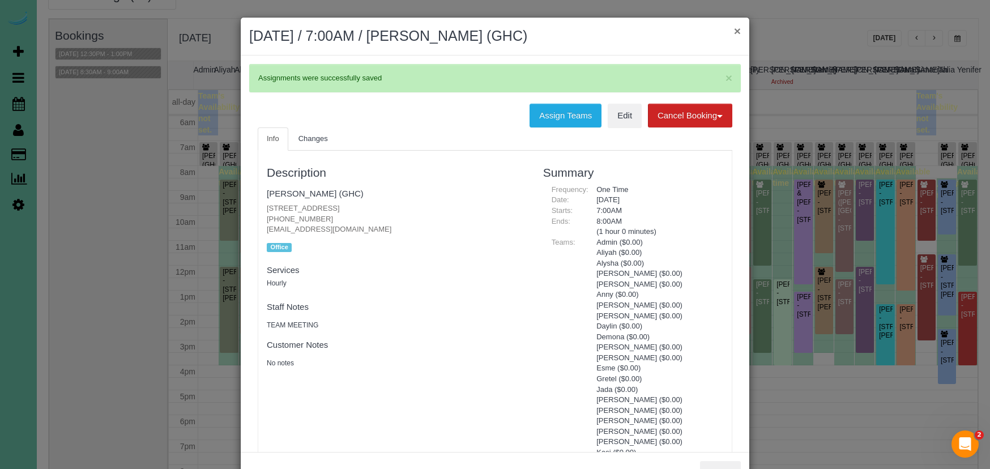
click at [738, 32] on button "×" at bounding box center [737, 31] width 7 height 12
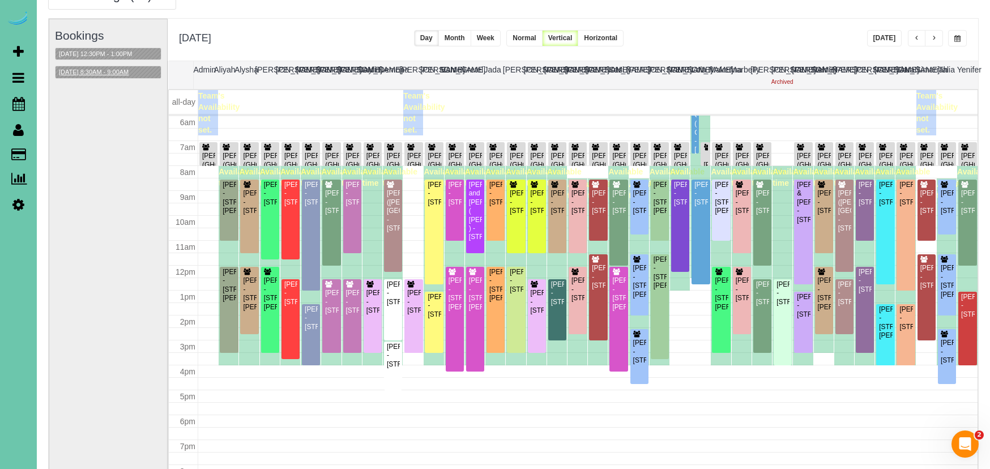
scroll to position [61, 1]
click at [98, 69] on button "08/20/2025 8:30AM - 9:00AM" at bounding box center [94, 72] width 76 height 12
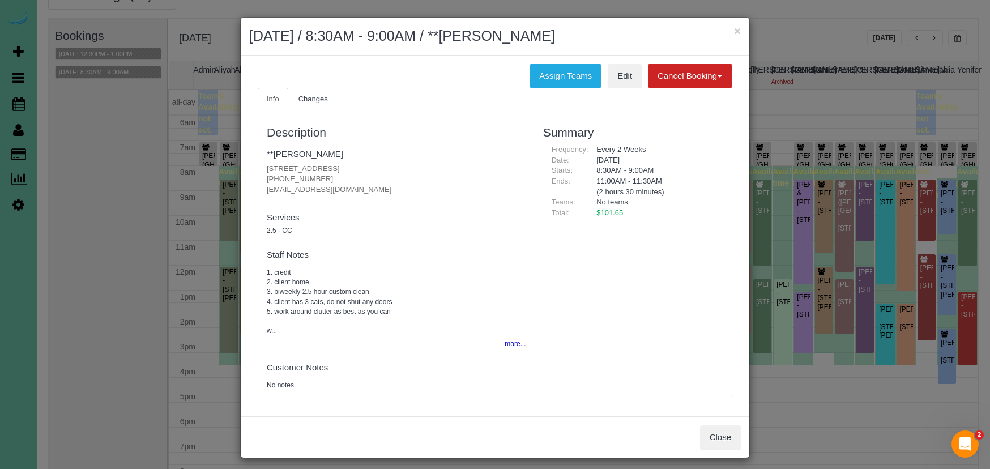
scroll to position [2, 0]
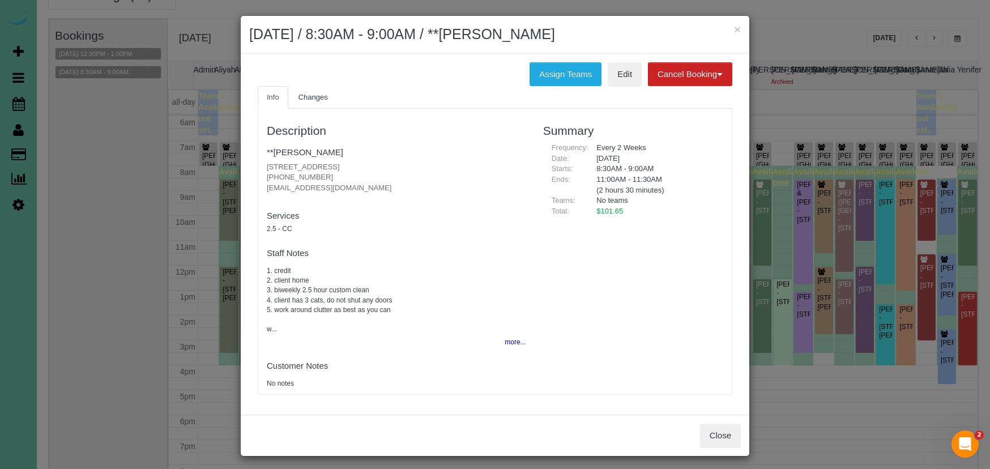
drag, startPoint x: 718, startPoint y: 429, endPoint x: 703, endPoint y: 428, distance: 15.3
click at [718, 429] on button "Close" at bounding box center [720, 436] width 41 height 24
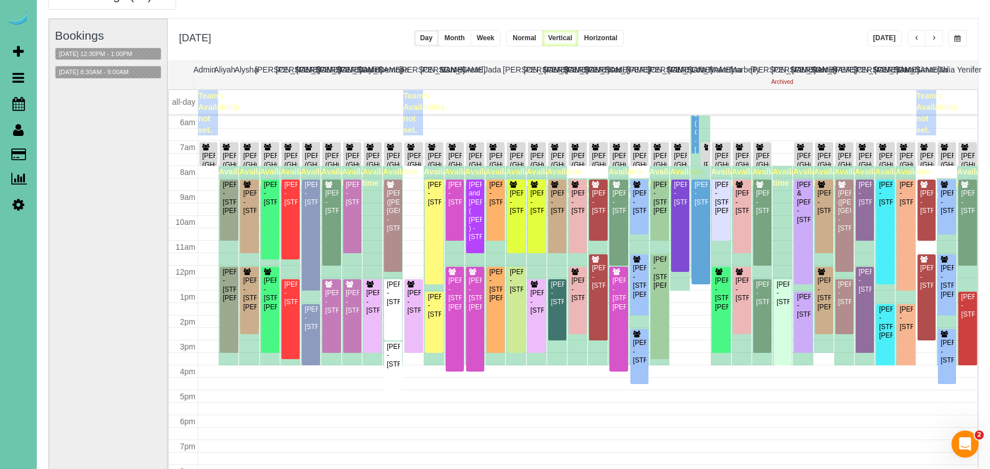
scroll to position [63, 0]
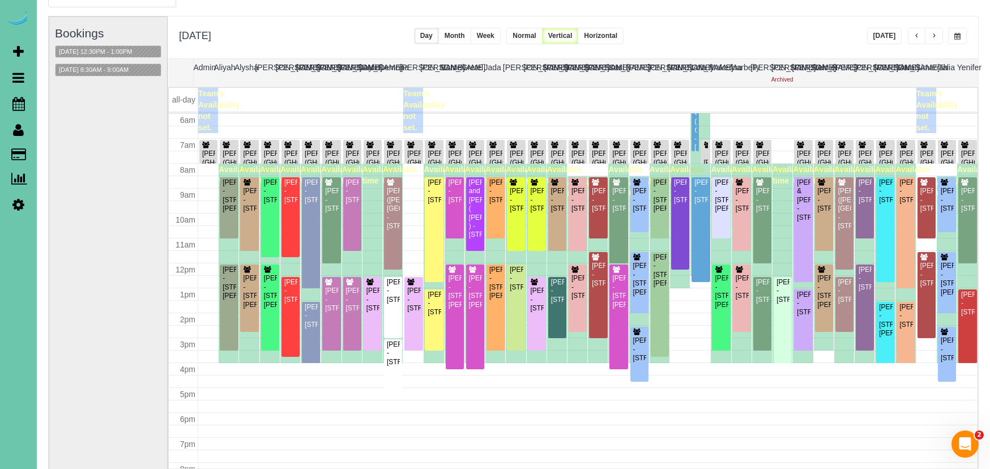
click at [915, 36] on span "button" at bounding box center [918, 36] width 6 height 7
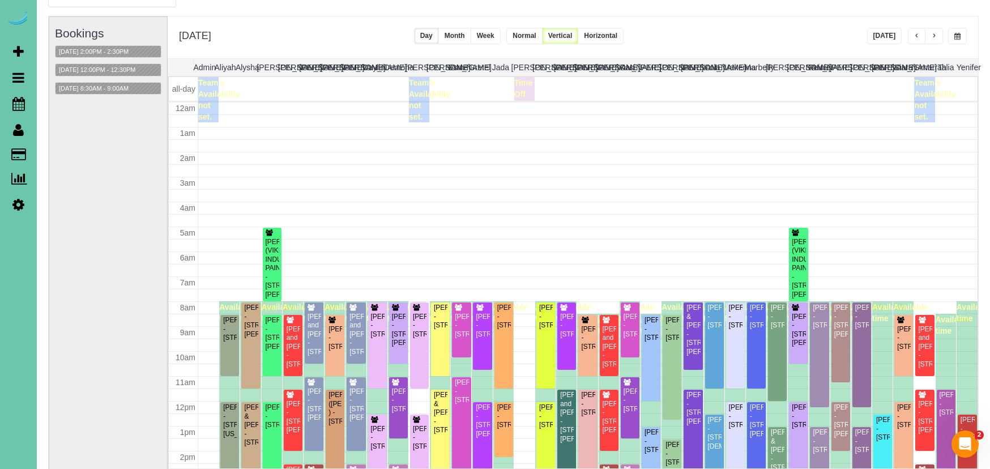
scroll to position [150, 0]
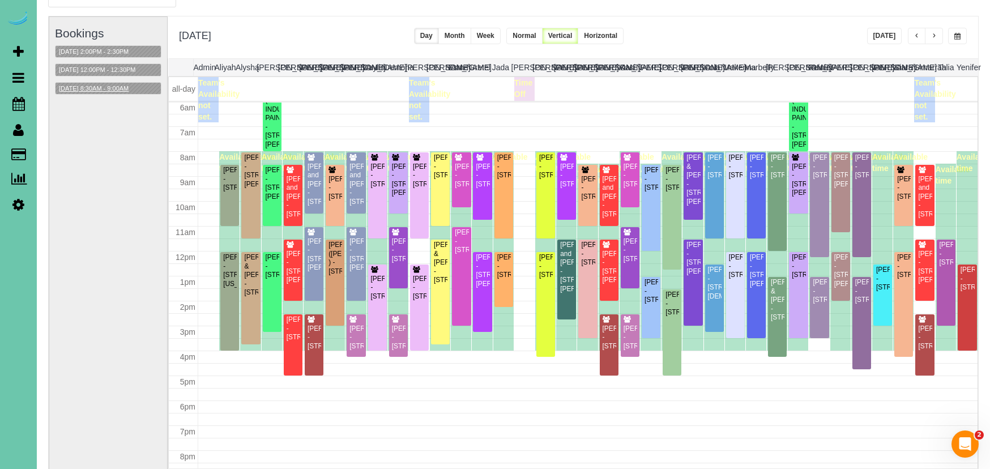
click at [129, 88] on button "08/19/2025 8:30AM - 9:00AM" at bounding box center [94, 89] width 76 height 12
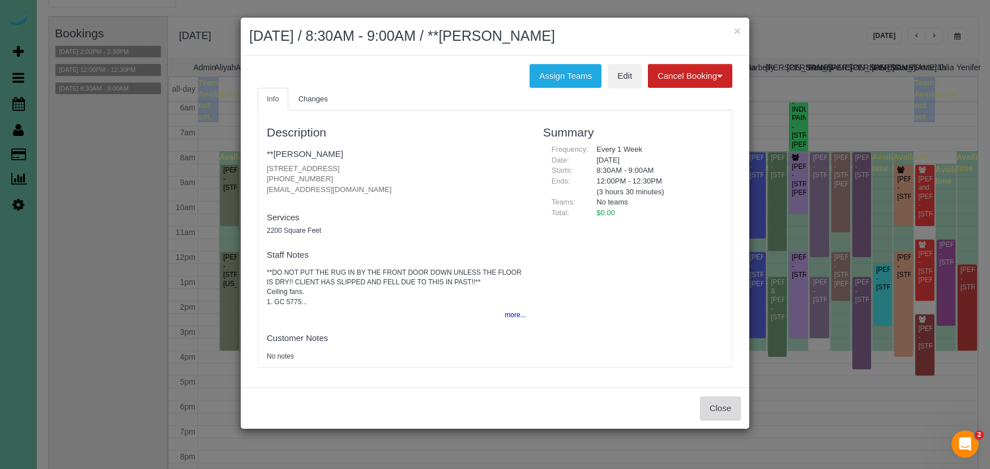
click at [716, 408] on button "Close" at bounding box center [720, 409] width 41 height 24
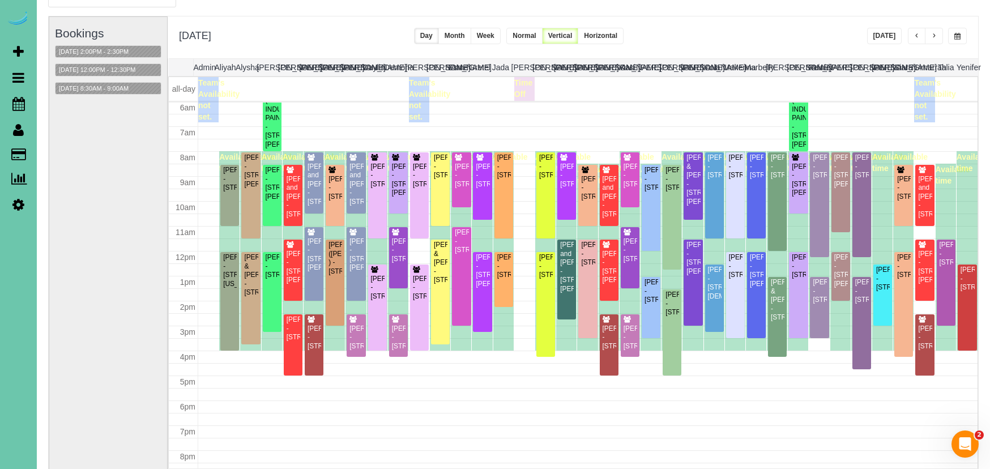
click at [952, 36] on button "button" at bounding box center [958, 36] width 19 height 16
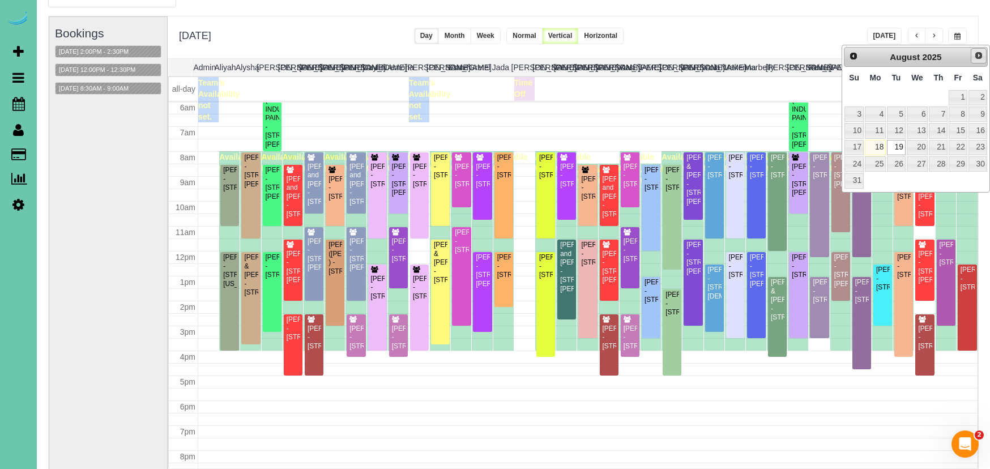
click at [980, 52] on span "Next" at bounding box center [979, 55] width 9 height 9
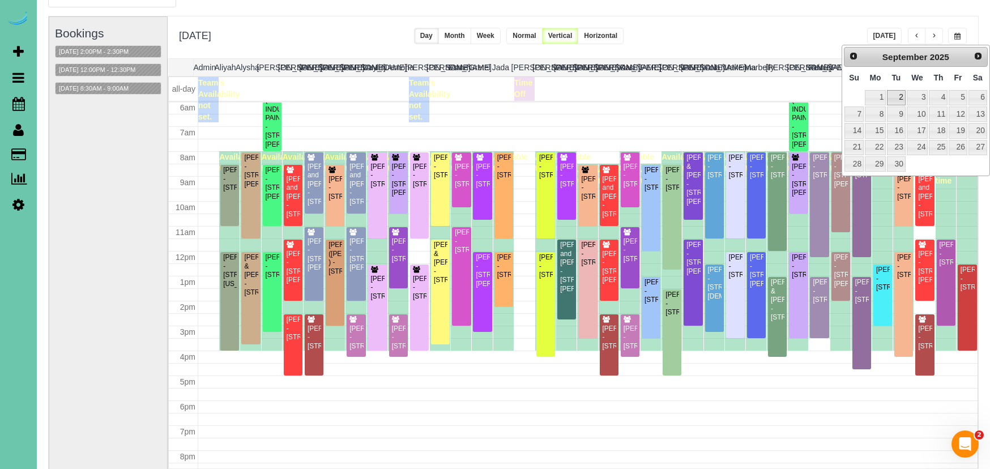
click at [902, 100] on link "2" at bounding box center [896, 97] width 18 height 15
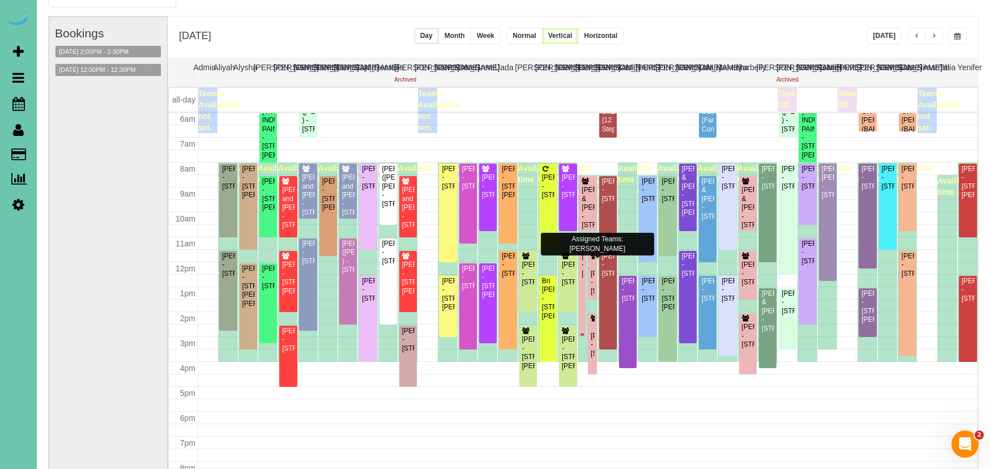
click at [582, 271] on div "Pat O'Neil - 6202 N 170th Ave, Omaha, NE 68116" at bounding box center [582, 265] width 2 height 26
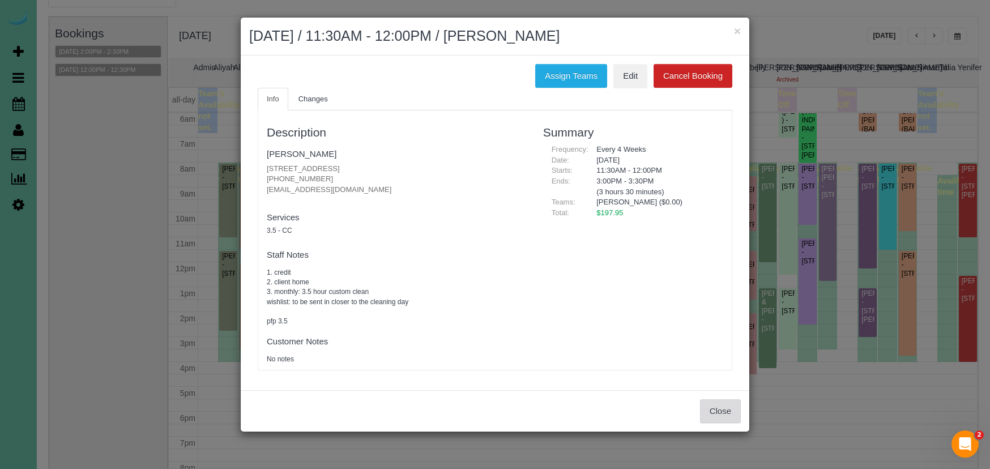
click at [713, 404] on button "Close" at bounding box center [720, 411] width 41 height 24
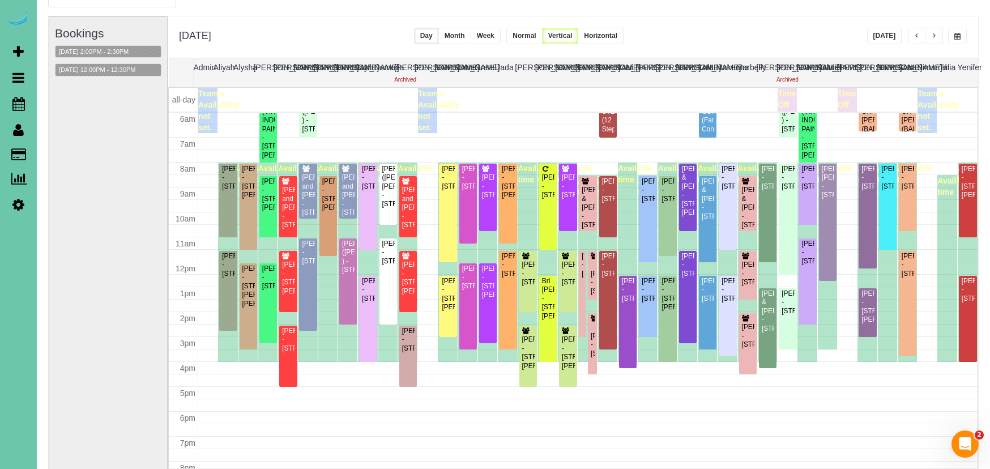
click at [955, 35] on span "button" at bounding box center [958, 36] width 6 height 7
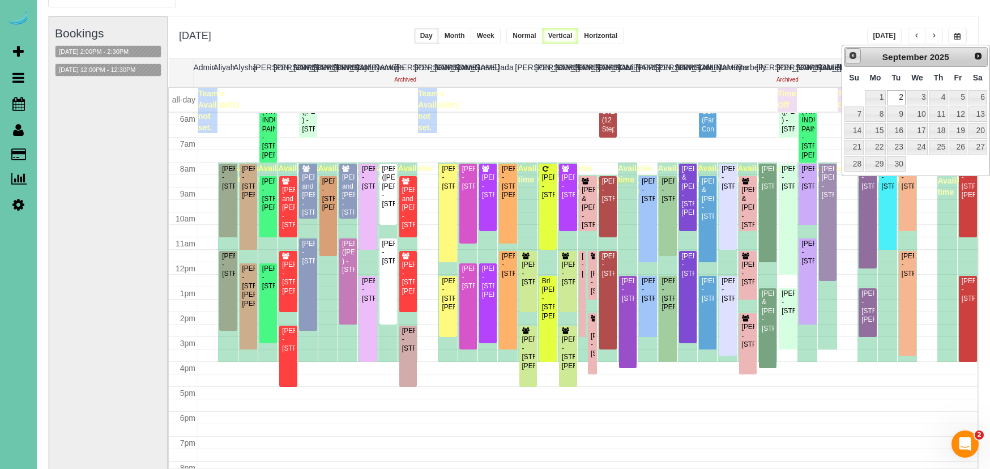
click at [858, 56] on link "Prev" at bounding box center [853, 56] width 16 height 16
click at [896, 144] on link "19" at bounding box center [896, 147] width 18 height 15
type input "**********"
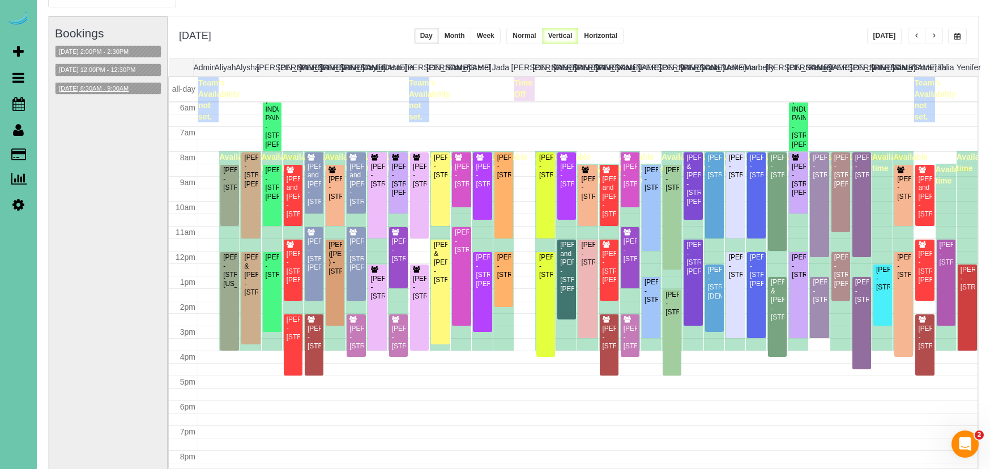
click at [125, 89] on button "08/19/2025 8:30AM - 9:00AM" at bounding box center [94, 89] width 76 height 12
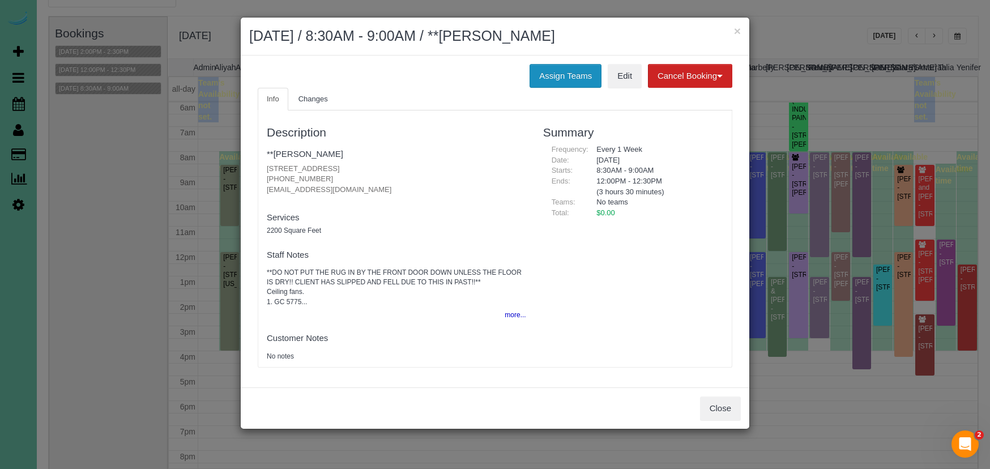
click at [537, 81] on button "Assign Teams" at bounding box center [566, 76] width 72 height 24
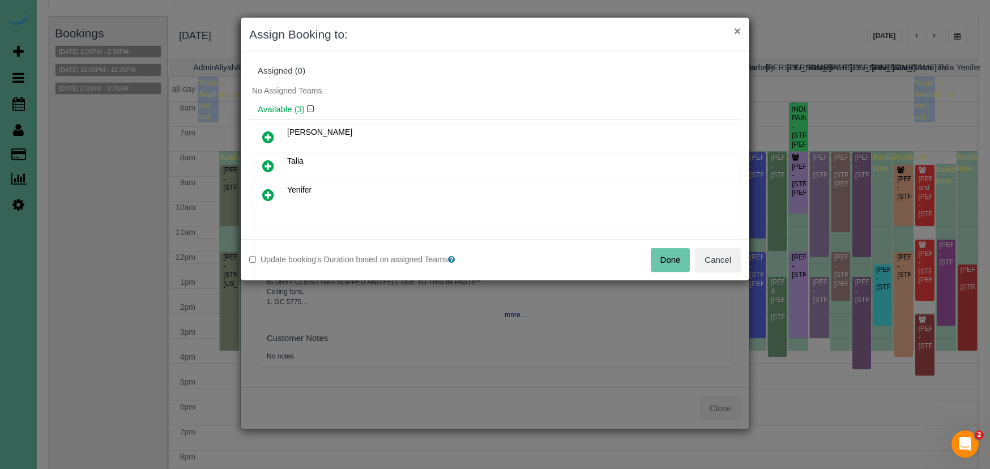
click at [738, 31] on button "×" at bounding box center [737, 31] width 7 height 12
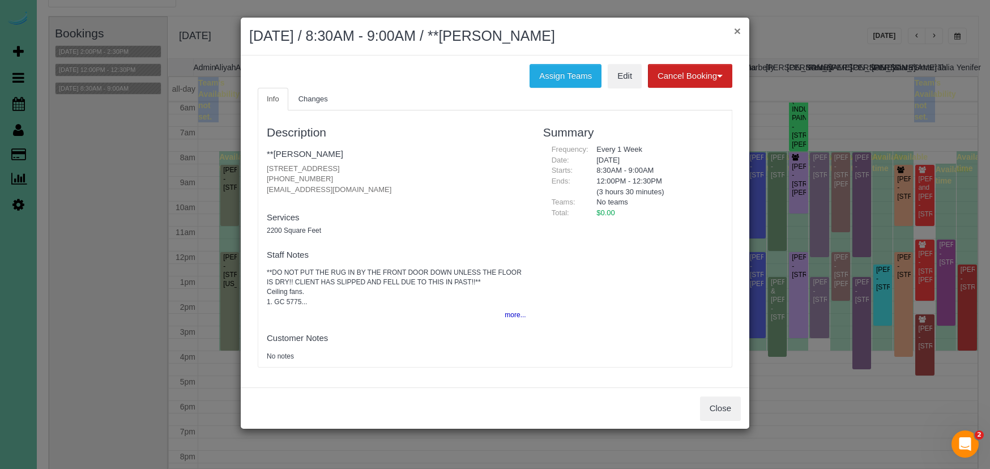
click at [737, 31] on button "×" at bounding box center [737, 31] width 7 height 12
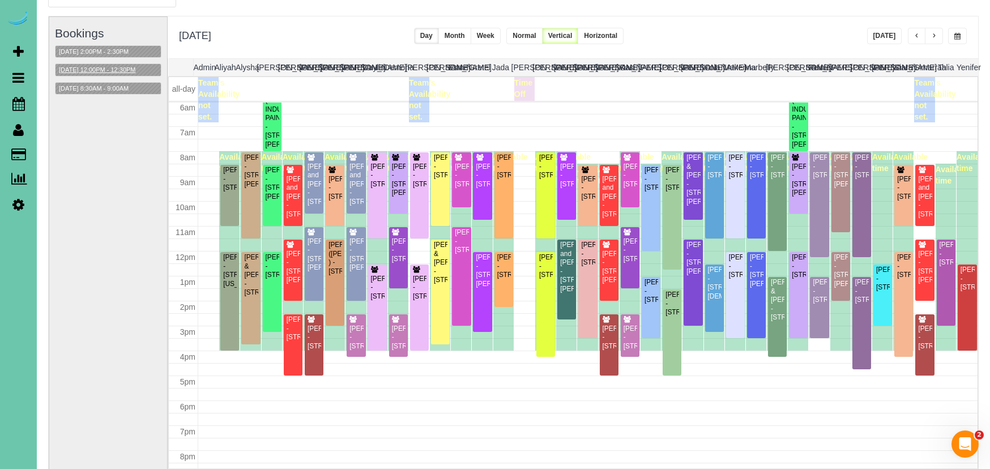
click at [112, 67] on button "08/19/2025 12:00PM - 12:30PM" at bounding box center [98, 70] width 84 height 12
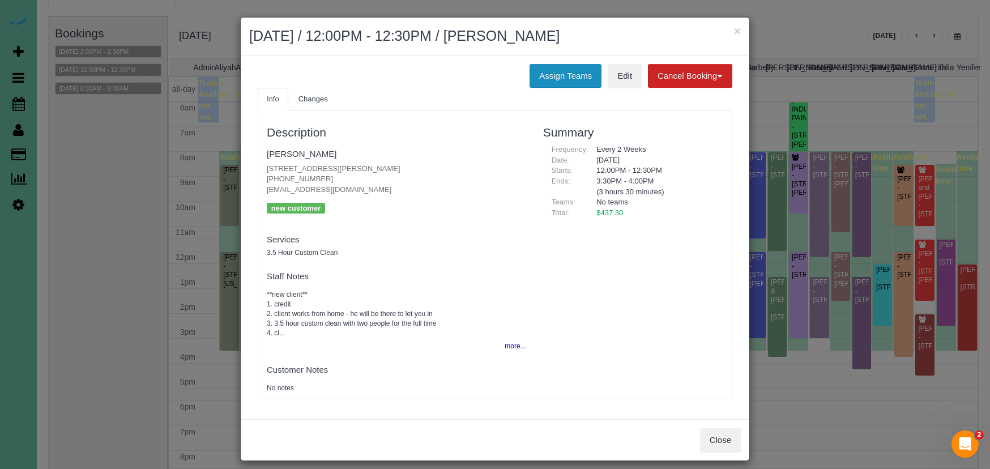
click at [559, 76] on button "Assign Teams" at bounding box center [566, 76] width 72 height 24
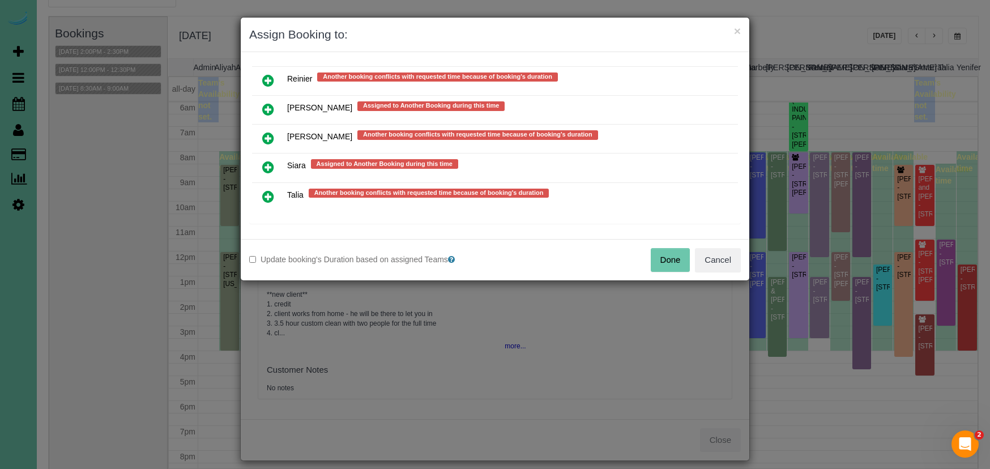
click at [268, 192] on icon at bounding box center [268, 197] width 12 height 14
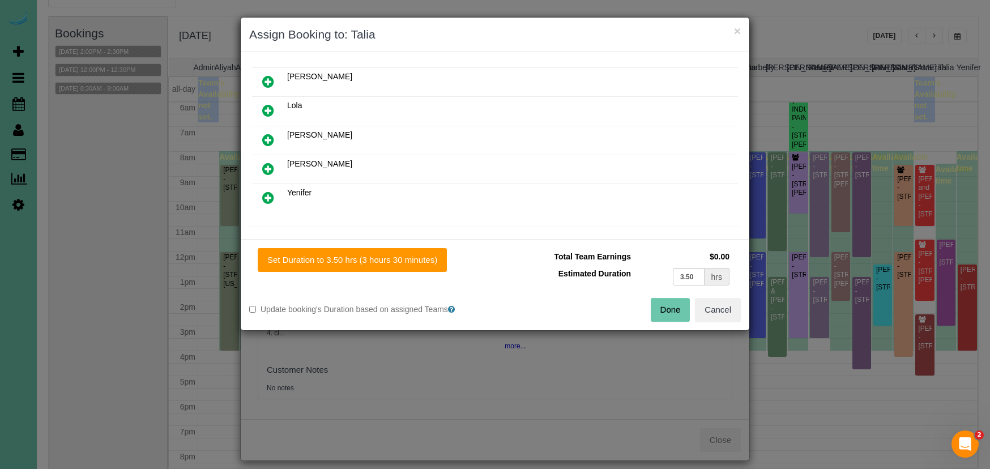
scroll to position [108, 0]
click at [270, 201] on icon at bounding box center [268, 202] width 12 height 14
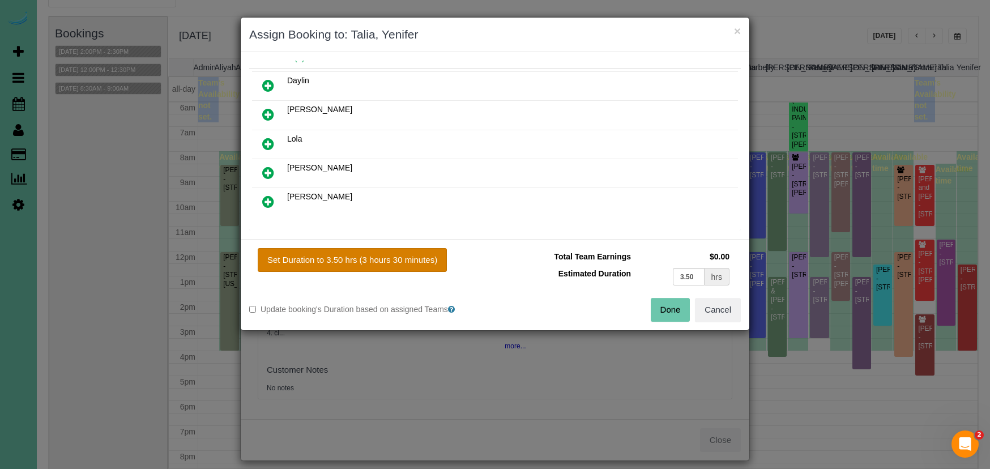
click at [368, 258] on button "Set Duration to 3.50 hrs (3 hours 30 minutes)" at bounding box center [352, 260] width 189 height 24
type input "3.50"
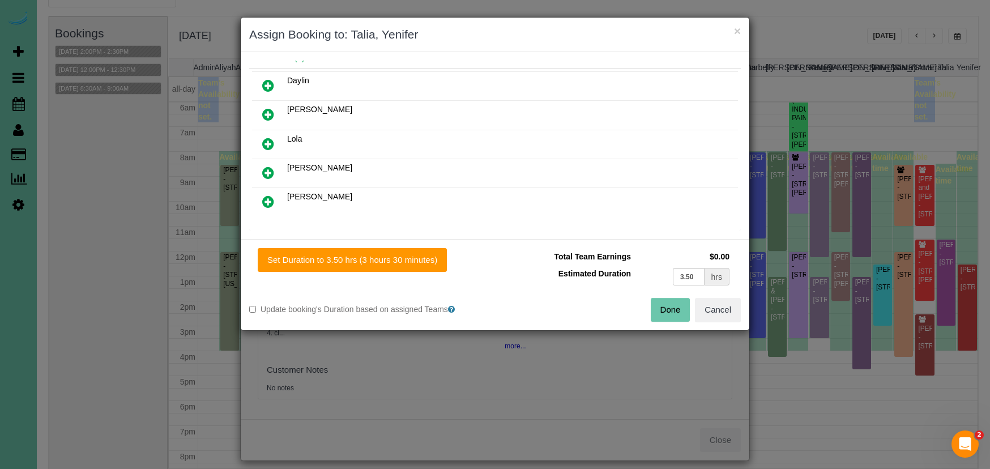
click at [667, 313] on button "Done" at bounding box center [671, 310] width 40 height 24
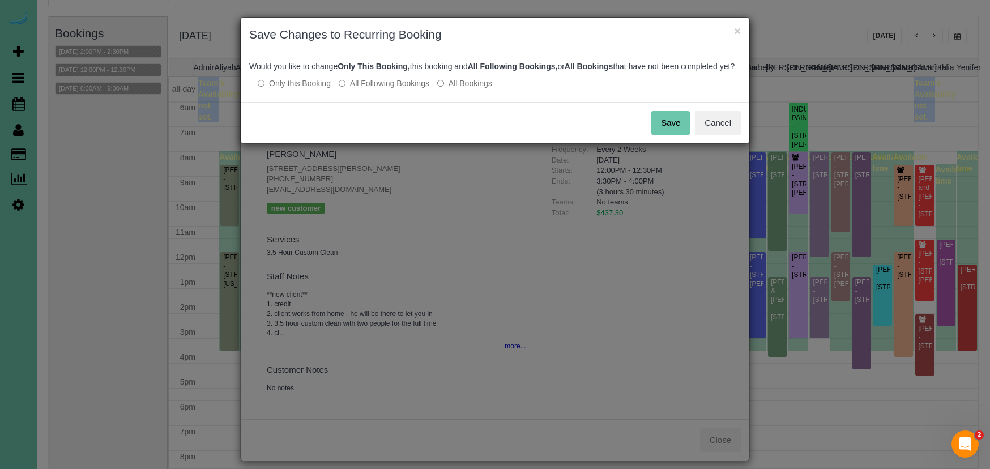
click at [673, 133] on button "Save" at bounding box center [671, 123] width 39 height 24
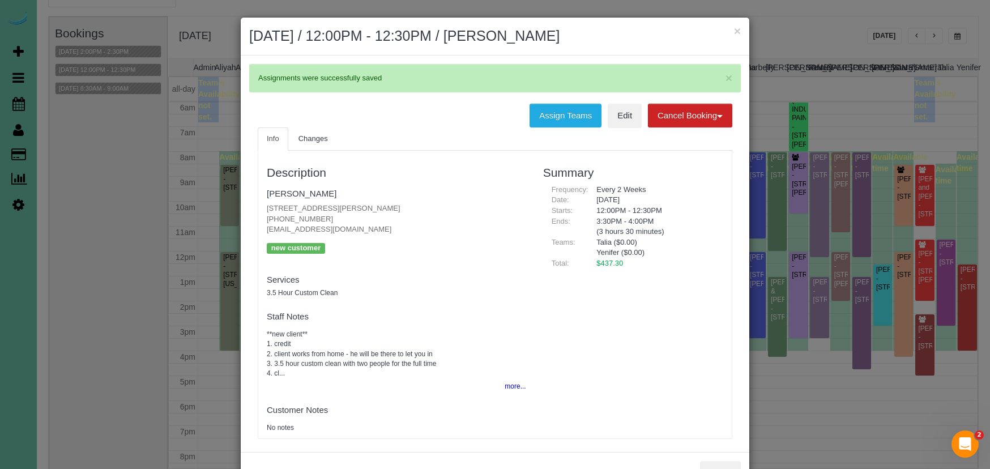
click at [735, 31] on button "×" at bounding box center [737, 31] width 7 height 12
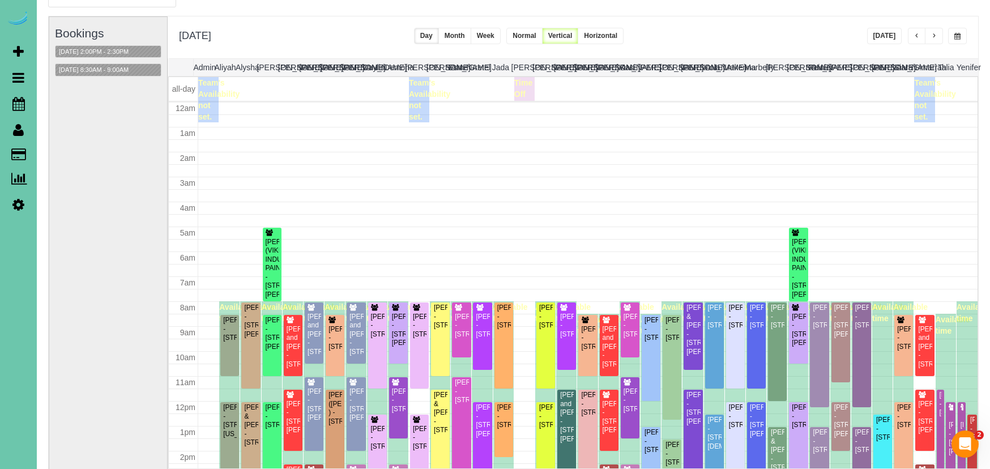
scroll to position [150, 0]
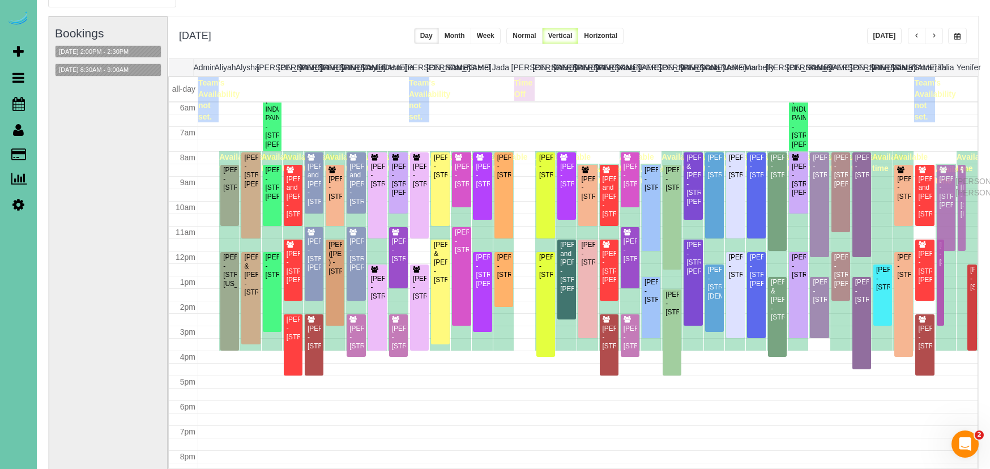
drag, startPoint x: 963, startPoint y: 265, endPoint x: 959, endPoint y: 180, distance: 85.7
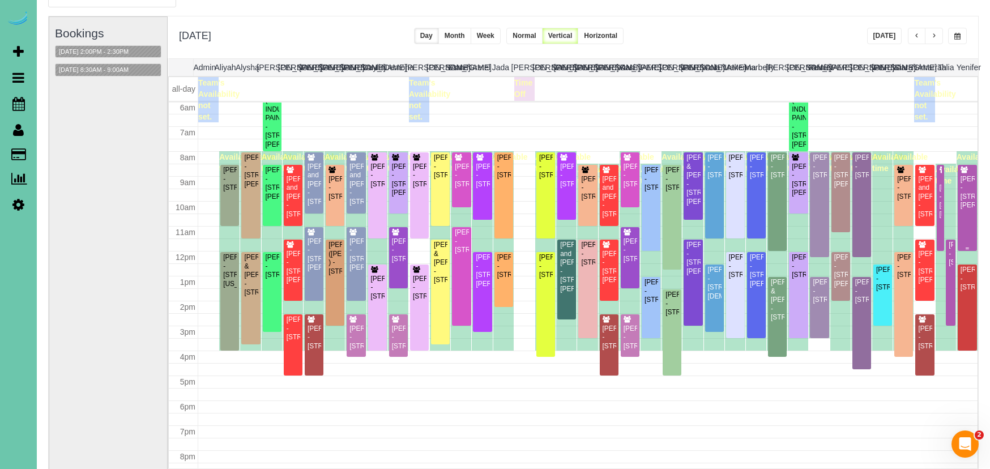
scroll to position [62, 0]
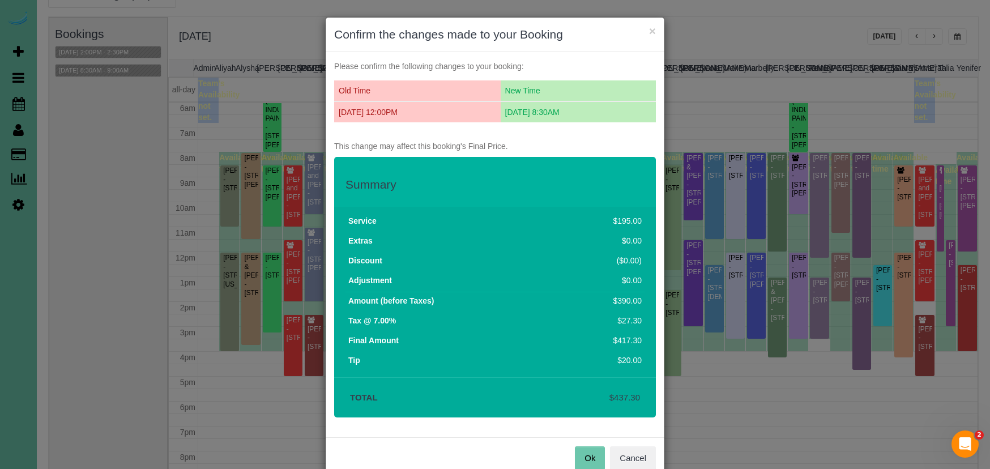
drag, startPoint x: 587, startPoint y: 457, endPoint x: 570, endPoint y: 450, distance: 18.1
click at [586, 457] on button "Ok" at bounding box center [590, 458] width 30 height 24
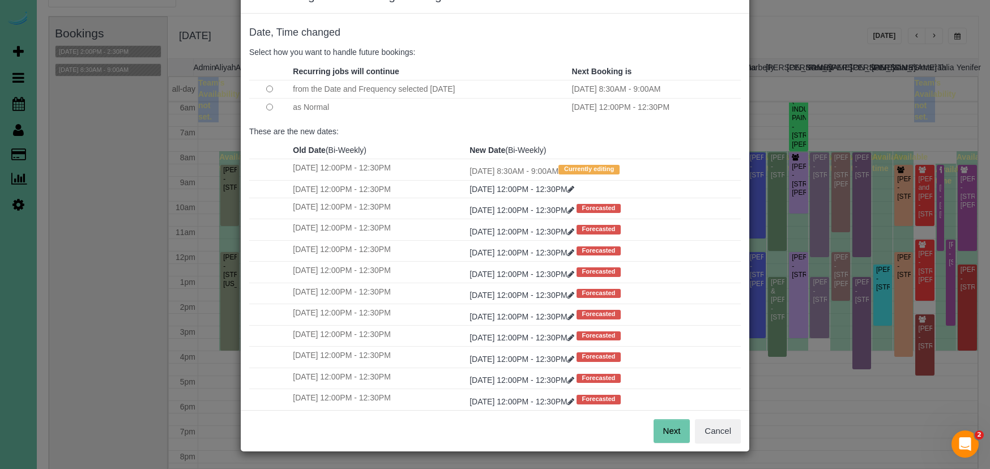
scroll to position [38, 0]
click at [660, 428] on button "Next" at bounding box center [672, 432] width 37 height 24
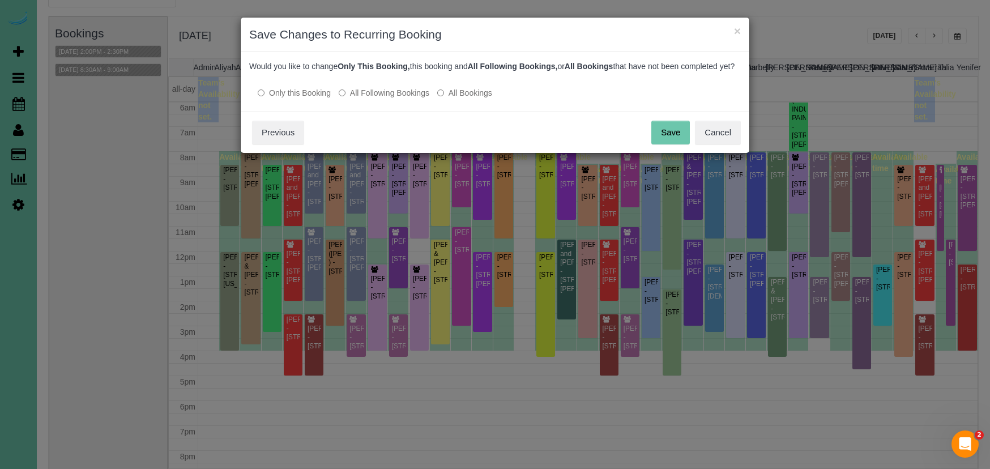
click at [681, 144] on button "Save" at bounding box center [671, 133] width 39 height 24
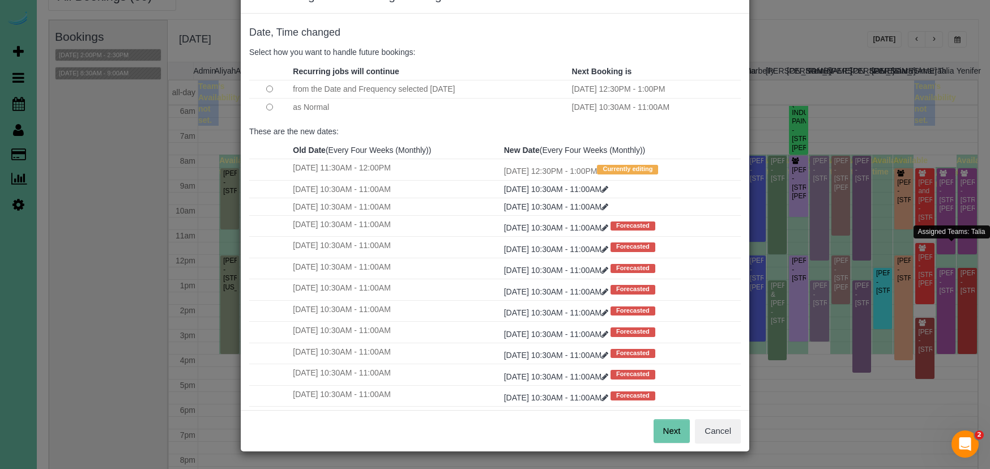
scroll to position [38, 0]
click at [672, 432] on button "Next" at bounding box center [672, 432] width 37 height 24
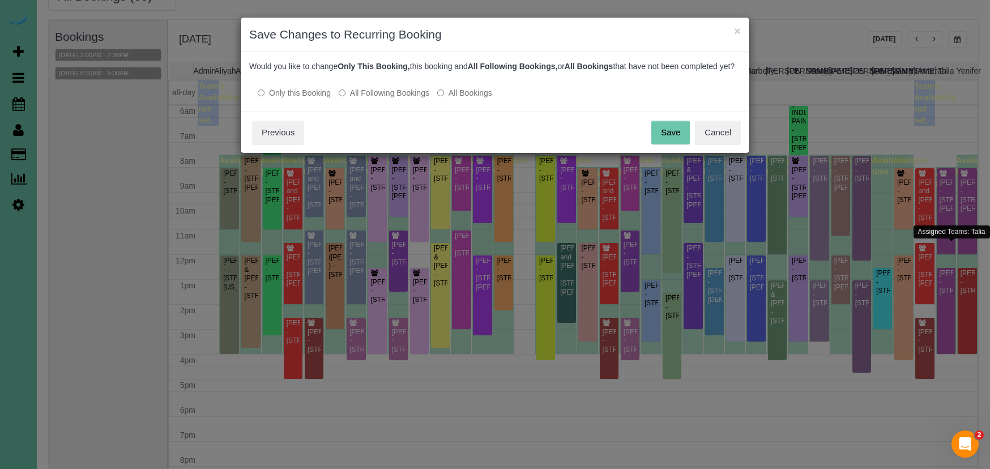
scroll to position [0, 0]
click at [671, 138] on button "Save" at bounding box center [671, 133] width 39 height 24
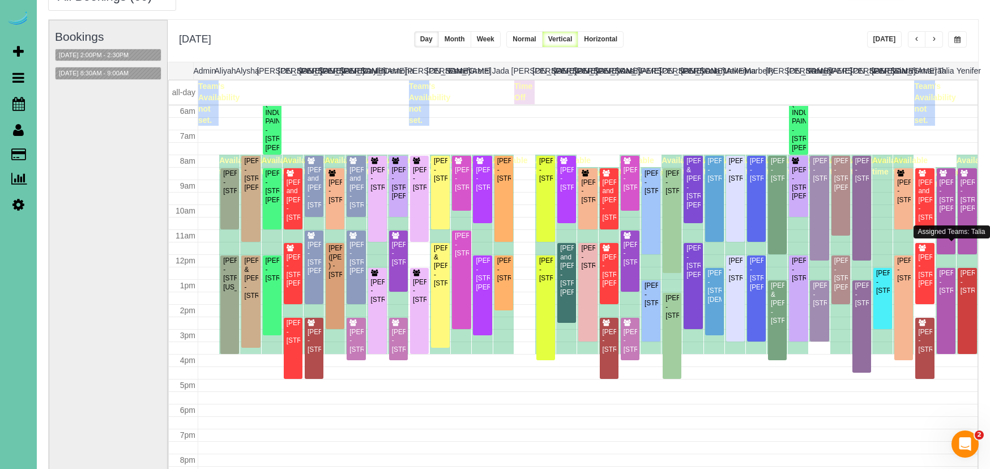
scroll to position [63, 0]
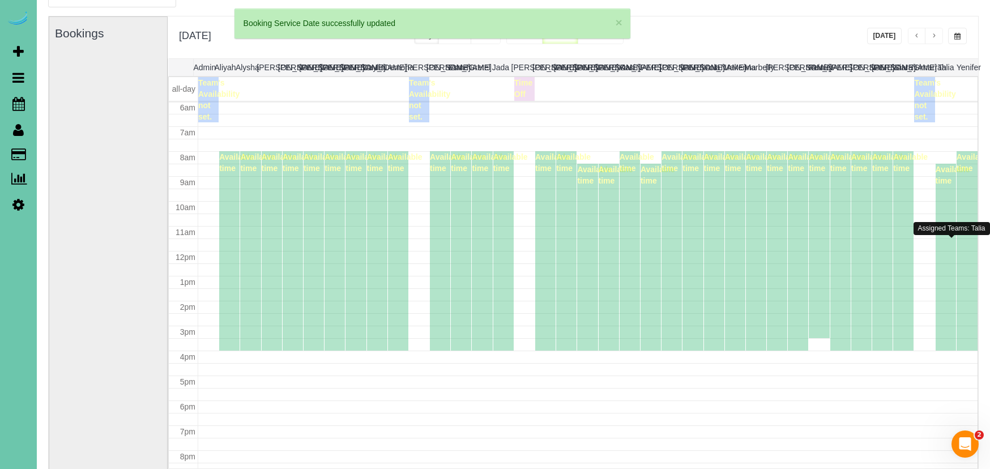
click at [949, 304] on div "Available time" at bounding box center [946, 257] width 20 height 187
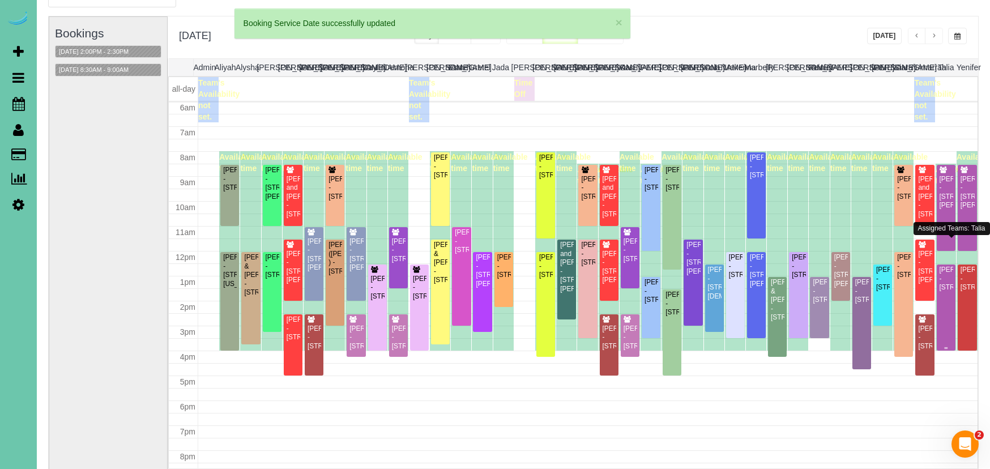
scroll to position [150, 0]
click at [949, 292] on div "Judie Beckman - 15520 Summerwood Drive, Omaha, NE 68137" at bounding box center [946, 279] width 14 height 26
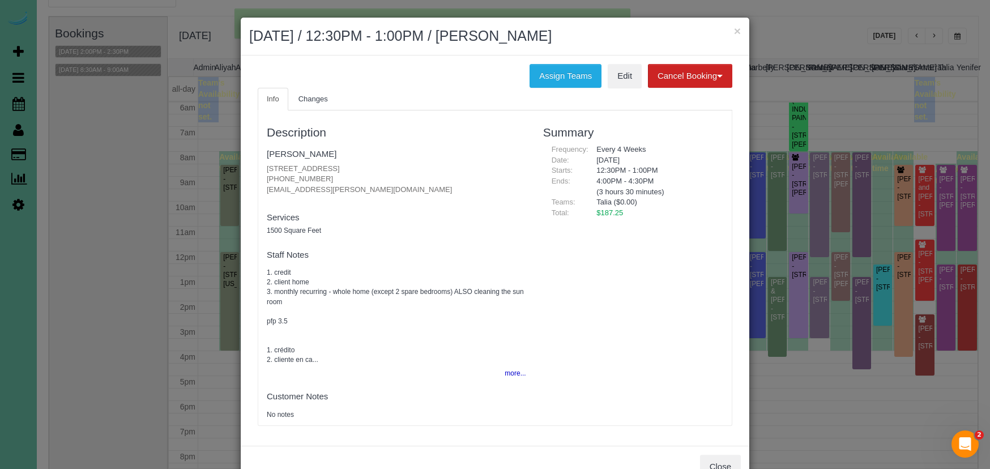
drag, startPoint x: 324, startPoint y: 180, endPoint x: 259, endPoint y: 178, distance: 64.6
click at [259, 178] on div "Description Judie Beckman 15520 Summerwood Drive, Omaha, NE 68137 (402) 699-617…" at bounding box center [396, 268] width 277 height 304
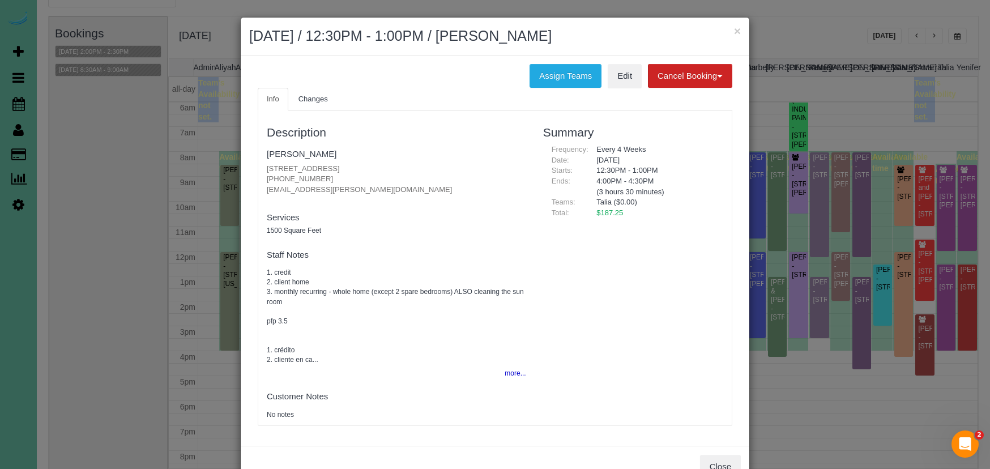
copy p "(402) 699-6172"
drag, startPoint x: 722, startPoint y: 457, endPoint x: 714, endPoint y: 456, distance: 8.1
click at [722, 457] on button "Close" at bounding box center [720, 467] width 41 height 24
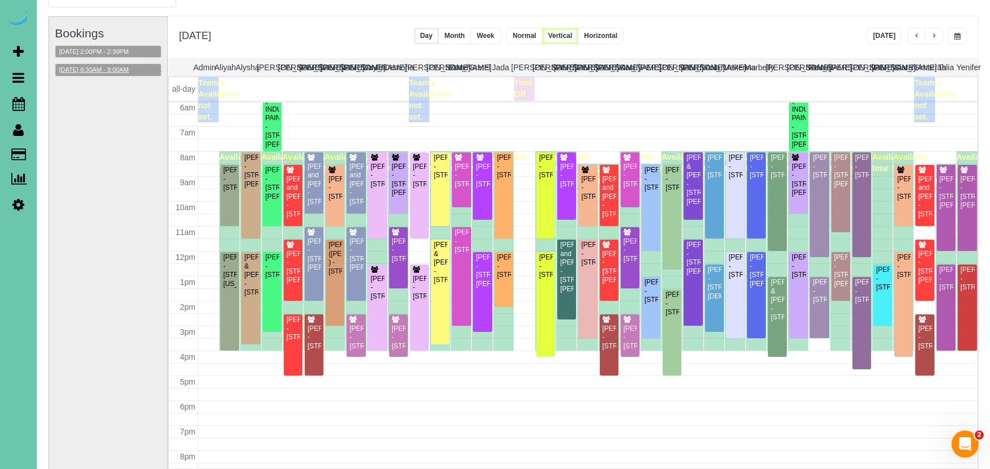
click at [93, 66] on button "08/19/2025 8:30AM - 9:00AM" at bounding box center [94, 70] width 76 height 12
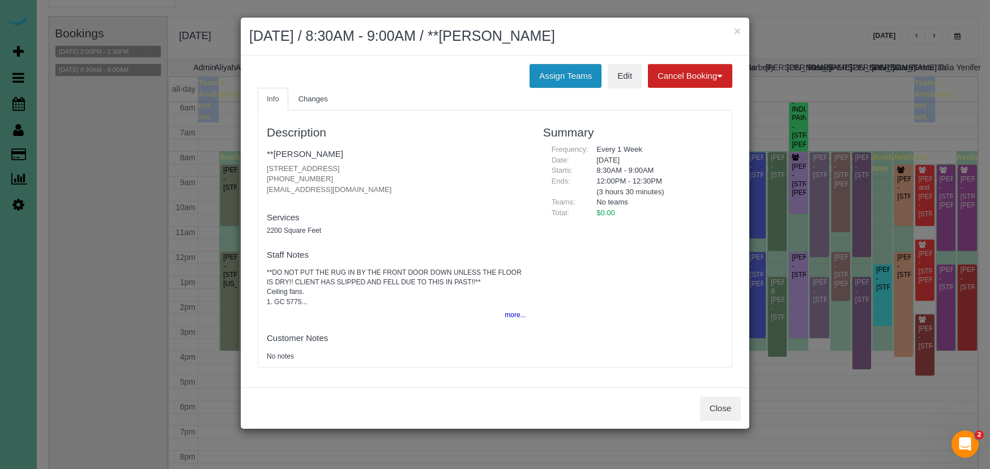
drag, startPoint x: 565, startPoint y: 76, endPoint x: 542, endPoint y: 73, distance: 23.6
click at [565, 76] on button "Assign Teams" at bounding box center [566, 76] width 72 height 24
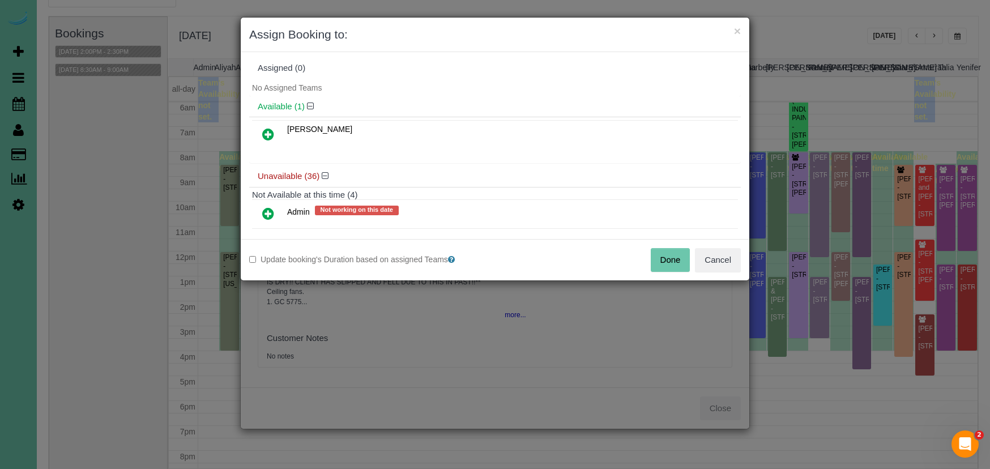
scroll to position [1, 0]
click at [271, 135] on icon at bounding box center [268, 136] width 12 height 14
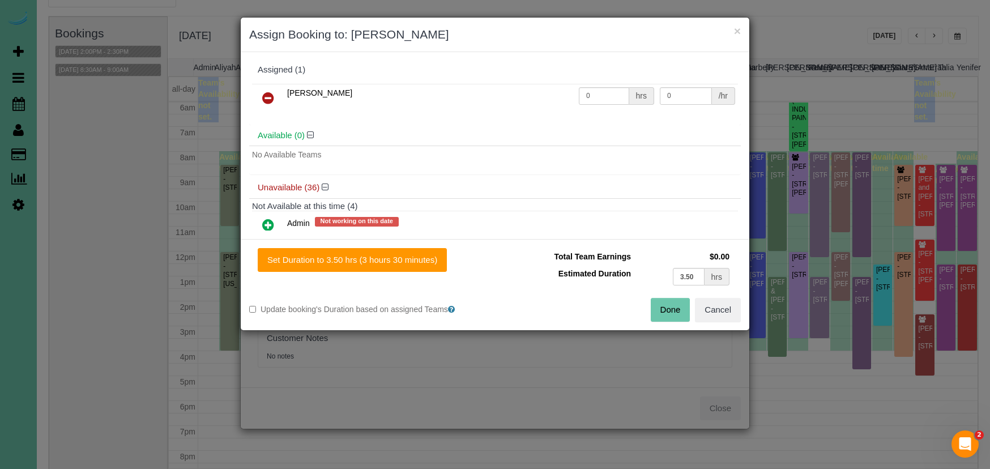
drag, startPoint x: 412, startPoint y: 259, endPoint x: 506, endPoint y: 273, distance: 95.1
click at [412, 259] on button "Set Duration to 3.50 hrs (3 hours 30 minutes)" at bounding box center [352, 260] width 189 height 24
type input "3.50"
drag, startPoint x: 667, startPoint y: 309, endPoint x: 626, endPoint y: 290, distance: 45.6
click at [667, 309] on button "Done" at bounding box center [671, 310] width 40 height 24
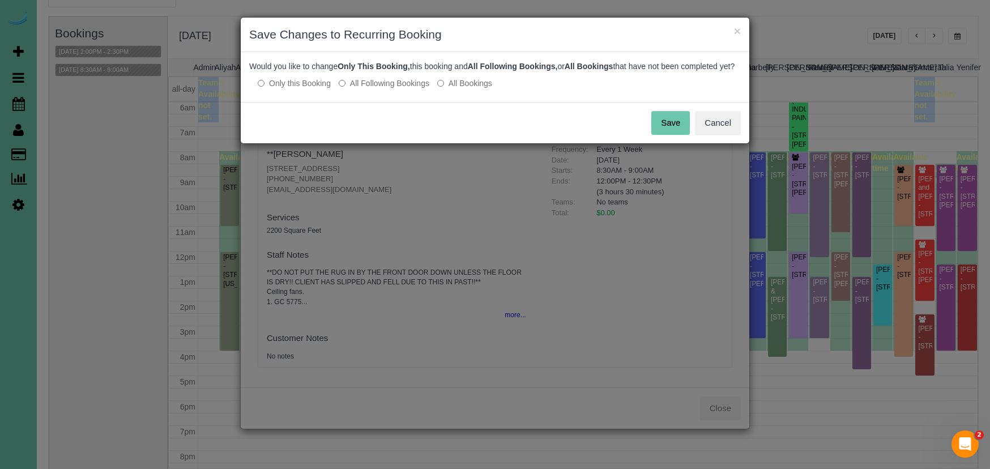
click at [669, 143] on div "Save Cancel" at bounding box center [495, 122] width 509 height 41
drag, startPoint x: 674, startPoint y: 135, endPoint x: 678, endPoint y: 122, distance: 13.6
click at [674, 135] on button "Save" at bounding box center [671, 123] width 39 height 24
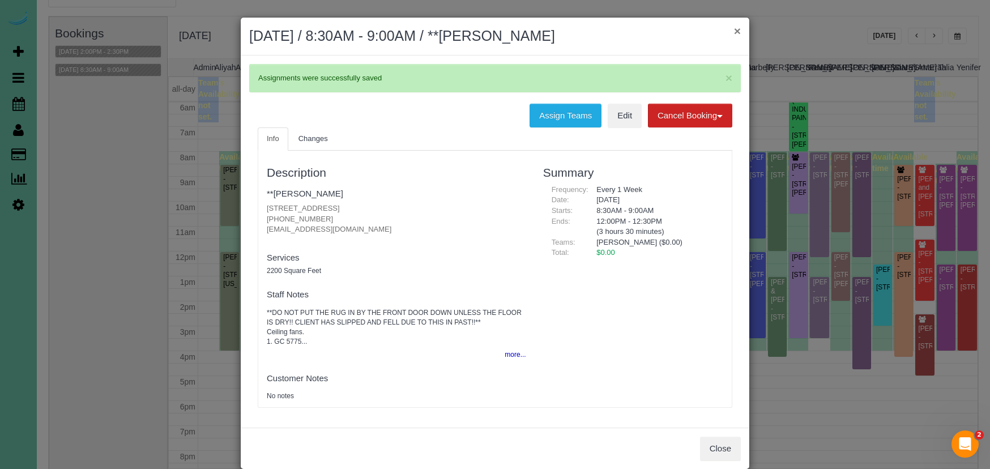
click at [739, 33] on button "×" at bounding box center [737, 31] width 7 height 12
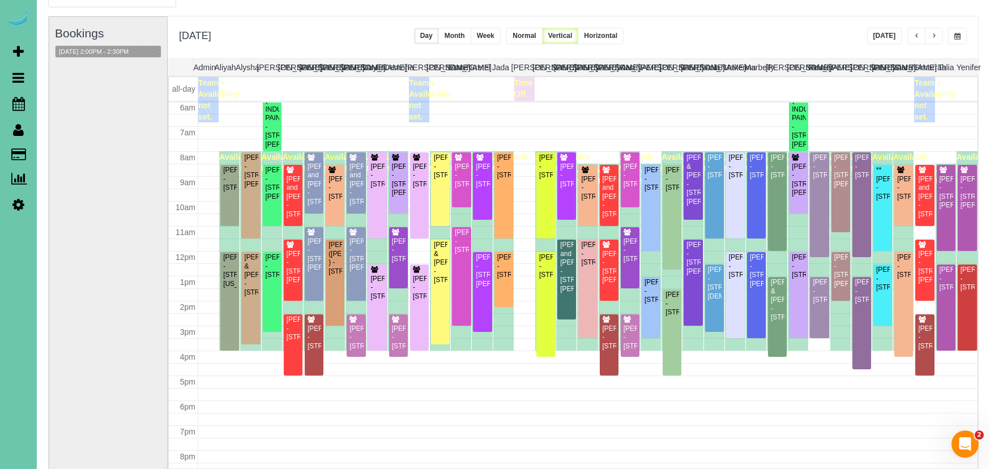
scroll to position [7, 0]
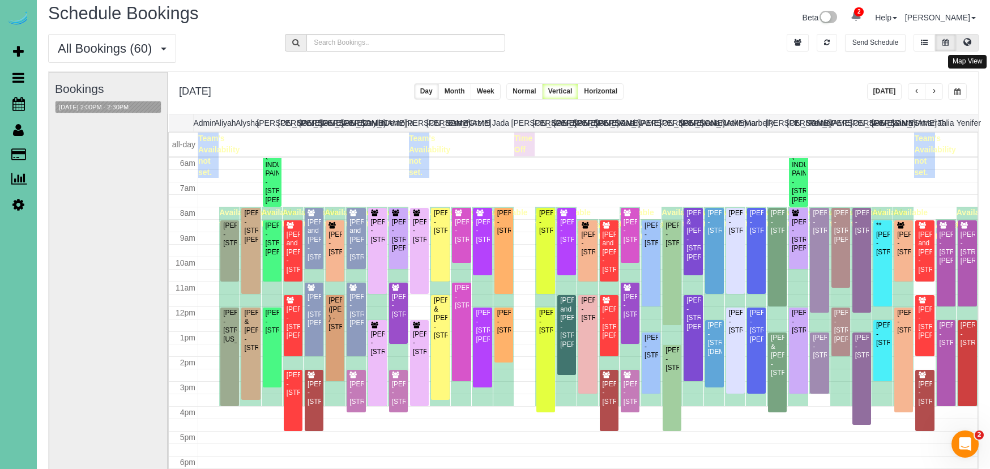
click at [968, 43] on icon at bounding box center [968, 42] width 8 height 7
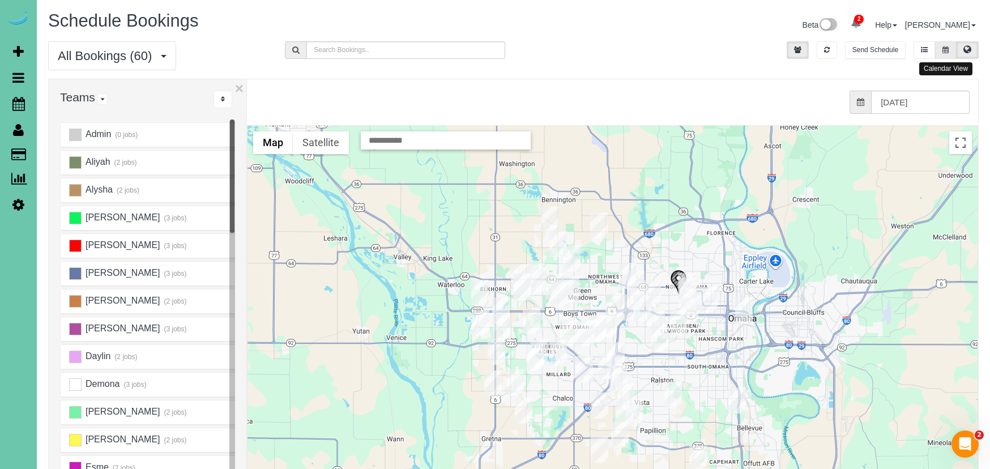
drag, startPoint x: 946, startPoint y: 50, endPoint x: 937, endPoint y: 56, distance: 10.7
click at [946, 50] on icon at bounding box center [946, 49] width 6 height 7
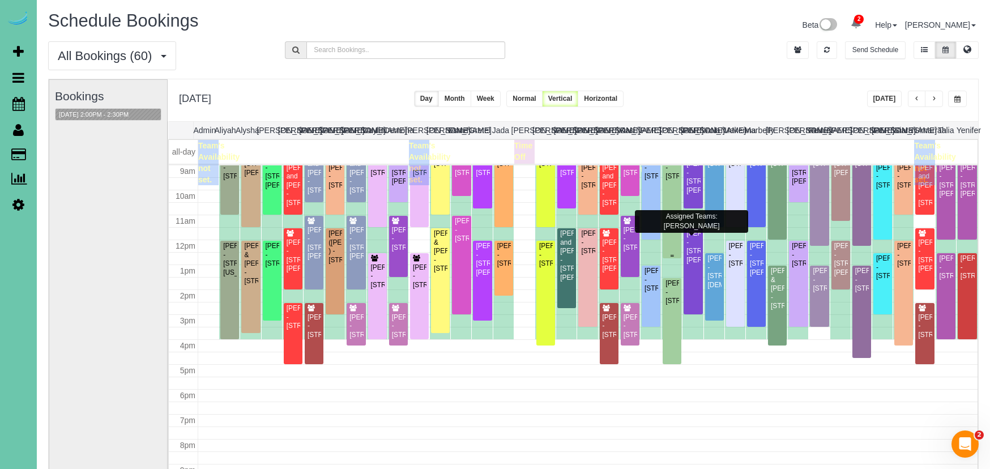
scroll to position [226, 0]
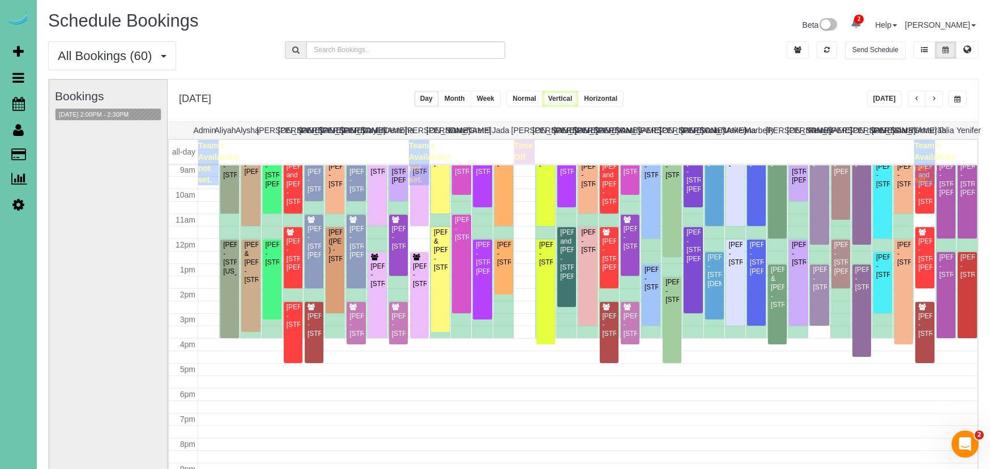
click at [799, 86] on div "Tuesday, Aug 19, 2025 Today Day Month Week Normal Vertical Horizontal" at bounding box center [573, 100] width 811 height 42
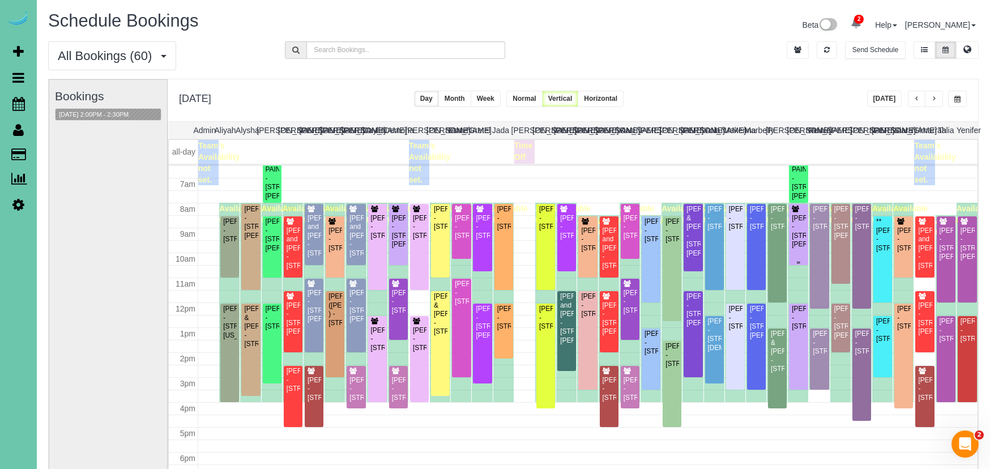
scroll to position [158, 0]
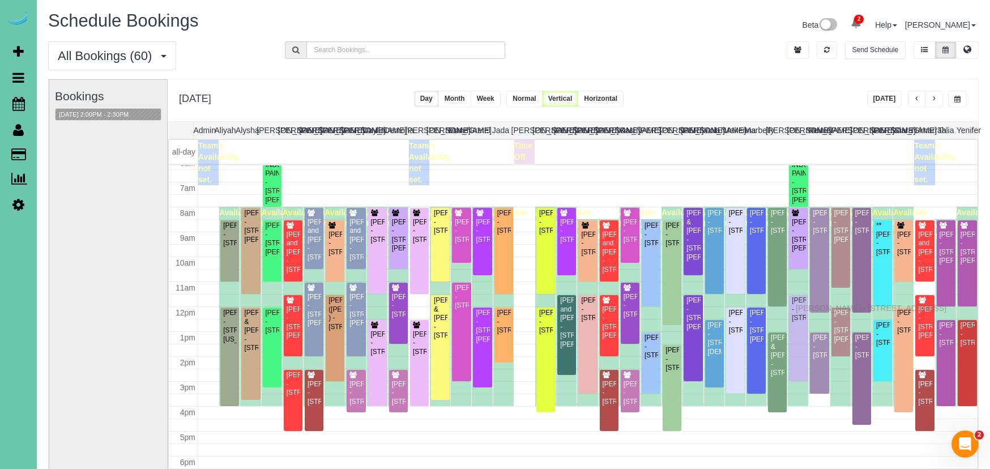
drag, startPoint x: 799, startPoint y: 320, endPoint x: 799, endPoint y: 307, distance: 13.6
click at [936, 97] on span "button" at bounding box center [935, 99] width 6 height 7
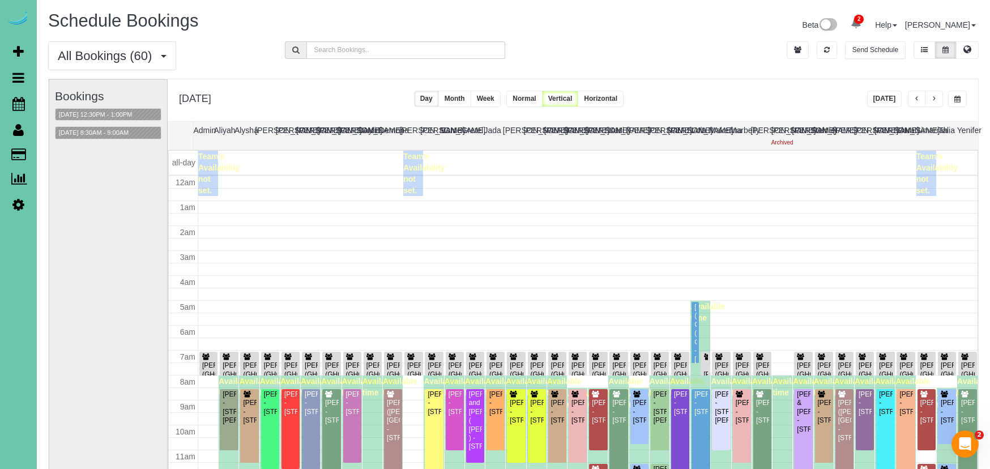
scroll to position [150, 0]
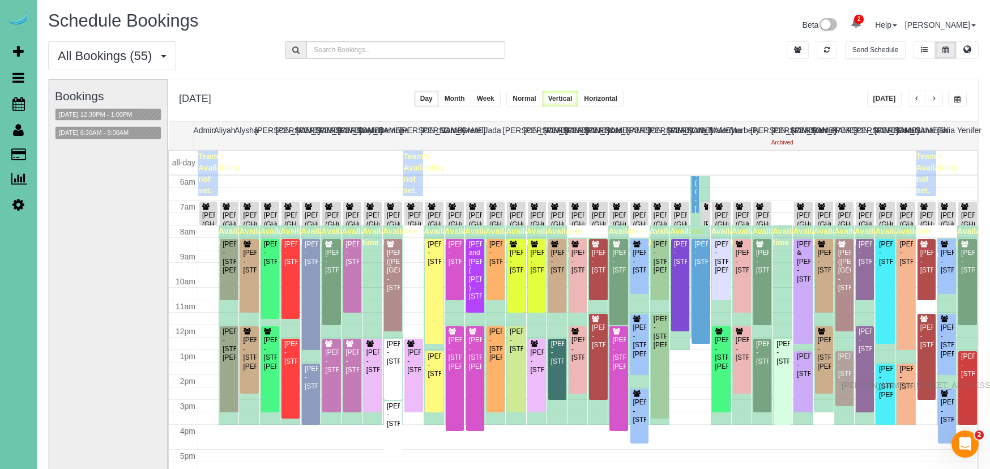
drag, startPoint x: 847, startPoint y: 374, endPoint x: 845, endPoint y: 384, distance: 9.9
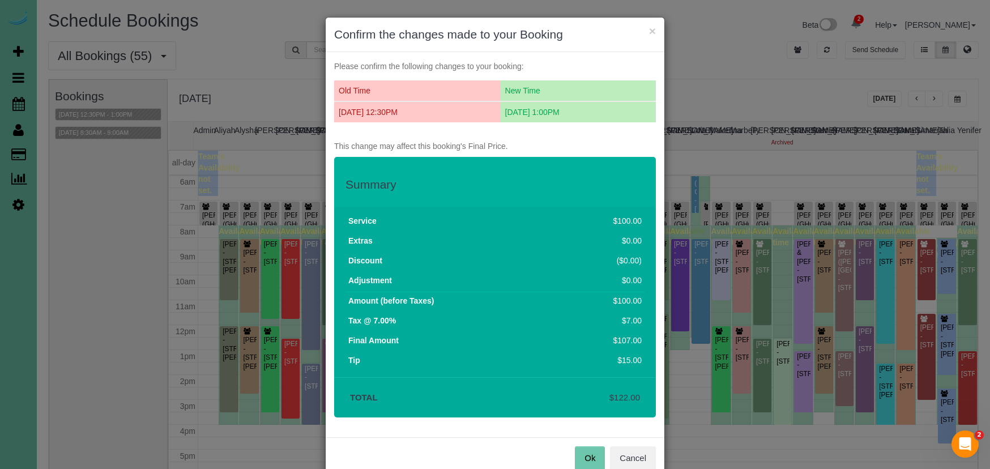
scroll to position [26, 0]
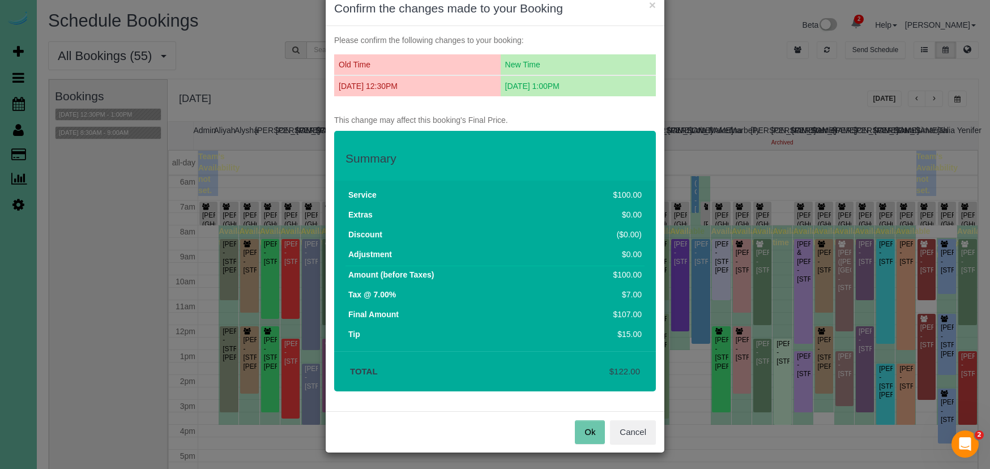
click at [580, 433] on button "Ok" at bounding box center [590, 432] width 30 height 24
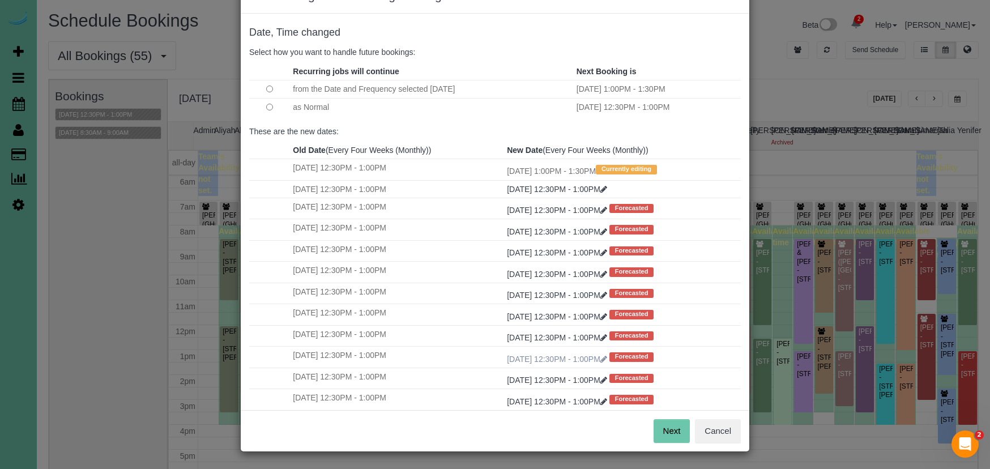
scroll to position [38, 0]
click at [681, 434] on button "Next" at bounding box center [672, 432] width 37 height 24
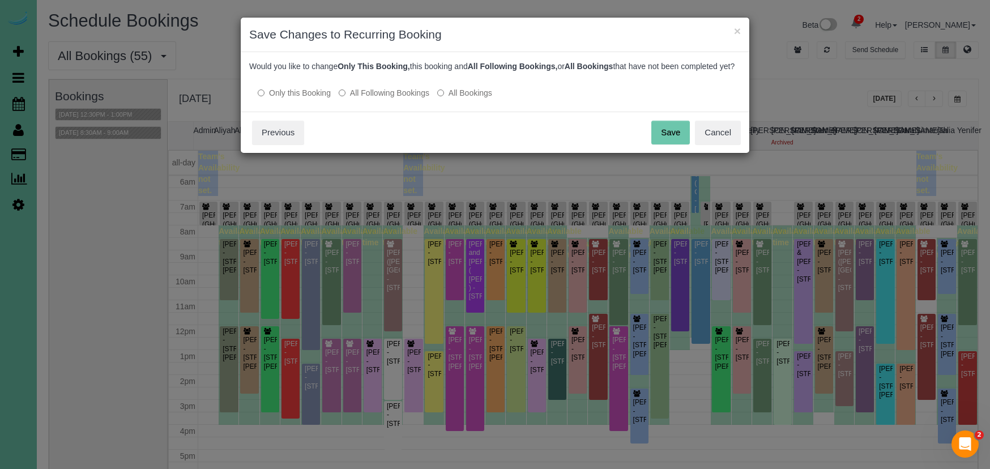
click at [675, 144] on button "Save" at bounding box center [671, 133] width 39 height 24
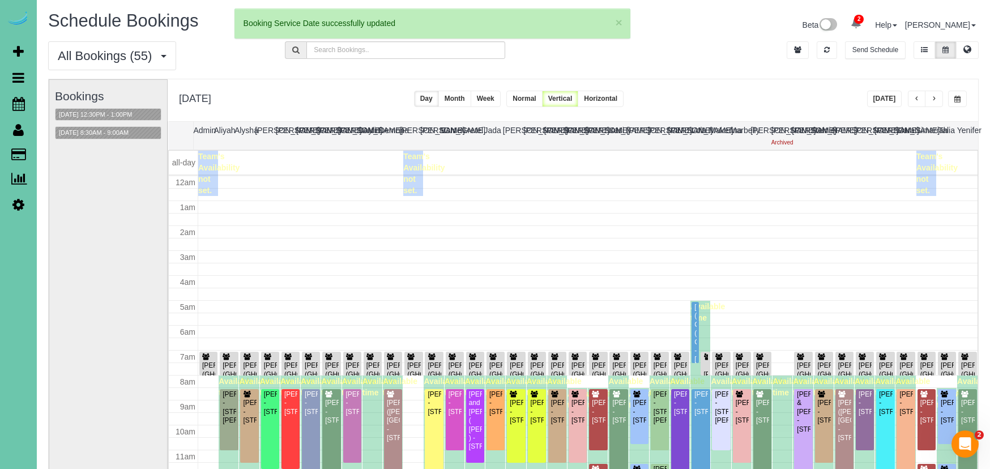
scroll to position [150, 0]
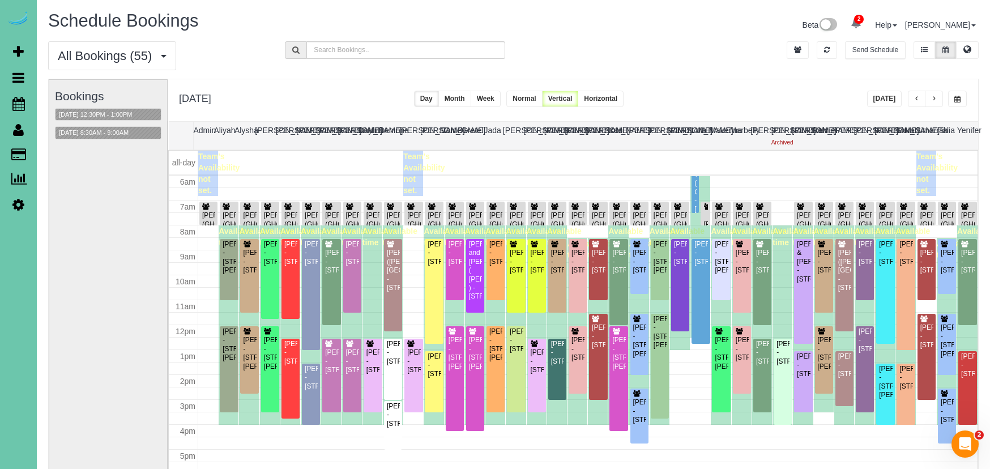
click at [935, 103] on span "button" at bounding box center [935, 99] width 6 height 7
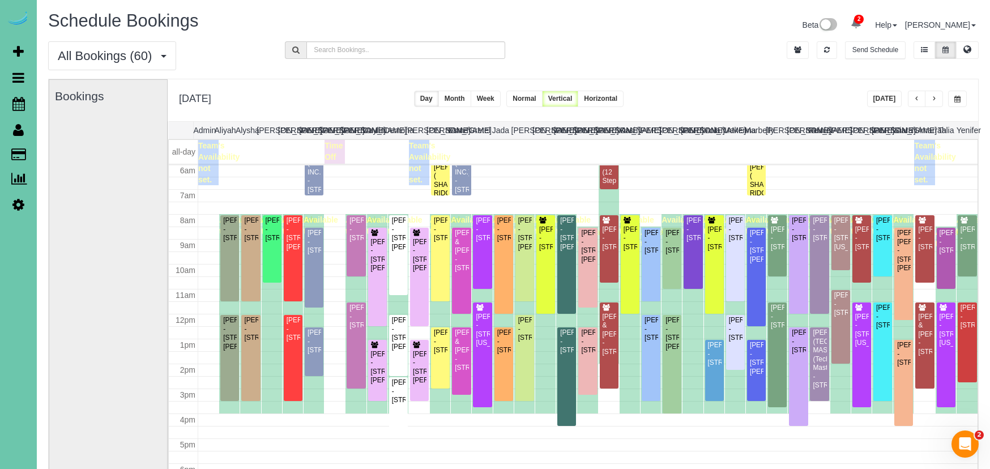
click at [915, 100] on span "button" at bounding box center [918, 99] width 6 height 7
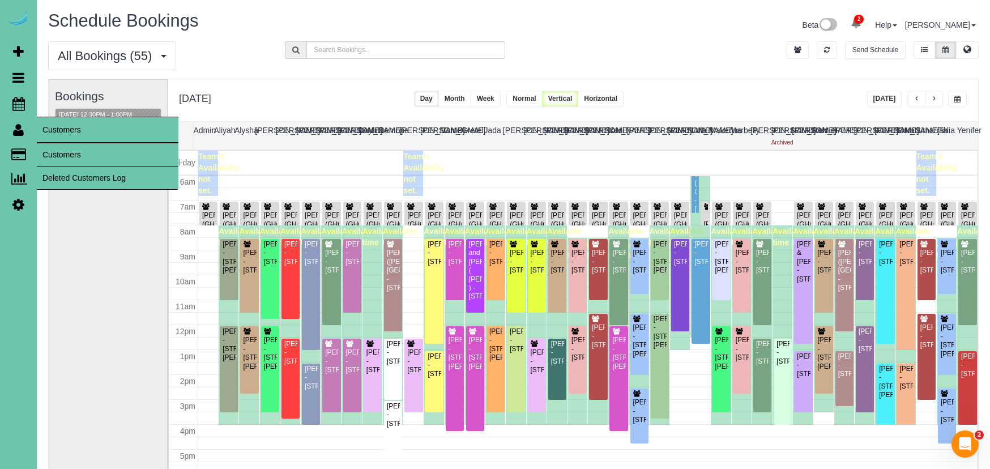
click at [62, 152] on link "Customers" at bounding box center [108, 154] width 142 height 23
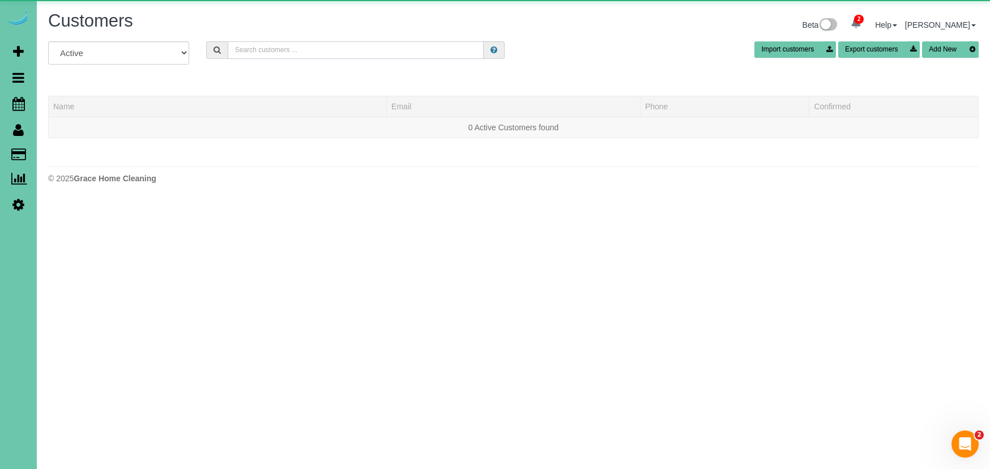
click at [289, 53] on input "text" at bounding box center [356, 50] width 257 height 18
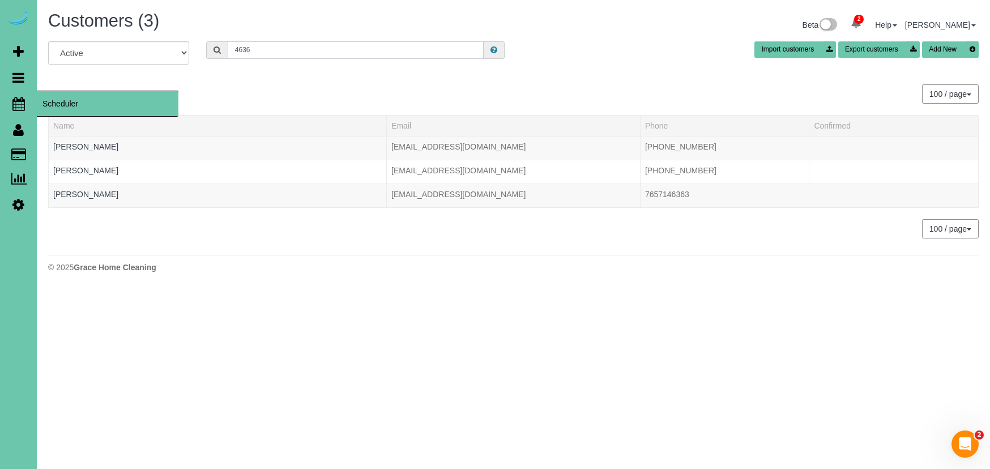
type input "4636"
click at [16, 105] on icon at bounding box center [18, 104] width 12 height 14
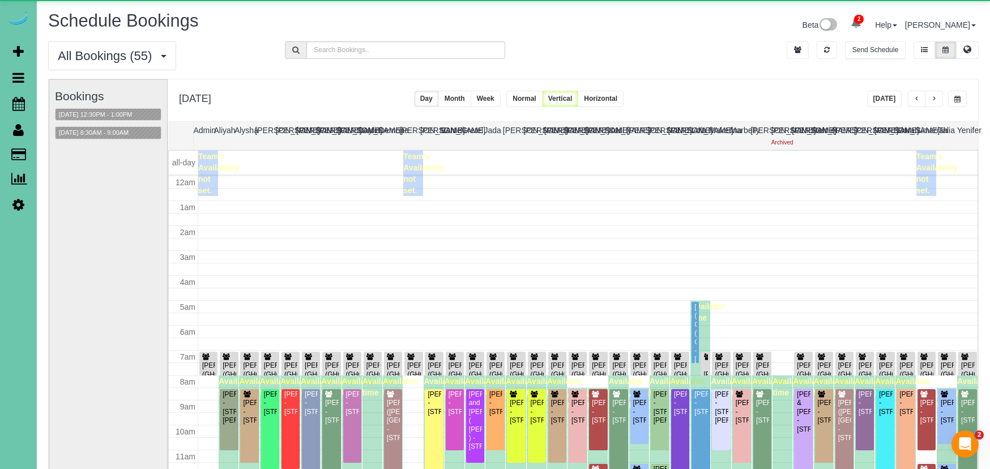
scroll to position [150, 0]
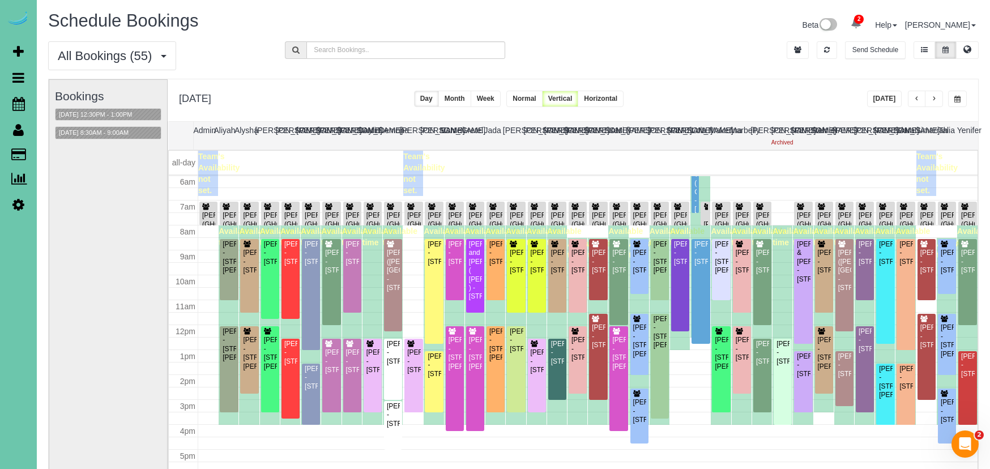
click at [958, 100] on span "button" at bounding box center [958, 99] width 6 height 7
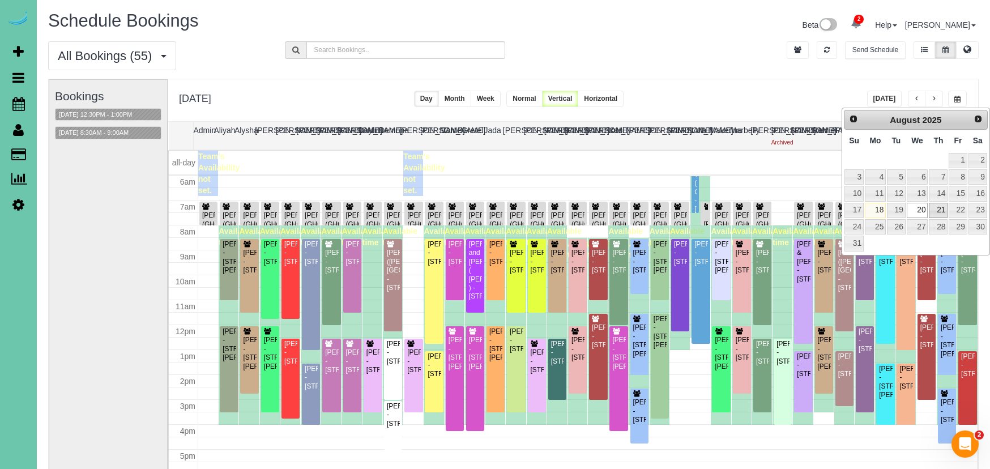
click at [939, 207] on link "21" at bounding box center [938, 210] width 19 height 15
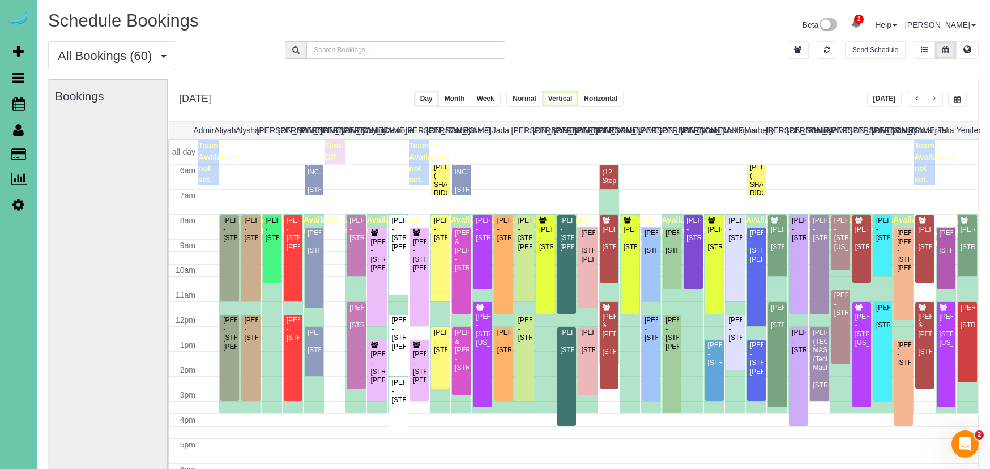
click at [912, 95] on button "button" at bounding box center [917, 99] width 18 height 16
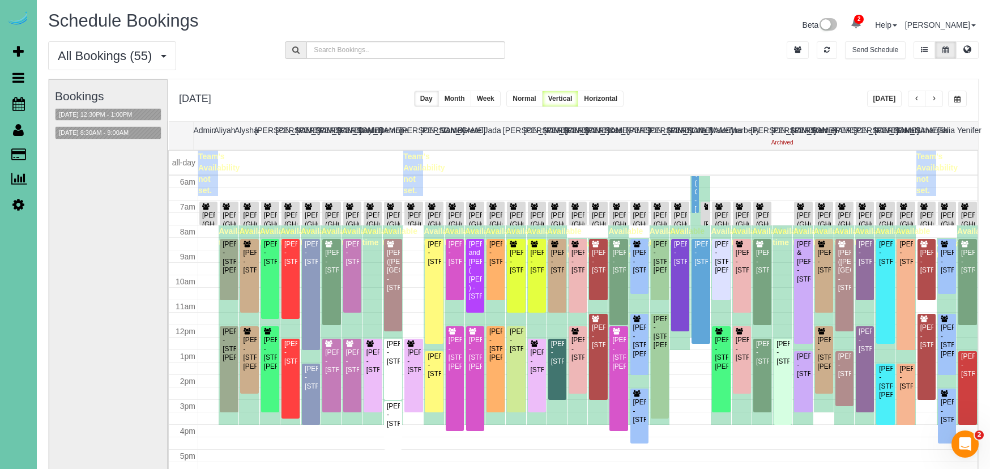
click at [936, 100] on span "button" at bounding box center [935, 99] width 6 height 7
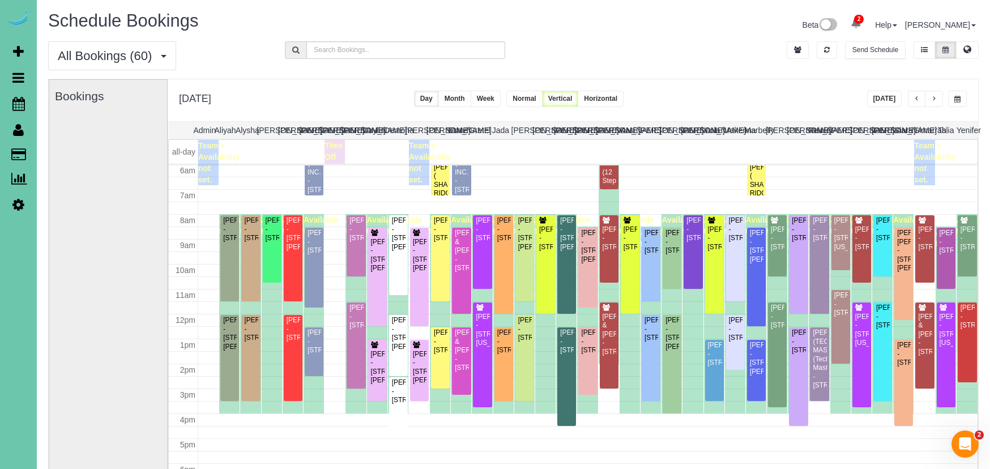
click at [962, 99] on button "button" at bounding box center [958, 99] width 19 height 16
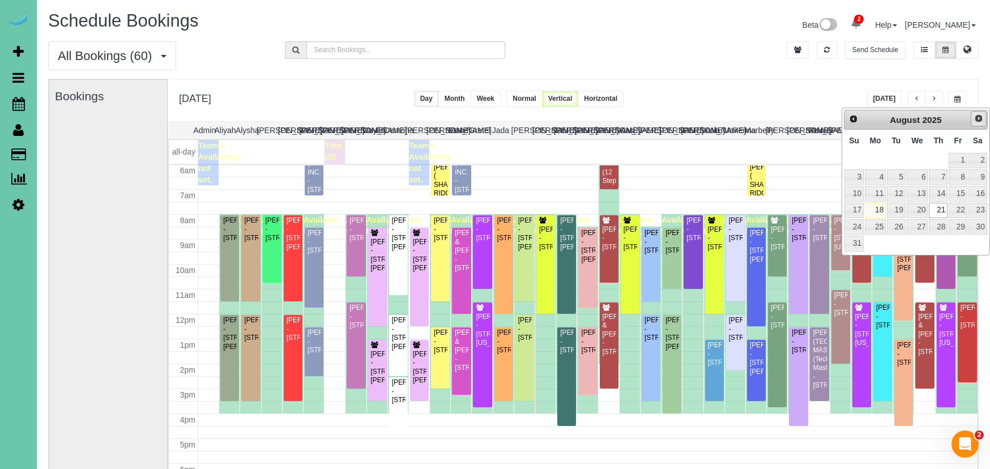
click at [977, 118] on span "Next" at bounding box center [979, 118] width 9 height 9
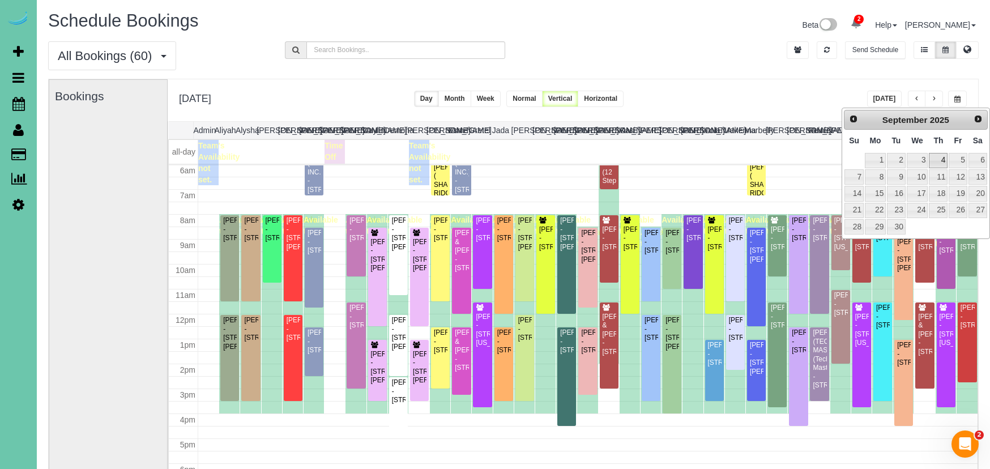
click at [943, 161] on link "4" at bounding box center [938, 160] width 19 height 15
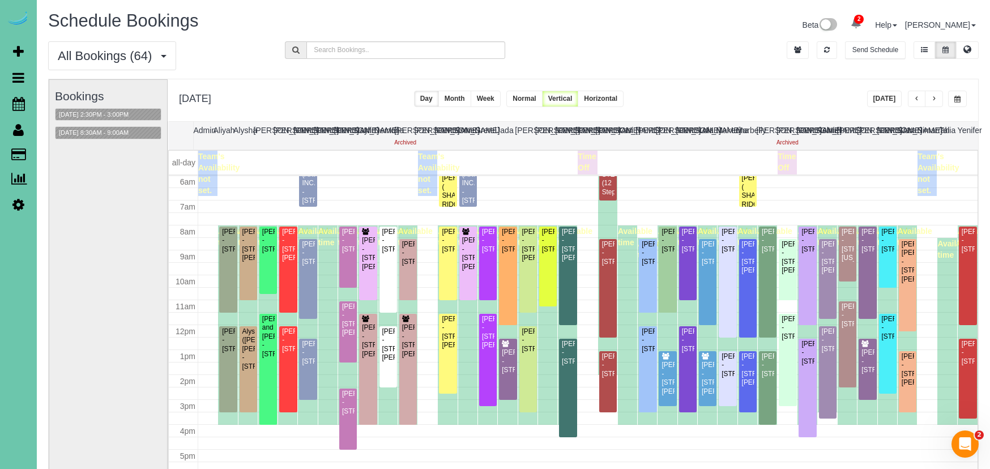
click at [960, 101] on span "button" at bounding box center [958, 99] width 6 height 7
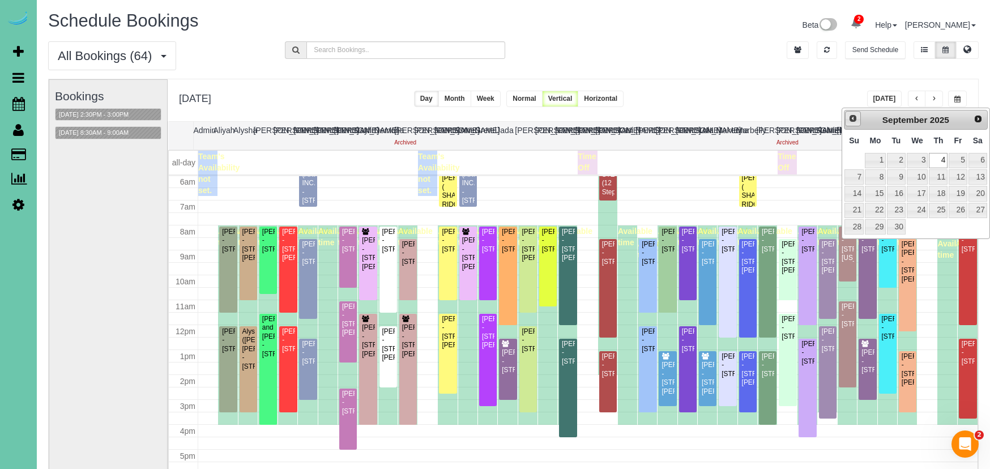
click at [852, 119] on span "Prev" at bounding box center [853, 118] width 9 height 9
click at [946, 207] on link "21" at bounding box center [938, 210] width 19 height 15
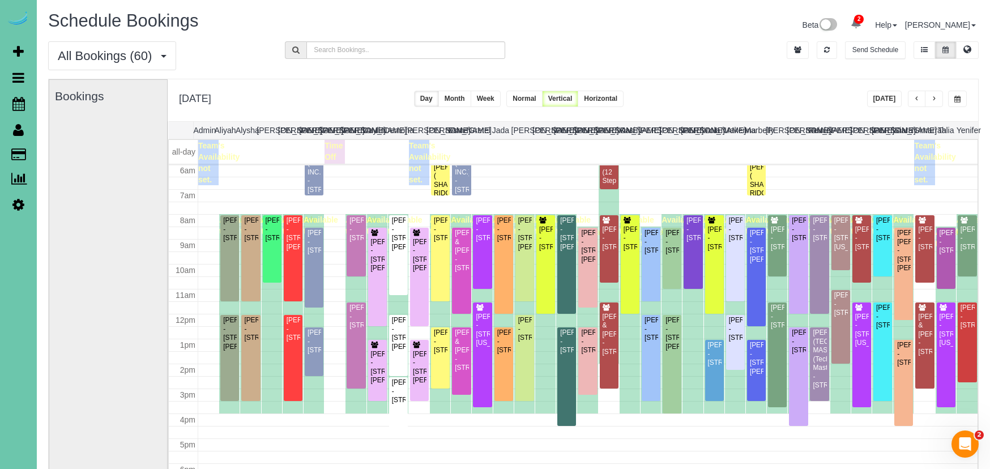
click at [954, 93] on button "button" at bounding box center [958, 99] width 19 height 16
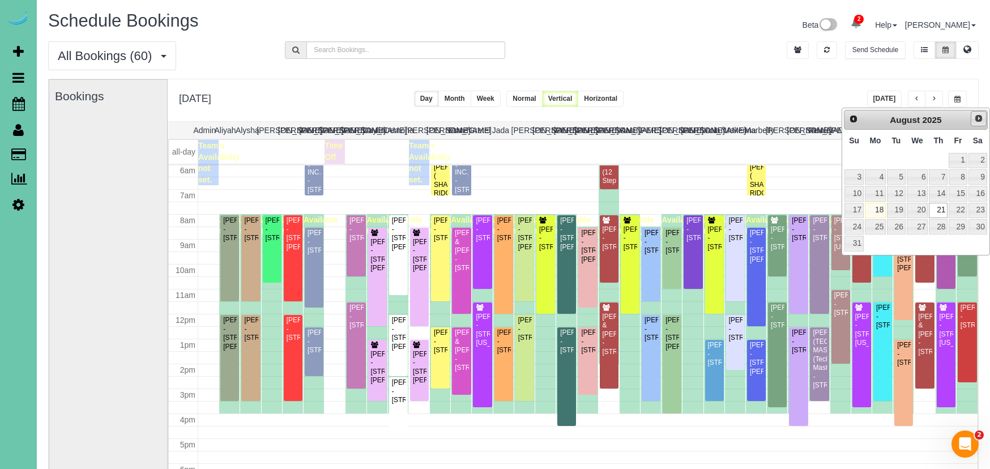
click at [976, 117] on span "Next" at bounding box center [979, 118] width 9 height 9
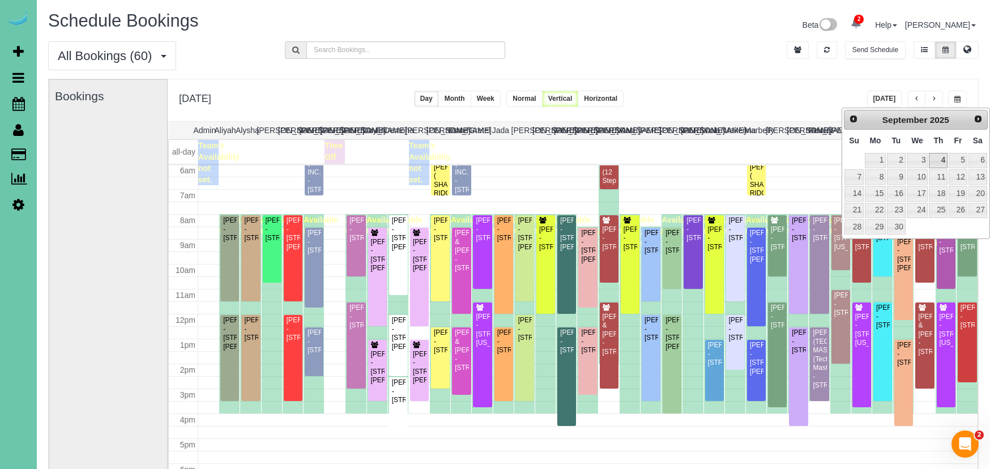
click at [943, 158] on link "4" at bounding box center [938, 160] width 19 height 15
type input "**********"
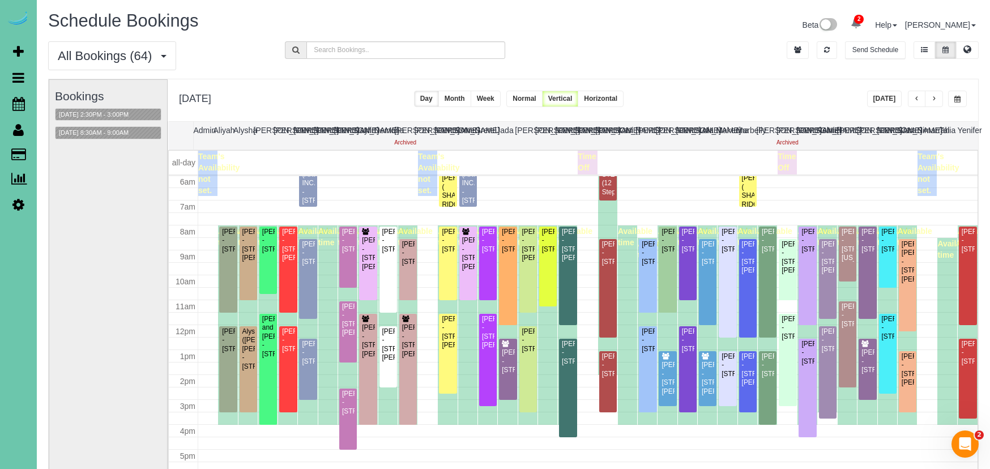
drag, startPoint x: 740, startPoint y: 6, endPoint x: 729, endPoint y: 4, distance: 11.6
click at [740, 6] on div "Schedule Bookings Beta 2 Your Notifications You have 0 alerts × You have 2 to c…" at bounding box center [514, 292] width 954 height 584
click at [139, 283] on div "Bookings 09/04/2025 2:30PM - 3:00PM 09/04/2025 8:30AM - 9:00AM" at bounding box center [108, 306] width 107 height 452
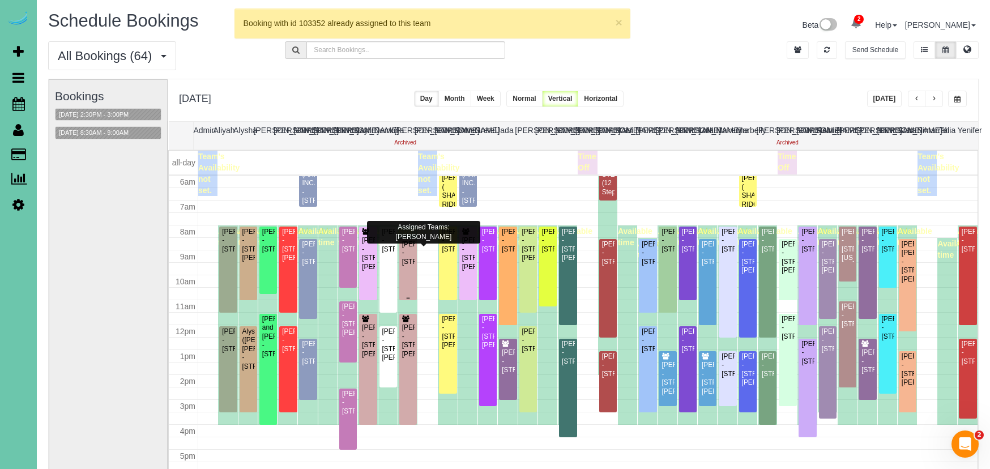
click at [411, 266] on div "Steve Zimmerman - 9828 Louis Drive, Omaha, NE 68114" at bounding box center [408, 253] width 13 height 26
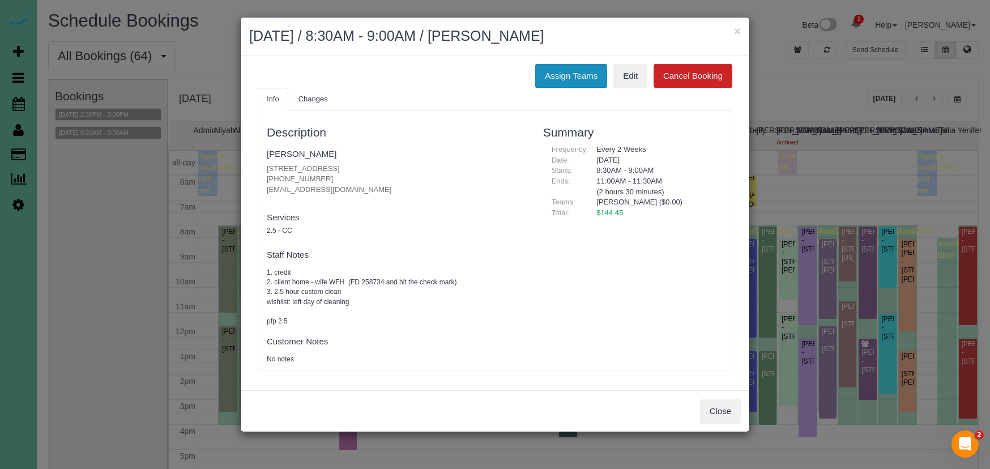
click at [559, 76] on button "Assign Teams" at bounding box center [571, 76] width 72 height 24
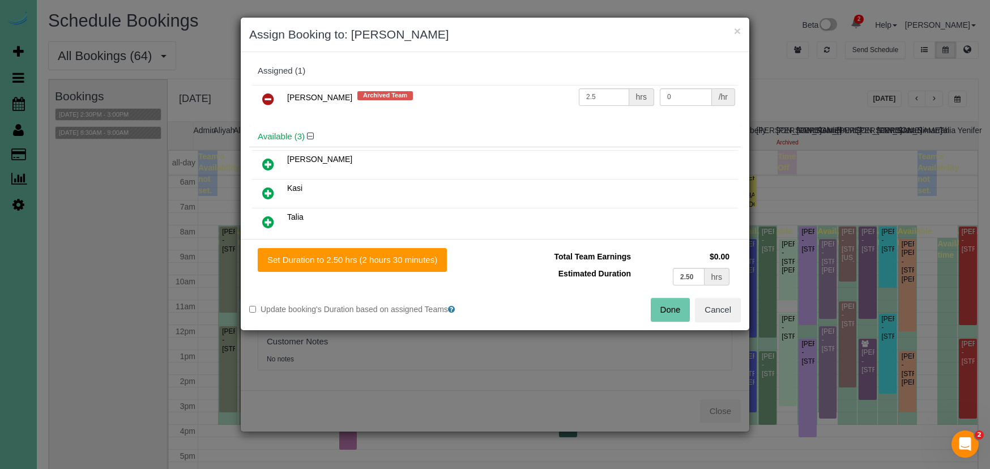
click at [265, 96] on icon at bounding box center [268, 99] width 12 height 14
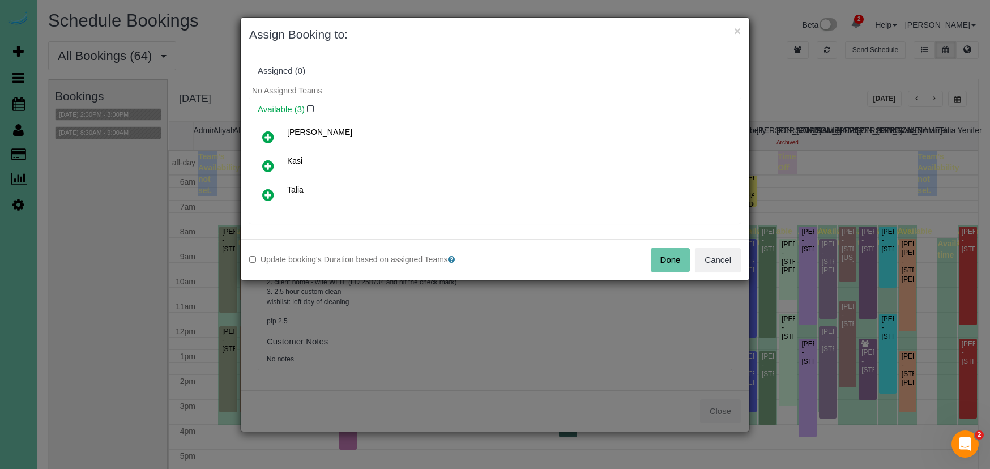
click at [269, 200] on icon at bounding box center [268, 195] width 12 height 14
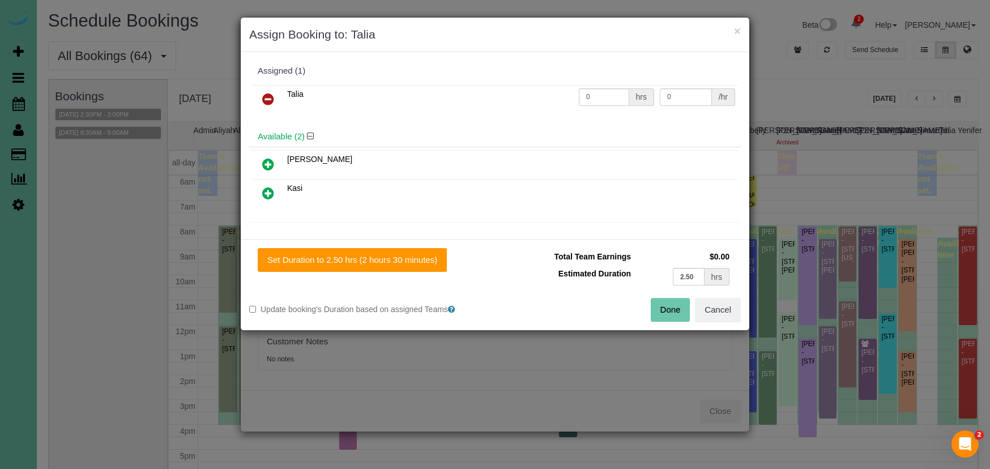
drag, startPoint x: 341, startPoint y: 253, endPoint x: 473, endPoint y: 278, distance: 134.3
click at [341, 253] on button "Set Duration to 2.50 hrs (2 hours 30 minutes)" at bounding box center [352, 260] width 189 height 24
type input "2.50"
drag, startPoint x: 665, startPoint y: 311, endPoint x: 659, endPoint y: 309, distance: 6.5
click at [665, 311] on button "Done" at bounding box center [671, 310] width 40 height 24
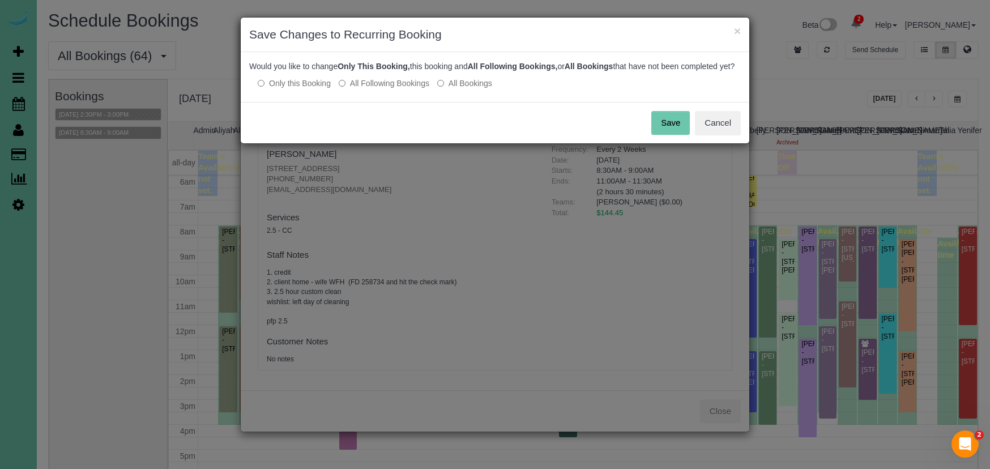
click at [396, 89] on label "All Following Bookings" at bounding box center [384, 83] width 91 height 11
click at [666, 135] on button "Save" at bounding box center [671, 123] width 39 height 24
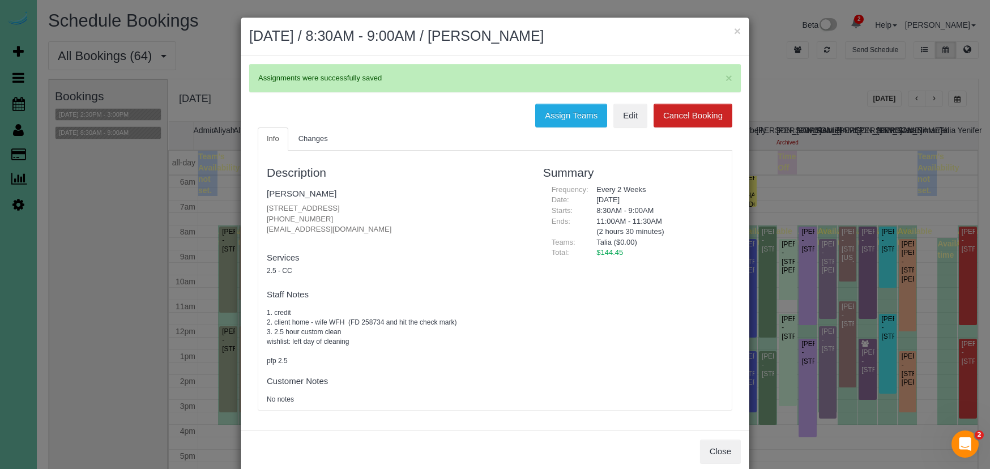
click at [724, 448] on button "Close" at bounding box center [720, 452] width 41 height 24
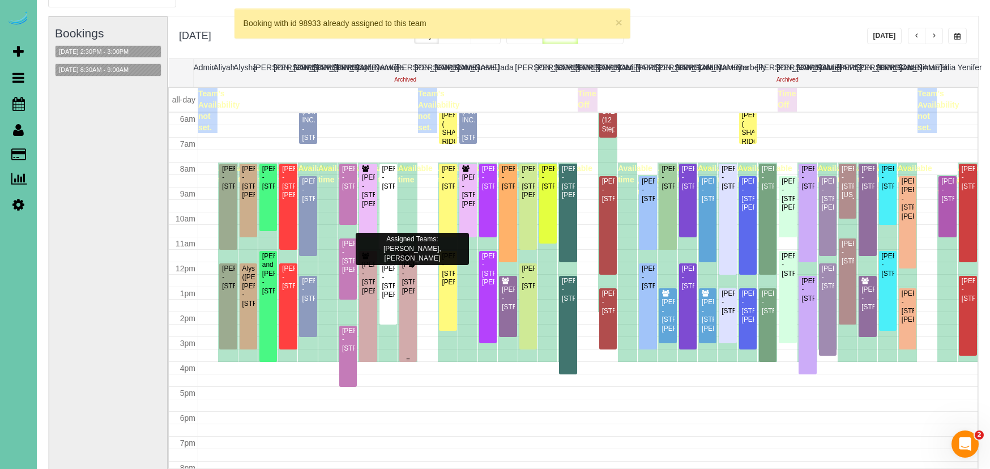
click at [414, 277] on div "Kaci Bendorf - 4014 Hawk Woods Circle, Omaha, NE 68112" at bounding box center [408, 278] width 13 height 35
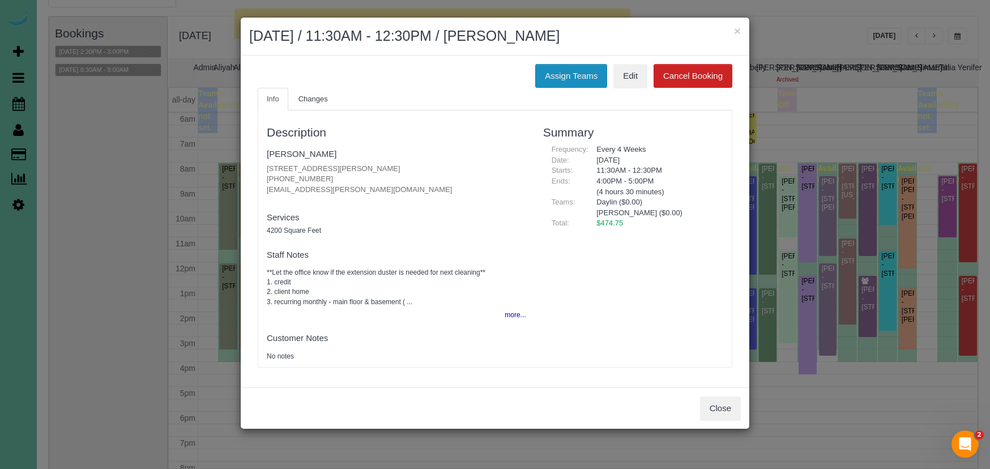
click at [582, 65] on button "Assign Teams" at bounding box center [571, 76] width 72 height 24
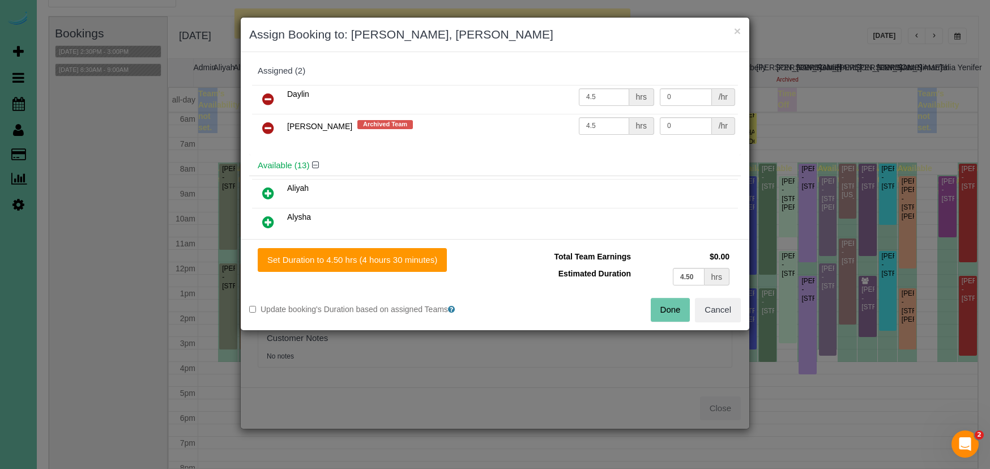
click at [270, 127] on icon at bounding box center [268, 128] width 12 height 14
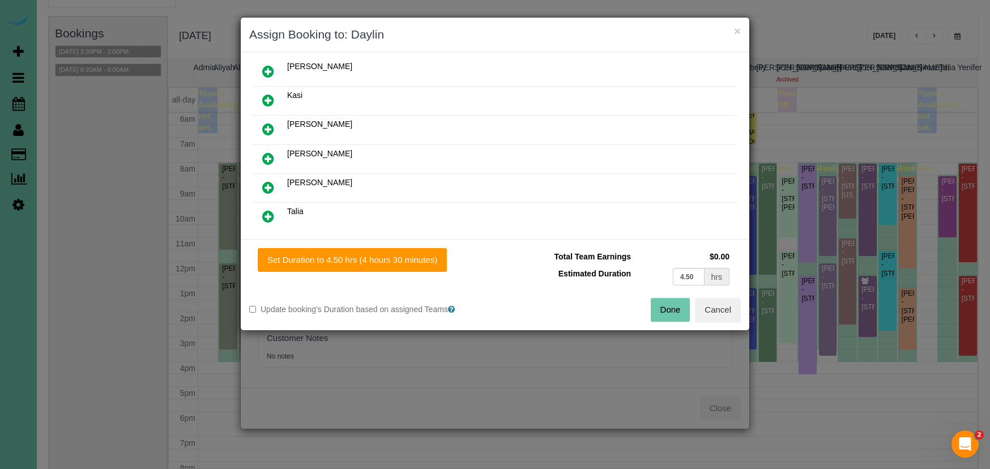
scroll to position [321, 0]
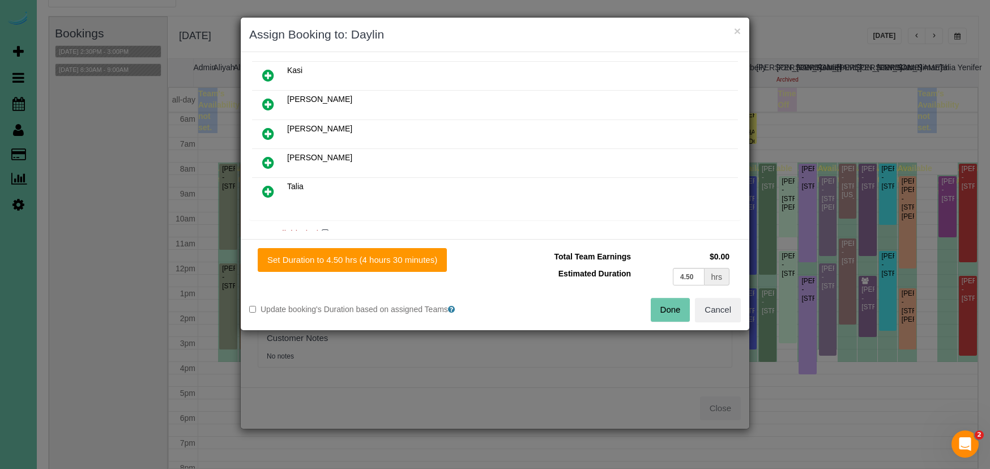
click at [266, 181] on link at bounding box center [268, 192] width 27 height 23
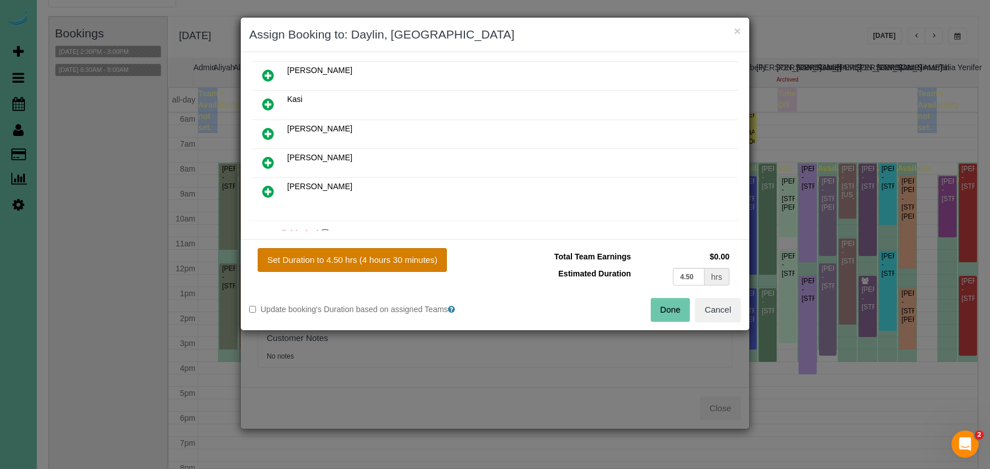
drag, startPoint x: 366, startPoint y: 271, endPoint x: 413, endPoint y: 263, distance: 47.6
click at [370, 271] on button "Set Duration to 4.50 hrs (4 hours 30 minutes)" at bounding box center [352, 260] width 189 height 24
type input "4.50"
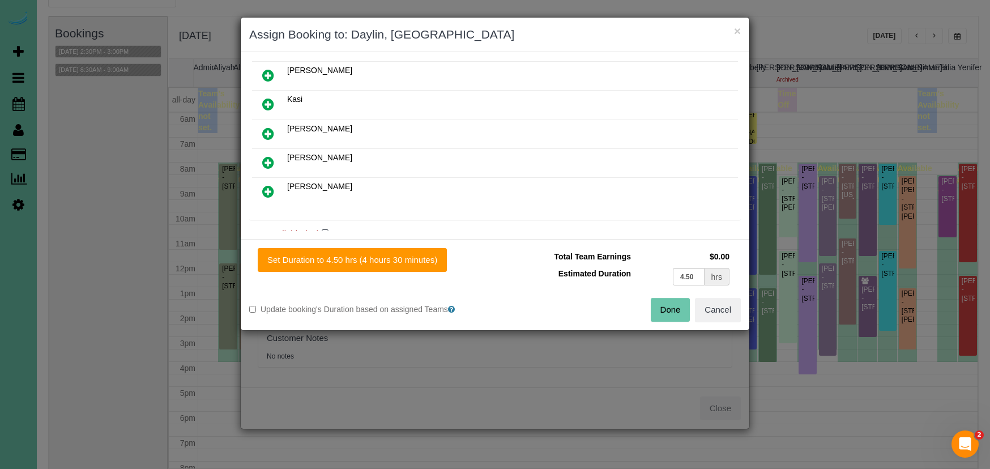
drag, startPoint x: 422, startPoint y: 263, endPoint x: 512, endPoint y: 272, distance: 90.5
click at [425, 264] on button "Set Duration to 4.50 hrs (4 hours 30 minutes)" at bounding box center [352, 260] width 189 height 24
drag, startPoint x: 675, startPoint y: 307, endPoint x: 605, endPoint y: 288, distance: 72.7
click at [675, 307] on button "Done" at bounding box center [671, 310] width 40 height 24
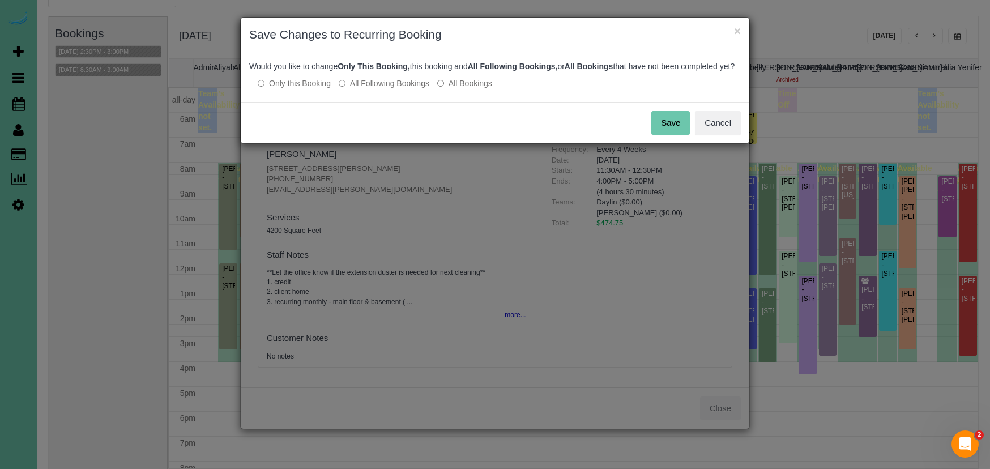
click at [413, 89] on label "All Following Bookings" at bounding box center [384, 83] width 91 height 11
click at [679, 135] on button "Save" at bounding box center [671, 123] width 39 height 24
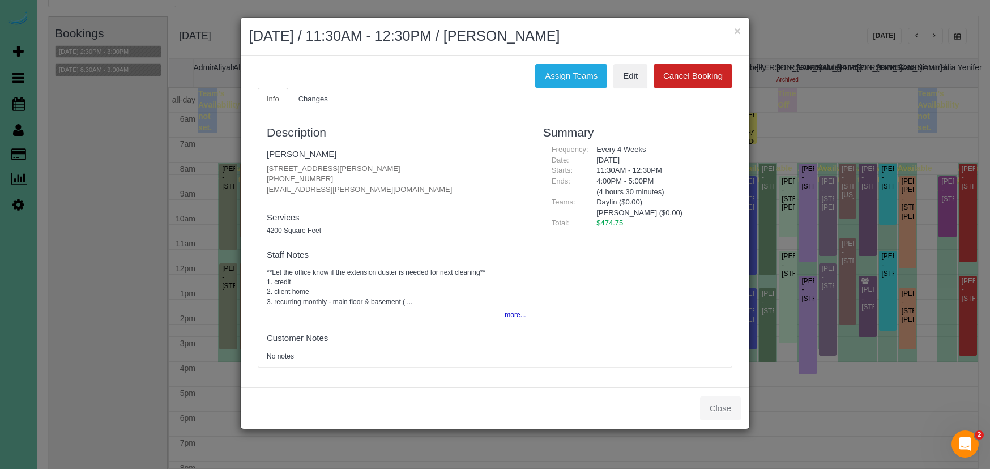
click at [741, 25] on div "× September 04, 2025 / 11:30AM - 12:30PM / Kaci Bendorf" at bounding box center [495, 37] width 509 height 38
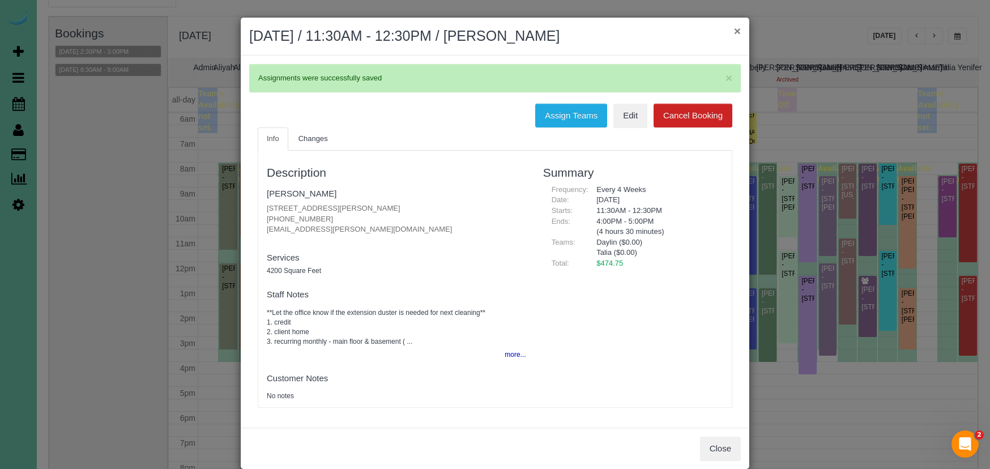
click at [738, 31] on button "×" at bounding box center [737, 31] width 7 height 12
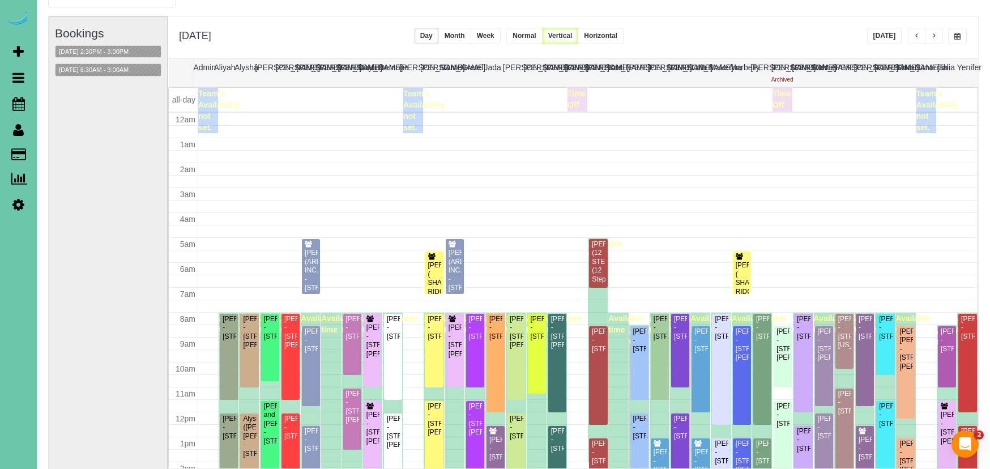
scroll to position [150, 0]
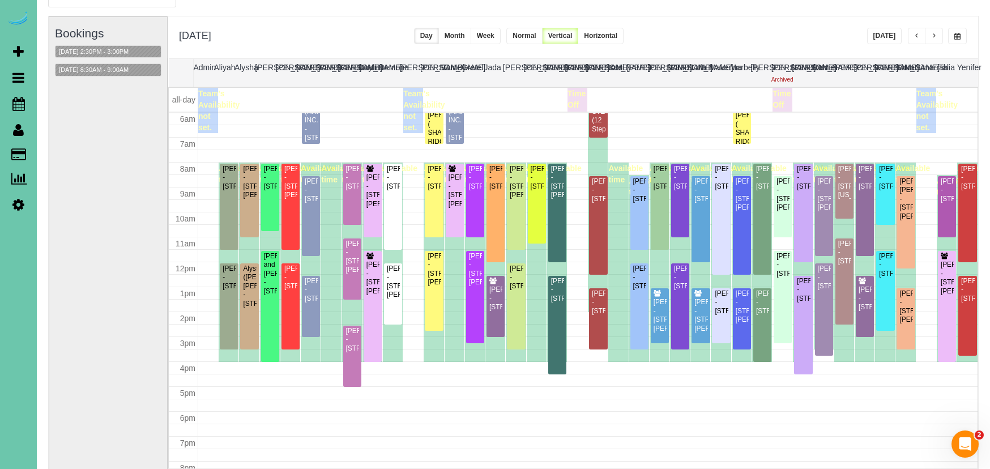
click at [955, 43] on button "button" at bounding box center [958, 36] width 19 height 16
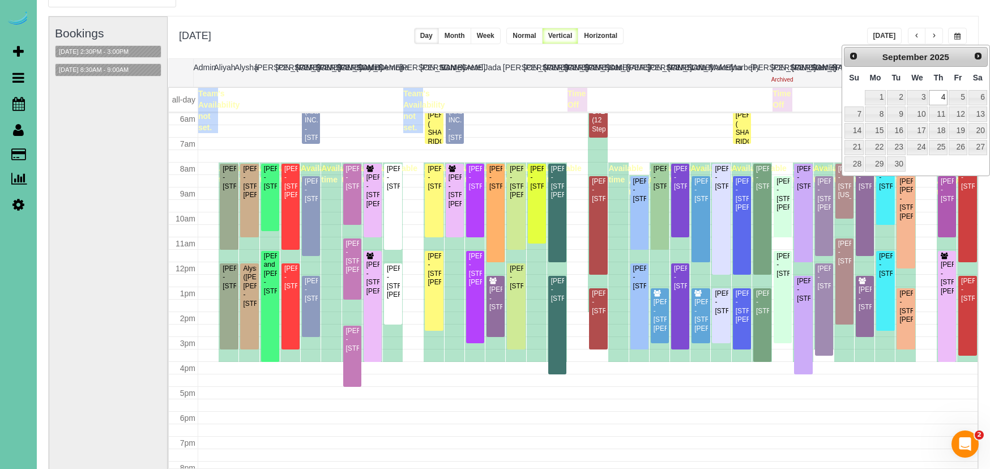
click at [862, 56] on div "Prev Next September 2025" at bounding box center [916, 57] width 144 height 20
click at [854, 58] on span "Prev" at bounding box center [853, 55] width 9 height 9
drag, startPoint x: 326, startPoint y: 35, endPoint x: 320, endPoint y: 36, distance: 6.5
click at [324, 35] on div "**********" at bounding box center [573, 37] width 811 height 42
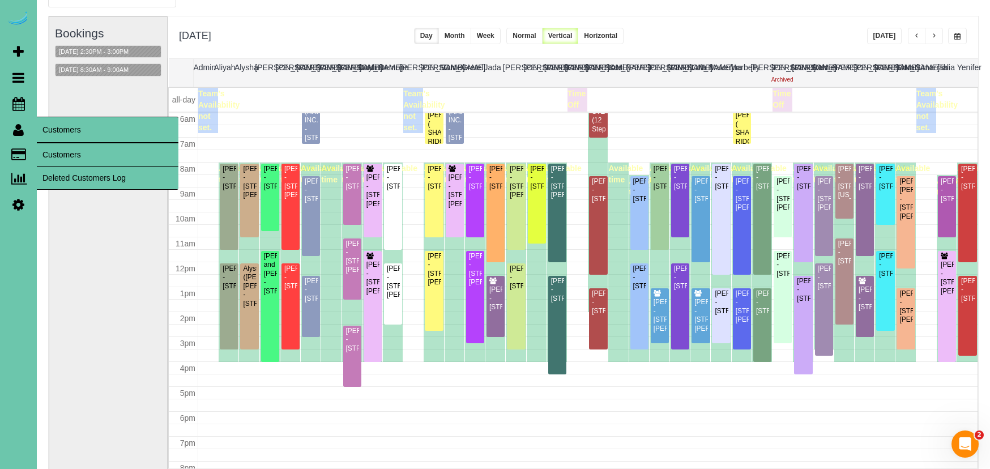
click at [63, 156] on link "Customers" at bounding box center [108, 154] width 142 height 23
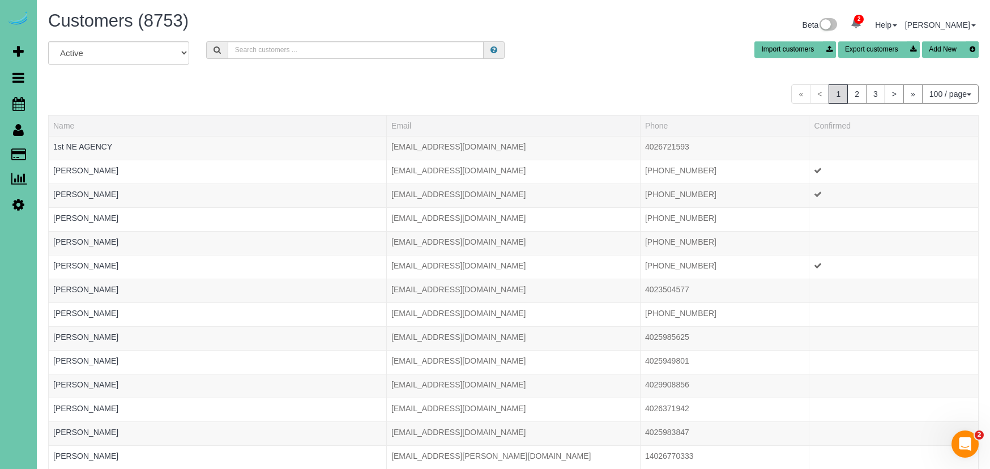
click at [941, 46] on button "Add New" at bounding box center [950, 49] width 57 height 16
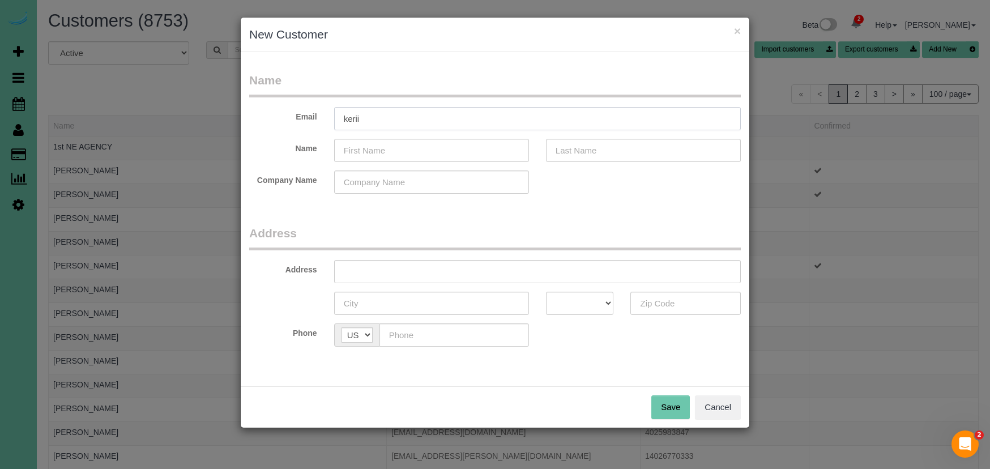
drag, startPoint x: 378, startPoint y: 122, endPoint x: 390, endPoint y: 121, distance: 12.6
click at [390, 121] on input "kerii" at bounding box center [537, 118] width 407 height 23
type input "kerri648@gmail.com"
type input "Kerri"
type input "Lisle"
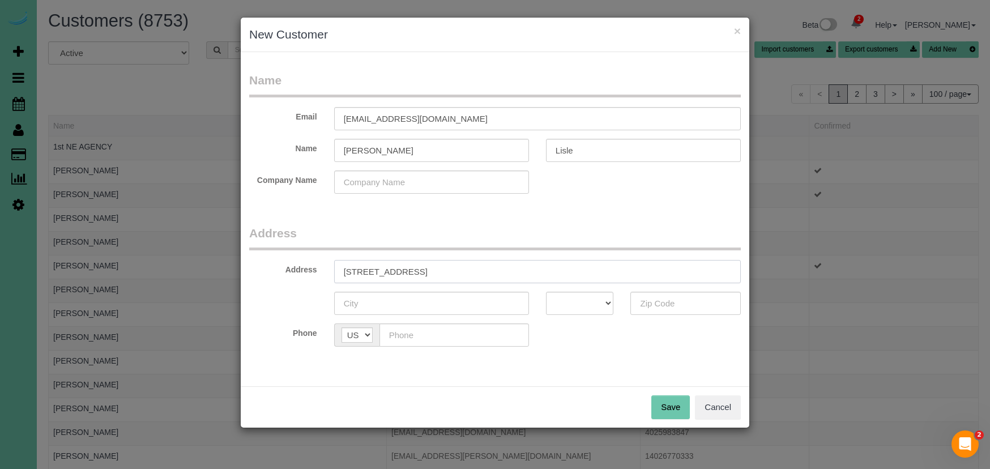
type input "7007 N 216th Street"
type input "Elkhorn"
select select "NE"
type input "68022"
type input "(402) 720-7977"
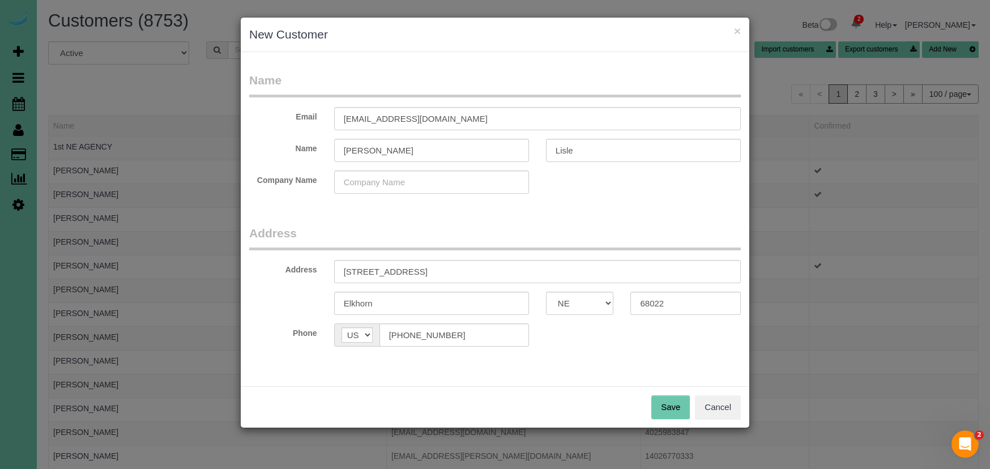
click at [658, 401] on button "Save" at bounding box center [671, 407] width 39 height 24
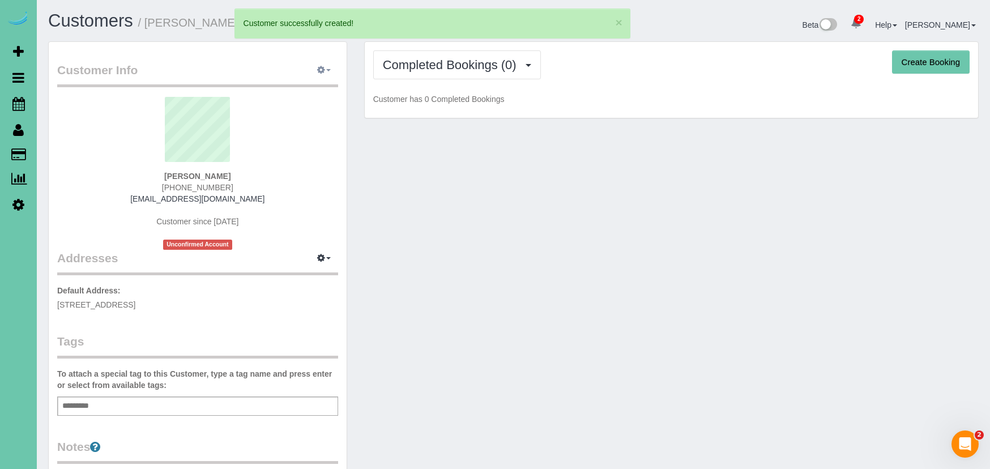
click at [325, 68] on icon "button" at bounding box center [321, 69] width 8 height 7
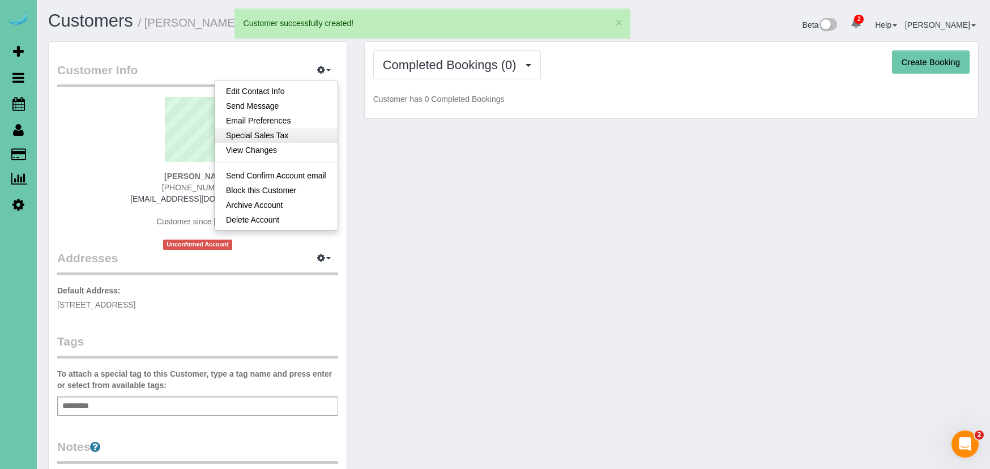
click at [303, 137] on link "Special Sales Tax" at bounding box center [276, 135] width 123 height 15
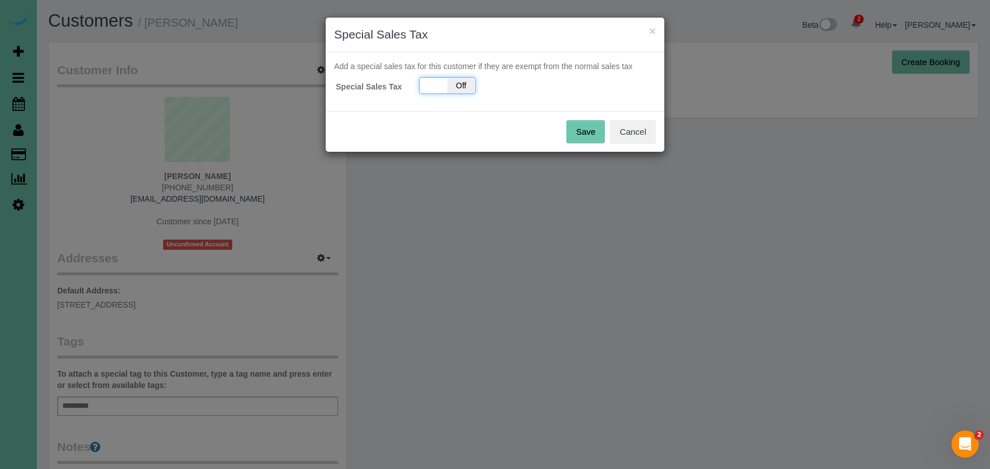
click at [458, 83] on span "Off" at bounding box center [462, 86] width 28 height 16
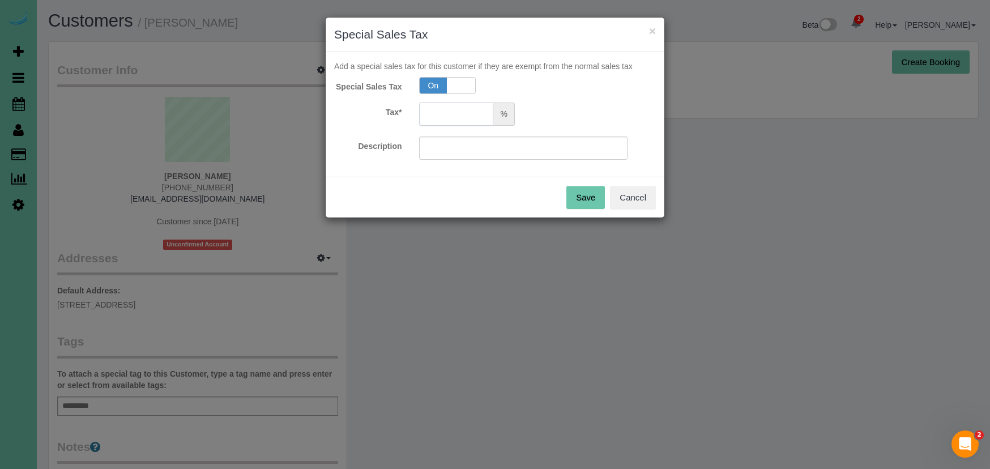
click at [441, 116] on input "text" at bounding box center [456, 114] width 75 height 23
type input "5.5"
drag, startPoint x: 588, startPoint y: 196, endPoint x: 467, endPoint y: 209, distance: 120.8
click at [588, 196] on button "Save" at bounding box center [586, 198] width 39 height 24
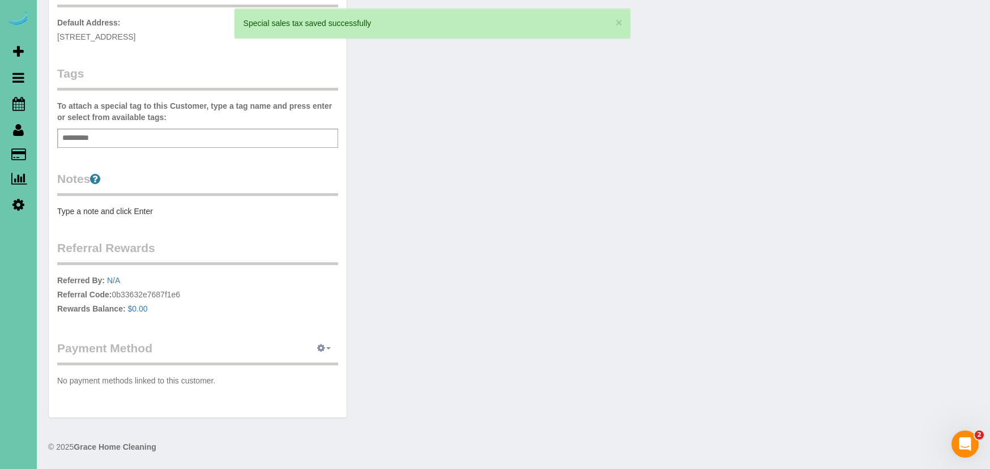
scroll to position [268, 0]
click at [320, 349] on icon "button" at bounding box center [321, 348] width 8 height 7
click at [309, 381] on link "Add Credit/Debit Card" at bounding box center [285, 384] width 106 height 15
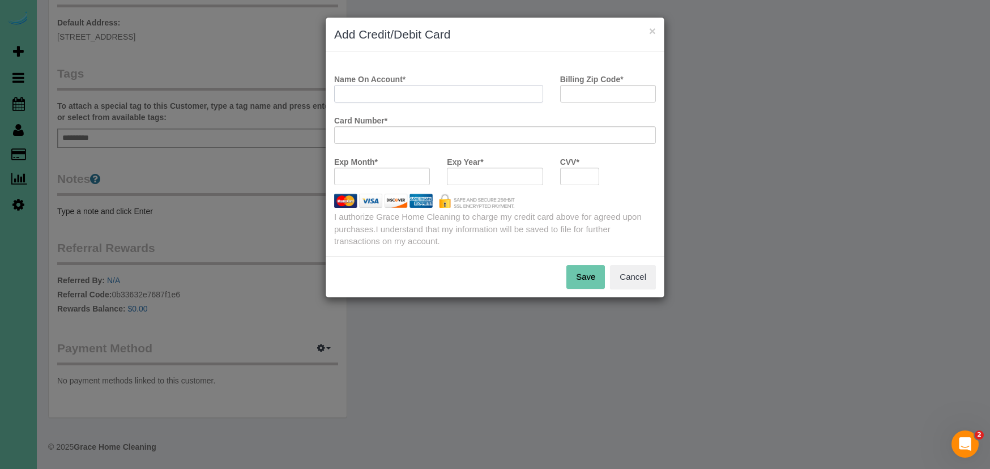
drag, startPoint x: 400, startPoint y: 96, endPoint x: 564, endPoint y: 100, distance: 164.4
click at [400, 96] on input "Name On Account *" at bounding box center [438, 94] width 209 height 18
type input "Kerri Lisle"
drag, startPoint x: 604, startPoint y: 94, endPoint x: 475, endPoint y: 80, distance: 129.3
click at [475, 80] on div "Name On Account * Kerri Lisle Billing Zip Code * 68022" at bounding box center [495, 90] width 339 height 41
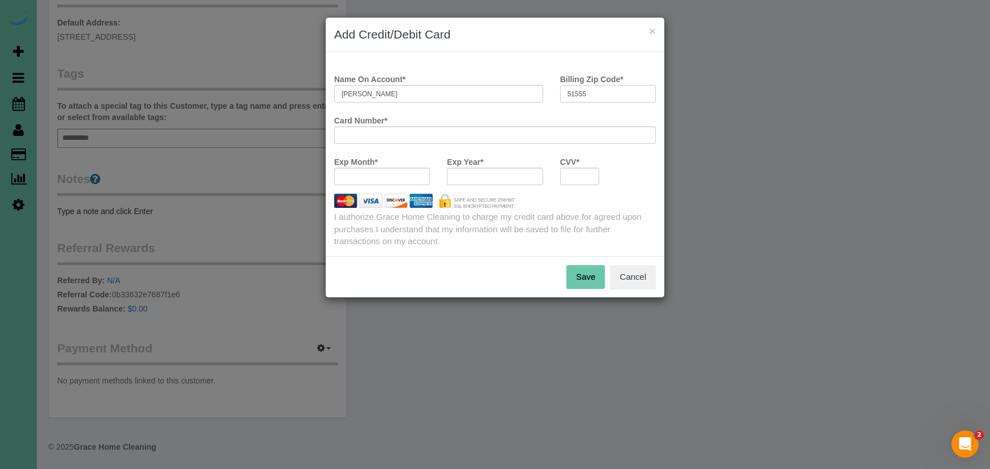
type input "51555"
click at [582, 278] on button "Save" at bounding box center [586, 277] width 39 height 24
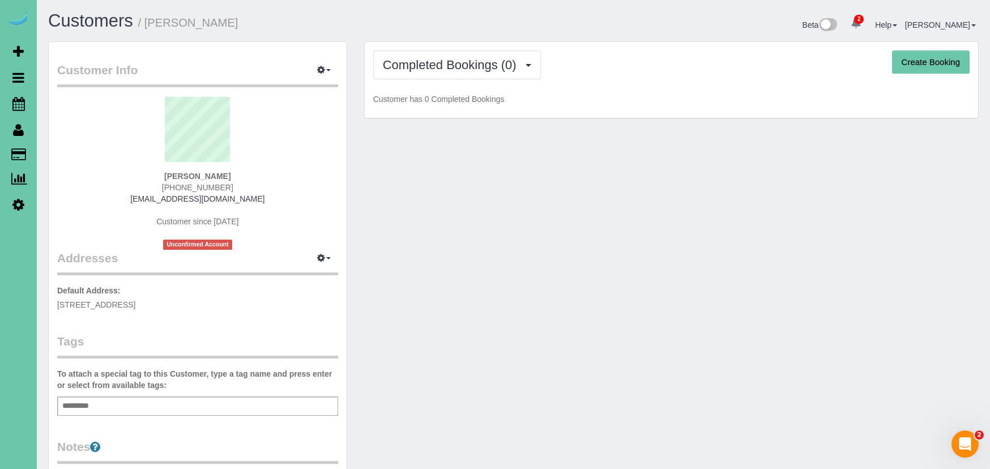
scroll to position [0, 0]
click at [895, 62] on button "Create Booking" at bounding box center [931, 62] width 78 height 24
select select "NE"
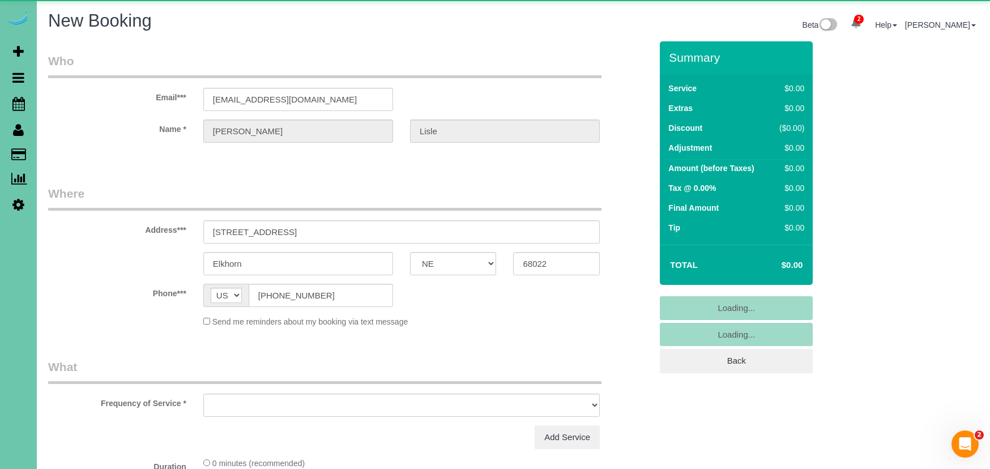
select select "object:13161"
select select "string:fspay-ece1e308-c7b4-4c2f-a4fd-c81a857b4578"
select select "object:13380"
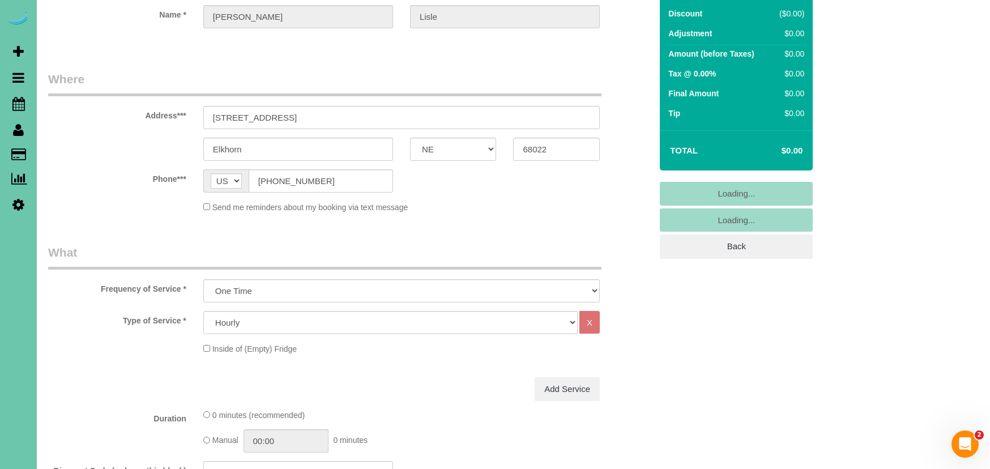
scroll to position [114, 1]
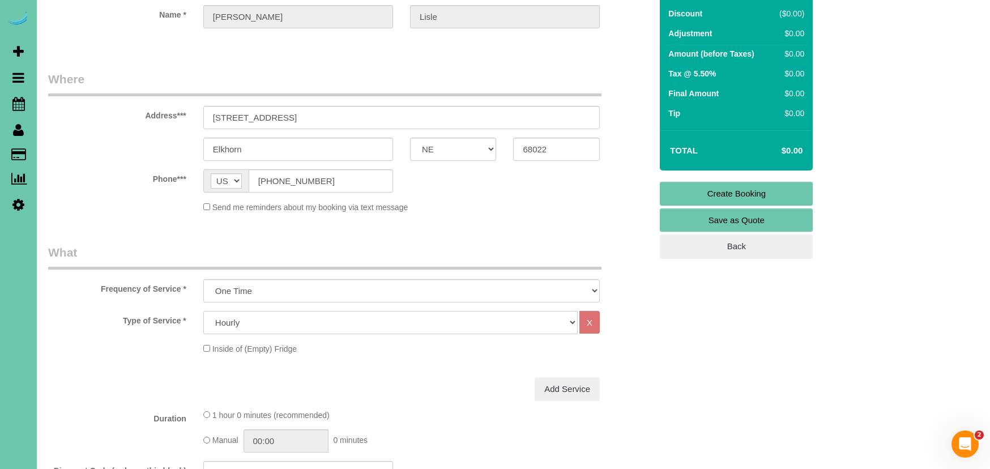
select select "160"
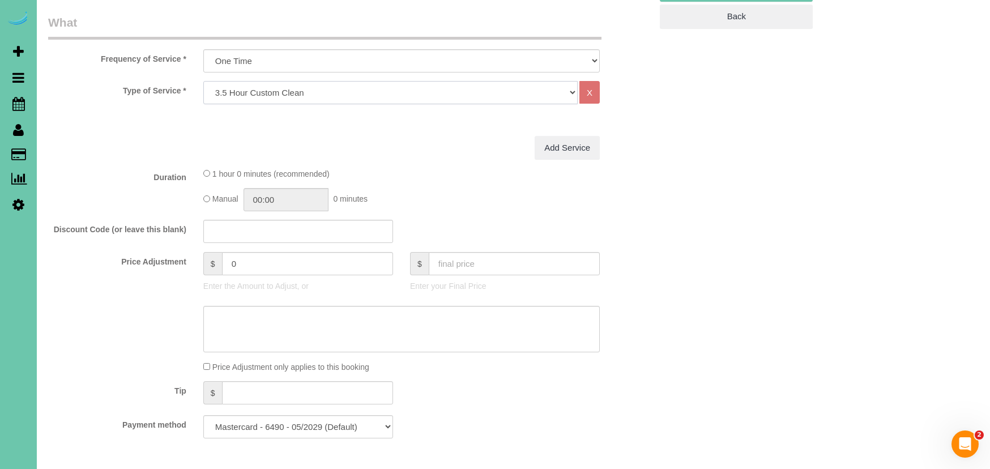
scroll to position [354, 0]
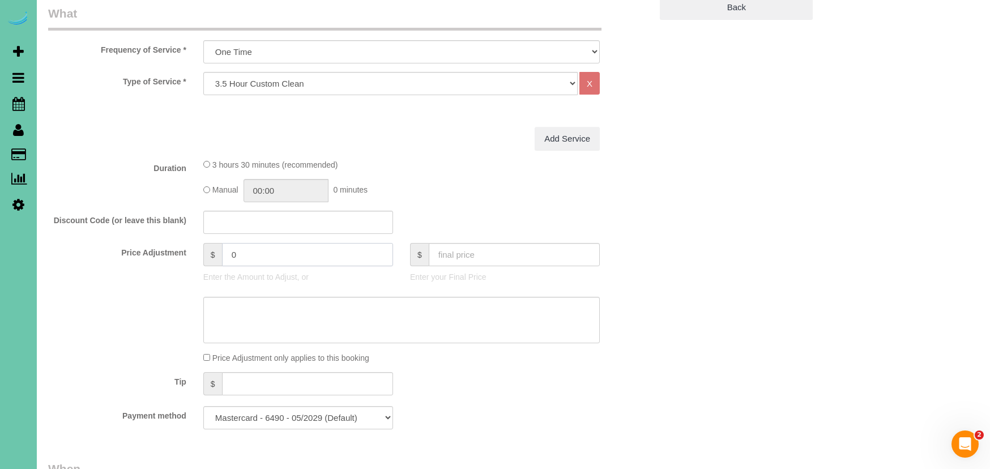
drag, startPoint x: 198, startPoint y: 250, endPoint x: 117, endPoint y: 240, distance: 81.7
click at [117, 240] on fieldset "What Frequency of Service * One Time Weekly (0% for the First Booking) Bi-Weekl…" at bounding box center [349, 221] width 603 height 433
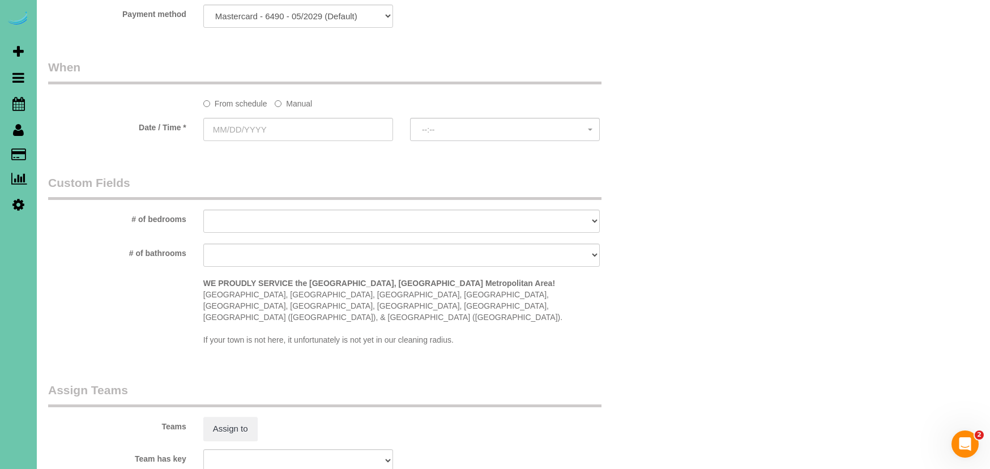
scroll to position [755, 0]
type input "195"
click at [309, 107] on label "Manual" at bounding box center [293, 101] width 37 height 15
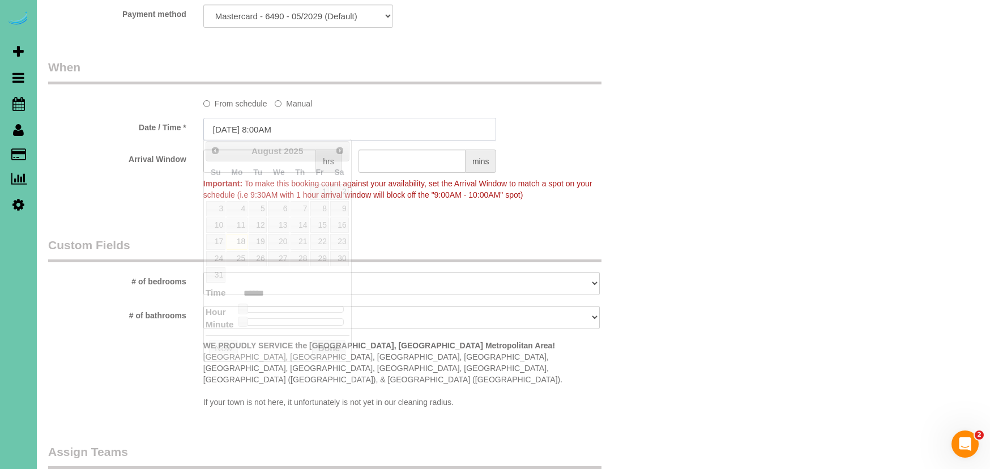
click at [302, 120] on input "08/18/2025 8:00AM" at bounding box center [350, 129] width 294 height 23
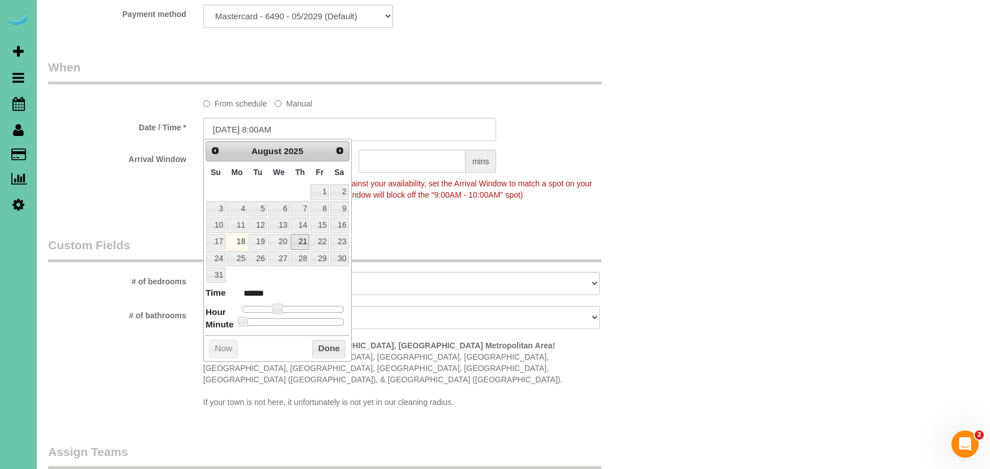
click at [297, 240] on link "21" at bounding box center [300, 241] width 19 height 15
type input "08/21/2025 9:00AM"
type input "******"
type input "08/21/2025 10:00AM"
type input "*******"
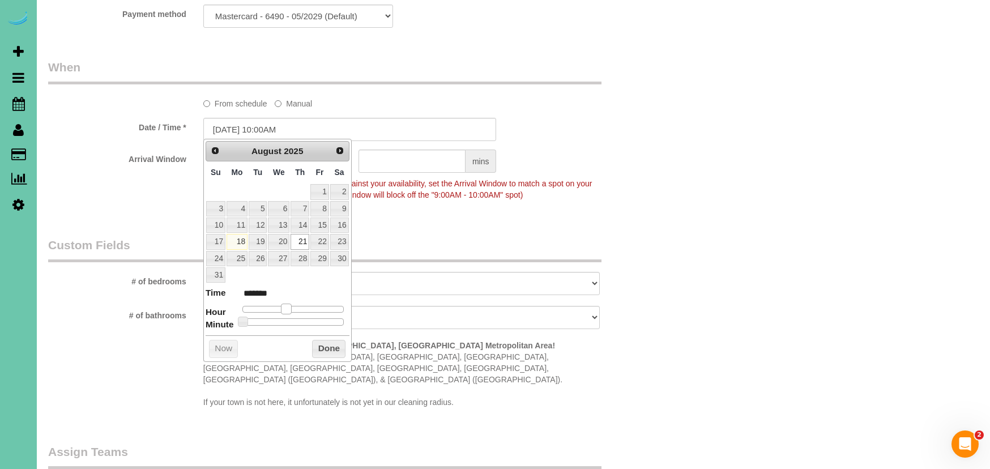
type input "08/21/2025 11:00AM"
type input "*******"
type input "08/21/2025 12:00PM"
type input "*******"
drag, startPoint x: 282, startPoint y: 303, endPoint x: 319, endPoint y: 283, distance: 41.8
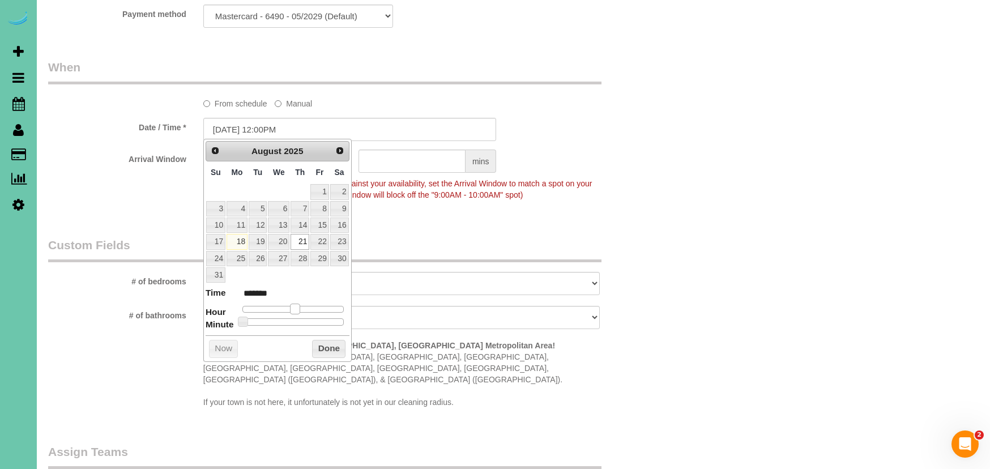
click at [292, 304] on span at bounding box center [295, 309] width 10 height 10
click at [418, 228] on div "Who Email*** kerri648@gmail.com Name * Kerri Lisle Where Address*** 7007 N 216t…" at bounding box center [350, 37] width 620 height 1503
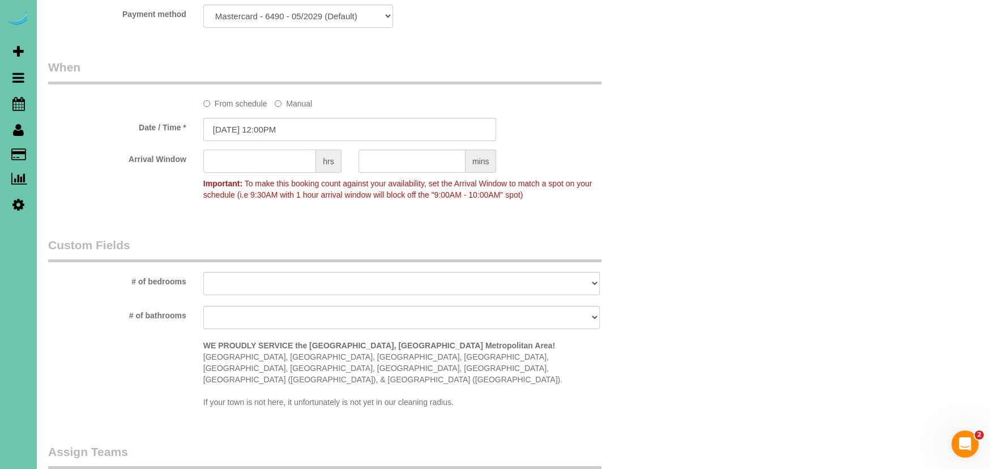
click at [283, 159] on input "text" at bounding box center [259, 161] width 113 height 23
type input "1"
select select "number:36"
select select "number:41"
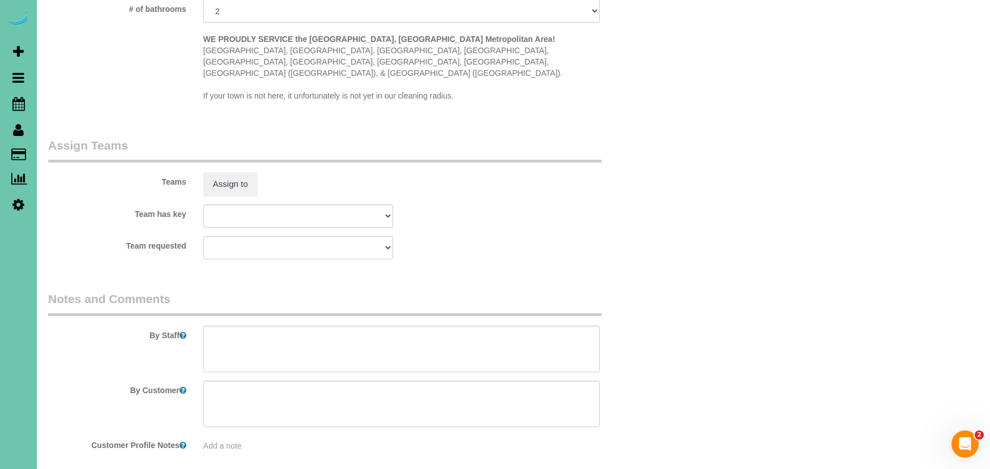
scroll to position [1076, 0]
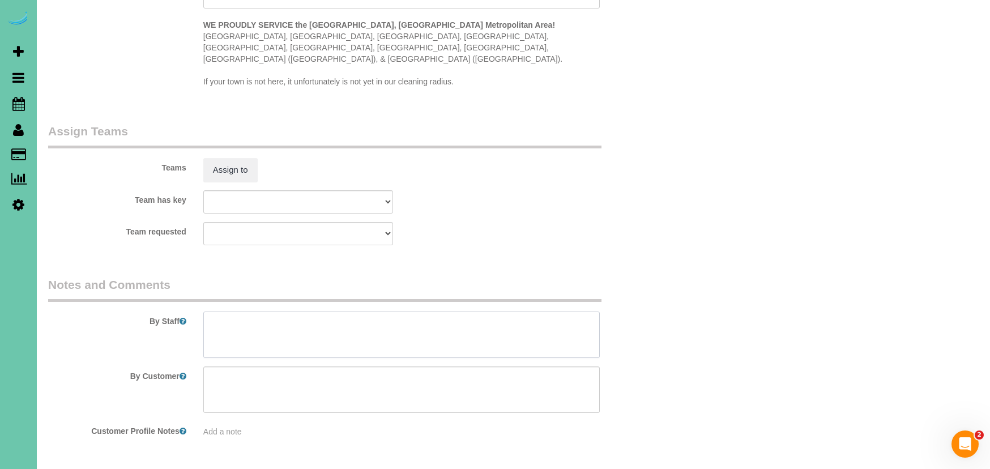
drag, startPoint x: 310, startPoint y: 330, endPoint x: 528, endPoint y: 345, distance: 218.1
click at [310, 330] on textarea at bounding box center [401, 335] width 397 height 46
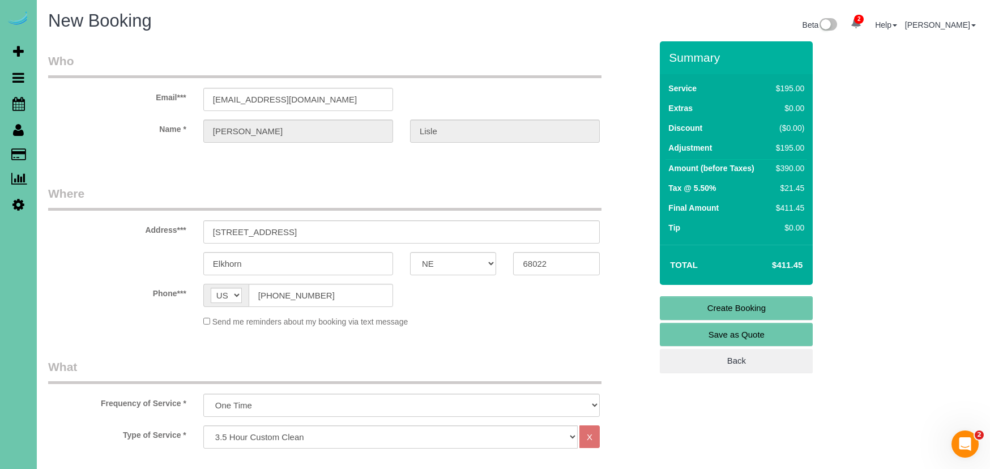
scroll to position [0, 0]
type textarea "**new client** 1. credit 2. call office when you are on the way so we can call …"
click at [674, 309] on link "Create Booking" at bounding box center [736, 308] width 153 height 24
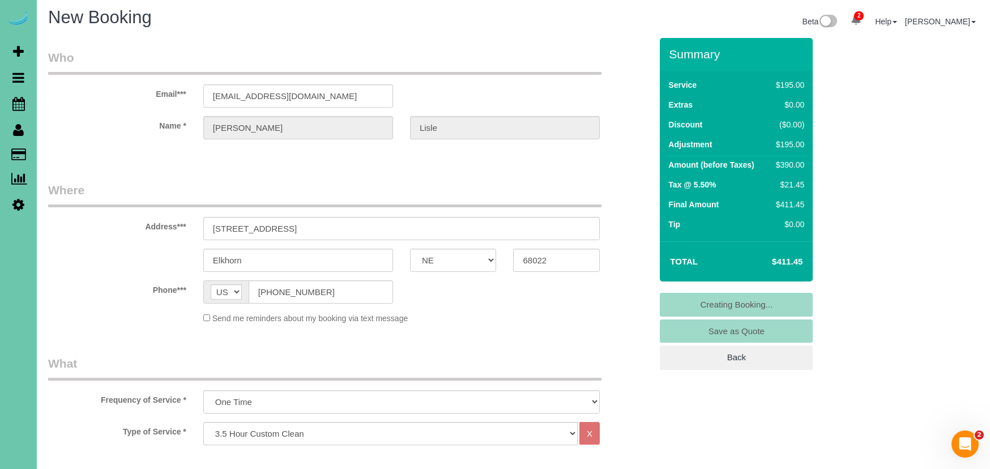
scroll to position [5, 0]
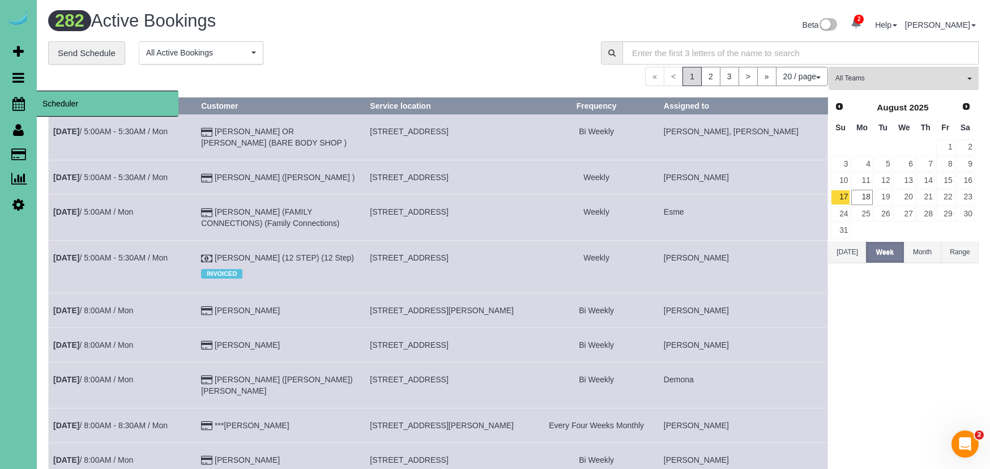
drag, startPoint x: 19, startPoint y: 105, endPoint x: 30, endPoint y: 103, distance: 11.5
click at [19, 105] on icon at bounding box center [18, 104] width 12 height 14
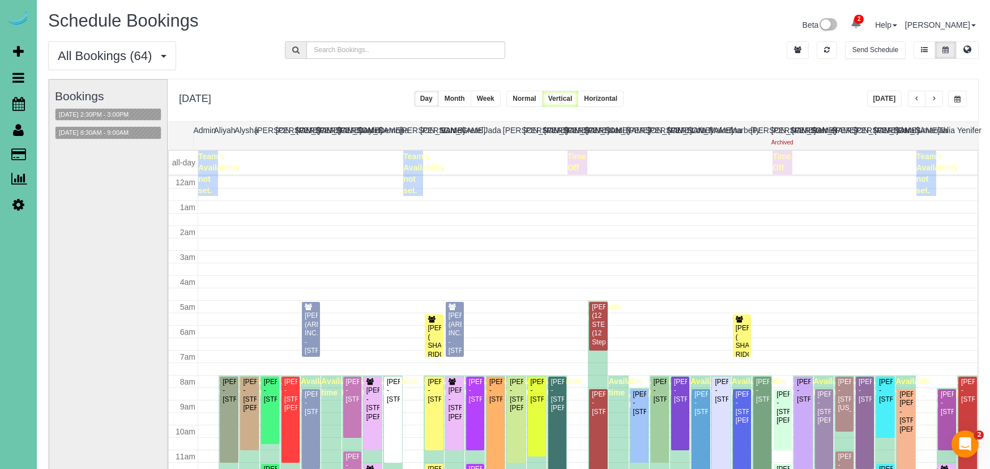
scroll to position [150, 0]
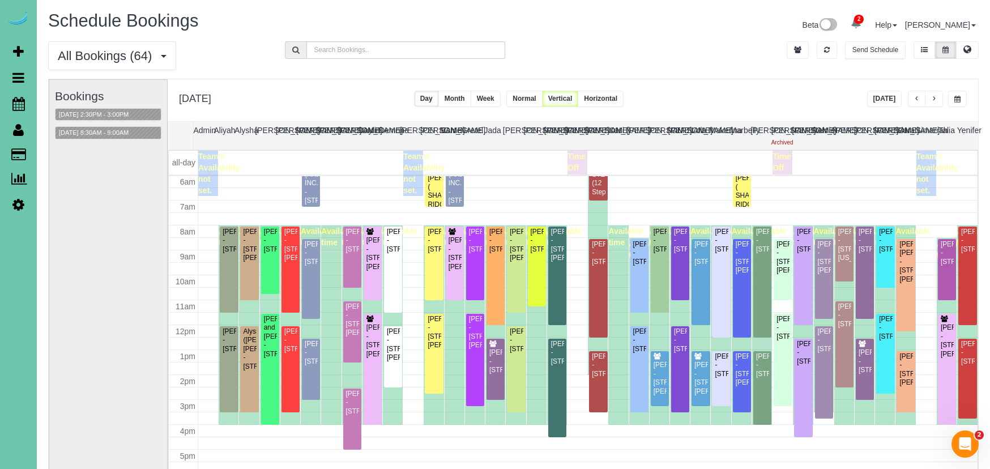
click at [888, 105] on button "[DATE]" at bounding box center [884, 99] width 35 height 16
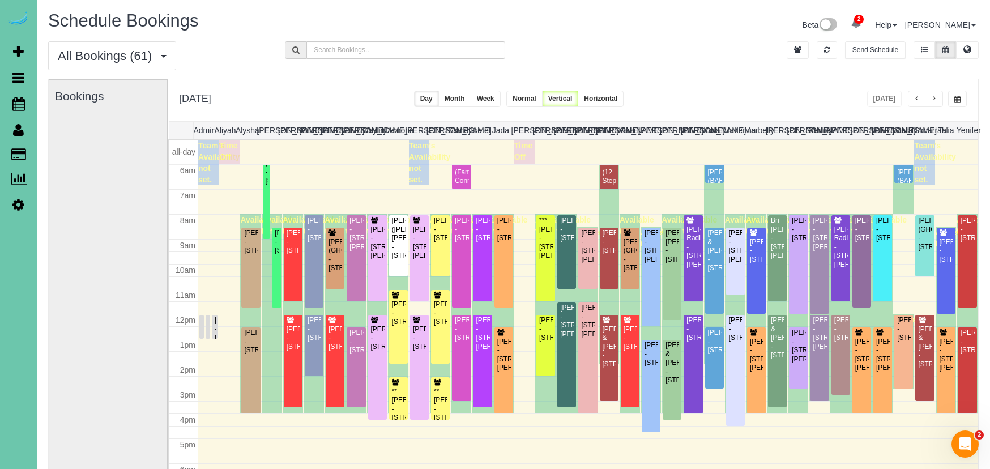
drag, startPoint x: 761, startPoint y: 71, endPoint x: 780, endPoint y: 76, distance: 19.9
click at [762, 72] on div "All Bookings (61) All Bookings Unassigned Bookings Recurring Bookings New Custo…" at bounding box center [514, 59] width 948 height 37
click at [929, 100] on button "button" at bounding box center [934, 99] width 18 height 16
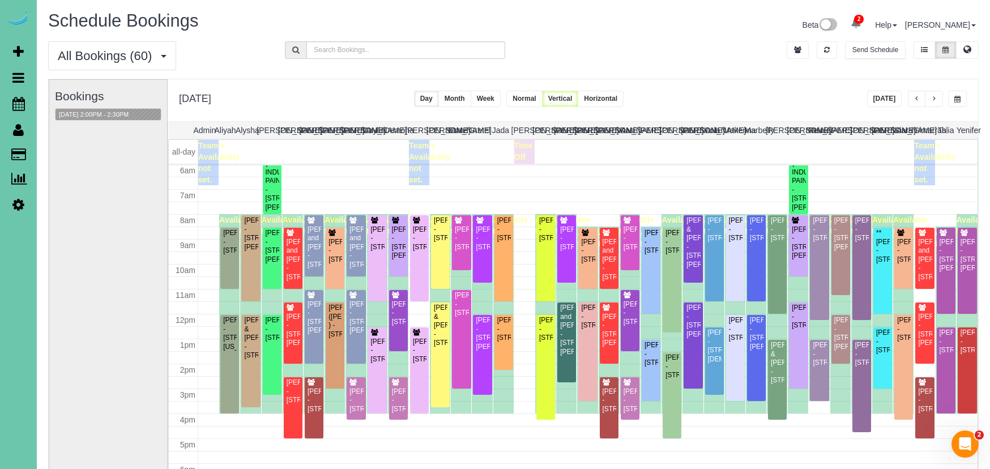
click at [929, 100] on button "button" at bounding box center [934, 99] width 18 height 16
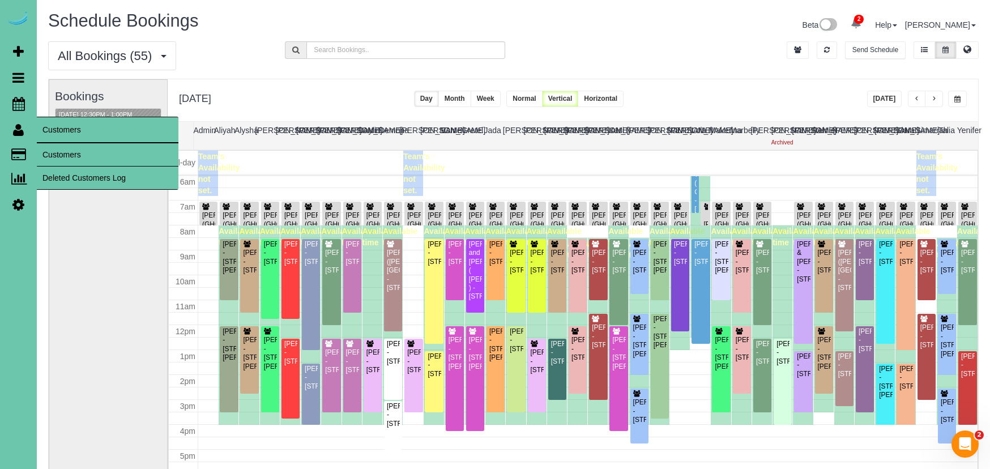
click at [65, 151] on link "Customers" at bounding box center [108, 154] width 142 height 23
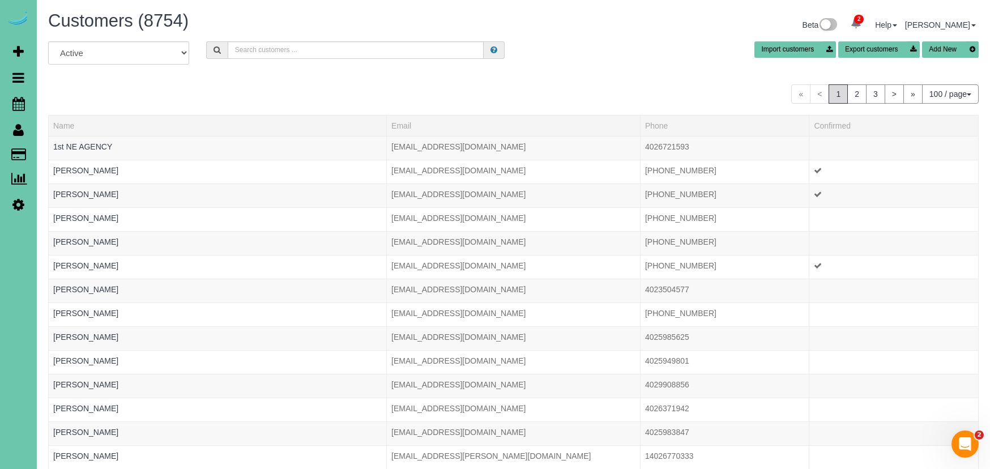
click at [263, 38] on div "Customers (8754) Beta 2 Your Notifications You have 0 alerts × You have 2 to ch…" at bounding box center [514, 26] width 948 height 30
click at [246, 52] on input "text" at bounding box center [356, 50] width 257 height 18
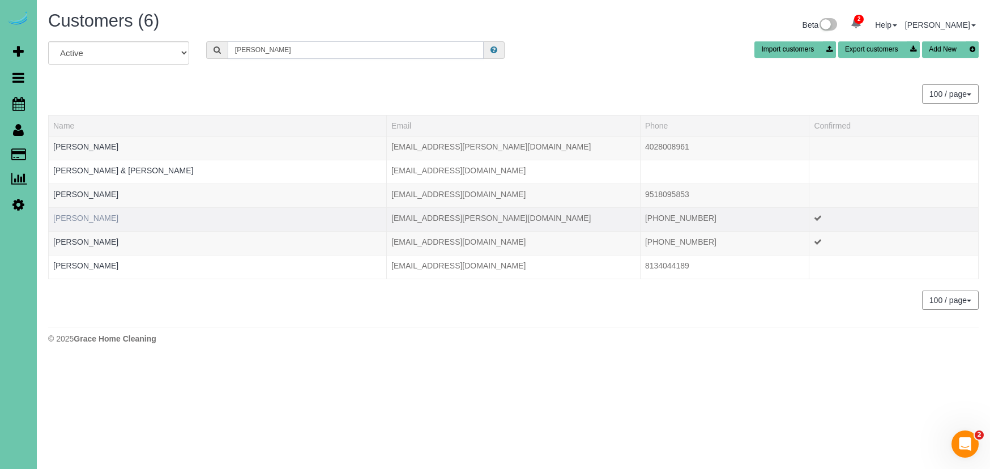
type input "irene"
click at [90, 219] on link "Irene Astleford" at bounding box center [85, 218] width 65 height 9
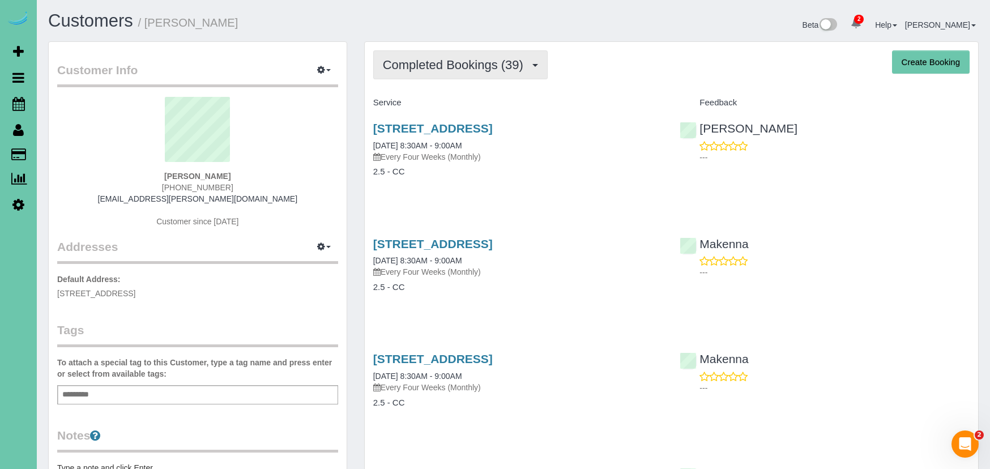
click at [477, 67] on span "Completed Bookings (39)" at bounding box center [456, 65] width 146 height 14
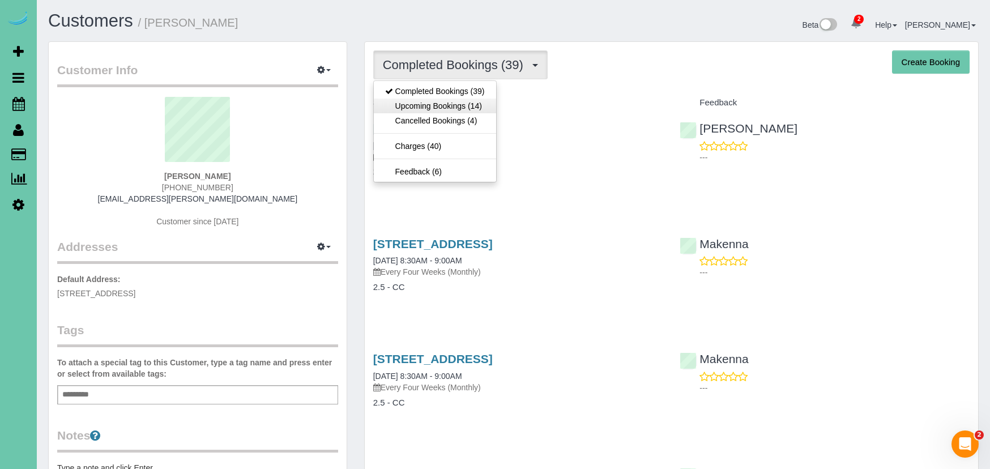
click at [460, 108] on link "Upcoming Bookings (14)" at bounding box center [435, 106] width 122 height 15
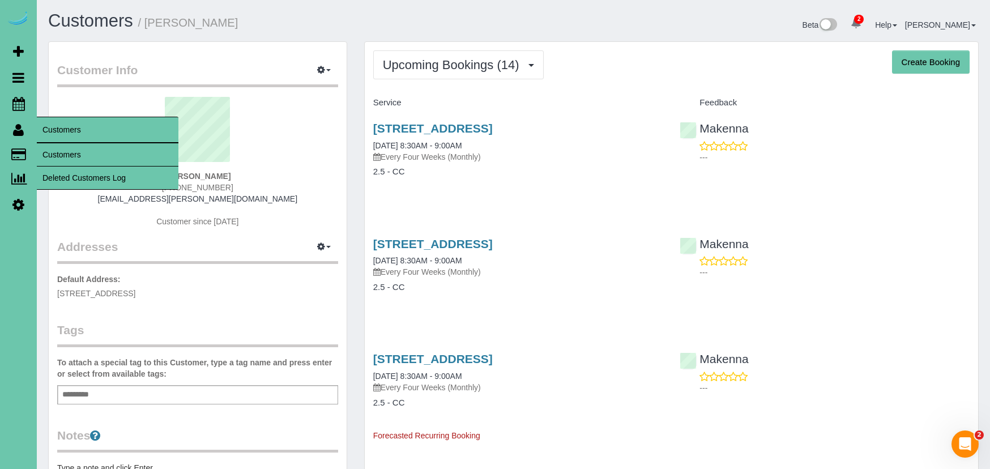
click at [56, 151] on link "Customers" at bounding box center [108, 154] width 142 height 23
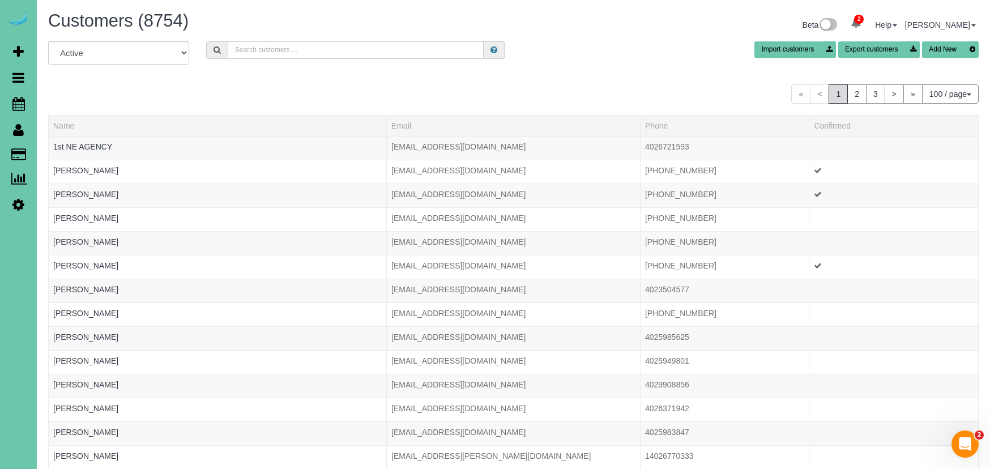
click at [266, 43] on input "text" at bounding box center [356, 50] width 257 height 18
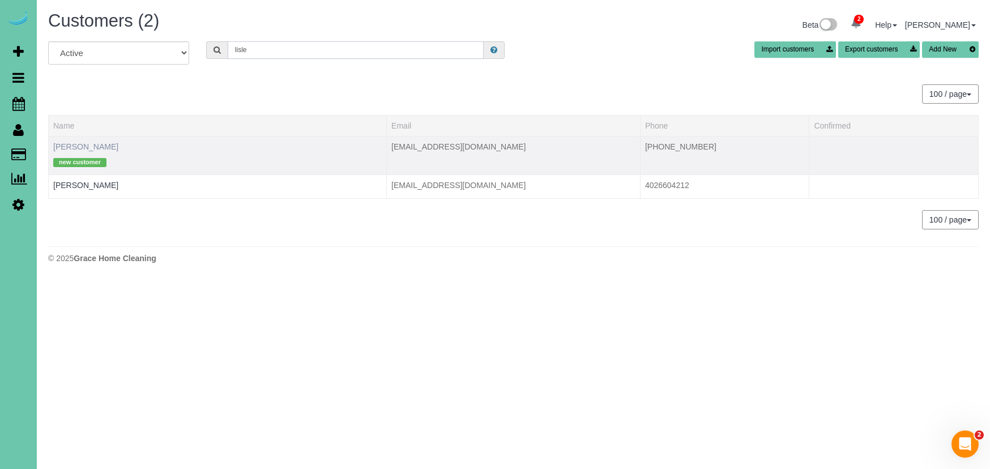
type input "Lisle"
click at [78, 147] on link "Kerri Lisle" at bounding box center [85, 146] width 65 height 9
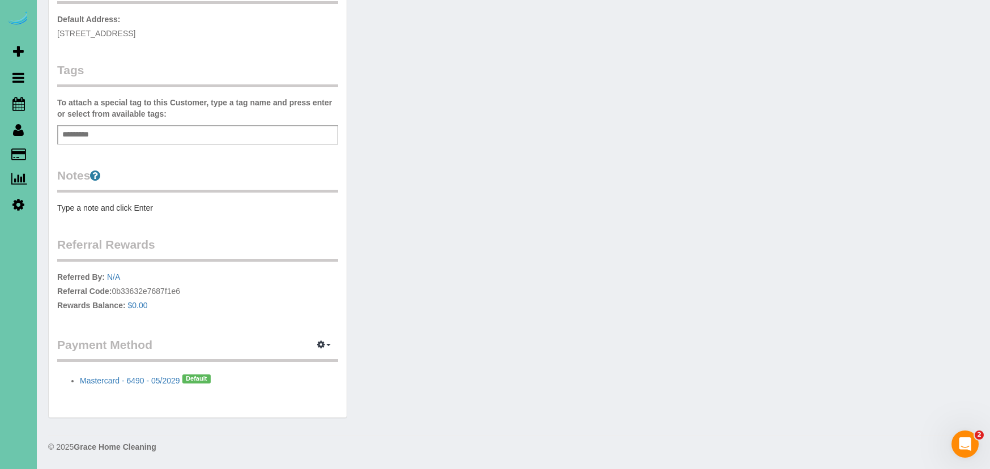
scroll to position [271, 0]
click at [20, 105] on icon at bounding box center [18, 104] width 12 height 14
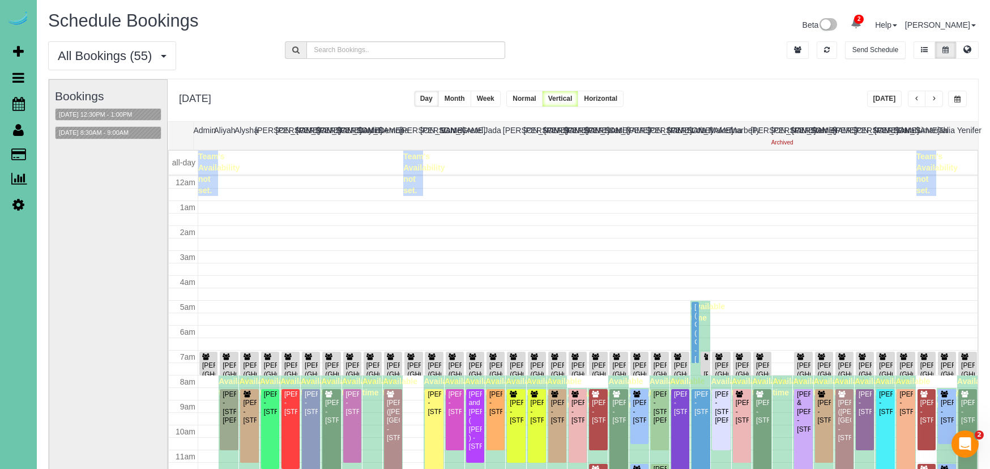
scroll to position [150, 0]
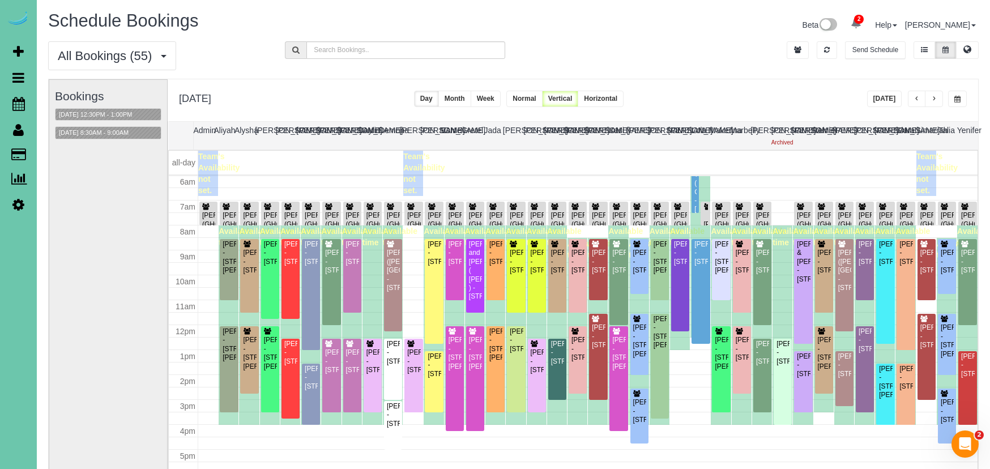
click at [916, 103] on span "button" at bounding box center [918, 99] width 6 height 7
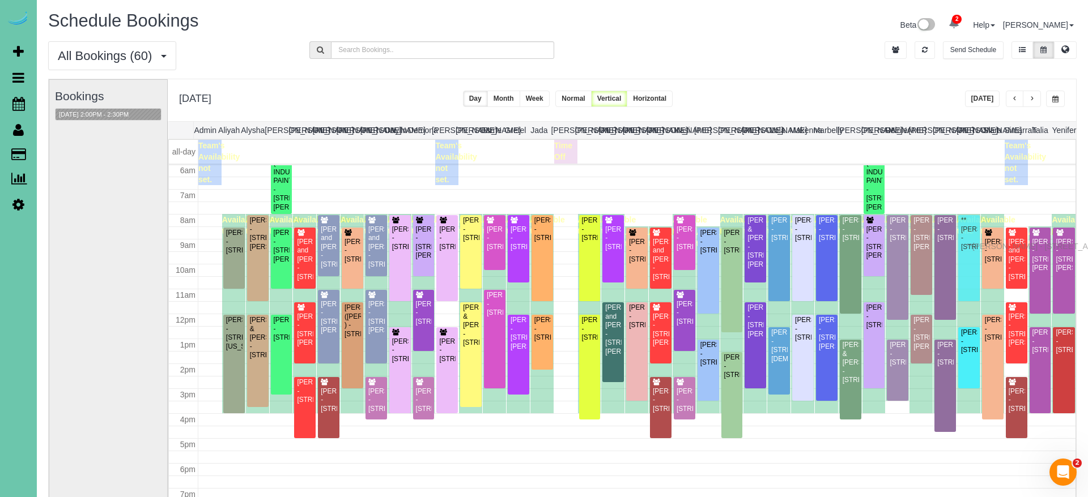
drag, startPoint x: 969, startPoint y: 257, endPoint x: 969, endPoint y: 245, distance: 12.5
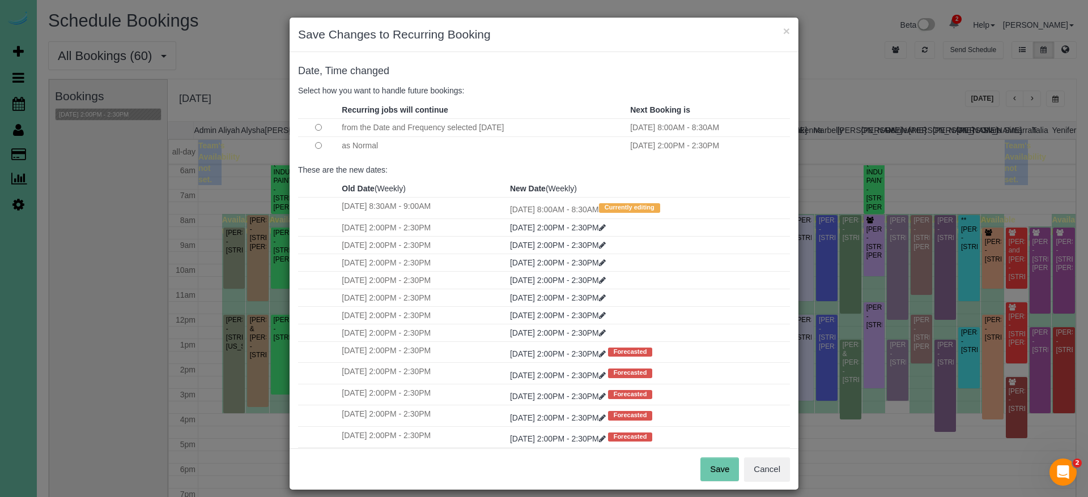
click at [713, 469] on button "Save" at bounding box center [719, 470] width 39 height 24
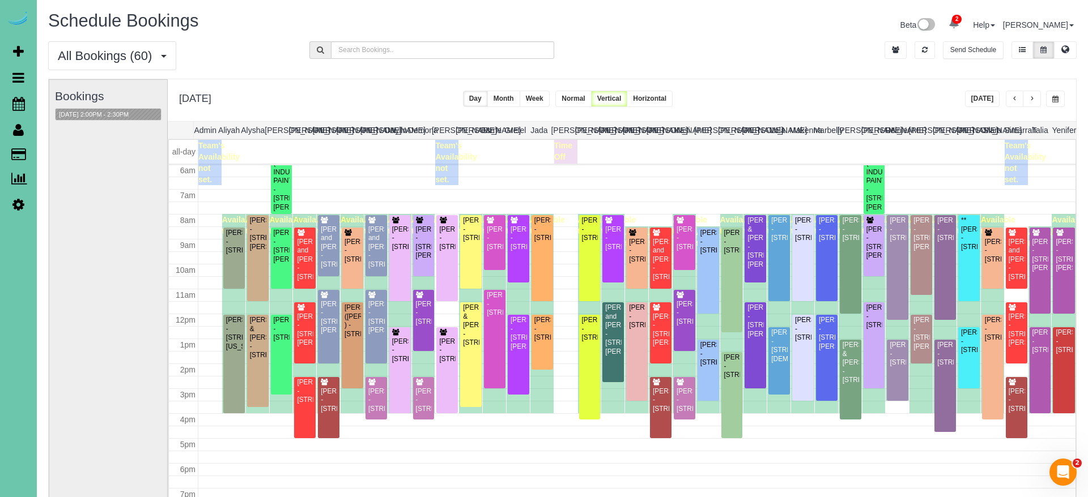
click at [146, 185] on div "Bookings 08/19/2025 2:00PM - 2:30PM" at bounding box center [108, 306] width 107 height 452
click at [990, 100] on span "button" at bounding box center [1032, 99] width 6 height 7
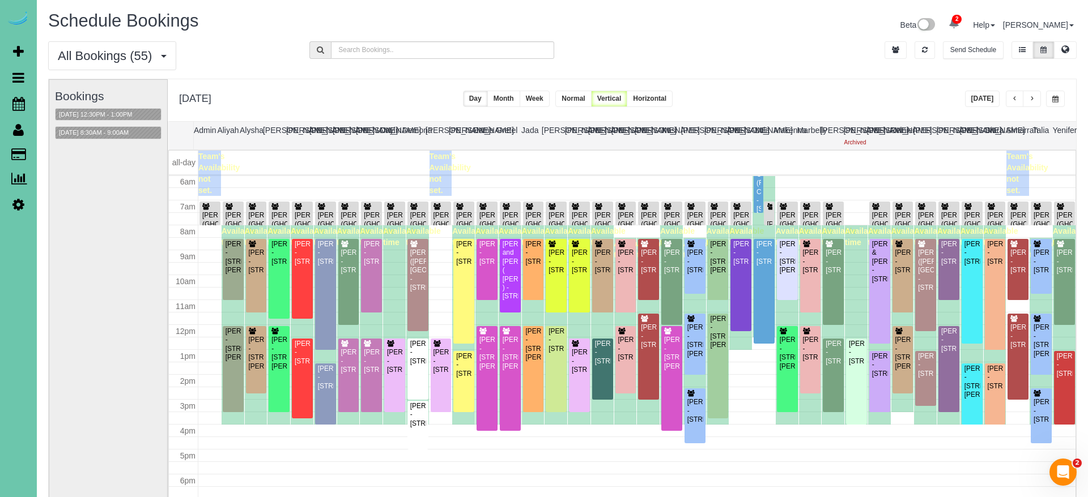
scroll to position [2, 0]
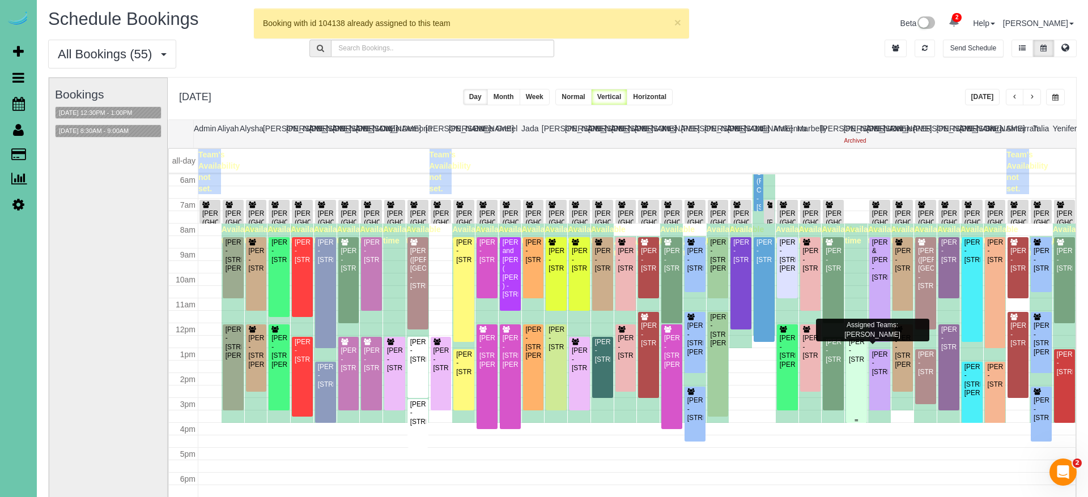
click at [854, 364] on div "Christina Blake - 10210 N 152nd Ave, Bennington, NE 68007" at bounding box center [856, 351] width 16 height 26
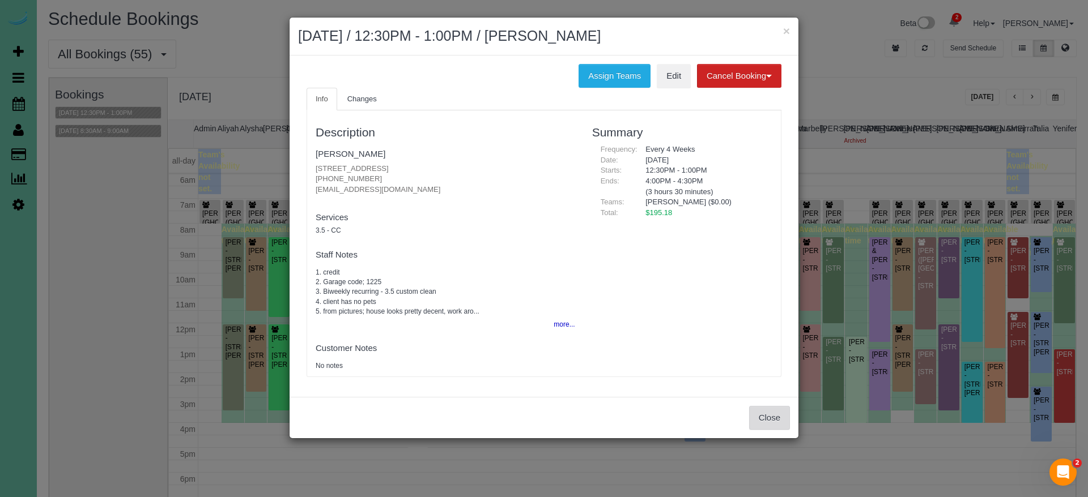
click at [764, 422] on button "Close" at bounding box center [769, 418] width 41 height 24
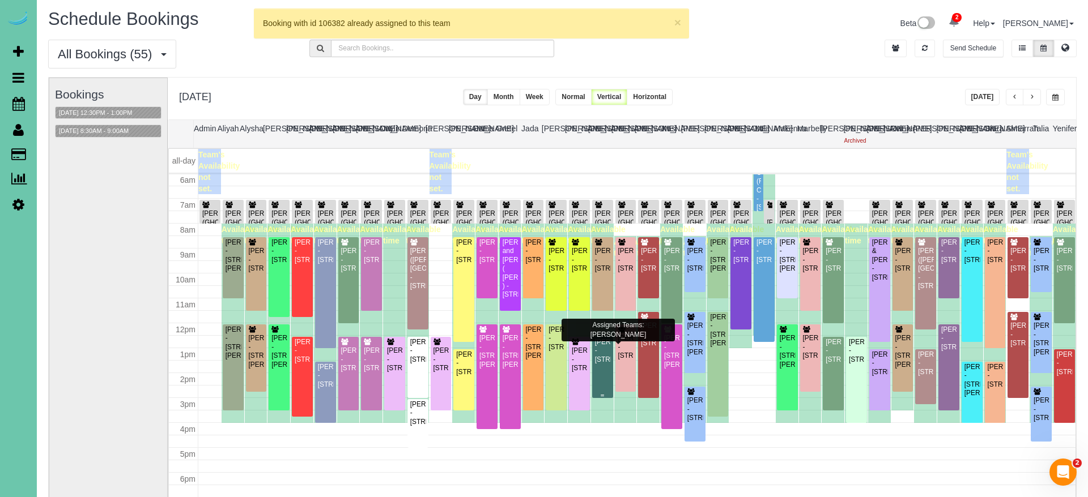
click at [605, 362] on div "Colette Stoltenberg - 2101 S 197th St, Omaha, NE 68130" at bounding box center [602, 351] width 16 height 26
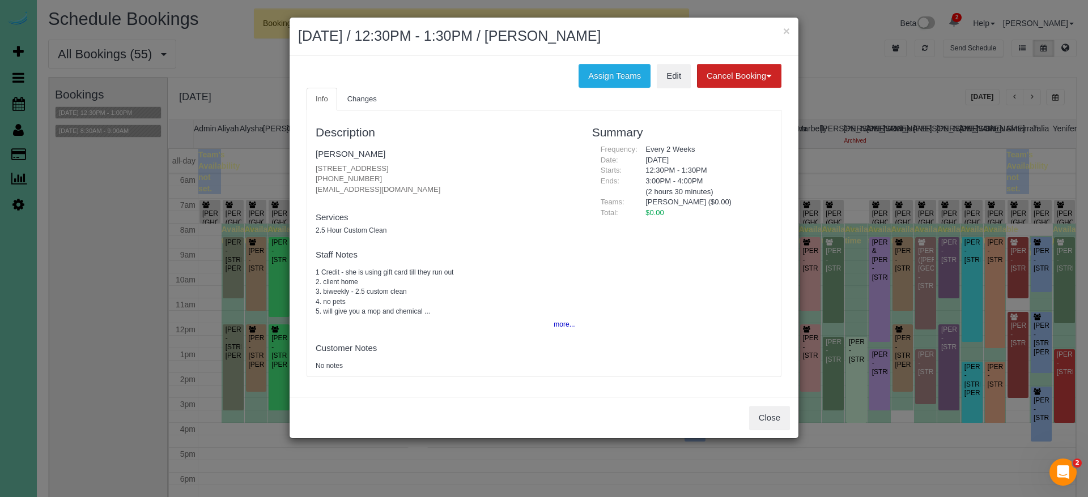
click at [750, 427] on div "Close" at bounding box center [544, 417] width 509 height 41
click at [781, 428] on div "Close" at bounding box center [544, 417] width 509 height 41
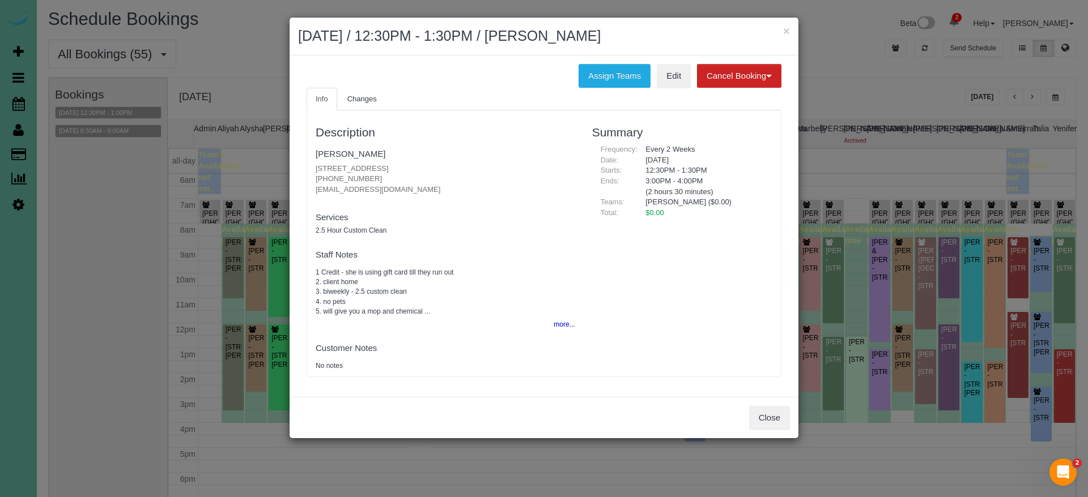
click at [800, 418] on div "× August 20, 2025 / 12:30PM - 1:30PM / Colette Stoltenberg Assign Teams Edit Ca…" at bounding box center [544, 248] width 1088 height 497
click at [779, 414] on button "Close" at bounding box center [769, 418] width 41 height 24
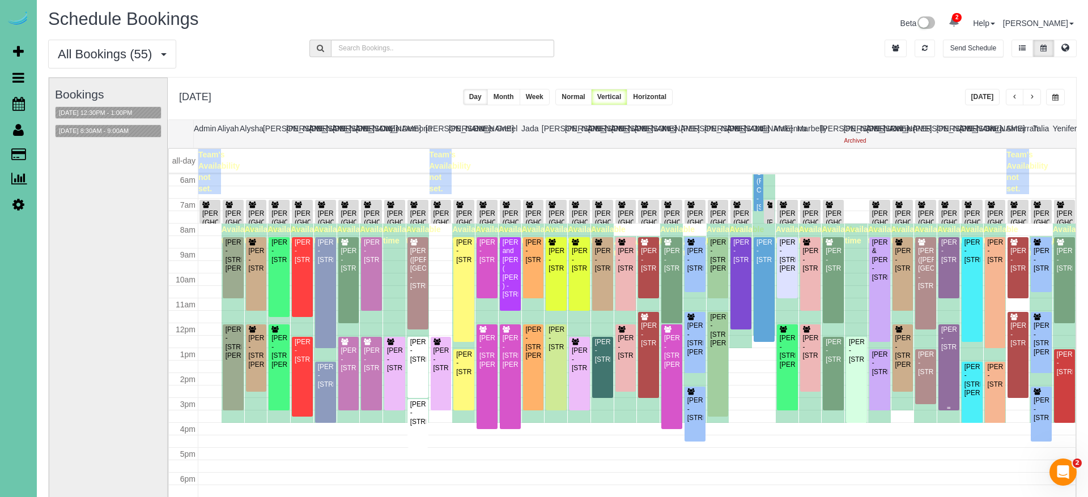
click at [950, 351] on div "Nika George - 13422 Pine St, Omaha, NE 68144" at bounding box center [949, 339] width 16 height 26
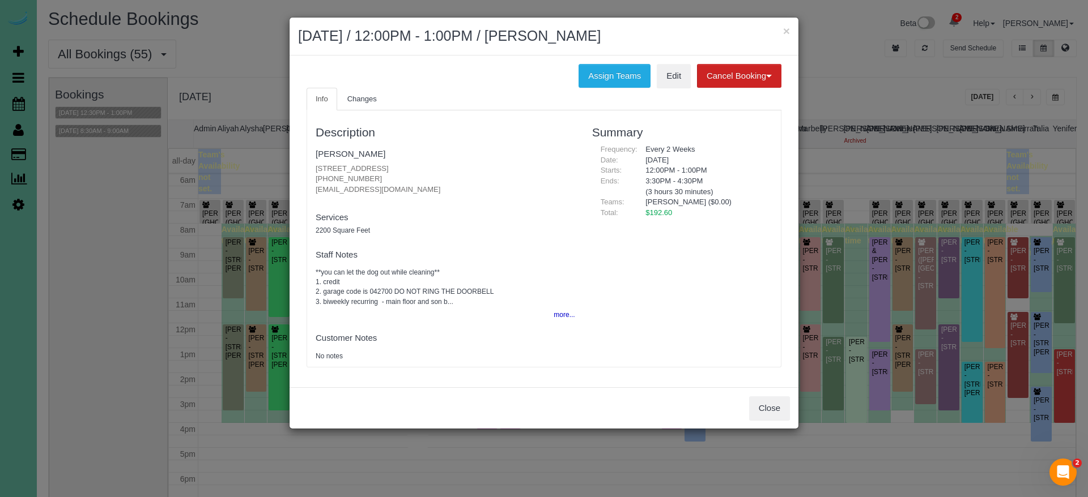
click at [776, 412] on button "Close" at bounding box center [769, 409] width 41 height 24
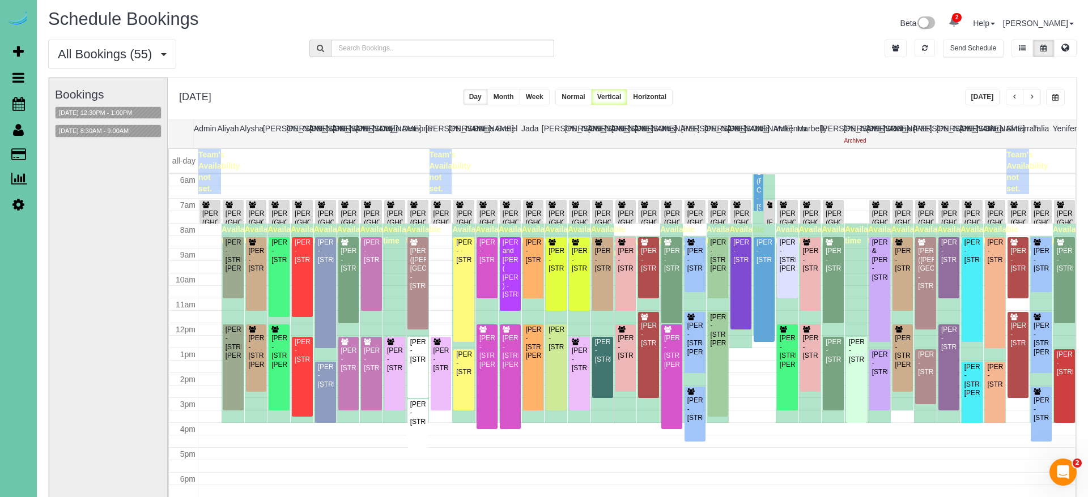
click at [990, 94] on span "button" at bounding box center [1032, 97] width 6 height 7
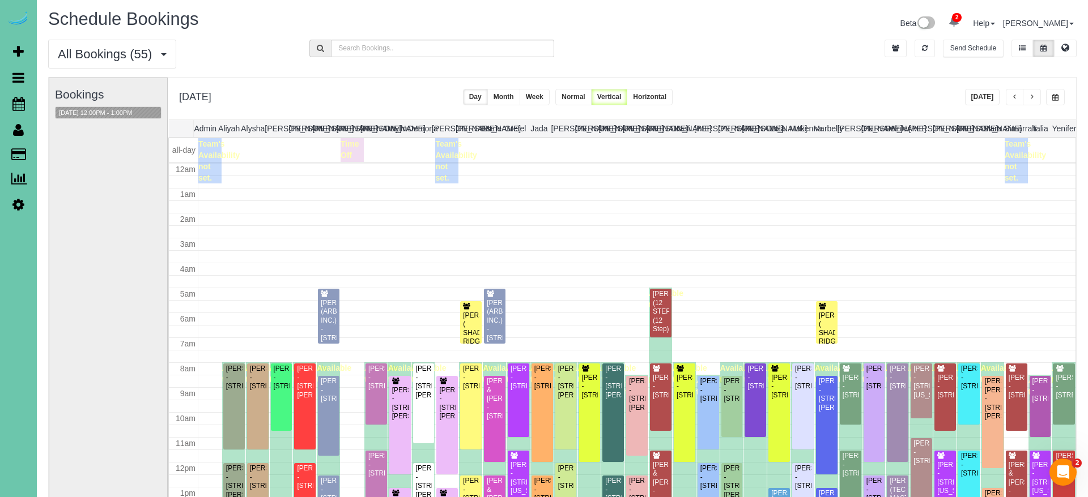
scroll to position [150, 0]
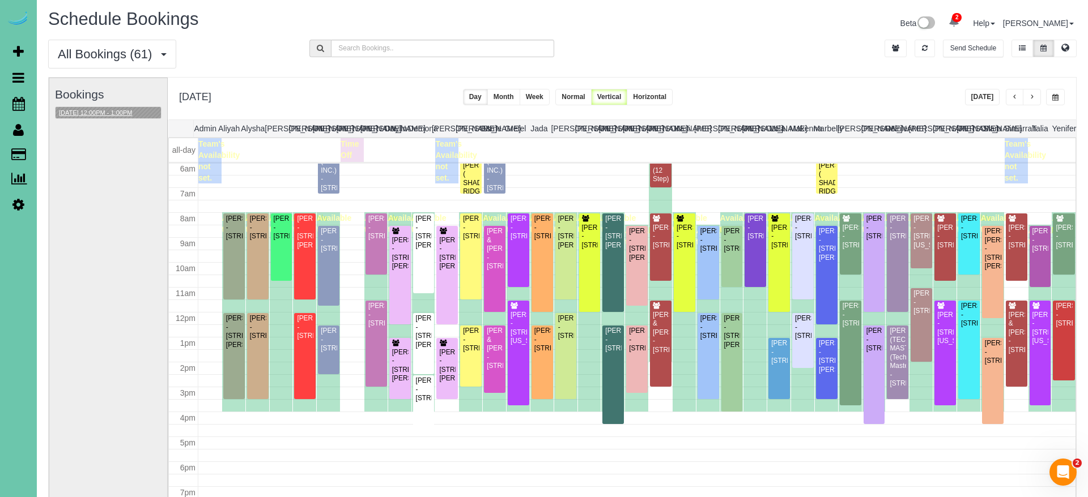
click at [95, 114] on button "08/21/2025 12:00PM - 1:00PM" at bounding box center [96, 113] width 80 height 12
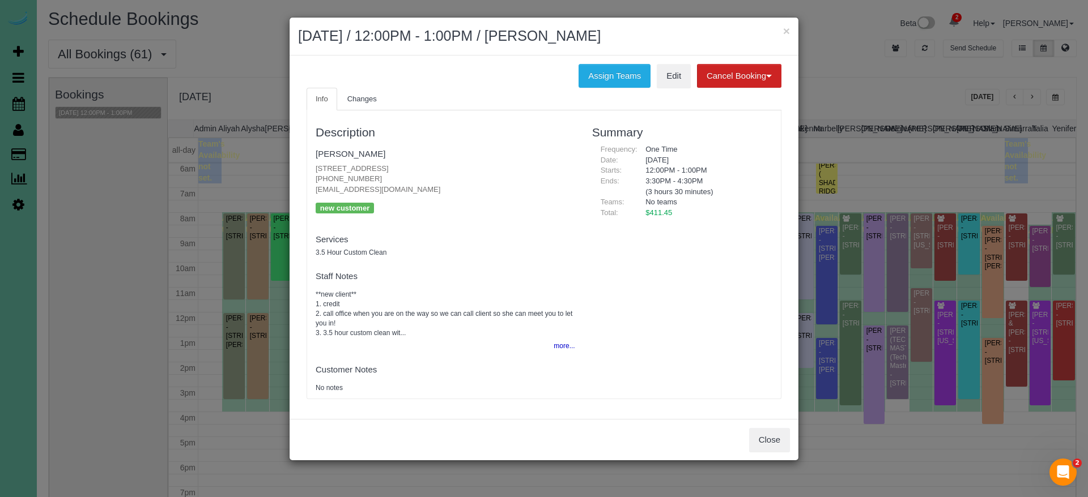
click at [781, 448] on div "Close" at bounding box center [544, 439] width 509 height 41
click at [769, 445] on button "Close" at bounding box center [769, 440] width 41 height 24
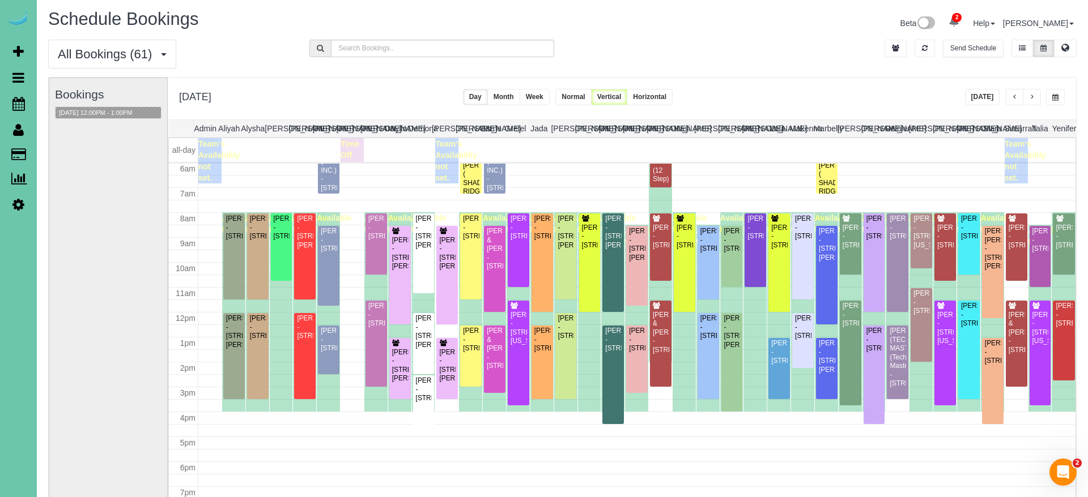
scroll to position [35, 0]
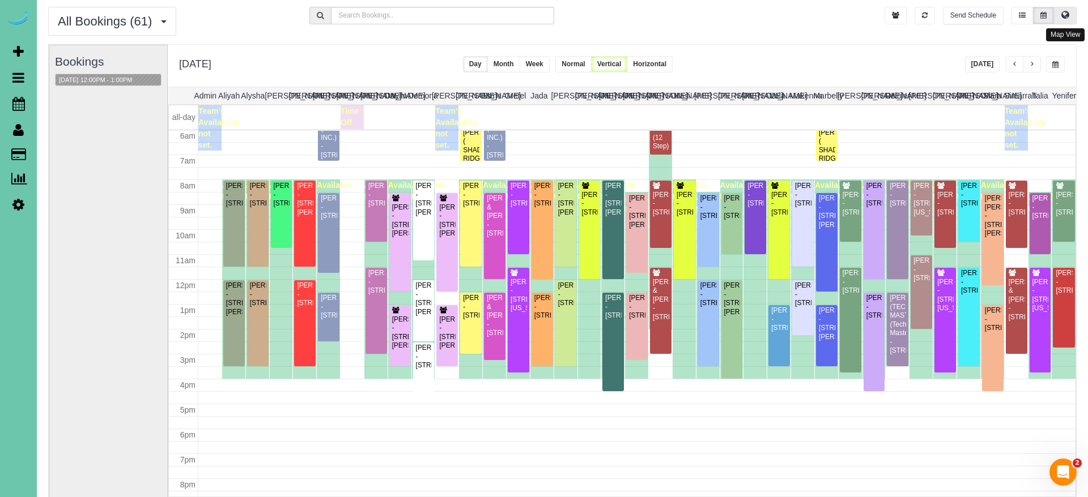
click at [990, 15] on icon at bounding box center [1065, 14] width 8 height 7
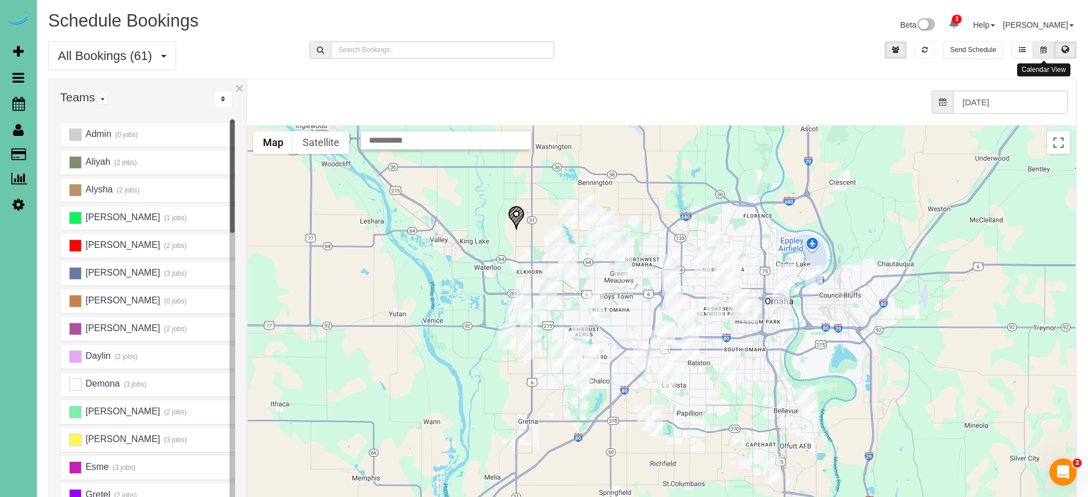
click at [990, 50] on button at bounding box center [1043, 50] width 21 height 18
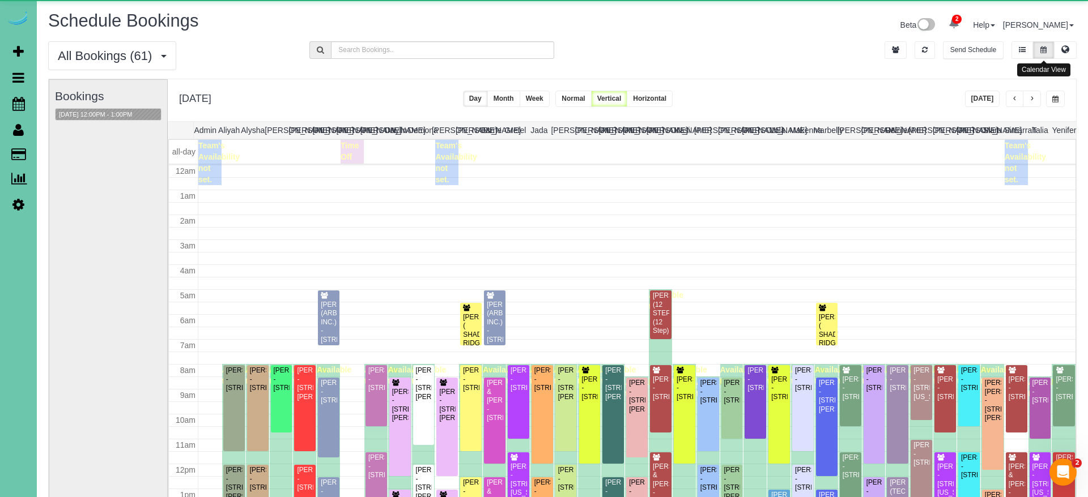
scroll to position [150, 0]
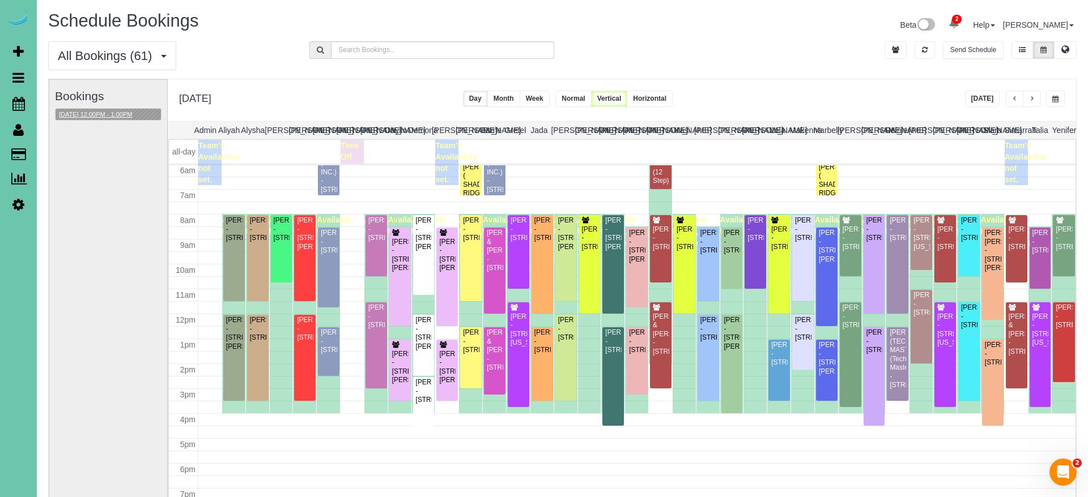
click at [129, 118] on button "08/21/2025 12:00PM - 1:00PM" at bounding box center [96, 115] width 80 height 12
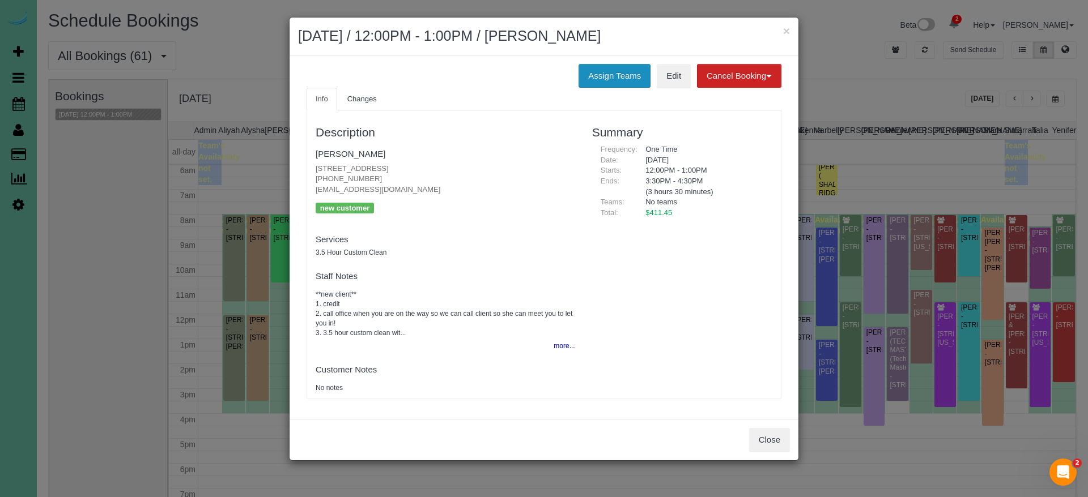
click at [584, 65] on button "Assign Teams" at bounding box center [615, 76] width 72 height 24
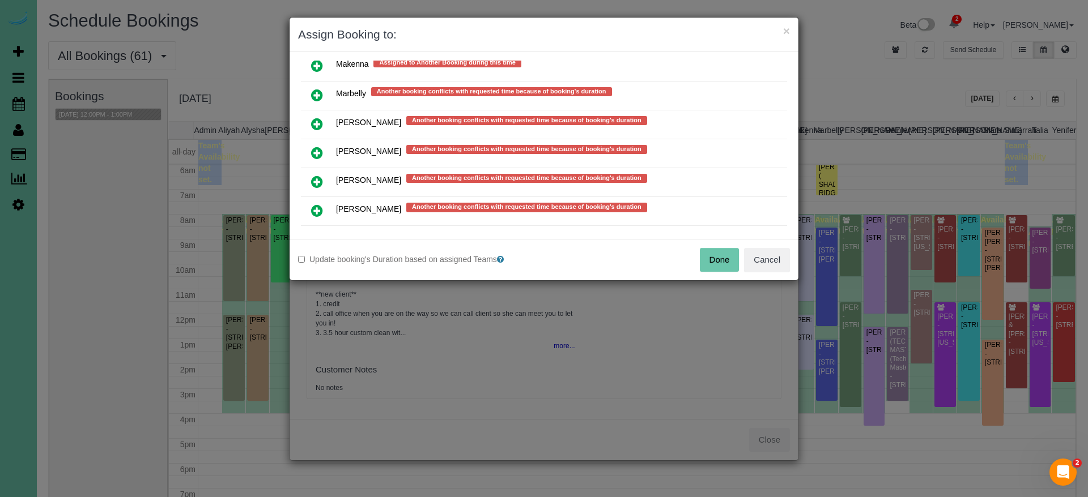
scroll to position [957, 0]
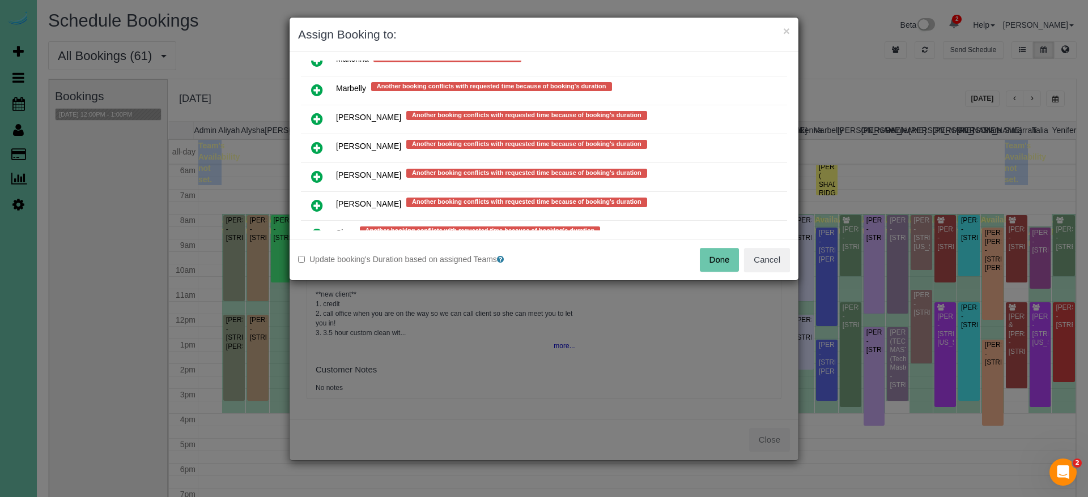
click at [315, 172] on icon at bounding box center [317, 177] width 12 height 14
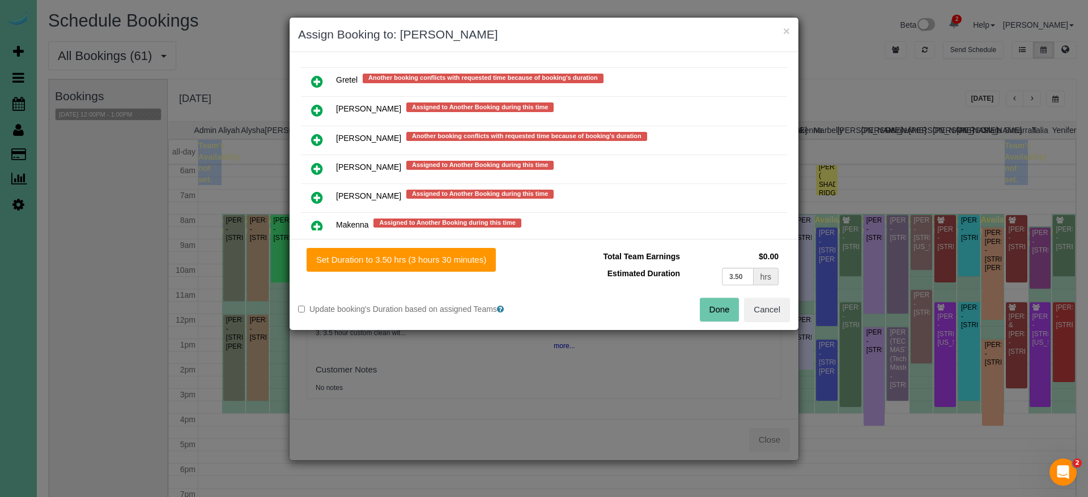
scroll to position [822, 0]
click at [313, 135] on icon at bounding box center [317, 141] width 12 height 14
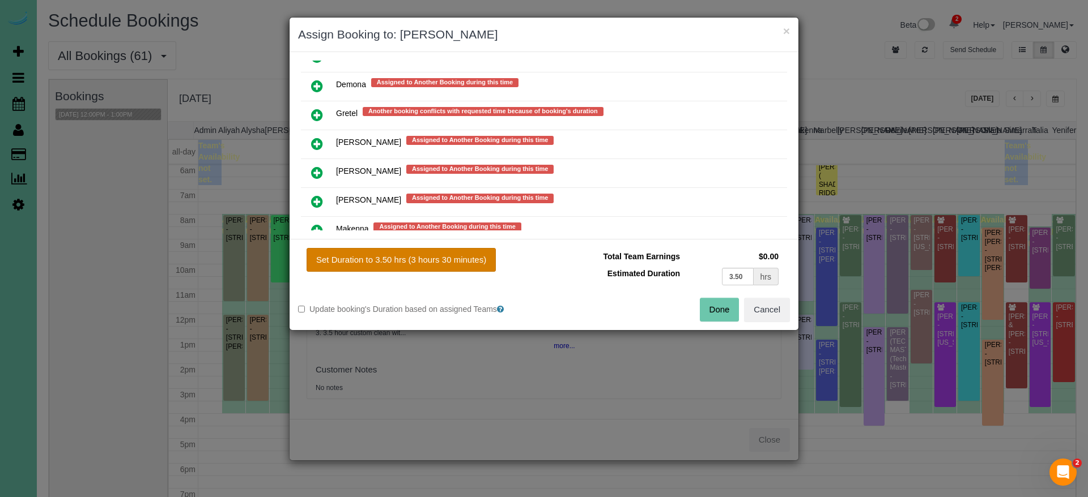
drag, startPoint x: 419, startPoint y: 261, endPoint x: 437, endPoint y: 261, distance: 18.1
click at [419, 261] on button "Set Duration to 3.50 hrs (3 hours 30 minutes)" at bounding box center [401, 260] width 189 height 24
type input "3.50"
click at [735, 309] on button "Done" at bounding box center [720, 310] width 40 height 24
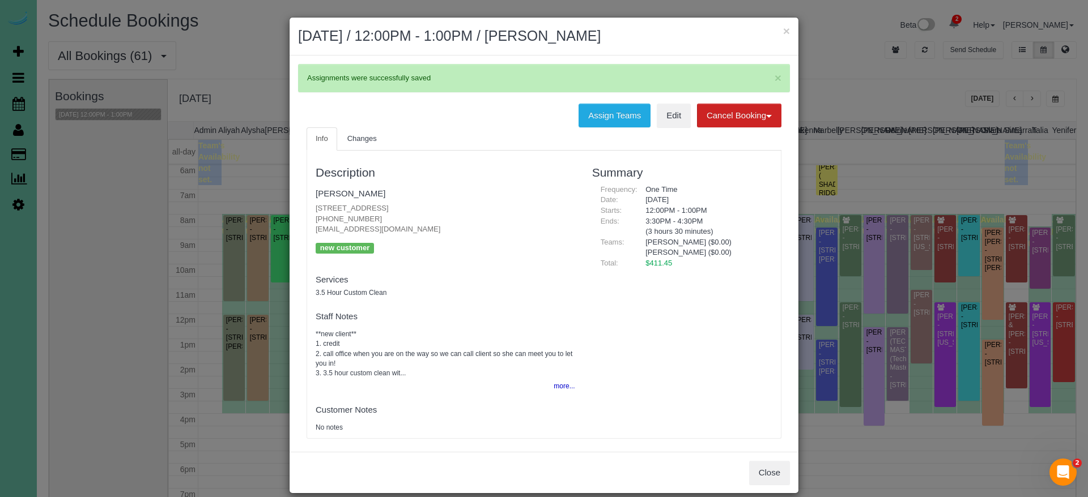
click at [790, 34] on div "× August 21, 2025 / 12:00PM - 1:00PM / Kerri Lisle" at bounding box center [544, 37] width 509 height 38
click at [786, 33] on button "×" at bounding box center [786, 31] width 7 height 12
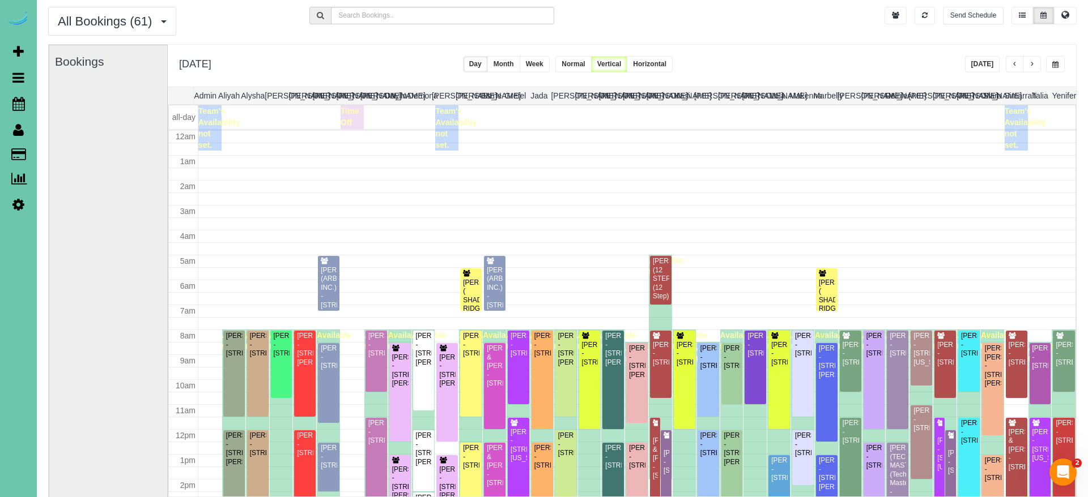
scroll to position [150, 0]
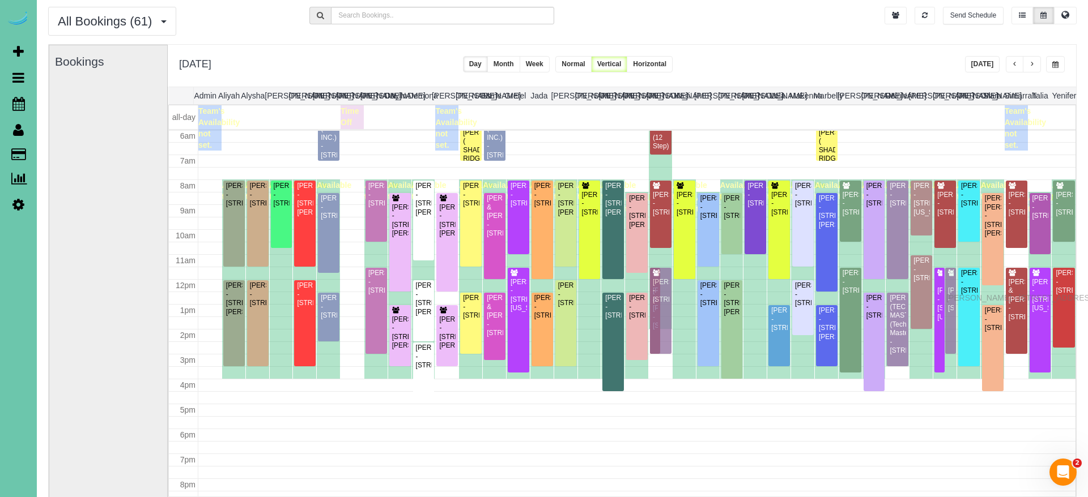
drag, startPoint x: 951, startPoint y: 308, endPoint x: 949, endPoint y: 296, distance: 11.6
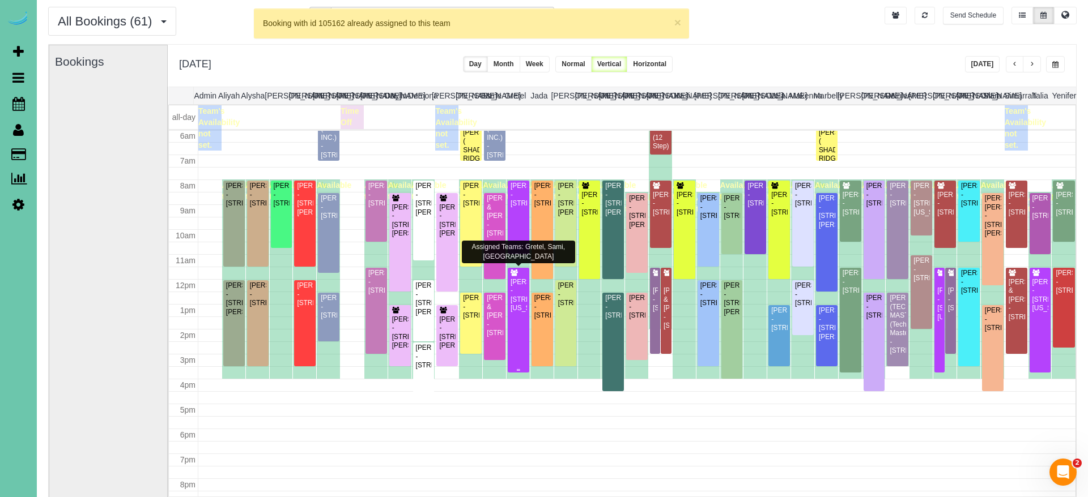
click at [520, 304] on div "Jaycie Swanson - 14603 Nebraska Circle, Omaha, NE 68116" at bounding box center [518, 295] width 17 height 35
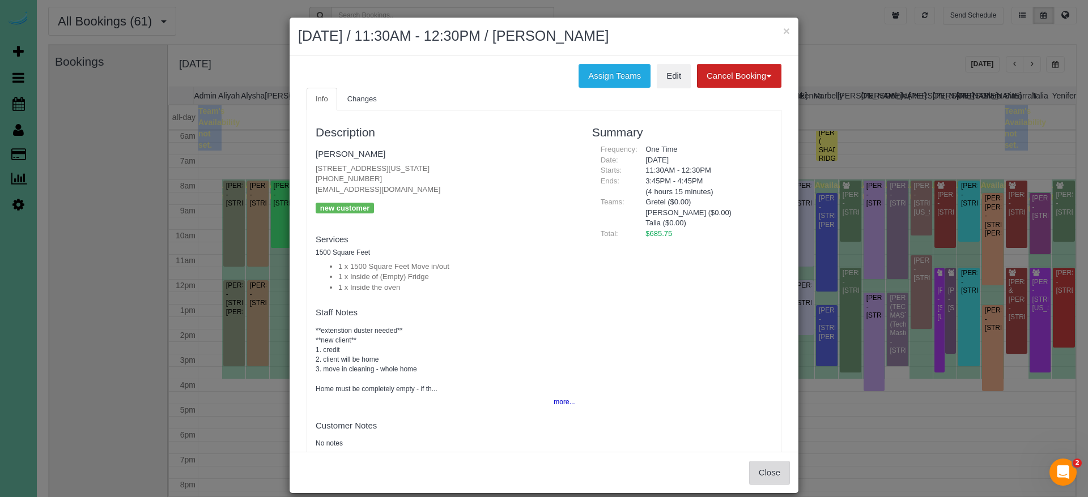
click at [774, 467] on button "Close" at bounding box center [769, 473] width 41 height 24
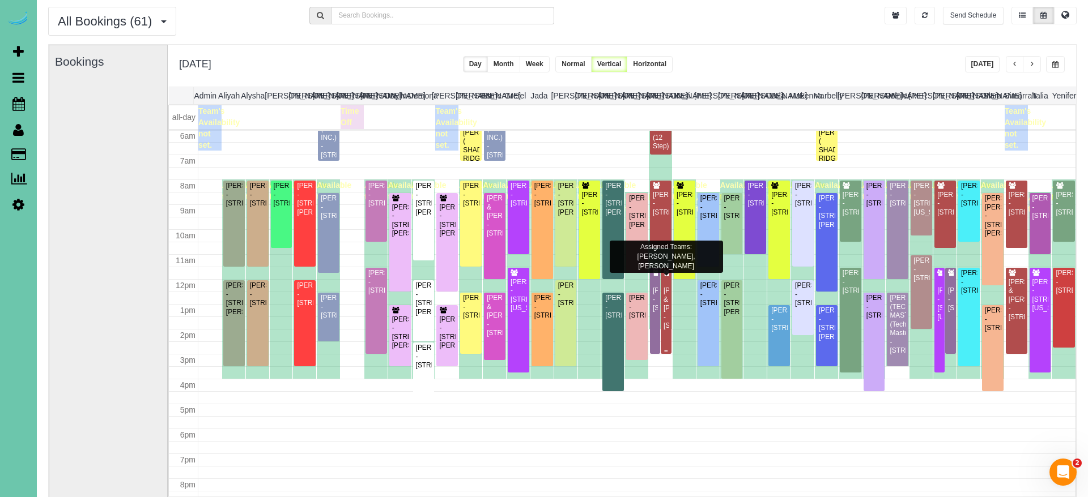
click at [666, 301] on div "Pam & Mike Smiricky - 1828 N 132nd Ave, Omaha, NE 68154" at bounding box center [666, 309] width 6 height 44
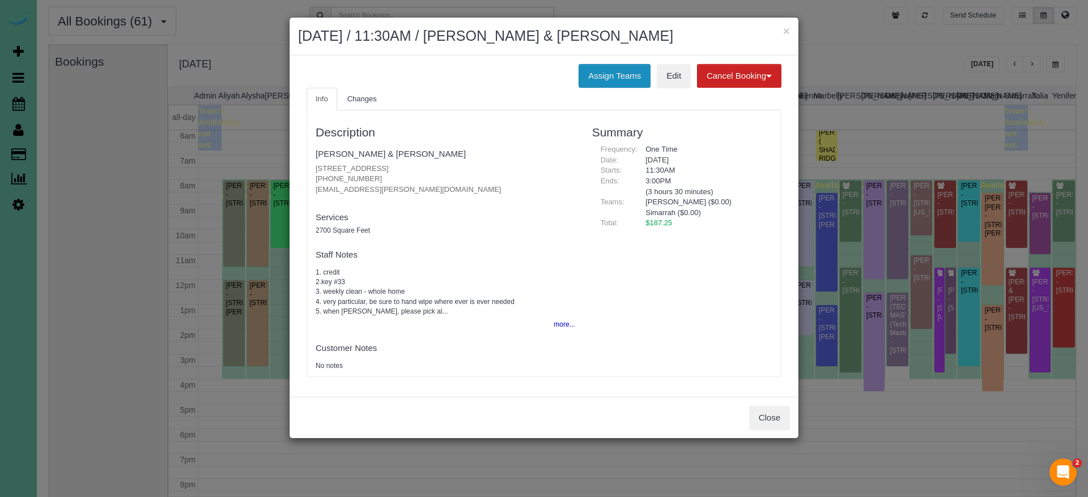
click at [583, 84] on button "Assign Teams" at bounding box center [615, 76] width 72 height 24
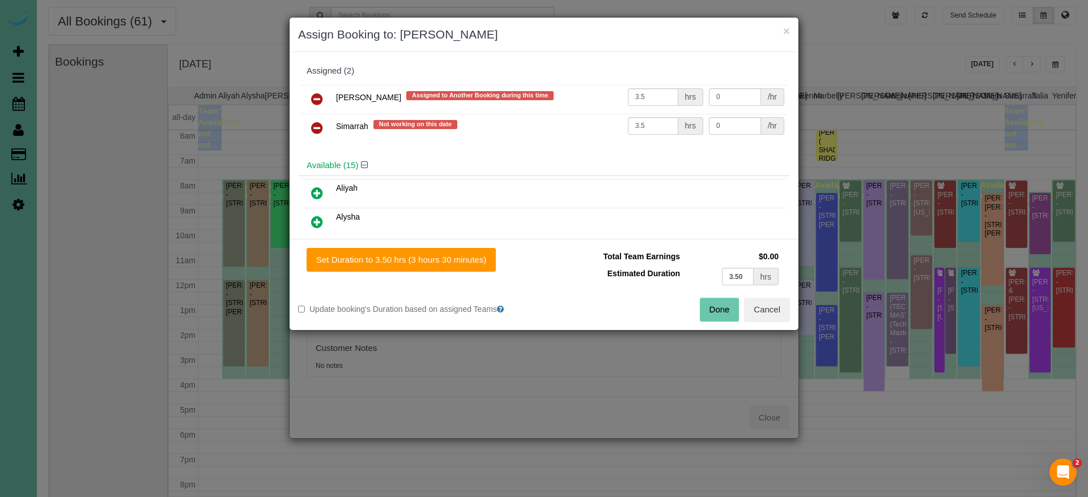
click at [313, 100] on link at bounding box center [317, 99] width 27 height 23
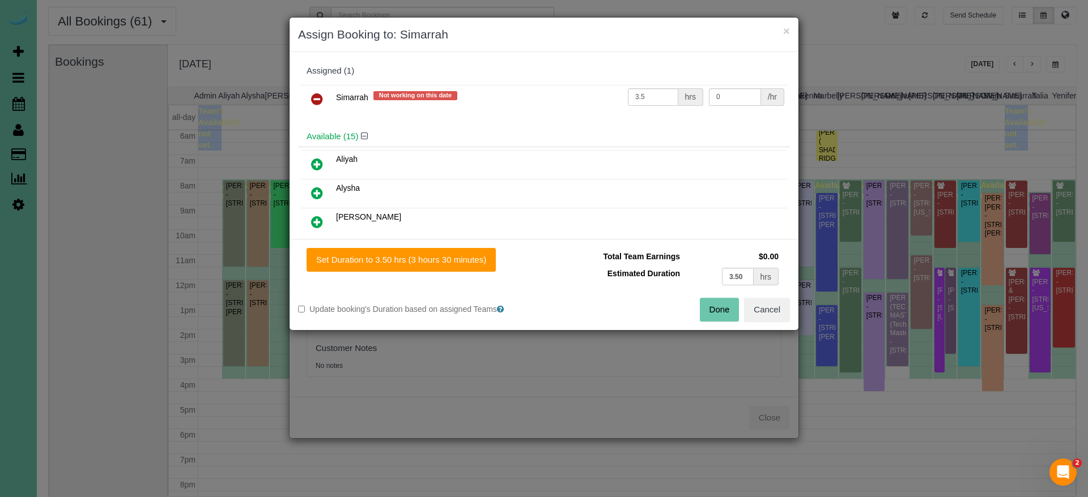
scroll to position [0, 0]
click at [316, 99] on icon at bounding box center [317, 99] width 12 height 14
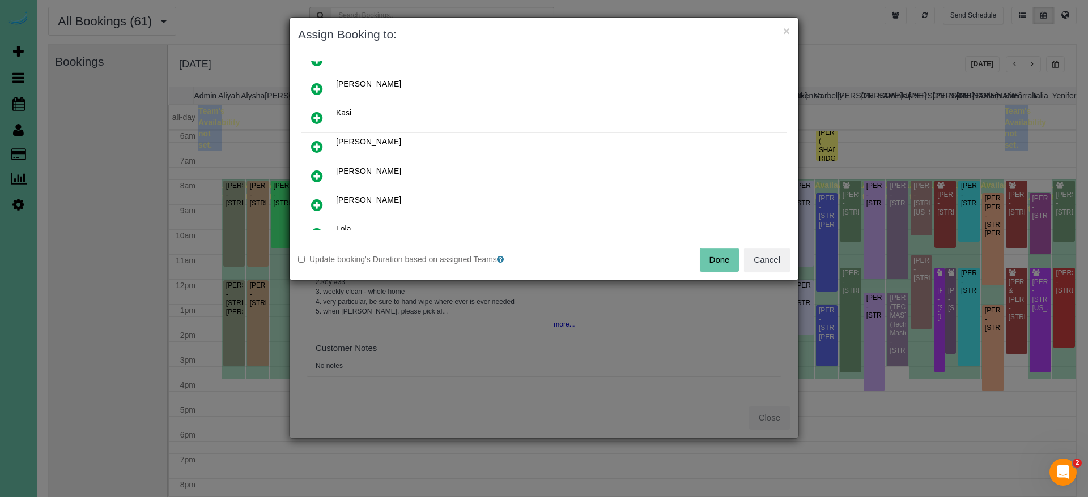
scroll to position [280, 0]
click at [312, 204] on icon at bounding box center [317, 205] width 12 height 14
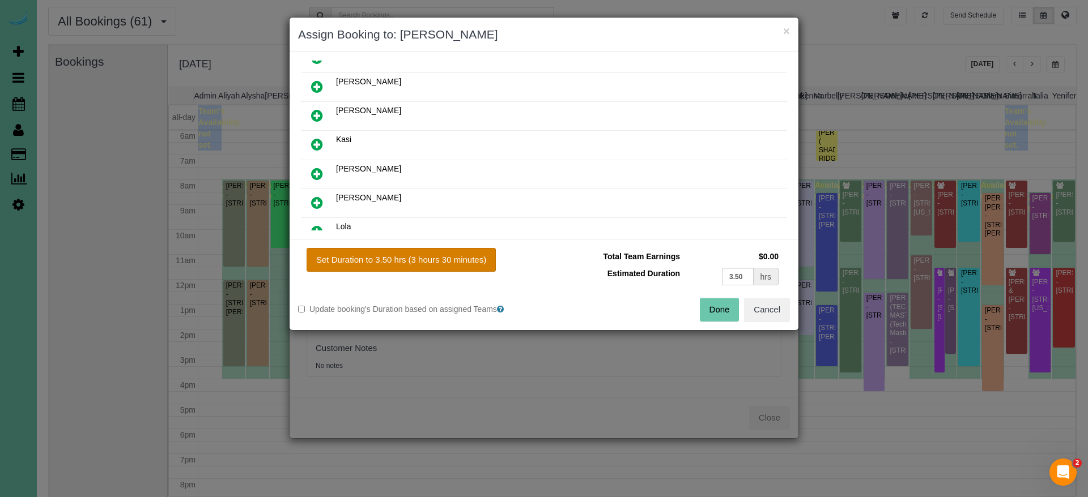
click at [463, 262] on button "Set Duration to 3.50 hrs (3 hours 30 minutes)" at bounding box center [401, 260] width 189 height 24
type input "3.50"
drag, startPoint x: 712, startPoint y: 310, endPoint x: 699, endPoint y: 308, distance: 13.8
click at [712, 310] on button "Done" at bounding box center [720, 310] width 40 height 24
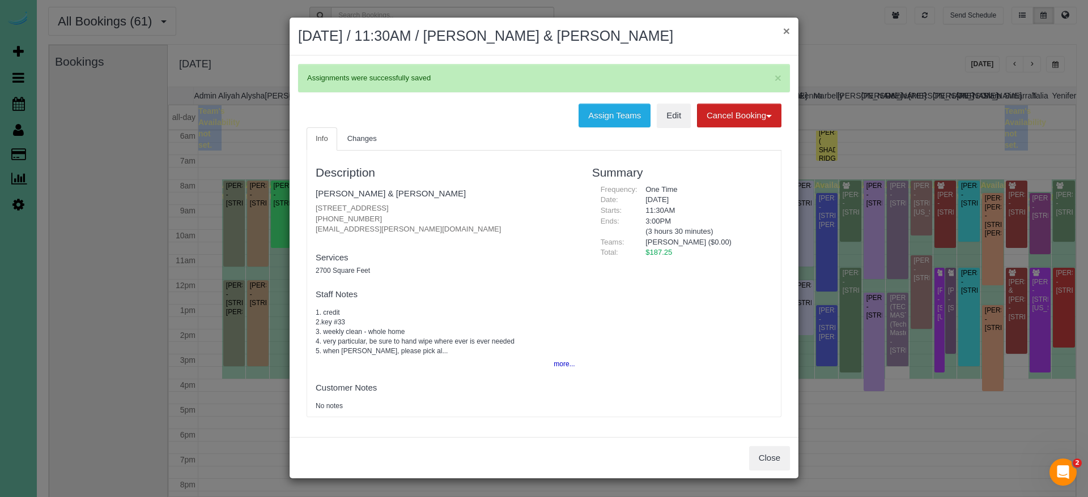
click at [786, 27] on button "×" at bounding box center [786, 31] width 7 height 12
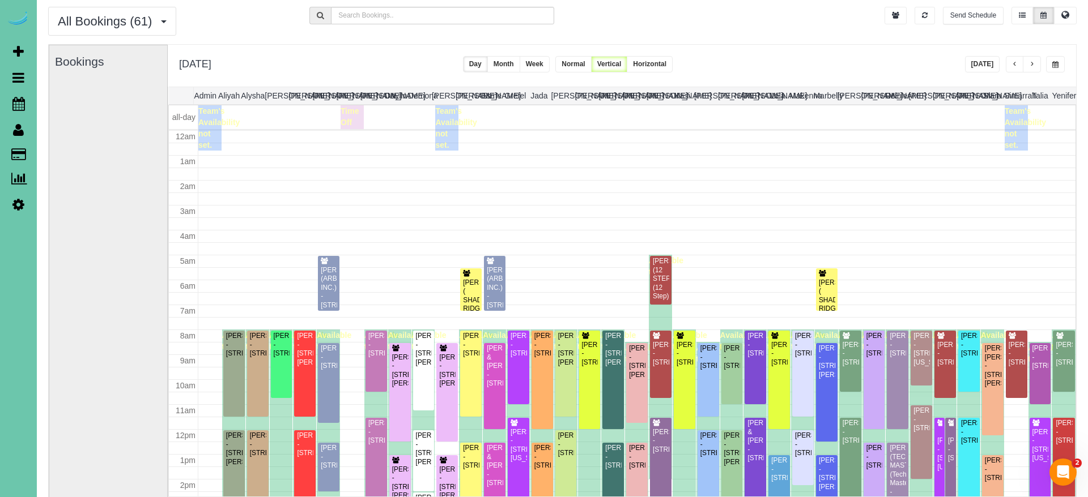
scroll to position [150, 0]
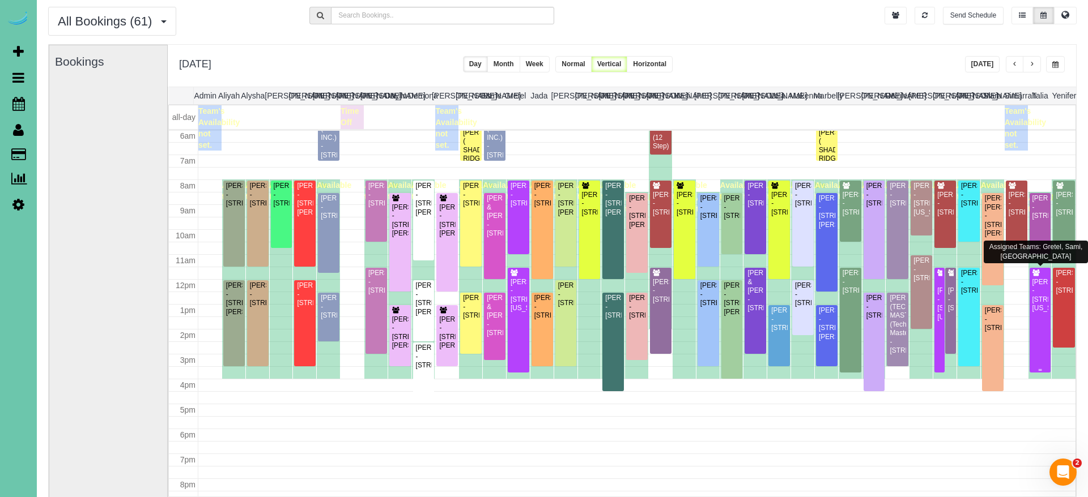
click at [990, 313] on div "Jaycie Swanson - 14603 Nebraska Circle, Omaha, NE 68116" at bounding box center [1040, 295] width 17 height 35
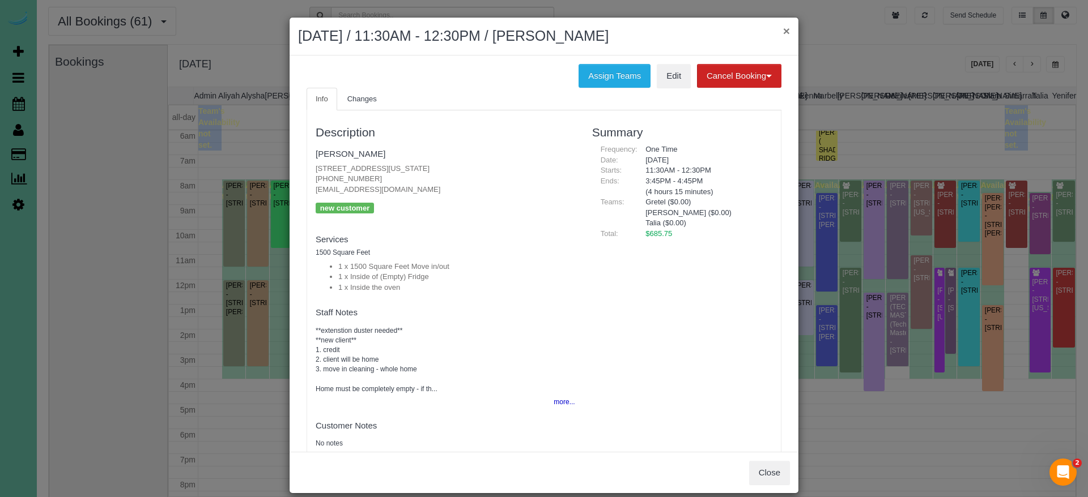
click at [788, 31] on button "×" at bounding box center [786, 31] width 7 height 12
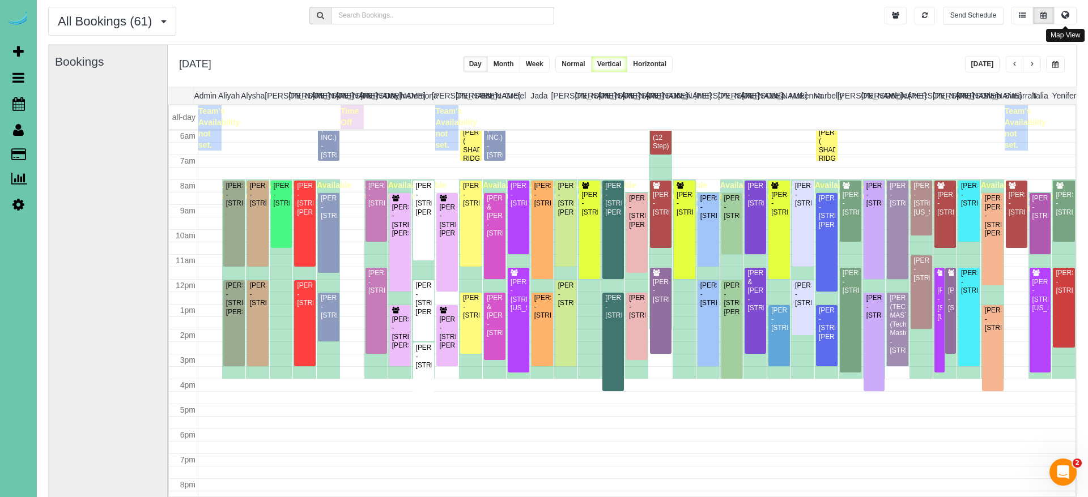
click at [990, 14] on button at bounding box center [1065, 16] width 23 height 18
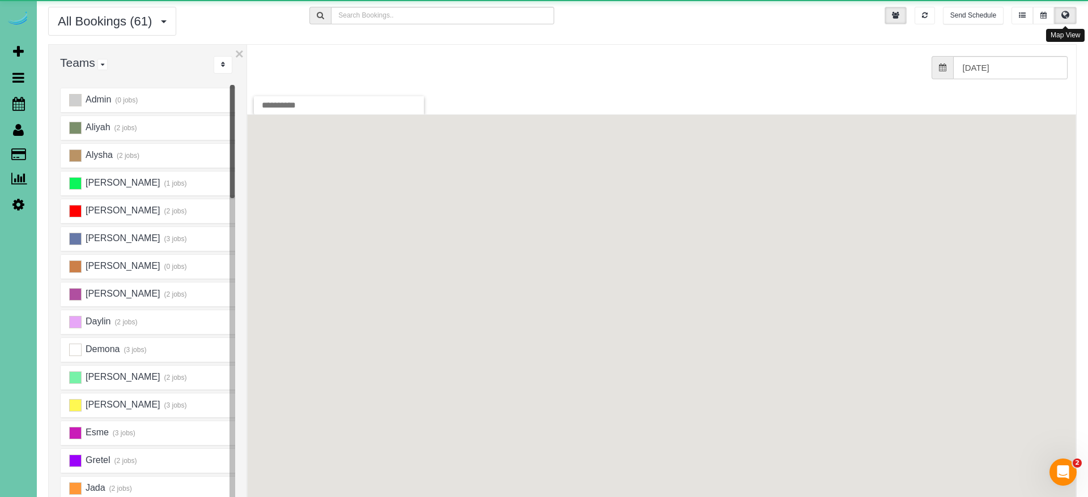
scroll to position [0, 0]
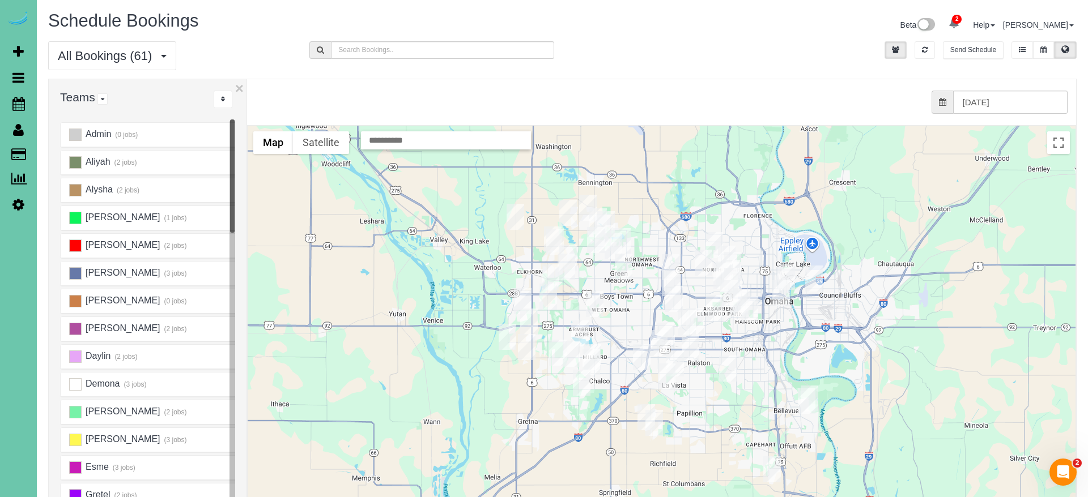
click at [645, 410] on img "08/21/2025 8:00AM - Regina Wolf - 11753 S 111th Street, Papillion, NE 68046" at bounding box center [654, 423] width 18 height 26
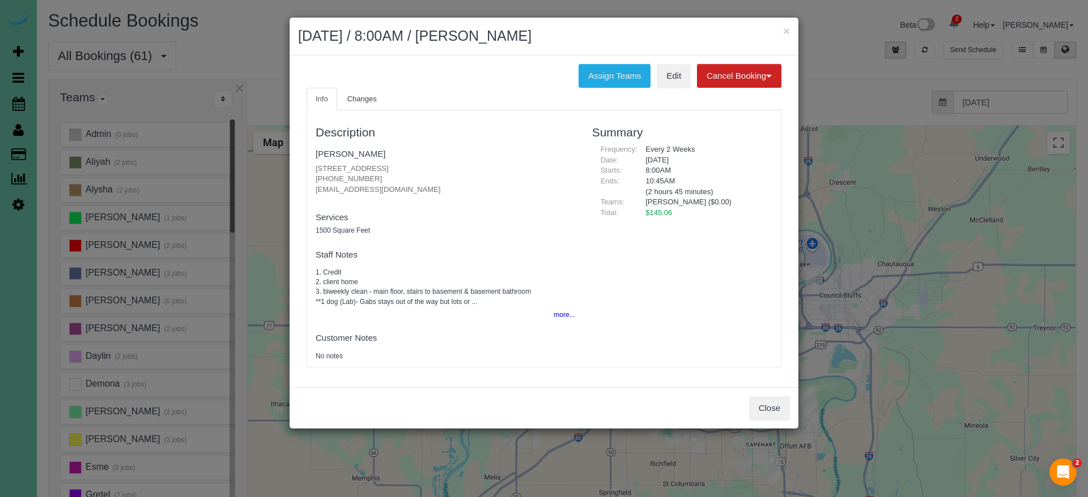
click at [773, 412] on button "Close" at bounding box center [769, 409] width 41 height 24
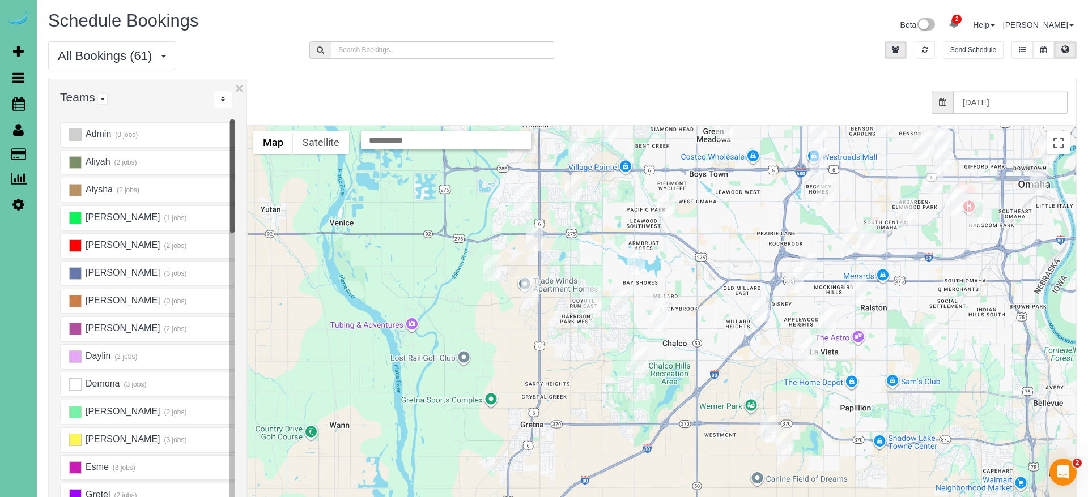
click at [769, 423] on img "08/21/2025 8:00AM - Rebecca Lauters - 11510 S 116th St, Papillion, NE 68046" at bounding box center [769, 429] width 18 height 26
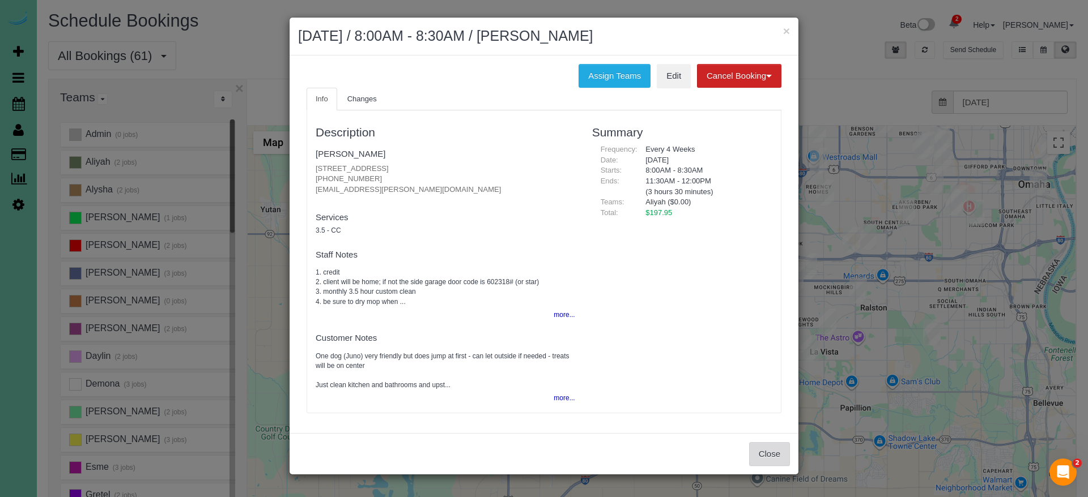
click at [775, 452] on button "Close" at bounding box center [769, 455] width 41 height 24
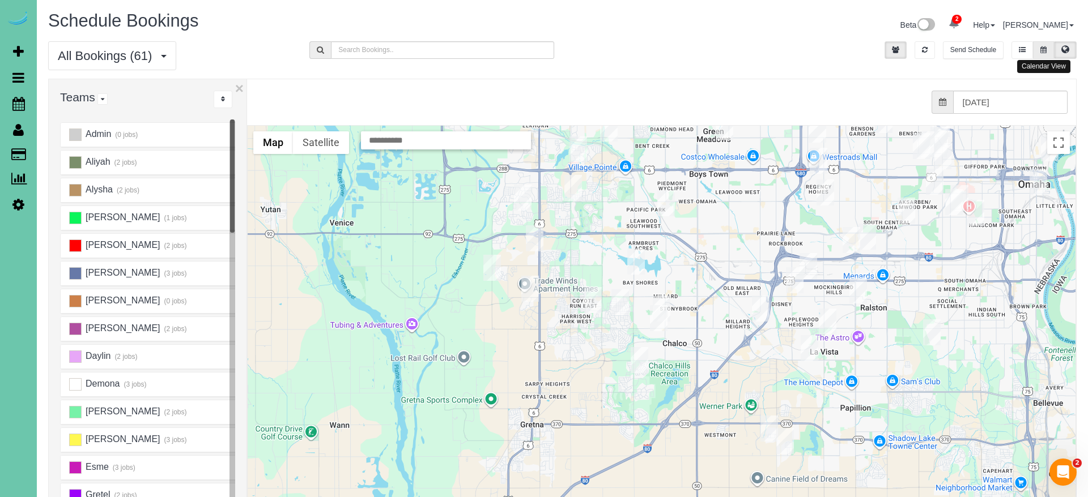
click at [990, 45] on button at bounding box center [1043, 50] width 21 height 18
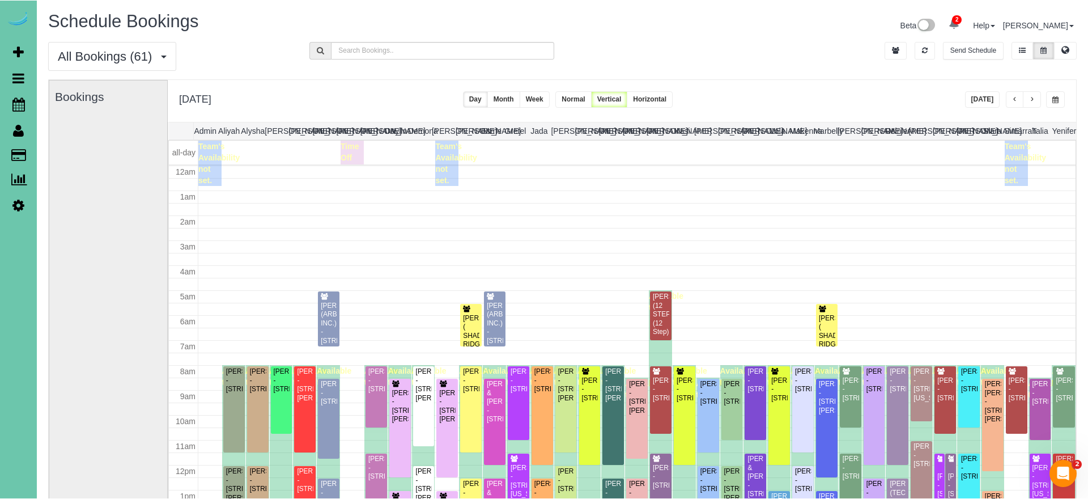
scroll to position [150, 0]
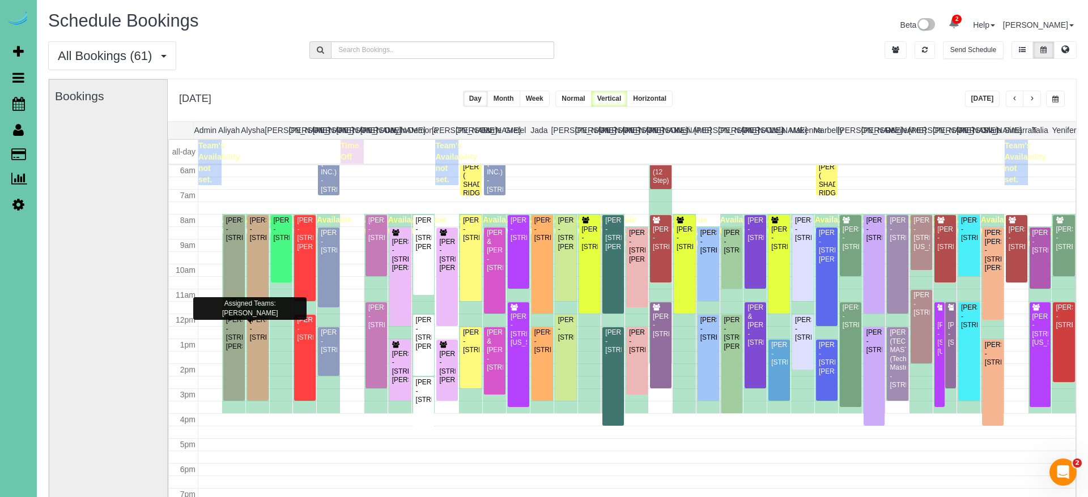
click at [235, 243] on div "Rebecca Lauters - 11510 S 116th St, Papillion, NE 68046" at bounding box center [234, 229] width 17 height 26
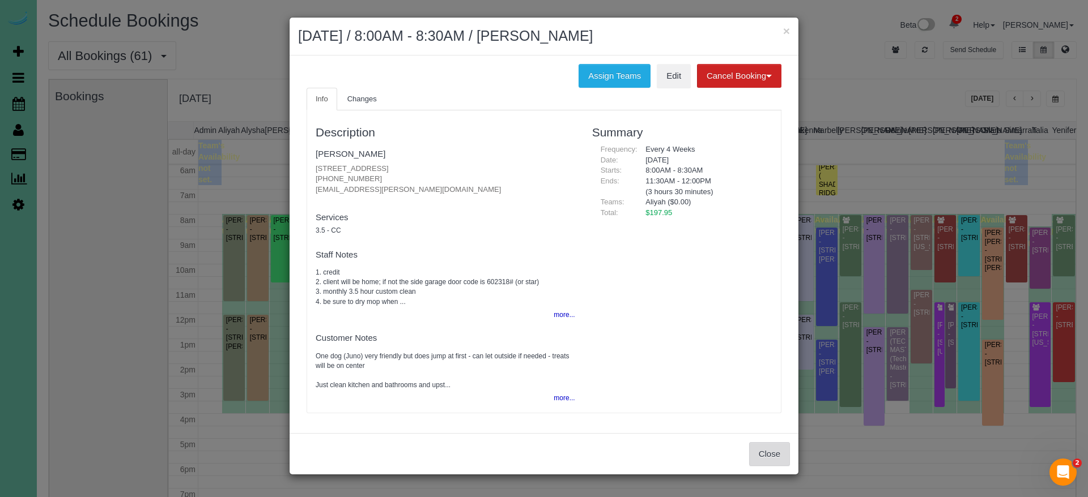
click at [754, 447] on button "Close" at bounding box center [769, 455] width 41 height 24
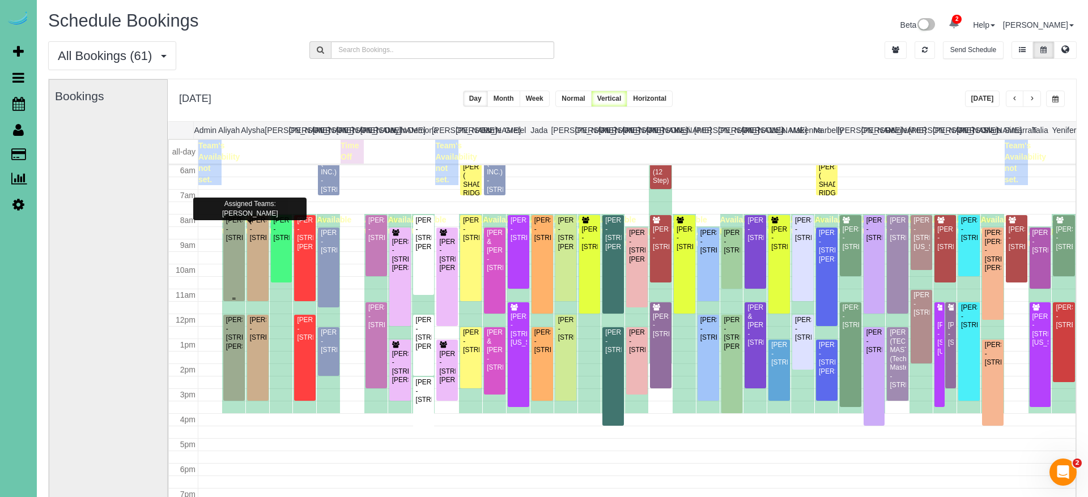
click at [240, 239] on div "Rebecca Lauters - 11510 S 116th St, Papillion, NE 68046" at bounding box center [234, 229] width 17 height 26
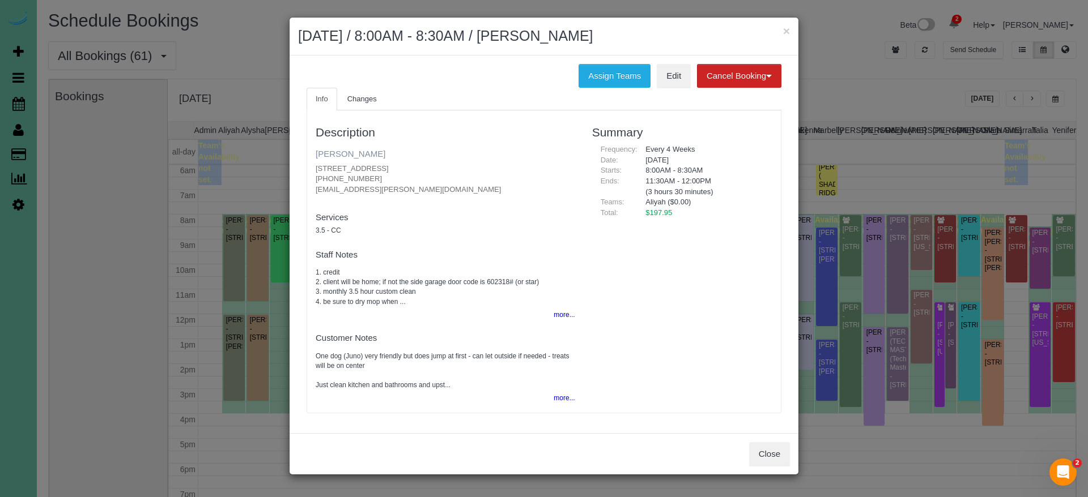
click at [352, 158] on link "Rebecca Lauters" at bounding box center [351, 154] width 70 height 10
click at [773, 455] on button "Close" at bounding box center [769, 455] width 41 height 24
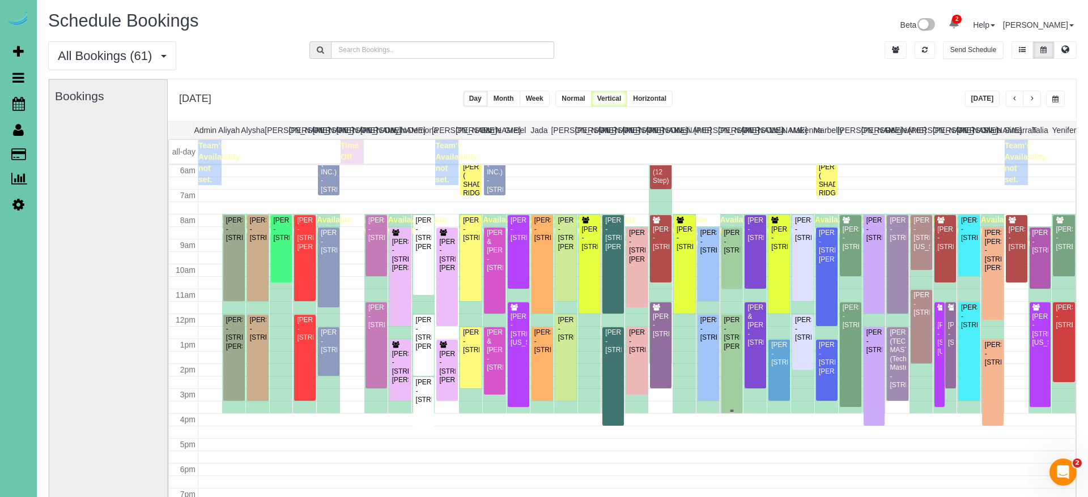
click at [737, 351] on div "Vanessa Romano - 7835 Grover St, Omaha, NE 68124" at bounding box center [732, 333] width 17 height 35
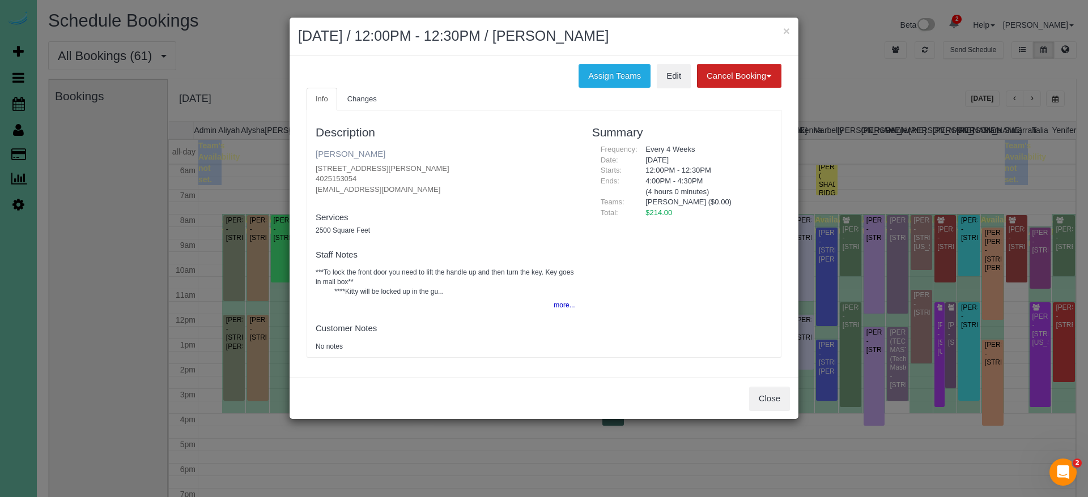
click at [341, 156] on link "Vanessa Romano" at bounding box center [351, 154] width 70 height 10
click at [764, 398] on button "Close" at bounding box center [769, 399] width 41 height 24
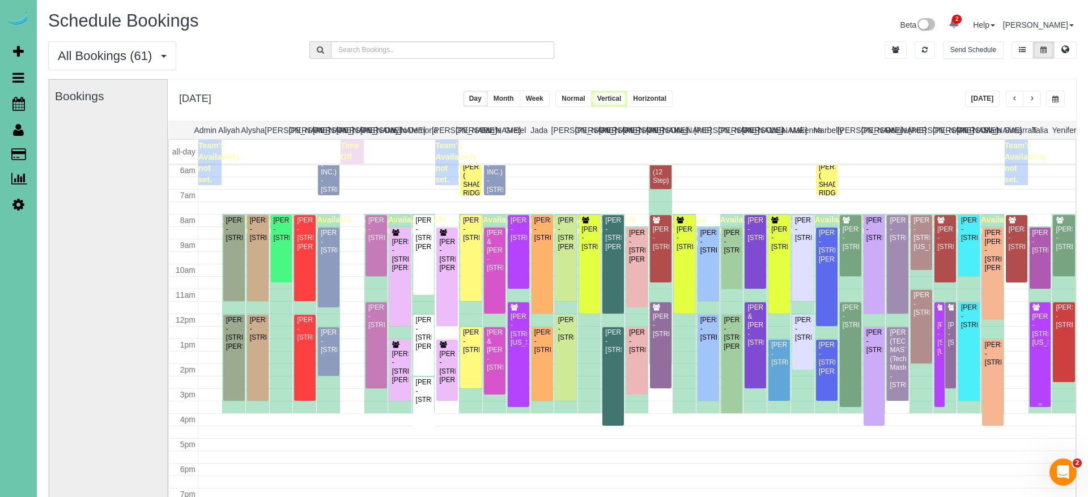
click at [990, 348] on div "Jaycie Swanson - 14603 Nebraska Circle, Omaha, NE 68116" at bounding box center [1040, 330] width 17 height 35
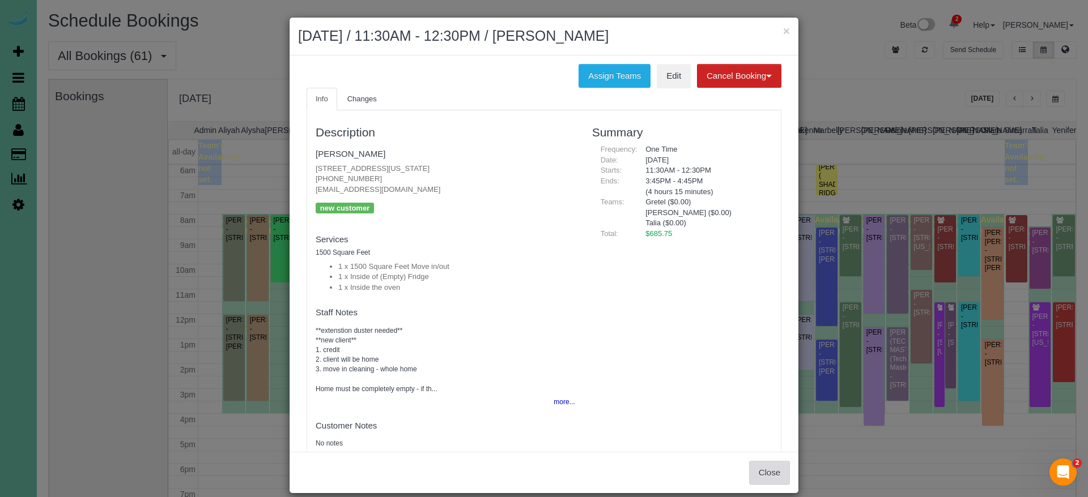
click at [760, 465] on button "Close" at bounding box center [769, 473] width 41 height 24
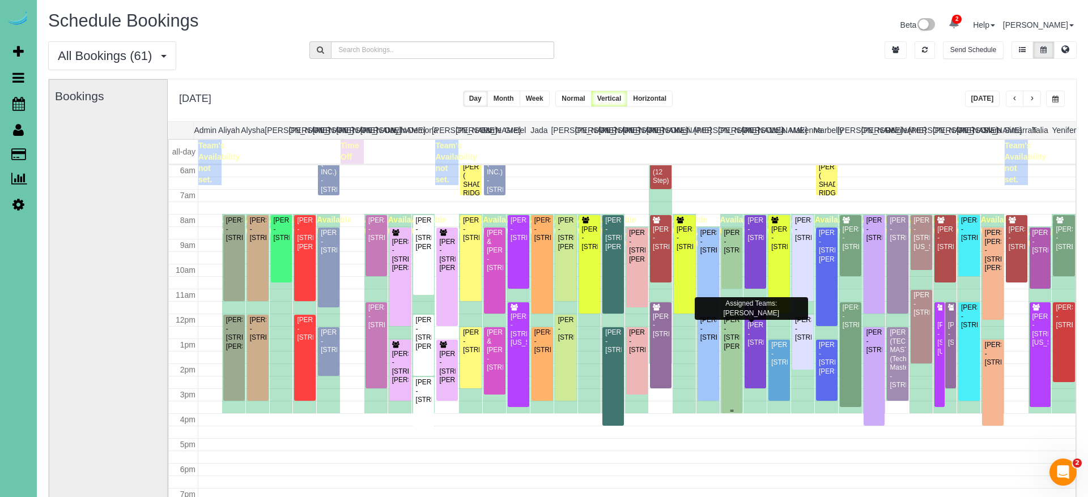
click at [732, 351] on div "Vanessa Romano - 7835 Grover St, Omaha, NE 68124" at bounding box center [732, 333] width 17 height 35
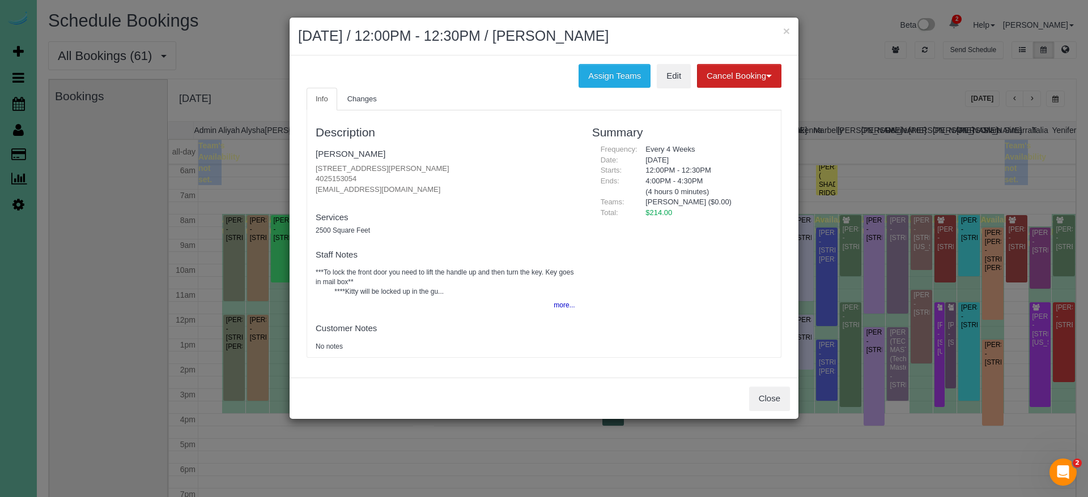
drag, startPoint x: 360, startPoint y: 178, endPoint x: 311, endPoint y: 176, distance: 49.3
click at [311, 176] on div "Description Vanessa Romano 7835 Grover St, Omaha, NE 68124 4025153054 vanessaks…" at bounding box center [445, 234] width 277 height 236
copy p "4025153054"
click at [588, 76] on button "Assign Teams" at bounding box center [615, 76] width 72 height 24
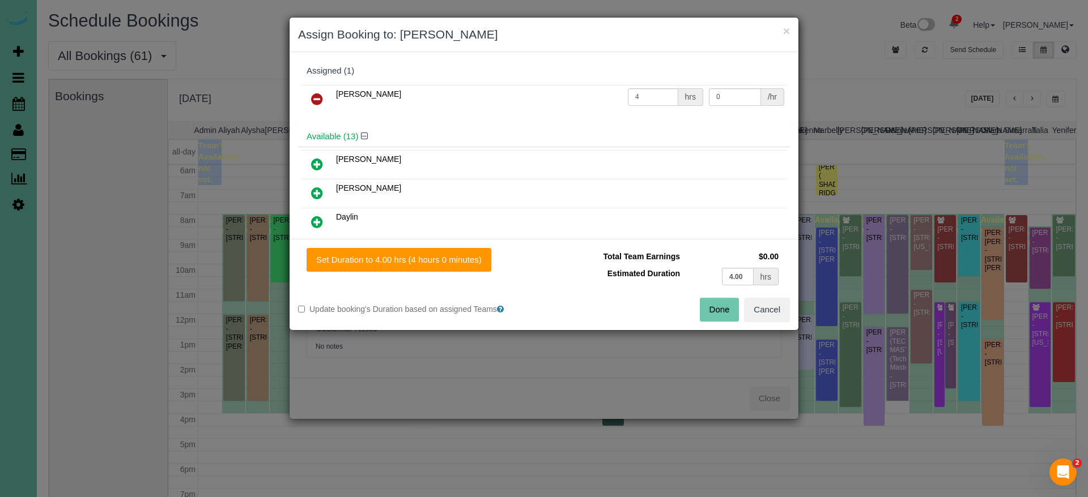
drag, startPoint x: 313, startPoint y: 96, endPoint x: 300, endPoint y: 137, distance: 42.5
click at [313, 96] on icon at bounding box center [317, 99] width 12 height 14
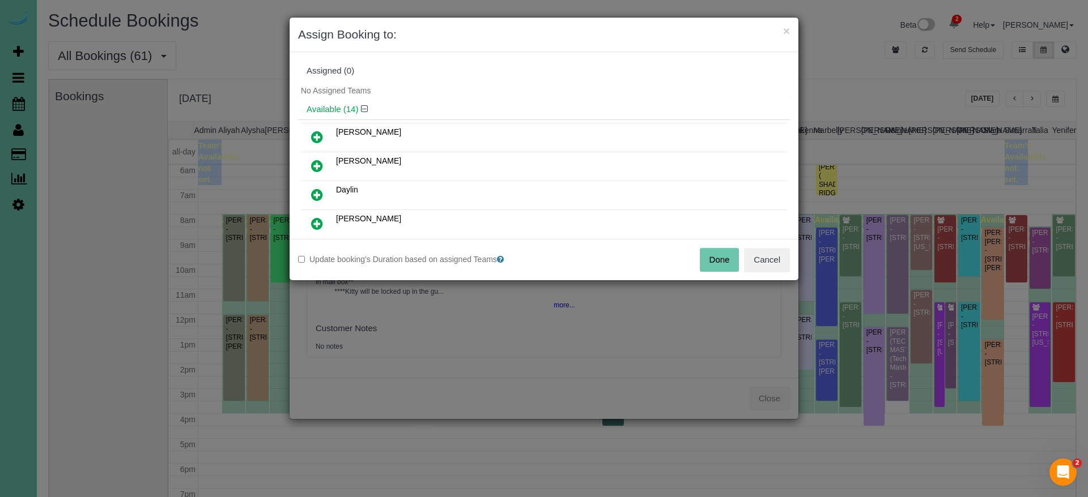
drag, startPoint x: 321, startPoint y: 137, endPoint x: 332, endPoint y: 160, distance: 25.8
click at [321, 138] on icon at bounding box center [317, 137] width 12 height 14
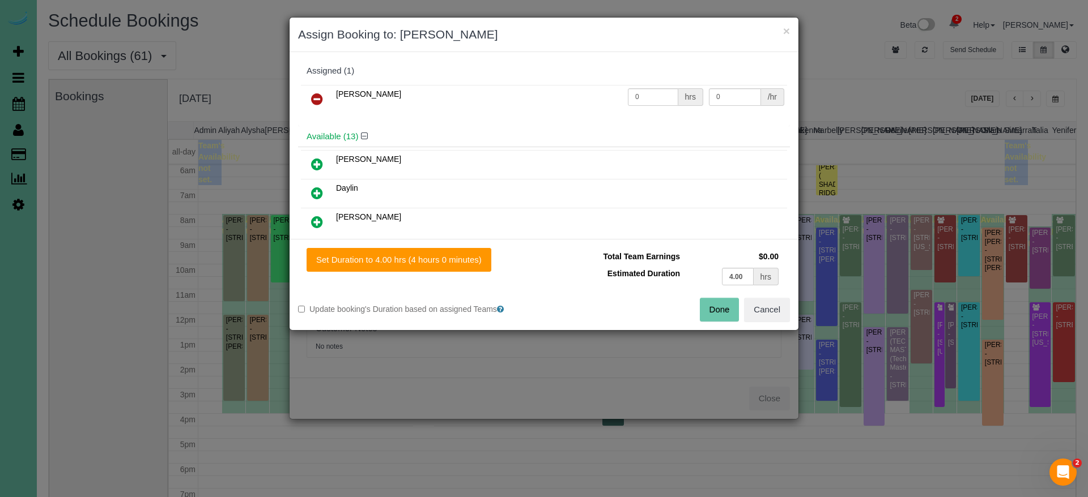
drag, startPoint x: 431, startPoint y: 254, endPoint x: 518, endPoint y: 270, distance: 88.8
click at [432, 254] on button "Set Duration to 4.00 hrs (4 hours 0 minutes)" at bounding box center [399, 260] width 185 height 24
type input "4.00"
click at [718, 312] on button "Done" at bounding box center [720, 310] width 40 height 24
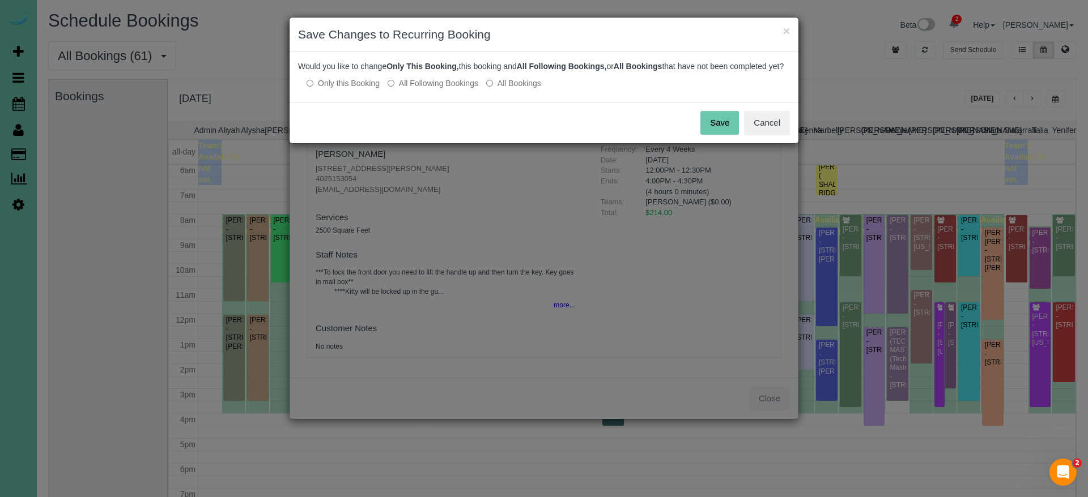
click at [707, 133] on button "Save" at bounding box center [719, 123] width 39 height 24
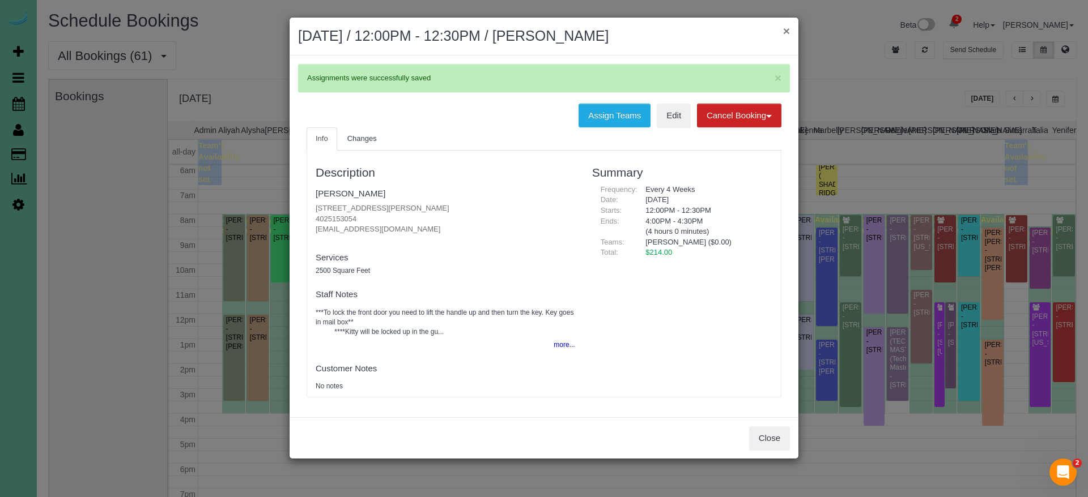
click at [785, 32] on button "×" at bounding box center [786, 31] width 7 height 12
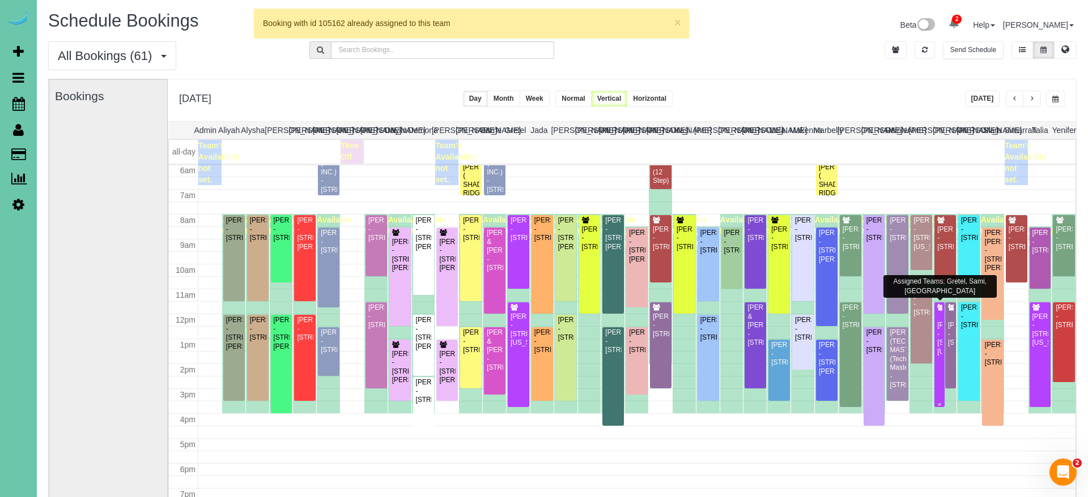
scroll to position [150, 0]
click at [939, 357] on div "Jaycie Swanson - 14603 Nebraska Circle, Omaha, NE 68116" at bounding box center [940, 339] width 6 height 35
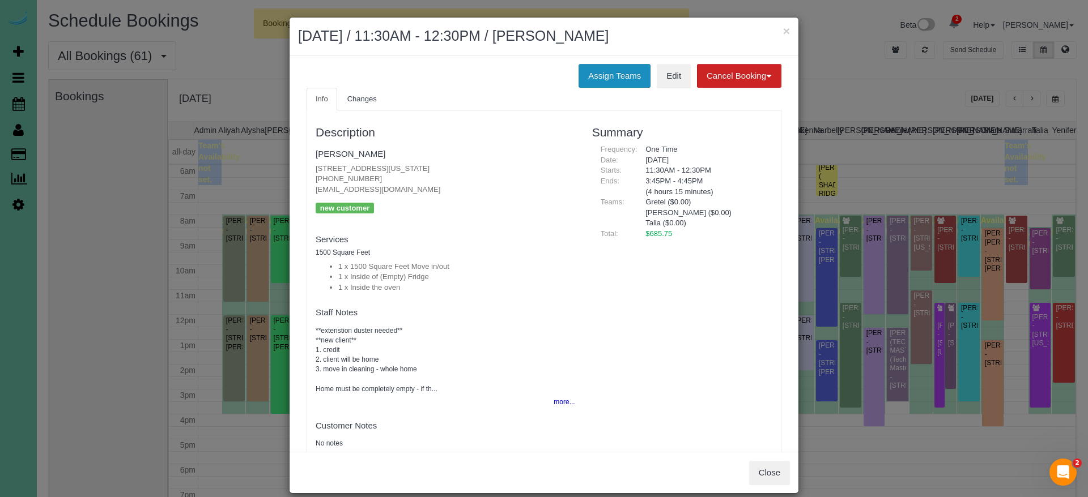
click at [623, 76] on button "Assign Teams" at bounding box center [615, 76] width 72 height 24
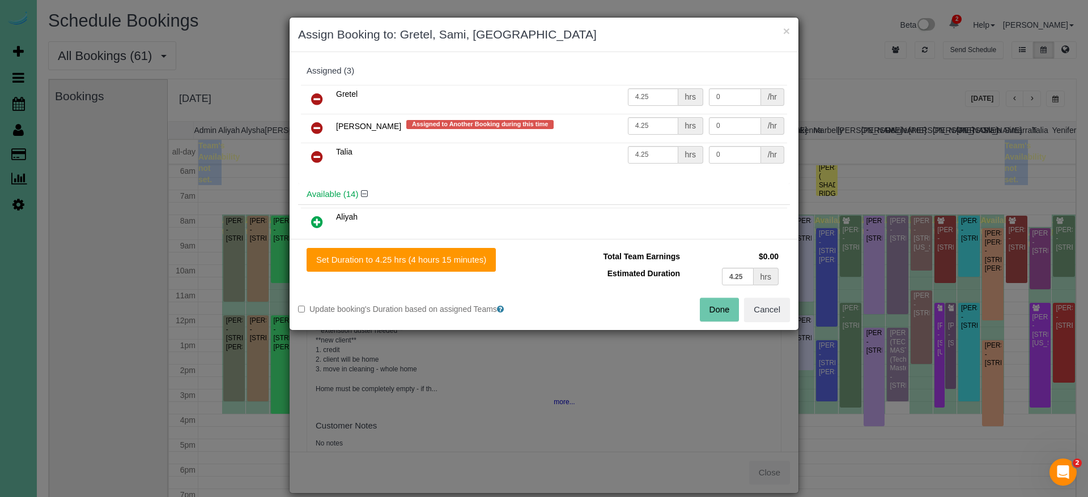
click at [324, 125] on link at bounding box center [317, 128] width 27 height 23
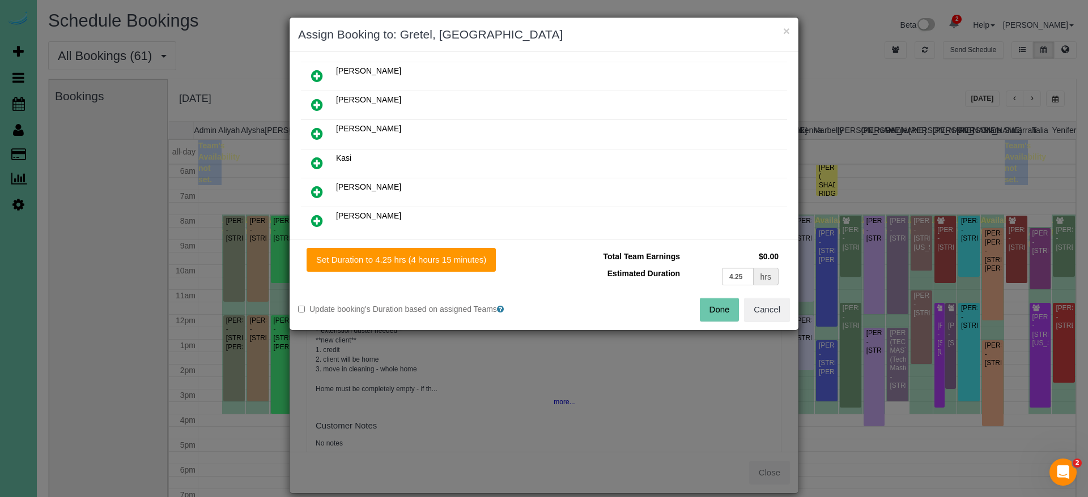
scroll to position [295, 0]
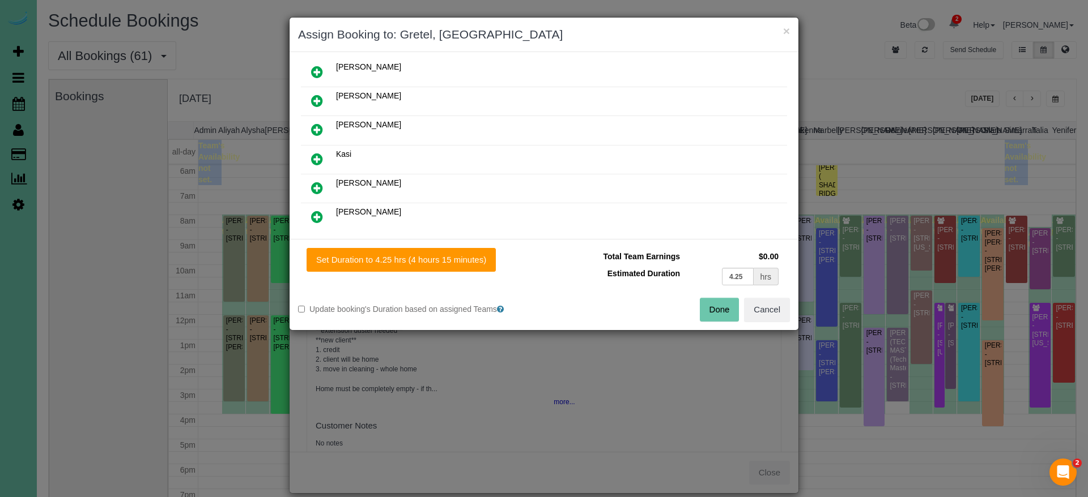
click at [320, 214] on icon at bounding box center [317, 217] width 12 height 14
drag, startPoint x: 407, startPoint y: 267, endPoint x: 508, endPoint y: 277, distance: 101.3
click at [407, 267] on button "Set Duration to 4.25 hrs (4 hours 15 minutes)" at bounding box center [401, 260] width 189 height 24
type input "4.25"
drag, startPoint x: 712, startPoint y: 307, endPoint x: 694, endPoint y: 296, distance: 21.9
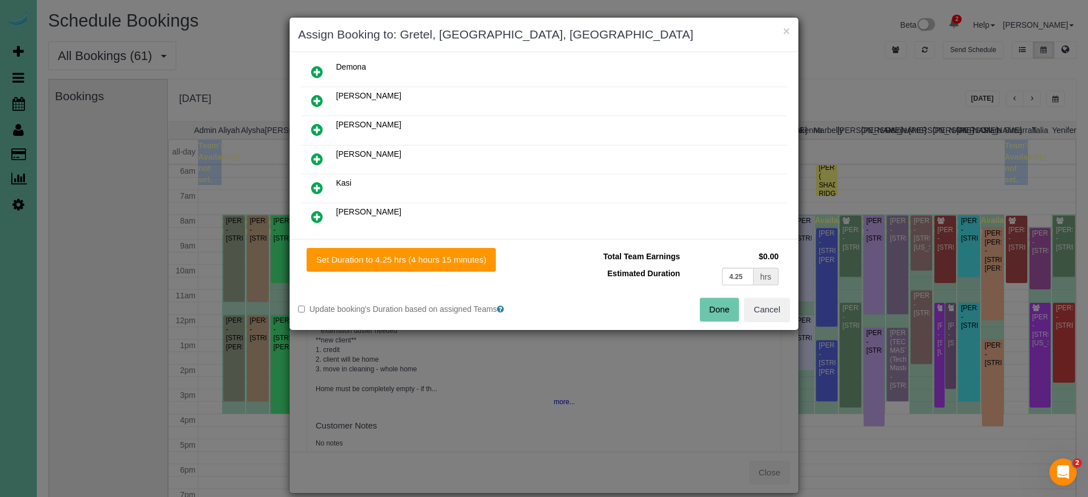
click at [712, 307] on button "Done" at bounding box center [720, 310] width 40 height 24
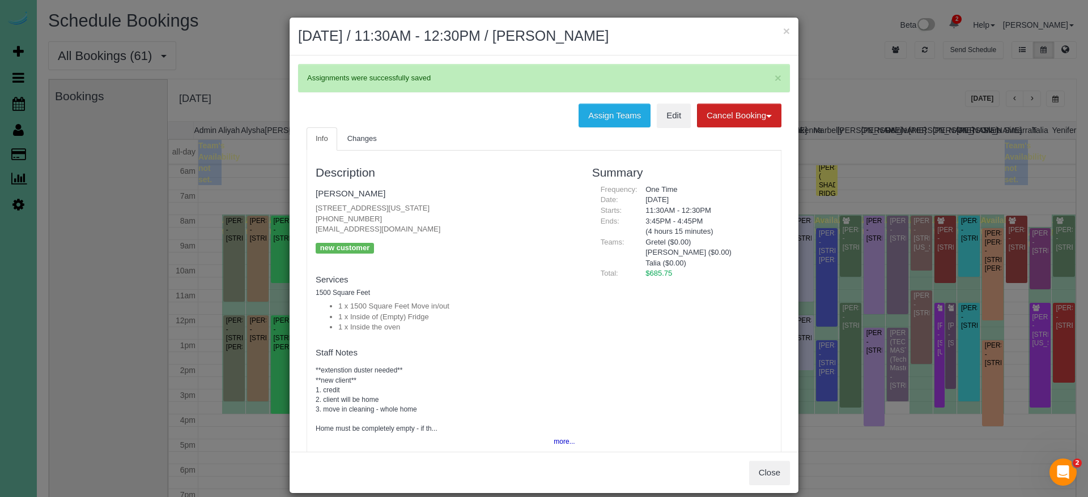
click at [782, 33] on h2 "August 21, 2025 / 11:30AM - 12:30PM / Jaycie Swanson" at bounding box center [544, 36] width 492 height 20
click at [783, 31] on button "×" at bounding box center [786, 31] width 7 height 12
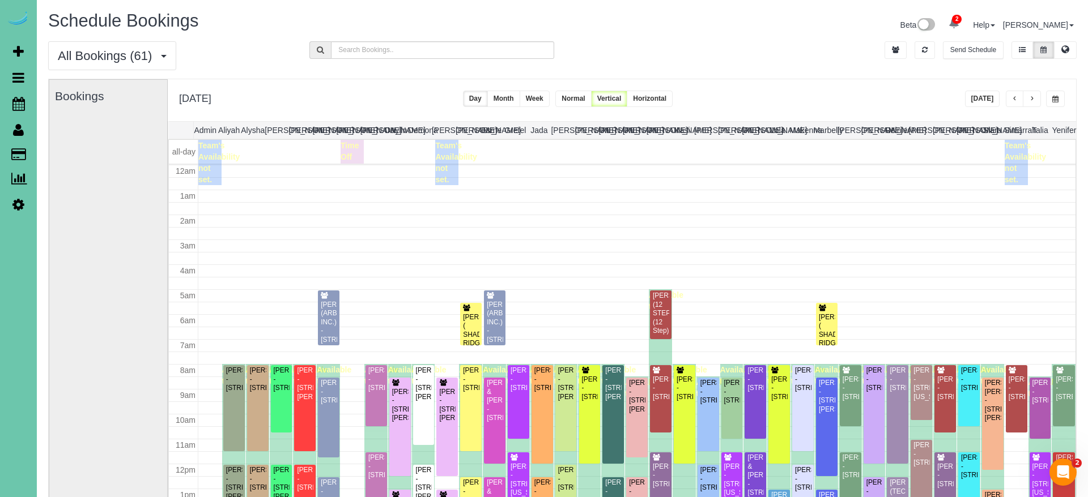
scroll to position [150, 0]
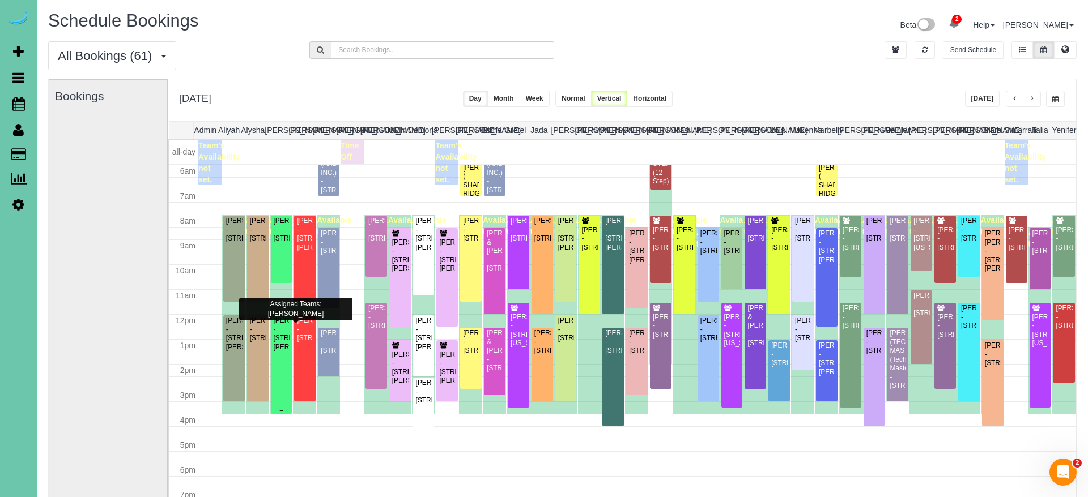
click at [279, 352] on div "Vanessa Romano - 7835 Grover St, Omaha, NE 68124" at bounding box center [281, 334] width 17 height 35
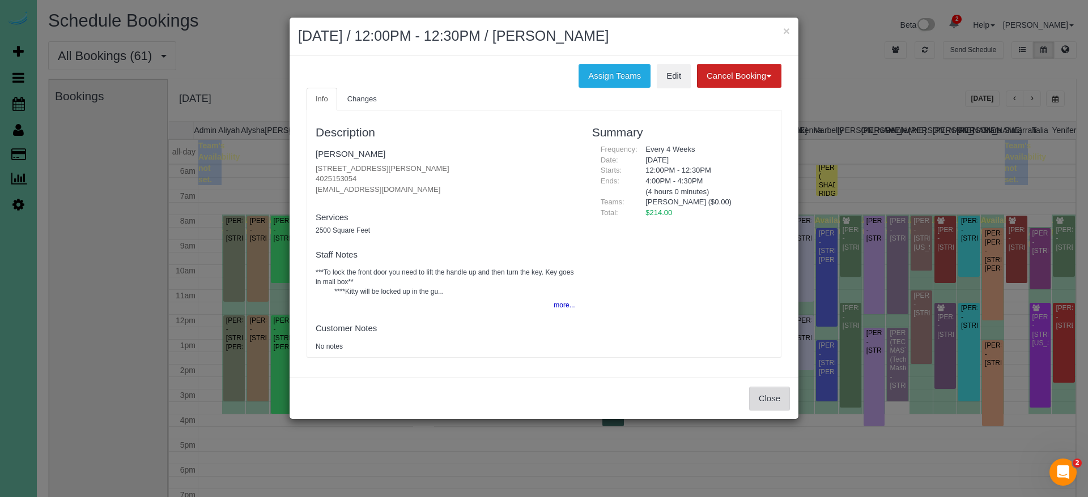
click at [775, 388] on button "Close" at bounding box center [769, 399] width 41 height 24
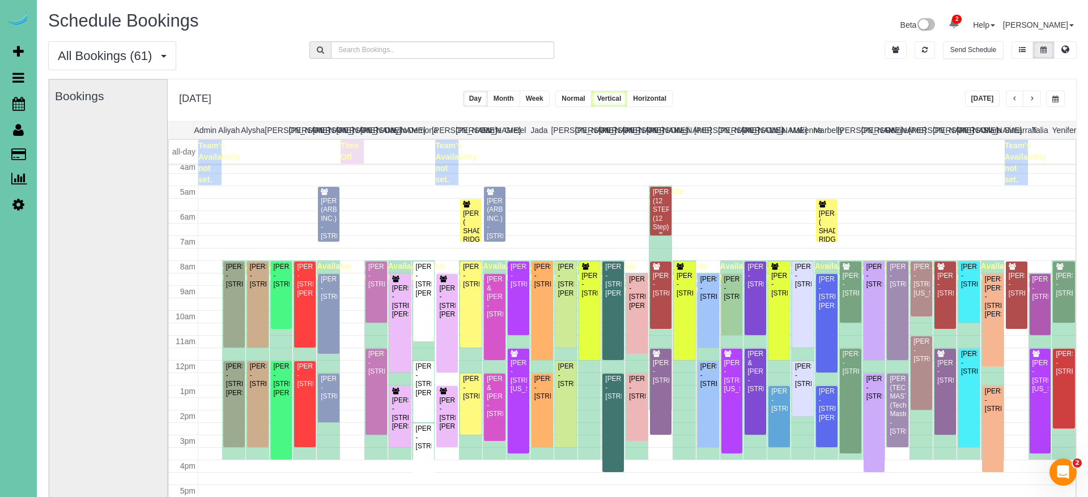
scroll to position [103, 0]
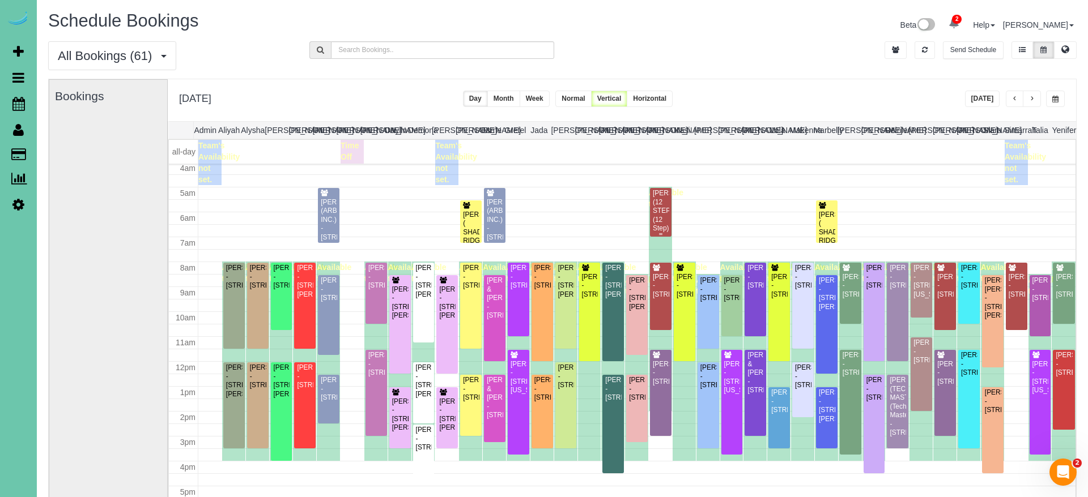
click at [657, 198] on div "KATHY BETTS (12 STEP) (12 Step) - 7306 Grant Street, Omaha, NE 68134" at bounding box center [660, 219] width 17 height 61
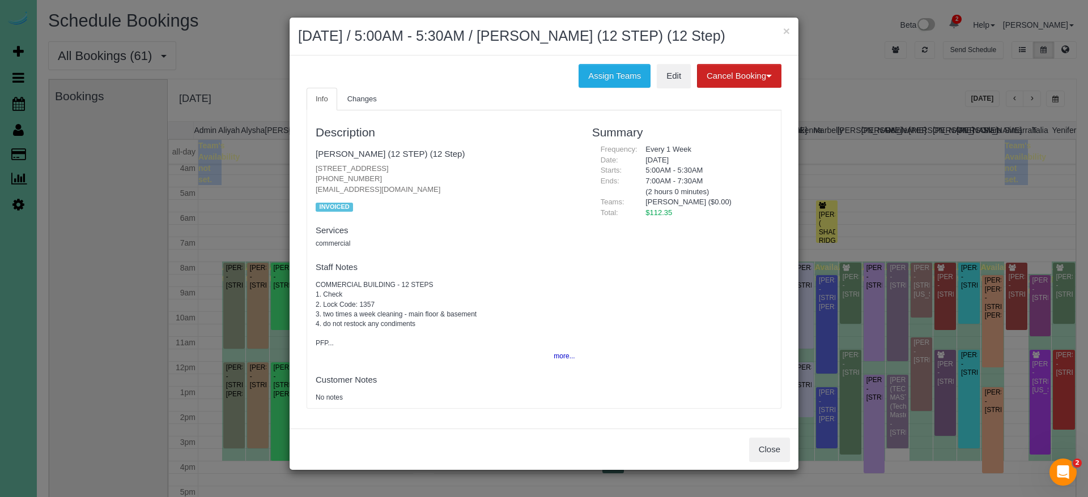
drag, startPoint x: 613, startPoint y: 72, endPoint x: 572, endPoint y: 75, distance: 40.9
click at [613, 72] on button "Assign Teams" at bounding box center [615, 76] width 72 height 24
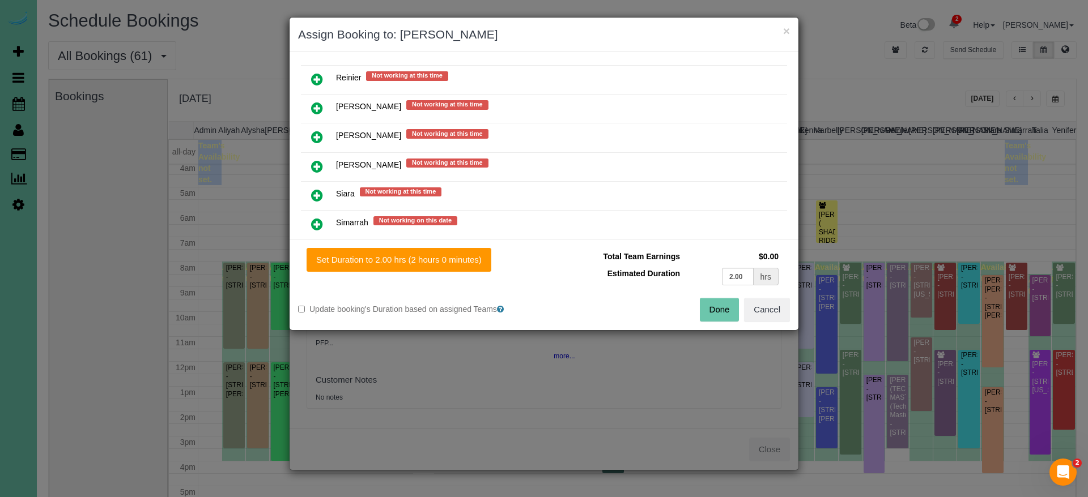
scroll to position [967, 0]
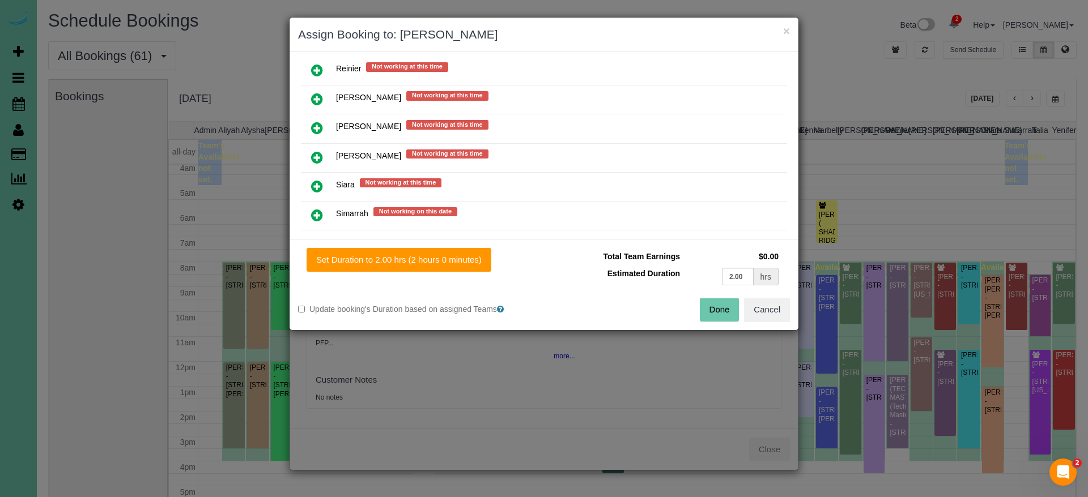
drag, startPoint x: 317, startPoint y: 208, endPoint x: 334, endPoint y: 229, distance: 27.0
click at [317, 209] on icon at bounding box center [317, 216] width 12 height 14
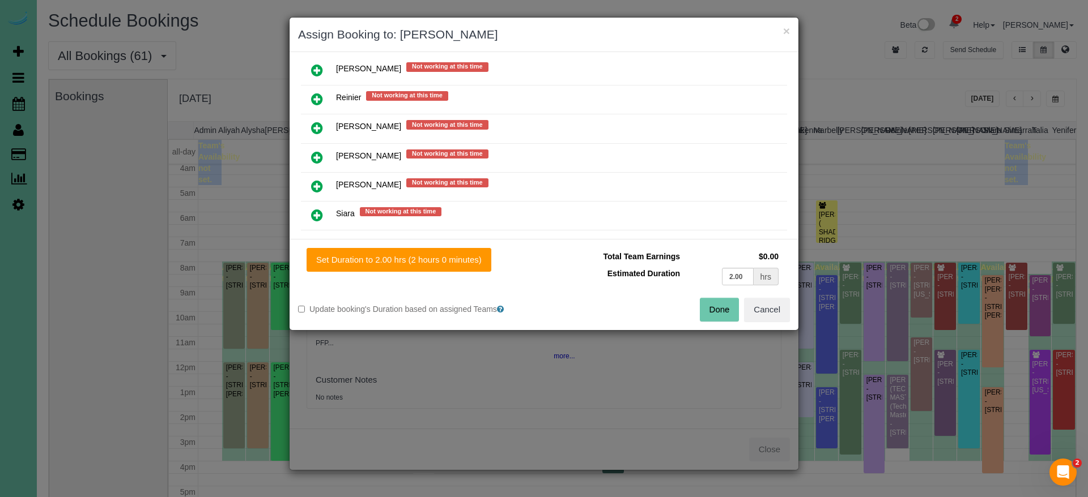
click at [358, 246] on div "Set Duration to 2.00 hrs (2 hours 0 minutes) Total Team Earnings $0.00 Estimate…" at bounding box center [544, 284] width 509 height 91
drag, startPoint x: 359, startPoint y: 253, endPoint x: 501, endPoint y: 262, distance: 142.5
click at [359, 253] on button "Set Duration to 2.00 hrs (2 hours 0 minutes)" at bounding box center [399, 260] width 185 height 24
type input "2.00"
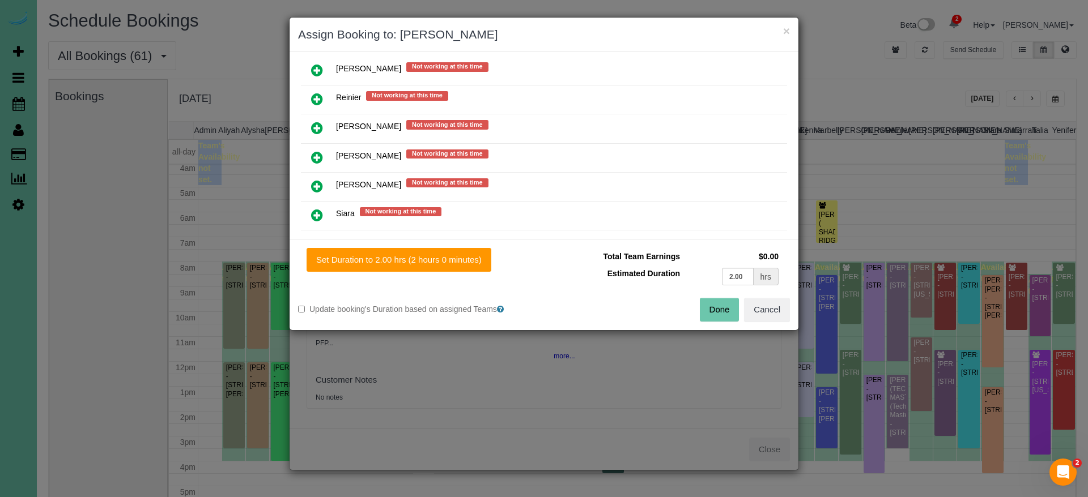
click at [726, 305] on button "Done" at bounding box center [720, 310] width 40 height 24
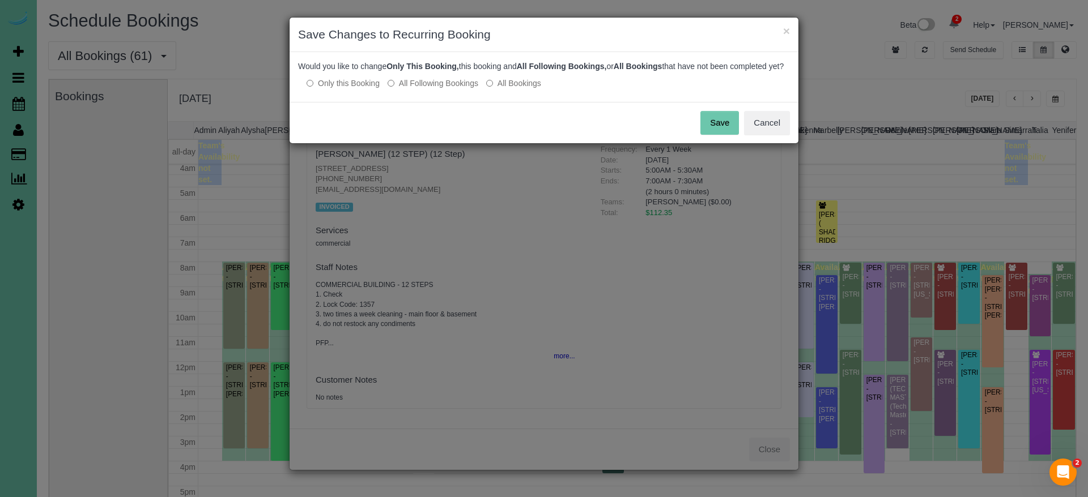
click at [719, 131] on button "Save" at bounding box center [719, 123] width 39 height 24
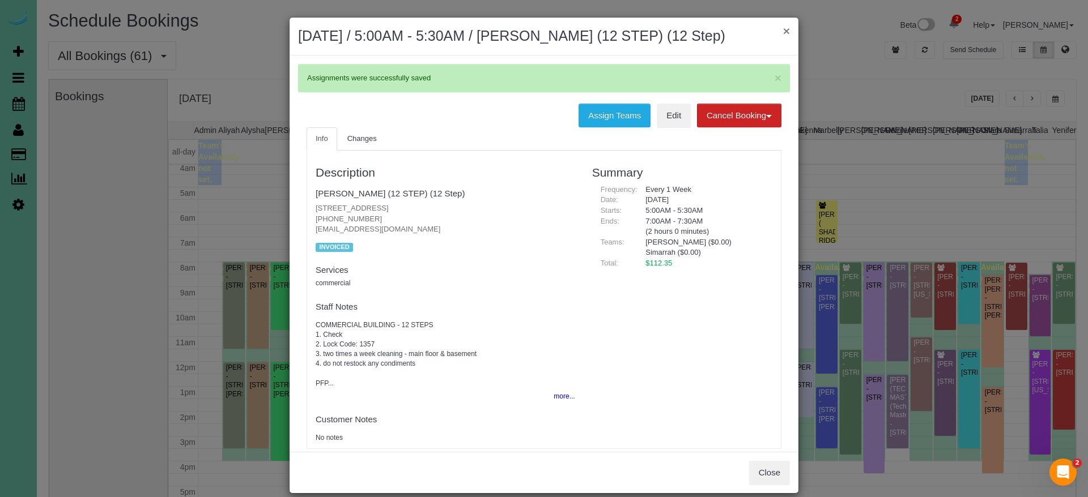
click at [784, 28] on button "×" at bounding box center [786, 31] width 7 height 12
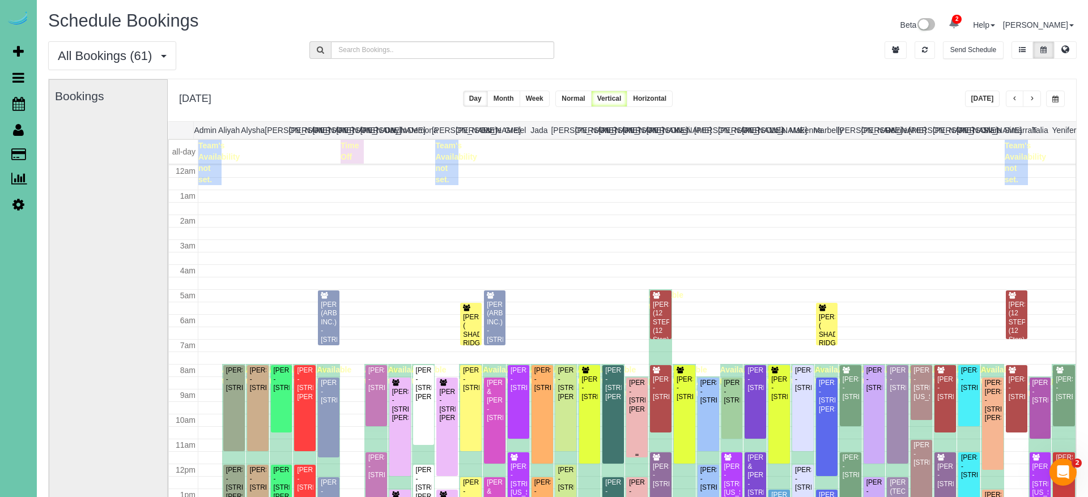
scroll to position [103, 0]
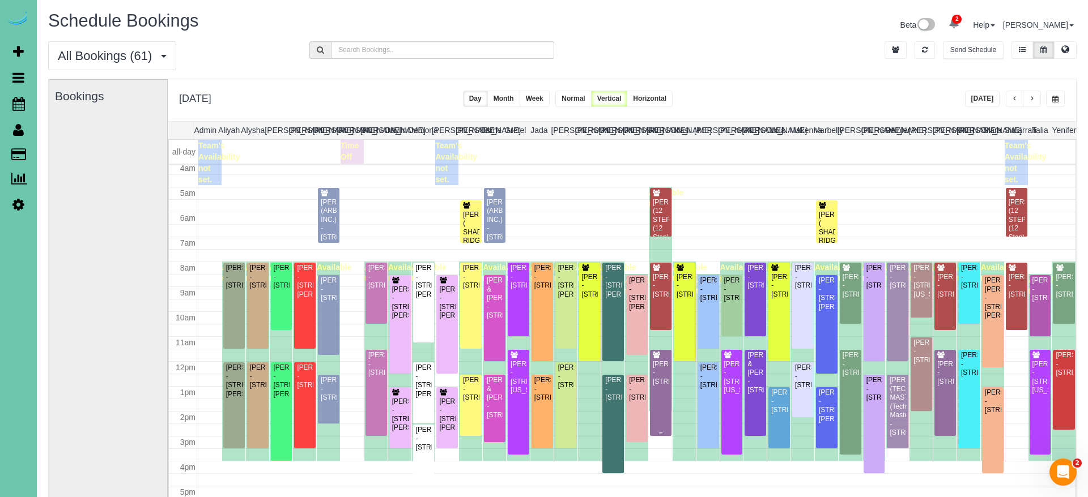
click at [662, 372] on div "Kerri Lisle - 7007 N 216th Street, Elkhorn, NE 68022" at bounding box center [660, 373] width 17 height 26
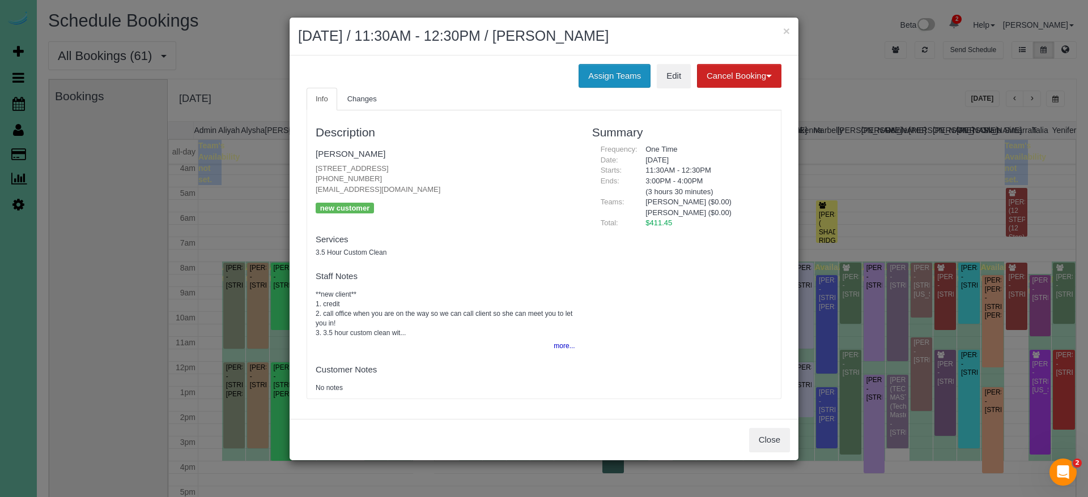
drag, startPoint x: 613, startPoint y: 68, endPoint x: 609, endPoint y: 73, distance: 6.0
click at [612, 70] on button "Assign Teams" at bounding box center [615, 76] width 72 height 24
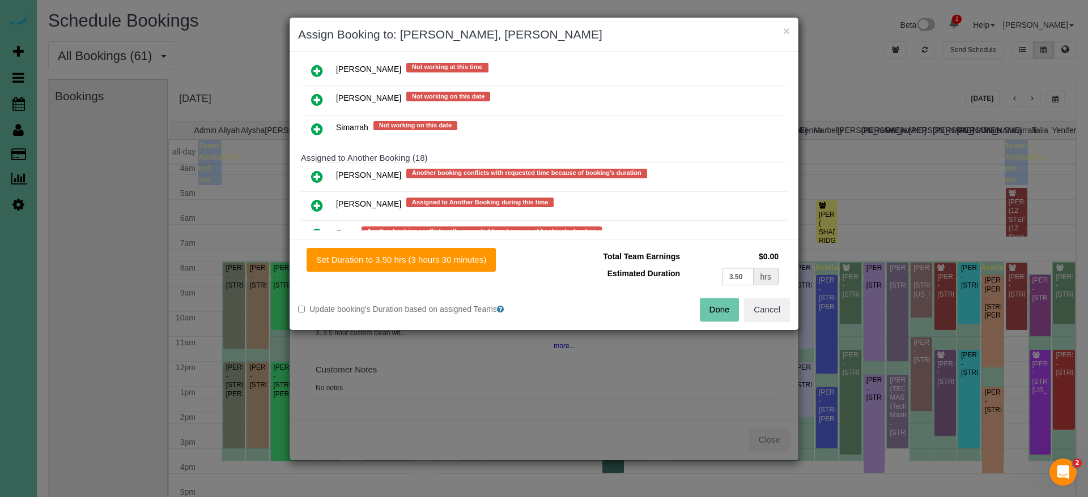
scroll to position [565, 0]
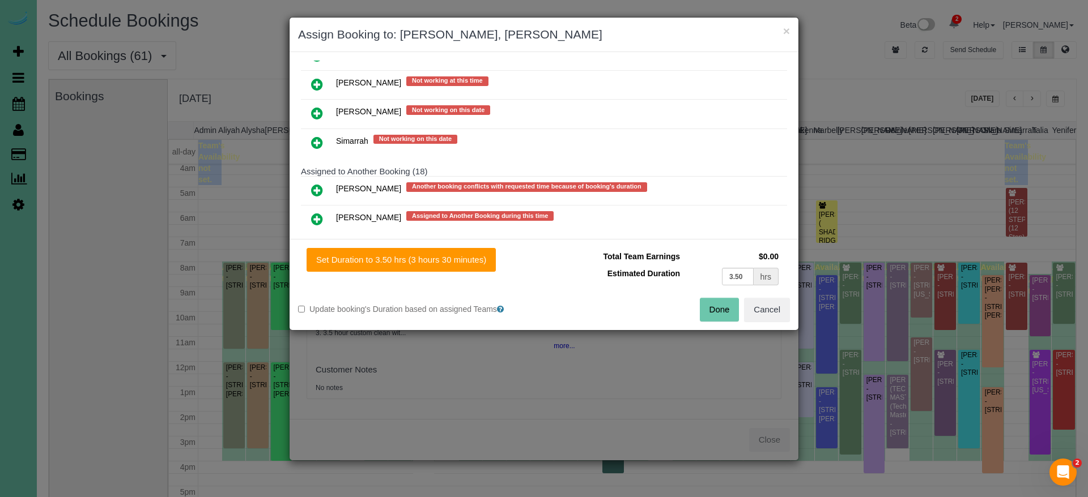
click at [318, 136] on icon at bounding box center [317, 143] width 12 height 14
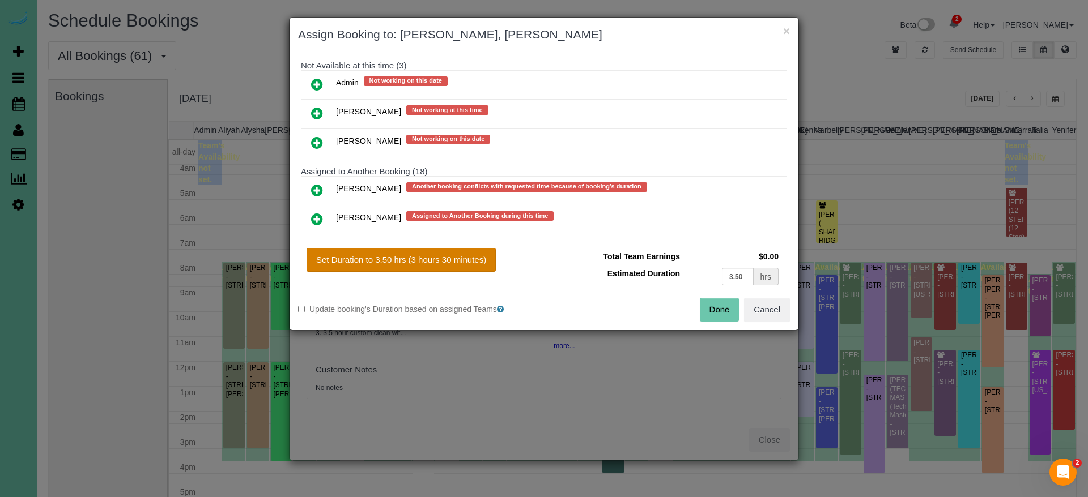
click at [383, 260] on button "Set Duration to 3.50 hrs (3 hours 30 minutes)" at bounding box center [401, 260] width 189 height 24
type input "3.50"
click at [714, 309] on button "Done" at bounding box center [720, 310] width 40 height 24
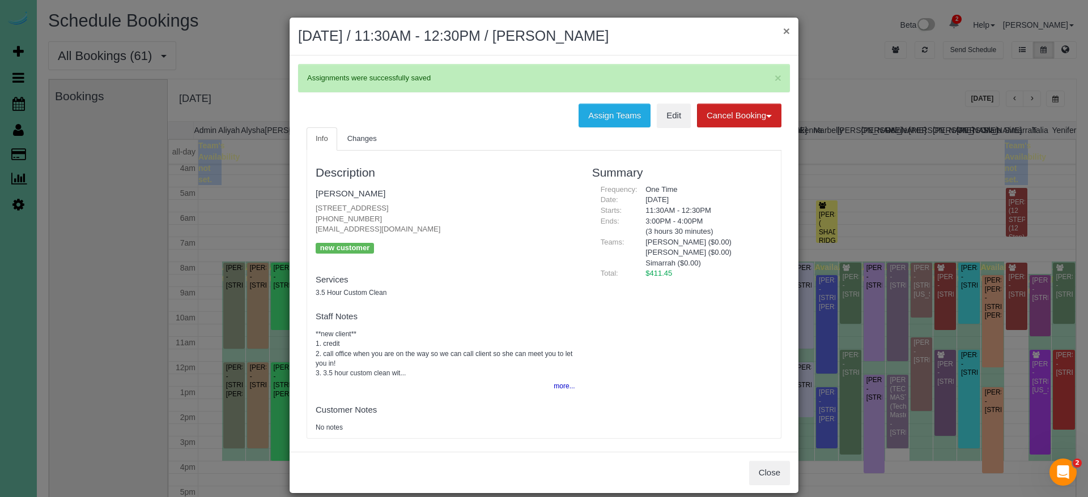
click at [787, 29] on button "×" at bounding box center [786, 31] width 7 height 12
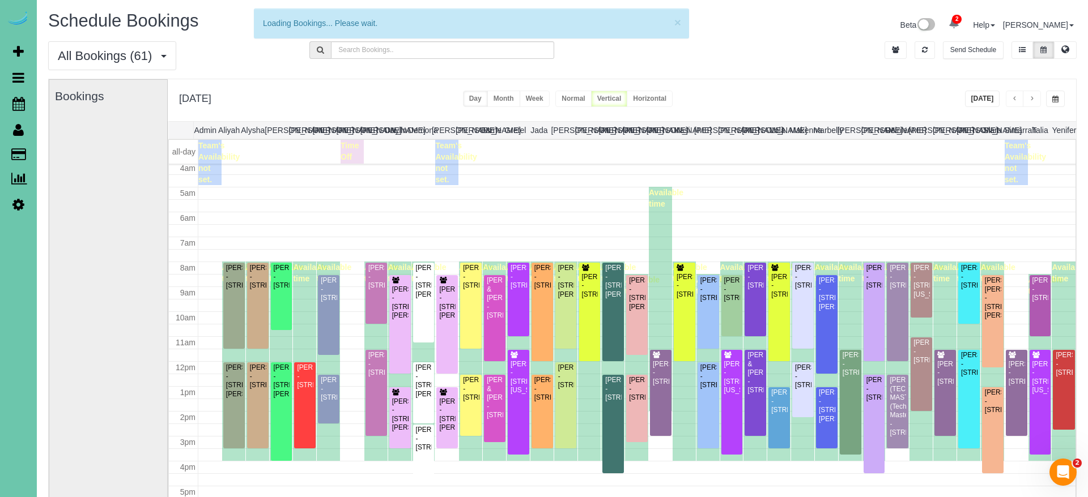
scroll to position [103, 0]
click at [990, 100] on span "button" at bounding box center [1015, 99] width 6 height 7
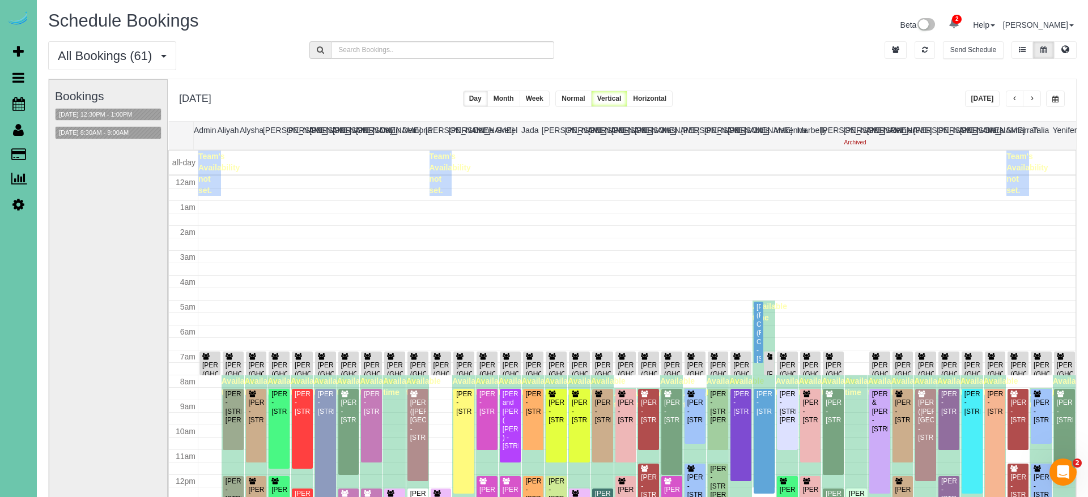
scroll to position [150, 0]
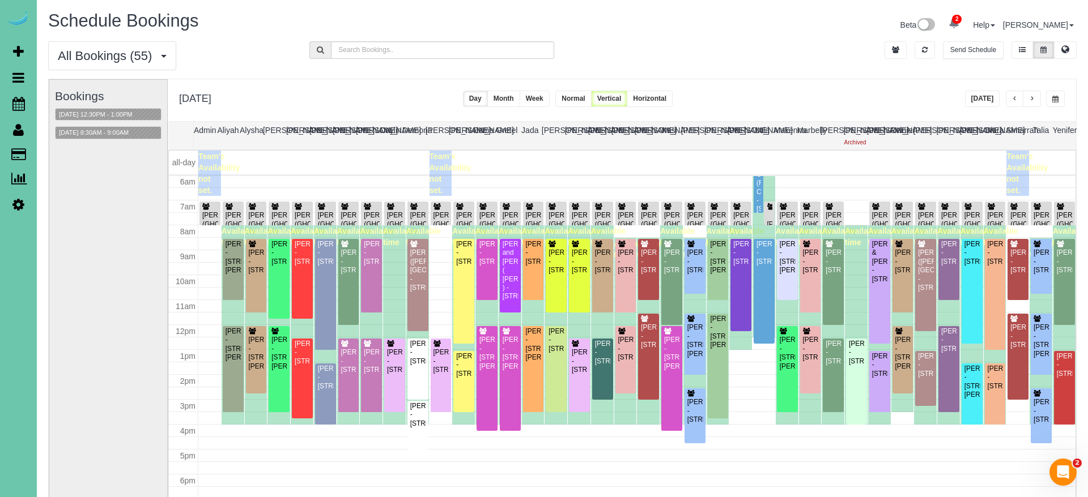
click at [990, 97] on div "Today" at bounding box center [1015, 99] width 100 height 16
click at [990, 103] on button "button" at bounding box center [1015, 99] width 18 height 16
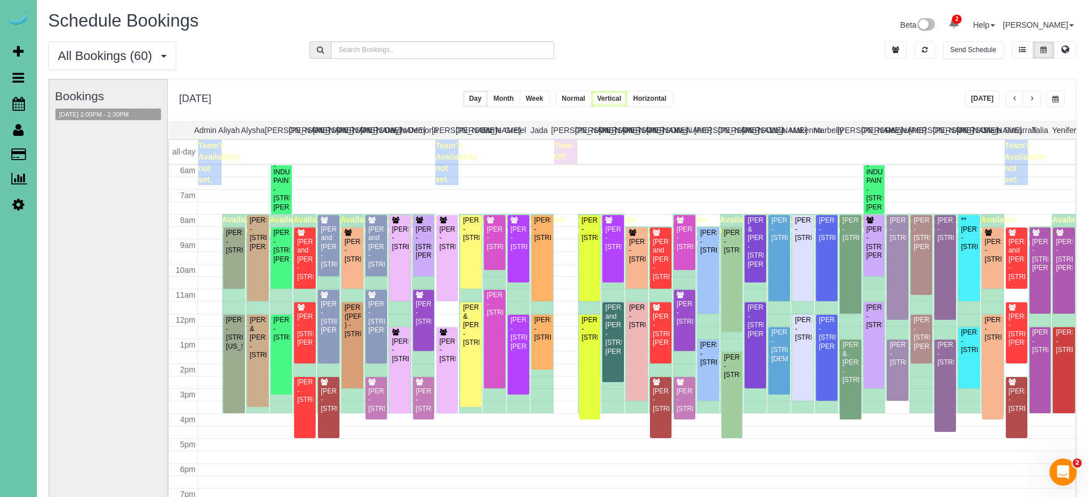
click at [990, 94] on button "button" at bounding box center [1032, 99] width 18 height 16
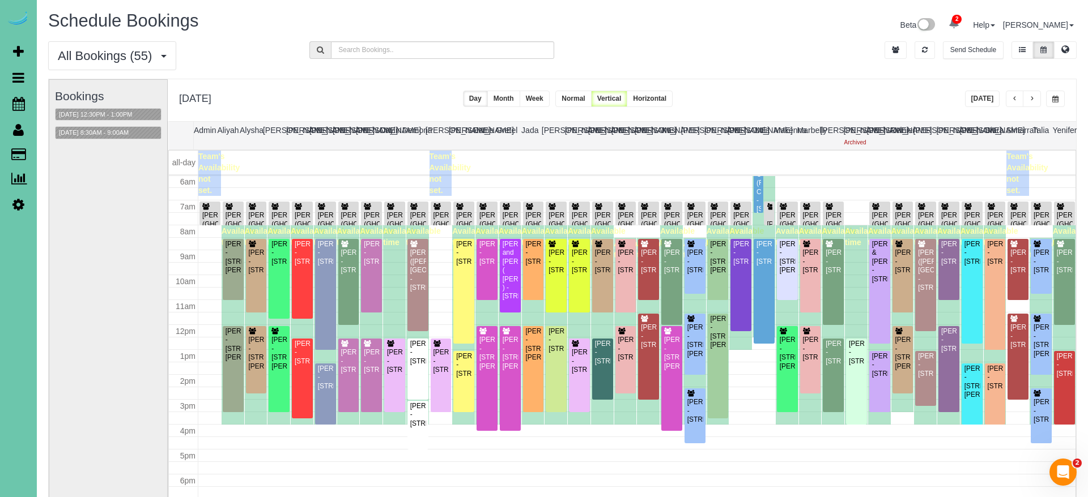
click at [990, 97] on button "button" at bounding box center [1032, 99] width 18 height 16
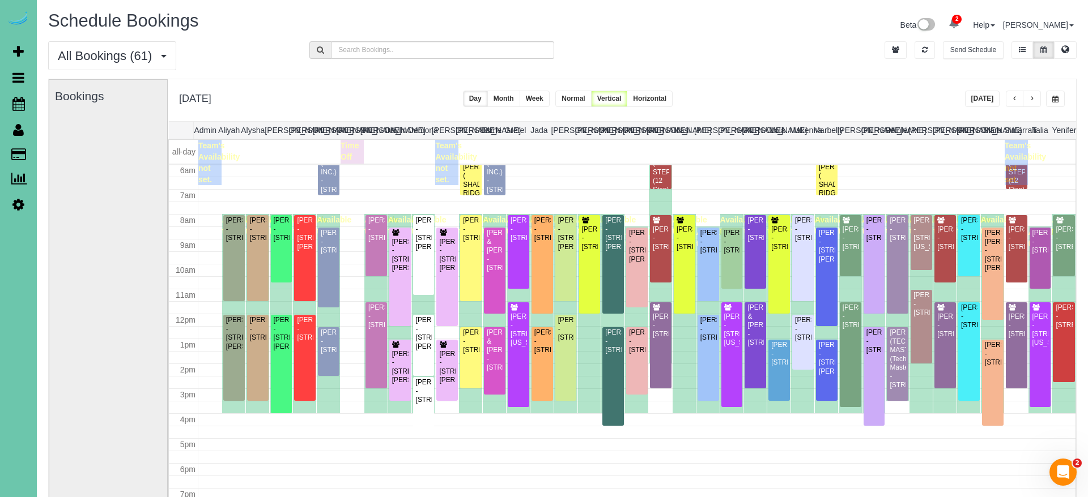
click at [990, 97] on button "button" at bounding box center [1032, 99] width 18 height 16
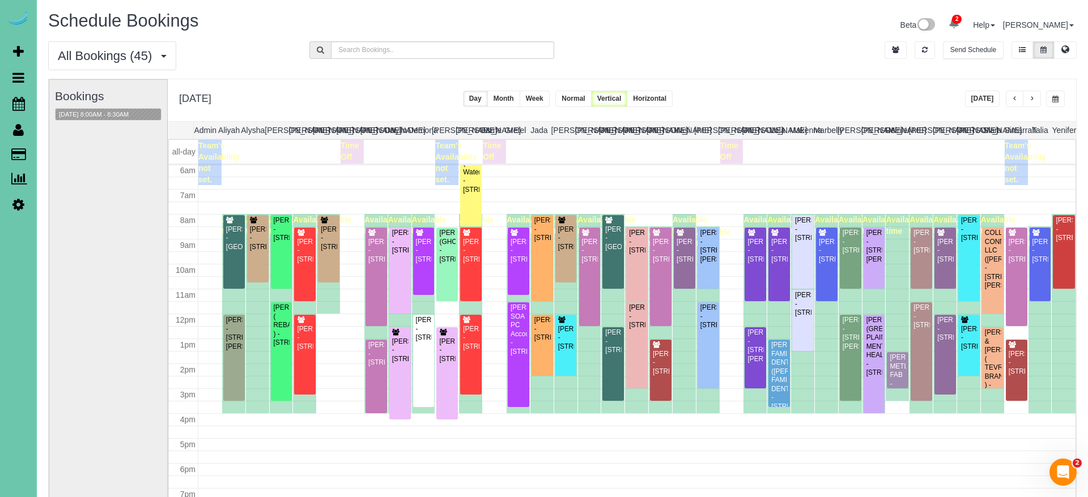
click at [990, 100] on span "button" at bounding box center [1055, 99] width 6 height 7
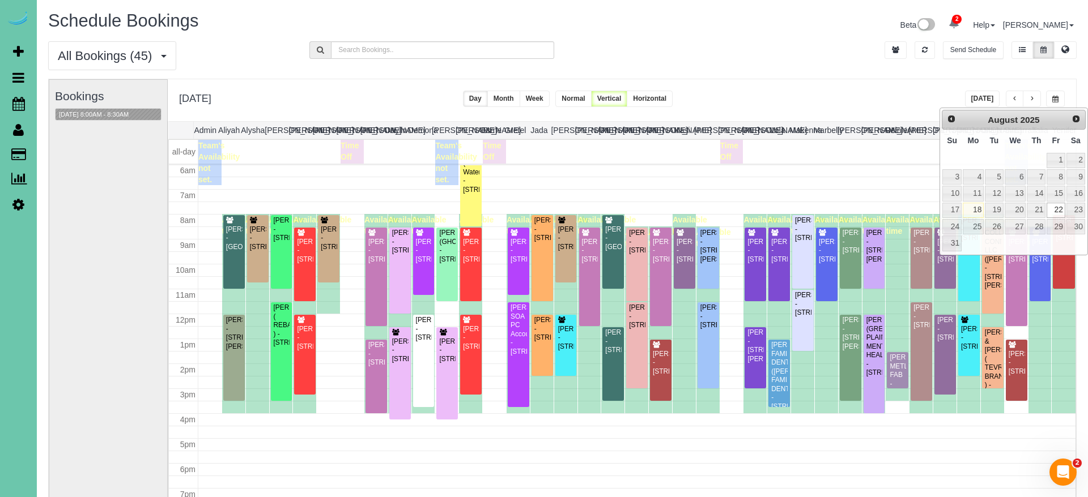
click at [831, 80] on div "**********" at bounding box center [622, 100] width 908 height 42
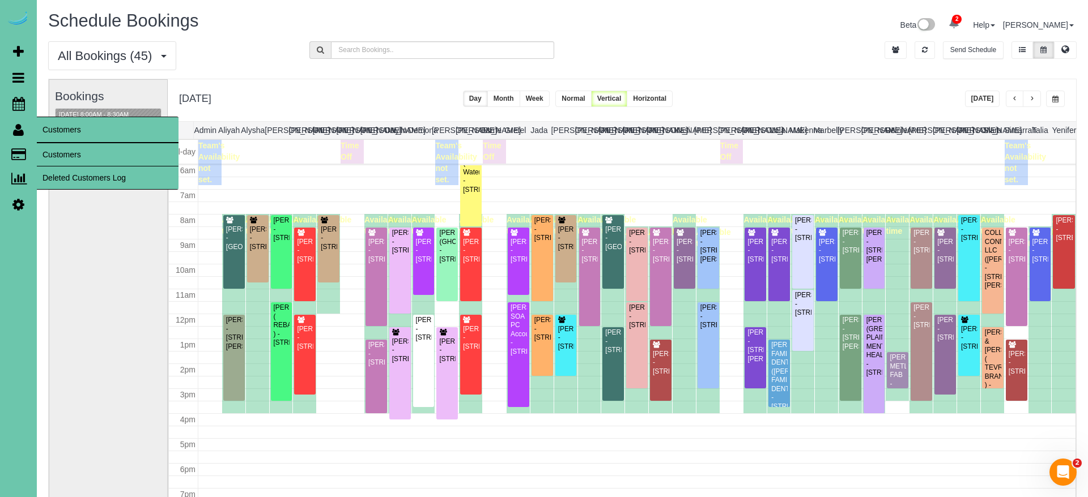
click at [64, 151] on link "Customers" at bounding box center [108, 154] width 142 height 23
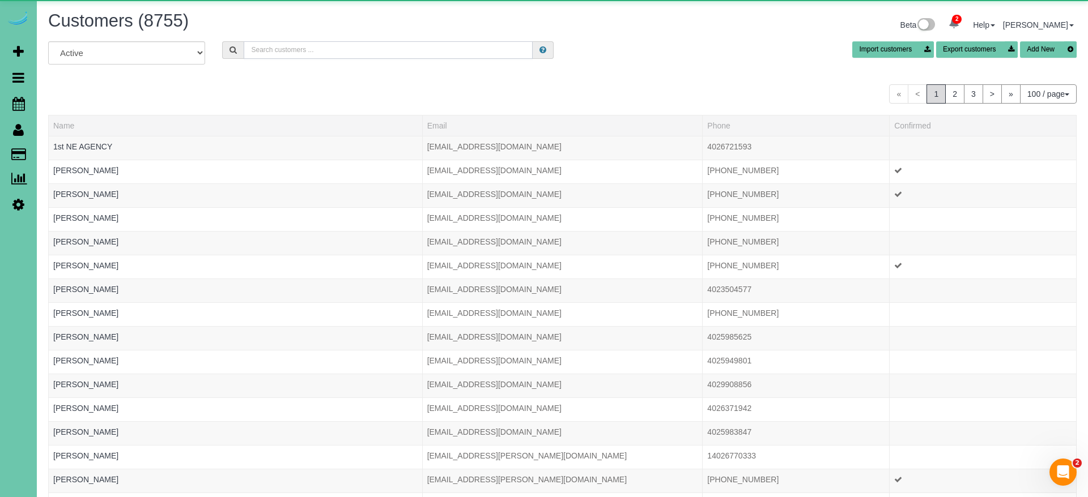
click at [372, 54] on input "text" at bounding box center [388, 50] width 289 height 18
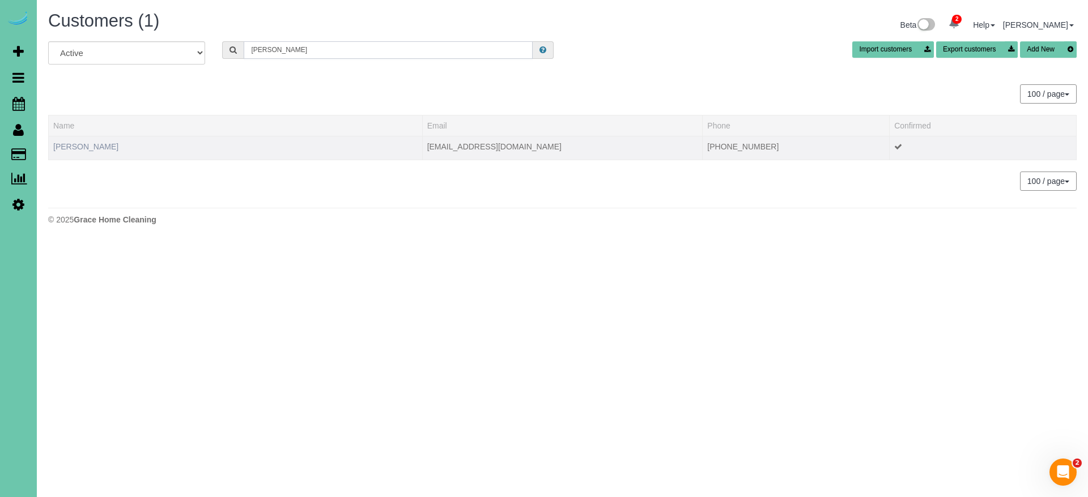
type input "colyer"
click at [87, 148] on link "Emily Colyer" at bounding box center [85, 146] width 65 height 9
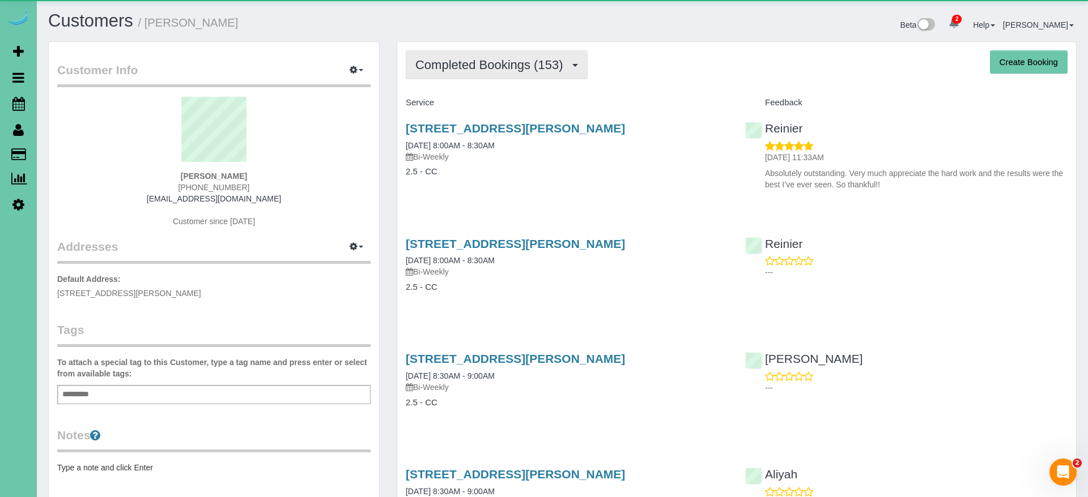
click at [533, 62] on span "Completed Bookings (153)" at bounding box center [491, 65] width 153 height 14
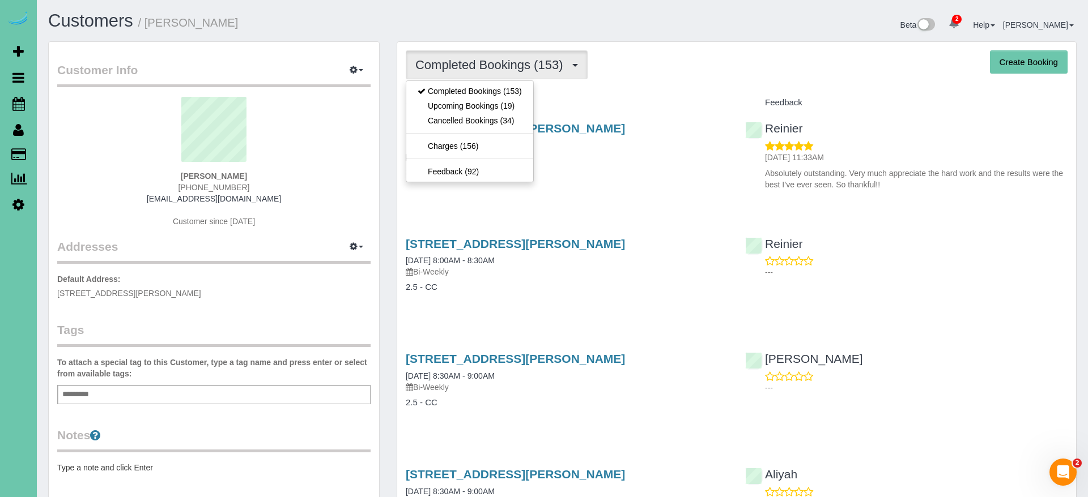
drag, startPoint x: 517, startPoint y: 113, endPoint x: 798, endPoint y: 80, distance: 282.3
click at [511, 104] on link "Upcoming Bookings (19)" at bounding box center [469, 106] width 127 height 15
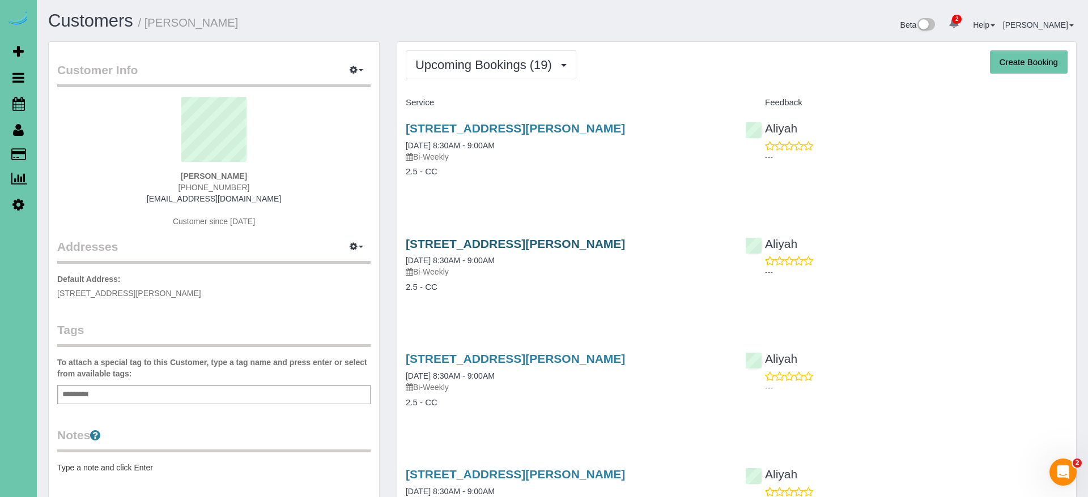
click at [554, 244] on link "15953 Cary Street, Omaha, NE 68136" at bounding box center [515, 243] width 219 height 13
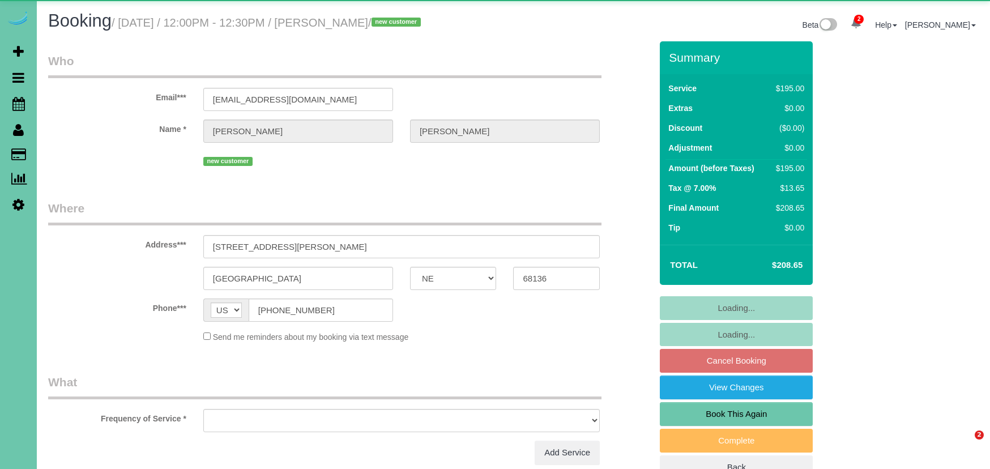
select select "NE"
select select "object:725"
select select "string:fspay-972e9a09-363a-4e12-8b07-36598412bcbc"
select select "number:37"
select select "number:43"
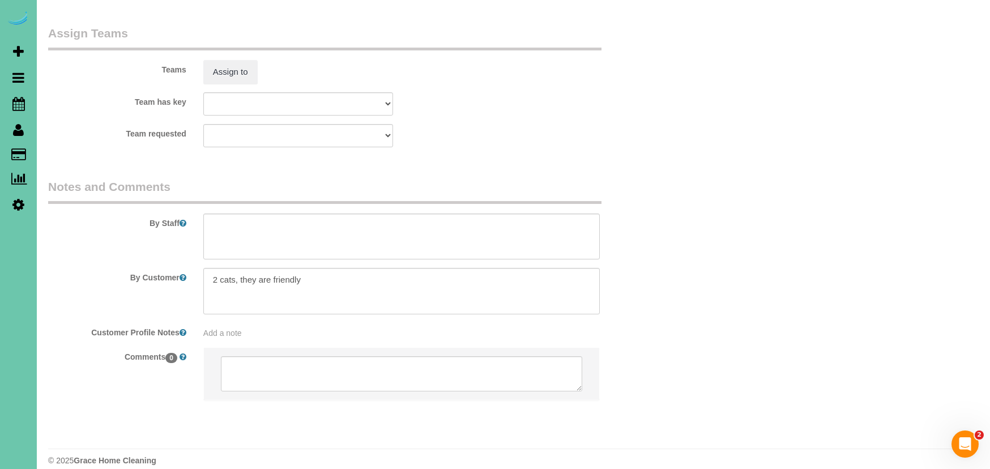
scroll to position [1189, 0]
click at [354, 221] on textarea at bounding box center [401, 237] width 397 height 46
paste textarea "1. credit 2. client works from home - he will be there to let you in 3. 3.5 hou…"
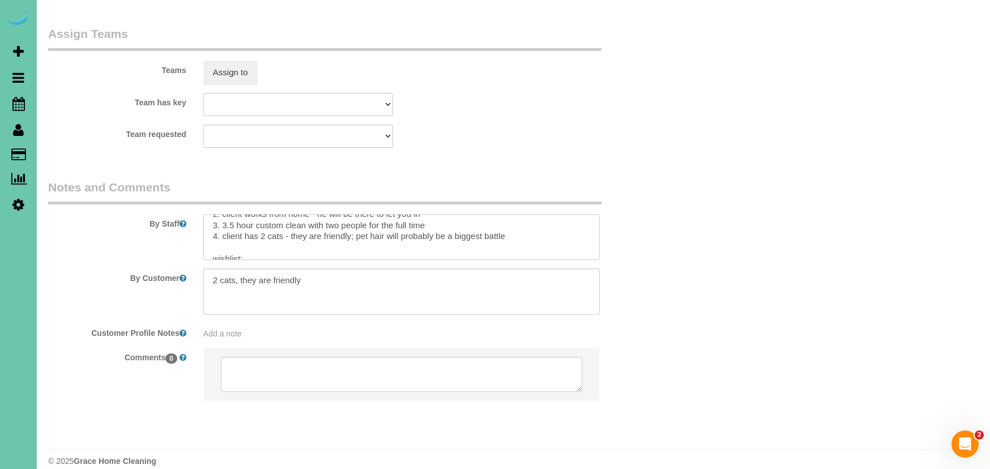
drag, startPoint x: 437, startPoint y: 211, endPoint x: 309, endPoint y: 211, distance: 128.6
click at [309, 214] on textarea at bounding box center [401, 237] width 397 height 46
drag, startPoint x: 224, startPoint y: 210, endPoint x: 248, endPoint y: 211, distance: 23.3
click at [224, 214] on textarea at bounding box center [401, 237] width 397 height 46
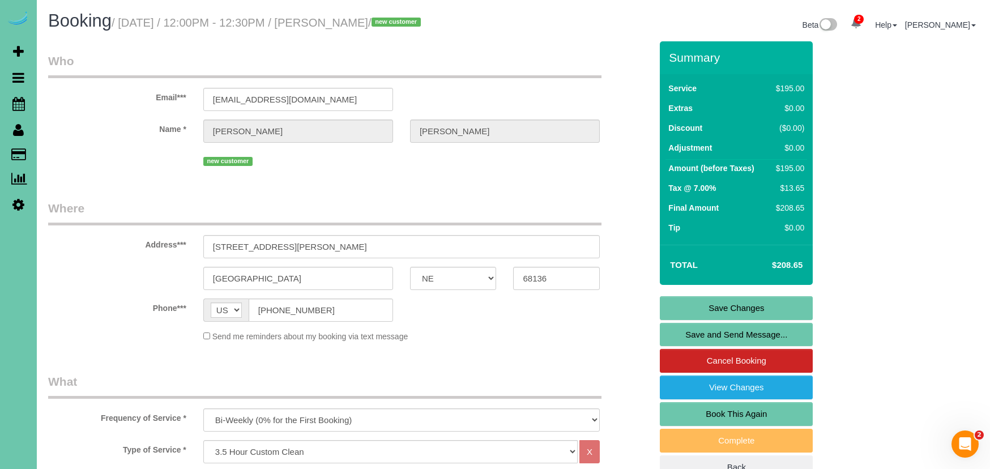
scroll to position [0, 0]
type textarea "1. credit 2. client works from home - he will be there to let you in 3. biweekl…"
click at [707, 304] on link "Save Changes" at bounding box center [736, 308] width 153 height 24
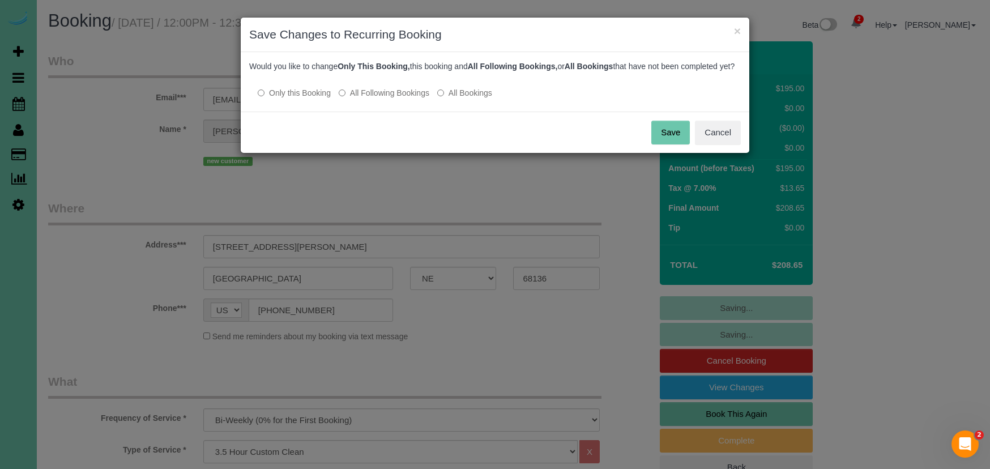
click at [397, 99] on label "All Following Bookings" at bounding box center [384, 92] width 91 height 11
drag, startPoint x: 664, startPoint y: 146, endPoint x: 634, endPoint y: 149, distance: 29.7
click at [664, 144] on button "Save" at bounding box center [671, 133] width 39 height 24
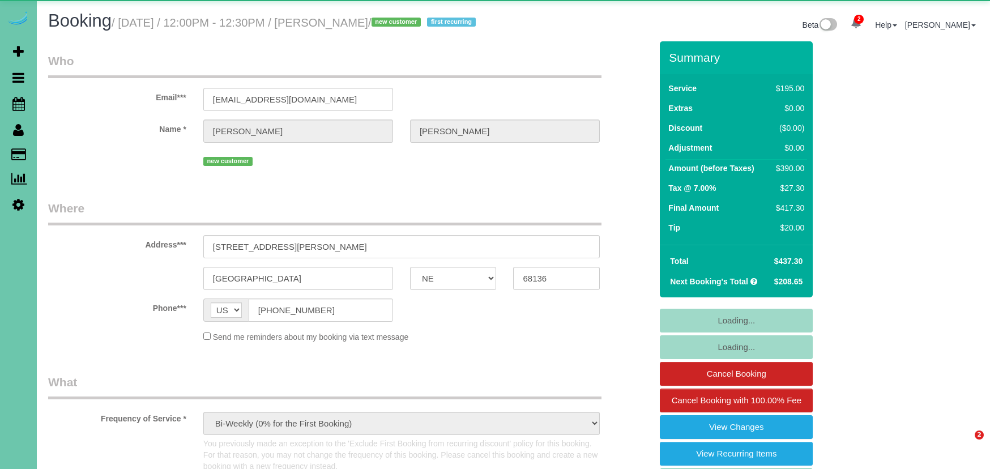
select select "NE"
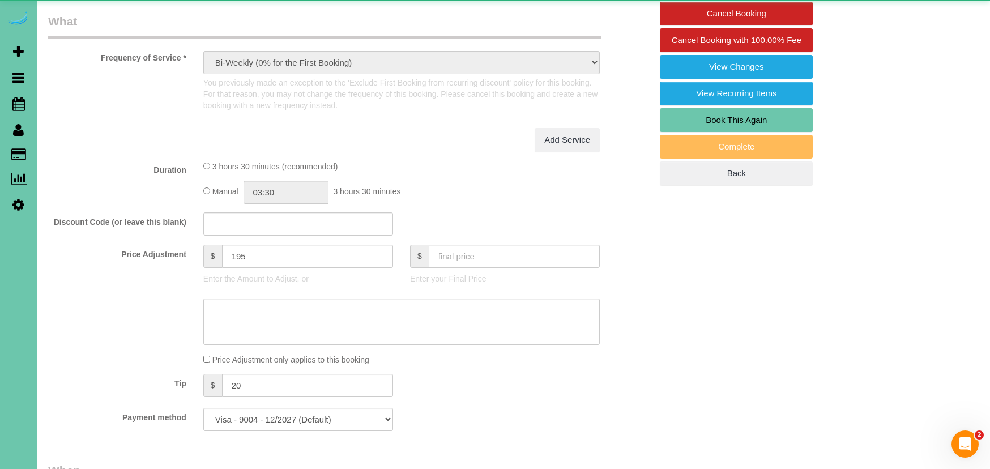
select select "object:687"
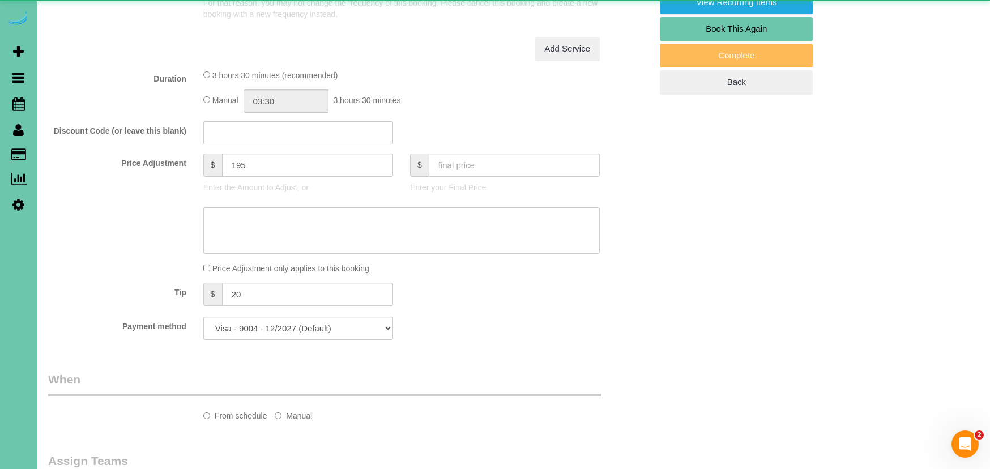
select select "number:37"
select select "number:43"
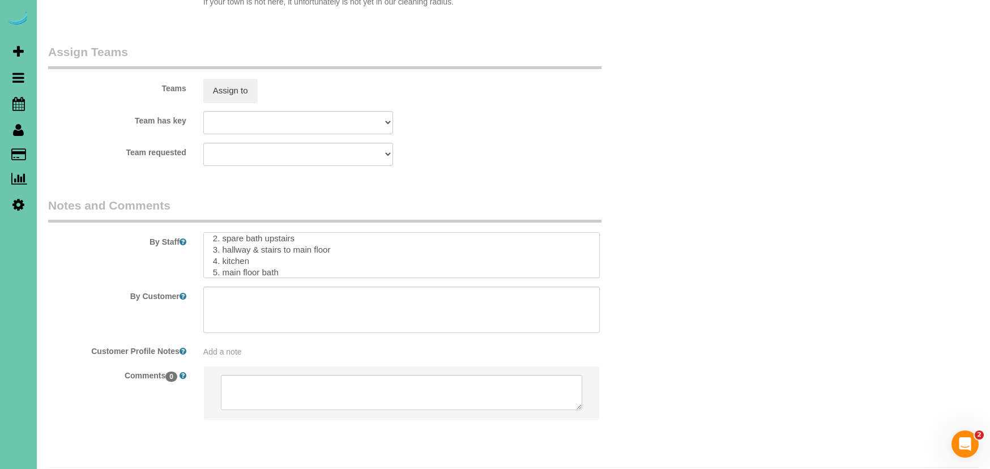
scroll to position [160, 0]
drag, startPoint x: 212, startPoint y: 221, endPoint x: 269, endPoint y: 305, distance: 101.7
click at [269, 305] on sui-booking-comments "By Staff By Customer Customer Profile Notes Add a note Comments 0" at bounding box center [349, 314] width 603 height 234
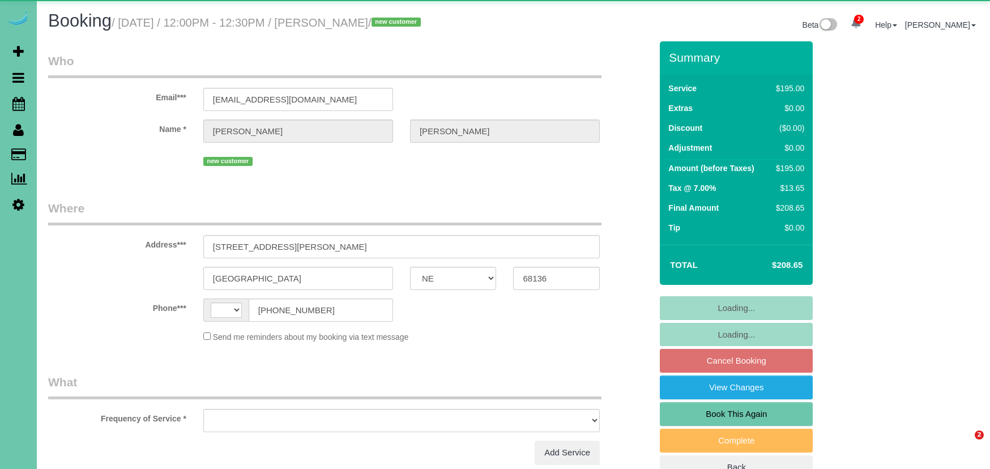
select select "NE"
select select "string:[GEOGRAPHIC_DATA]"
select select "object:653"
select select "string:fspay-972e9a09-363a-4e12-8b07-36598412bcbc"
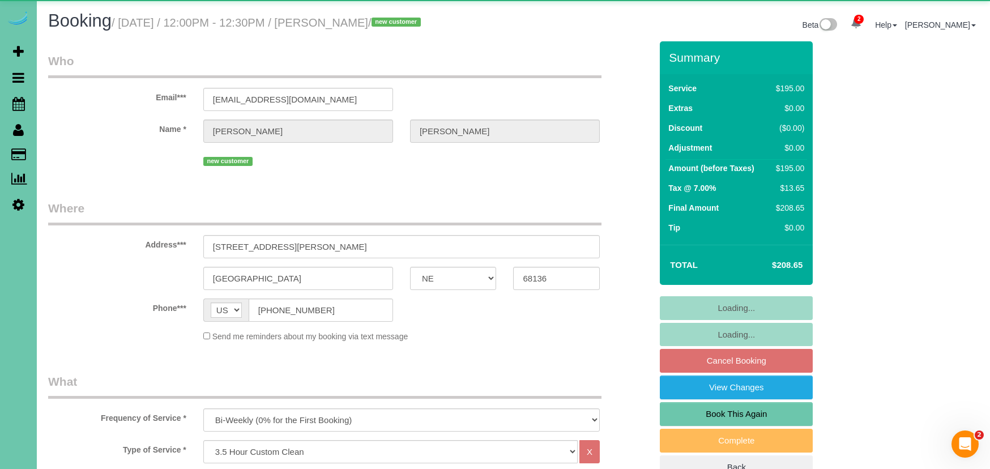
select select "object:862"
select select "number:37"
select select "number:43"
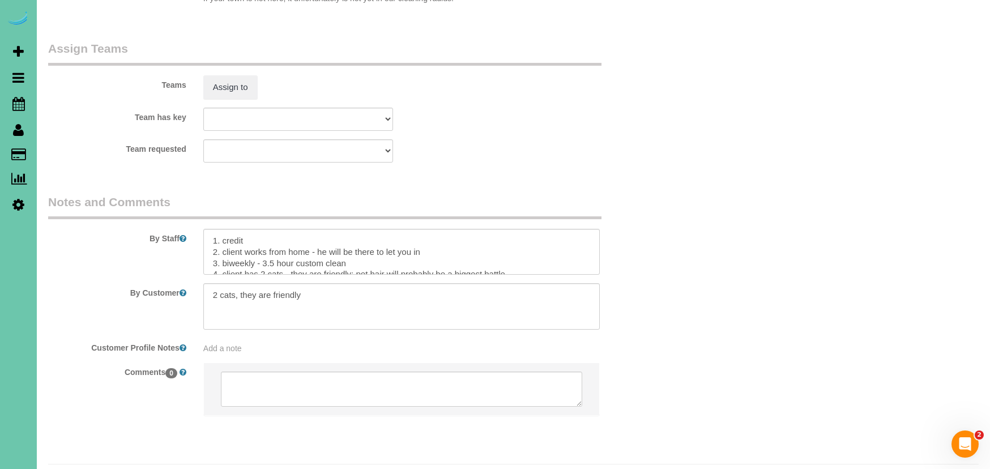
scroll to position [1177, 0]
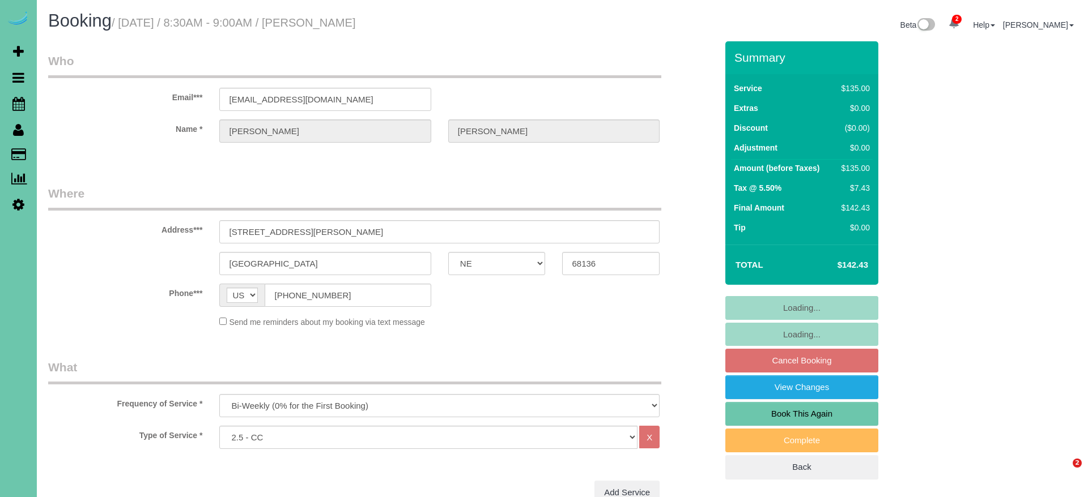
select select "NE"
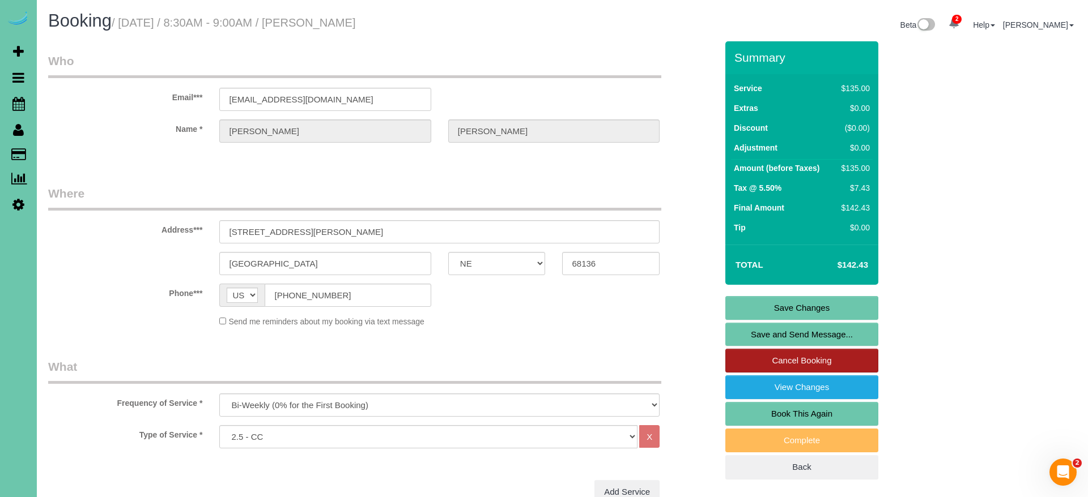
click at [831, 362] on link "Cancel Booking" at bounding box center [801, 361] width 153 height 24
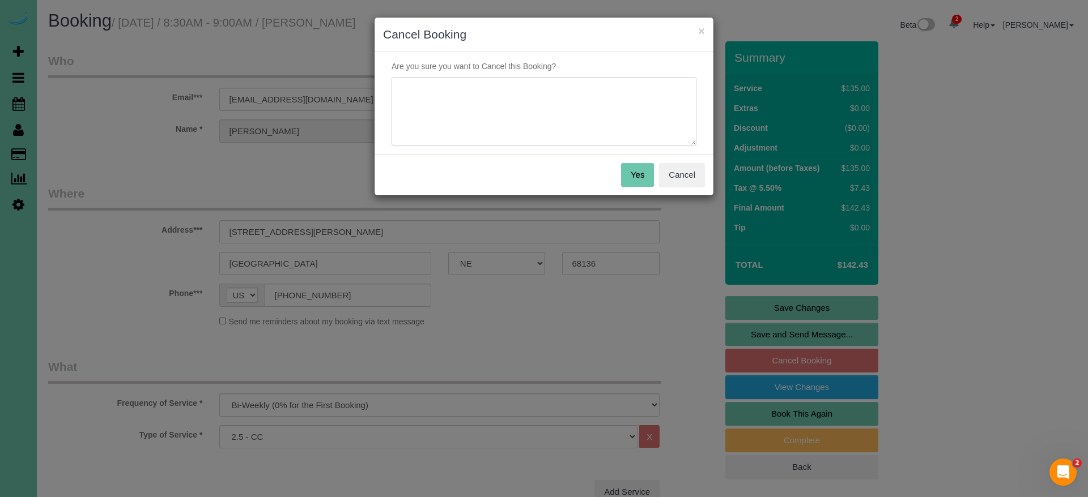
click at [499, 105] on textarea at bounding box center [544, 111] width 305 height 69
drag, startPoint x: 494, startPoint y: 88, endPoint x: 584, endPoint y: 113, distance: 93.5
click at [495, 88] on textarea at bounding box center [544, 111] width 305 height 69
type textarea "staying w/ mom; pause for time being"
click at [636, 176] on button "Yes" at bounding box center [637, 175] width 33 height 24
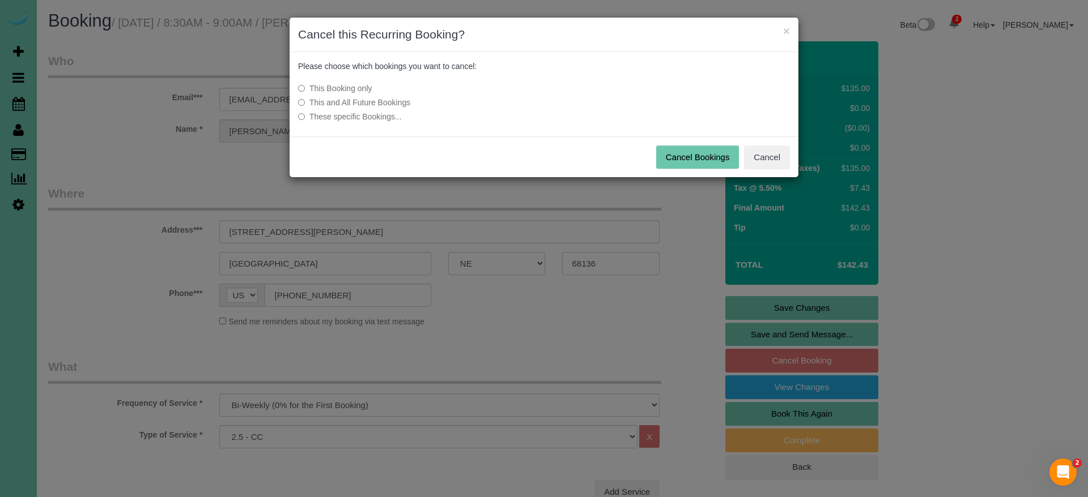
click at [392, 107] on label "This and All Future Bookings" at bounding box center [459, 102] width 322 height 11
click at [706, 158] on button "Cancel Bookings" at bounding box center [697, 158] width 83 height 24
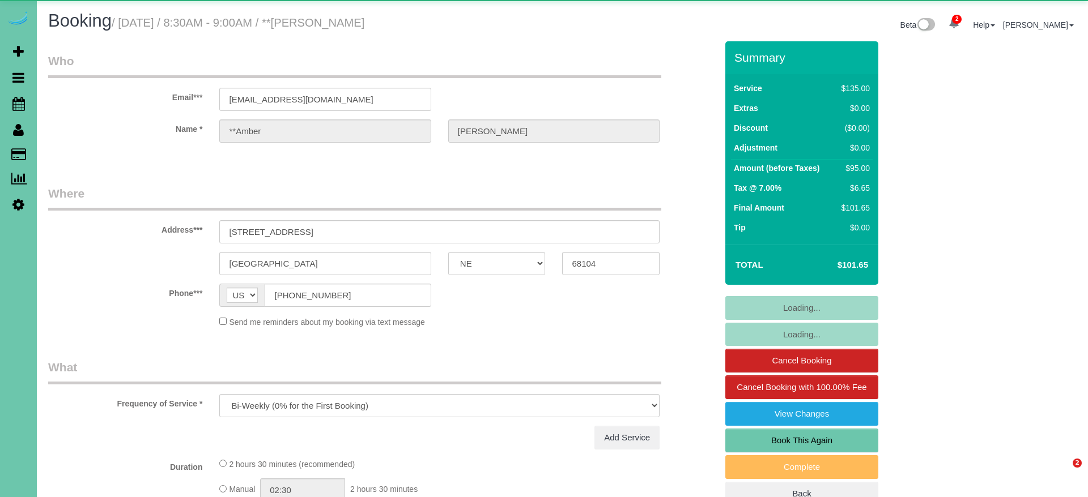
select select "NE"
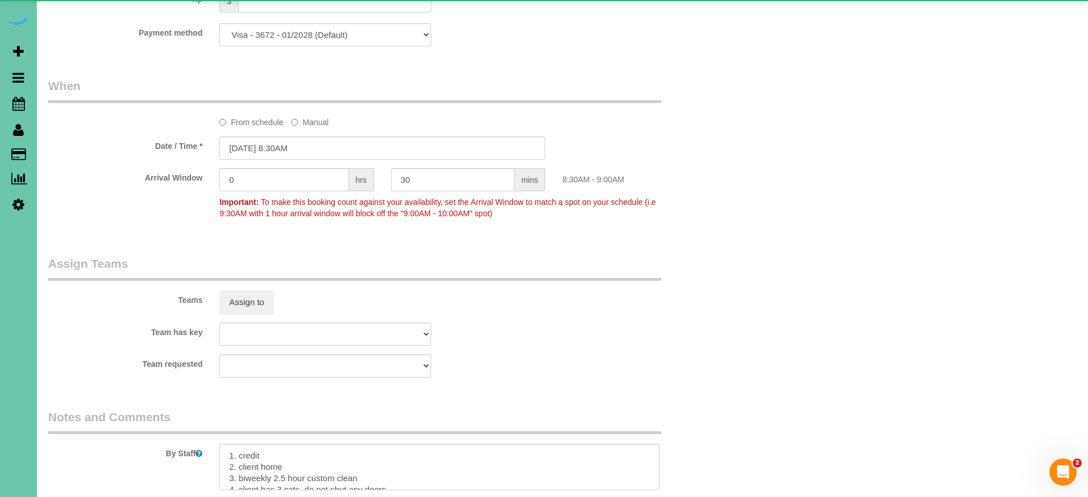
select select "object:911"
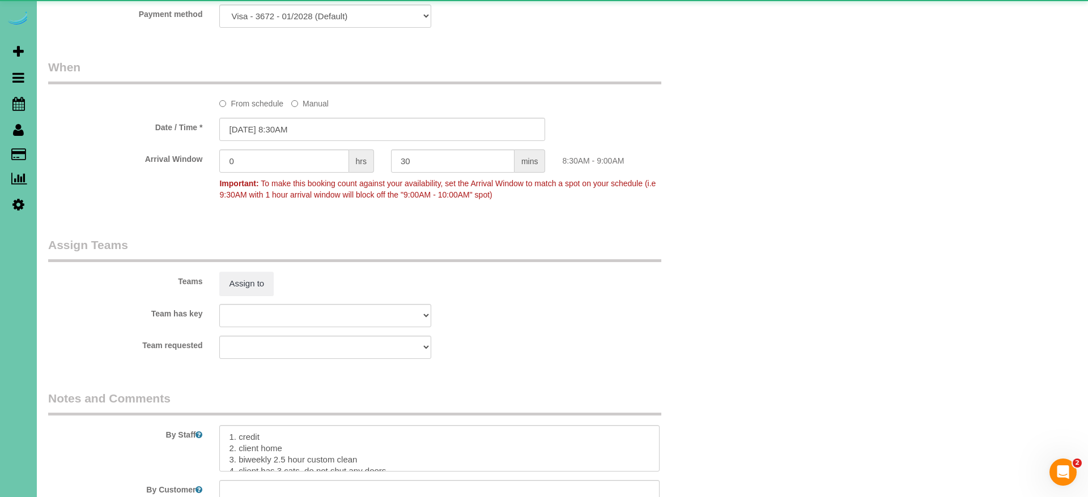
select select "number:34"
select select "number:41"
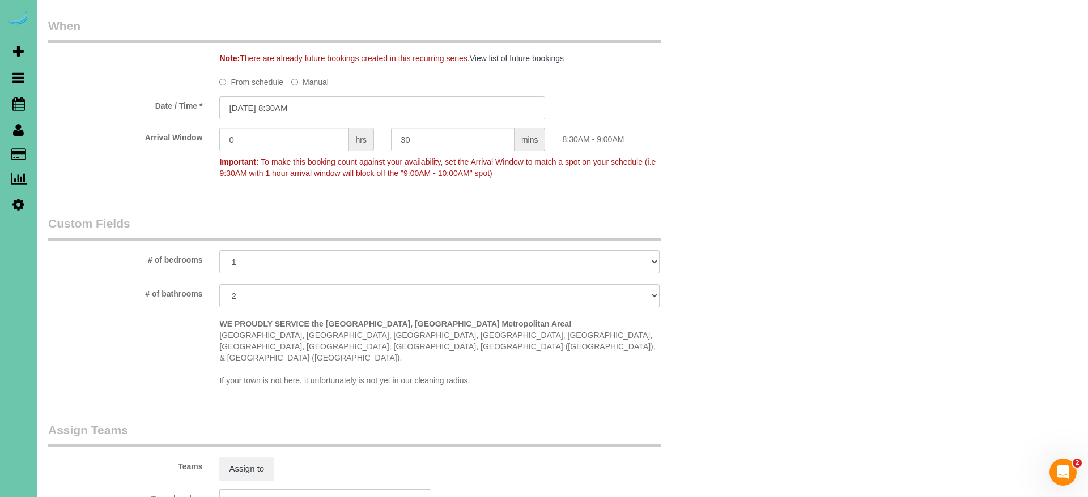
scroll to position [797, 0]
drag, startPoint x: 297, startPoint y: 100, endPoint x: 296, endPoint y: 110, distance: 9.7
click at [297, 100] on input "[DATE] 8:30AM" at bounding box center [382, 107] width 326 height 23
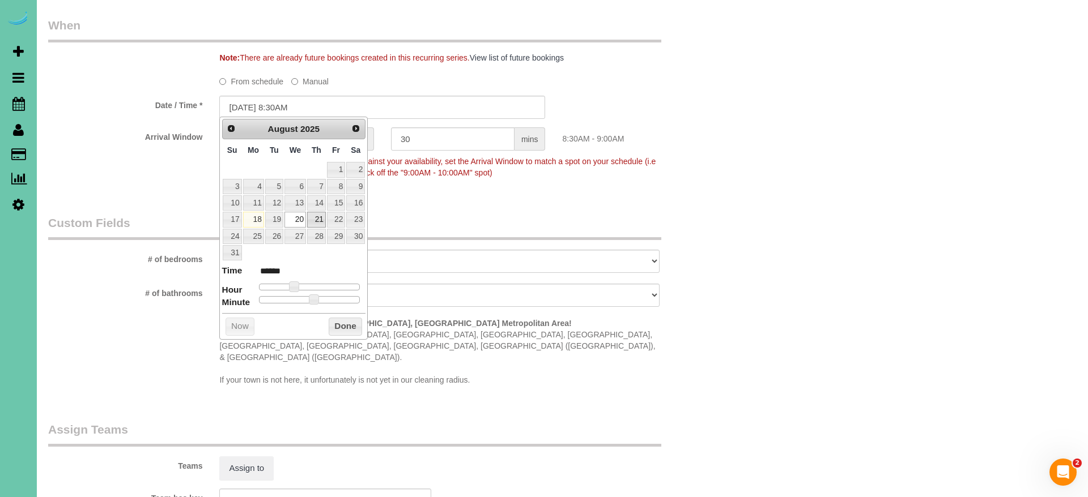
click at [309, 220] on link "21" at bounding box center [316, 219] width 19 height 15
type input "[DATE] 9:30AM"
type input "******"
type input "[DATE] 10:30AM"
type input "*******"
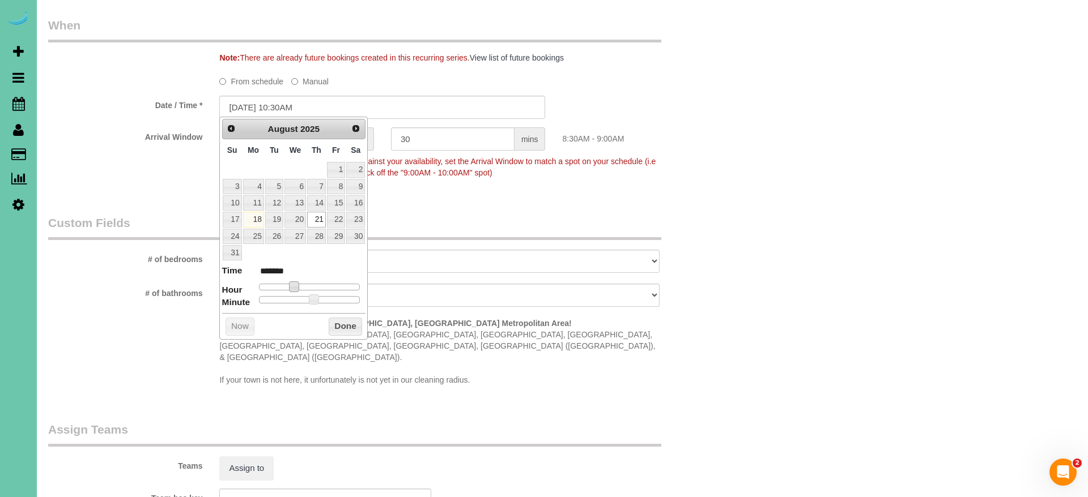
type input "[DATE] 11:30AM"
type input "*******"
type input "[DATE] 12:30PM"
type input "*******"
drag, startPoint x: 305, startPoint y: 286, endPoint x: 313, endPoint y: 287, distance: 8.5
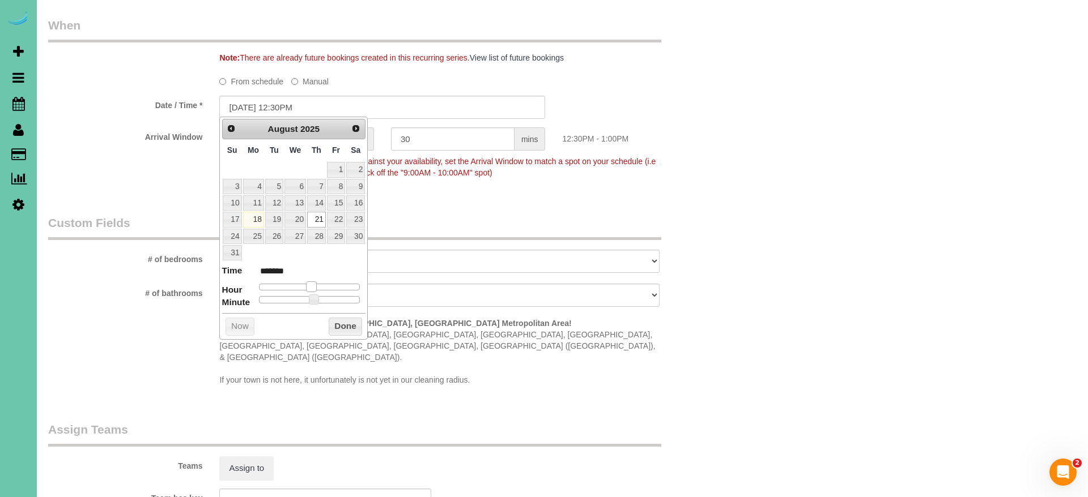
click at [314, 287] on span at bounding box center [311, 287] width 10 height 10
click at [336, 321] on button "Done" at bounding box center [345, 327] width 33 height 18
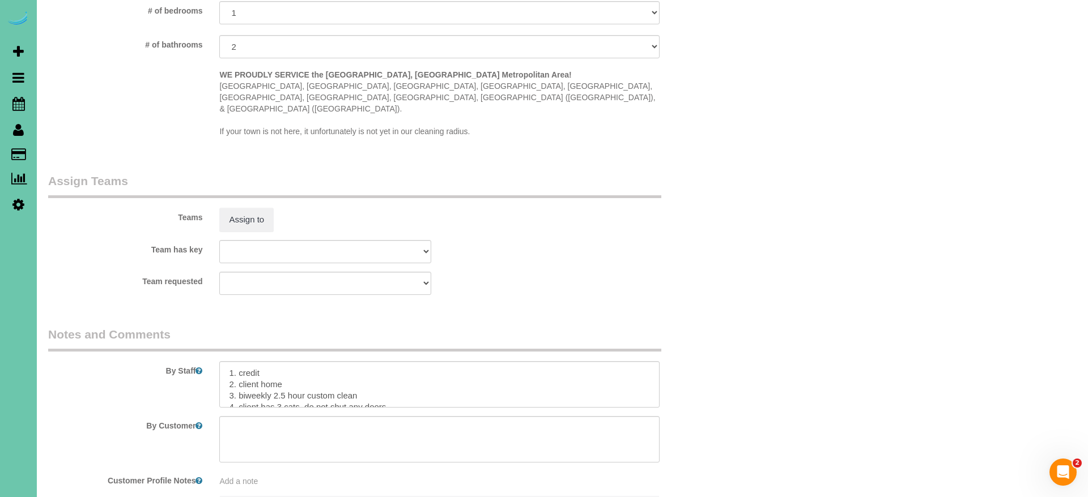
scroll to position [1059, 0]
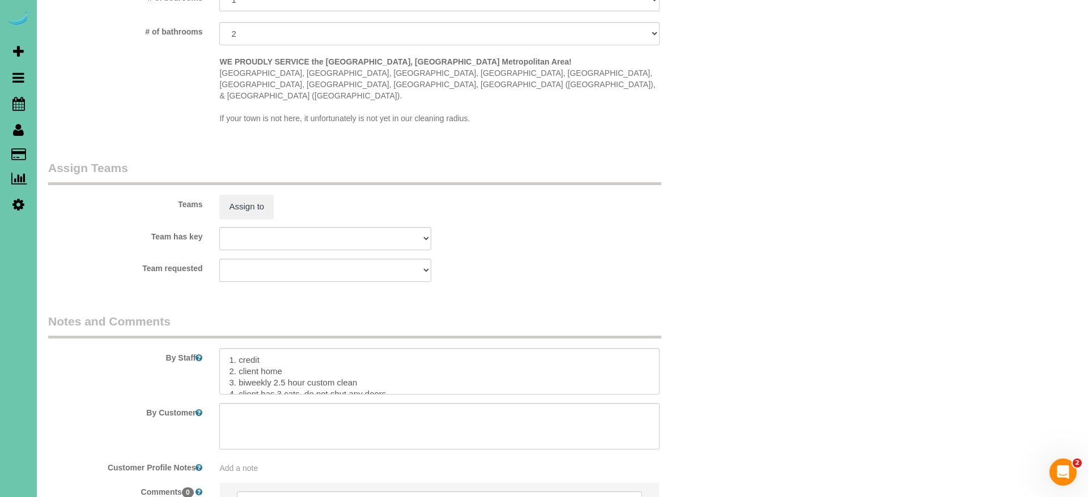
click at [243, 197] on sui-booking-teams "Teams Assign to Team has key Admin Aliyah [GEOGRAPHIC_DATA] [PERSON_NAME] [PERS…" at bounding box center [382, 221] width 669 height 122
click at [241, 195] on button "Assign to" at bounding box center [246, 207] width 54 height 24
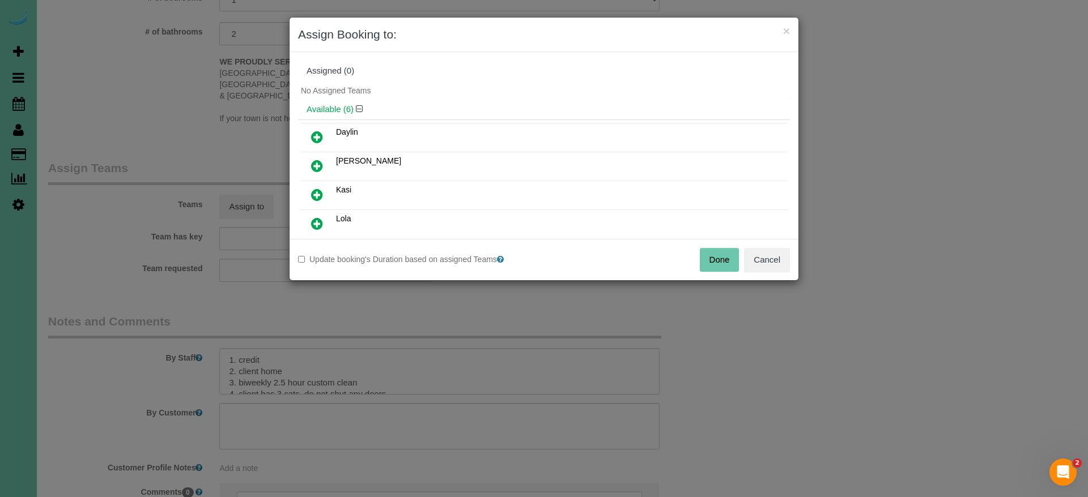
drag, startPoint x: 320, startPoint y: 163, endPoint x: 338, endPoint y: 207, distance: 47.8
click at [320, 163] on icon at bounding box center [317, 166] width 12 height 14
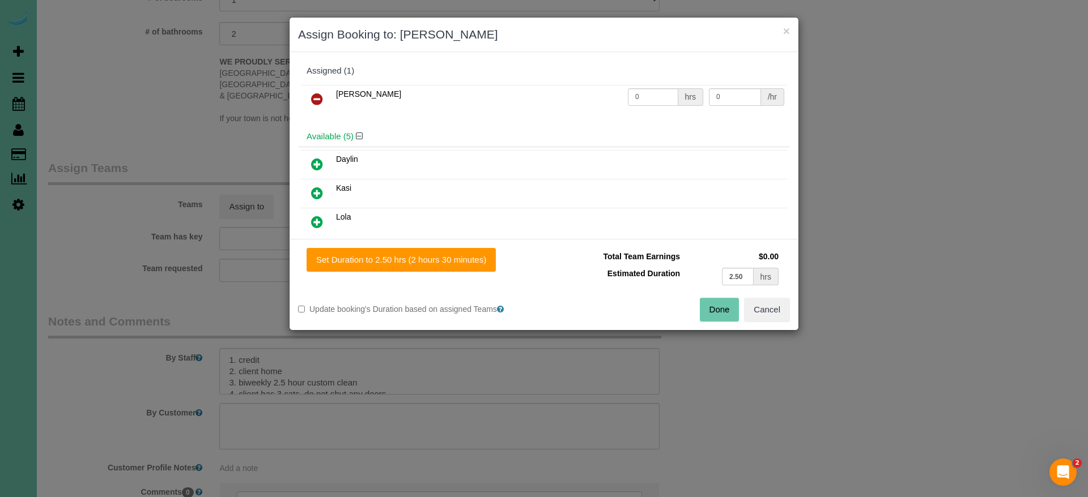
click at [402, 276] on div "Set Duration to 2.50 hrs (2 hours 30 minutes) Total Team Earnings $0.00 Estimat…" at bounding box center [544, 284] width 509 height 91
click at [415, 260] on button "Set Duration to 2.50 hrs (2 hours 30 minutes)" at bounding box center [401, 260] width 189 height 24
type input "2.50"
click at [722, 312] on button "Done" at bounding box center [720, 310] width 40 height 24
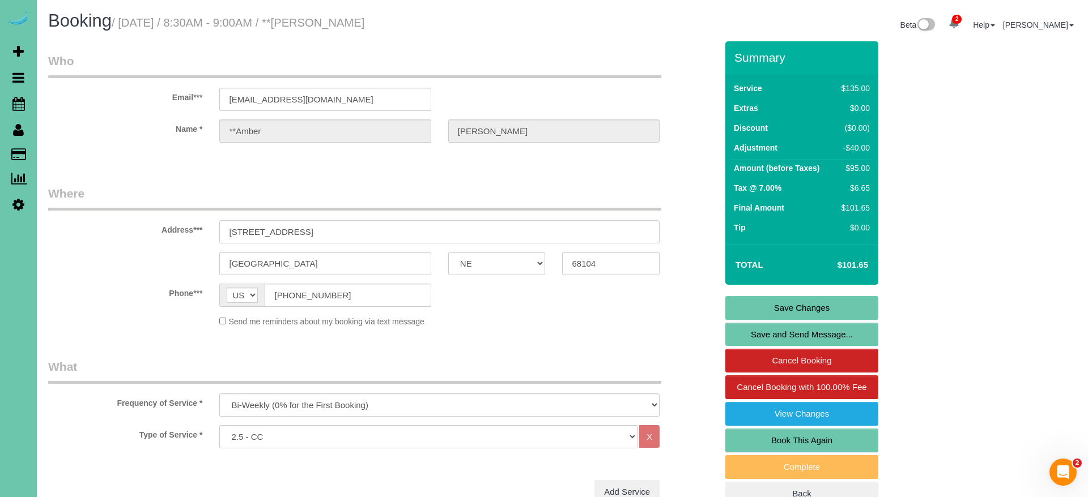
scroll to position [0, 0]
click at [755, 337] on link "Save and Send Message..." at bounding box center [801, 335] width 153 height 24
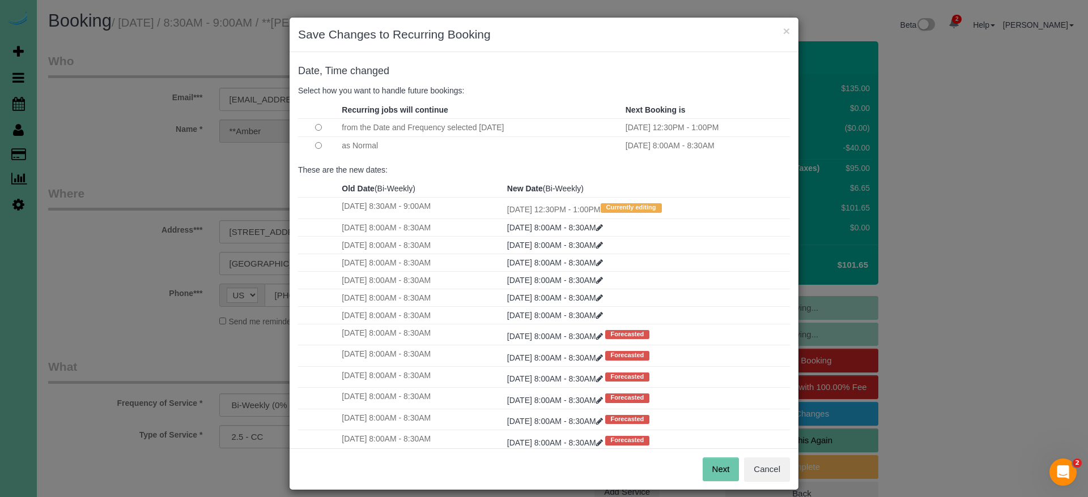
click at [724, 463] on button "Next" at bounding box center [721, 470] width 37 height 24
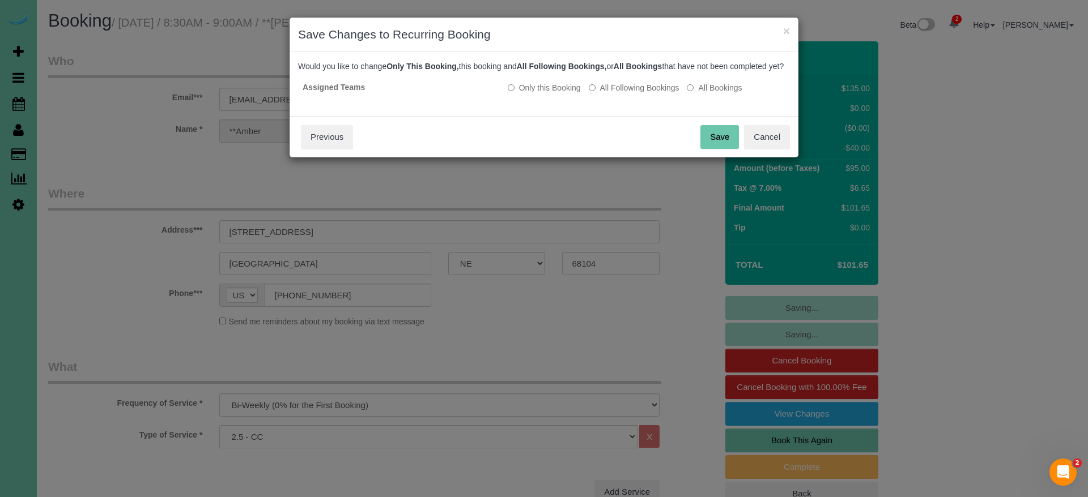
drag, startPoint x: 743, startPoint y: 142, endPoint x: 716, endPoint y: 147, distance: 27.1
click at [739, 143] on div "Save Cancel Previous" at bounding box center [544, 136] width 509 height 41
click at [716, 147] on button "Save" at bounding box center [719, 137] width 39 height 24
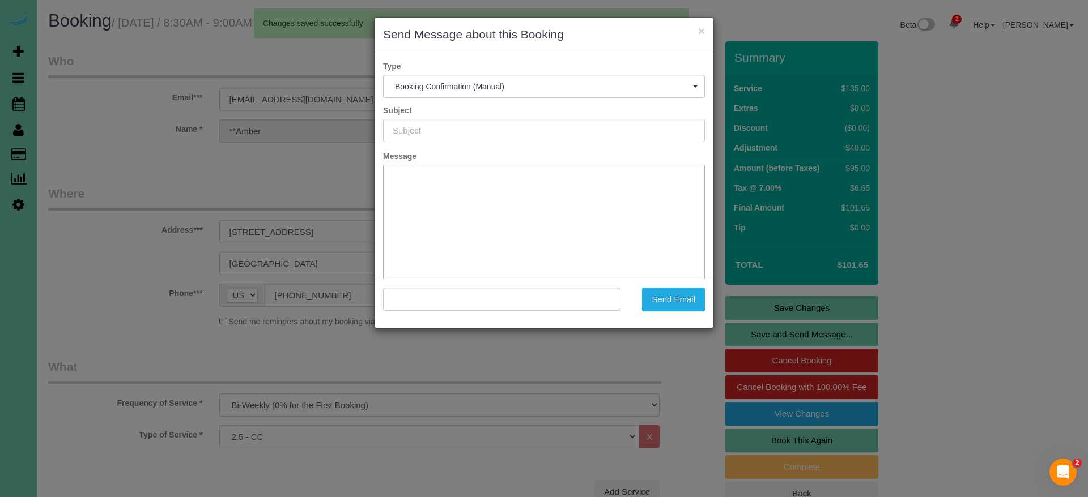
type input "Booking Confirmed!"
type input ""**[PERSON_NAME]" <[EMAIL_ADDRESS][DOMAIN_NAME]>"
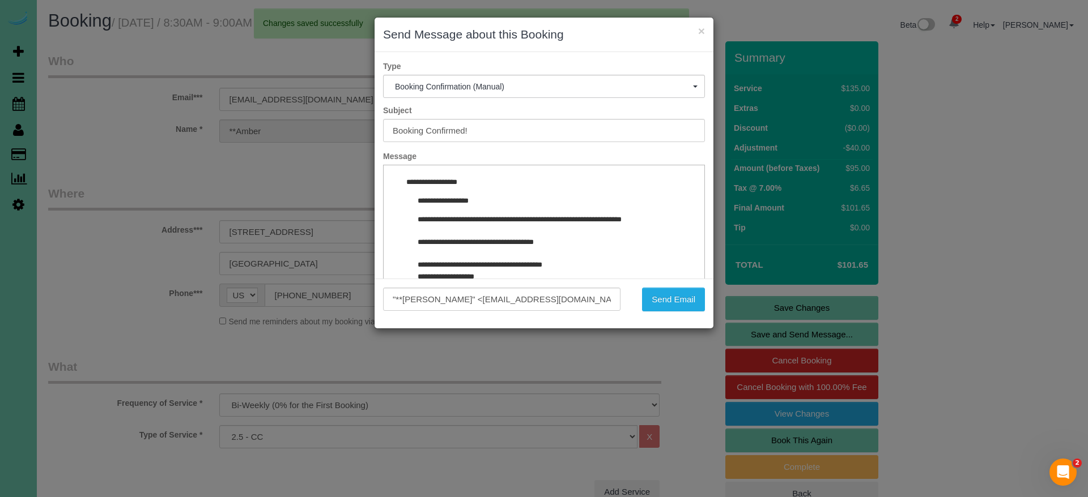
click at [695, 305] on button "Send Email" at bounding box center [673, 300] width 63 height 24
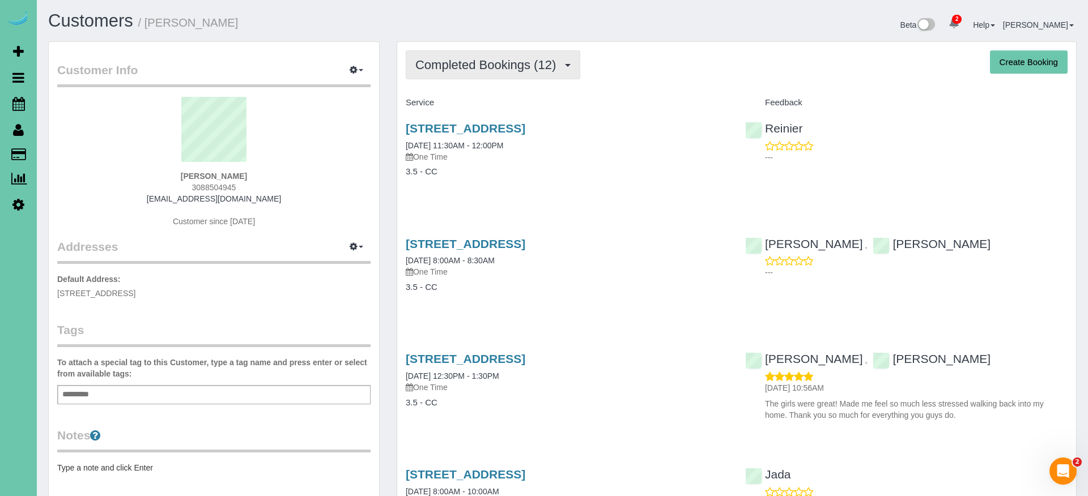
click at [508, 66] on span "Completed Bookings (12)" at bounding box center [488, 65] width 146 height 14
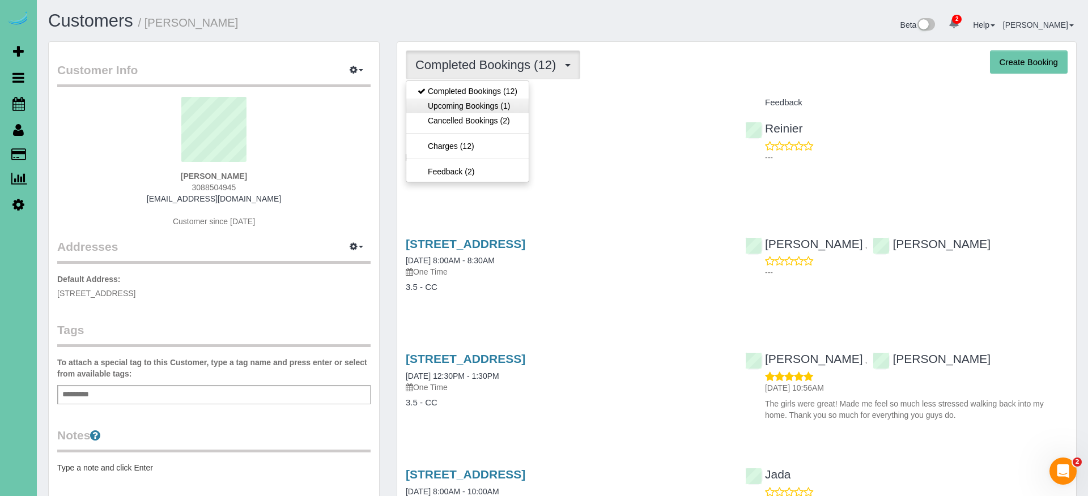
click at [498, 103] on link "Upcoming Bookings (1)" at bounding box center [467, 106] width 122 height 15
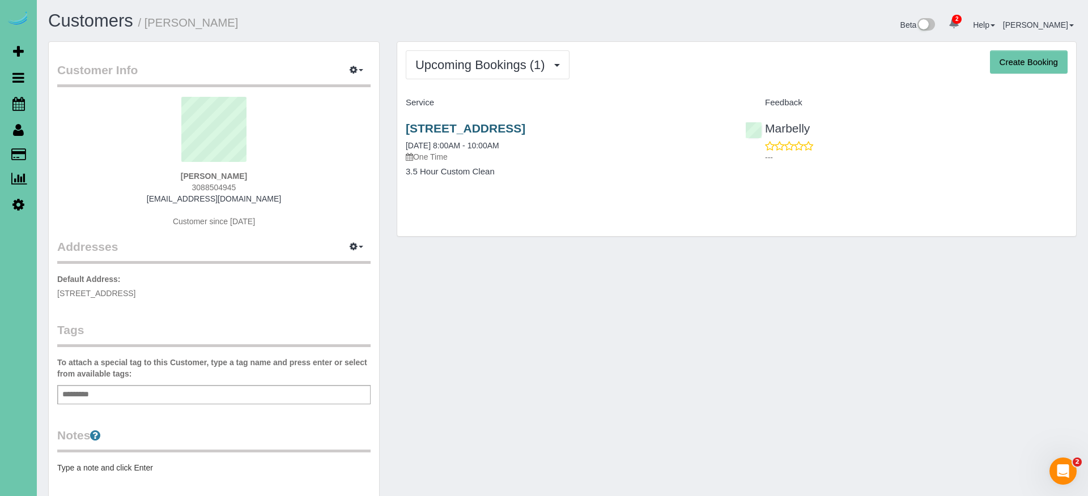
click at [489, 125] on link "9815 Pintail Dr, Papillion, NE 68046" at bounding box center [466, 128] width 120 height 13
drag, startPoint x: 450, startPoint y: 70, endPoint x: 446, endPoint y: 74, distance: 6.0
click at [450, 71] on span "Upcoming Bookings (1)" at bounding box center [482, 65] width 135 height 14
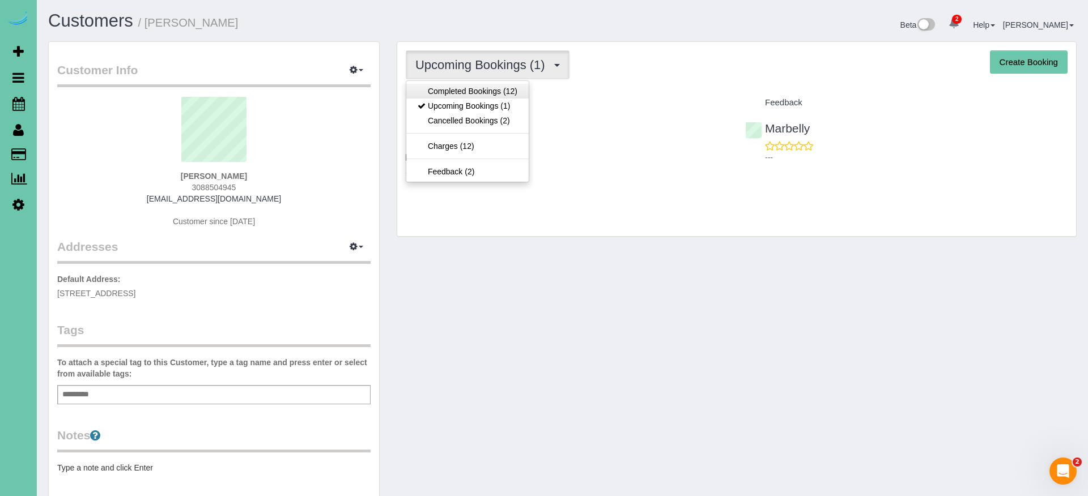
click at [439, 92] on link "Completed Bookings (12)" at bounding box center [467, 91] width 122 height 15
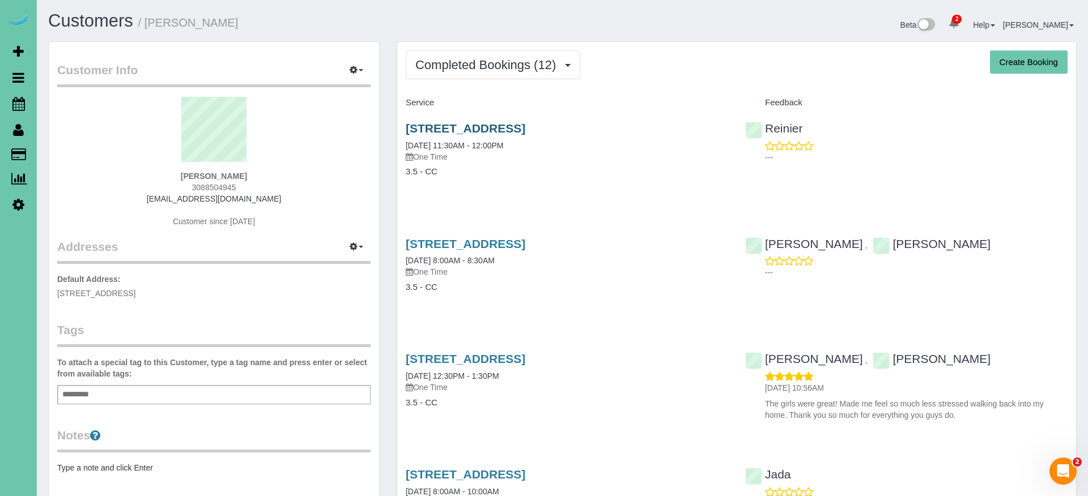
click at [449, 127] on link "9815 Pintail Dr, Papillion, NE 68046" at bounding box center [466, 128] width 120 height 13
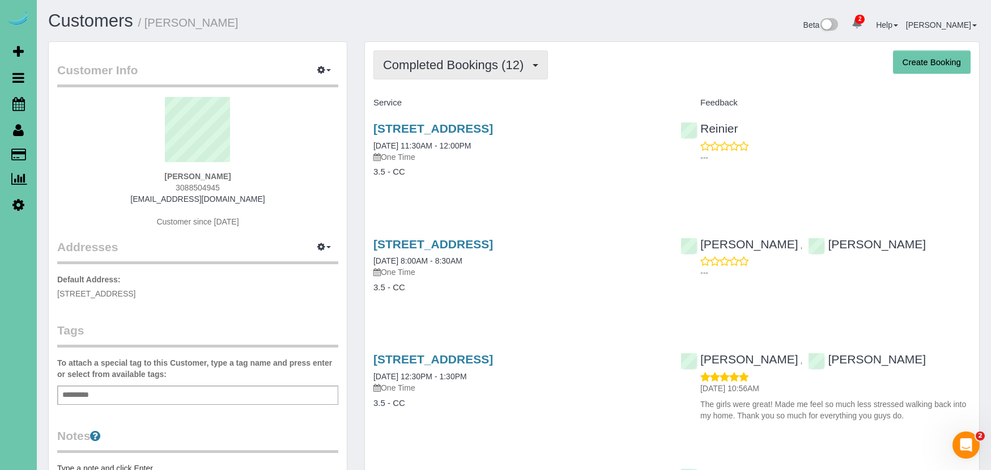
click at [456, 66] on span "Completed Bookings (12)" at bounding box center [456, 65] width 146 height 14
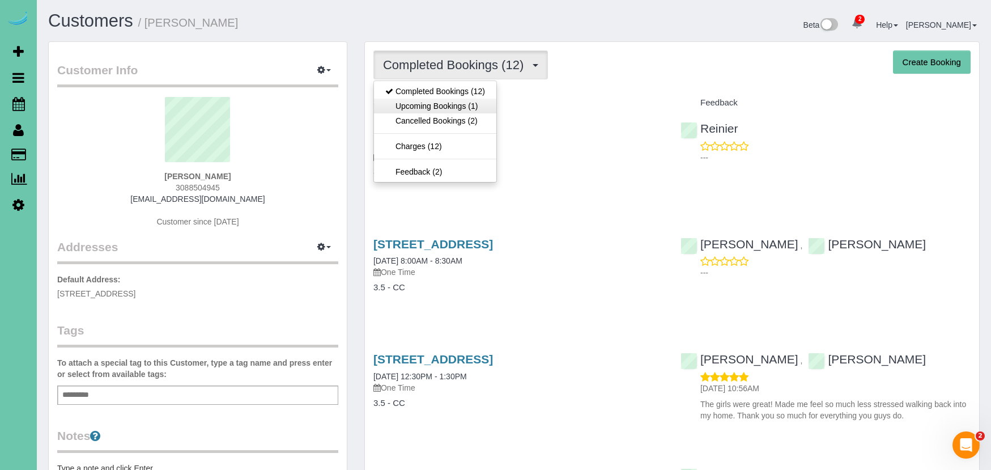
click at [460, 100] on link "Upcoming Bookings (1)" at bounding box center [435, 106] width 122 height 15
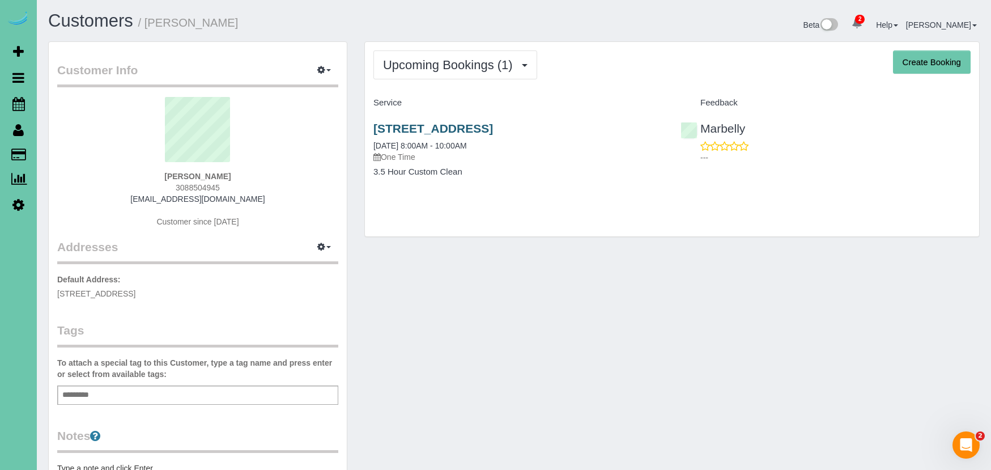
drag, startPoint x: 487, startPoint y: 142, endPoint x: 500, endPoint y: 131, distance: 16.8
click at [490, 141] on div "9815 Pintail Dr, Papillion, NE 68046 08/19/2025 8:00AM - 10:00AM One Time" at bounding box center [518, 142] width 290 height 41
click at [493, 129] on link "9815 Pintail Dr, Papillion, NE 68046" at bounding box center [433, 128] width 120 height 13
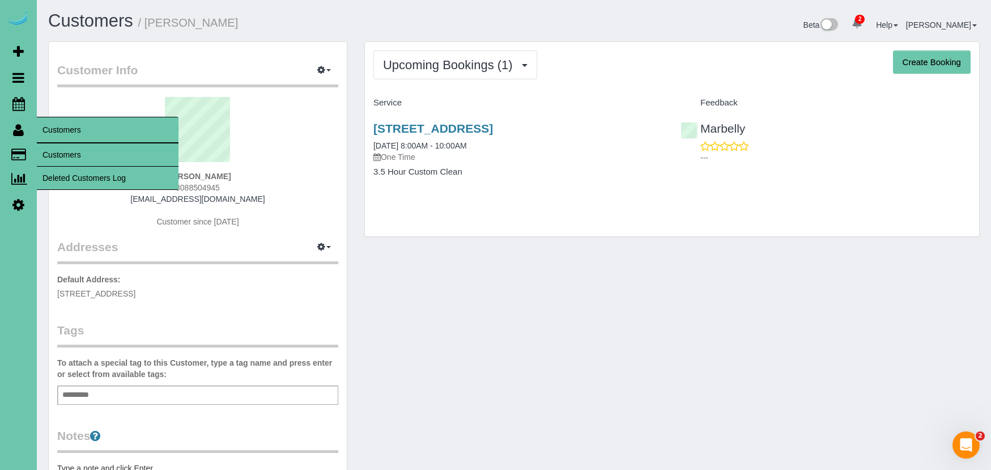
drag, startPoint x: 99, startPoint y: 158, endPoint x: 122, endPoint y: 154, distance: 23.5
click at [98, 158] on link "Customers" at bounding box center [108, 154] width 142 height 23
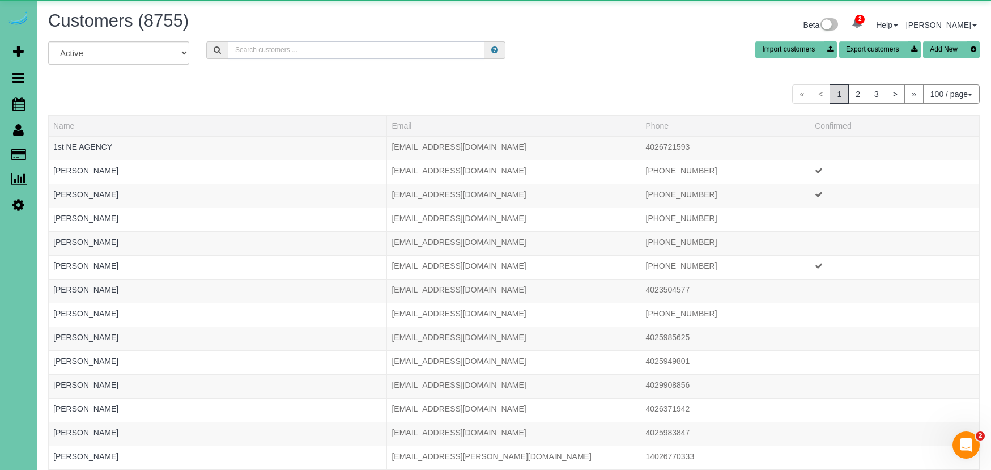
click at [339, 52] on input "text" at bounding box center [356, 50] width 257 height 18
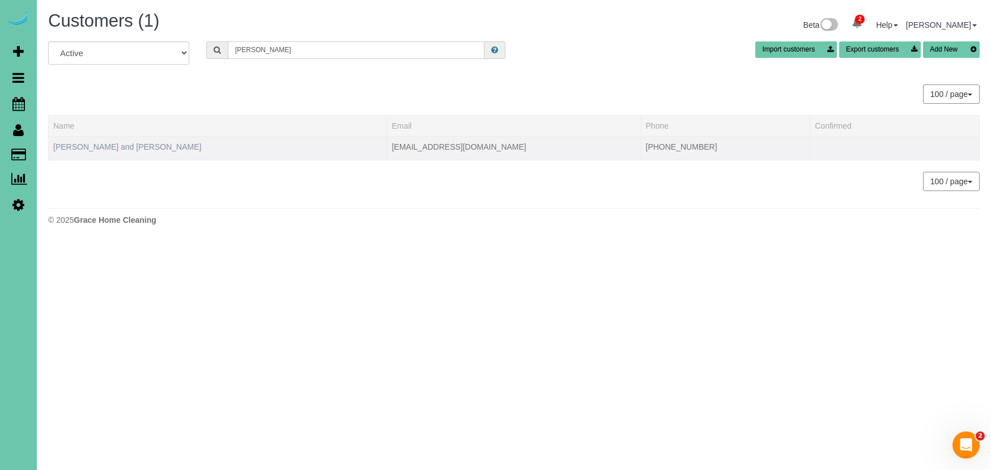
type input "bob a"
click at [110, 142] on link "Bob and Deb Gillogly" at bounding box center [127, 146] width 148 height 9
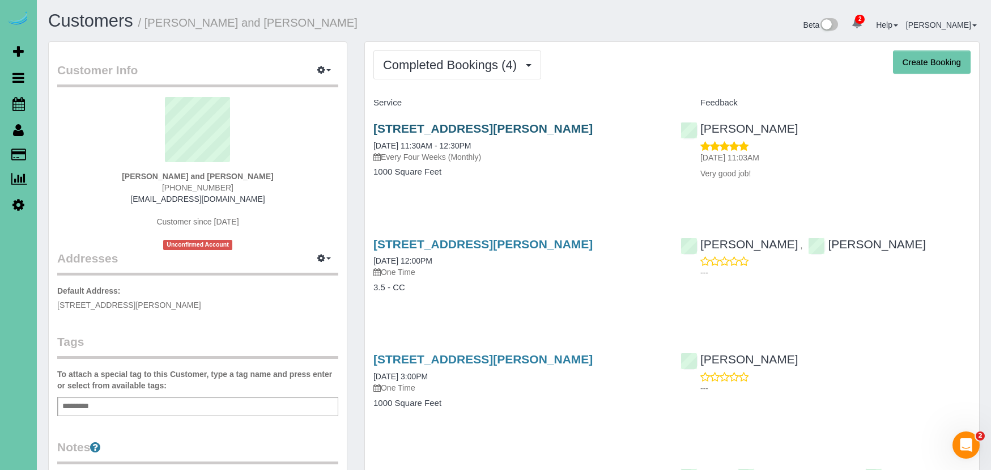
click at [445, 129] on link "6811 Giles Road Apt 105, Papillion, NE 68133" at bounding box center [482, 128] width 219 height 13
drag, startPoint x: 429, startPoint y: 72, endPoint x: 432, endPoint y: 82, distance: 10.8
click at [429, 72] on button "Completed Bookings (4)" at bounding box center [457, 64] width 168 height 29
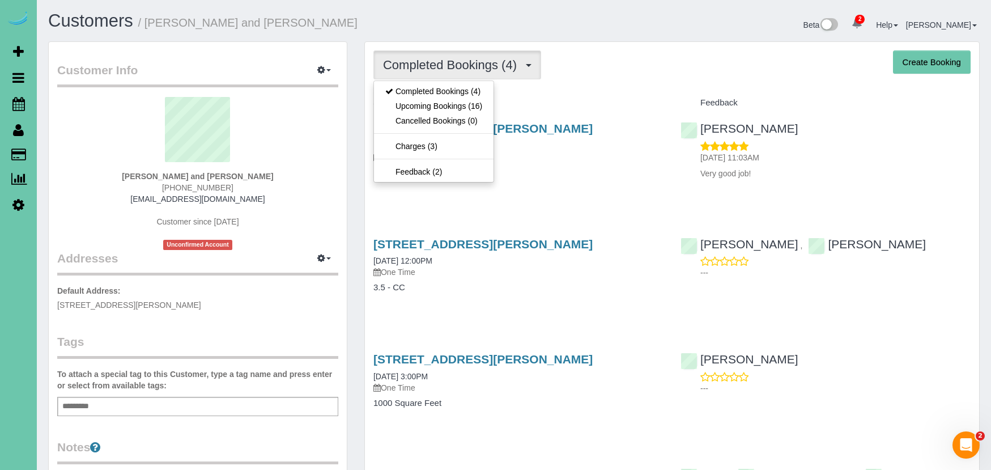
drag, startPoint x: 447, startPoint y: 108, endPoint x: 440, endPoint y: 107, distance: 6.8
click at [446, 108] on link "Upcoming Bookings (16)" at bounding box center [434, 106] width 120 height 15
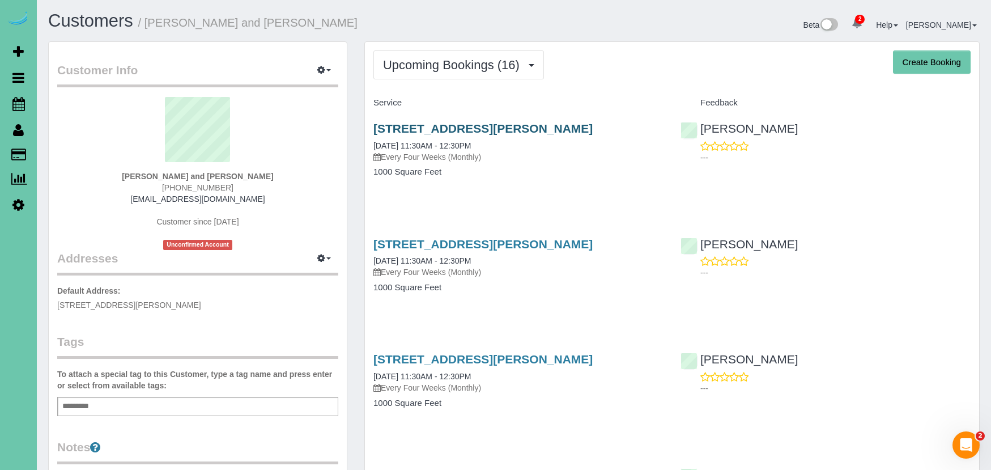
click at [512, 126] on link "6811 Giles Road Apt 105, Papillion, NE 68133" at bounding box center [482, 128] width 219 height 13
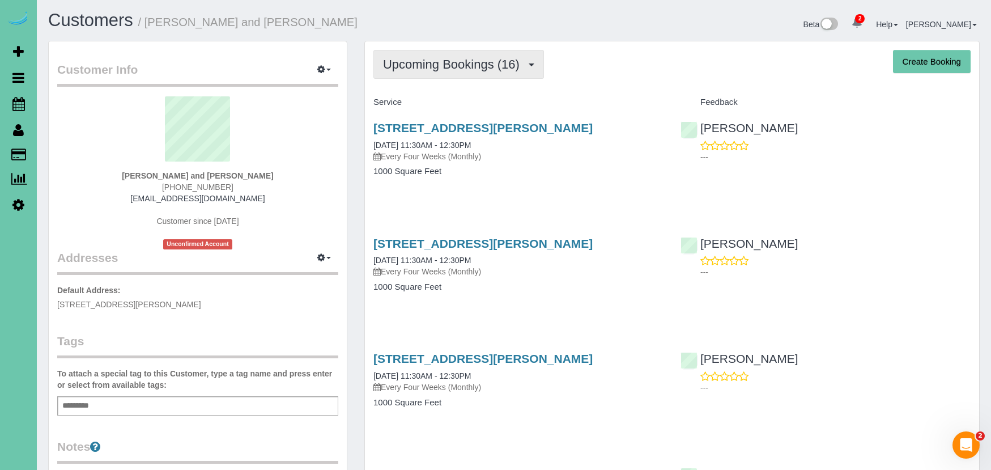
click at [456, 77] on button "Upcoming Bookings (16)" at bounding box center [458, 64] width 171 height 29
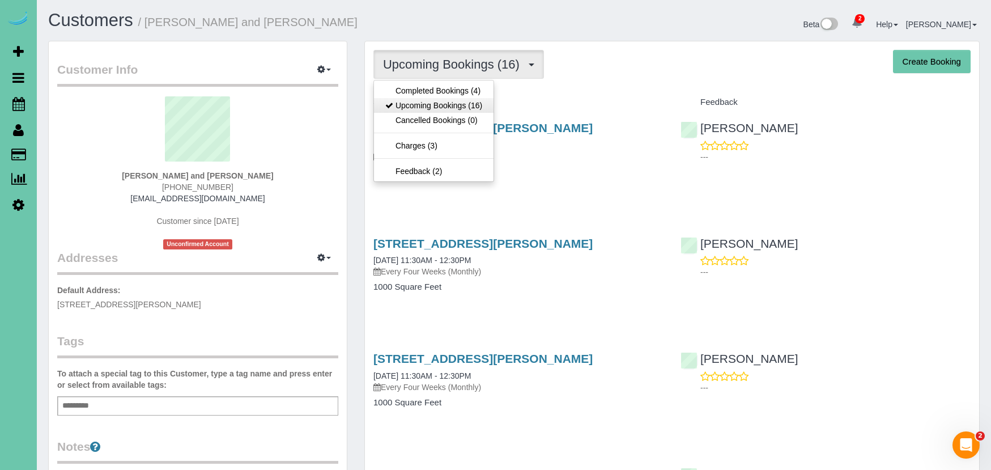
click at [471, 103] on link "Upcoming Bookings (16)" at bounding box center [434, 105] width 120 height 15
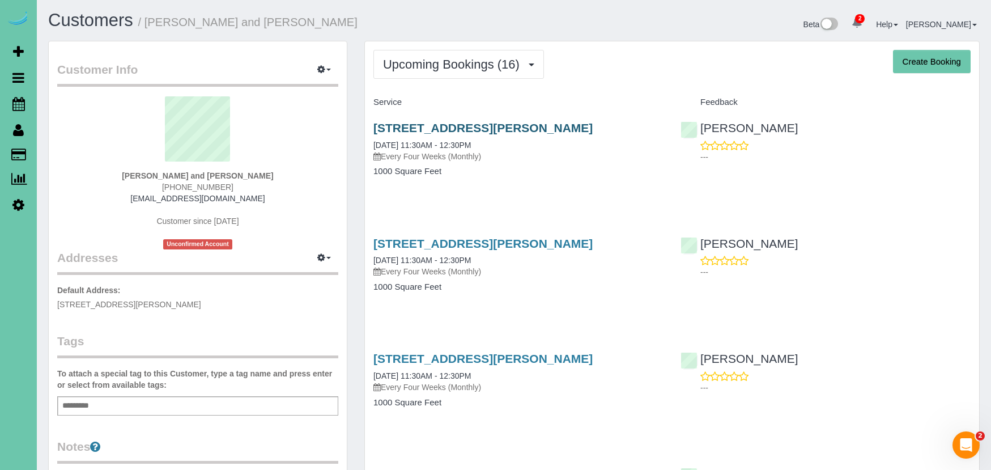
click at [560, 125] on link "6811 Giles Road Apt 105, Papillion, NE 68133" at bounding box center [482, 127] width 219 height 13
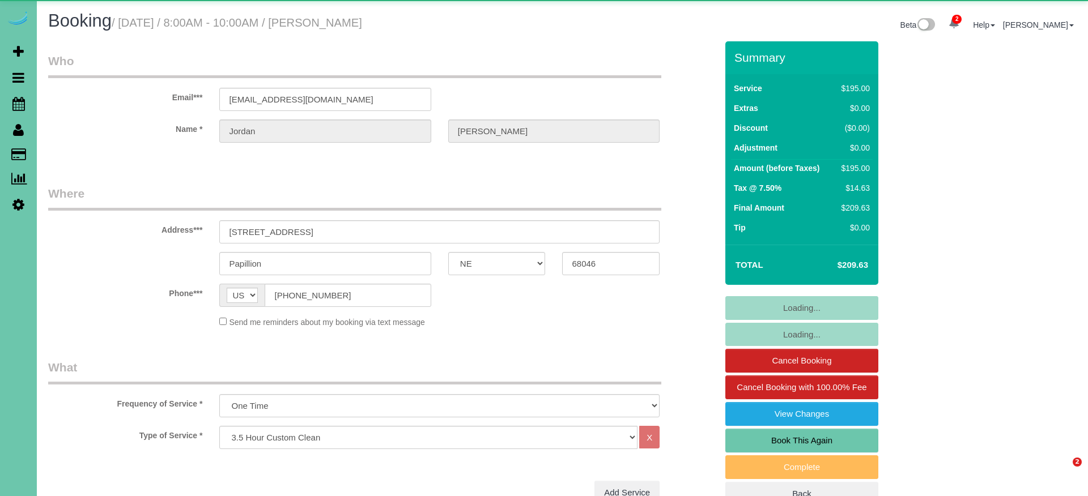
select select "NE"
select select "object:910"
select select "spot1"
select select "number:34"
select select "number:41"
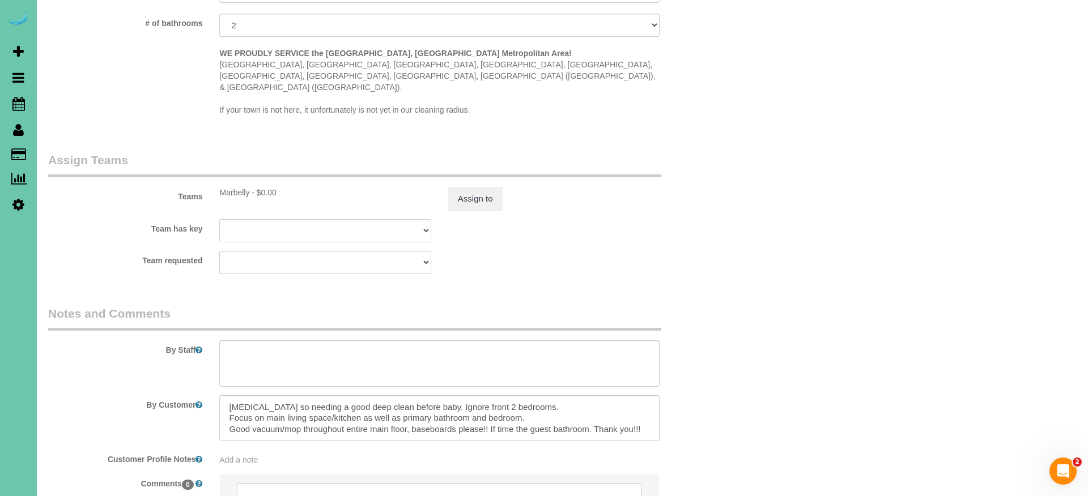
scroll to position [1007, 0]
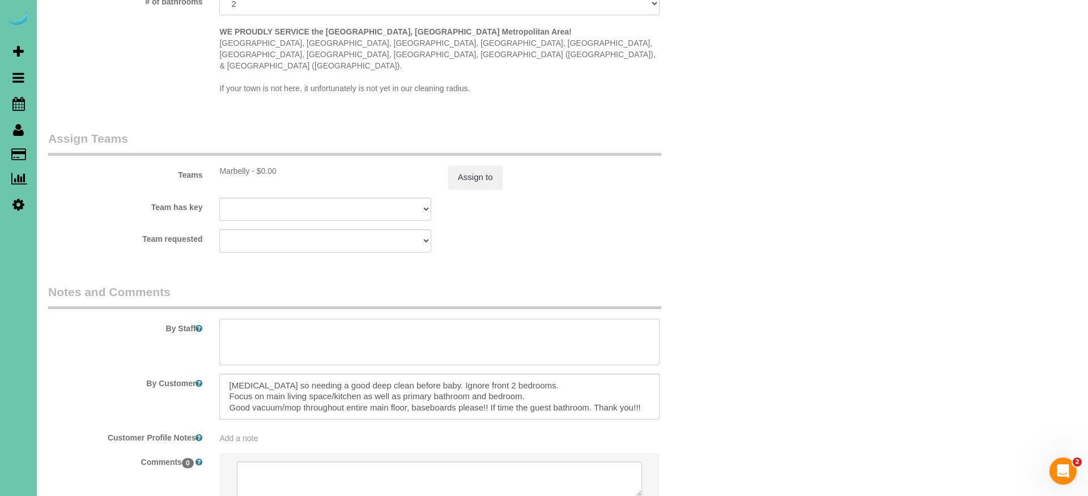
click at [324, 319] on textarea at bounding box center [439, 342] width 440 height 46
paste textarea "1. credit 2. GC 9624 3. 3.5 hour custom clean - on demand client wishlist: 1. k…"
drag, startPoint x: 326, startPoint y: 325, endPoint x: 241, endPoint y: 325, distance: 85.0
click at [241, 325] on textarea at bounding box center [439, 342] width 440 height 46
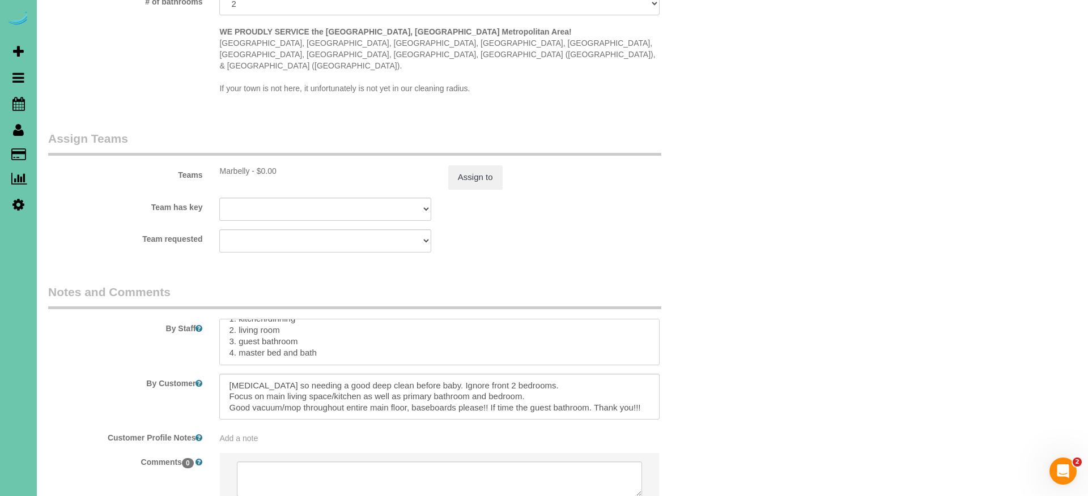
click at [239, 319] on textarea at bounding box center [439, 342] width 440 height 46
paste textarea "master bed and bath"
drag, startPoint x: 321, startPoint y: 314, endPoint x: 392, endPoint y: 317, distance: 70.3
click at [392, 319] on textarea at bounding box center [439, 342] width 440 height 46
drag, startPoint x: 301, startPoint y: 325, endPoint x: 239, endPoint y: 325, distance: 62.9
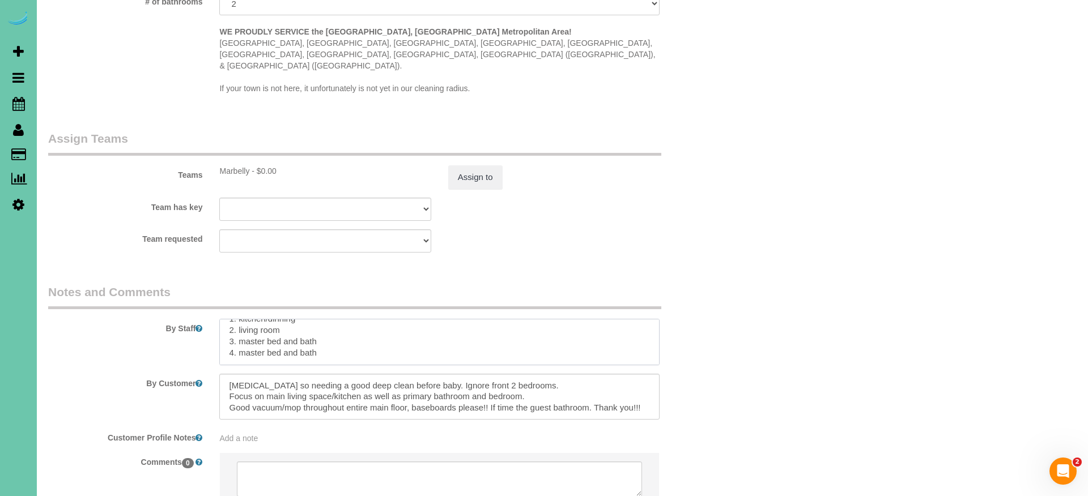
click at [239, 325] on textarea at bounding box center [439, 342] width 440 height 46
paste textarea "guest bathroom"
drag, startPoint x: 345, startPoint y: 328, endPoint x: 241, endPoint y: 328, distance: 103.7
click at [241, 328] on textarea at bounding box center [439, 342] width 440 height 46
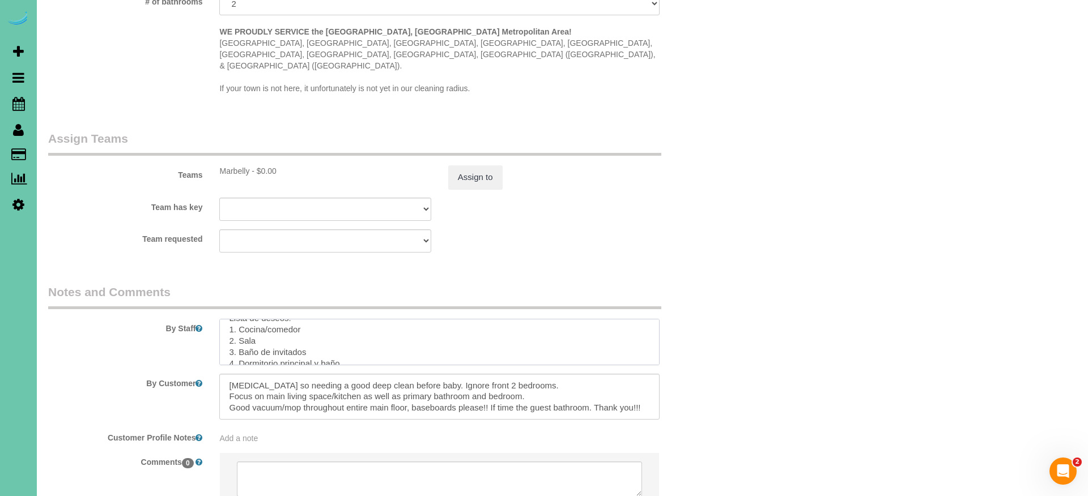
click at [240, 320] on textarea at bounding box center [439, 342] width 440 height 46
paste textarea "Dormitorio principal y baño"
drag, startPoint x: 346, startPoint y: 318, endPoint x: 416, endPoint y: 318, distance: 70.3
click at [416, 319] on textarea at bounding box center [439, 342] width 440 height 46
drag, startPoint x: 322, startPoint y: 333, endPoint x: 241, endPoint y: 330, distance: 81.1
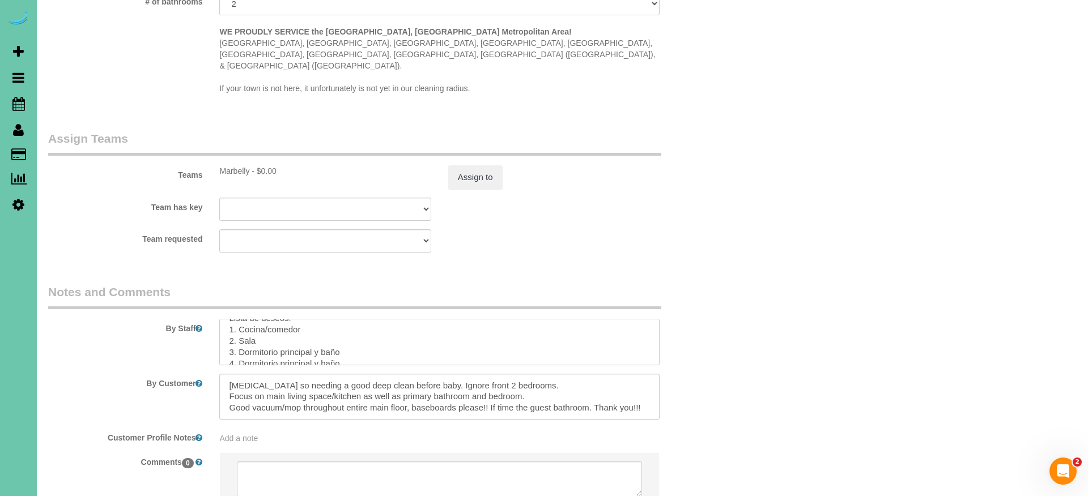
click at [241, 330] on textarea at bounding box center [439, 342] width 440 height 46
paste textarea "año de invitados"
click at [240, 328] on textarea at bounding box center [439, 342] width 440 height 46
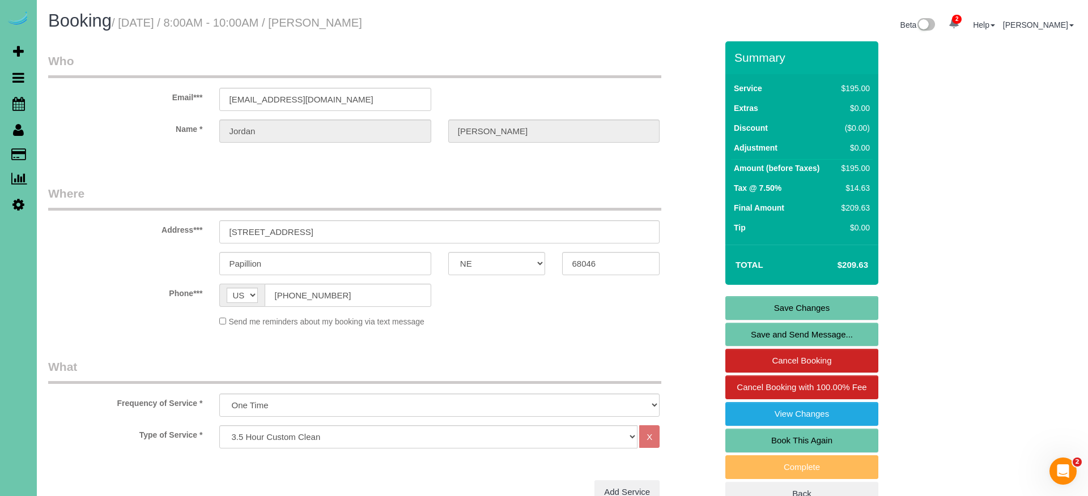
scroll to position [0, 0]
type textarea "1. credit 2. GC 9624 3. 3.5 hour custom clean - on demand client wishlist: 1. k…"
click at [731, 303] on link "Save Changes" at bounding box center [801, 308] width 153 height 24
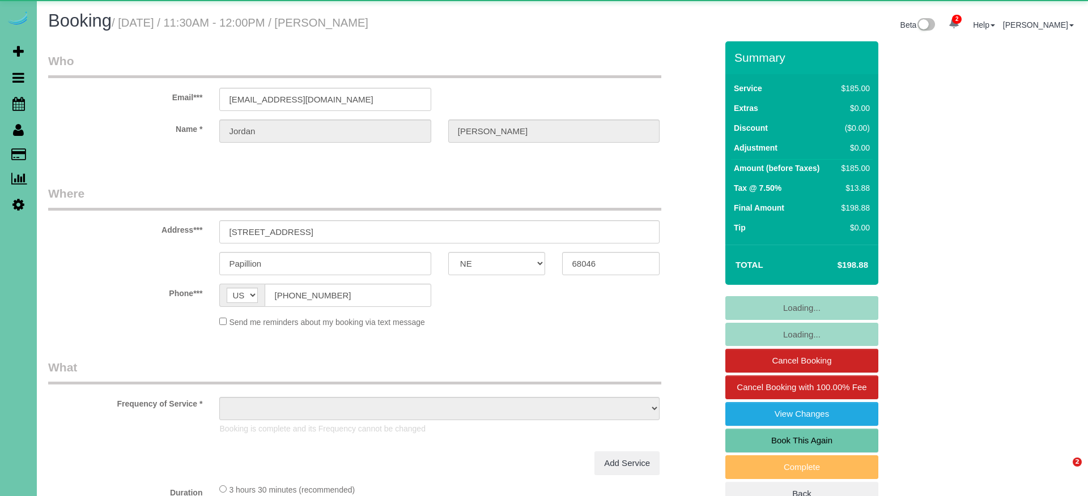
select select "NE"
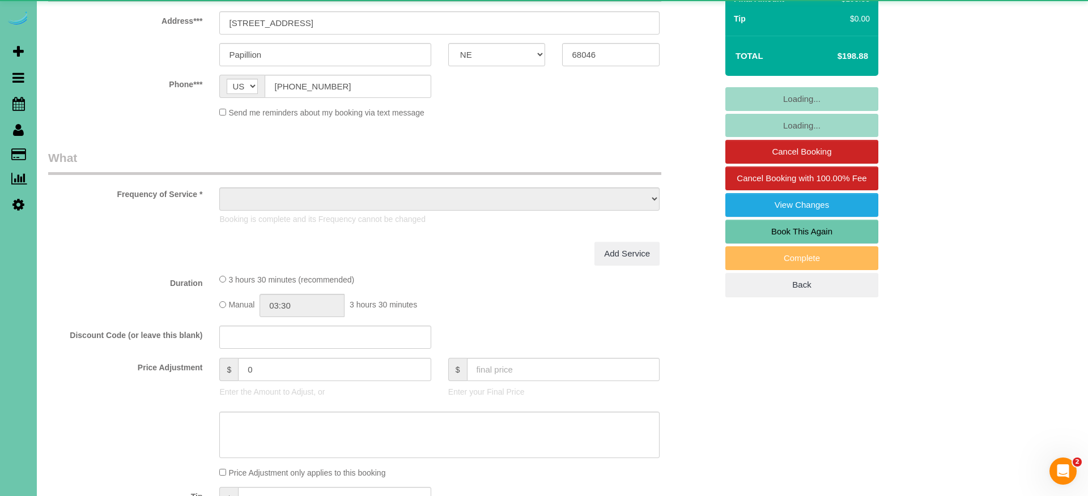
select select "object:648"
select select "string:fspay-c043e86e-368c-4a7f-9204-f9034ffac191"
select select "number:34"
select select "number:41"
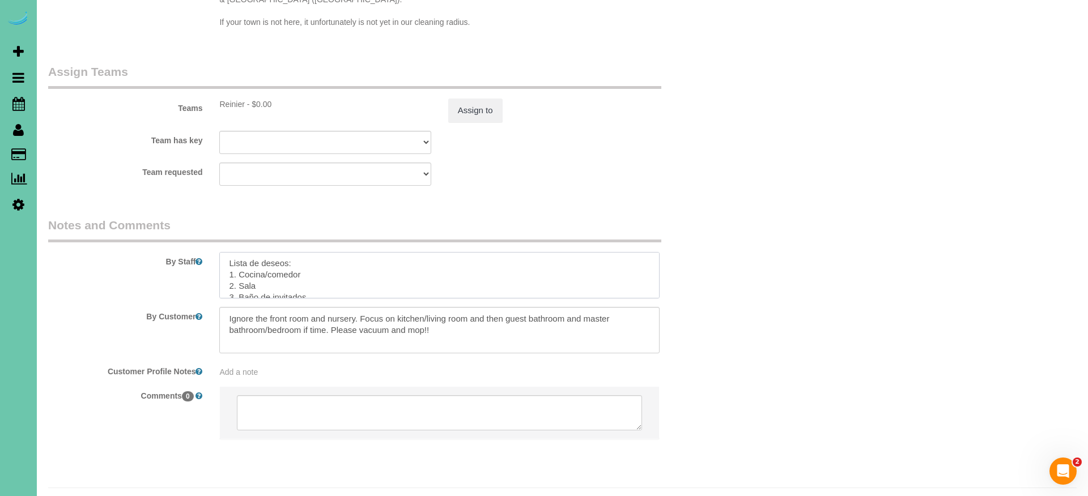
scroll to position [171, 0]
drag, startPoint x: 226, startPoint y: 238, endPoint x: 263, endPoint y: 283, distance: 58.3
click at [263, 283] on sui-booking-comments "By Staff By Customer Customer Profile Notes Add a note Comments 0" at bounding box center [382, 334] width 669 height 234
drag, startPoint x: 53, startPoint y: 75, endPoint x: 433, endPoint y: 258, distance: 421.7
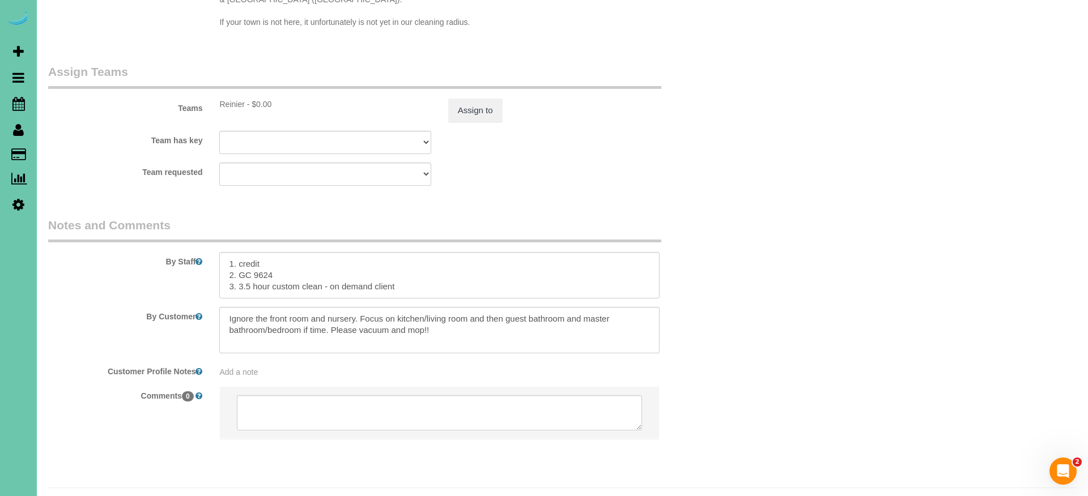
click at [444, 257] on textarea at bounding box center [439, 275] width 440 height 46
click at [423, 262] on textarea at bounding box center [439, 275] width 440 height 46
type textarea "1. credit 2. GC 9624 3. 3.5 hour custom clean - on demand client - last cleaned…"
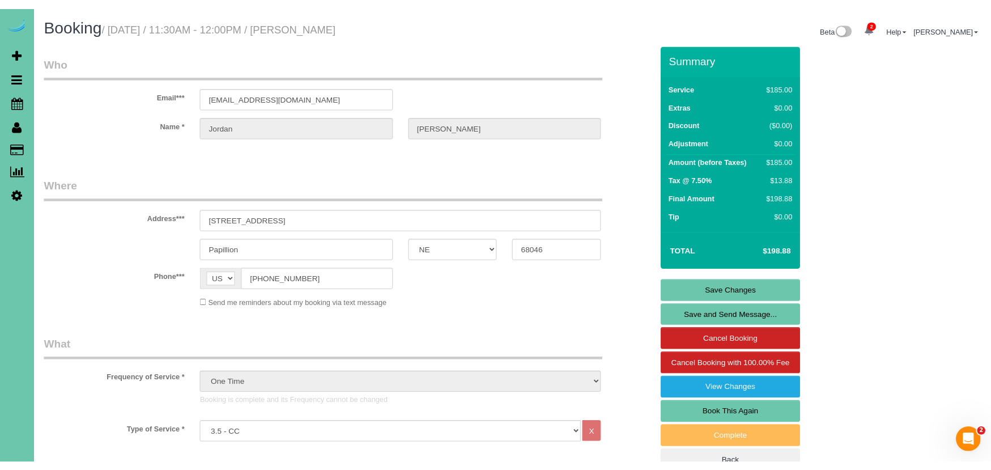
scroll to position [0, 0]
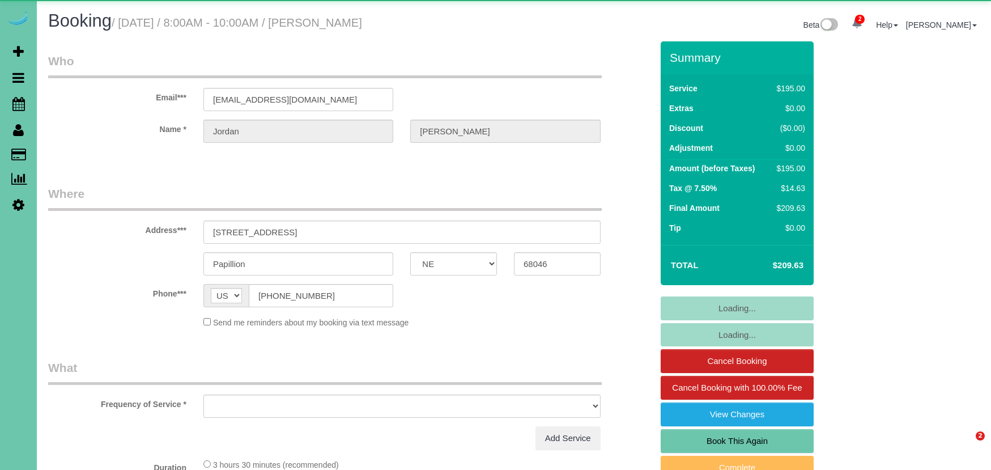
select select "NE"
select select "object:658"
select select "spot1"
select select "number:34"
select select "number:41"
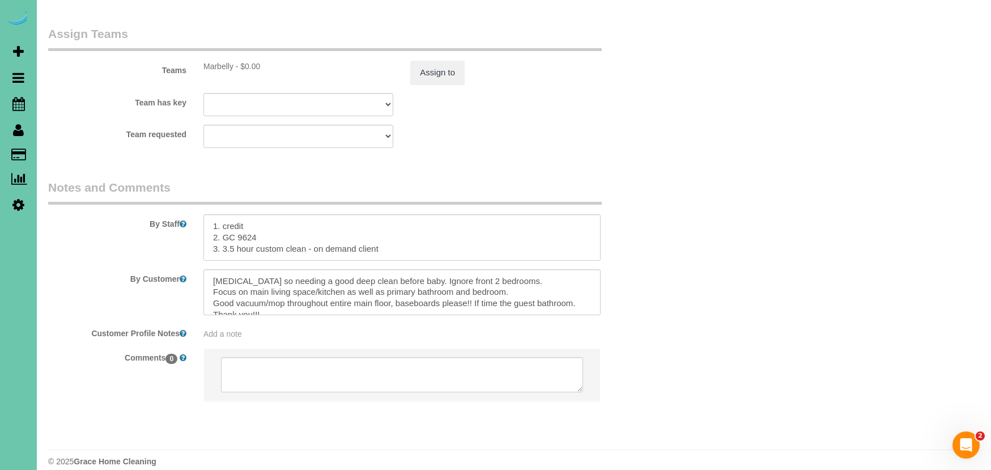
scroll to position [1111, 0]
click at [421, 233] on textarea at bounding box center [401, 238] width 397 height 46
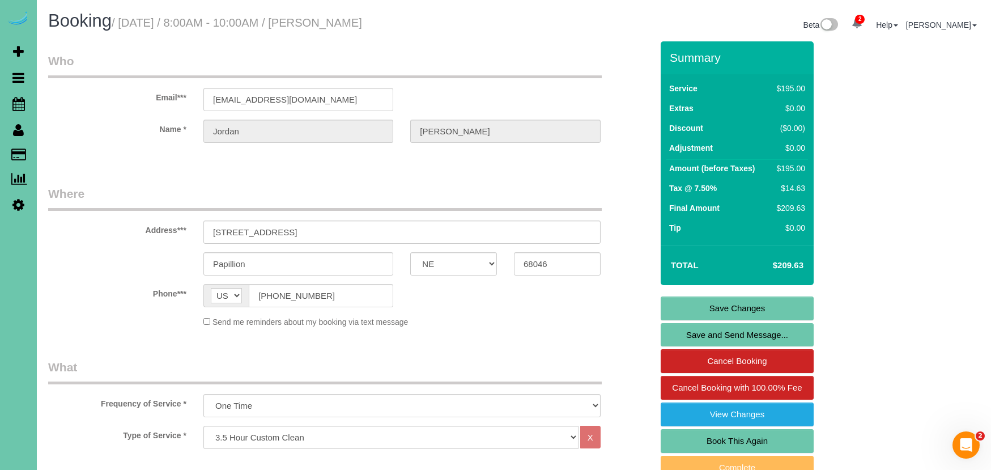
scroll to position [0, 0]
type textarea "1. credit 2. GC 9624 3. 3.5 hour custom clean - on demand client - last cleaned…"
click at [760, 311] on link "Save Changes" at bounding box center [737, 308] width 153 height 24
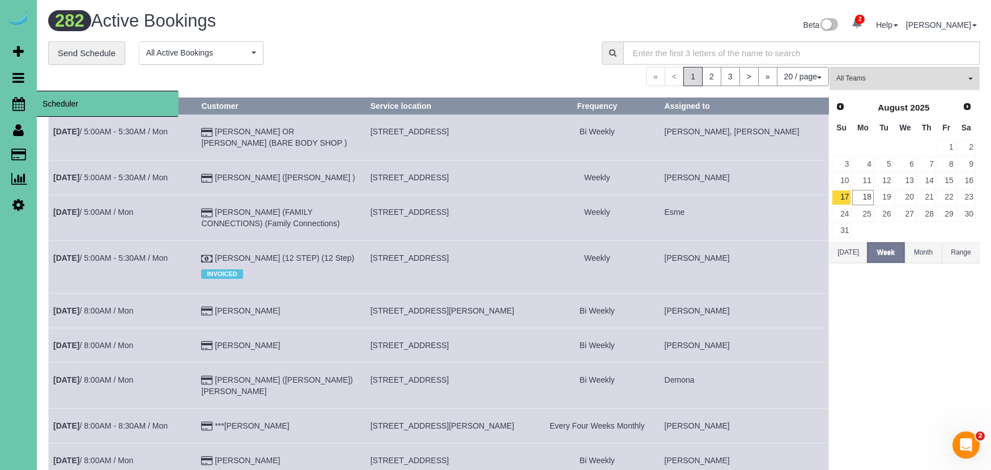
click at [18, 98] on icon at bounding box center [18, 104] width 12 height 14
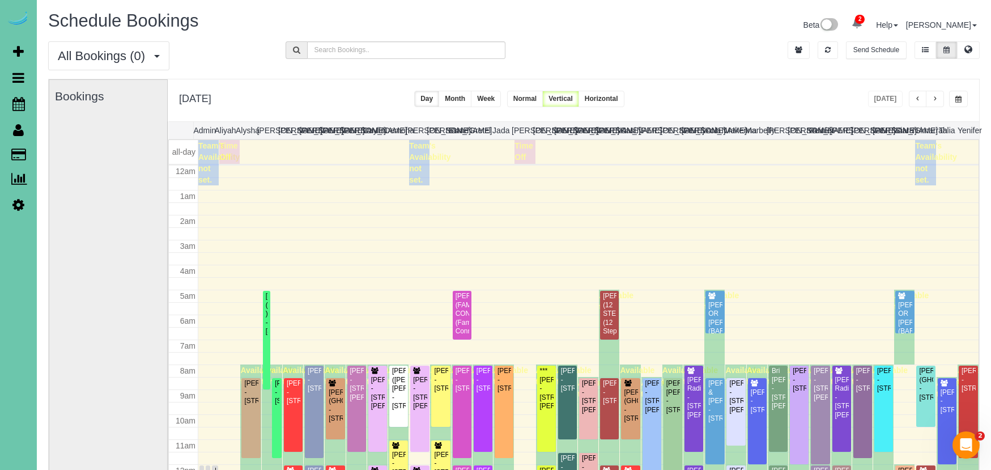
scroll to position [150, 0]
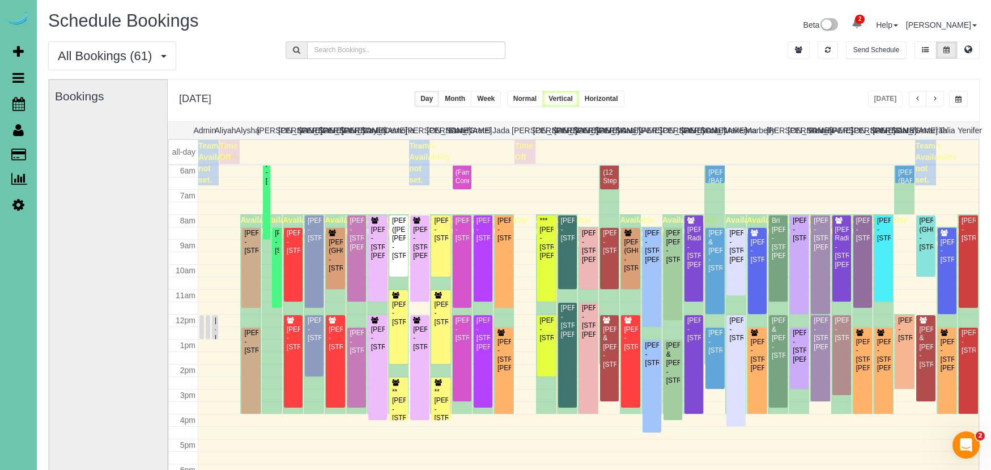
click at [959, 96] on span "button" at bounding box center [958, 99] width 6 height 7
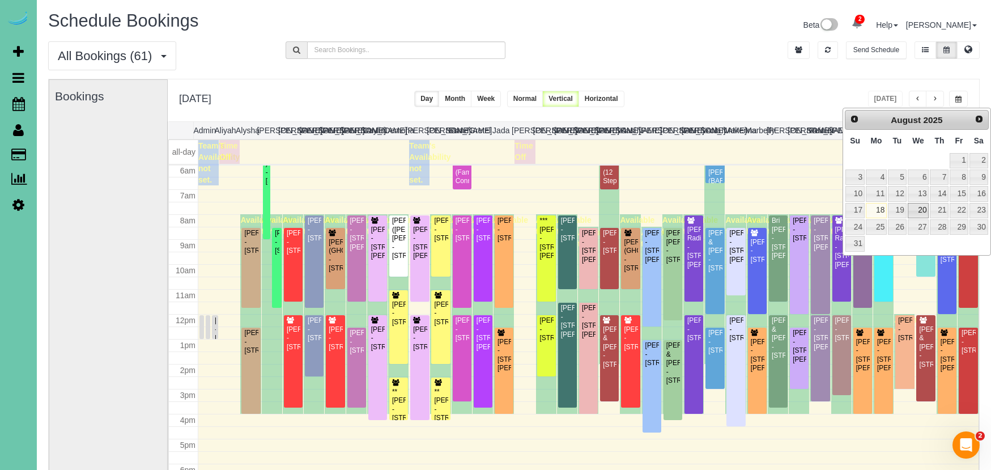
click at [917, 210] on link "20" at bounding box center [919, 210] width 22 height 15
type input "**********"
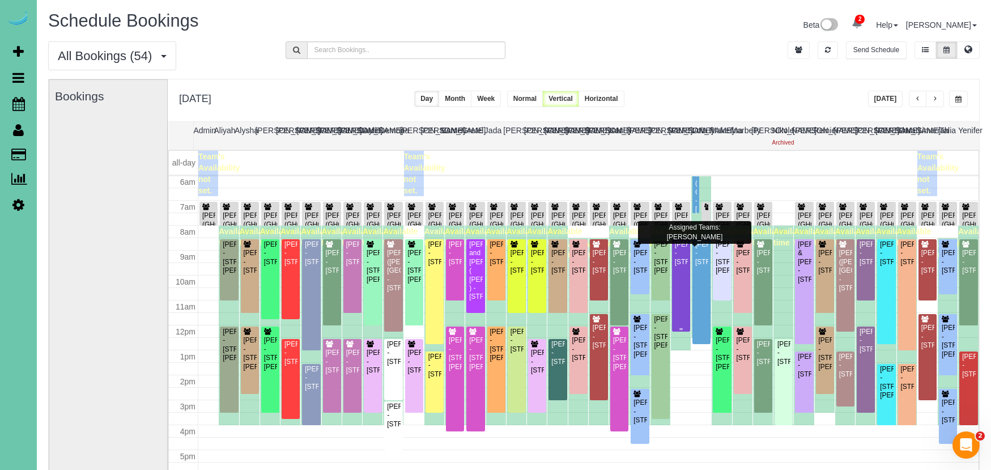
click at [682, 266] on div "[PERSON_NAME] - [STREET_ADDRESS]" at bounding box center [681, 253] width 14 height 26
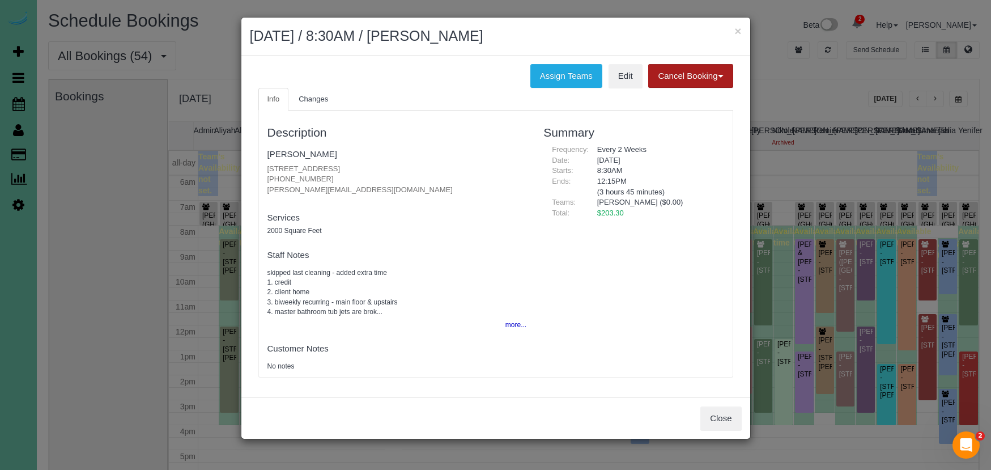
click at [666, 79] on button "Cancel Booking" at bounding box center [690, 76] width 84 height 24
click at [678, 101] on link "Without Fee" at bounding box center [694, 99] width 90 height 15
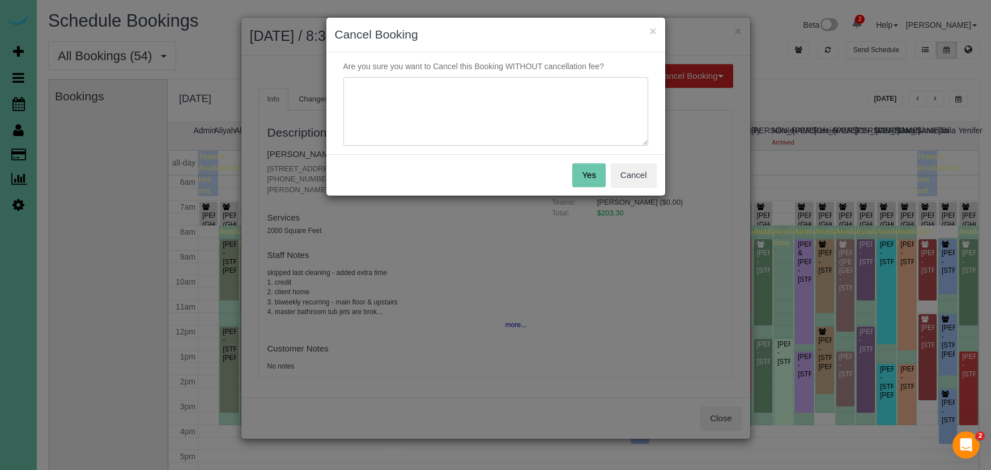
click at [553, 107] on textarea at bounding box center [495, 111] width 305 height 69
type textarea "more construction"
click at [587, 176] on button "Yes" at bounding box center [588, 175] width 33 height 24
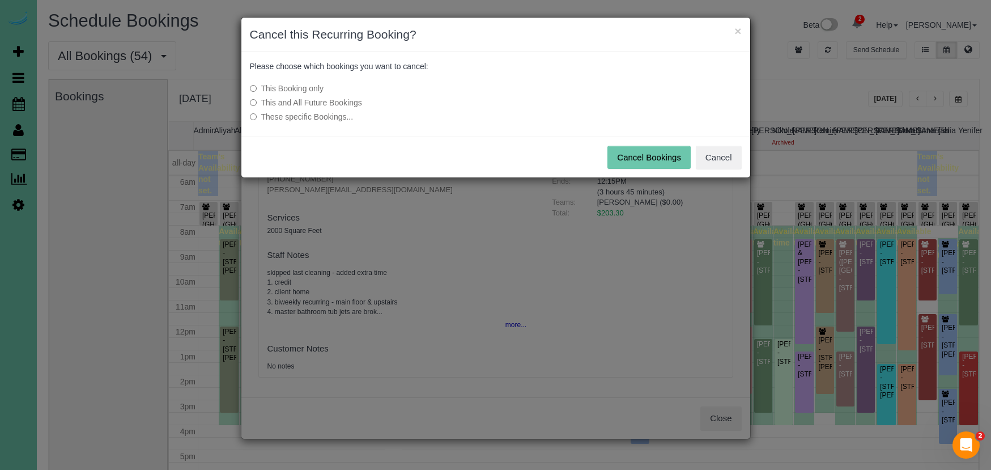
click at [634, 163] on button "Cancel Bookings" at bounding box center [648, 158] width 83 height 24
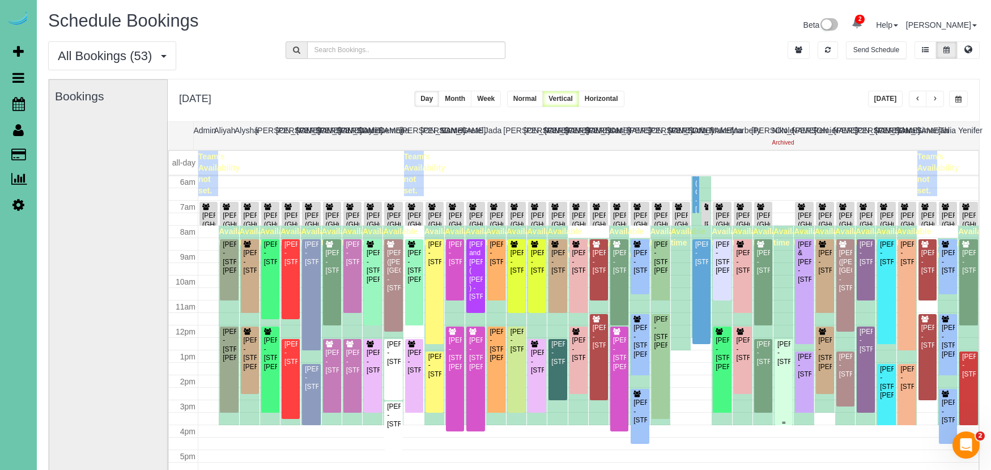
click at [789, 366] on div "[PERSON_NAME] - [STREET_ADDRESS]" at bounding box center [784, 353] width 14 height 26
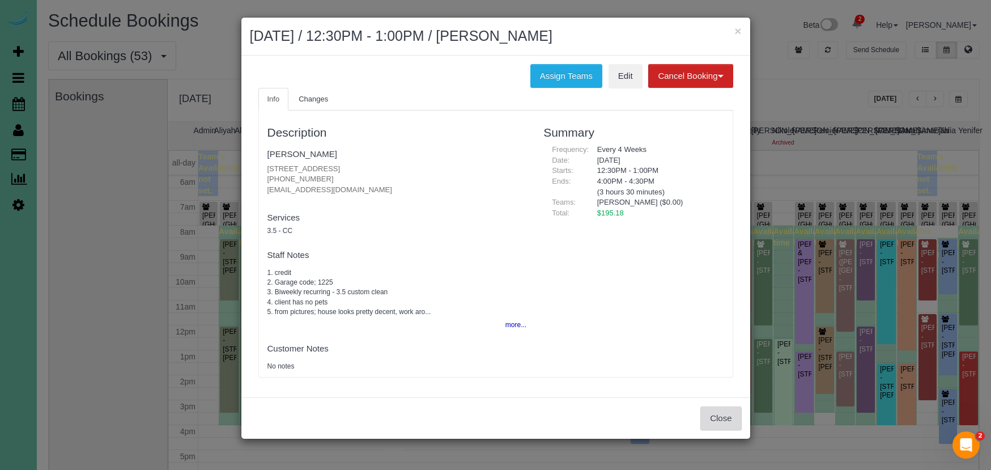
click at [717, 419] on button "Close" at bounding box center [720, 418] width 41 height 24
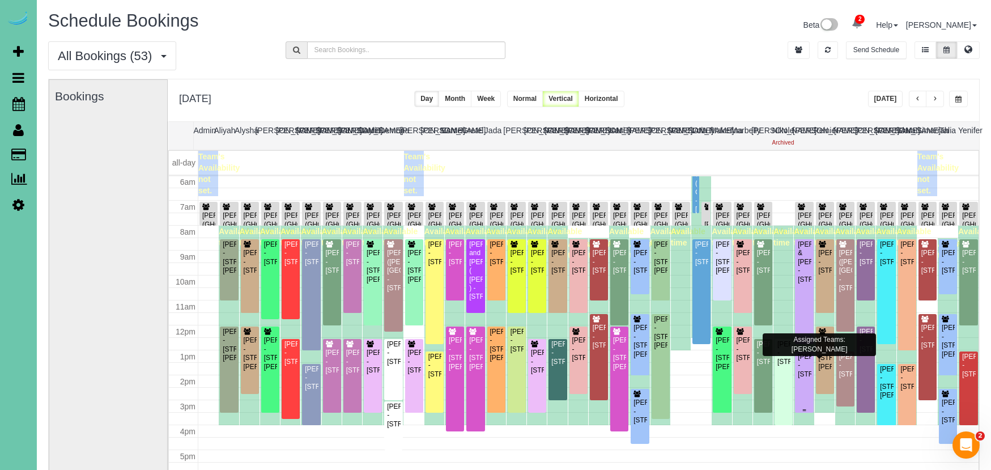
scroll to position [150, 0]
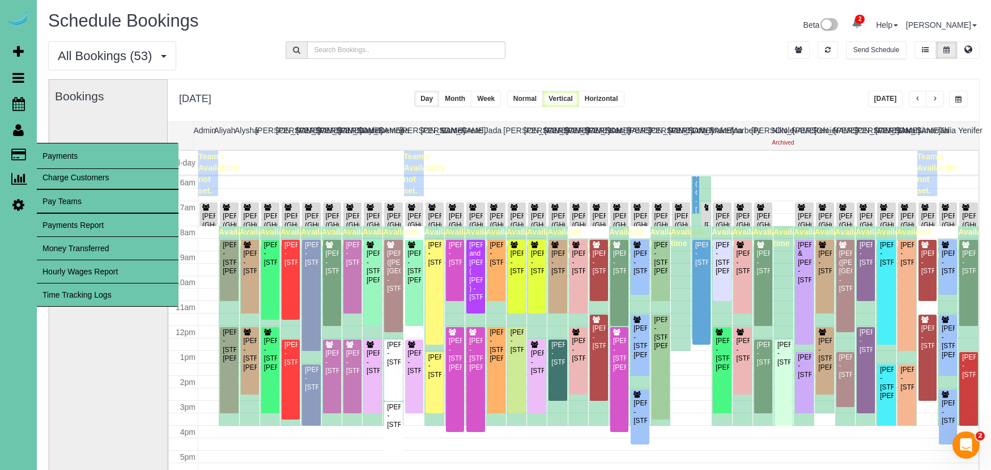
click at [41, 150] on span "Payments" at bounding box center [108, 156] width 142 height 26
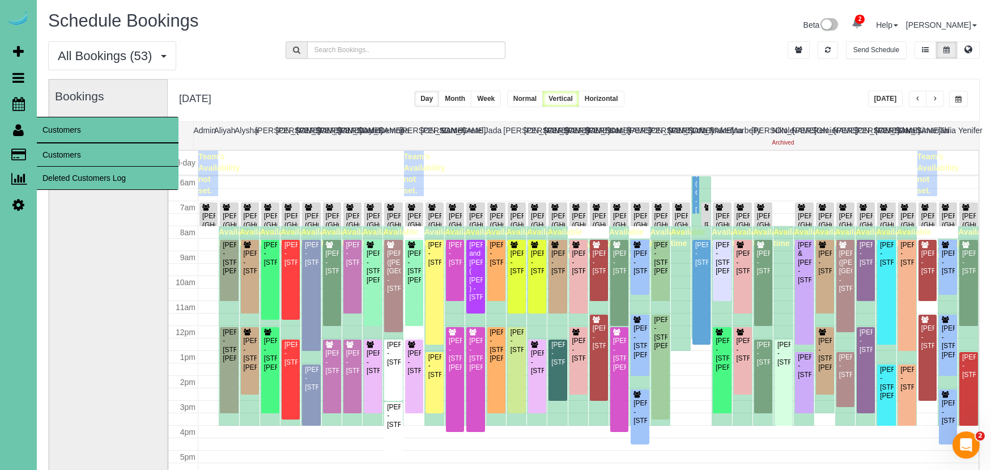
click at [53, 148] on link "Customers" at bounding box center [108, 154] width 142 height 23
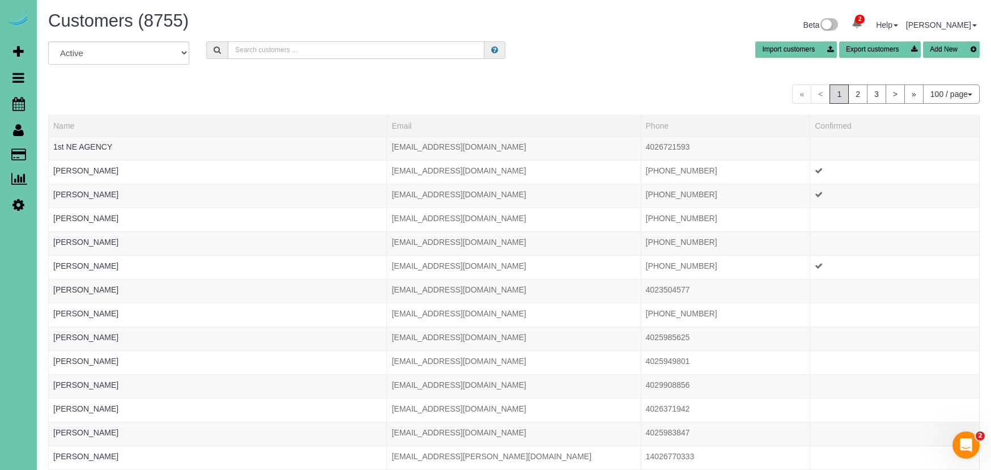
click at [245, 47] on input "text" at bounding box center [356, 50] width 257 height 18
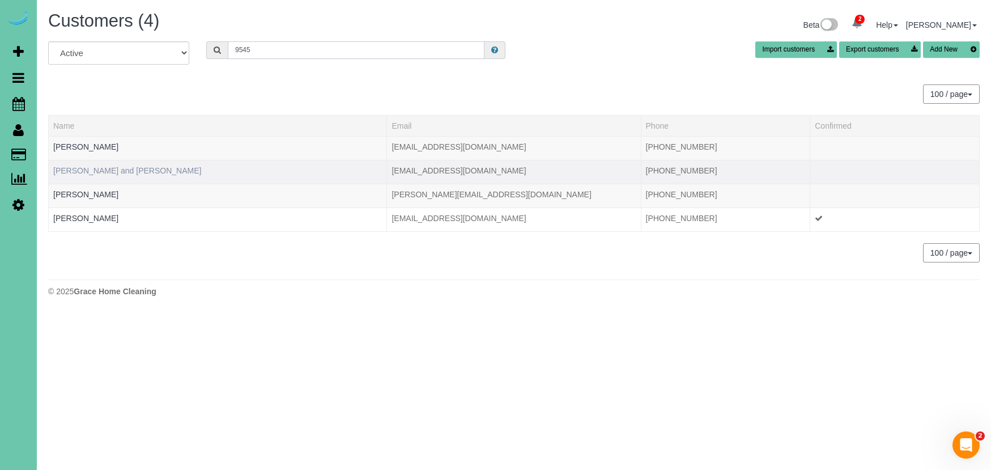
type input "9545"
click at [96, 169] on link "[PERSON_NAME] and [PERSON_NAME]" at bounding box center [127, 170] width 148 height 9
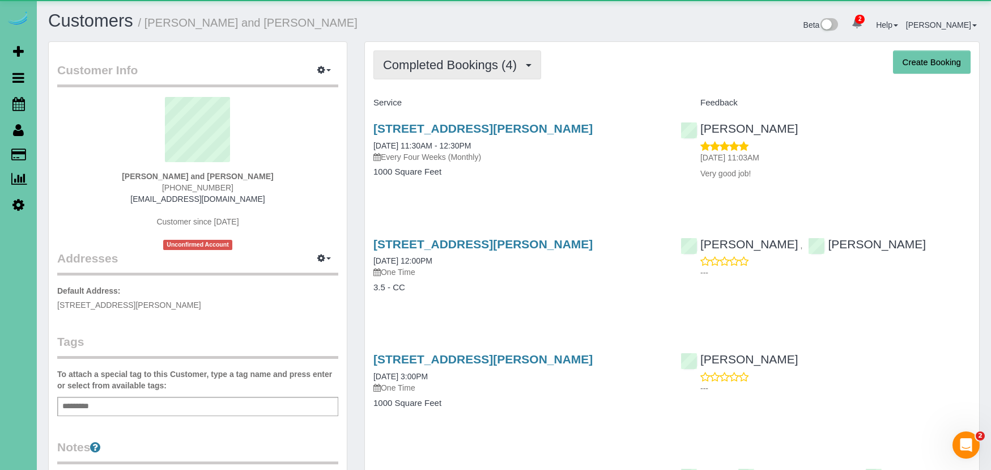
click at [407, 69] on span "Completed Bookings (4)" at bounding box center [452, 65] width 139 height 14
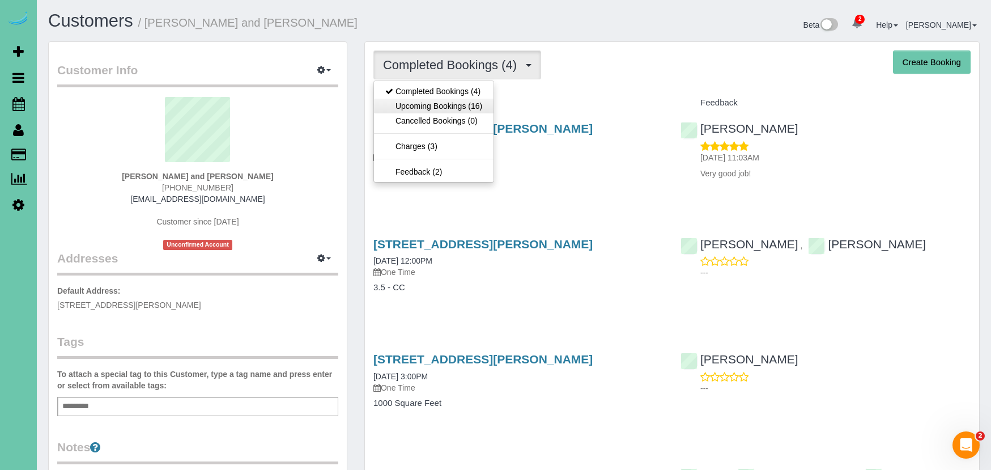
click at [426, 107] on link "Upcoming Bookings (16)" at bounding box center [434, 106] width 120 height 15
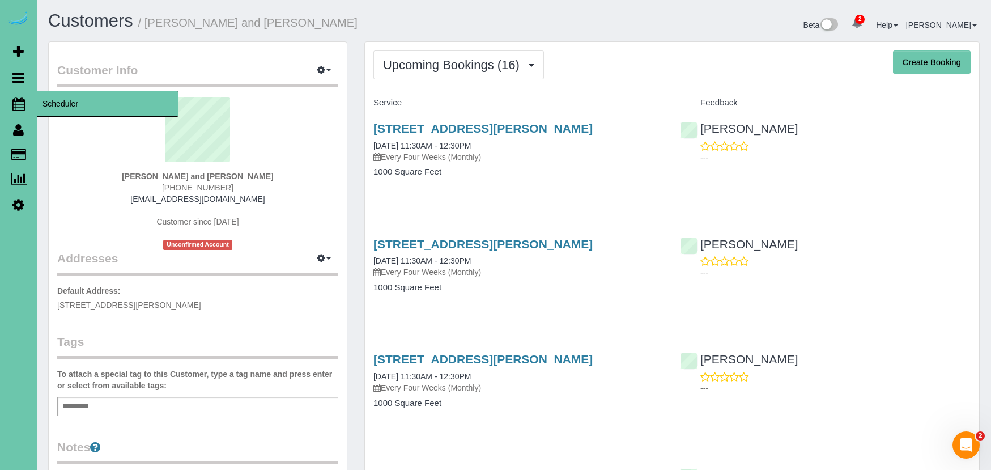
click at [17, 103] on icon at bounding box center [18, 104] width 12 height 14
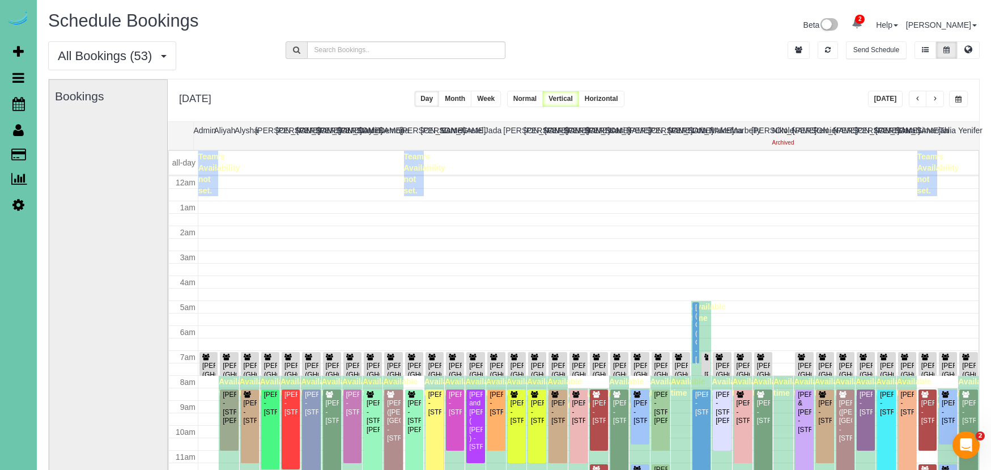
scroll to position [150, 0]
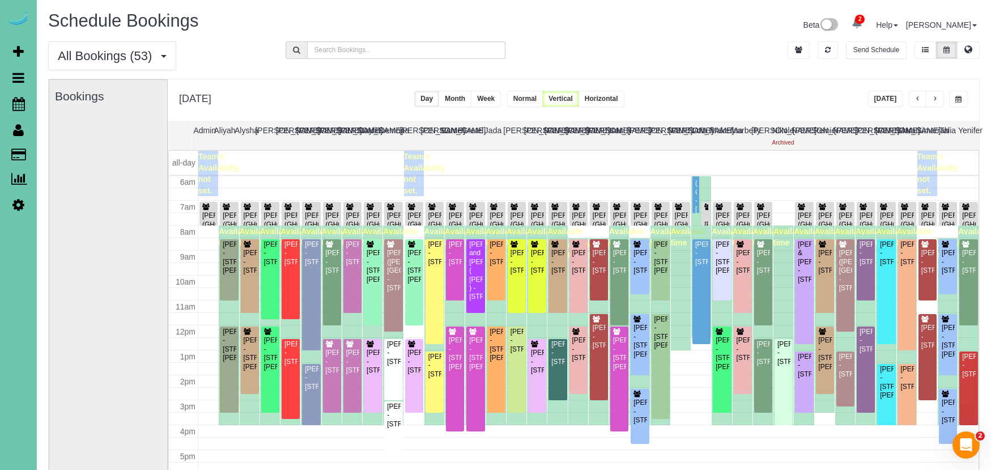
click at [918, 97] on span "button" at bounding box center [918, 99] width 6 height 7
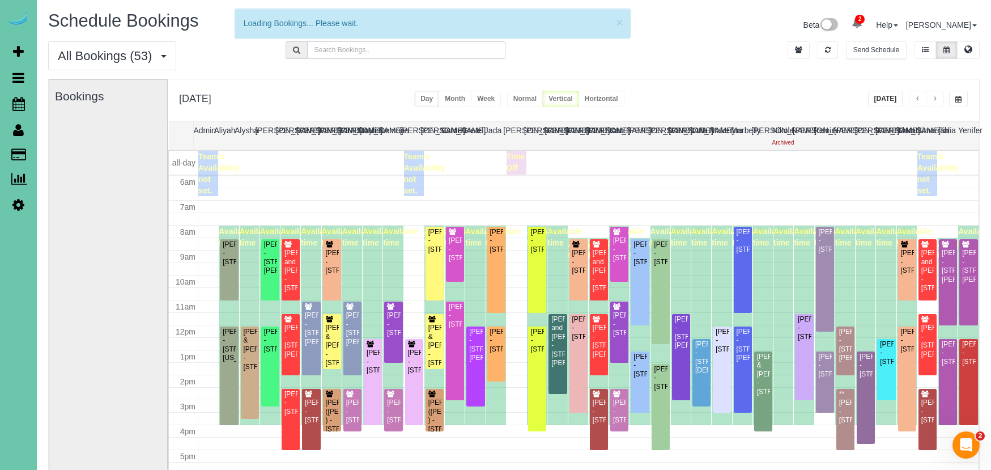
drag, startPoint x: 416, startPoint y: 56, endPoint x: 499, endPoint y: 53, distance: 82.2
click at [416, 56] on input "text" at bounding box center [406, 50] width 199 height 18
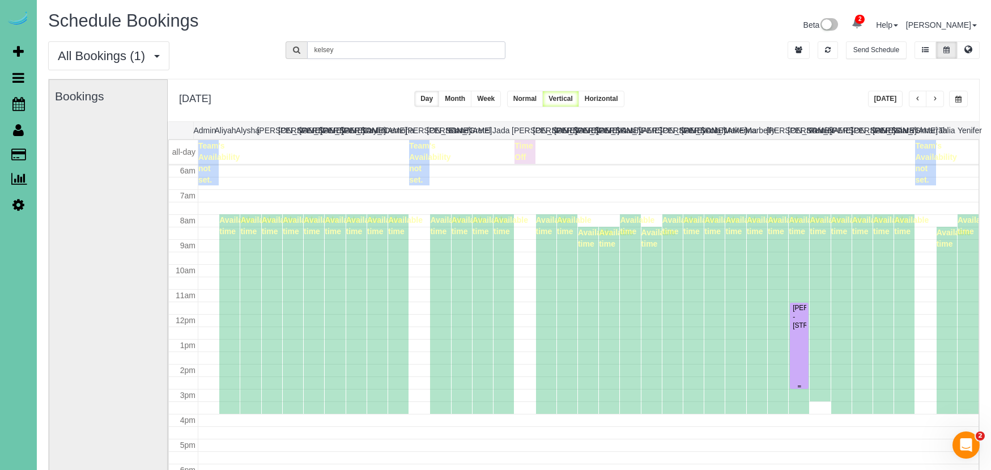
click at [803, 328] on div "[PERSON_NAME] - [STREET_ADDRESS]" at bounding box center [799, 317] width 14 height 26
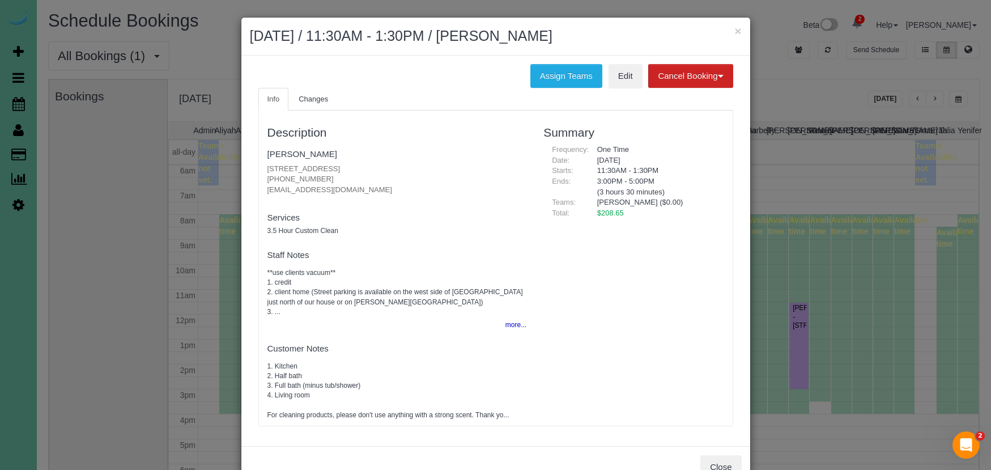
click at [513, 320] on button "more..." at bounding box center [513, 325] width 28 height 16
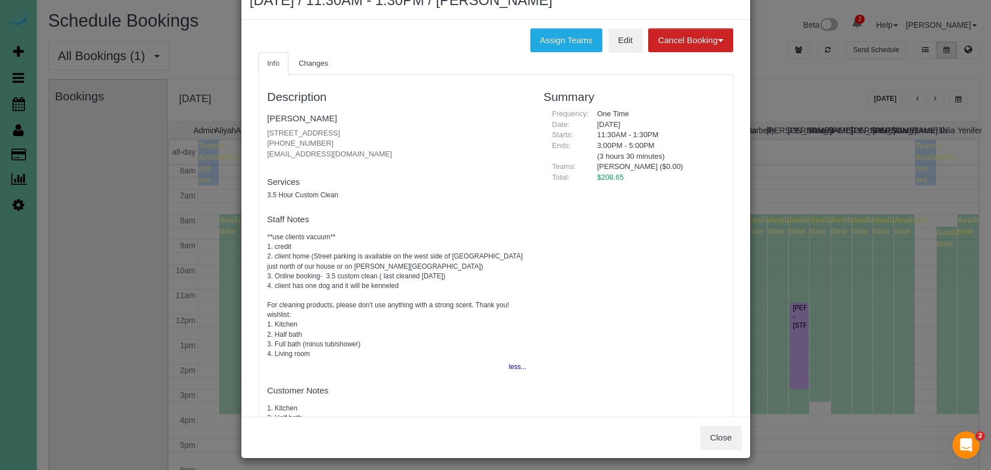
scroll to position [0, 0]
copy p "[PHONE_NUMBER]"
drag, startPoint x: 303, startPoint y: 139, endPoint x: 266, endPoint y: 138, distance: 36.8
click at [266, 138] on div "Description [PERSON_NAME] [STREET_ADDRESS] [PHONE_NUMBER] [EMAIL_ADDRESS][DOMAI…" at bounding box center [397, 270] width 277 height 381
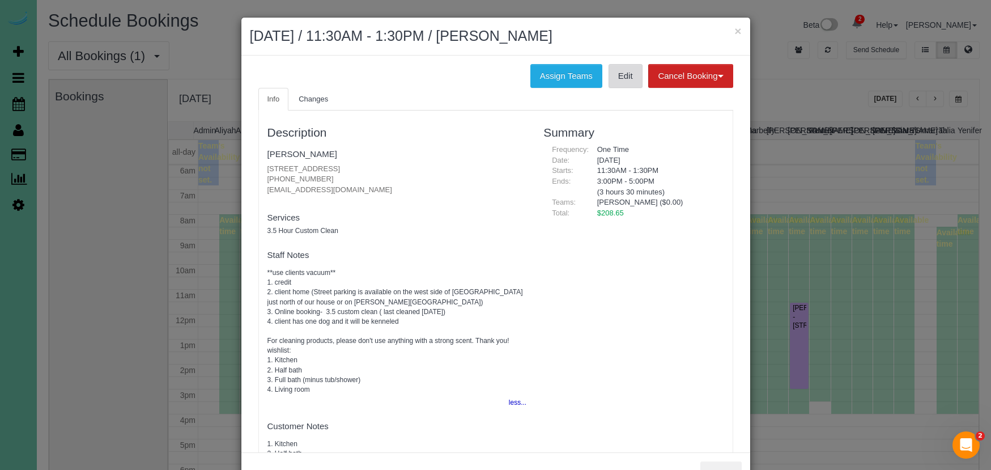
drag, startPoint x: 737, startPoint y: 31, endPoint x: 607, endPoint y: 28, distance: 130.4
click at [735, 31] on button "×" at bounding box center [737, 31] width 7 height 12
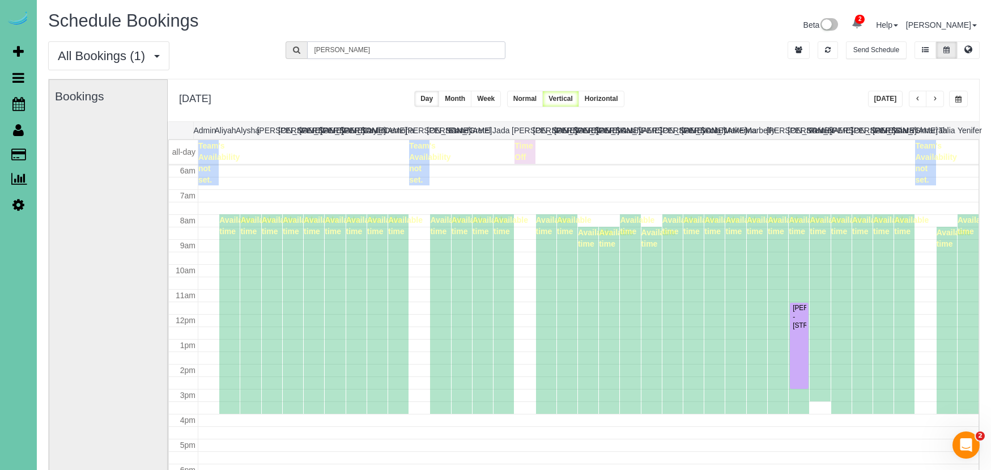
drag, startPoint x: 362, startPoint y: 53, endPoint x: 365, endPoint y: 46, distance: 7.4
click at [365, 46] on input "[PERSON_NAME]" at bounding box center [406, 50] width 199 height 18
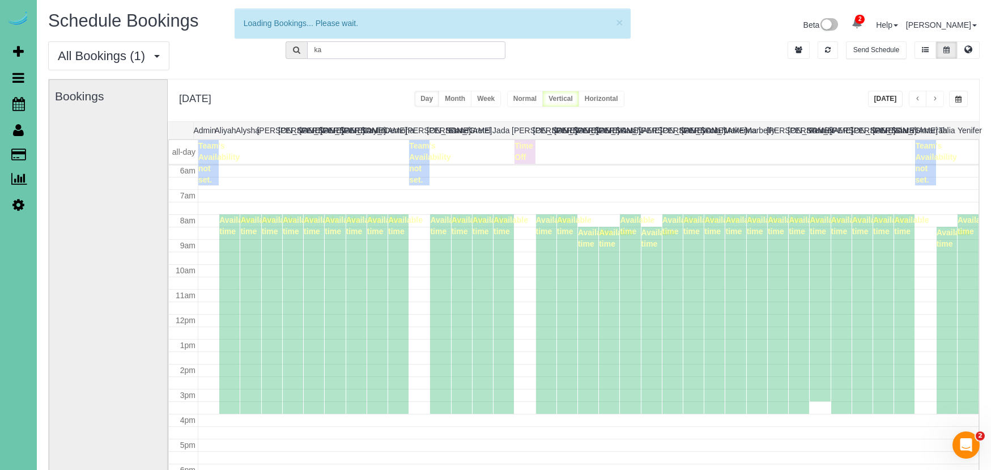
type input "k"
click at [56, 134] on div "Bookings" at bounding box center [108, 306] width 107 height 452
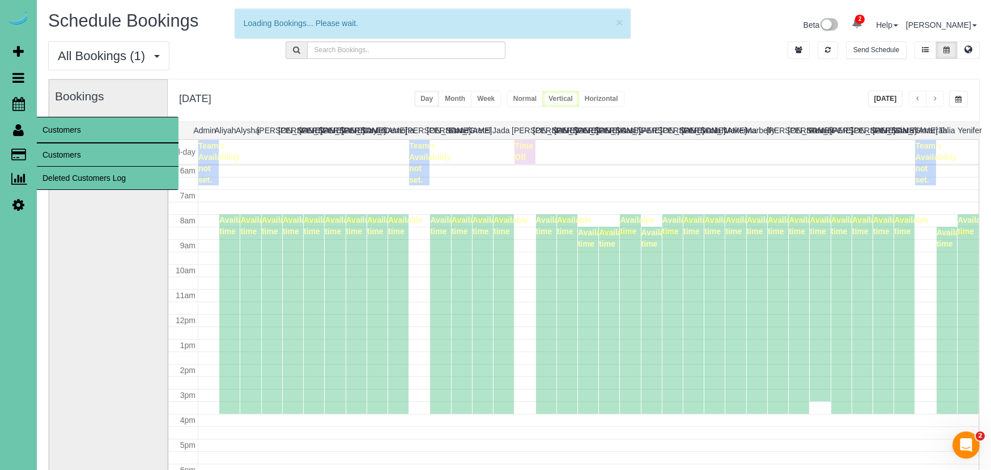
click at [62, 143] on link "Customers" at bounding box center [108, 154] width 142 height 23
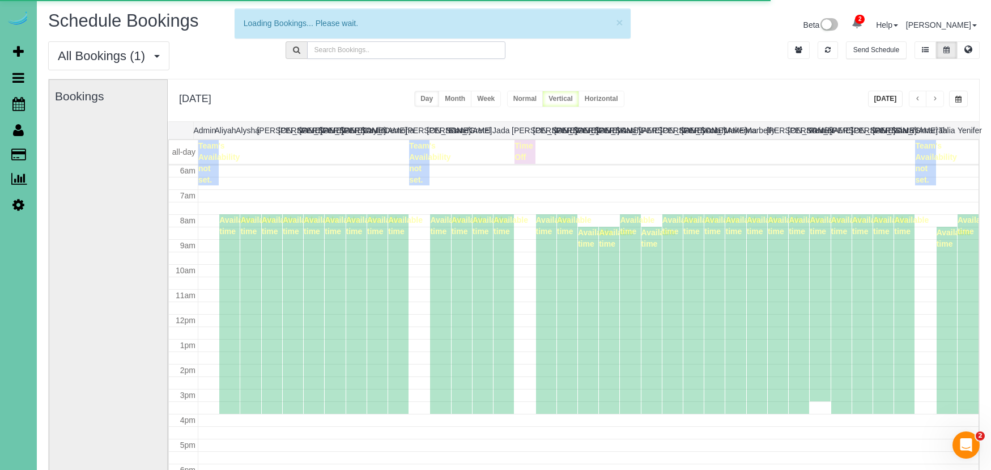
click at [328, 49] on input "text" at bounding box center [406, 50] width 199 height 18
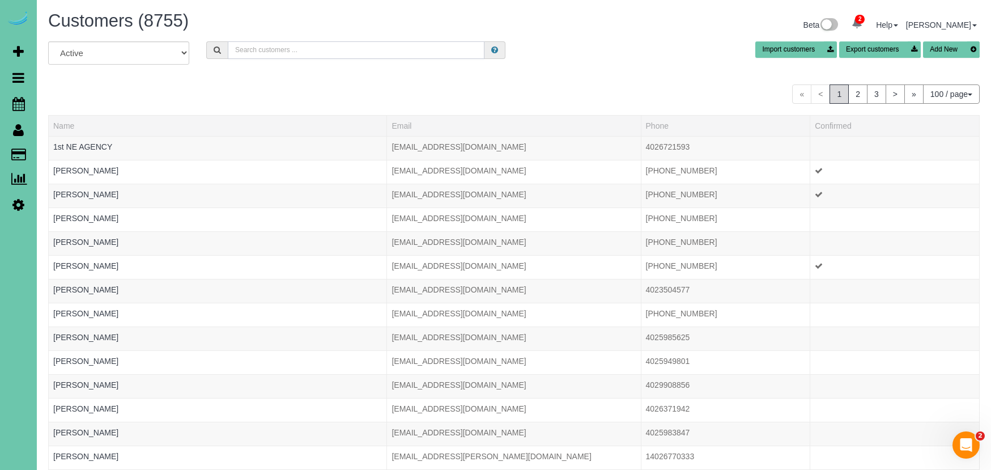
click at [328, 49] on input "text" at bounding box center [356, 50] width 257 height 18
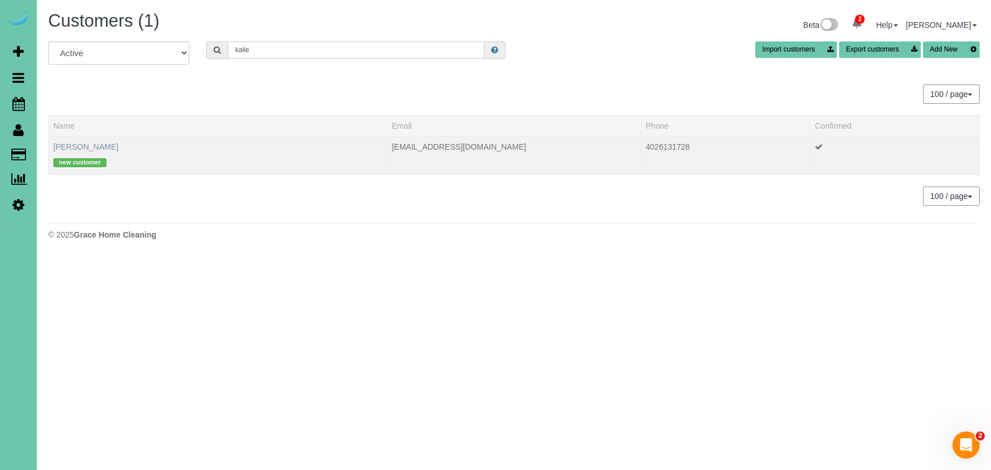
type input "kalie"
click at [74, 151] on link "[PERSON_NAME]" at bounding box center [85, 146] width 65 height 9
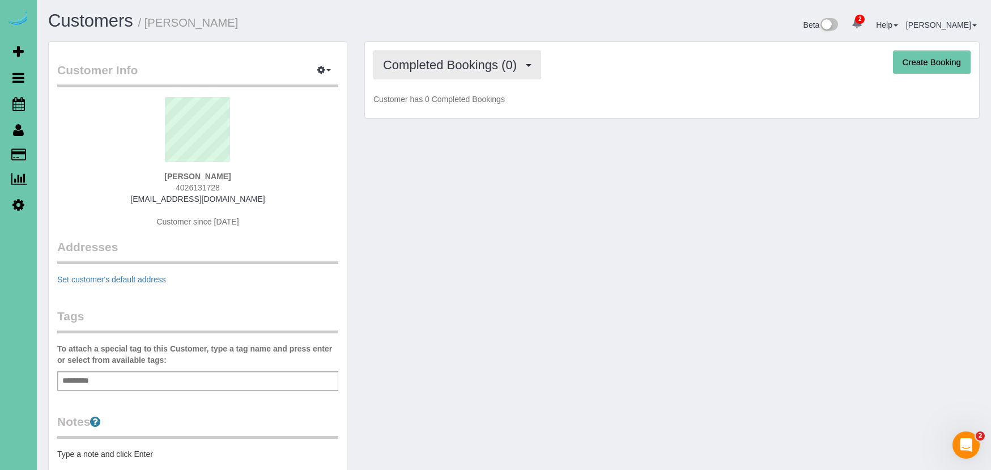
click at [474, 70] on span "Completed Bookings (0)" at bounding box center [452, 65] width 139 height 14
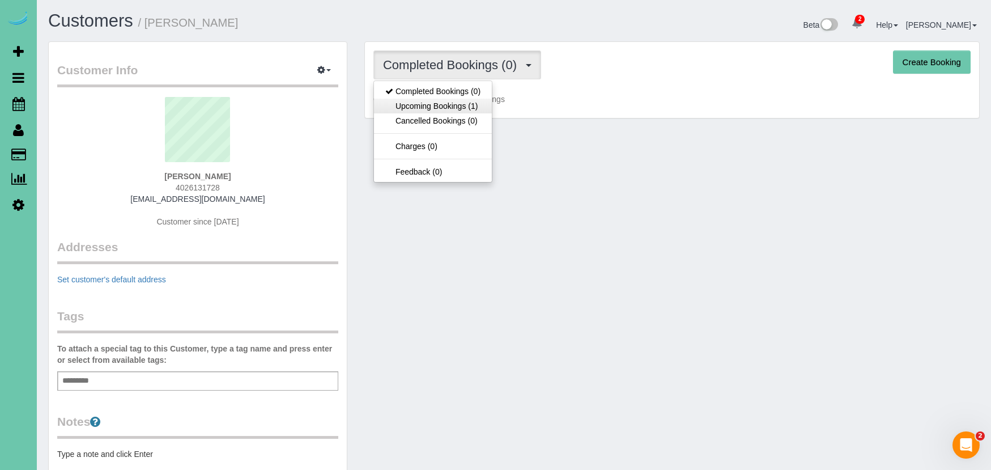
click at [467, 107] on link "Upcoming Bookings (1)" at bounding box center [433, 106] width 118 height 15
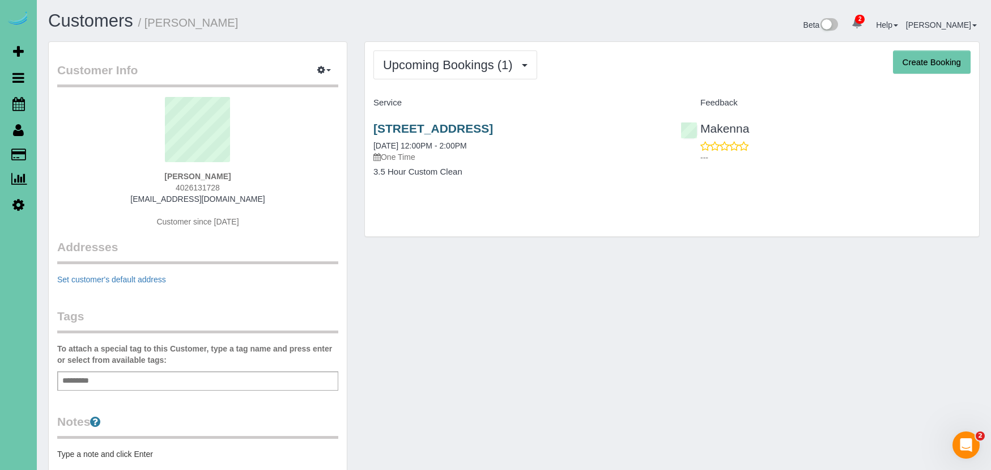
click at [410, 121] on div "[STREET_ADDRESS] [DATE] 12:00PM - 2:00PM One Time 3.5 Hour Custom Clean" at bounding box center [518, 155] width 307 height 87
click at [466, 126] on link "[STREET_ADDRESS]" at bounding box center [433, 128] width 120 height 13
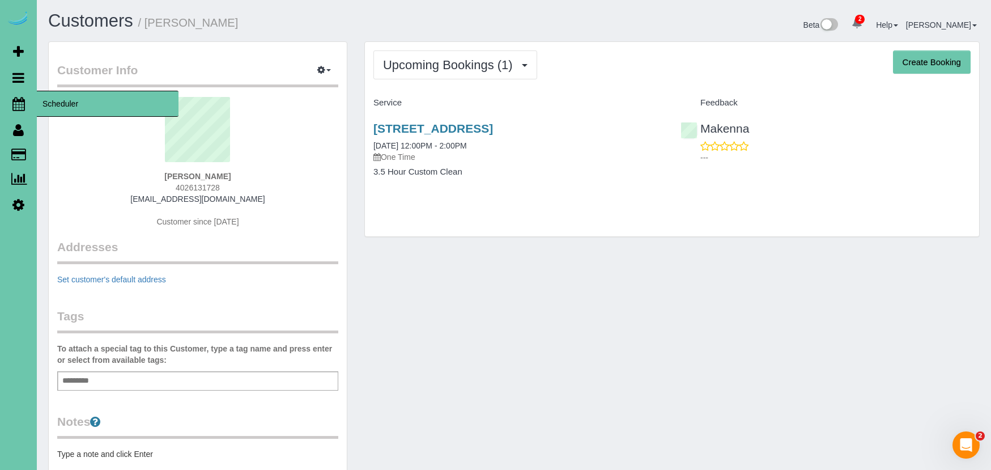
drag, startPoint x: 25, startPoint y: 102, endPoint x: 116, endPoint y: 102, distance: 90.1
click at [25, 102] on link "Scheduler" at bounding box center [18, 104] width 37 height 26
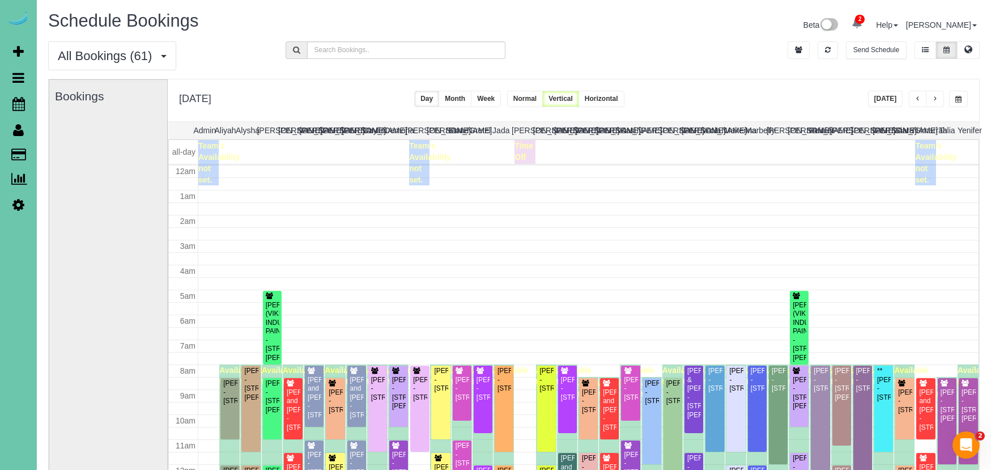
scroll to position [150, 0]
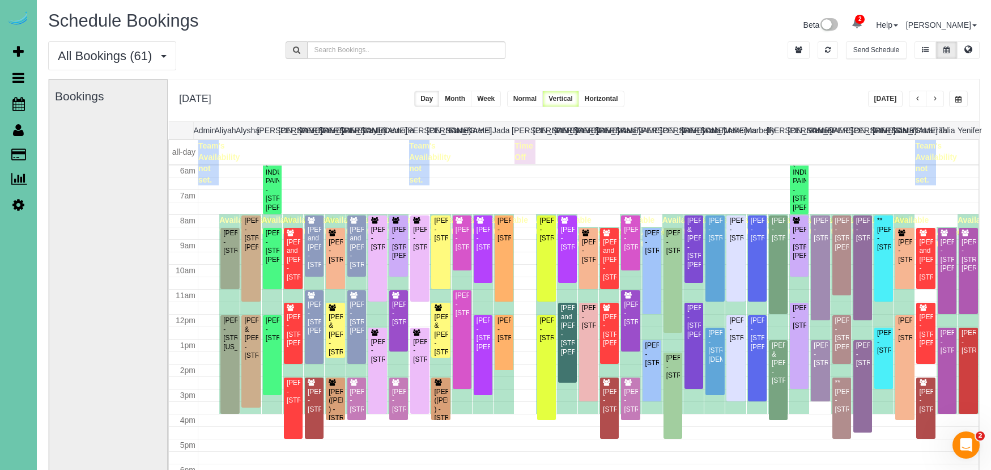
click at [883, 96] on button "[DATE]" at bounding box center [885, 99] width 35 height 16
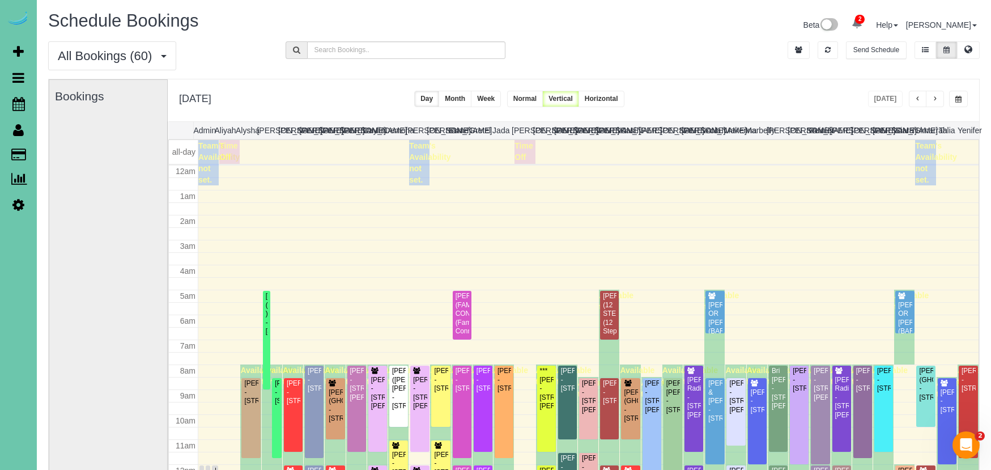
click at [939, 97] on button "button" at bounding box center [935, 99] width 18 height 16
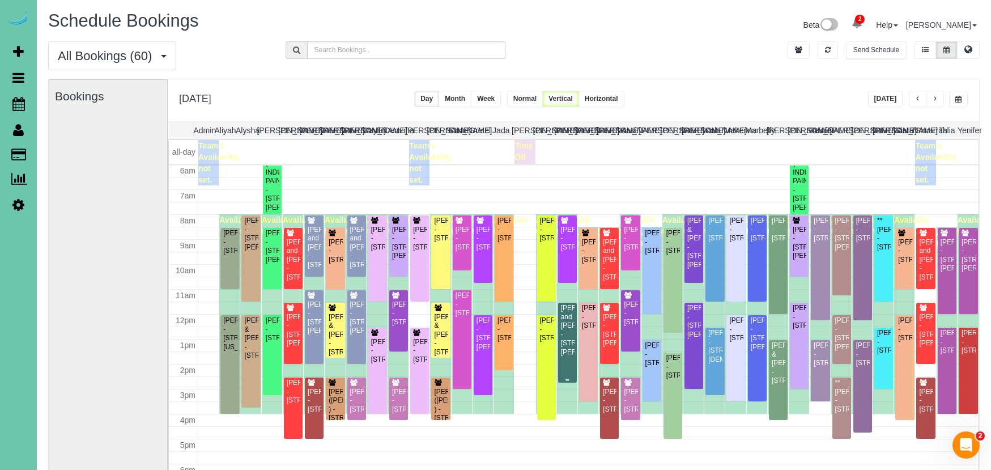
click at [564, 310] on div "Bob and Deb Gillogly - 6811 Giles Road Apt 105, Papillion, NE 68133" at bounding box center [567, 330] width 14 height 53
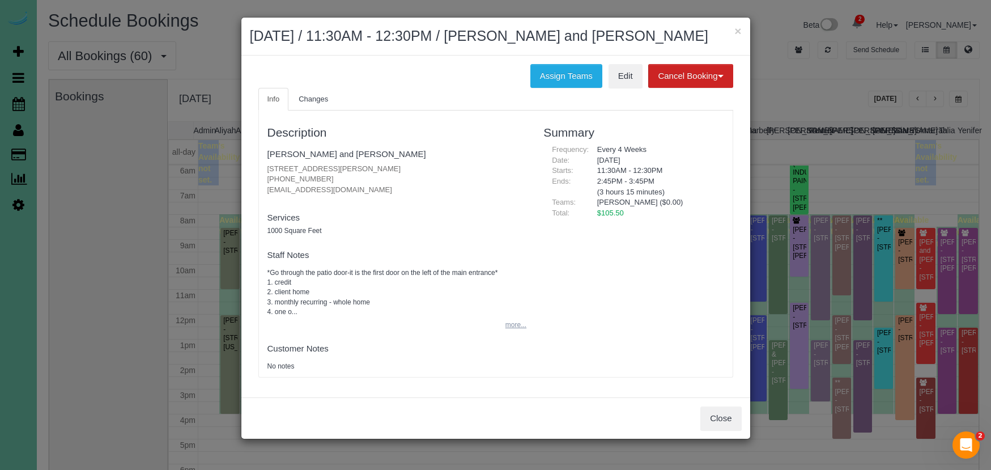
click at [514, 324] on button "more..." at bounding box center [513, 325] width 28 height 16
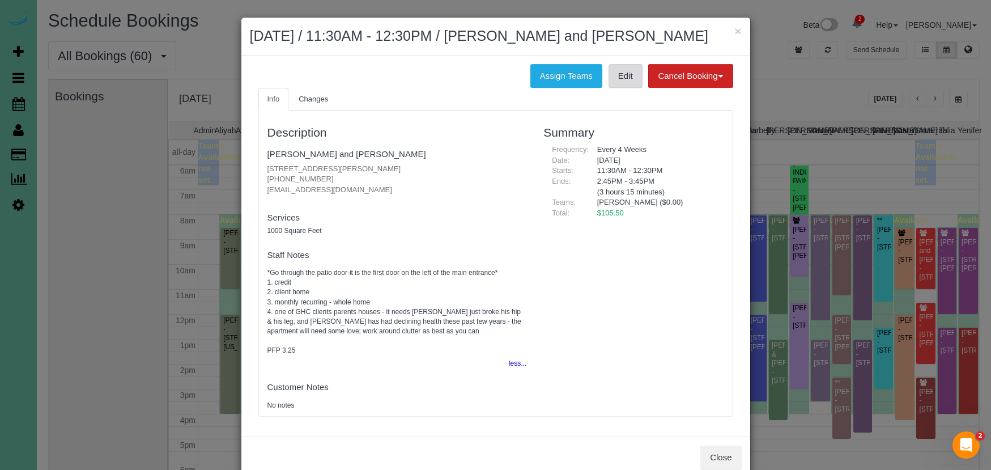
click at [623, 76] on link "Edit" at bounding box center [626, 76] width 34 height 24
click at [739, 29] on button "×" at bounding box center [737, 31] width 7 height 12
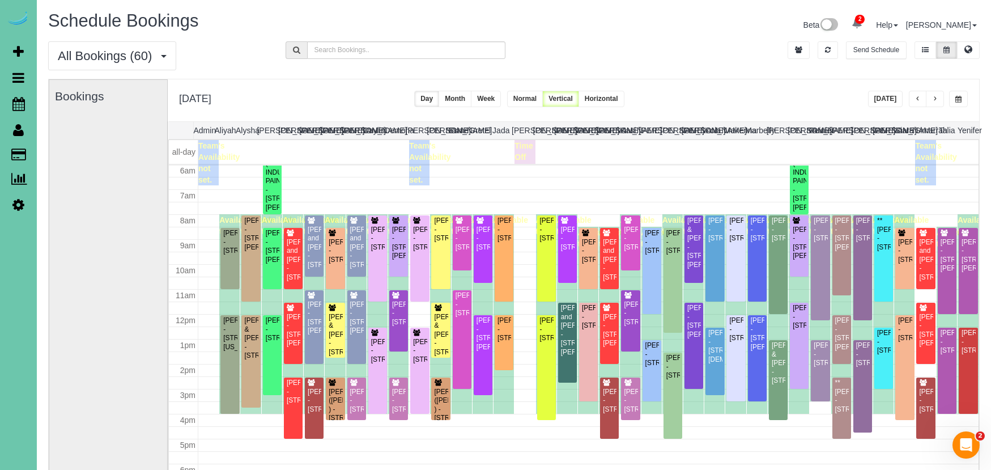
click at [957, 104] on button "button" at bounding box center [958, 99] width 19 height 16
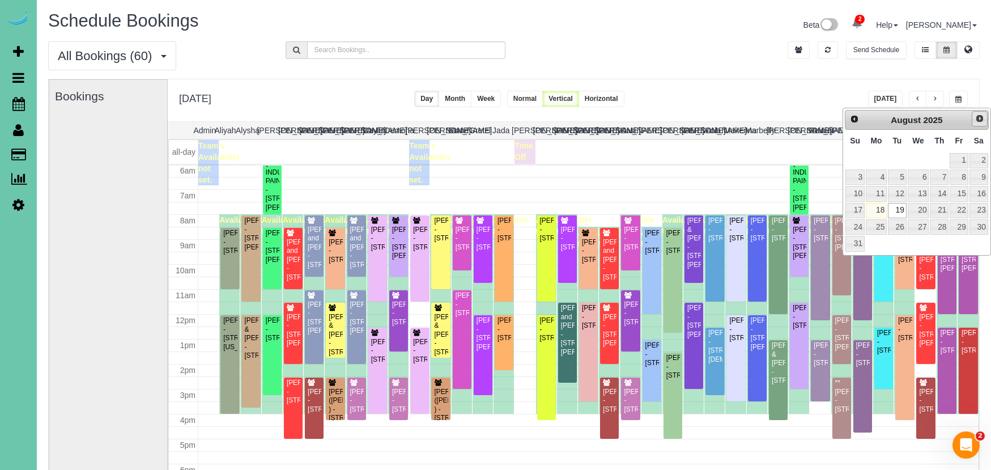
click at [979, 123] on span "Next" at bounding box center [979, 118] width 9 height 9
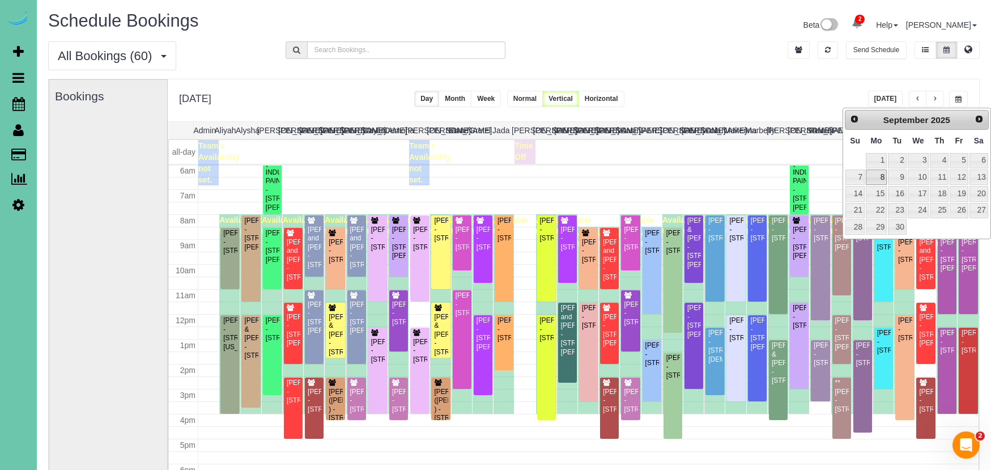
click at [883, 177] on link "8" at bounding box center [876, 176] width 21 height 15
type input "**********"
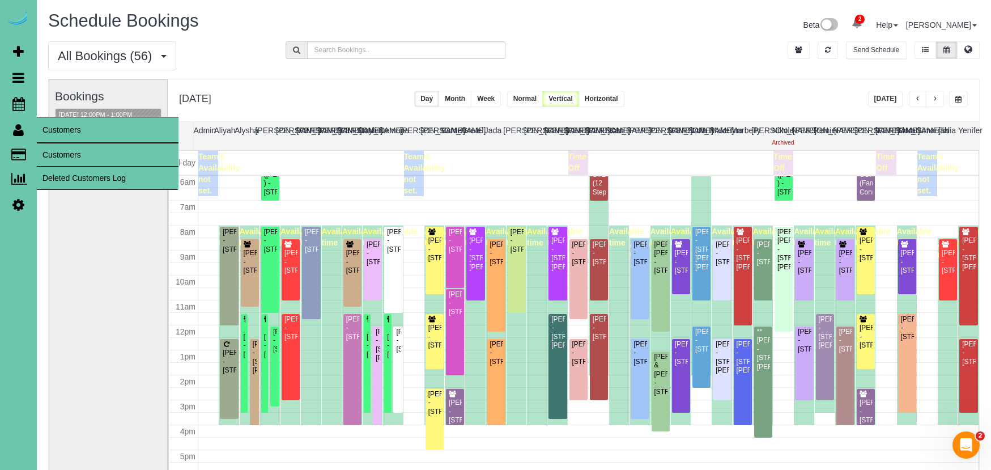
scroll to position [0, 3]
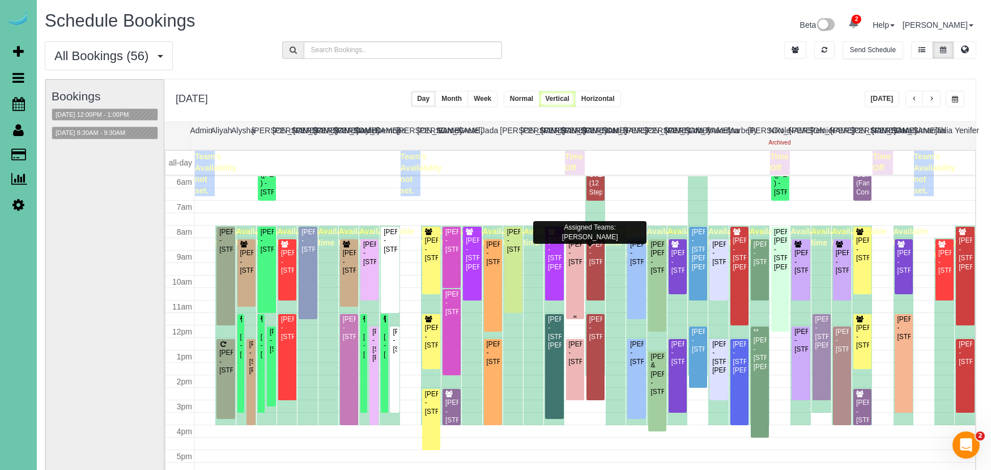
click at [573, 256] on div "Ellen Cook - 3001 Lynnwood Drive, Bellevue, NE 68123" at bounding box center [575, 253] width 14 height 26
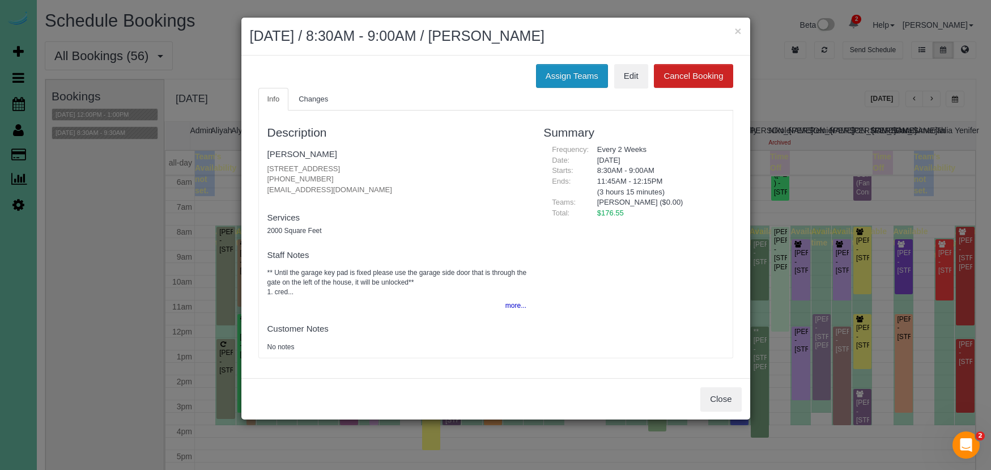
drag, startPoint x: 558, startPoint y: 72, endPoint x: 548, endPoint y: 84, distance: 15.8
click at [558, 72] on button "Assign Teams" at bounding box center [572, 76] width 72 height 24
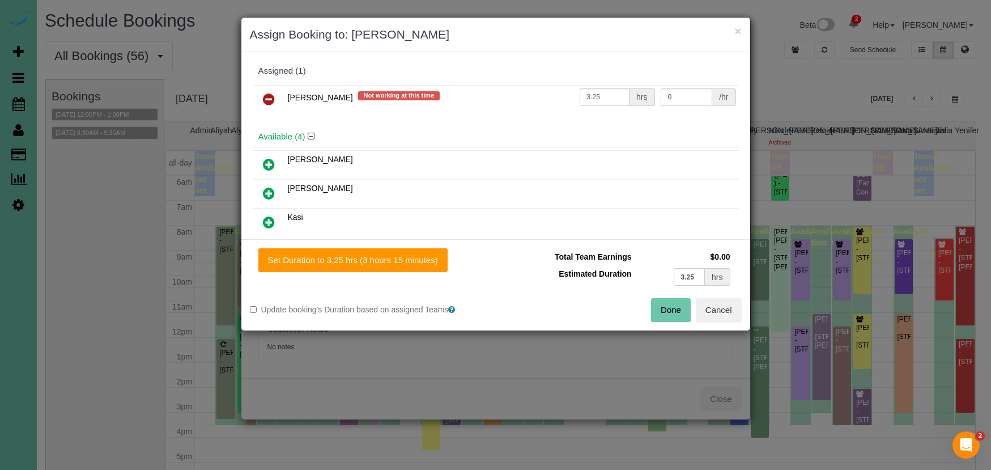
drag, startPoint x: 266, startPoint y: 100, endPoint x: 263, endPoint y: 152, distance: 51.6
click at [266, 100] on icon at bounding box center [269, 99] width 12 height 14
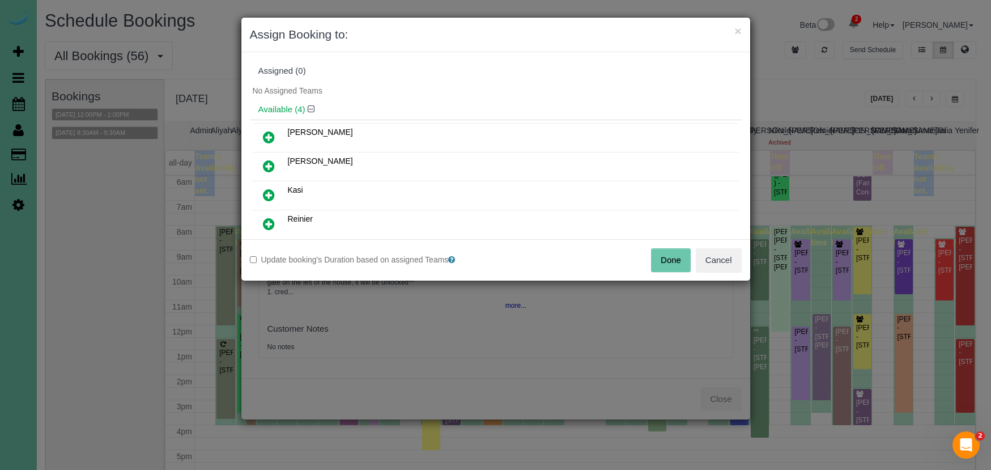
click at [266, 164] on icon at bounding box center [269, 166] width 12 height 14
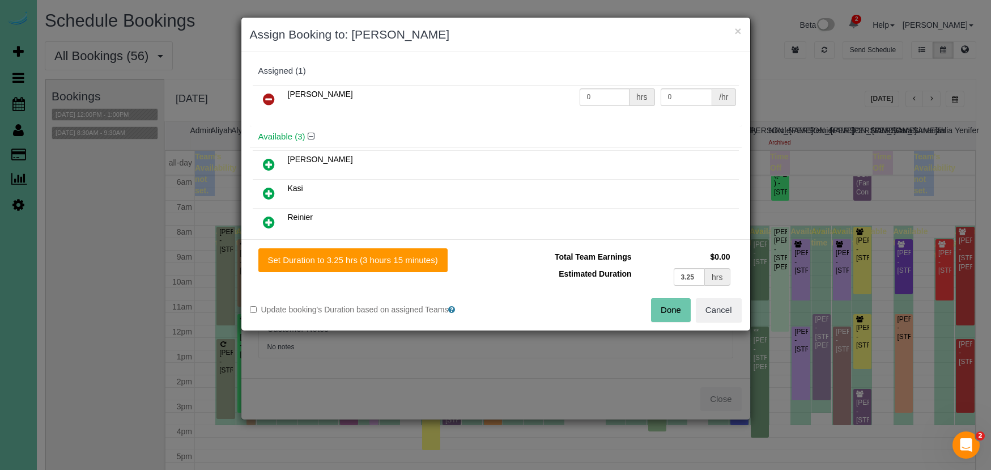
drag, startPoint x: 380, startPoint y: 261, endPoint x: 462, endPoint y: 271, distance: 83.4
click at [380, 261] on button "Set Duration to 3.25 hrs (3 hours 15 minutes)" at bounding box center [352, 260] width 189 height 24
type input "3.25"
click at [668, 304] on button "Done" at bounding box center [671, 310] width 40 height 24
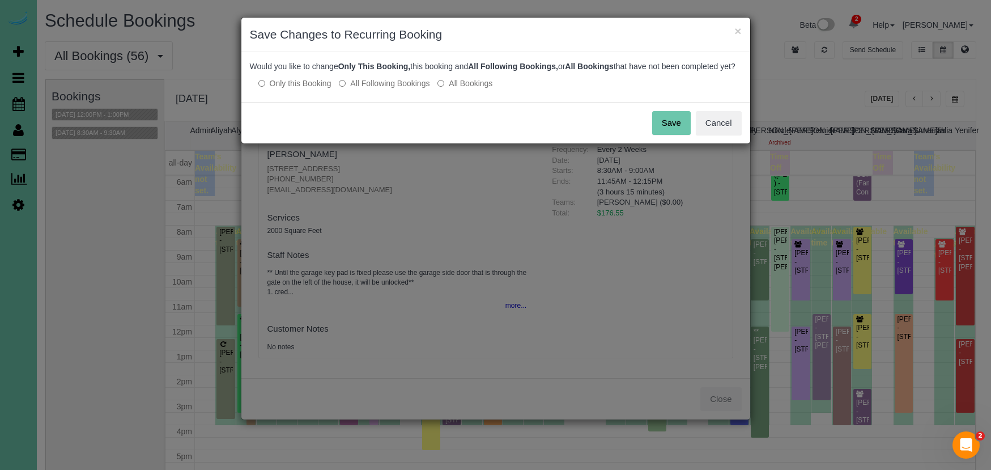
click at [669, 135] on button "Save" at bounding box center [671, 123] width 39 height 24
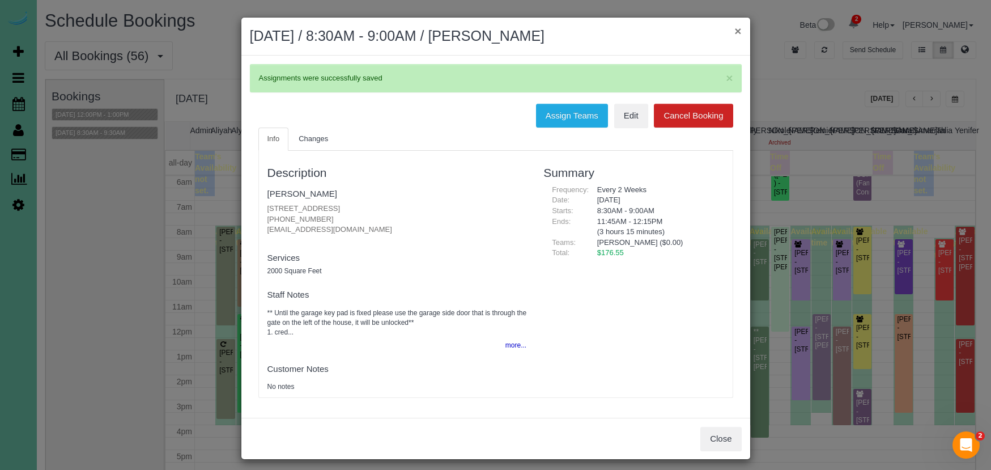
click at [741, 31] on button "×" at bounding box center [737, 31] width 7 height 12
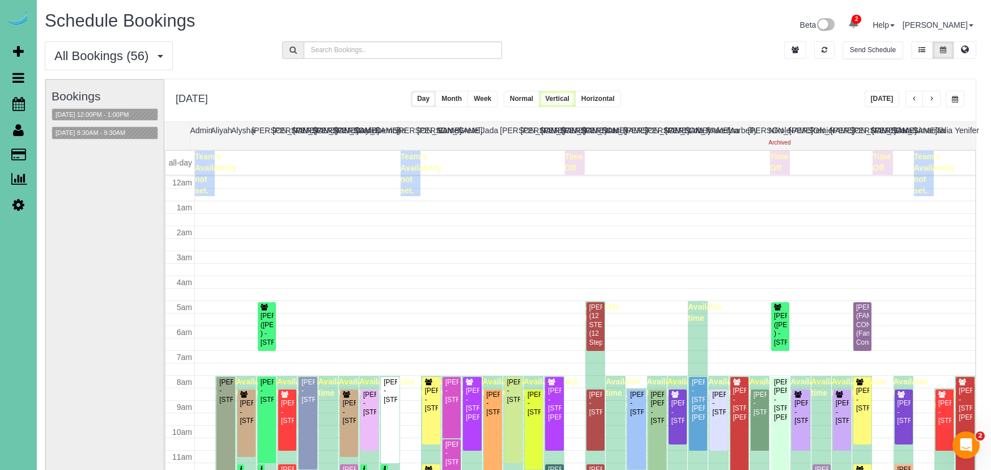
scroll to position [150, 0]
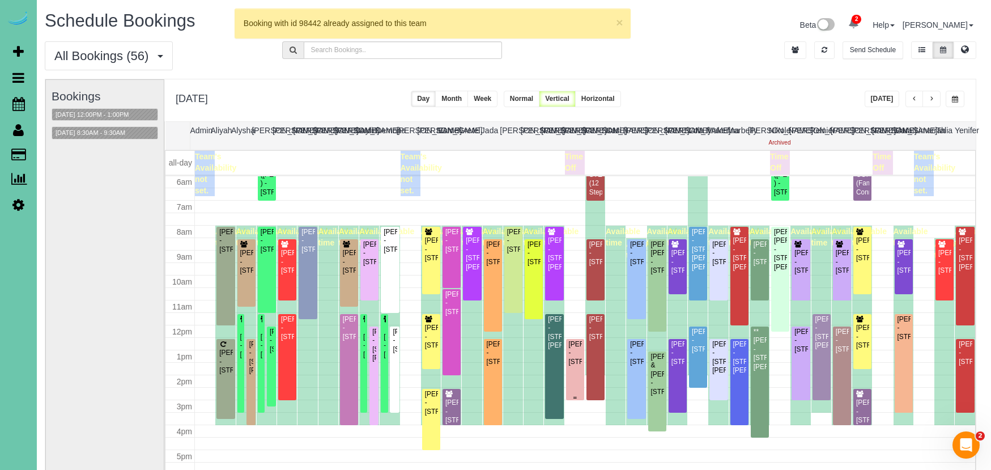
click at [578, 359] on div "Jamie Dawson - 14902 S 21st St, Bellevue, NE 68123" at bounding box center [575, 353] width 14 height 26
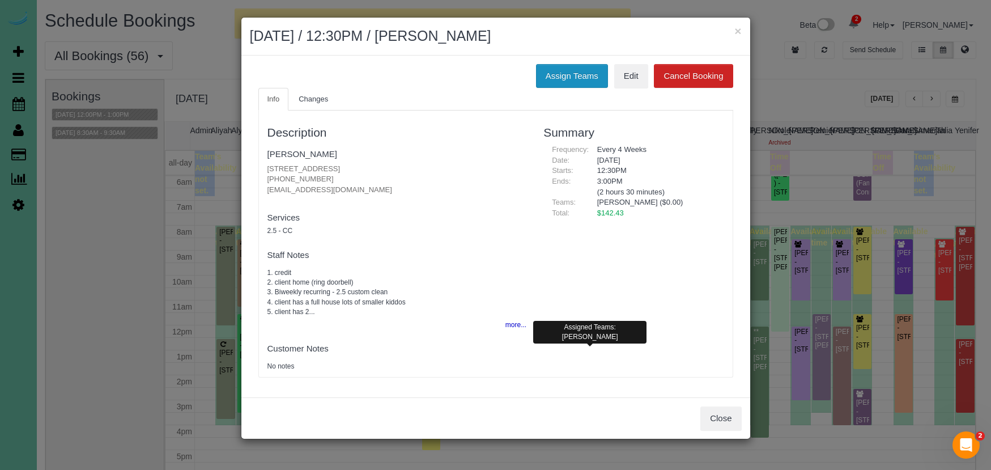
drag, startPoint x: 559, startPoint y: 69, endPoint x: 551, endPoint y: 73, distance: 9.1
click at [559, 69] on button "Assign Teams" at bounding box center [572, 76] width 72 height 24
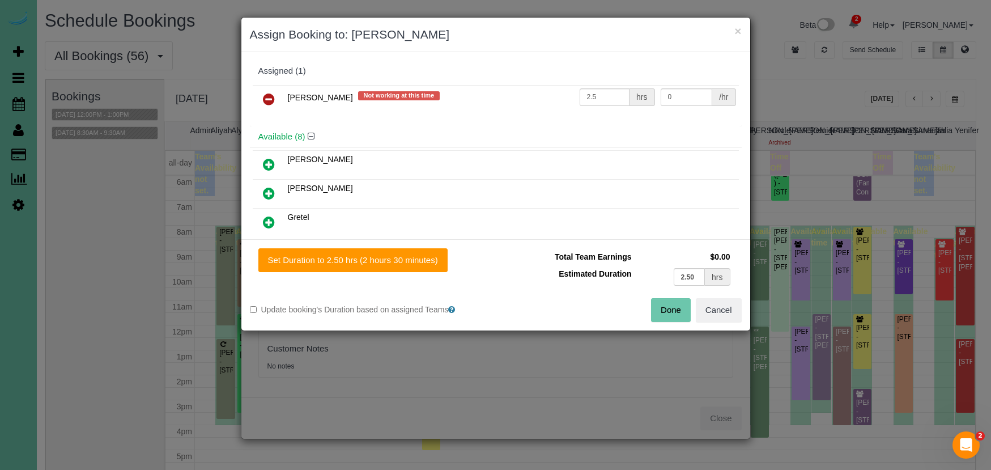
click at [271, 103] on icon at bounding box center [269, 99] width 12 height 14
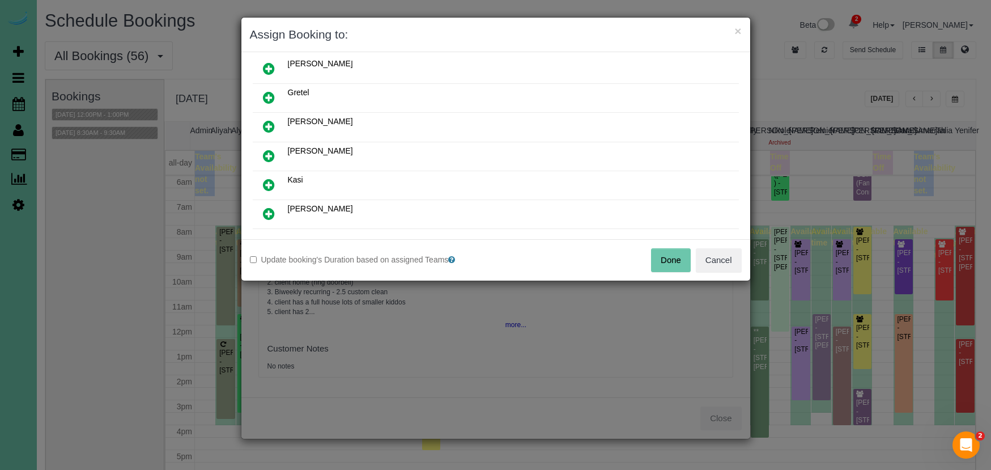
scroll to position [98, 0]
click at [265, 154] on icon at bounding box center [269, 155] width 12 height 14
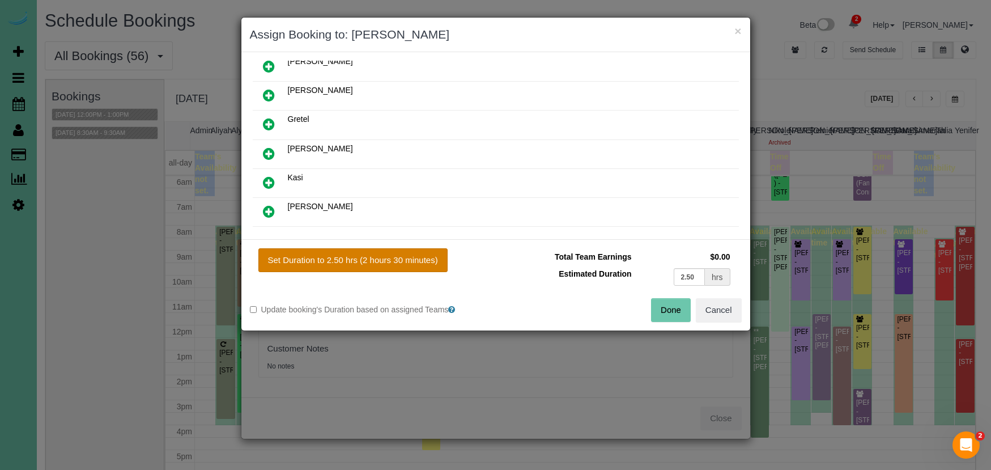
click at [354, 256] on button "Set Duration to 2.50 hrs (2 hours 30 minutes)" at bounding box center [352, 260] width 189 height 24
type input "2.50"
click at [675, 312] on button "Done" at bounding box center [671, 310] width 40 height 24
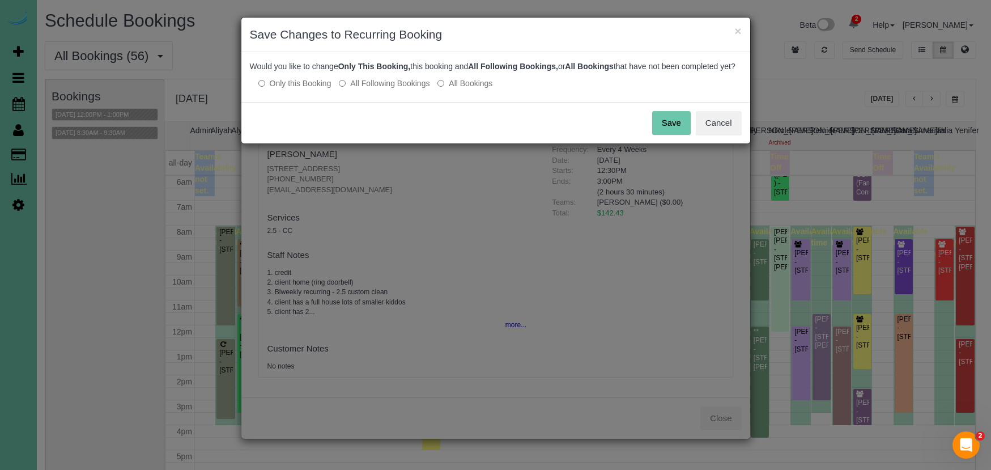
click at [677, 133] on button "Save" at bounding box center [671, 123] width 39 height 24
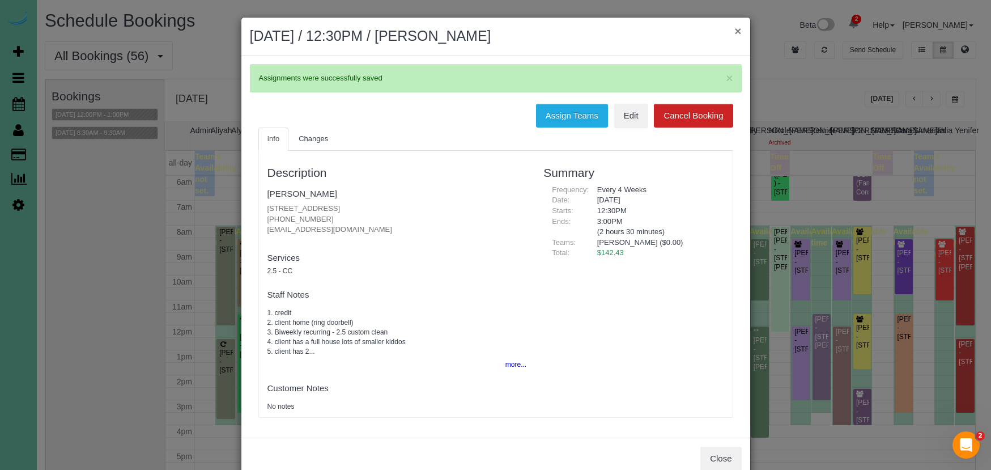
click at [738, 36] on button "×" at bounding box center [737, 31] width 7 height 12
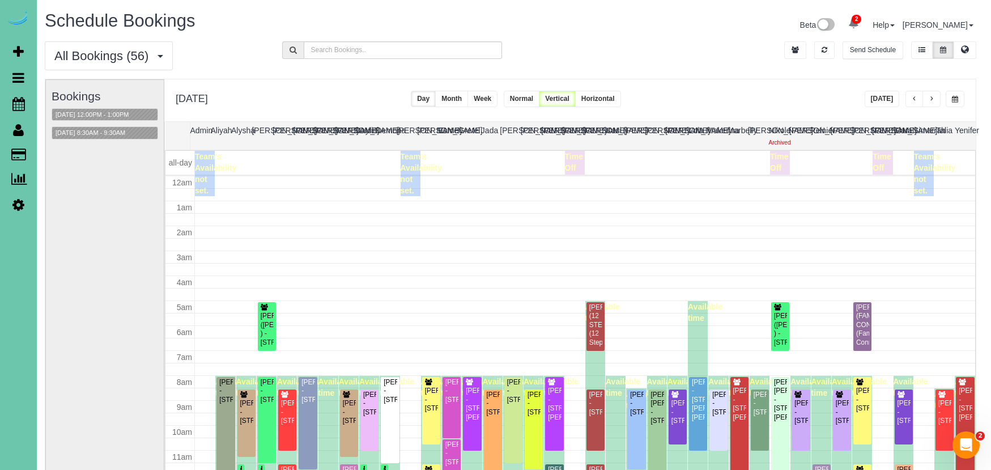
scroll to position [150, 0]
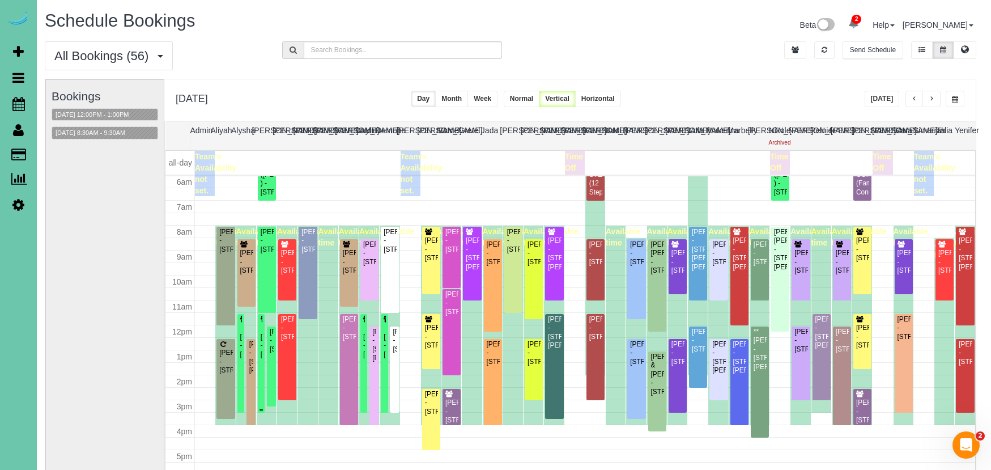
click at [261, 330] on div "Lou Lukas - 11348 Pine Street, Omaha, NE 68144" at bounding box center [261, 337] width 2 height 44
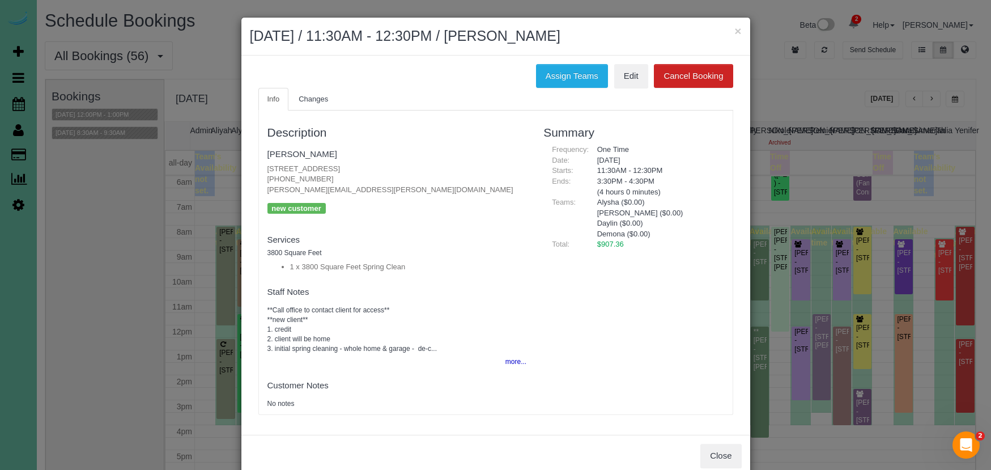
drag, startPoint x: 549, startPoint y: 75, endPoint x: 457, endPoint y: 81, distance: 92.0
click at [549, 75] on button "Assign Teams" at bounding box center [572, 76] width 72 height 24
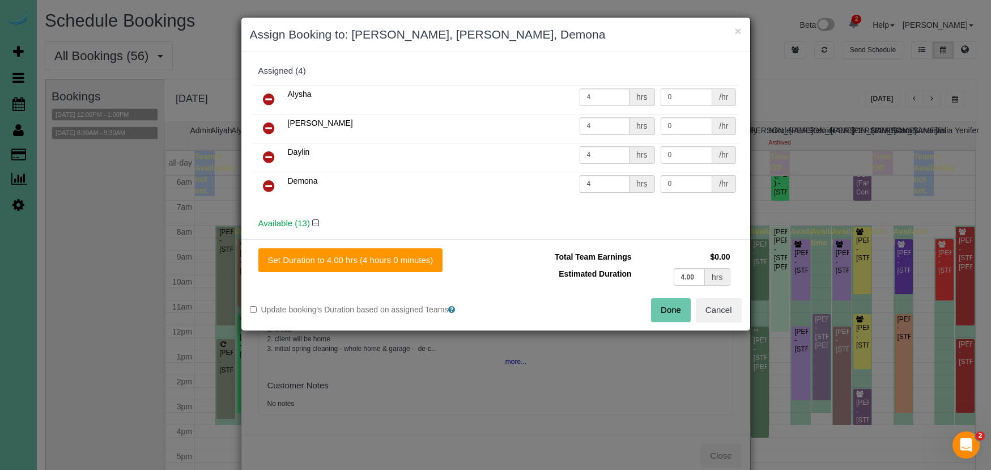
click at [267, 97] on icon at bounding box center [269, 99] width 12 height 14
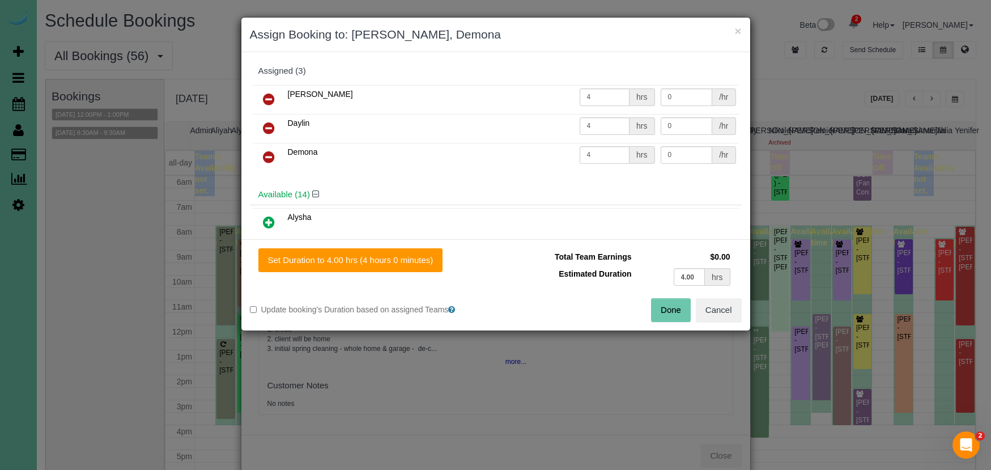
click at [267, 97] on icon at bounding box center [269, 99] width 12 height 14
click at [268, 97] on icon at bounding box center [269, 99] width 12 height 14
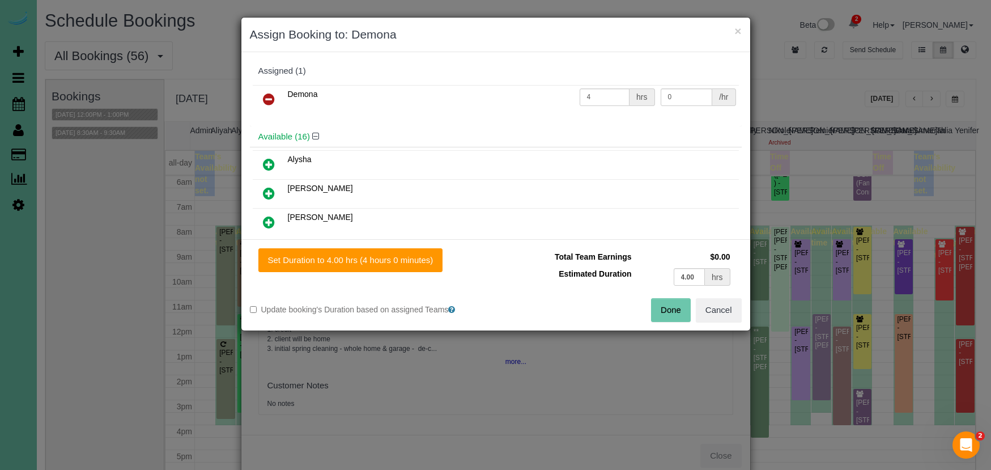
drag, startPoint x: 268, startPoint y: 97, endPoint x: 386, endPoint y: 133, distance: 123.1
click at [268, 97] on icon at bounding box center [269, 99] width 12 height 14
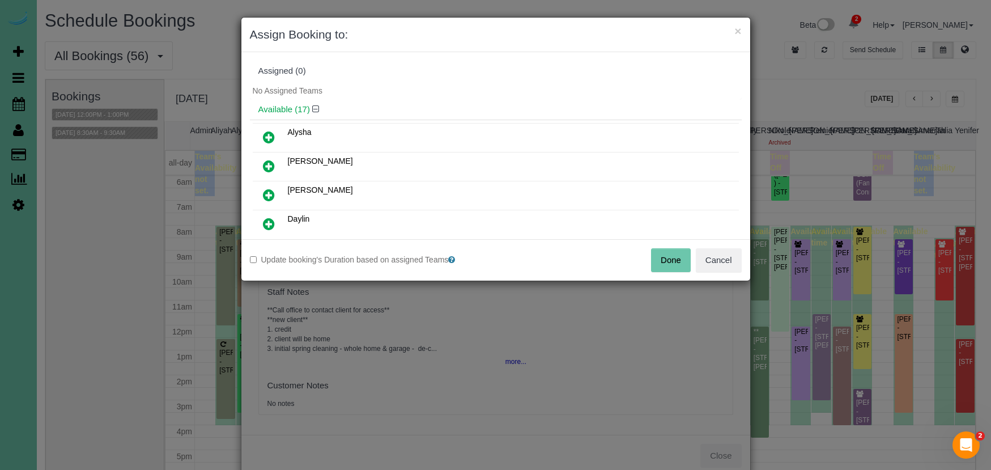
drag, startPoint x: 661, startPoint y: 254, endPoint x: 636, endPoint y: 254, distance: 24.4
click at [660, 254] on button "Done" at bounding box center [671, 260] width 40 height 24
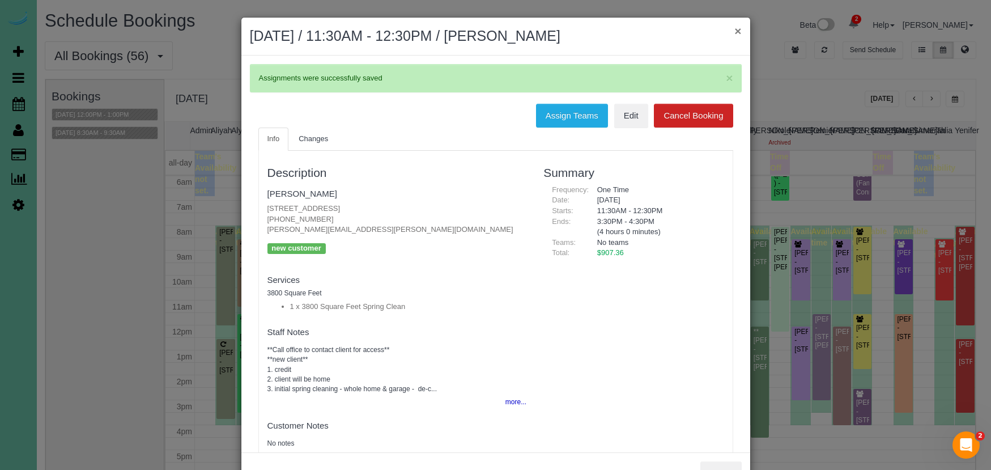
click at [734, 34] on button "×" at bounding box center [737, 31] width 7 height 12
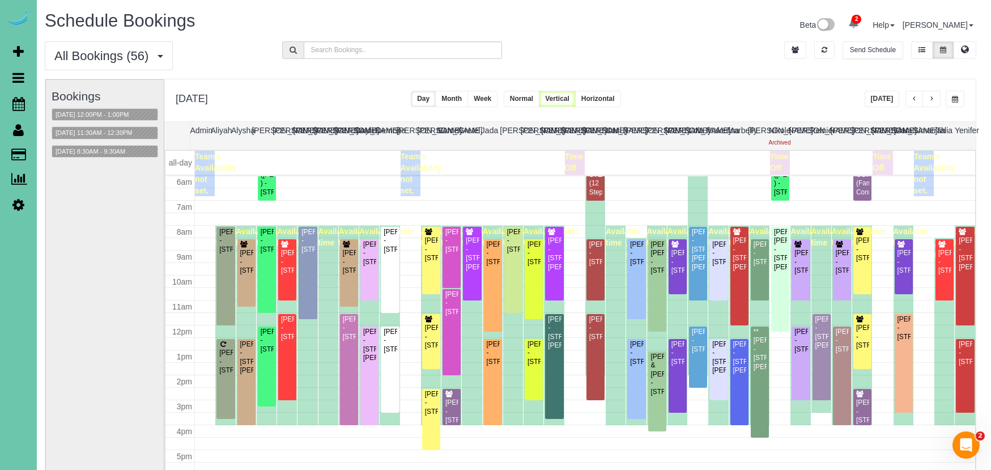
click at [955, 99] on span "button" at bounding box center [955, 99] width 6 height 7
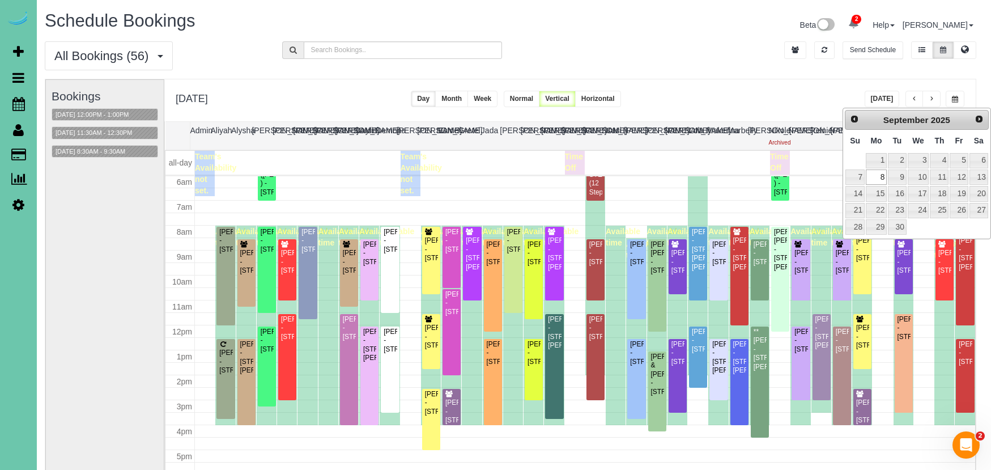
click at [846, 116] on div "Prev Next September 2025" at bounding box center [917, 120] width 144 height 20
click at [852, 118] on span "Prev" at bounding box center [853, 118] width 9 height 9
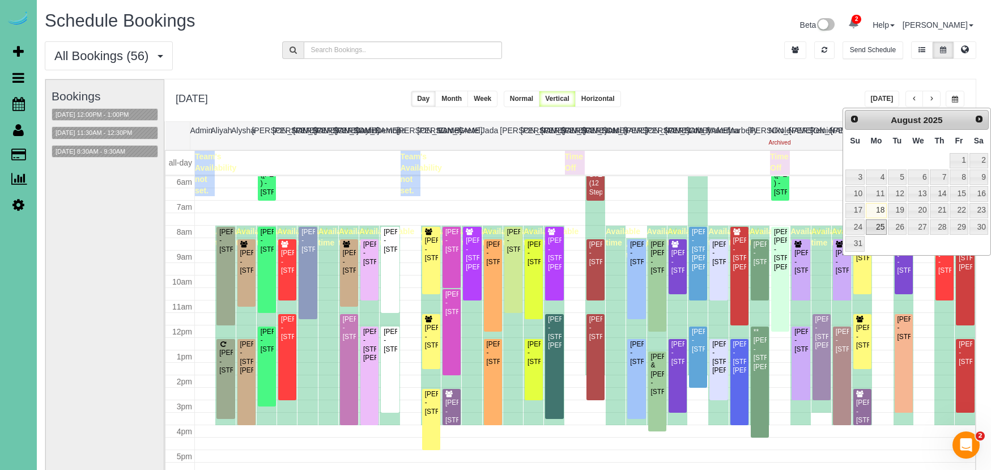
click at [871, 223] on link "25" at bounding box center [876, 226] width 21 height 15
type input "**********"
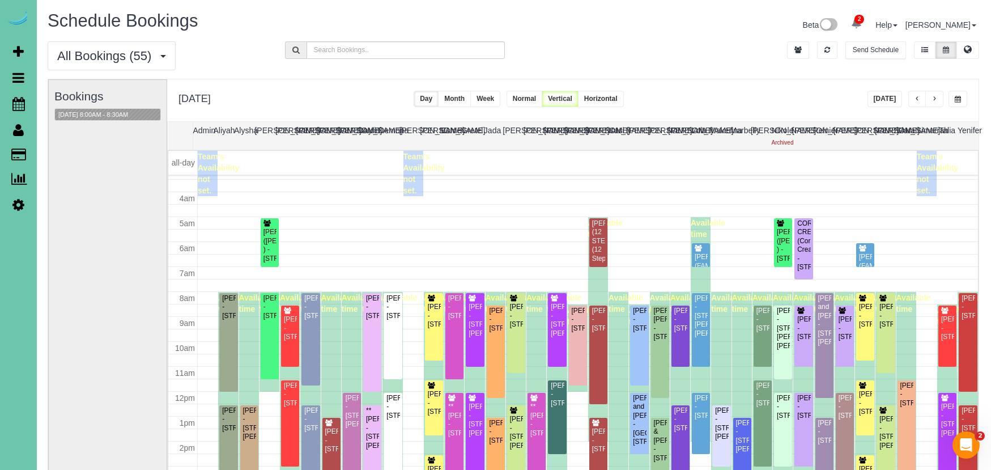
scroll to position [82, 0]
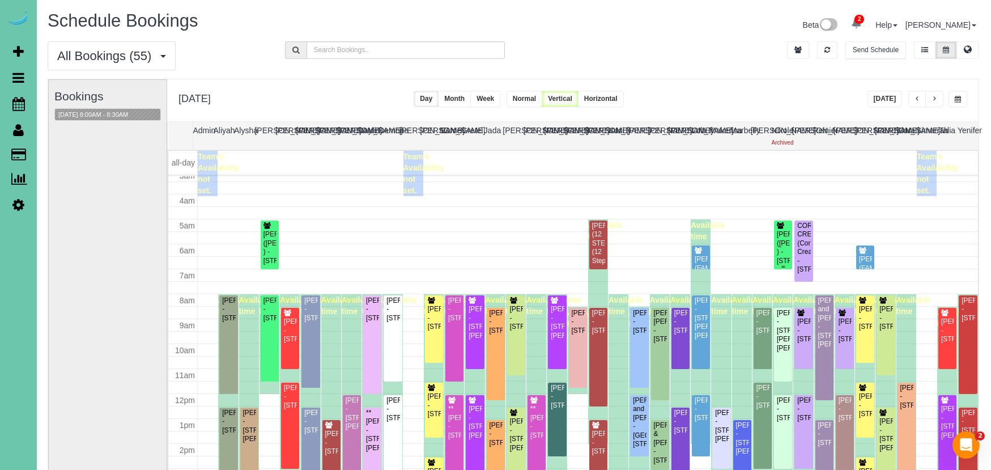
click at [776, 242] on div "ADAM ROXBURGH (CARLJARL LOCKSMITH ) - 3708 S 132nd St, Omaha, NE 68144" at bounding box center [783, 247] width 14 height 35
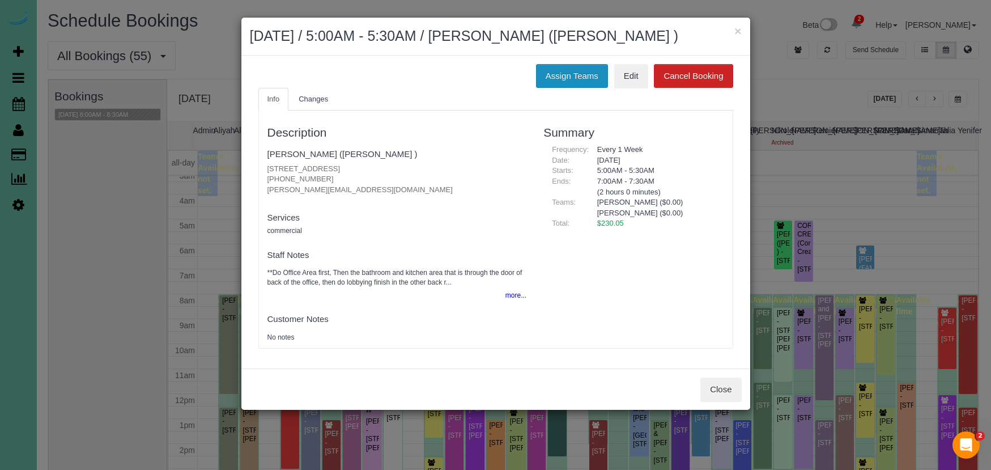
click at [571, 88] on button "Assign Teams" at bounding box center [572, 76] width 72 height 24
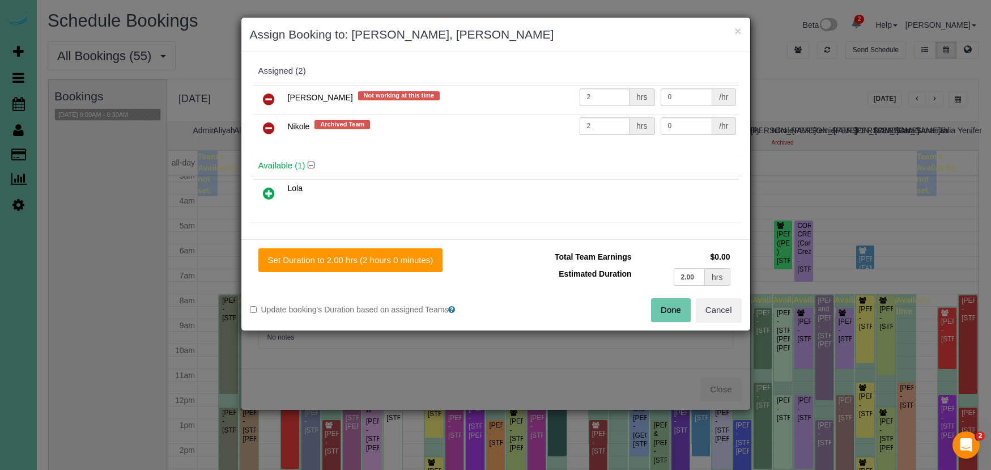
click at [270, 127] on icon at bounding box center [269, 128] width 12 height 14
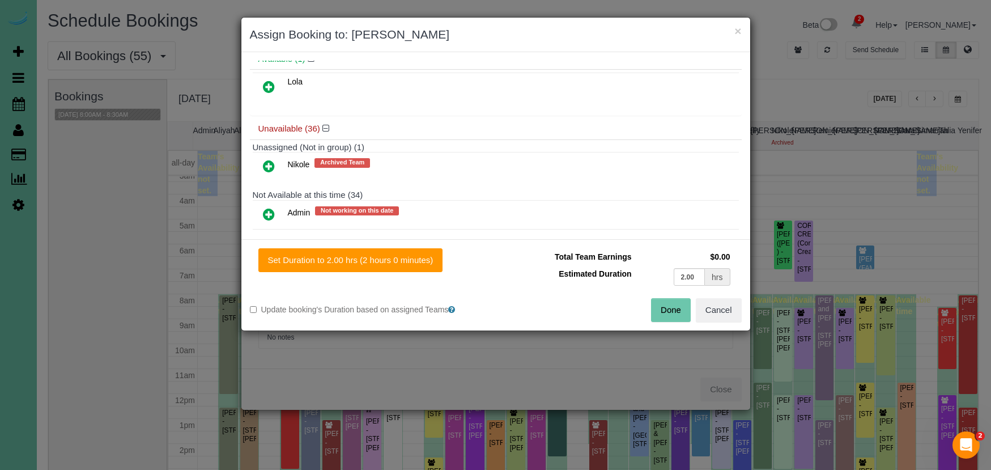
scroll to position [85, 0]
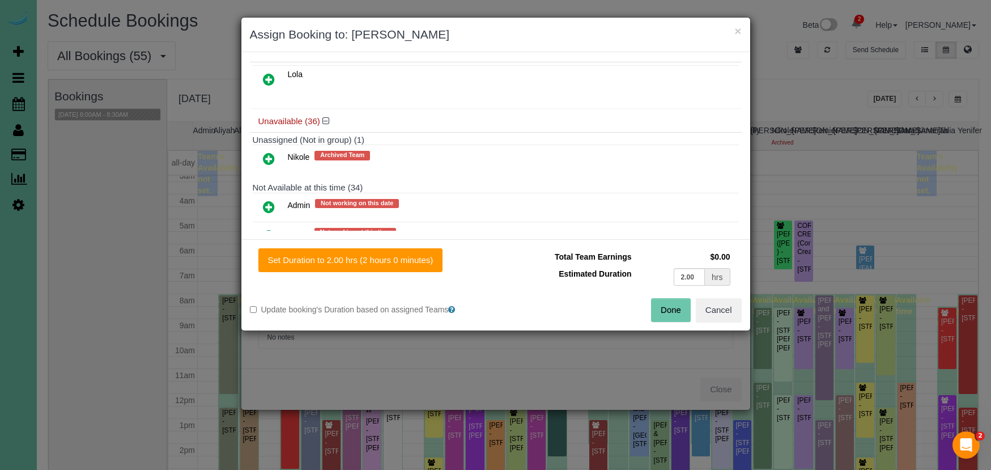
drag, startPoint x: 267, startPoint y: 203, endPoint x: 296, endPoint y: 220, distance: 33.5
click at [267, 203] on icon at bounding box center [269, 207] width 12 height 14
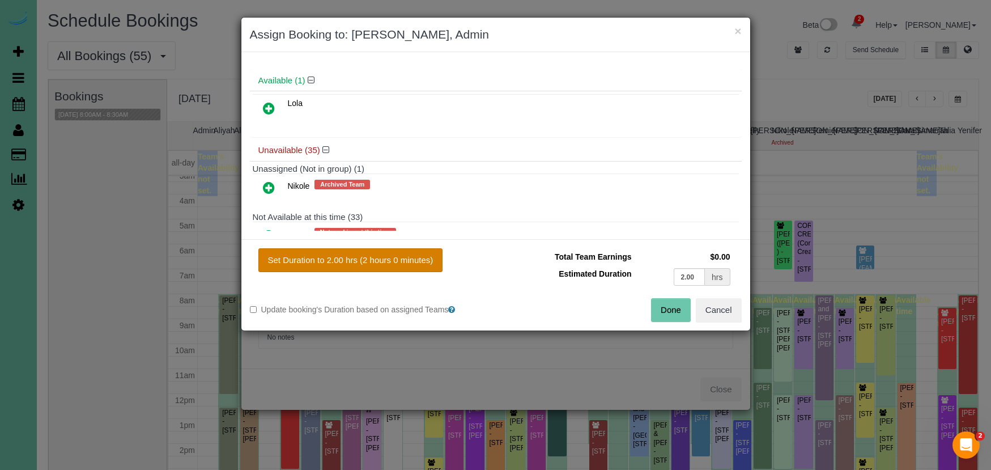
click at [358, 254] on button "Set Duration to 2.00 hrs (2 hours 0 minutes)" at bounding box center [350, 260] width 185 height 24
type input "2.00"
click at [661, 304] on button "Done" at bounding box center [671, 310] width 40 height 24
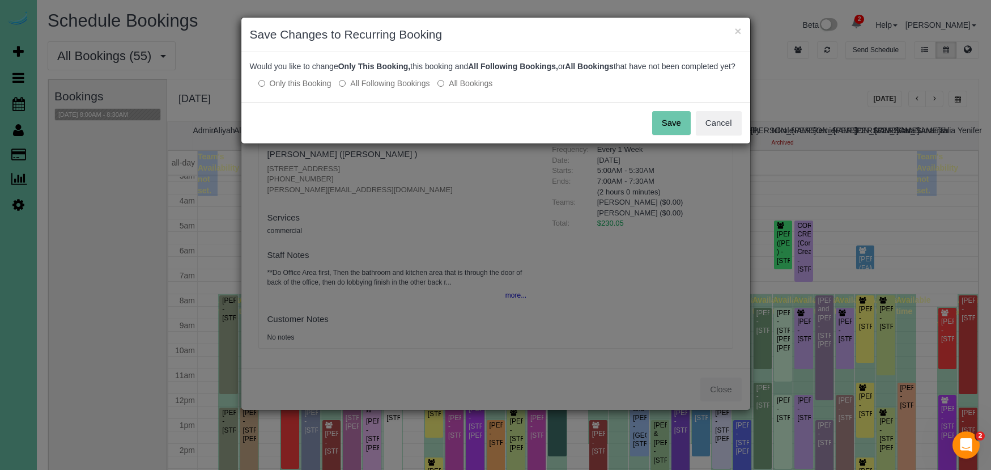
click at [389, 89] on label "All Following Bookings" at bounding box center [384, 83] width 91 height 11
click at [661, 134] on button "Save" at bounding box center [671, 123] width 39 height 24
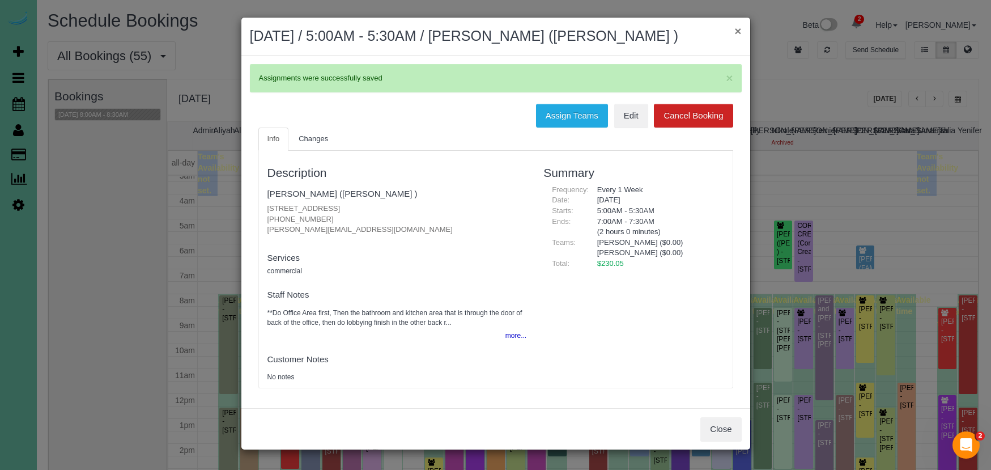
click at [736, 33] on button "×" at bounding box center [737, 31] width 7 height 12
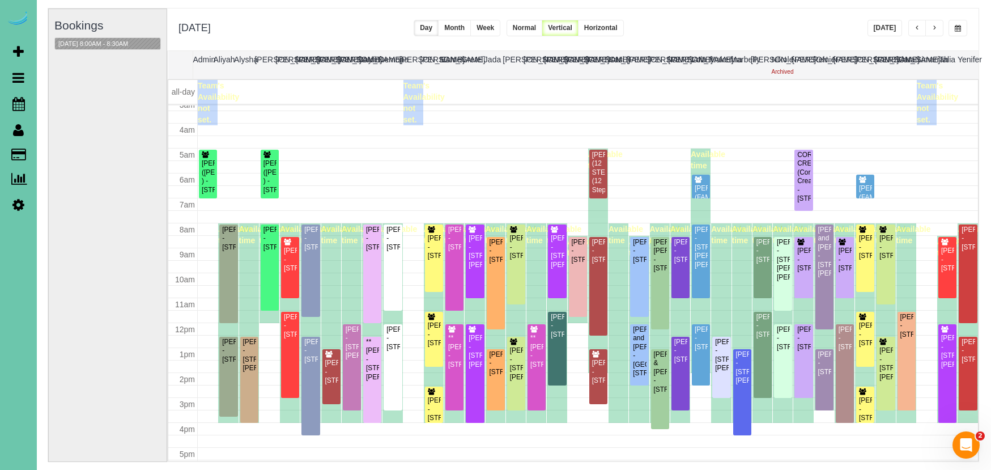
scroll to position [74, 1]
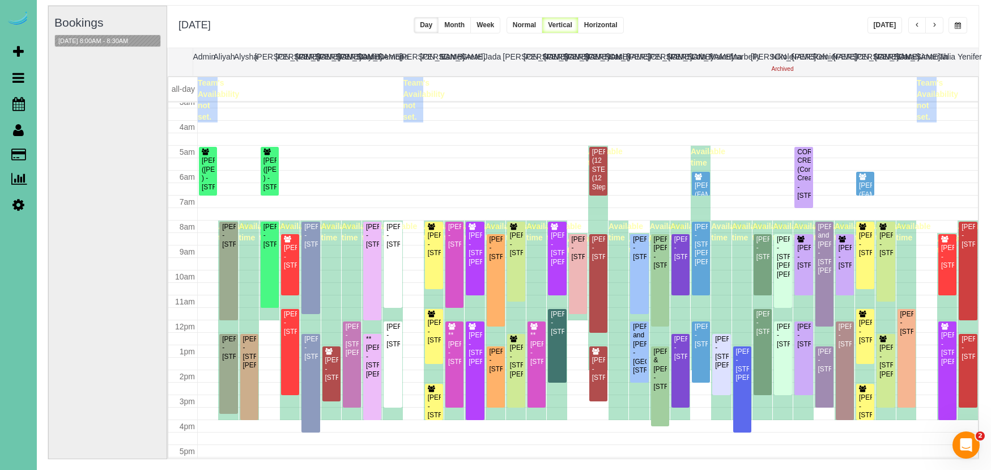
click at [958, 27] on span "button" at bounding box center [958, 25] width 6 height 7
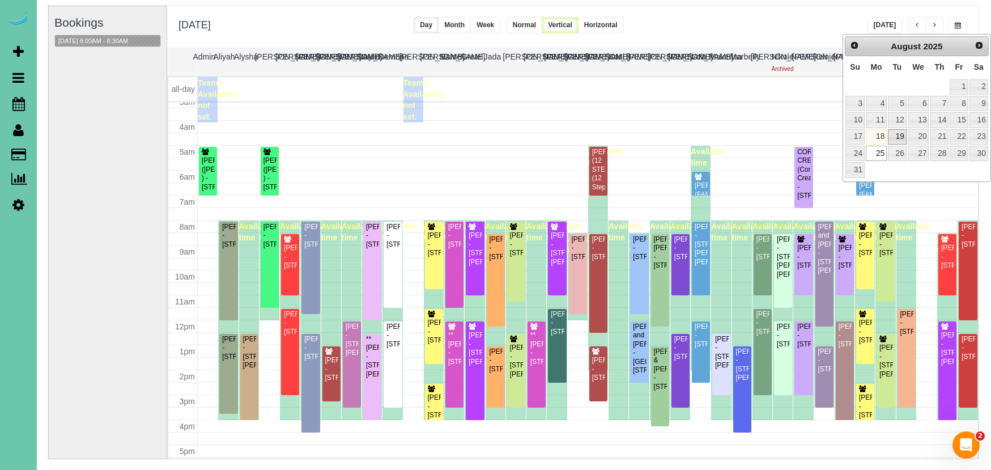
click at [891, 133] on link "19" at bounding box center [897, 136] width 18 height 15
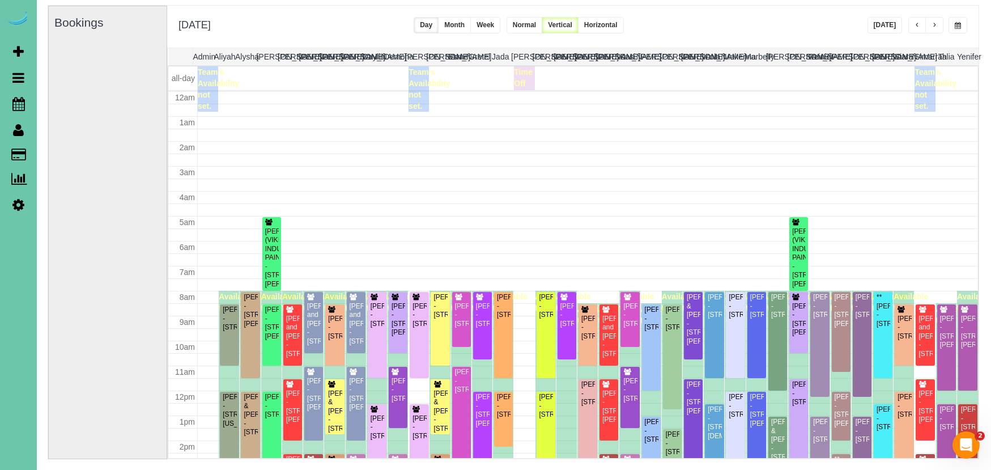
scroll to position [150, 0]
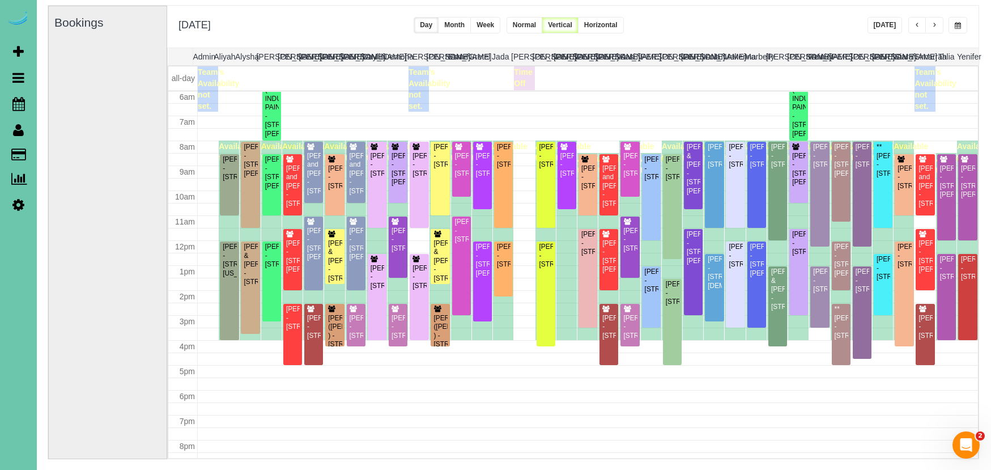
click at [934, 23] on span "button" at bounding box center [935, 25] width 6 height 7
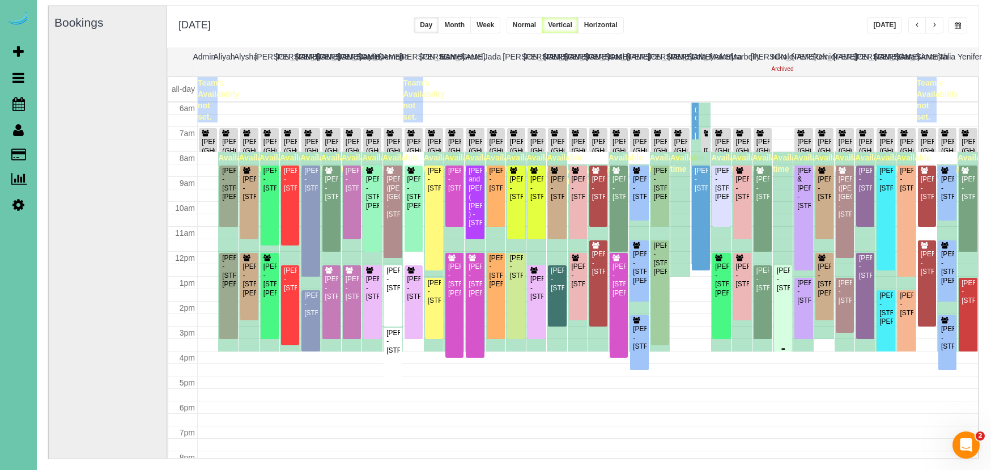
click at [785, 292] on div "Christina Blake - 10210 N 152nd Ave, Bennington, NE 68007" at bounding box center [783, 279] width 14 height 26
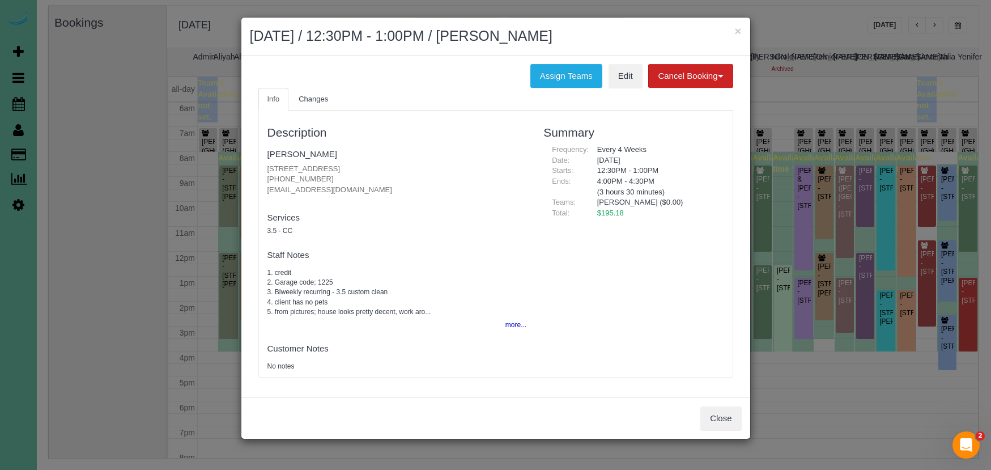
drag, startPoint x: 332, startPoint y: 178, endPoint x: 263, endPoint y: 174, distance: 68.7
click at [263, 174] on div "Description Christina Blake 10210 N 152nd Ave, Bennington, NE 68007 (402) 290-8…" at bounding box center [397, 243] width 277 height 255
copy p "(402) 290-8095"
click at [547, 64] on button "Assign Teams" at bounding box center [566, 76] width 72 height 24
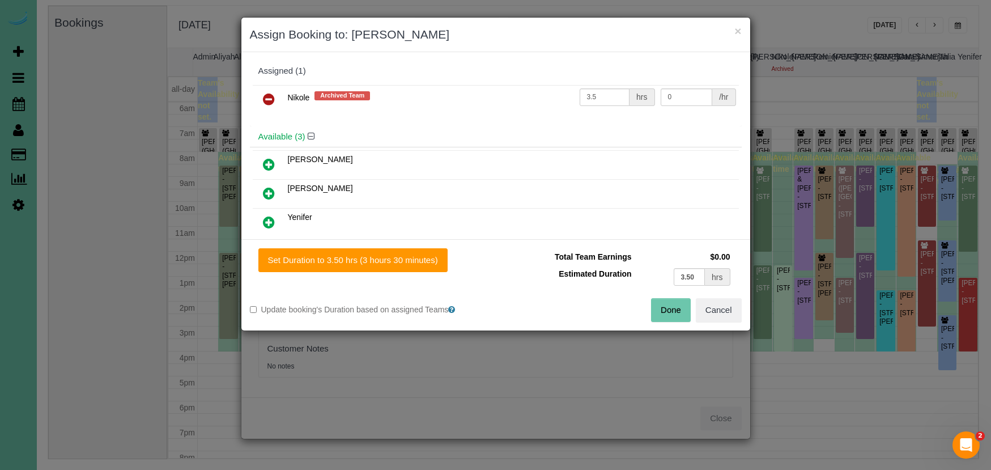
drag, startPoint x: 271, startPoint y: 100, endPoint x: 292, endPoint y: 104, distance: 21.3
click at [272, 100] on icon at bounding box center [269, 99] width 12 height 14
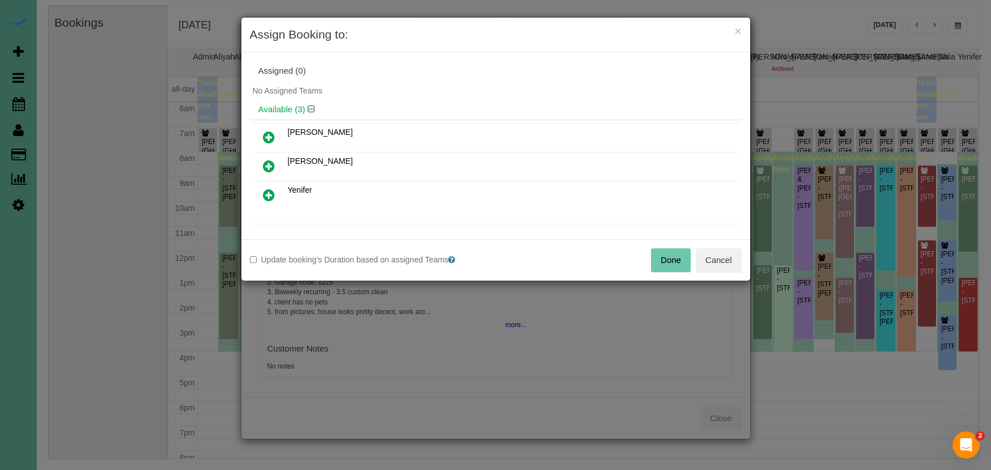
click at [669, 257] on button "Done" at bounding box center [671, 260] width 40 height 24
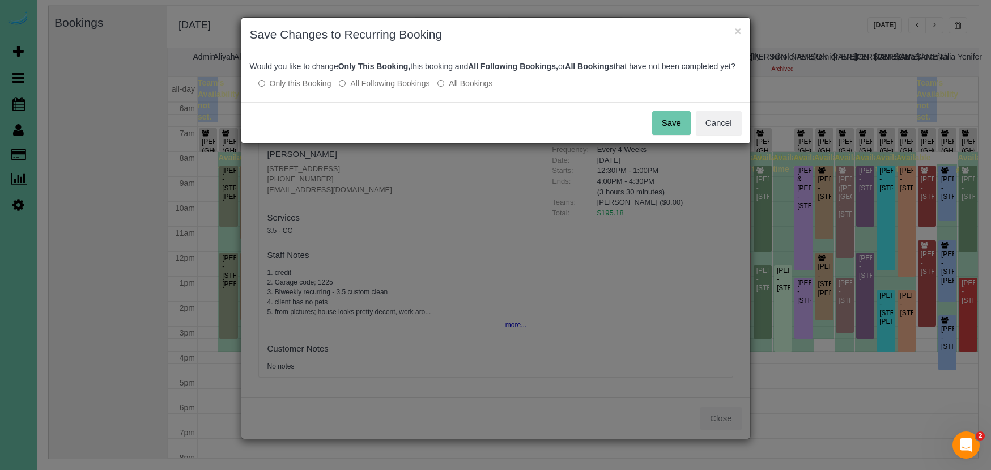
click at [679, 135] on button "Save" at bounding box center [671, 123] width 39 height 24
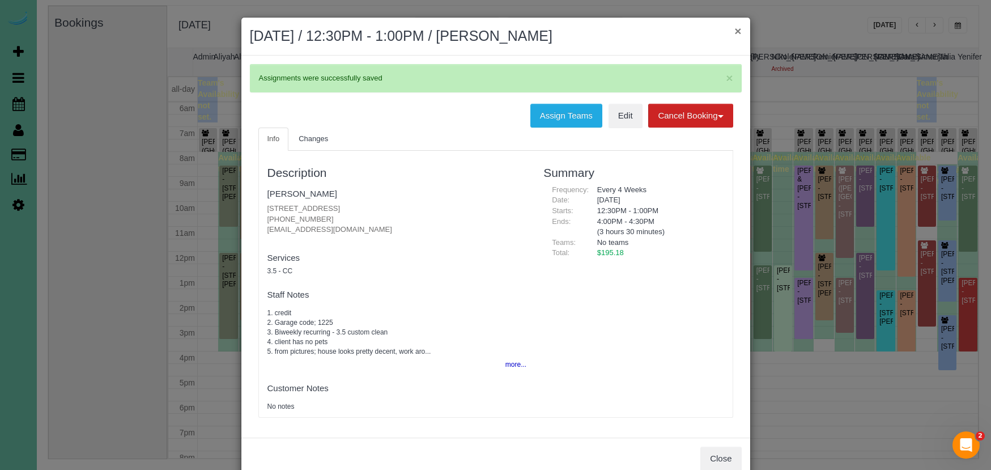
click at [741, 32] on button "×" at bounding box center [737, 31] width 7 height 12
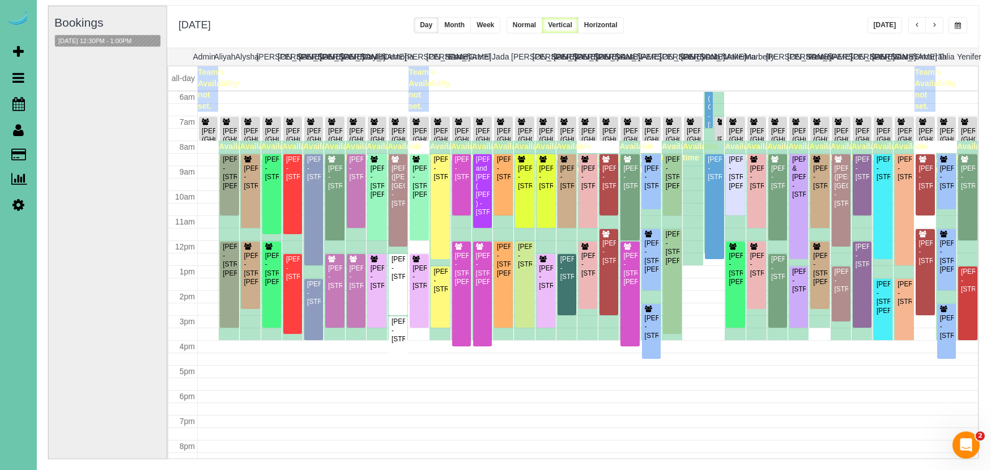
scroll to position [74, 0]
click at [958, 26] on span "button" at bounding box center [958, 25] width 6 height 7
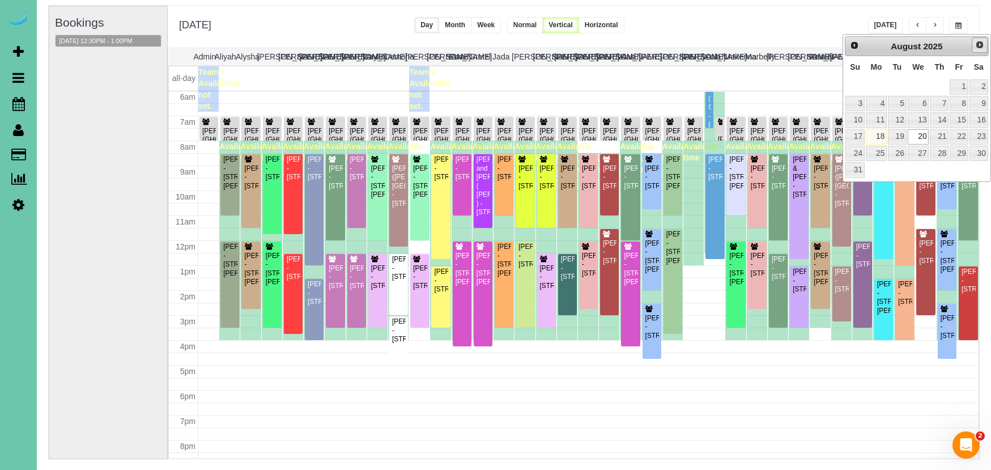
click at [974, 44] on link "Next" at bounding box center [980, 45] width 16 height 16
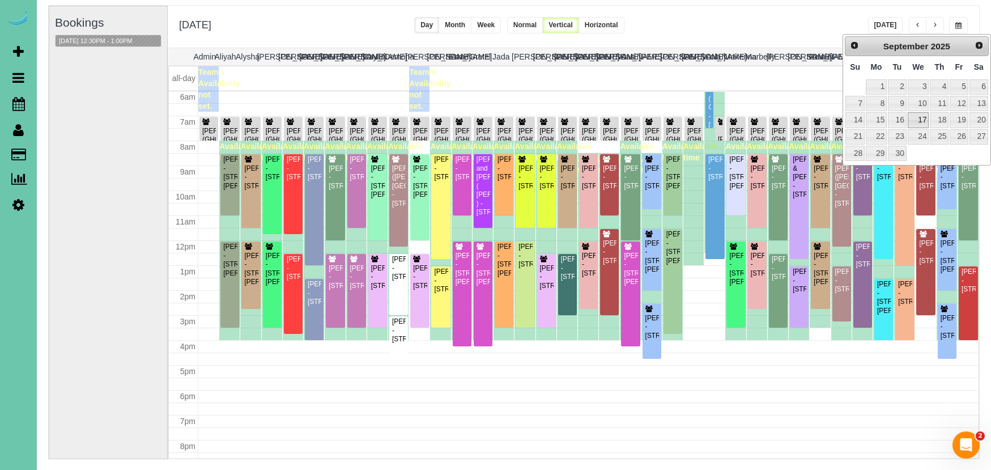
click at [922, 117] on link "17" at bounding box center [919, 119] width 22 height 15
type input "**********"
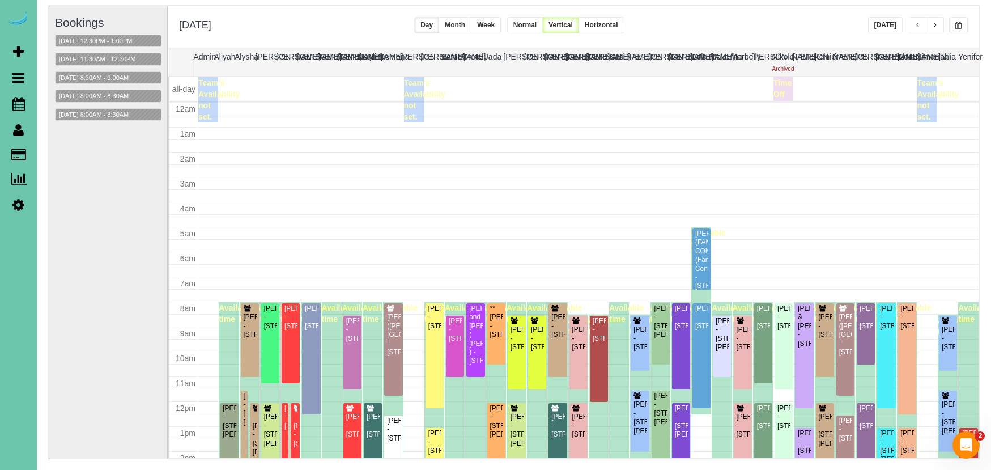
scroll to position [150, 0]
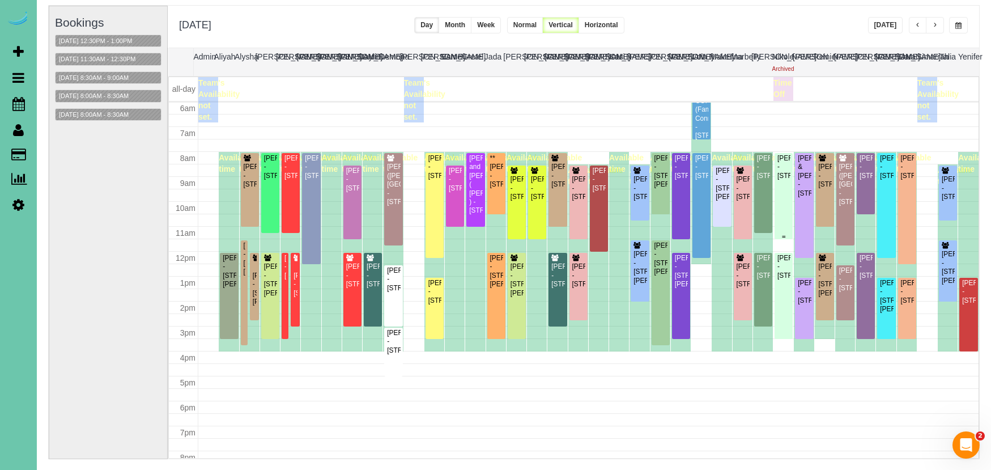
click at [785, 167] on div "Dawn Olijnek - 17005 Grant Street, Omaha, NE 68116" at bounding box center [784, 167] width 14 height 26
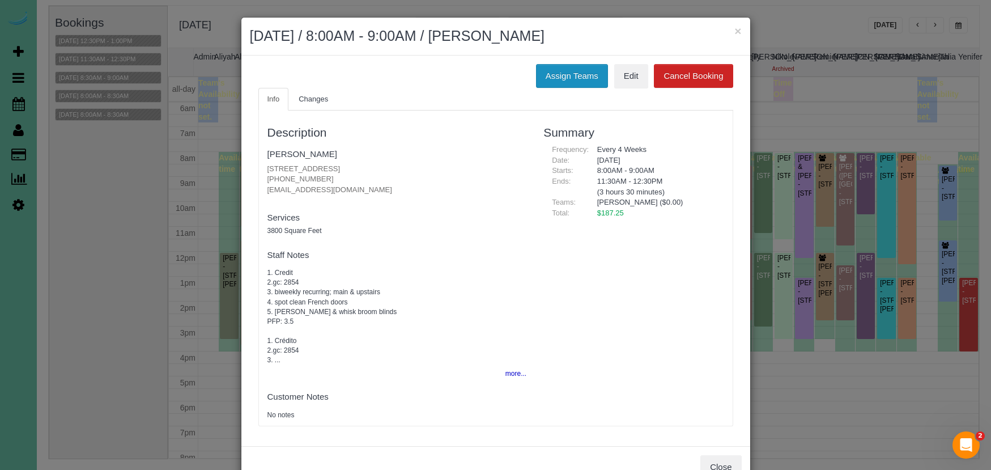
click at [588, 78] on button "Assign Teams" at bounding box center [572, 76] width 72 height 24
click at [557, 69] on button "Assign Teams" at bounding box center [572, 76] width 72 height 24
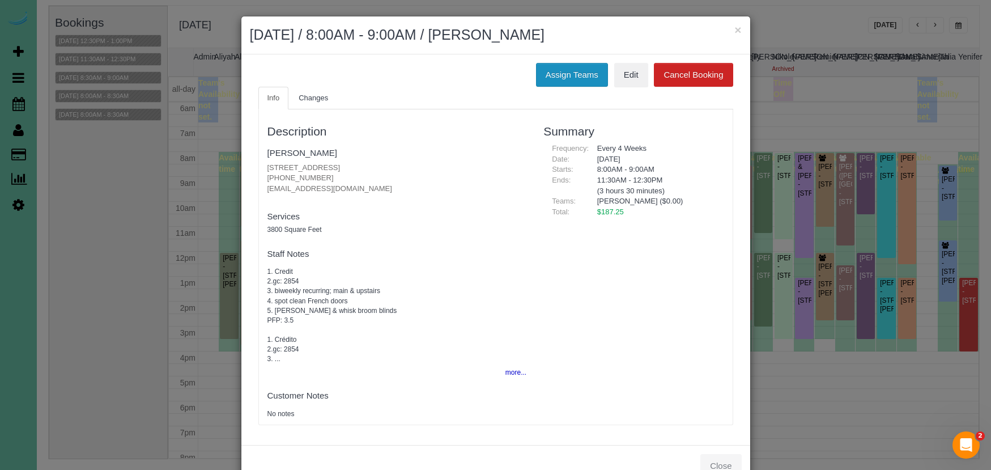
click at [568, 82] on button "Assign Teams" at bounding box center [572, 75] width 72 height 24
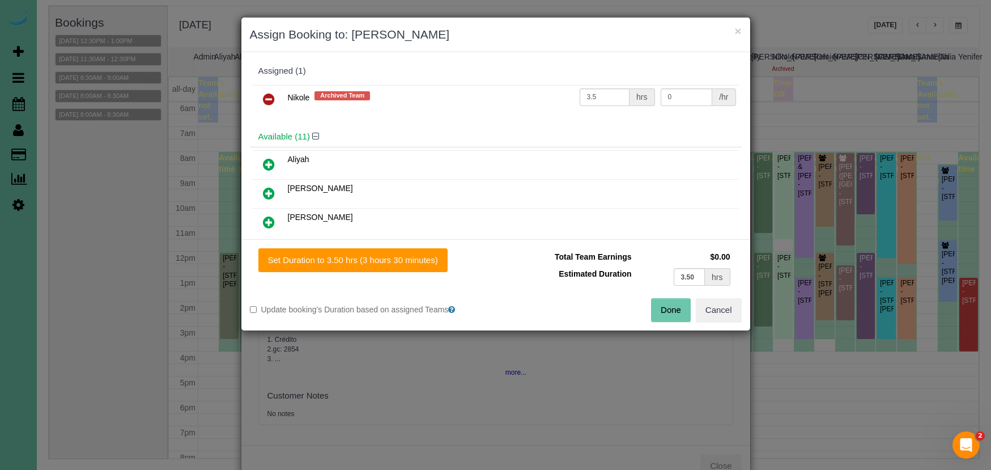
click at [266, 98] on icon at bounding box center [269, 99] width 12 height 14
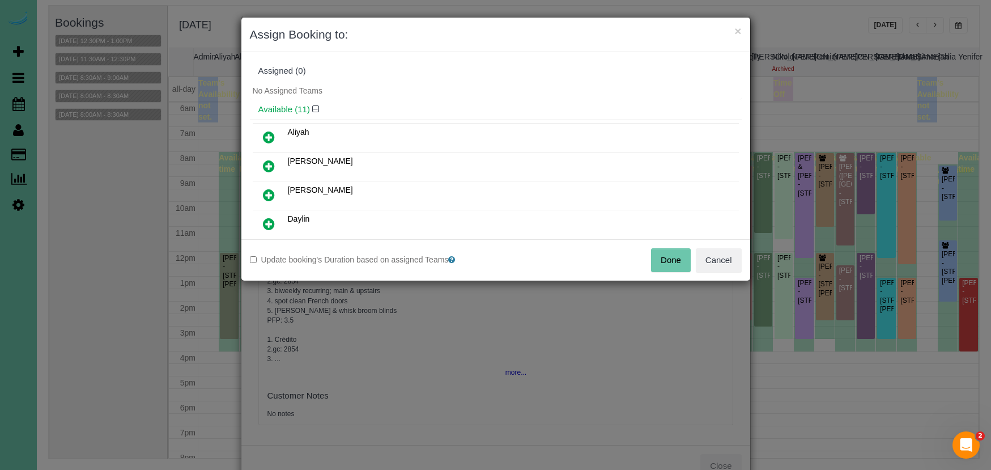
click at [269, 163] on icon at bounding box center [269, 166] width 12 height 14
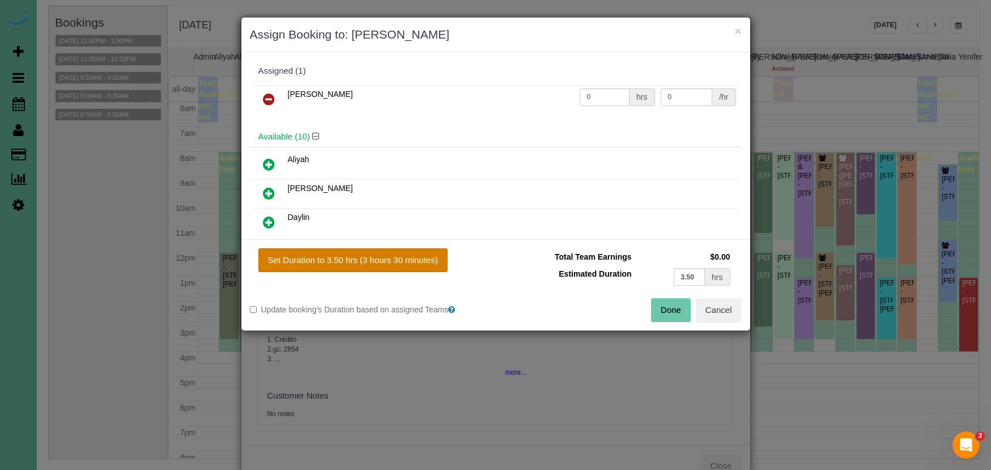
drag, startPoint x: 362, startPoint y: 260, endPoint x: 380, endPoint y: 258, distance: 17.6
click at [363, 260] on button "Set Duration to 3.50 hrs (3 hours 30 minutes)" at bounding box center [352, 260] width 189 height 24
type input "3.50"
drag, startPoint x: 677, startPoint y: 301, endPoint x: 664, endPoint y: 295, distance: 14.4
click at [676, 301] on button "Done" at bounding box center [671, 310] width 40 height 24
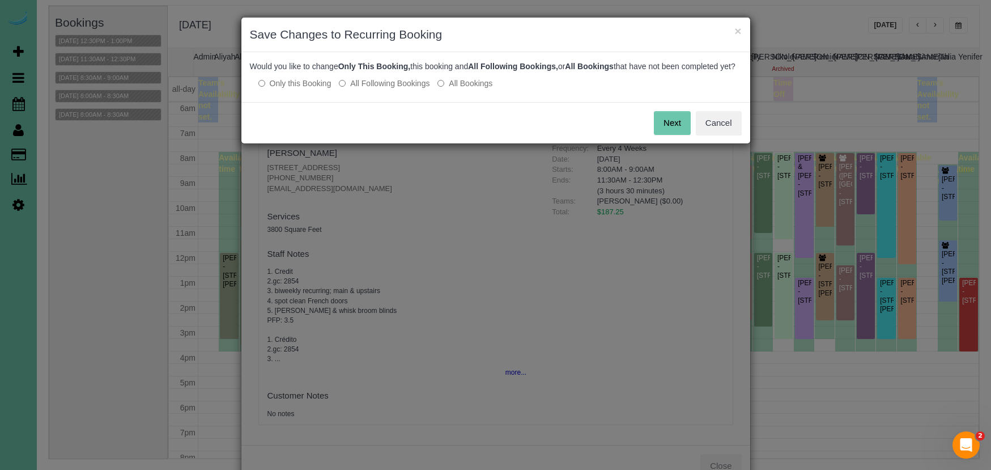
click at [384, 89] on label "All Following Bookings" at bounding box center [384, 83] width 91 height 11
click at [672, 135] on button "Save" at bounding box center [671, 123] width 39 height 24
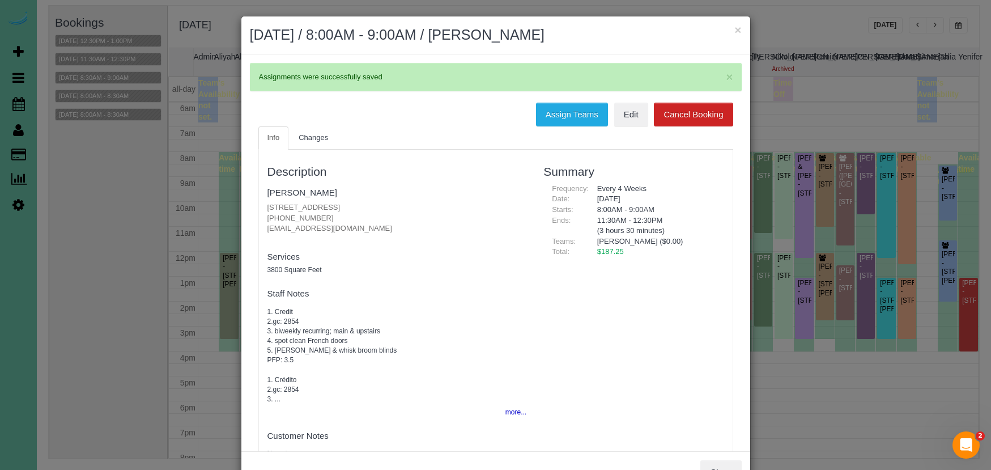
click at [733, 32] on h2 "September 17, 2025 / 8:00AM - 9:00AM / Dawn Olijnek" at bounding box center [496, 35] width 492 height 20
click at [737, 30] on button "×" at bounding box center [737, 30] width 7 height 12
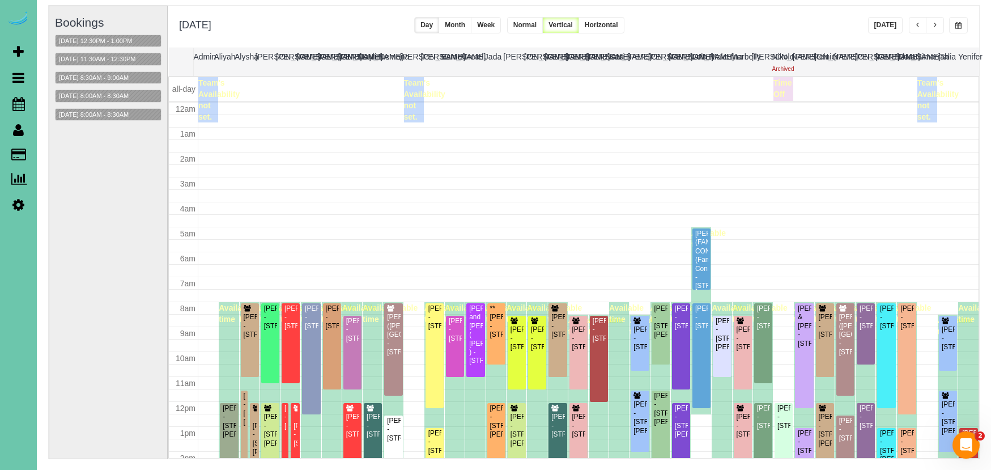
scroll to position [150, 0]
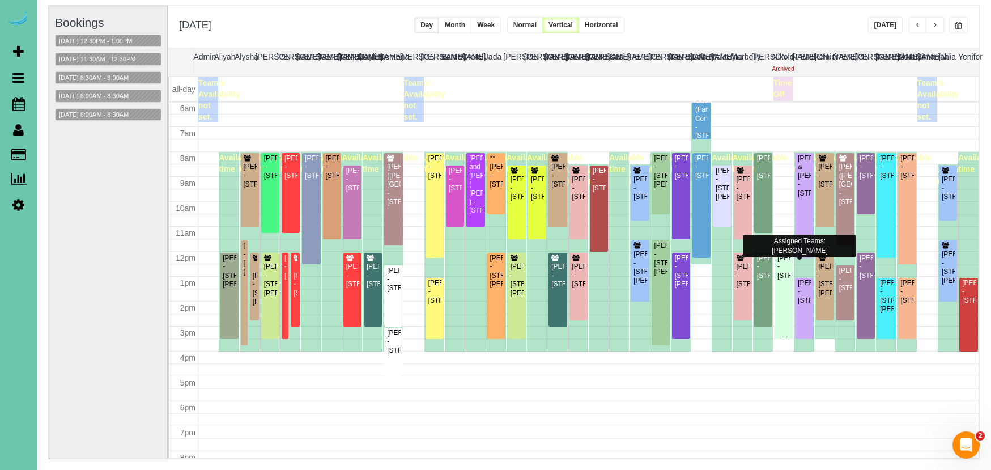
click at [782, 260] on div "Christina Blake - 10210 N 152nd Ave, Bennington, NE 68007" at bounding box center [784, 267] width 14 height 26
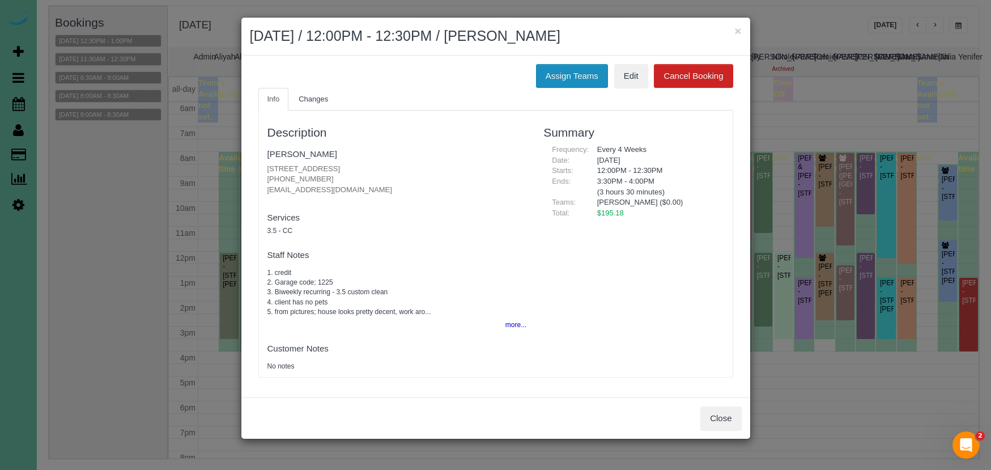
click at [565, 66] on button "Assign Teams" at bounding box center [572, 76] width 72 height 24
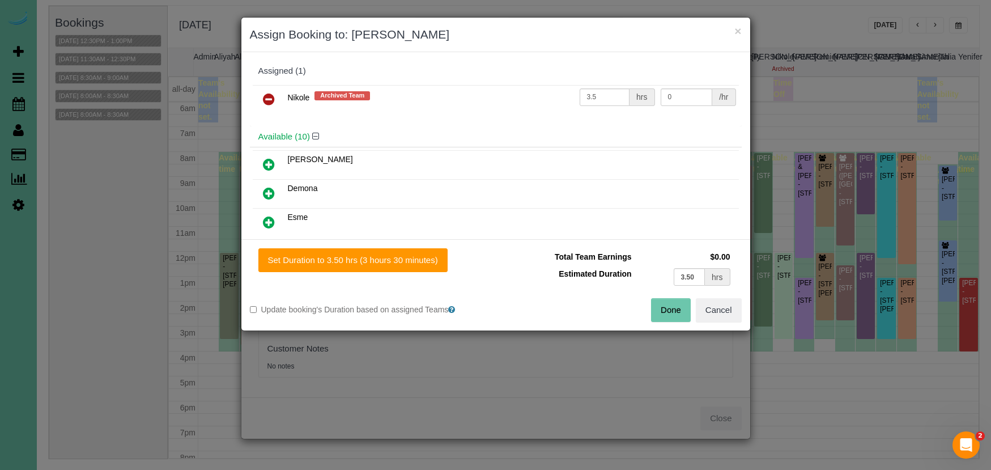
click at [267, 97] on icon at bounding box center [269, 99] width 12 height 14
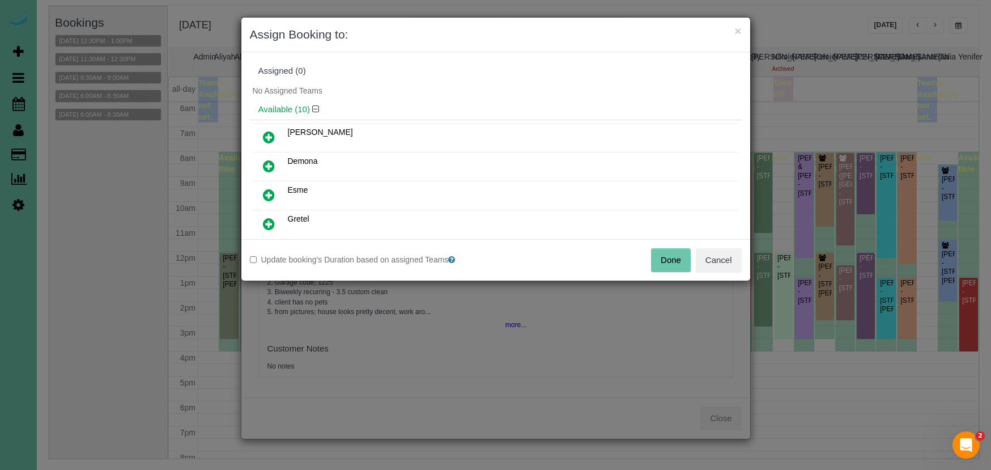
click at [274, 137] on icon at bounding box center [269, 137] width 12 height 14
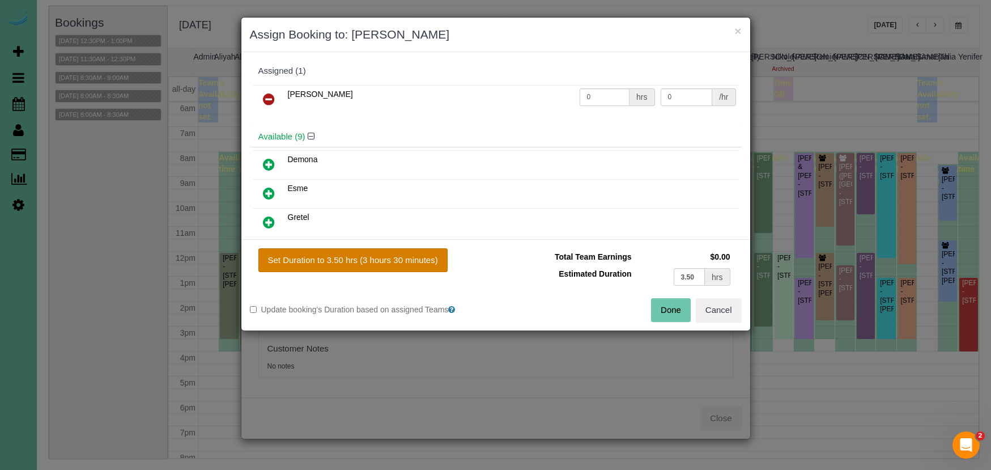
click at [423, 257] on button "Set Duration to 3.50 hrs (3 hours 30 minutes)" at bounding box center [352, 260] width 189 height 24
type input "3.50"
click at [673, 311] on button "Done" at bounding box center [671, 310] width 40 height 24
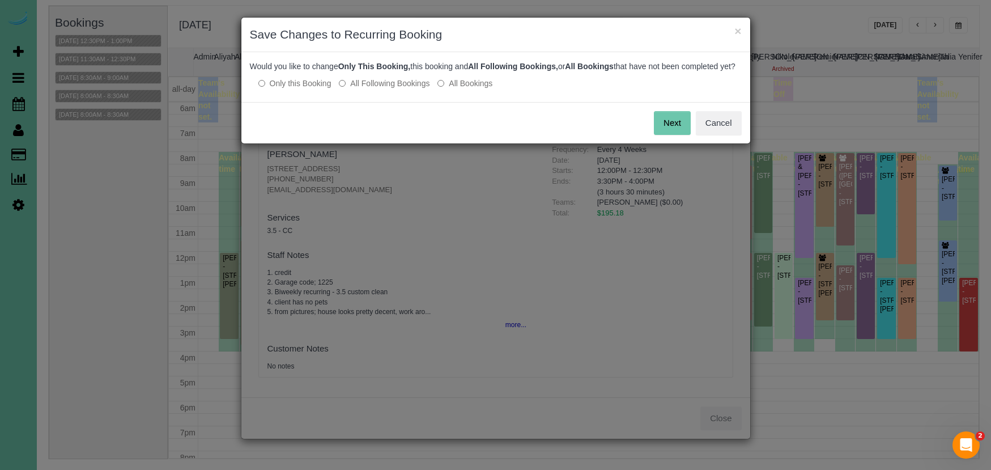
drag, startPoint x: 386, startPoint y: 97, endPoint x: 398, endPoint y: 97, distance: 11.9
click at [386, 89] on label "All Following Bookings" at bounding box center [384, 83] width 91 height 11
click at [673, 133] on button "Save" at bounding box center [671, 123] width 39 height 24
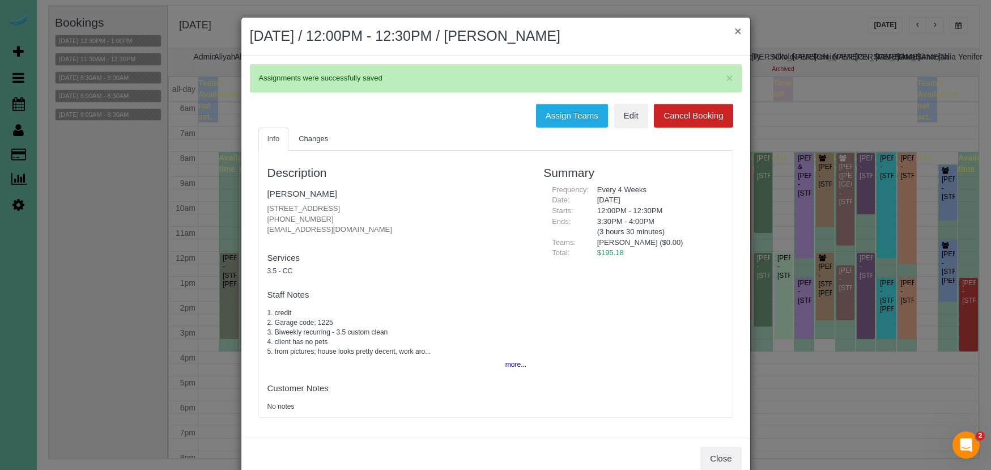
click at [739, 30] on button "×" at bounding box center [737, 31] width 7 height 12
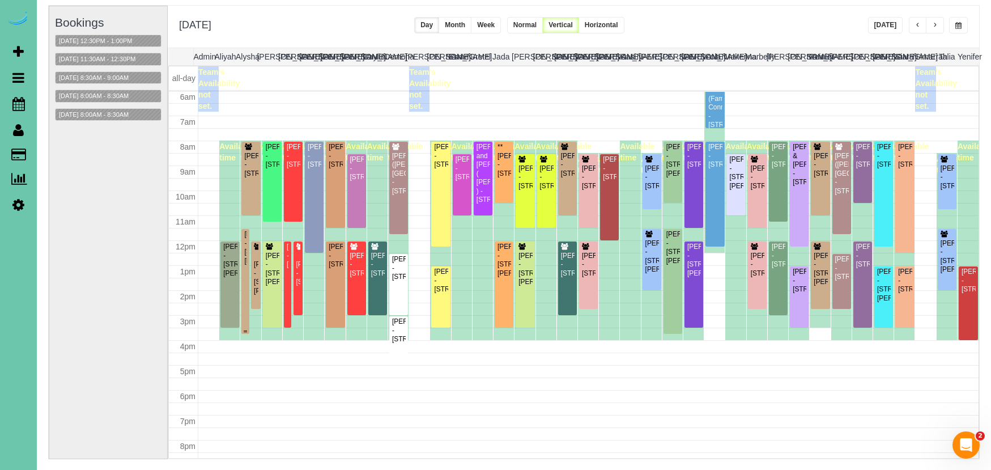
click at [244, 251] on div "Tom Ramsbottom - 21625 Chancelor Road, Elkhorn, NE 68022" at bounding box center [245, 247] width 3 height 35
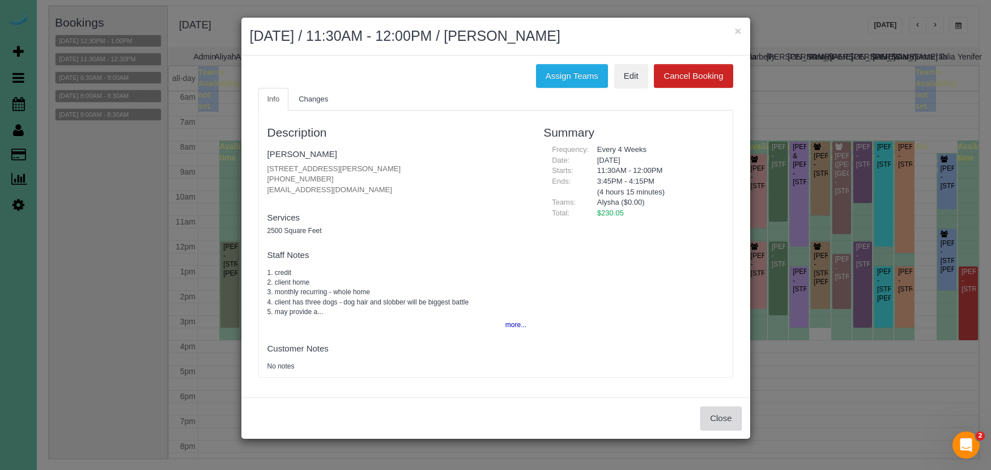
click at [712, 413] on button "Close" at bounding box center [720, 418] width 41 height 24
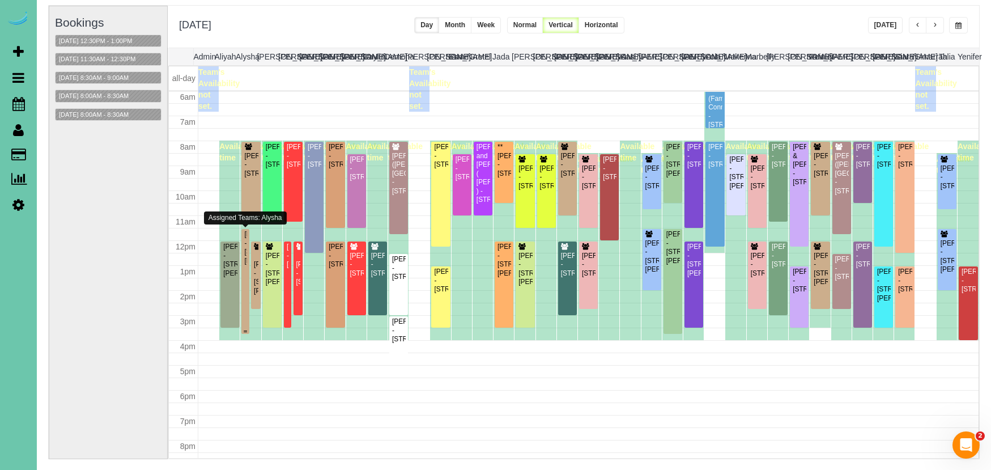
click at [245, 239] on div "Tom Ramsbottom - 21625 Chancelor Road, Elkhorn, NE 68022" at bounding box center [245, 247] width 3 height 35
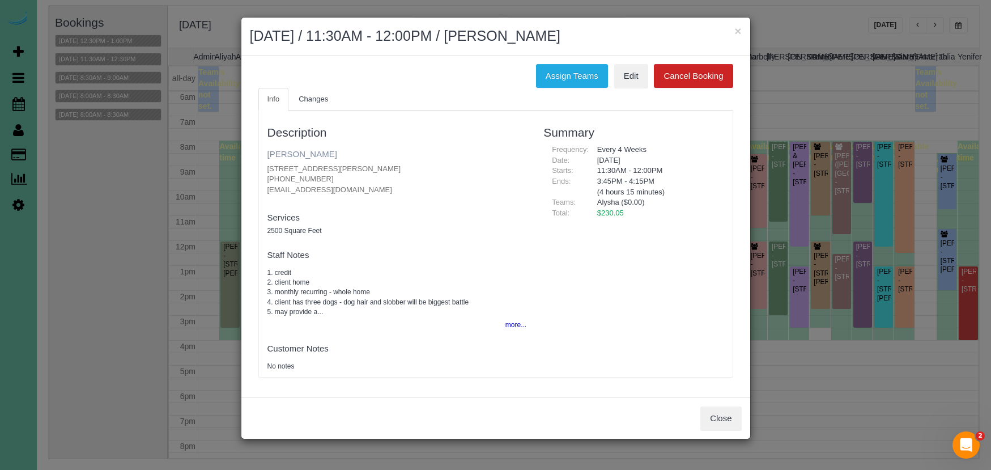
click at [320, 149] on link "Tom Ramsbottom" at bounding box center [302, 154] width 70 height 10
click at [735, 35] on button "×" at bounding box center [737, 31] width 7 height 12
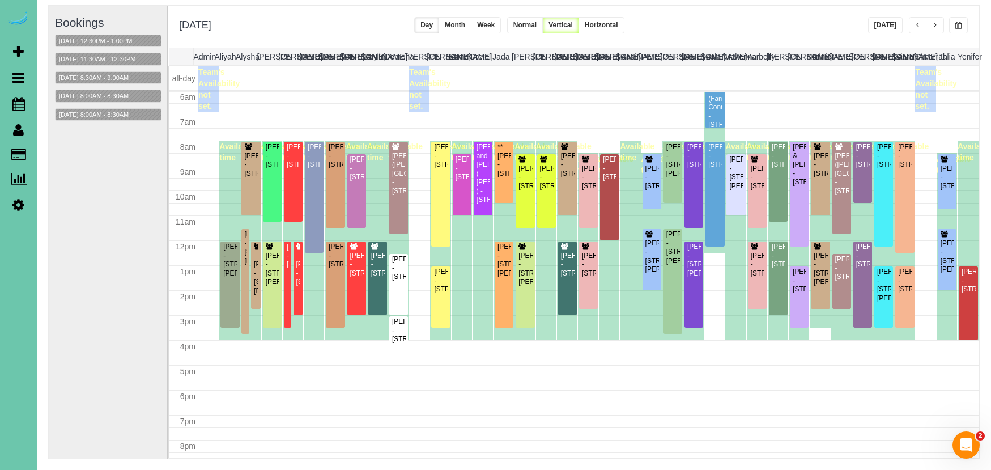
click at [243, 250] on div at bounding box center [244, 281] width 7 height 105
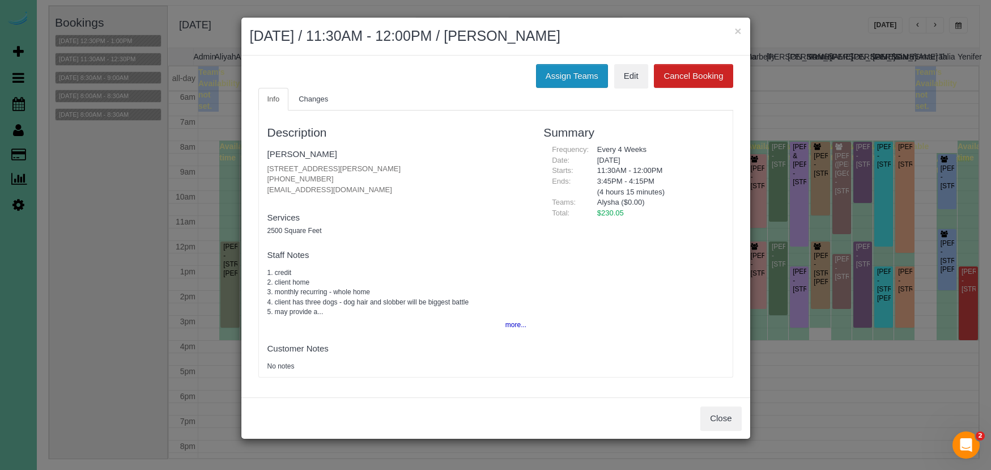
click at [561, 76] on button "Assign Teams" at bounding box center [572, 76] width 72 height 24
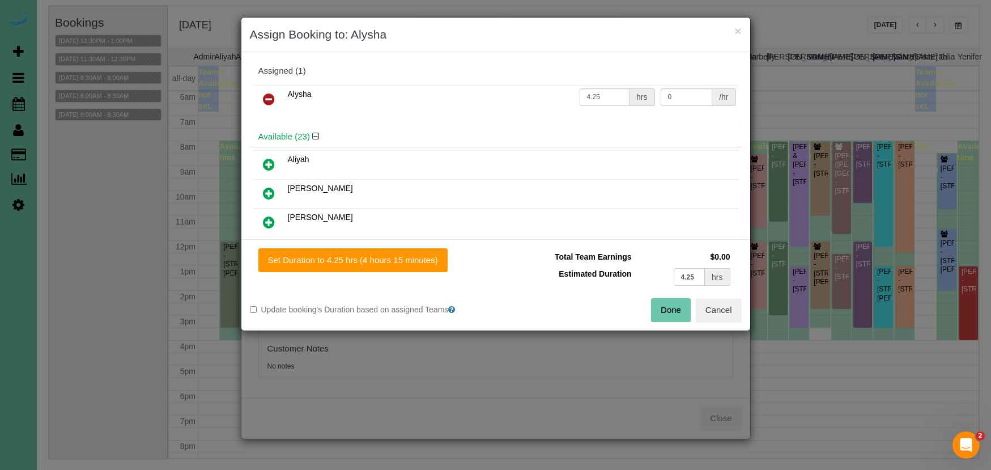
drag, startPoint x: 266, startPoint y: 97, endPoint x: 251, endPoint y: 135, distance: 41.5
click at [266, 97] on icon at bounding box center [269, 99] width 12 height 14
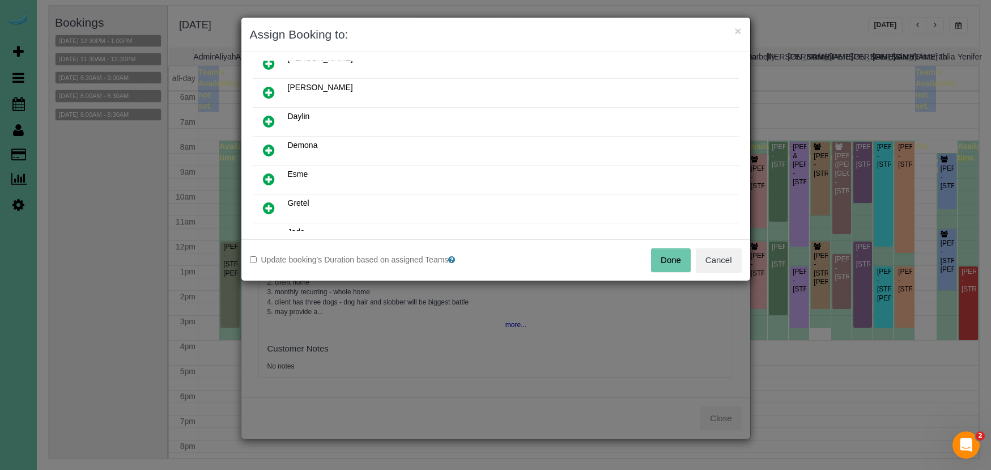
scroll to position [191, 0]
click at [275, 207] on link at bounding box center [269, 207] width 27 height 23
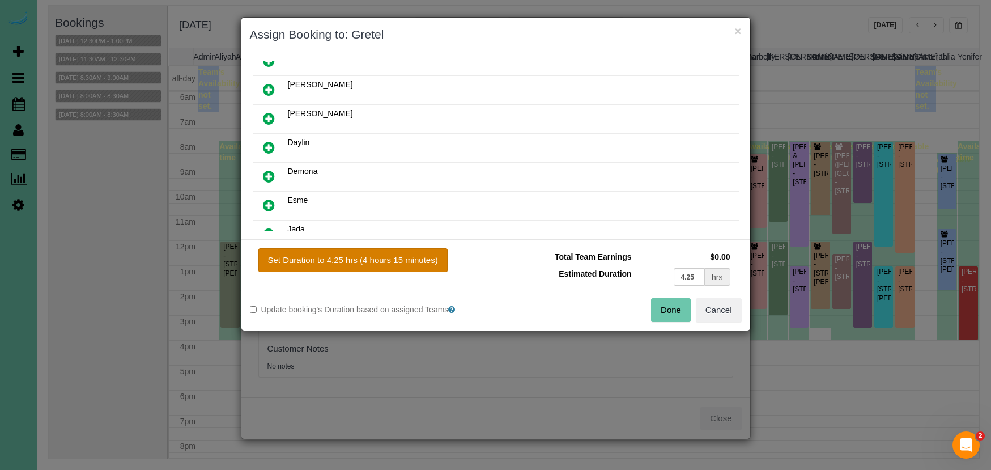
drag, startPoint x: 363, startPoint y: 259, endPoint x: 380, endPoint y: 260, distance: 17.0
click at [364, 259] on button "Set Duration to 4.25 hrs (4 hours 15 minutes)" at bounding box center [352, 260] width 189 height 24
type input "4.25"
click at [669, 309] on button "Done" at bounding box center [671, 310] width 40 height 24
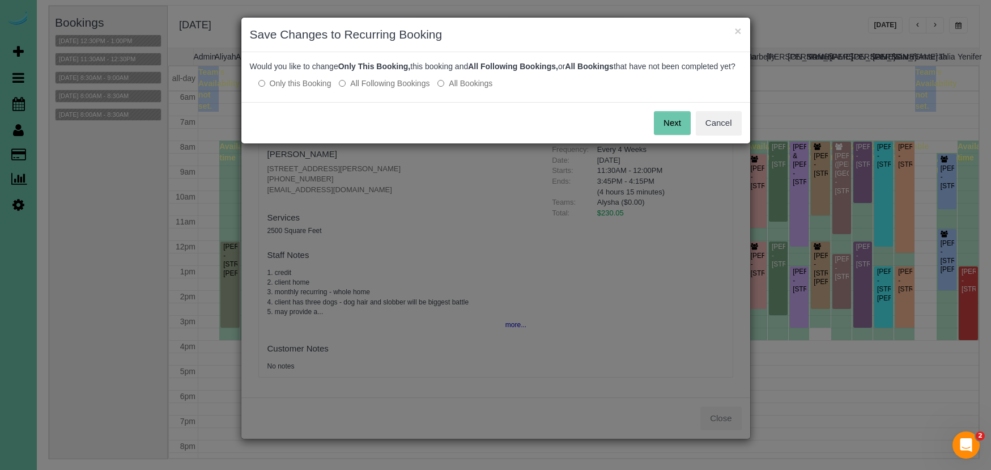
click at [362, 89] on label "All Following Bookings" at bounding box center [384, 83] width 91 height 11
drag, startPoint x: 671, startPoint y: 131, endPoint x: 650, endPoint y: 127, distance: 20.8
click at [670, 131] on button "Save" at bounding box center [671, 123] width 39 height 24
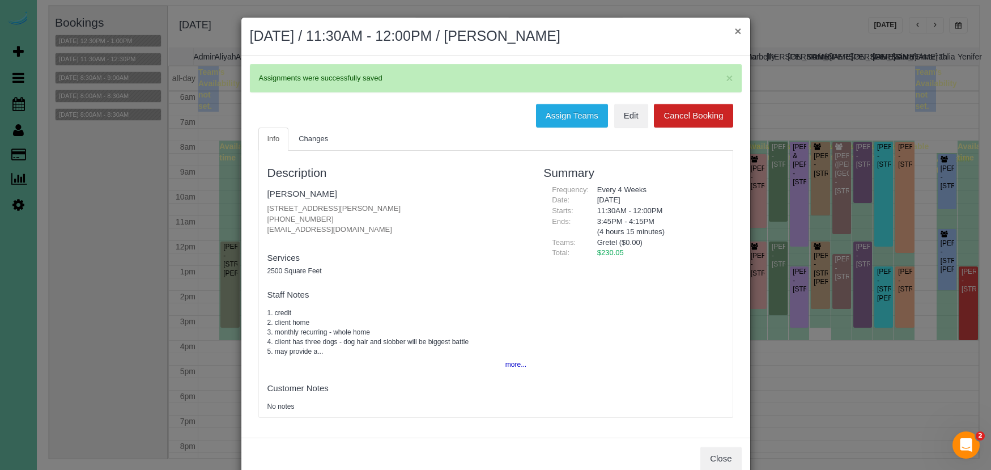
click at [739, 28] on button "×" at bounding box center [737, 31] width 7 height 12
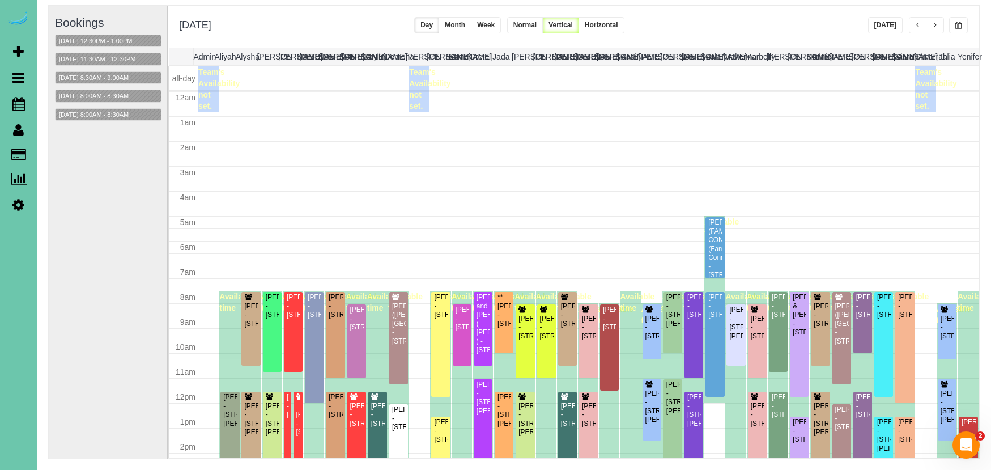
scroll to position [150, 0]
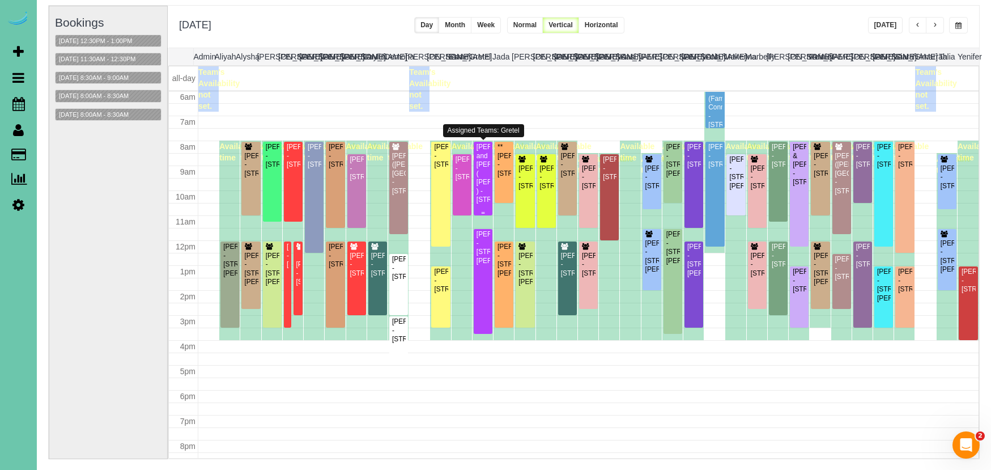
click at [485, 172] on div "Tim and Beth Bosco ( Debbie Gum ) - 3518 Terrace Drive, Omaha, NE 68134" at bounding box center [483, 173] width 14 height 61
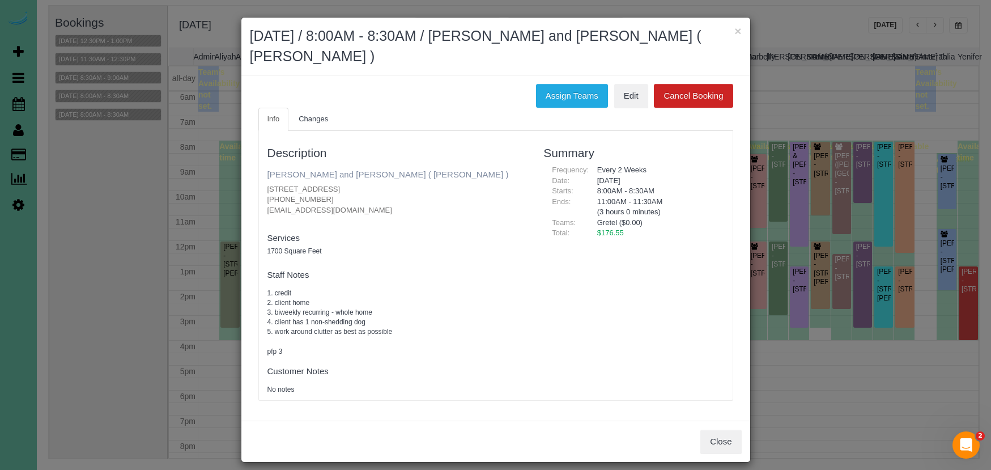
click at [304, 169] on link "[PERSON_NAME] and [PERSON_NAME] ( [PERSON_NAME] )" at bounding box center [387, 174] width 241 height 10
click at [734, 31] on button "×" at bounding box center [737, 31] width 7 height 12
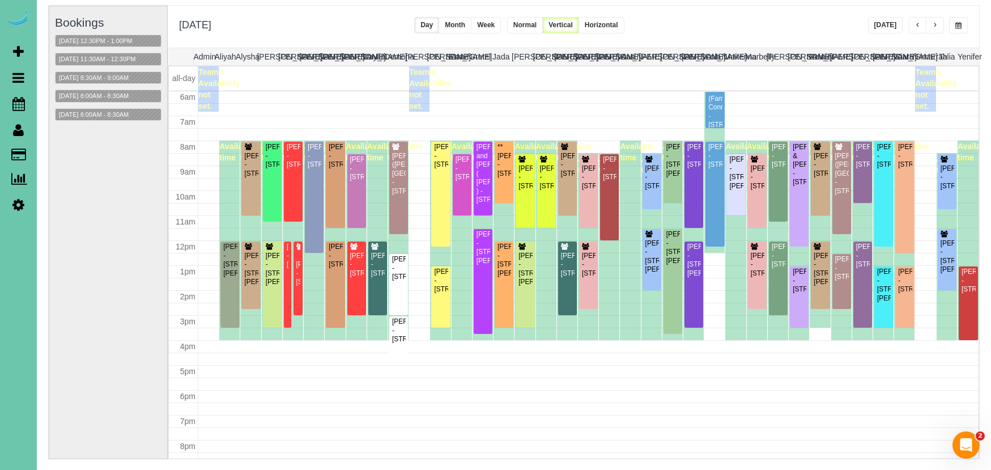
click at [966, 28] on button "button" at bounding box center [958, 25] width 19 height 16
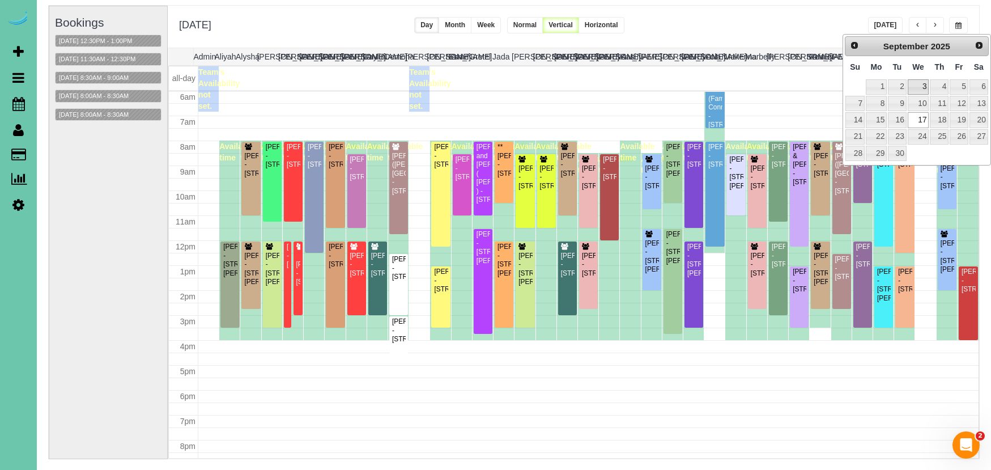
click at [913, 84] on link "3" at bounding box center [919, 86] width 22 height 15
type input "**********"
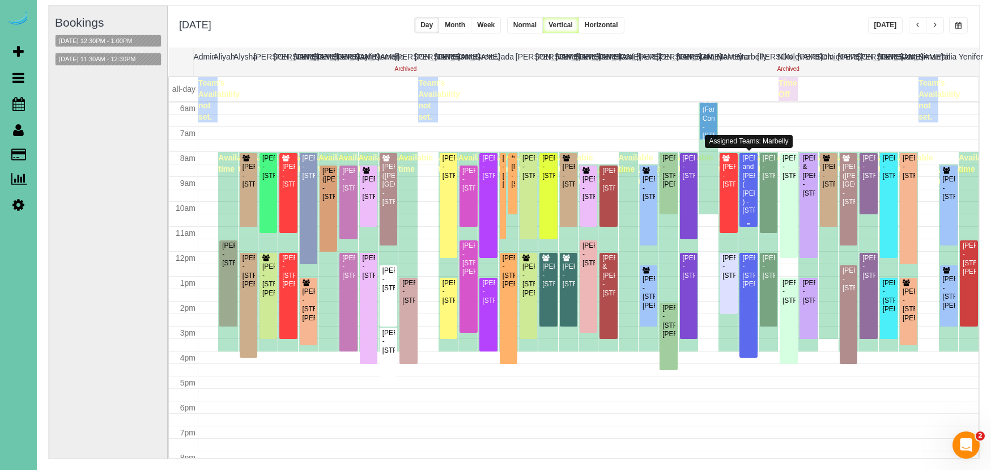
click at [749, 189] on div "Tim and Beth Bosco ( Debbie Gum ) - 3518 Terrace Drive, Omaha, NE 68134" at bounding box center [748, 184] width 13 height 61
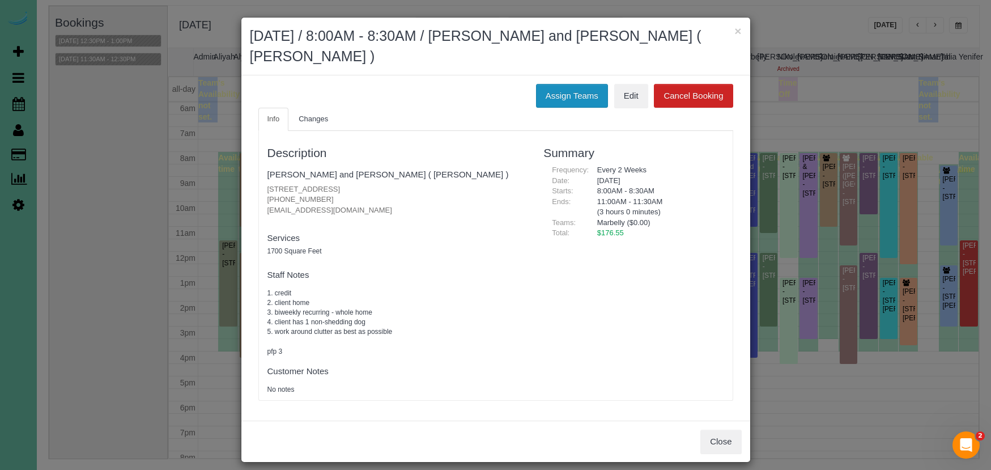
click at [555, 98] on button "Assign Teams" at bounding box center [572, 96] width 72 height 24
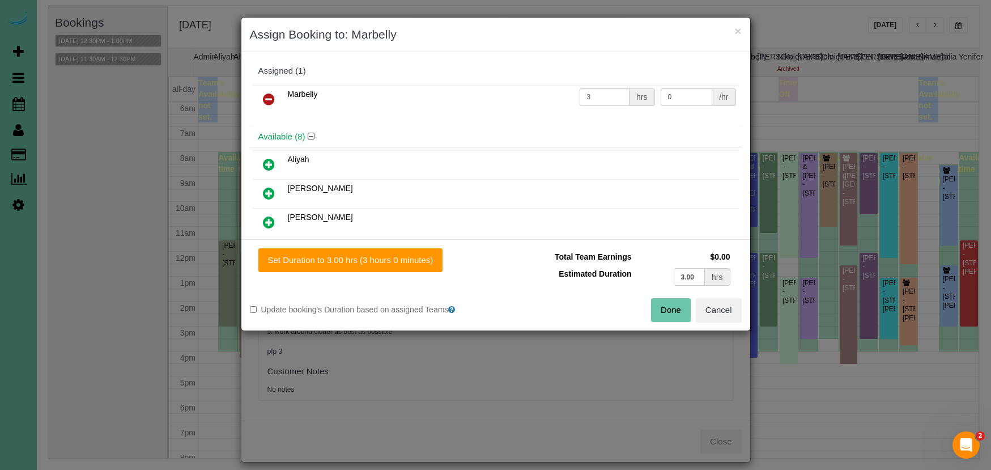
click at [267, 96] on icon at bounding box center [269, 99] width 12 height 14
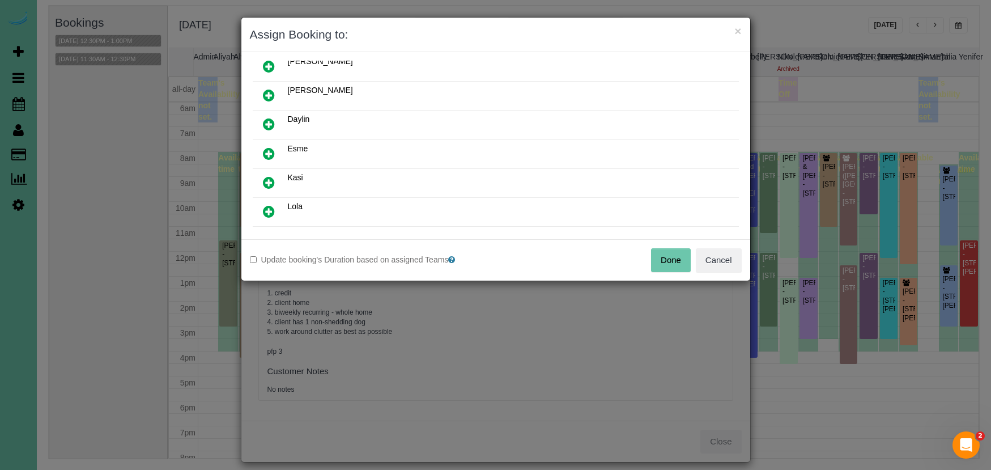
scroll to position [100, 0]
click at [268, 185] on icon at bounding box center [269, 182] width 12 height 14
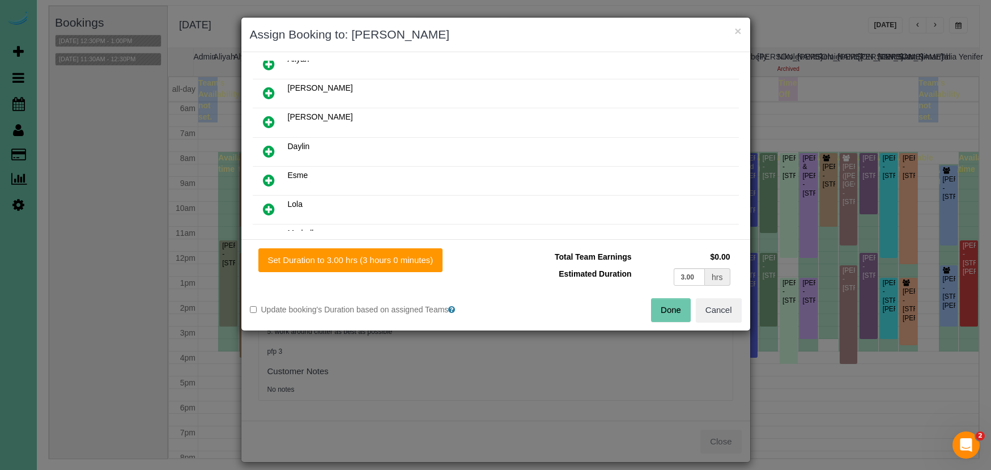
drag, startPoint x: 385, startPoint y: 267, endPoint x: 503, endPoint y: 287, distance: 119.5
click at [386, 267] on button "Set Duration to 3.00 hrs (3 hours 0 minutes)" at bounding box center [350, 260] width 185 height 24
type input "3.00"
drag, startPoint x: 663, startPoint y: 313, endPoint x: 558, endPoint y: 215, distance: 143.5
click at [662, 314] on button "Done" at bounding box center [671, 310] width 40 height 24
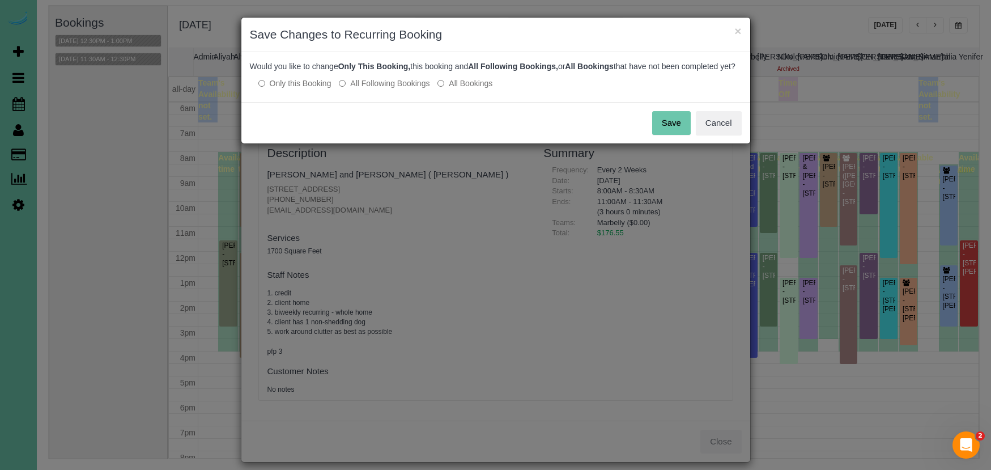
click at [364, 89] on label "All Following Bookings" at bounding box center [384, 83] width 91 height 11
click at [662, 133] on button "Save" at bounding box center [671, 123] width 39 height 24
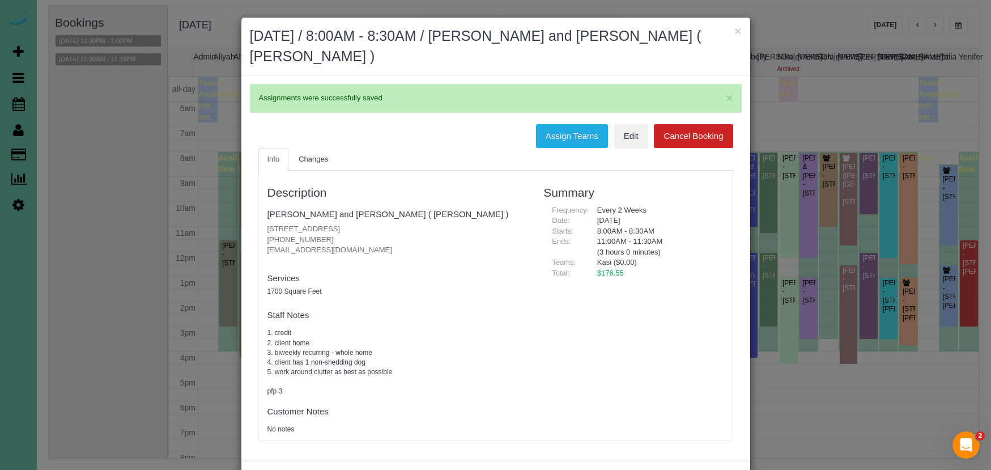
drag, startPoint x: 736, startPoint y: 29, endPoint x: 794, endPoint y: 23, distance: 58.1
click at [736, 29] on button "×" at bounding box center [737, 31] width 7 height 12
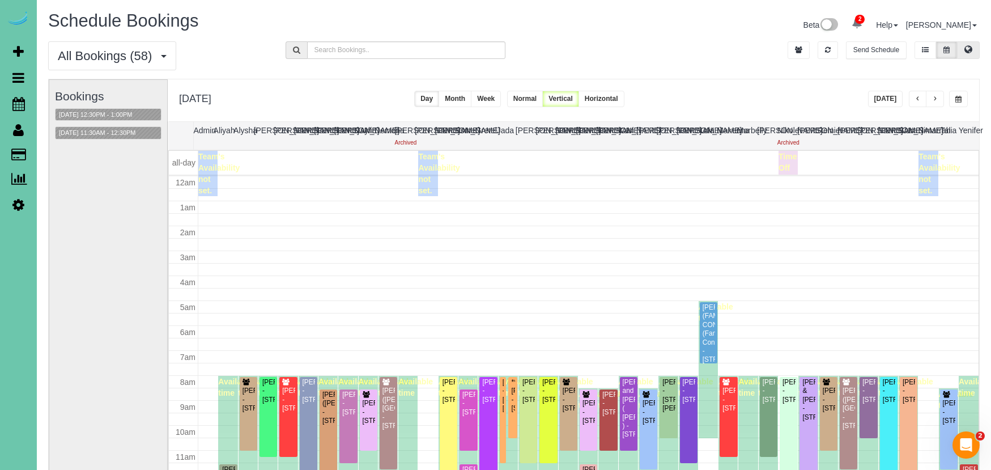
scroll to position [150, 0]
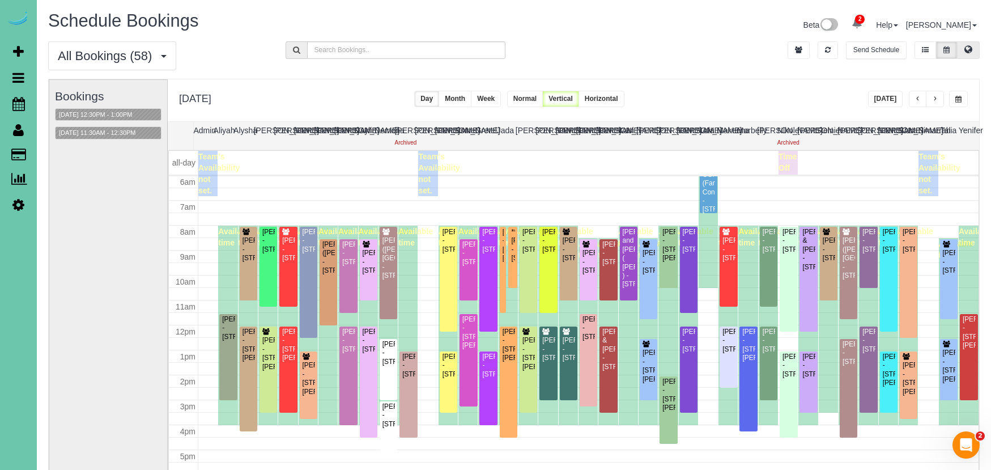
click at [968, 50] on icon at bounding box center [968, 49] width 8 height 7
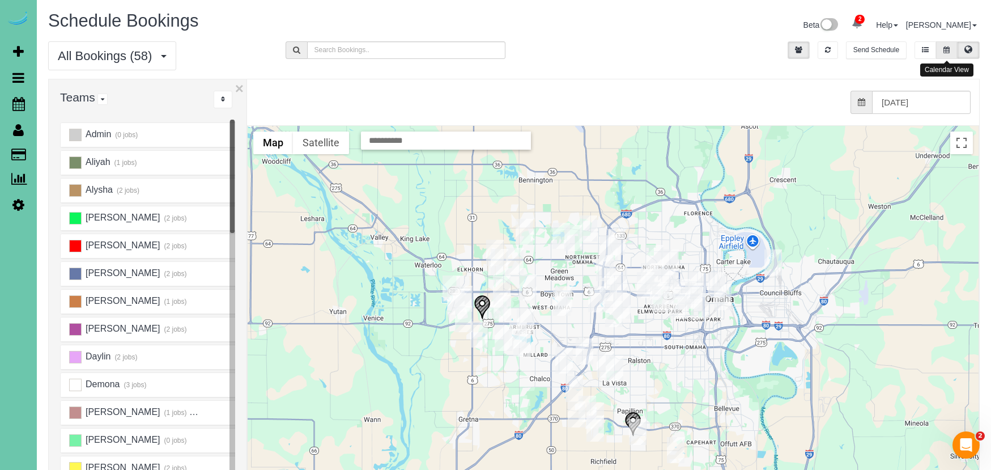
click at [938, 51] on button at bounding box center [946, 50] width 21 height 18
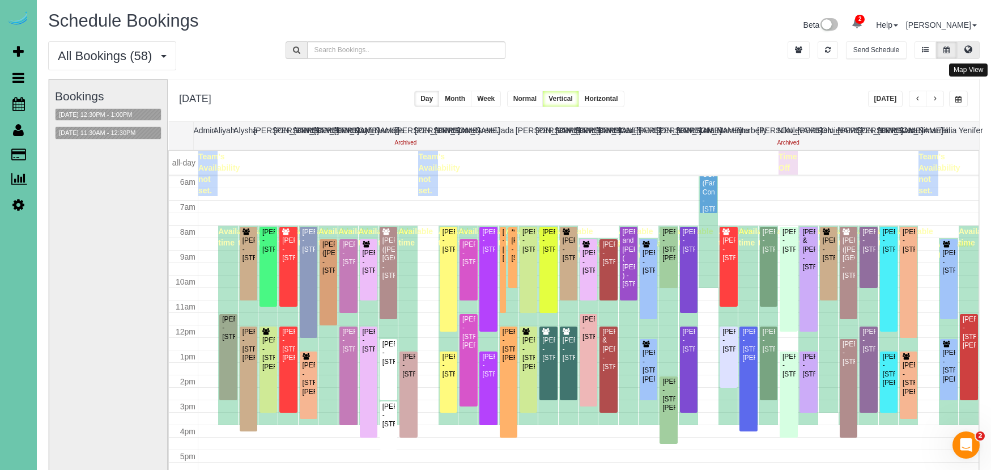
click at [962, 49] on button at bounding box center [968, 50] width 23 height 18
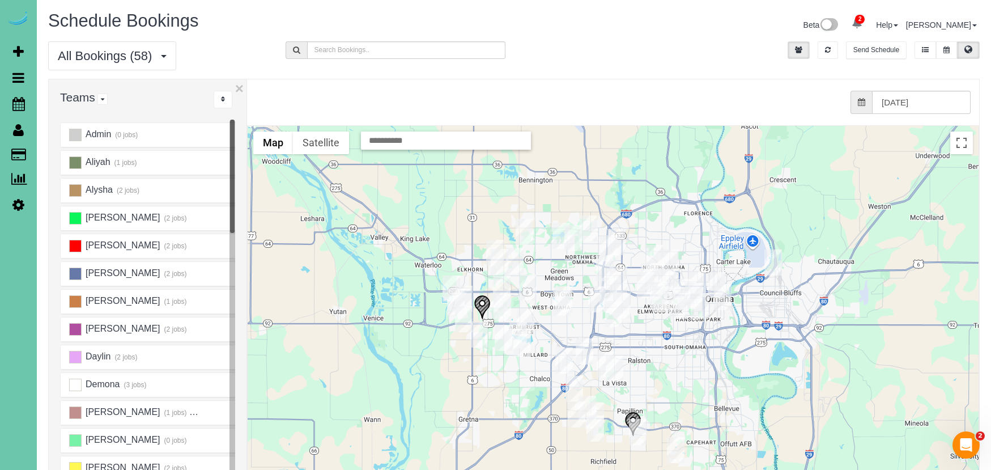
click at [609, 245] on img "09/03/2025 8:00AM - Tim and Beth Bosco ( Debbie Gum ) - 3518 Terrace Drive, Oma…" at bounding box center [609, 248] width 18 height 26
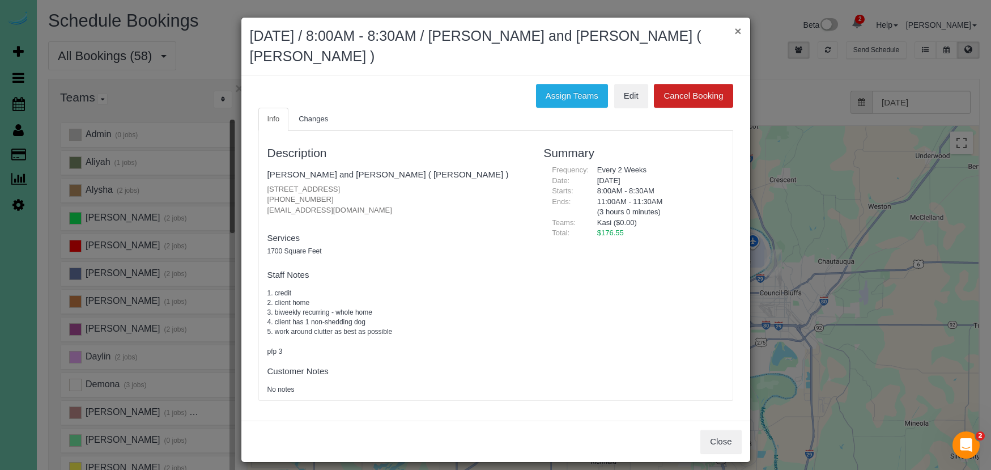
click at [736, 29] on button "×" at bounding box center [737, 31] width 7 height 12
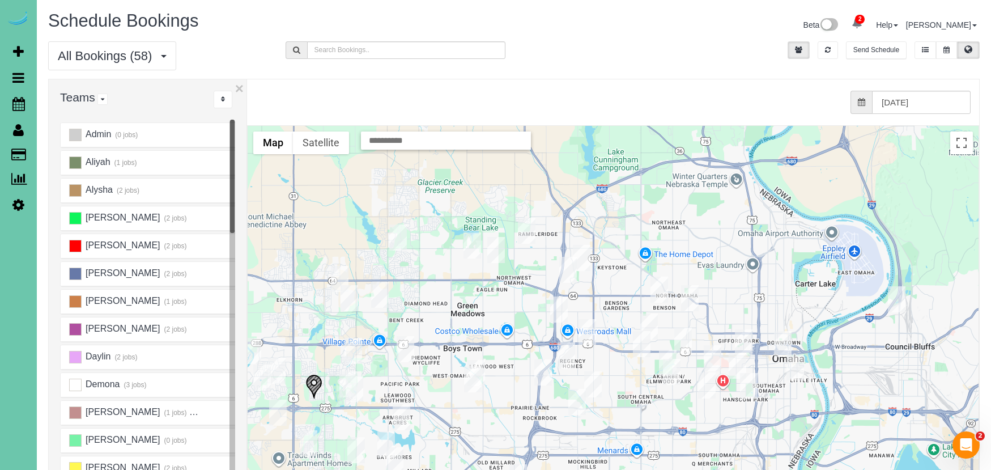
scroll to position [0, 0]
click at [579, 256] on img "09/03/2025 12:30PM - Ansley Sittler - 4013 N 94th St, Omaha, NE 68134" at bounding box center [582, 258] width 18 height 26
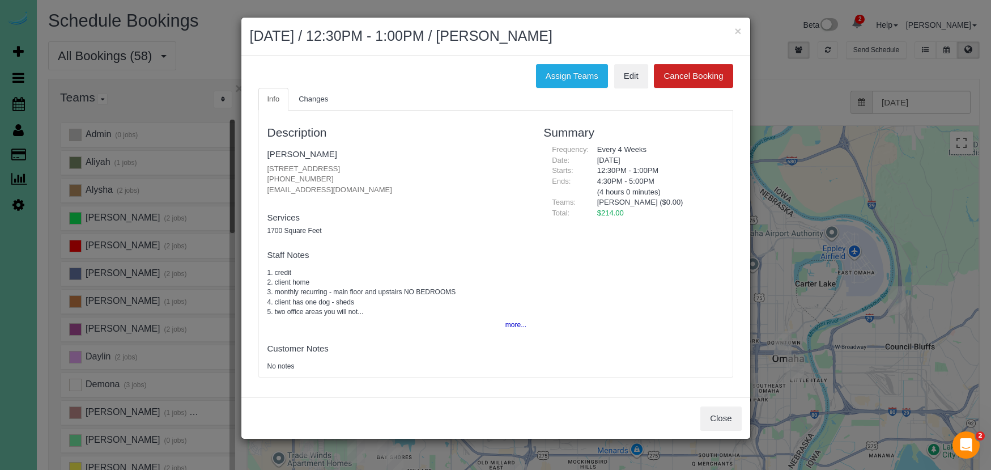
click at [722, 426] on div "Close" at bounding box center [495, 417] width 509 height 41
click at [726, 415] on button "Close" at bounding box center [720, 418] width 41 height 24
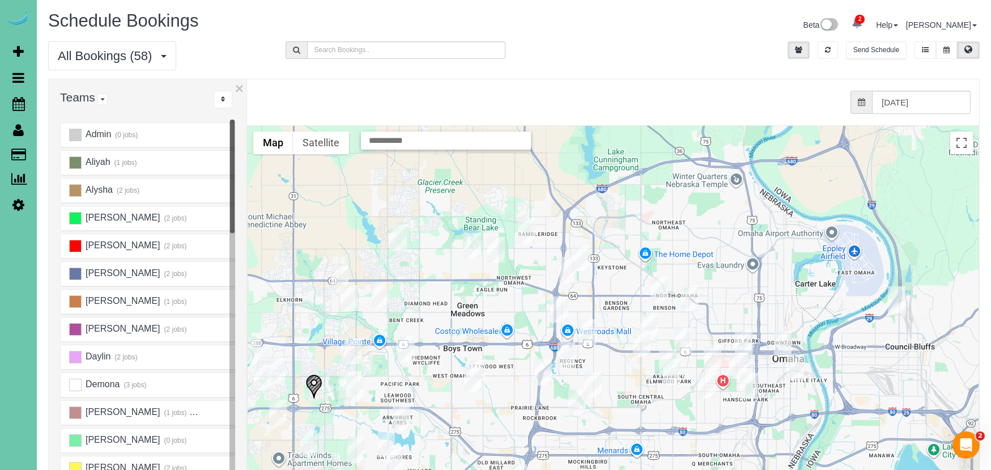
click at [779, 341] on img "09/03/2025 8:00AM - RYAN SATTERLEE (FARNAM 1600 BUILDING) - 300 S 16th St, Omah…" at bounding box center [783, 344] width 18 height 26
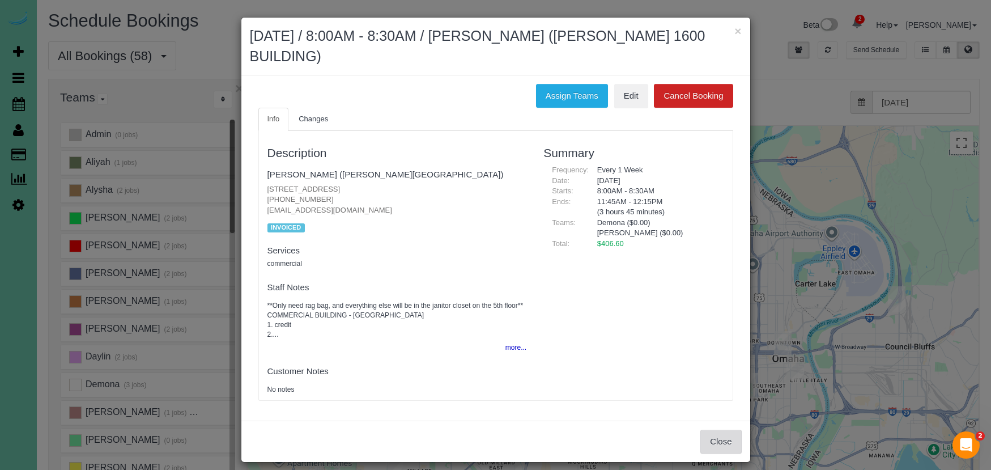
click at [715, 433] on button "Close" at bounding box center [720, 441] width 41 height 24
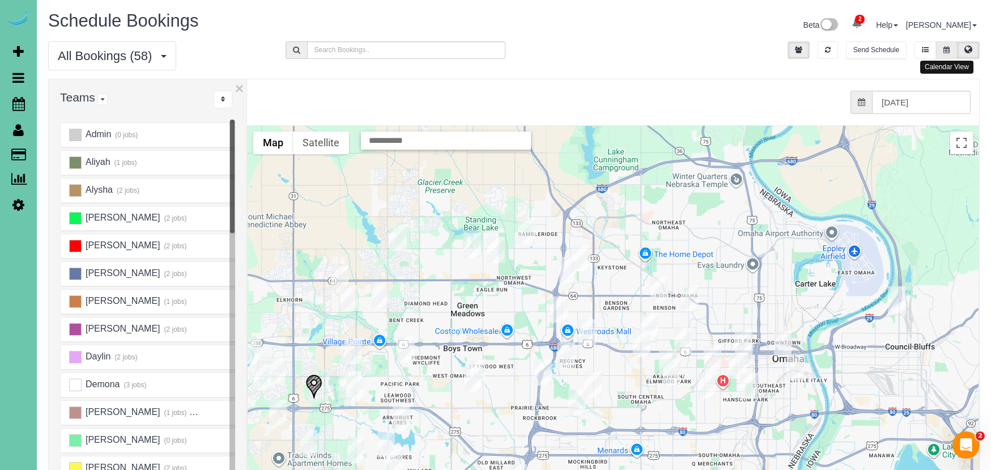
click at [947, 50] on icon at bounding box center [946, 49] width 6 height 7
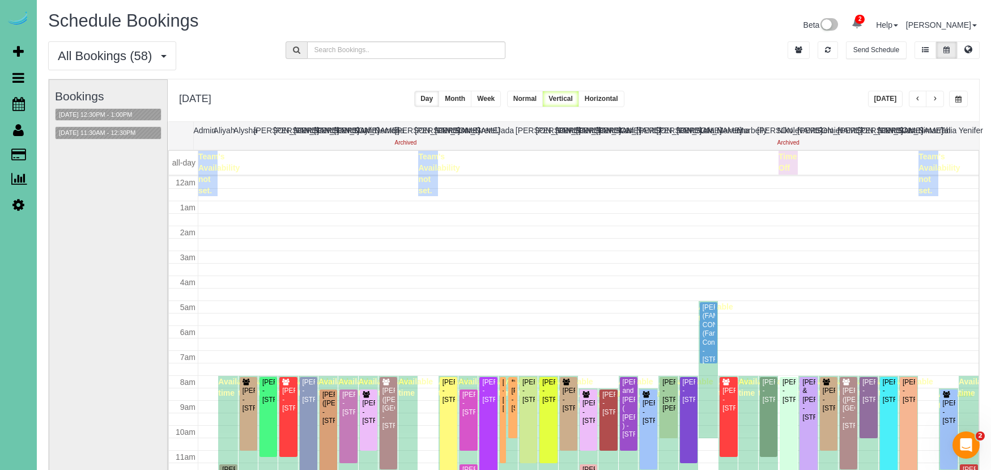
scroll to position [150, 0]
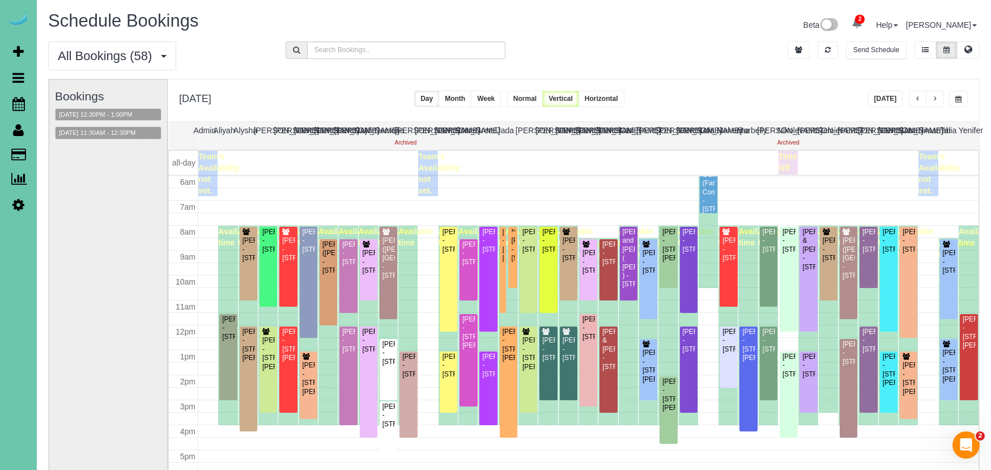
drag, startPoint x: 956, startPoint y: 96, endPoint x: 956, endPoint y: 102, distance: 6.2
click at [956, 96] on span "button" at bounding box center [958, 99] width 6 height 7
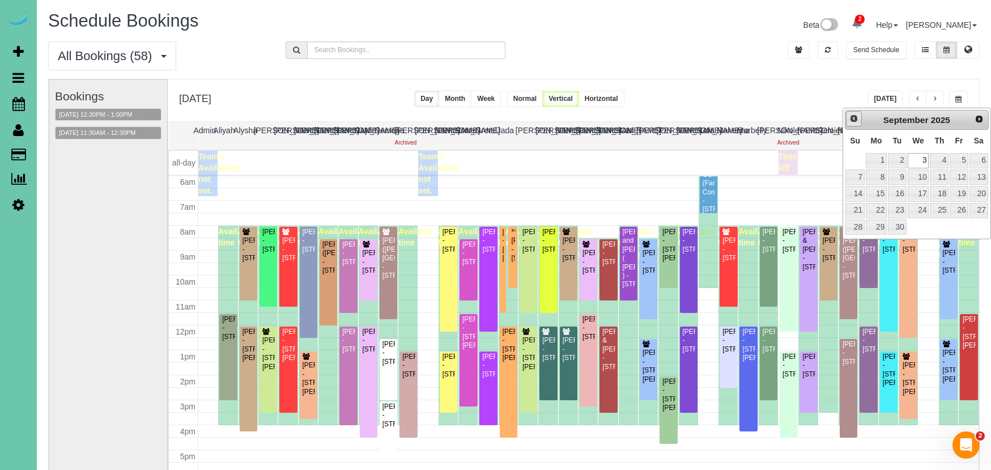
click at [858, 117] on link "Prev" at bounding box center [854, 119] width 16 height 16
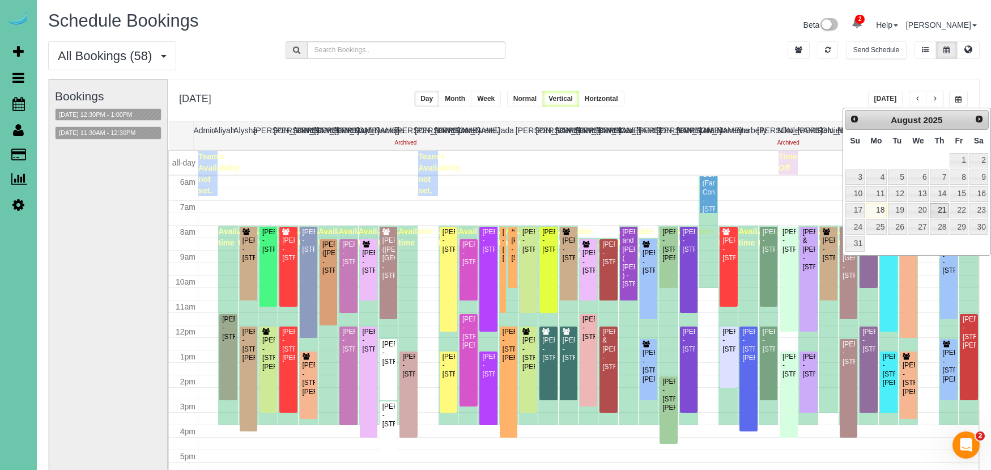
click at [943, 210] on link "21" at bounding box center [939, 210] width 19 height 15
type input "**********"
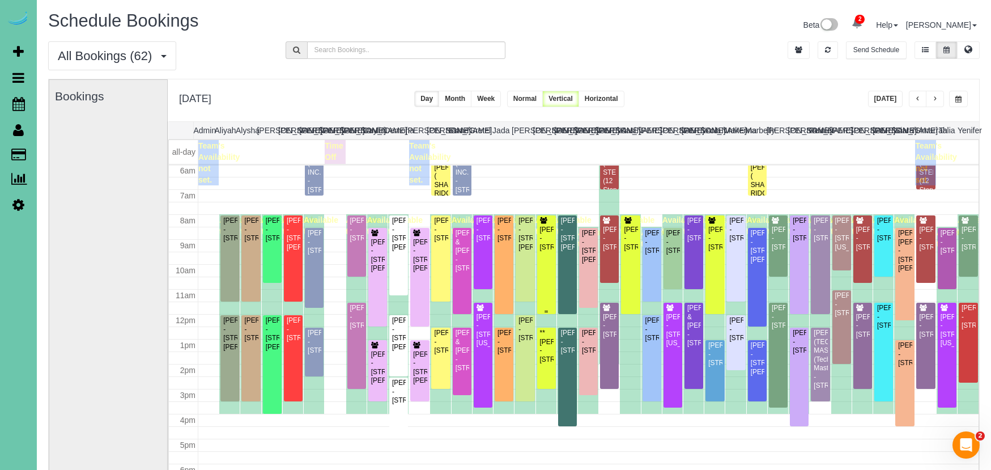
click at [549, 243] on div "John Green - 4423 Pine Street, Omaha, NE 68105" at bounding box center [546, 239] width 14 height 26
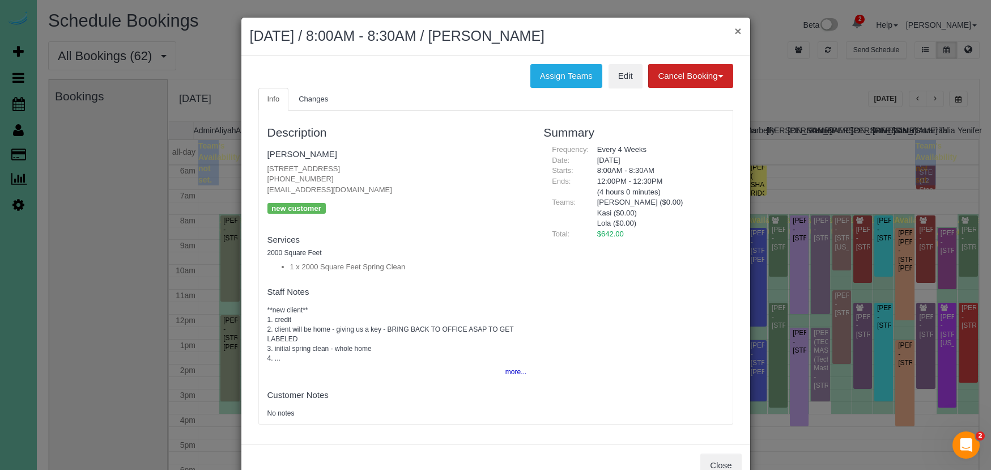
click at [739, 30] on button "×" at bounding box center [737, 31] width 7 height 12
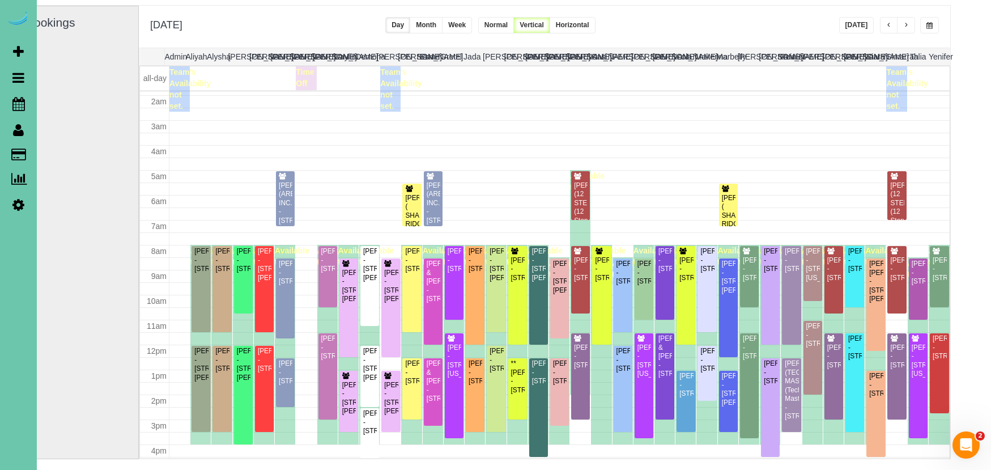
scroll to position [74, 28]
click at [609, 249] on div "John Green - 4423 Pine Street, Omaha, NE 68105" at bounding box center [602, 264] width 14 height 35
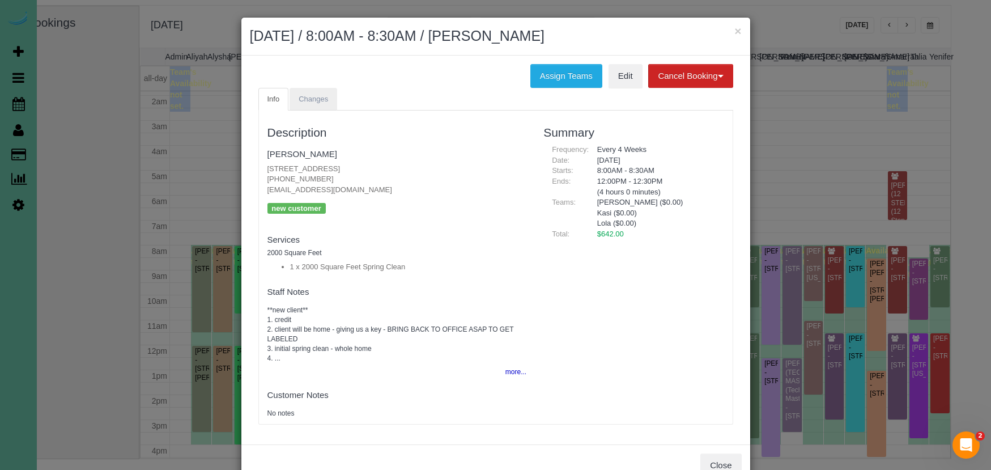
click at [316, 88] on link "Changes" at bounding box center [314, 99] width 48 height 23
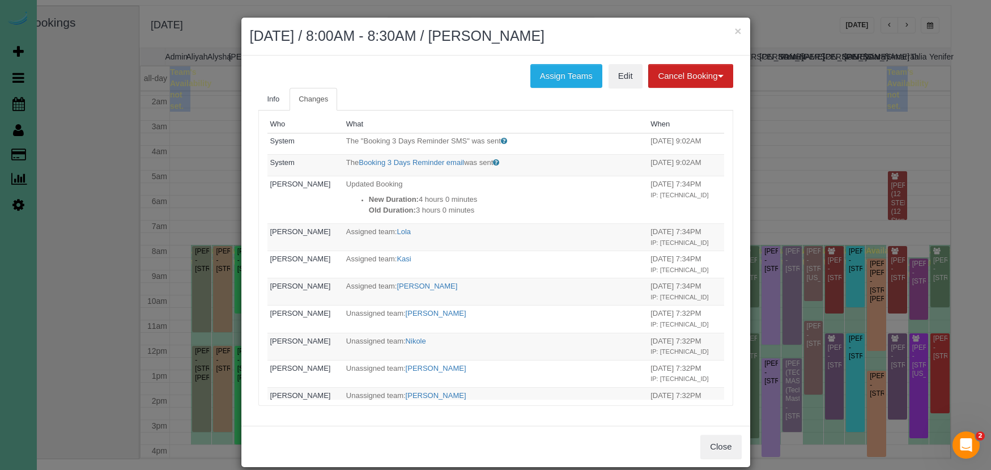
scroll to position [0, 0]
click at [666, 71] on button "Cancel Booking" at bounding box center [690, 76] width 84 height 24
drag, startPoint x: 660, startPoint y: 109, endPoint x: 646, endPoint y: 28, distance: 82.2
click at [678, 94] on link "Without Fee" at bounding box center [694, 99] width 90 height 15
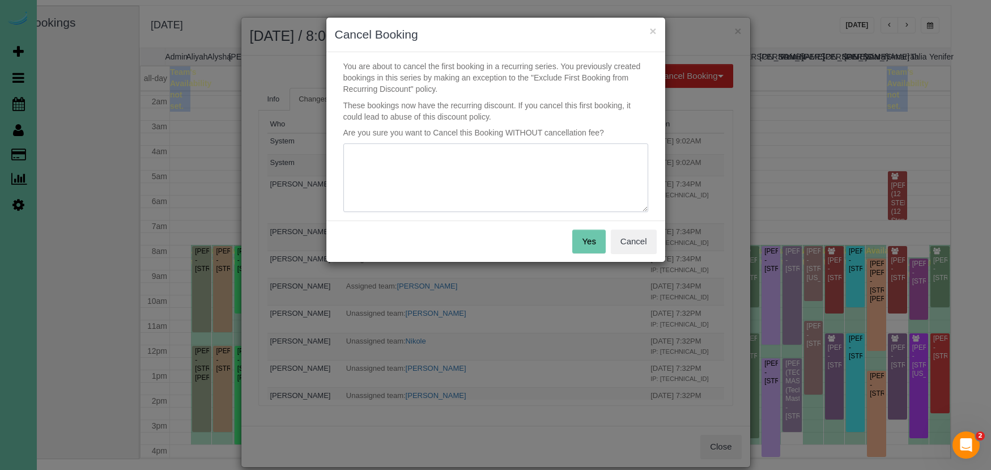
click at [550, 176] on textarea at bounding box center [495, 177] width 305 height 69
type textarea "not ready for us"
click at [578, 240] on button "Yes" at bounding box center [588, 241] width 33 height 24
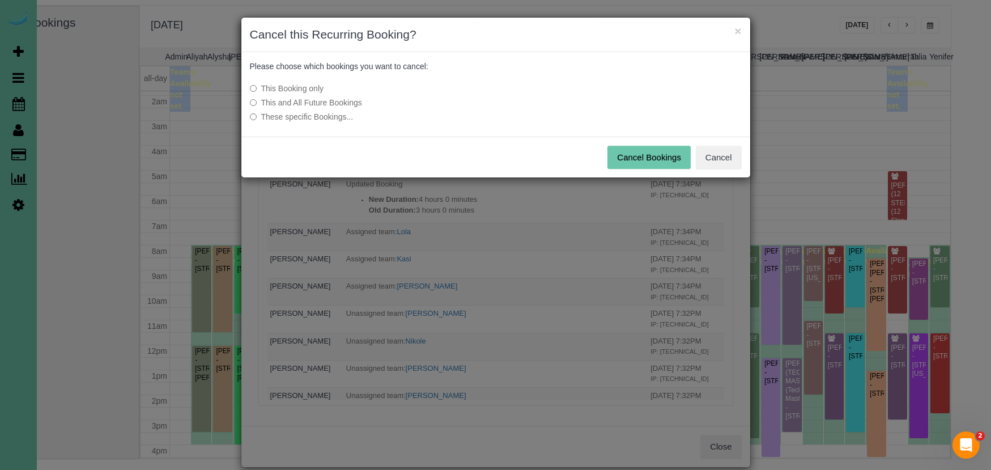
drag, startPoint x: 316, startPoint y: 99, endPoint x: 466, endPoint y: 109, distance: 150.5
click at [318, 98] on label "This and All Future Bookings" at bounding box center [411, 102] width 322 height 11
click at [656, 151] on button "Cancel Bookings" at bounding box center [648, 158] width 83 height 24
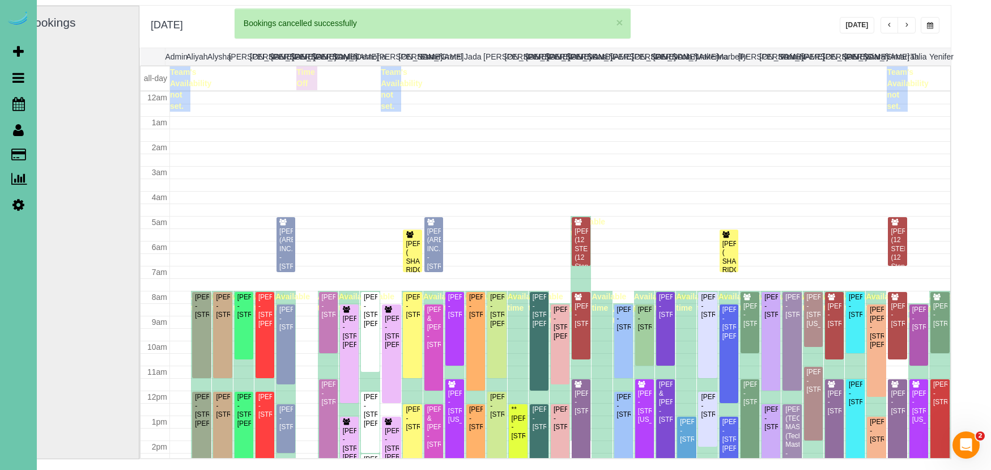
scroll to position [46, 0]
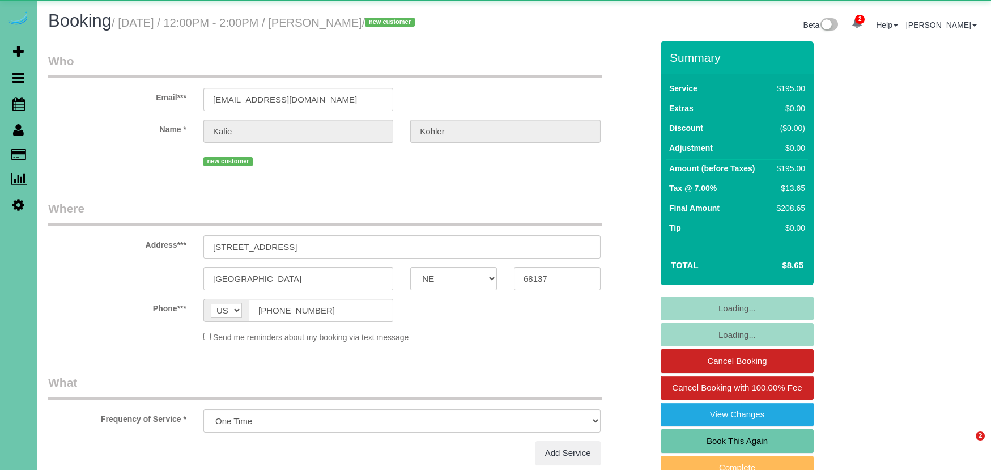
select select "NE"
select select "spot1"
select select "number:37"
select select "number:42"
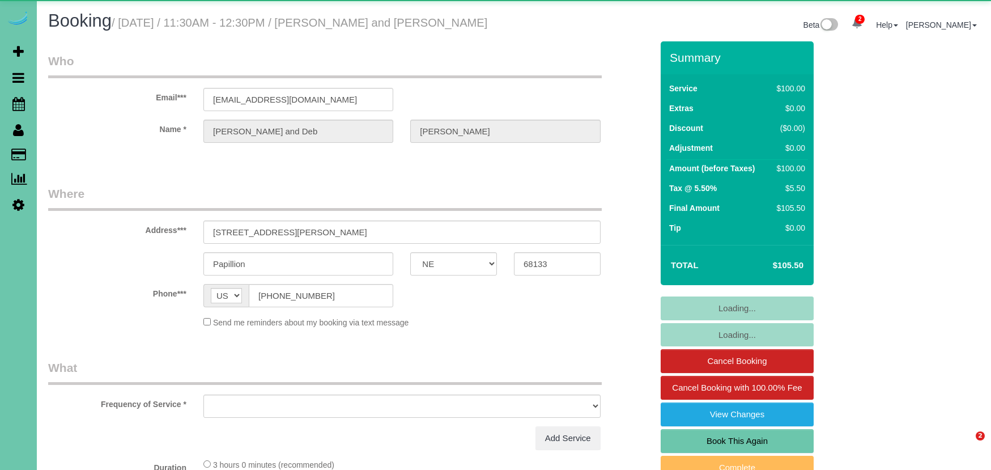
select select "NE"
select select "object:639"
select select "string:fspay-96979fab-8558-40f2-bcdd-cb3ae9f08ac5"
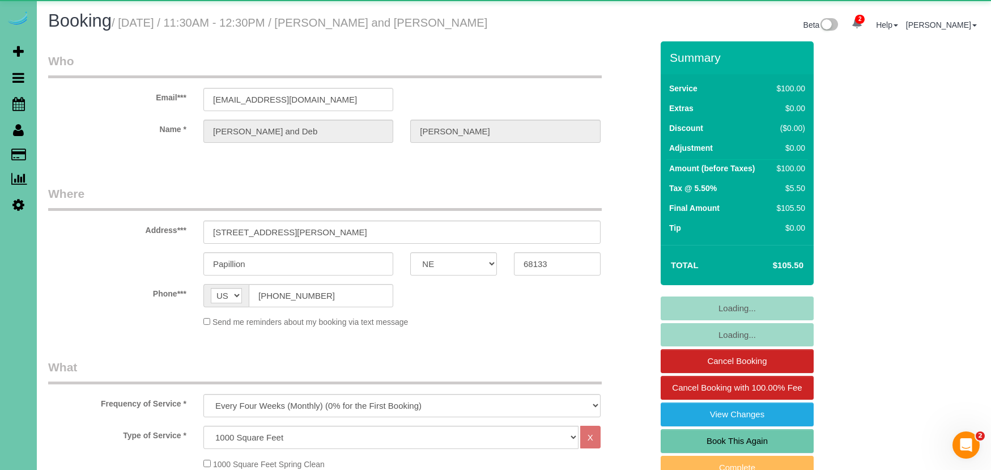
select select "object:933"
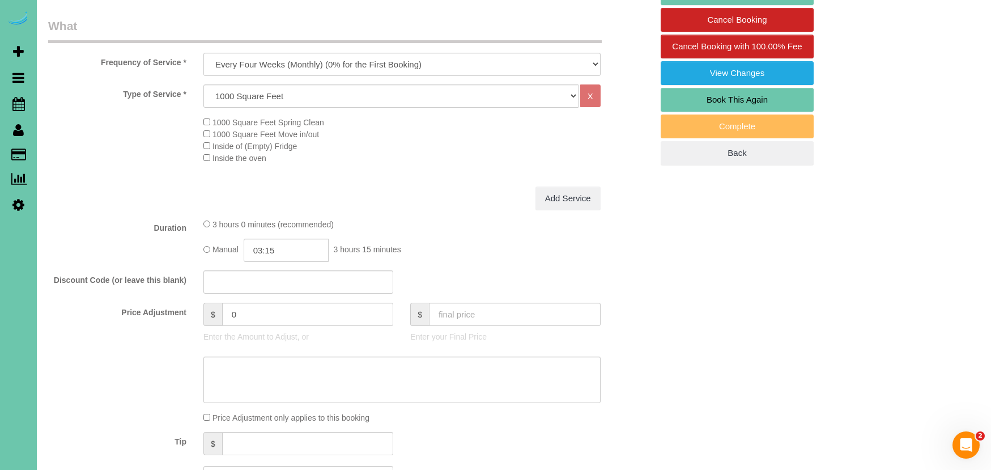
scroll to position [381, 0]
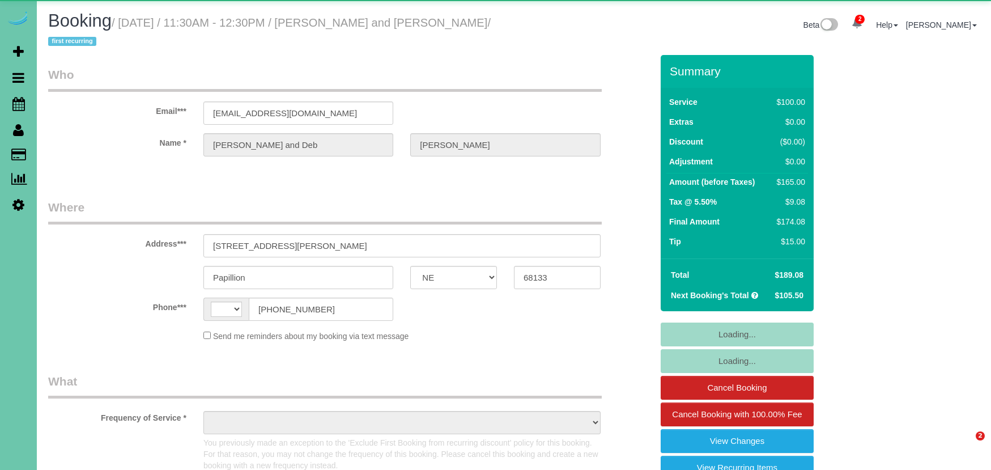
select select "NE"
select select "string:[GEOGRAPHIC_DATA]"
select select "object:655"
select select "string:fspay-96979fab-8558-40f2-bcdd-cb3ae9f08ac5"
select select "object:951"
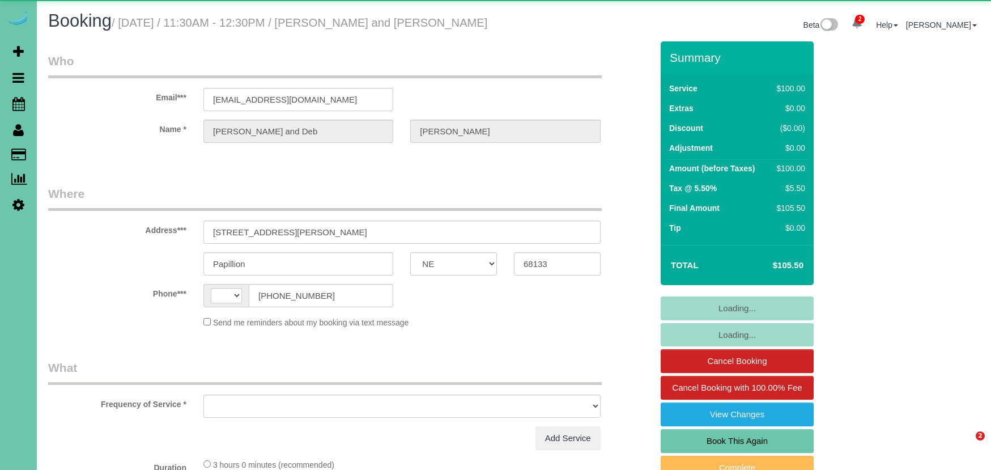
select select "NE"
select select "string:[GEOGRAPHIC_DATA]"
select select "object:639"
select select "string:fspay-96979fab-8558-40f2-bcdd-cb3ae9f08ac5"
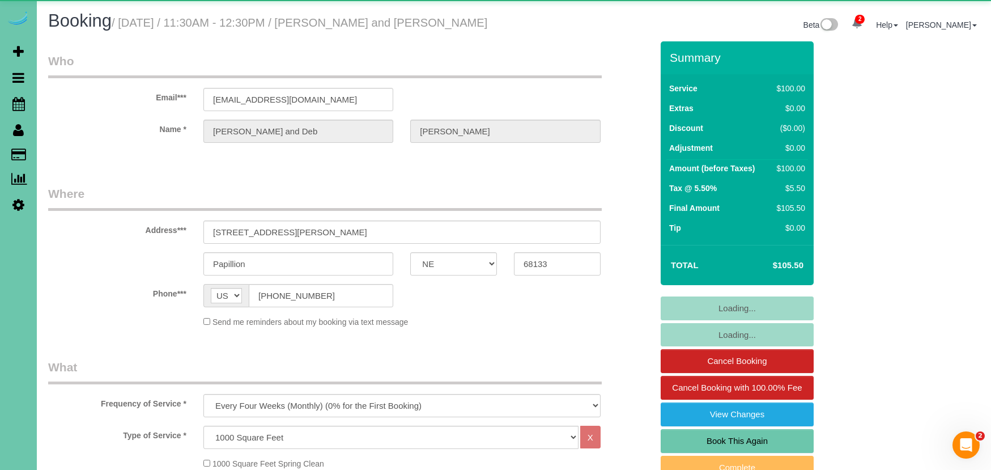
select select "object:726"
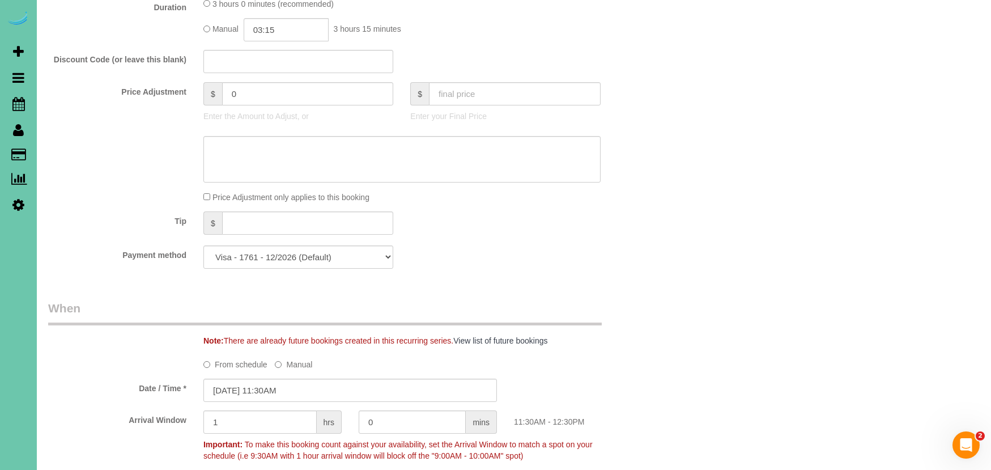
scroll to position [562, 0]
click at [282, 226] on input "text" at bounding box center [308, 222] width 172 height 23
drag, startPoint x: 267, startPoint y: 95, endPoint x: 180, endPoint y: 86, distance: 88.3
click at [181, 86] on div "Price Adjustment $ 0 Enter the Amount to Adjust, or $ Enter your Final Price" at bounding box center [350, 104] width 621 height 45
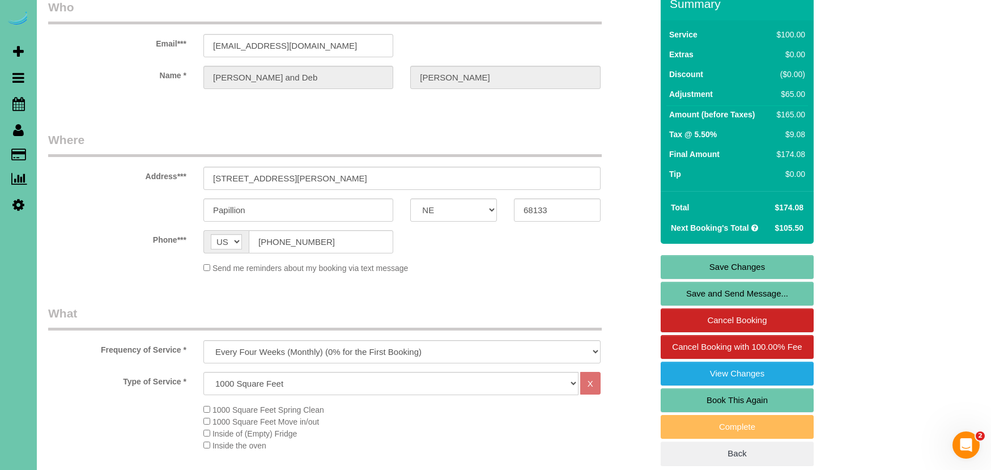
scroll to position [53, 0]
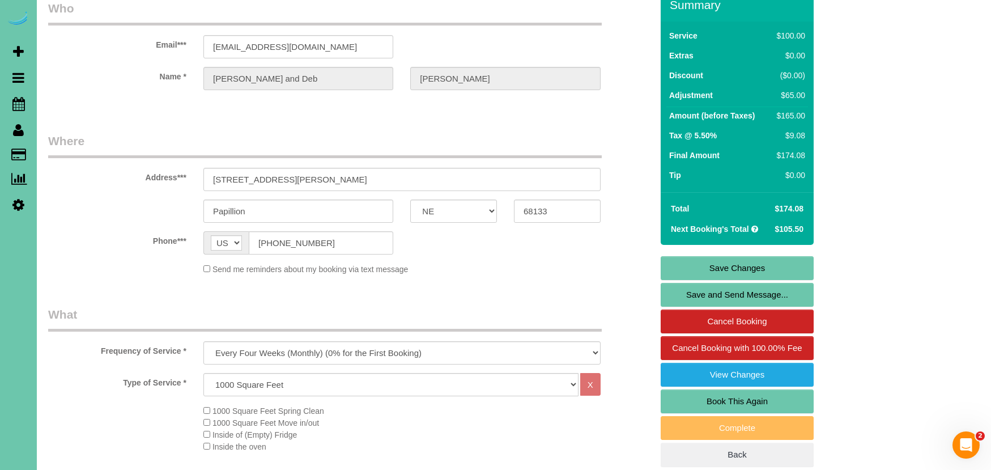
type input "65"
click at [688, 270] on link "Save Changes" at bounding box center [737, 268] width 153 height 24
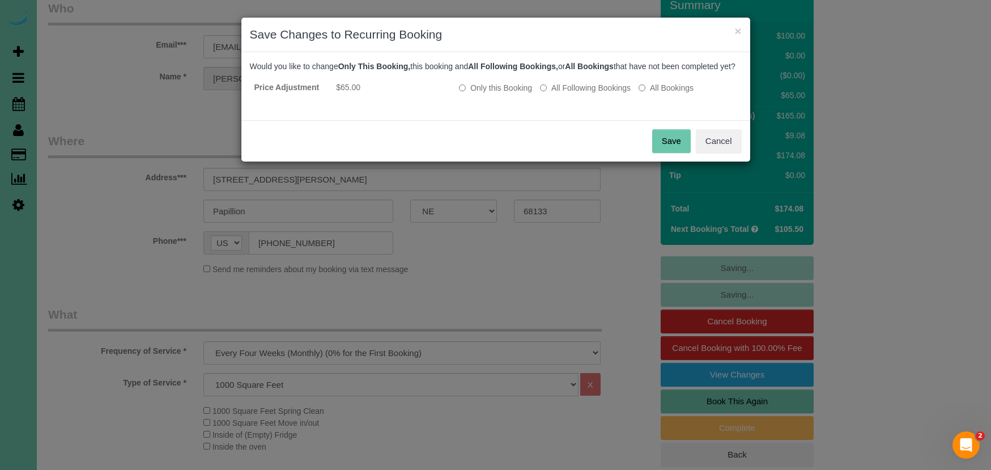
drag, startPoint x: 614, startPoint y: 96, endPoint x: 652, endPoint y: 125, distance: 47.7
click at [615, 93] on label "All Following Bookings" at bounding box center [585, 87] width 91 height 11
click at [673, 153] on button "Save" at bounding box center [671, 141] width 39 height 24
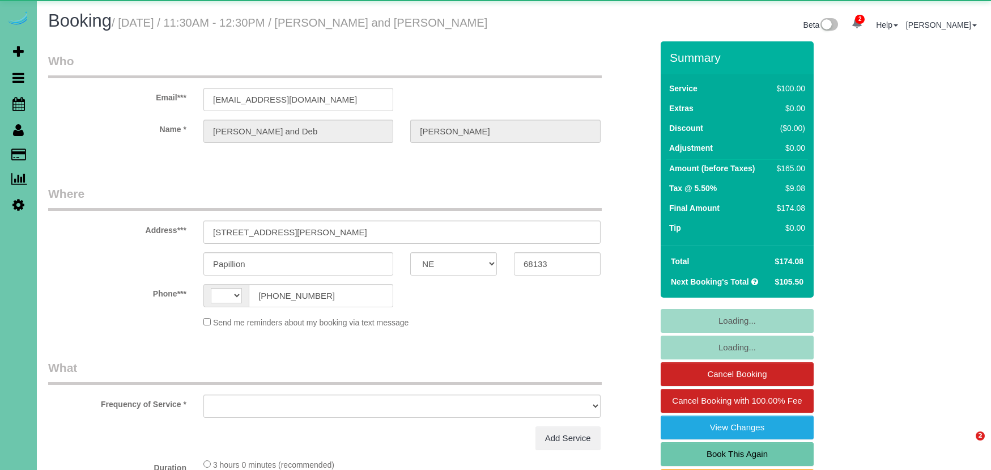
select select "NE"
select select "string:[GEOGRAPHIC_DATA]"
select select "object:642"
select select "string:fspay-96979fab-8558-40f2-bcdd-cb3ae9f08ac5"
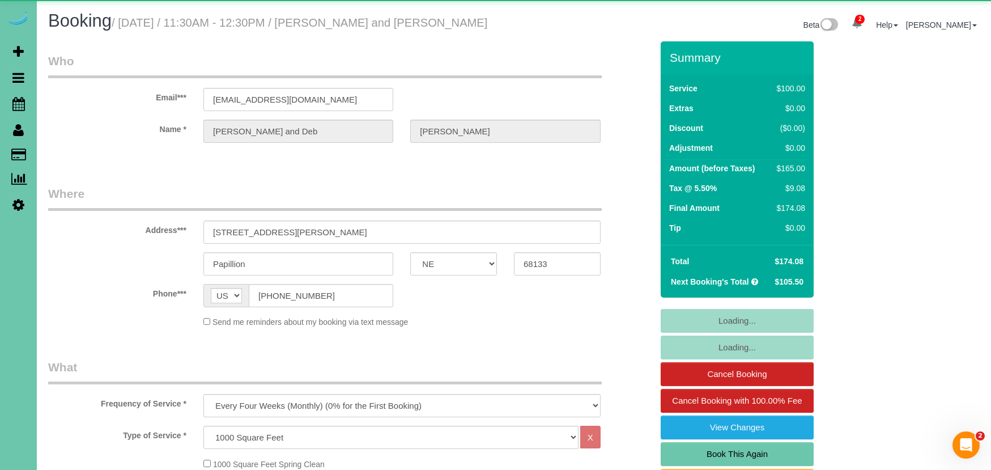
select select "object:936"
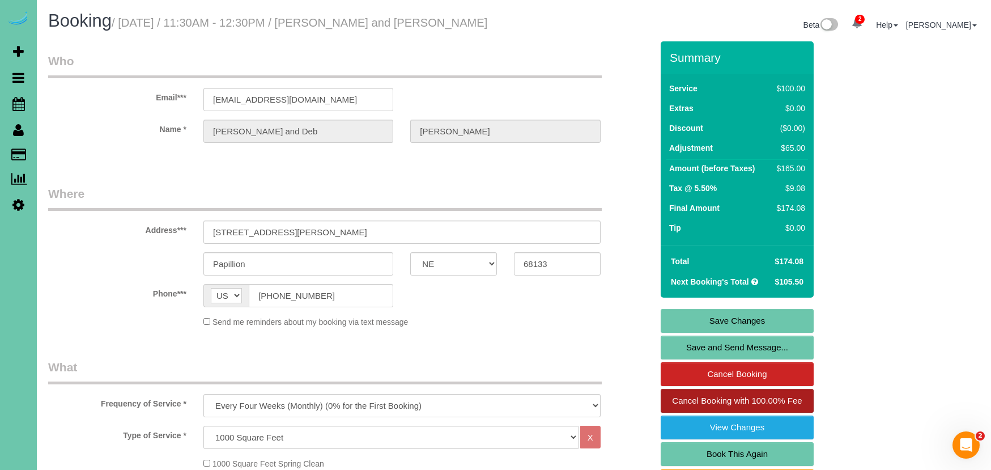
click at [703, 401] on span "Cancel Booking with 100.00% Fee" at bounding box center [737, 400] width 130 height 10
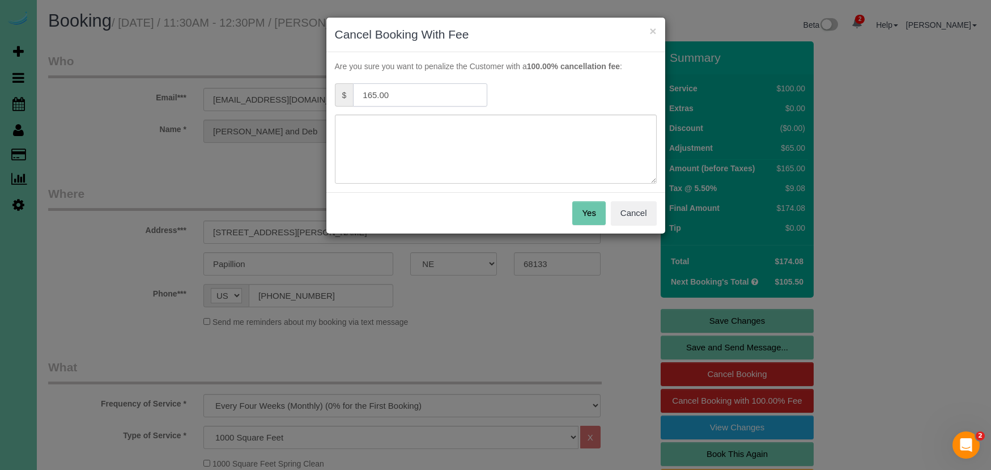
drag, startPoint x: 407, startPoint y: 98, endPoint x: 299, endPoint y: 86, distance: 108.4
click at [299, 86] on div "× Cancel Booking With Fee Are you sure you want to penalize the Customer with a…" at bounding box center [495, 235] width 991 height 470
type input "41.25"
type textarea "25% cancellation fee - flooding"
click at [597, 215] on button "Yes" at bounding box center [588, 213] width 33 height 24
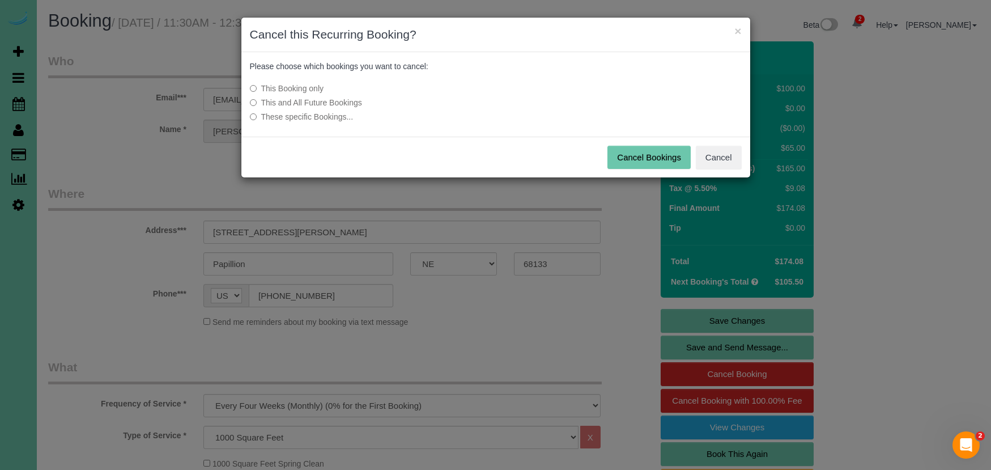
click at [657, 154] on button "Cancel Bookings" at bounding box center [648, 158] width 83 height 24
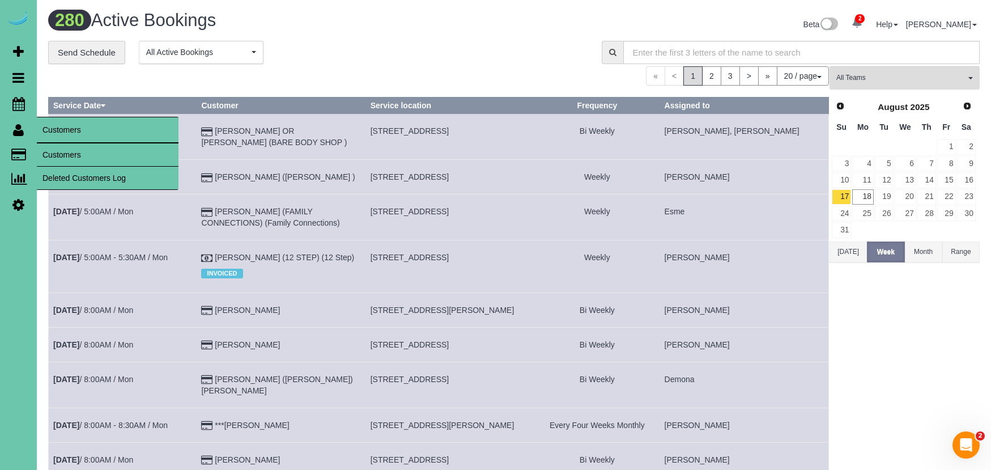
click at [54, 146] on link "Customers" at bounding box center [108, 154] width 142 height 23
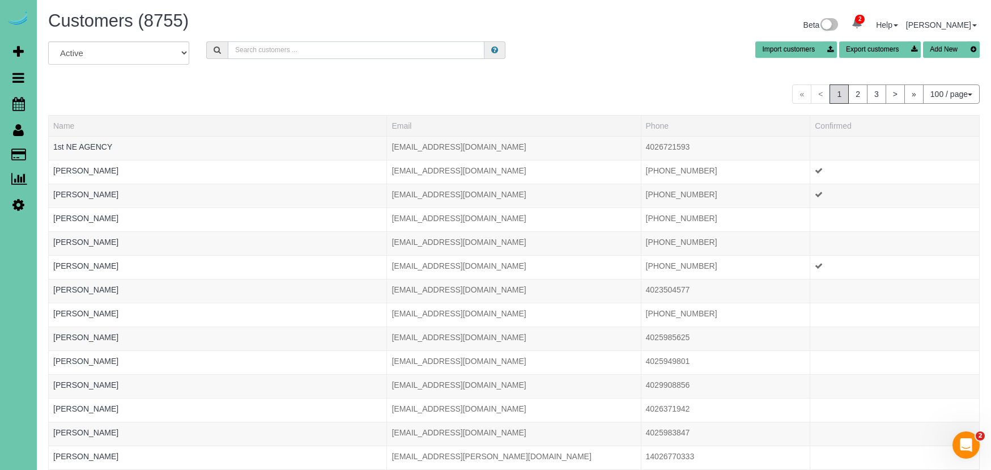
click at [269, 51] on input "text" at bounding box center [356, 50] width 257 height 18
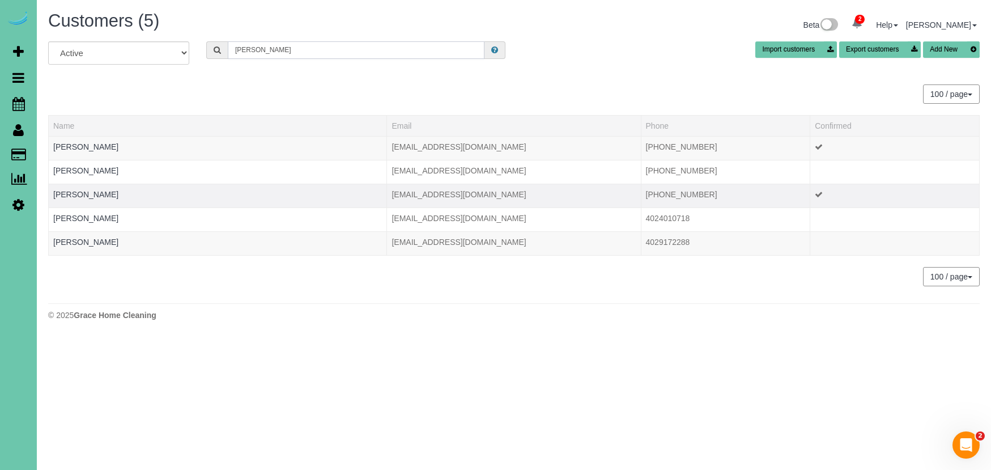
type input "[PERSON_NAME]"
click at [66, 189] on td "[PERSON_NAME]" at bounding box center [218, 196] width 338 height 24
click at [62, 194] on link "[PERSON_NAME]" at bounding box center [85, 194] width 65 height 9
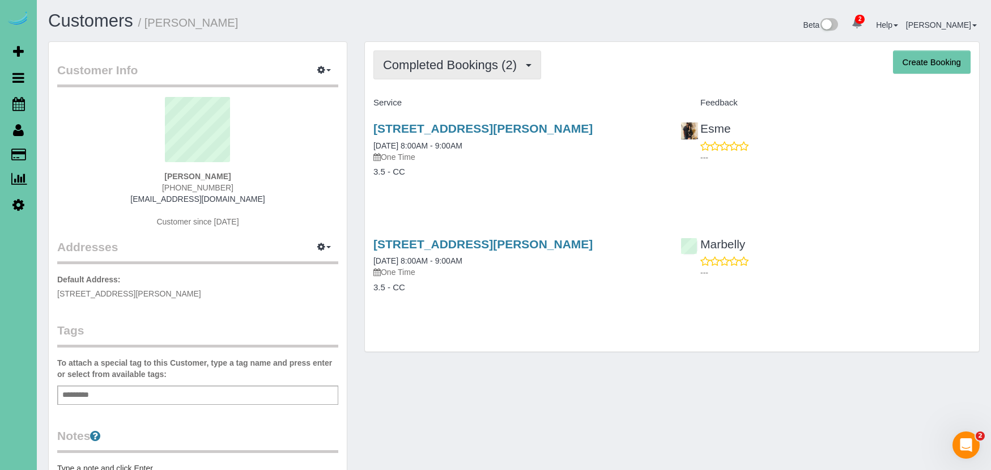
click at [470, 63] on span "Completed Bookings (2)" at bounding box center [452, 65] width 139 height 14
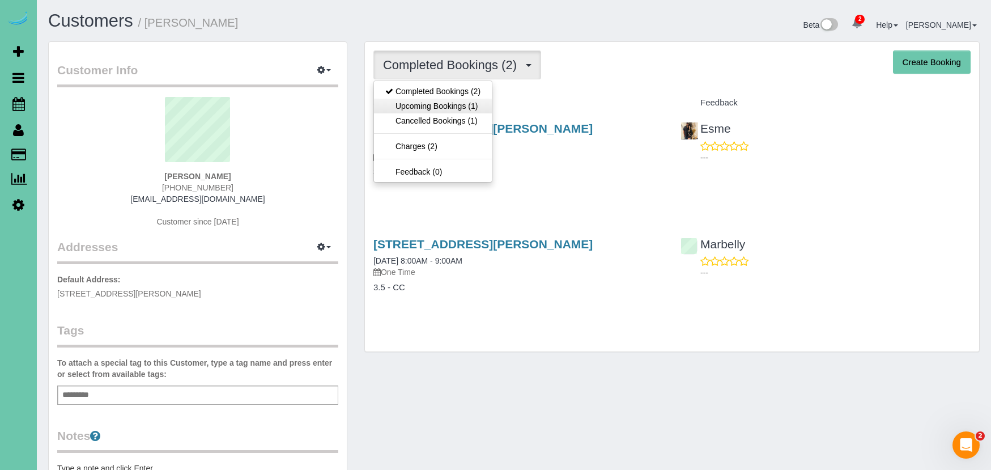
click at [454, 105] on link "Upcoming Bookings (1)" at bounding box center [433, 106] width 118 height 15
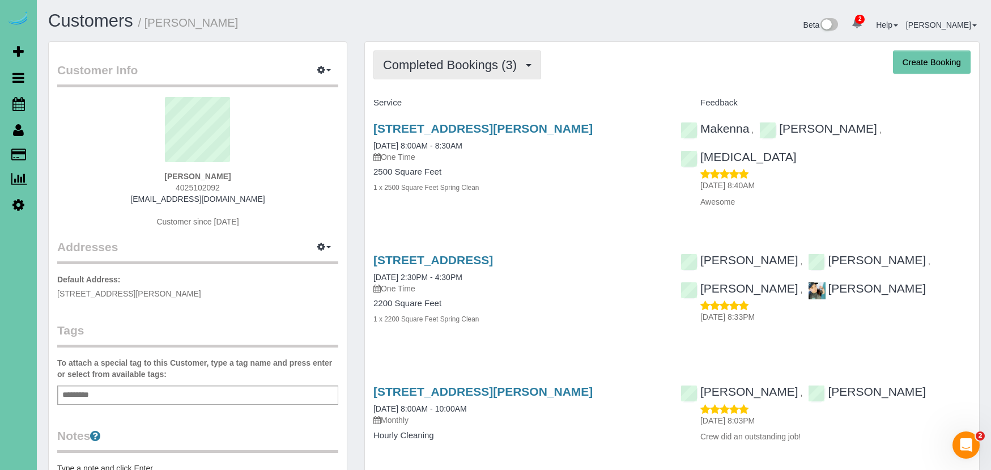
click at [441, 65] on span "Completed Bookings (3)" at bounding box center [452, 65] width 139 height 14
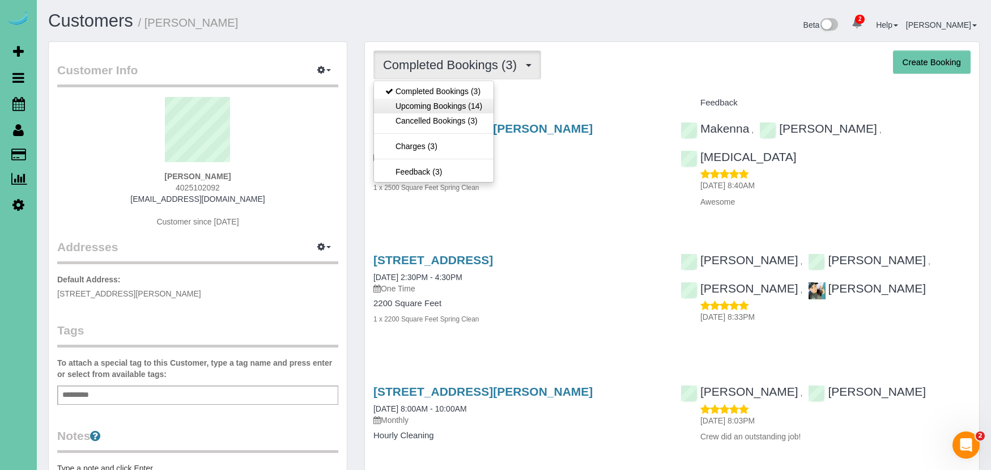
click at [444, 101] on link "Upcoming Bookings (14)" at bounding box center [434, 106] width 120 height 15
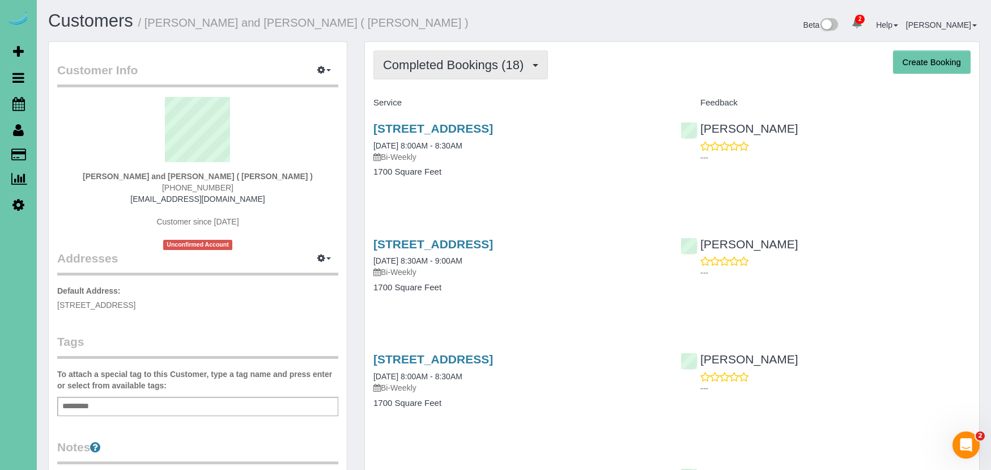
click at [469, 67] on span "Completed Bookings (18)" at bounding box center [456, 65] width 146 height 14
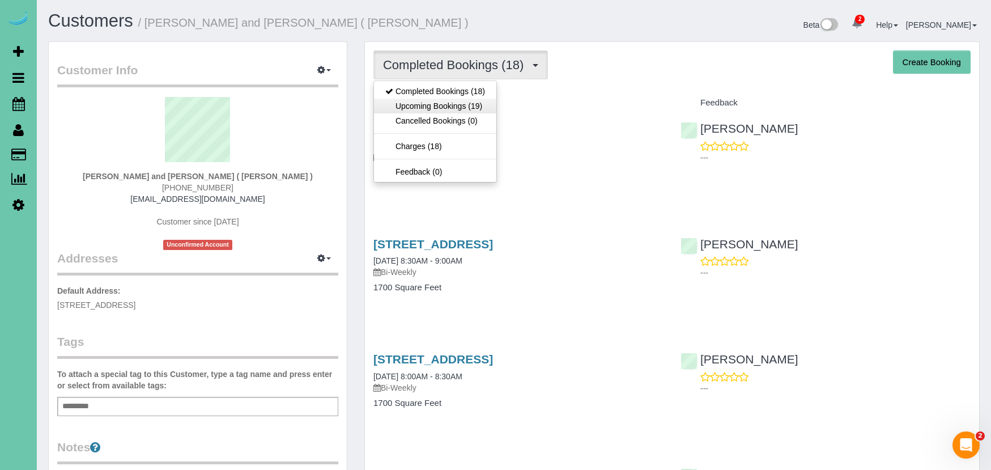
click at [468, 107] on link "Upcoming Bookings (19)" at bounding box center [435, 106] width 122 height 15
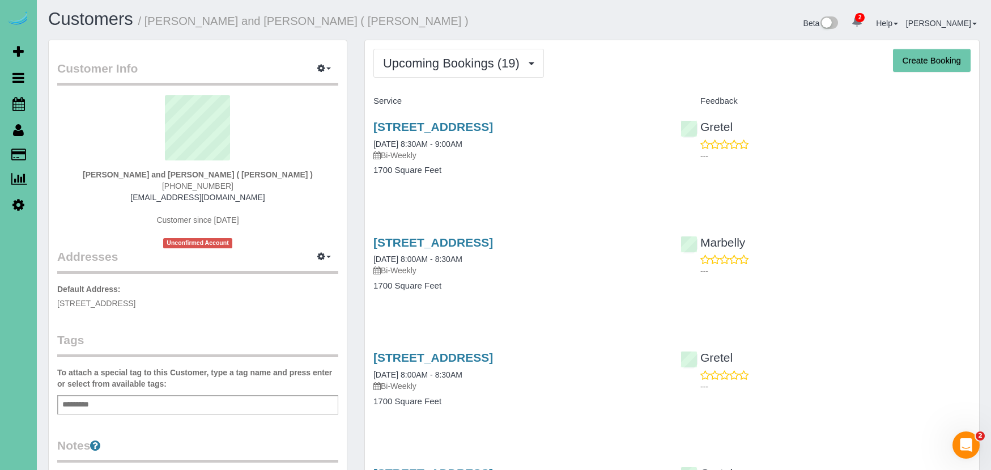
scroll to position [3, 0]
